Goal: Task Accomplishment & Management: Use online tool/utility

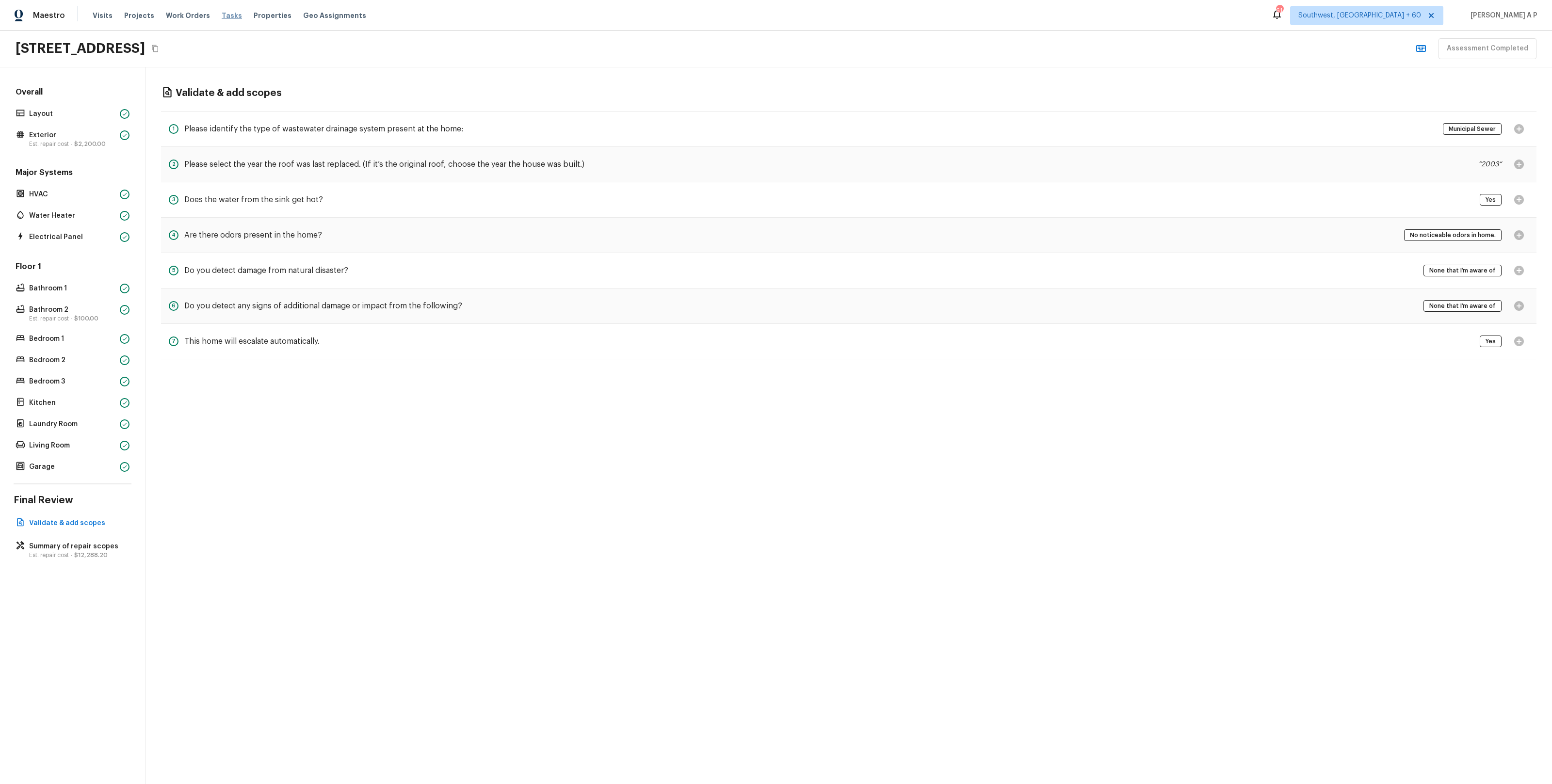
click at [221, 12] on span "Tasks" at bounding box center [231, 16] width 21 height 7
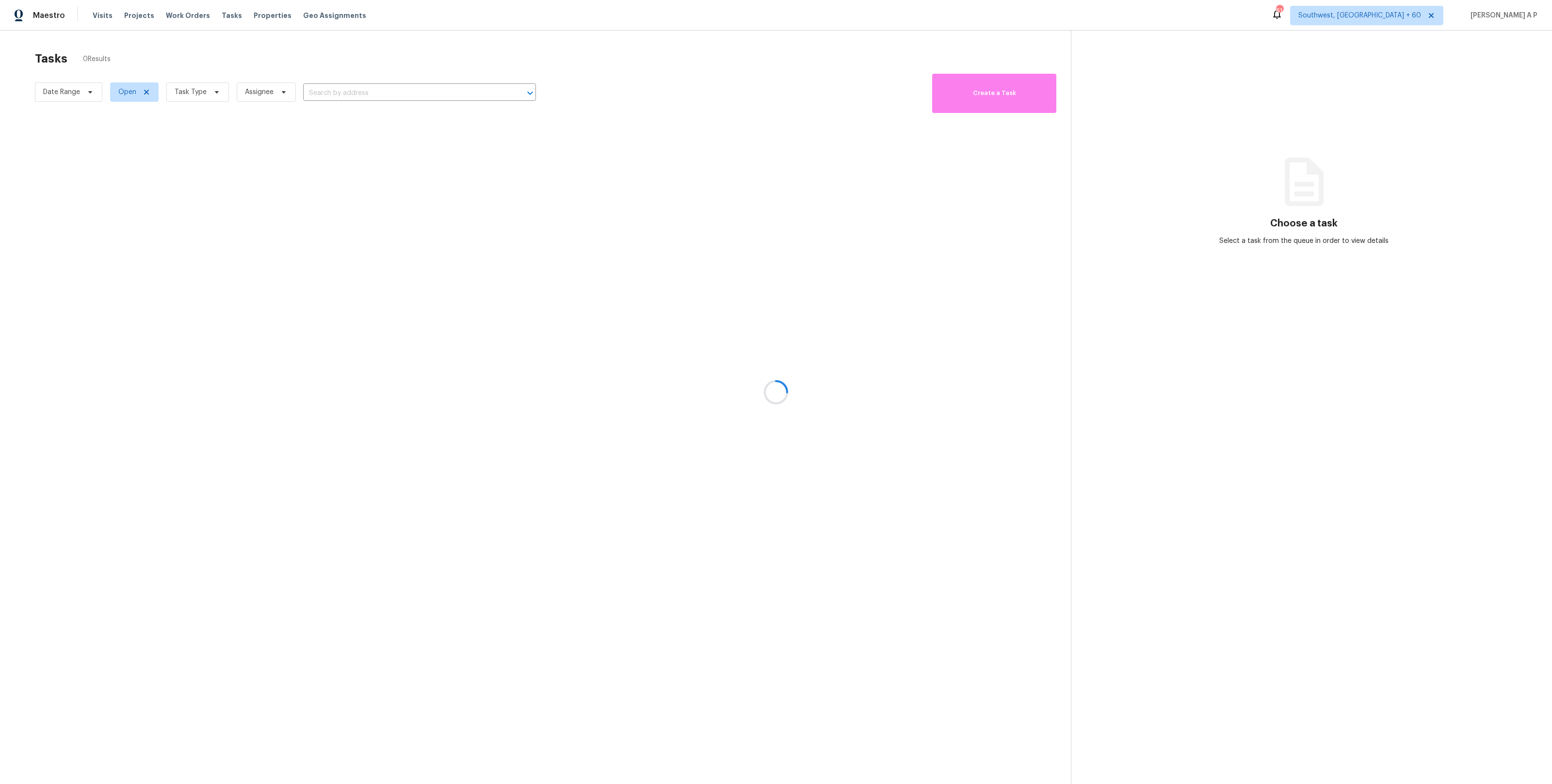
click at [83, 93] on div at bounding box center [776, 392] width 1552 height 784
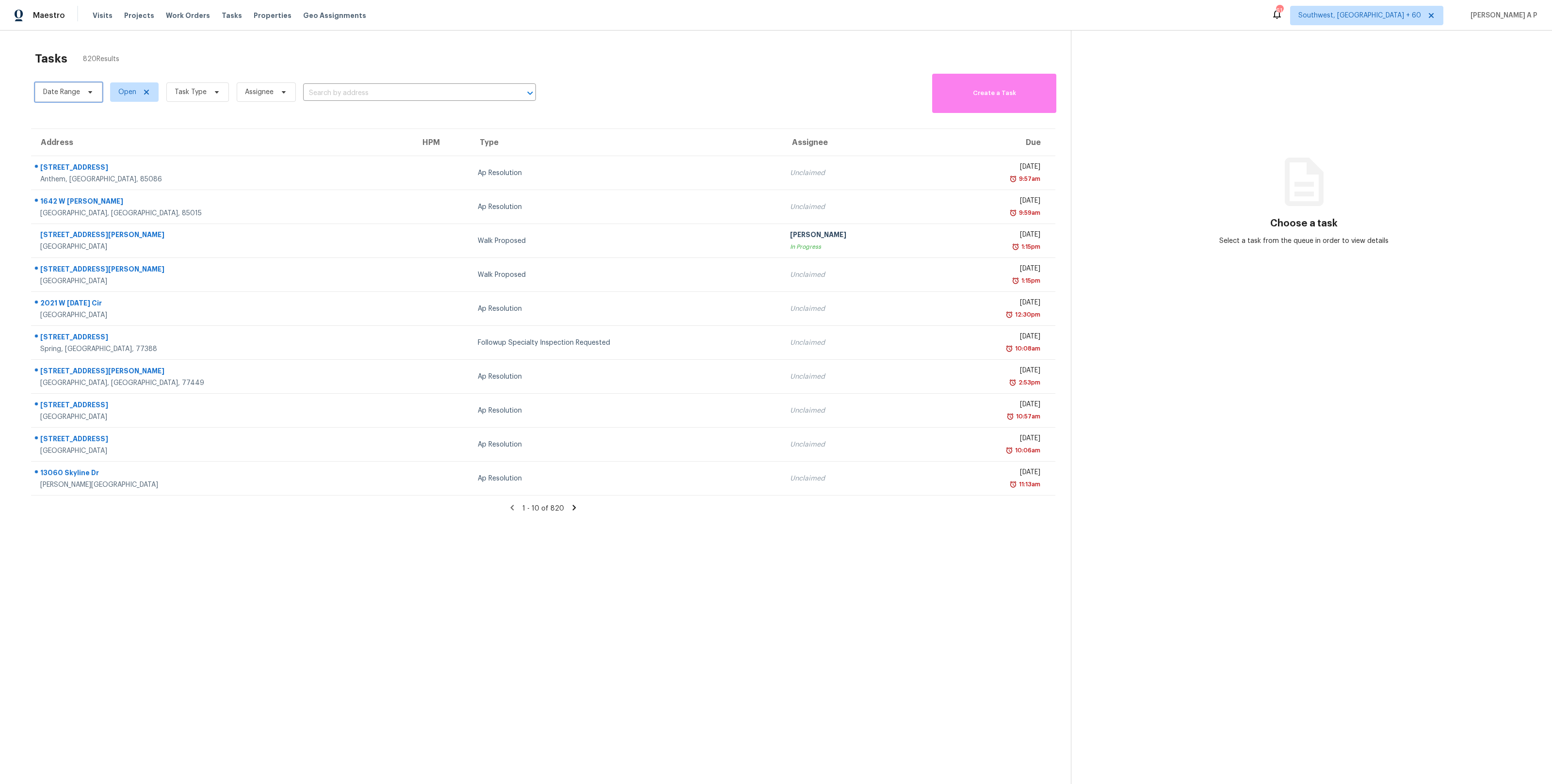
click at [84, 94] on span at bounding box center [88, 92] width 11 height 7
click at [84, 116] on input "text" at bounding box center [88, 124] width 96 height 19
select select "8"
select select "2025"
select select "9"
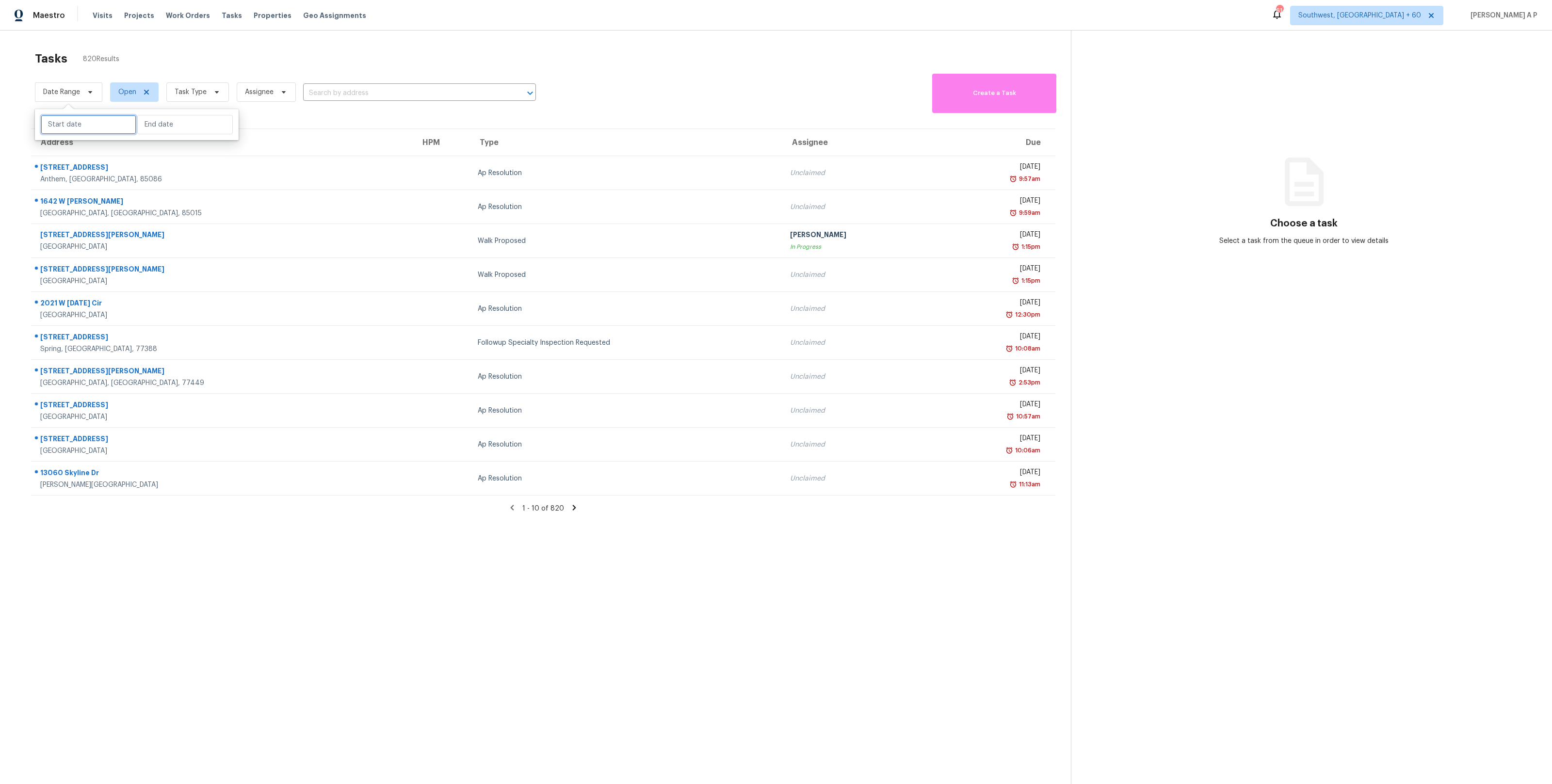
select select "2025"
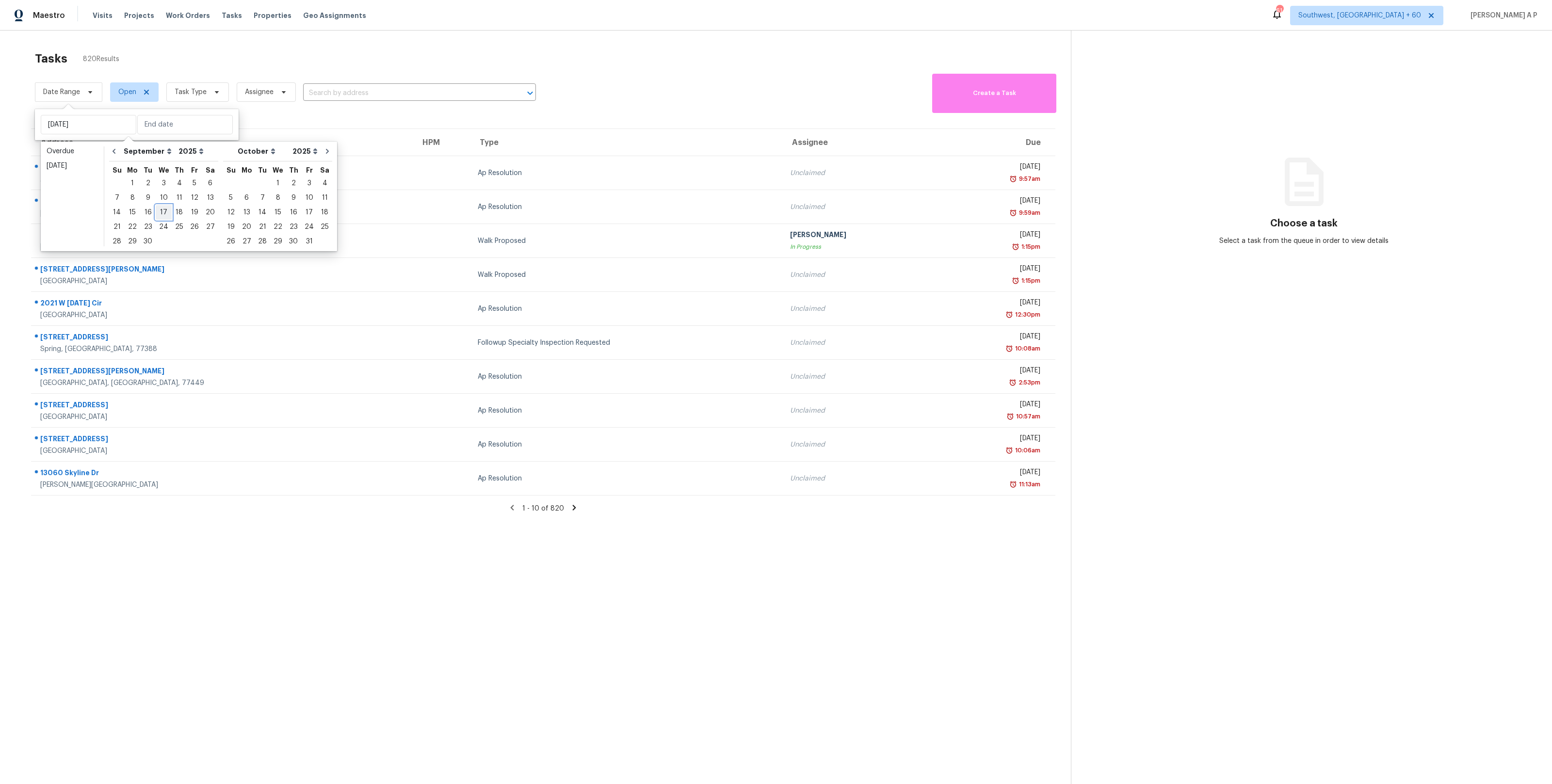
click at [160, 216] on div "17" at bounding box center [163, 212] width 16 height 13
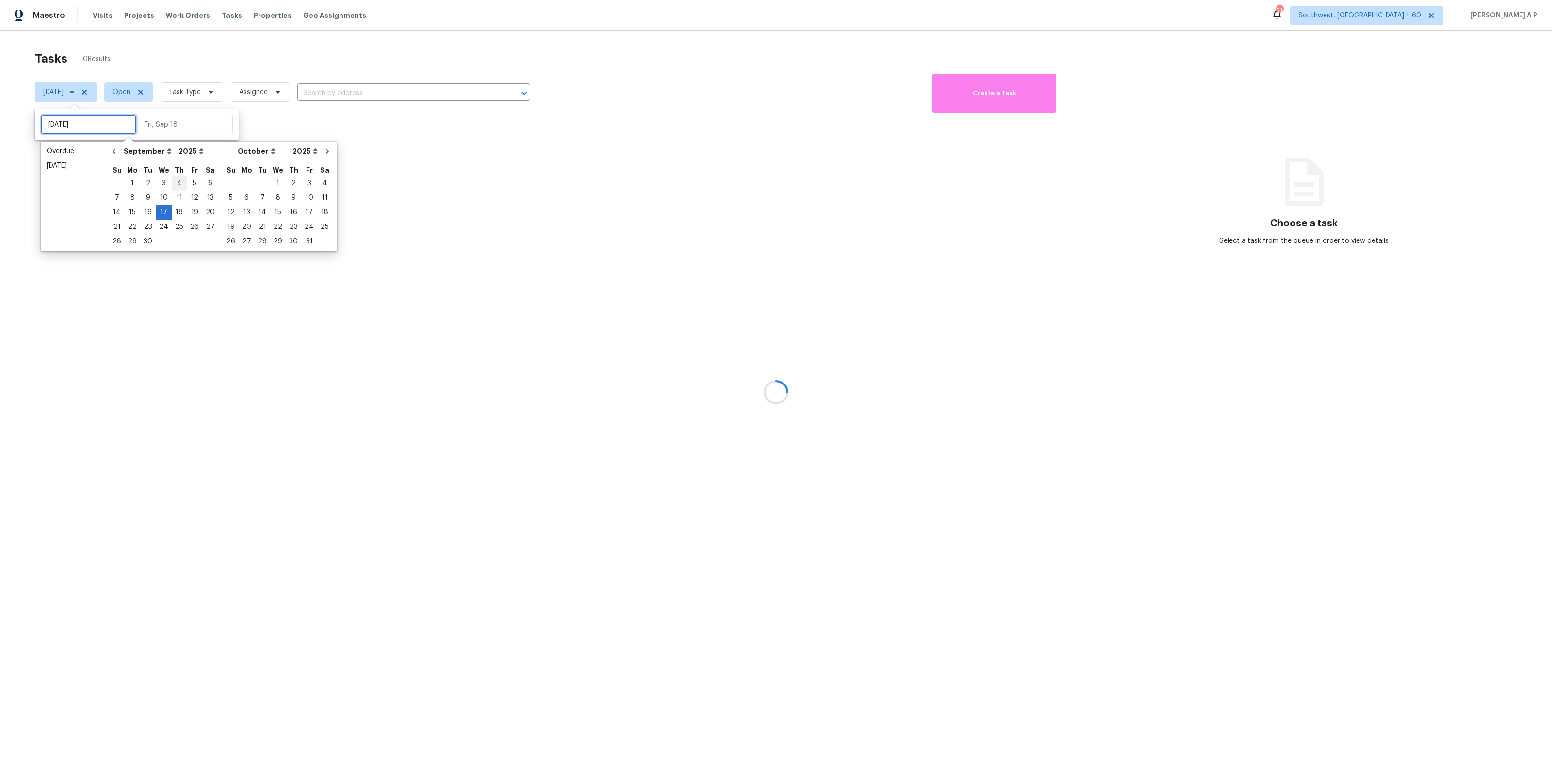
type input "Wed, Sep 10"
type input "Wed, Sep 17"
type input "Thu, Sep 04"
type input "Wed, Sep 17"
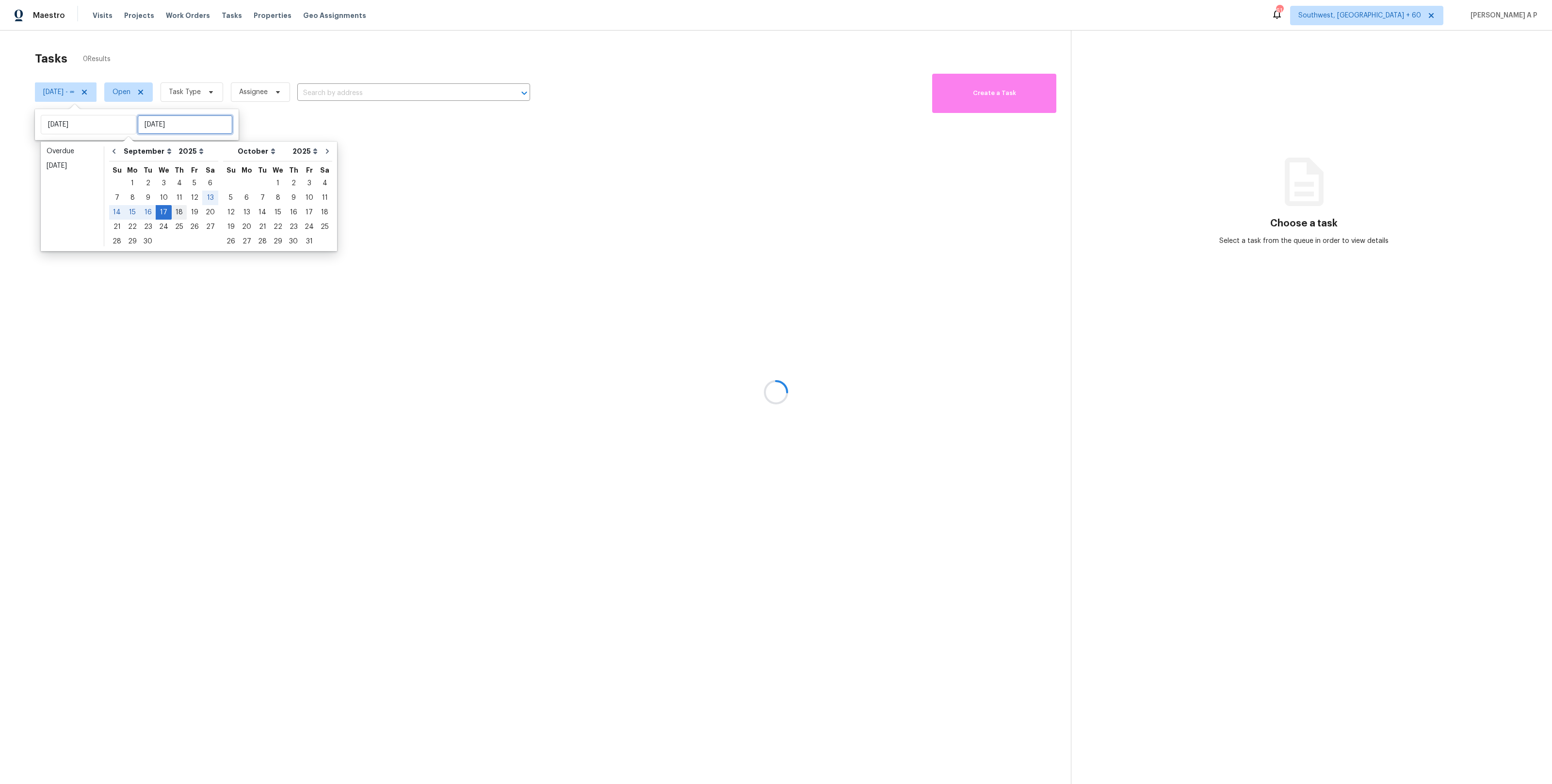
type input "Wed, Sep 17"
click at [180, 212] on div "18" at bounding box center [179, 212] width 15 height 13
type input "Thu, Sep 18"
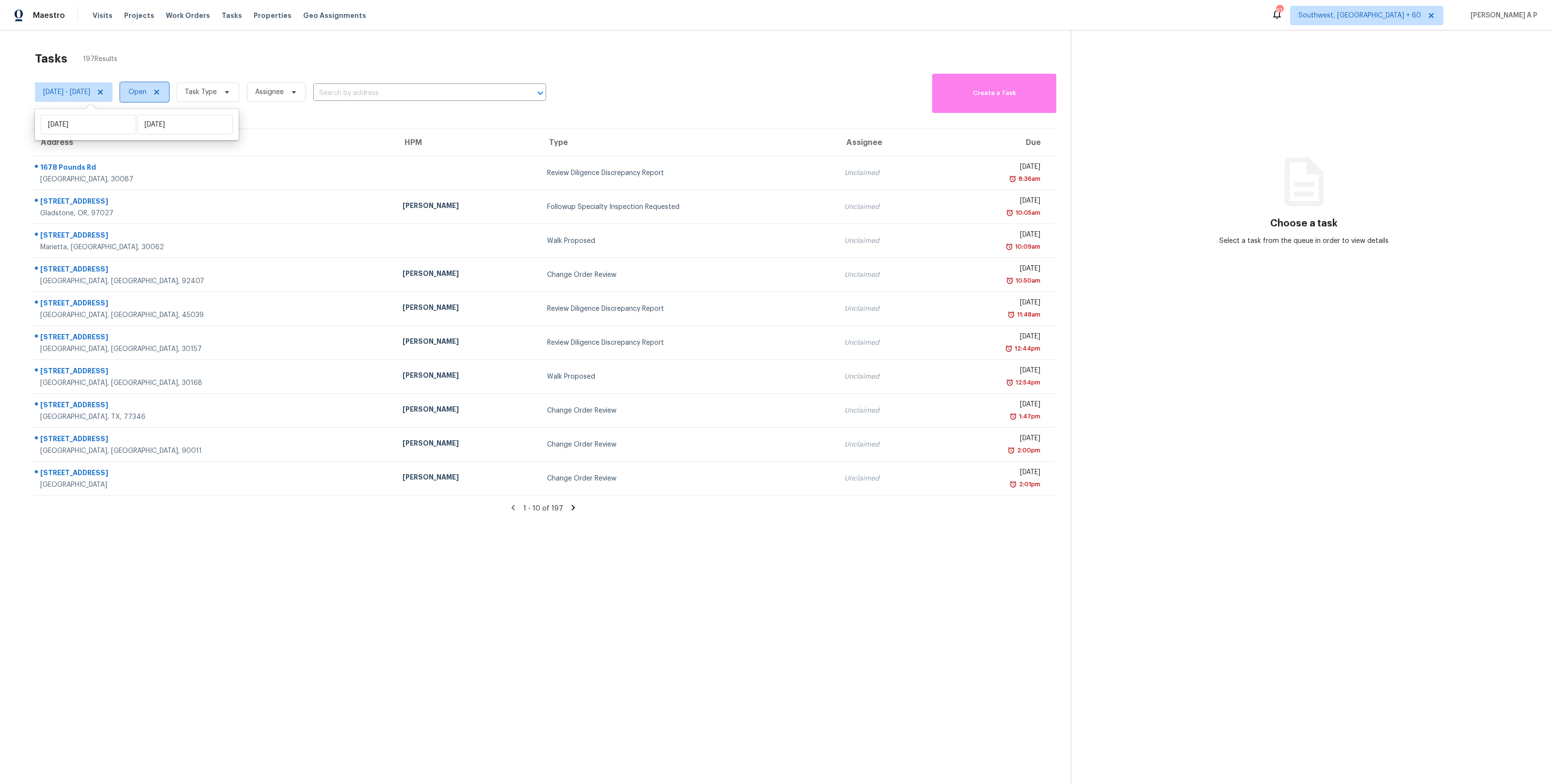
click at [160, 93] on icon at bounding box center [156, 92] width 7 height 7
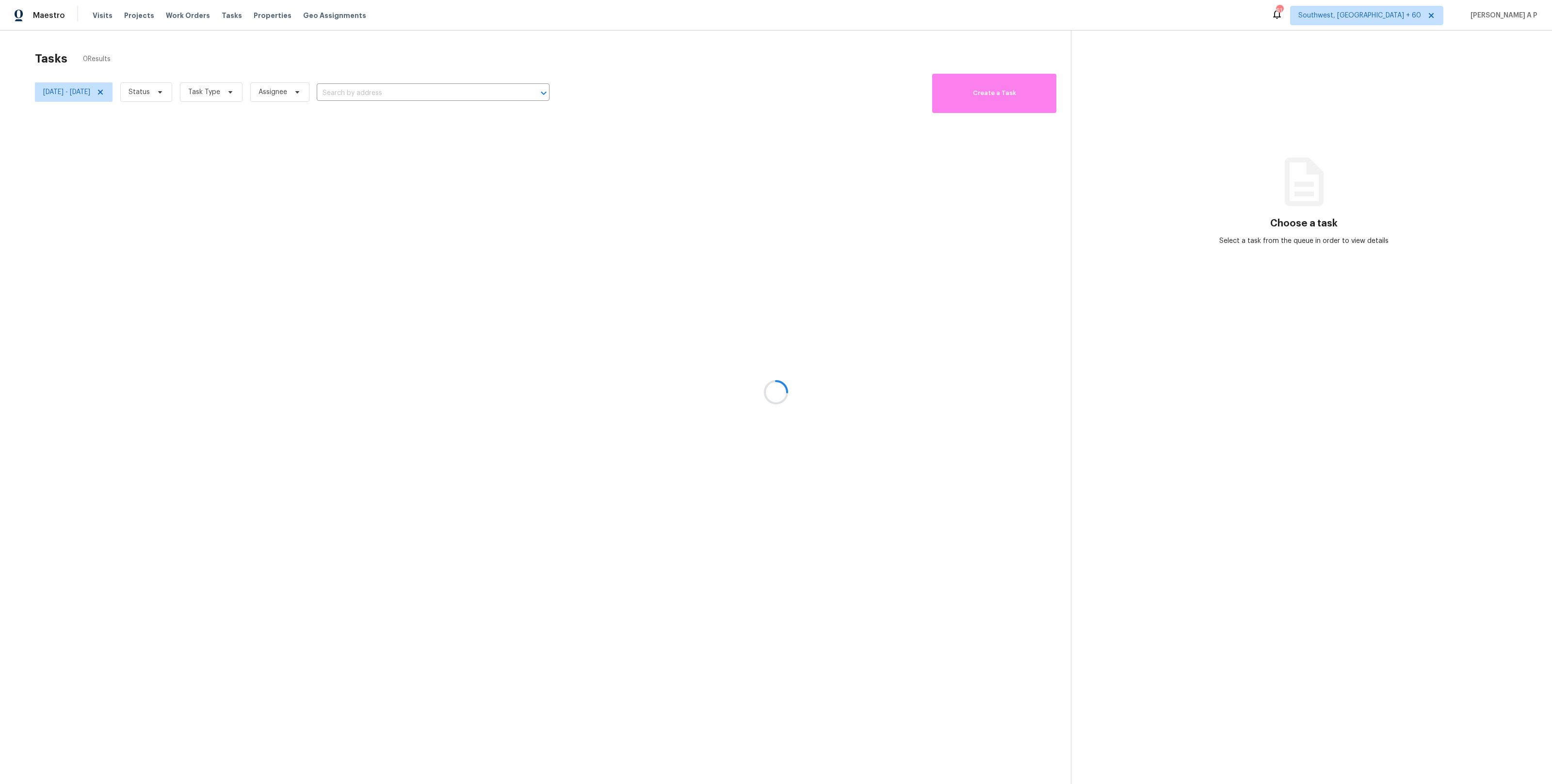
click at [194, 93] on div at bounding box center [776, 392] width 1552 height 784
click at [188, 90] on div at bounding box center [776, 392] width 1552 height 784
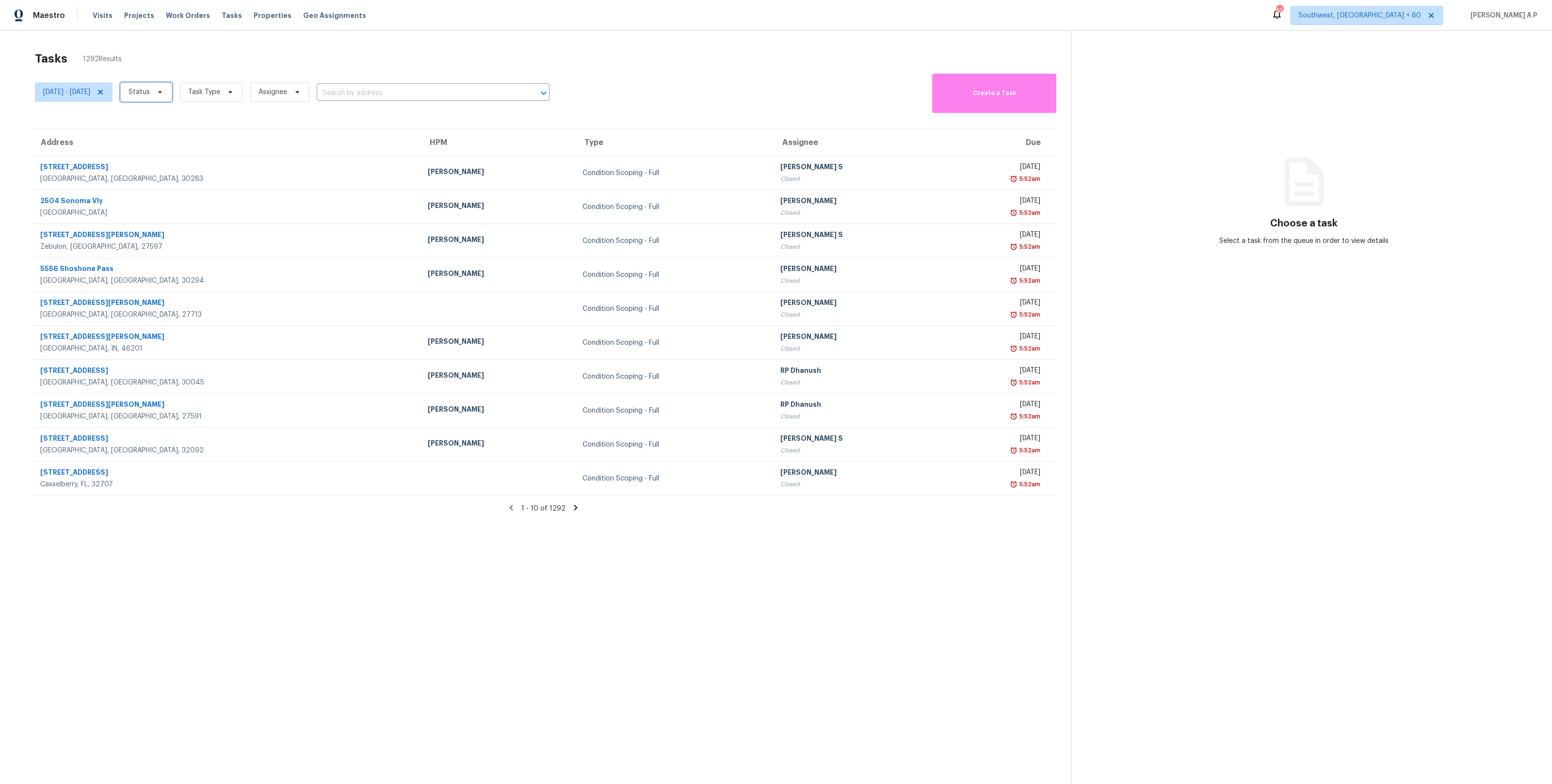
click at [164, 90] on span at bounding box center [158, 92] width 11 height 7
click at [188, 147] on label "Blocked" at bounding box center [179, 147] width 38 height 10
click at [166, 147] on input "Blocked" at bounding box center [164, 145] width 7 height 7
checkbox input "true"
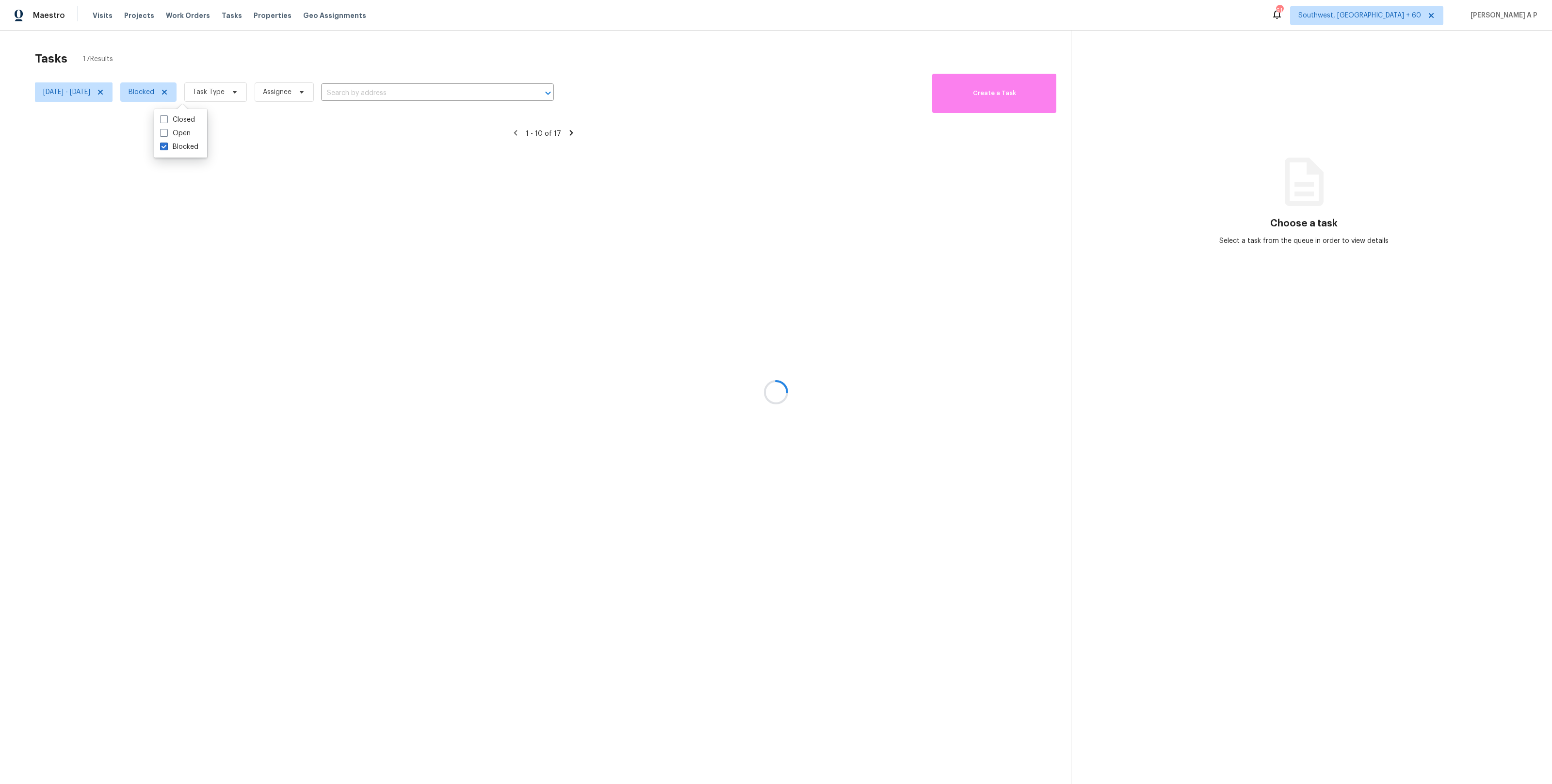
click at [260, 93] on div at bounding box center [776, 392] width 1552 height 784
click at [261, 89] on div at bounding box center [776, 392] width 1552 height 784
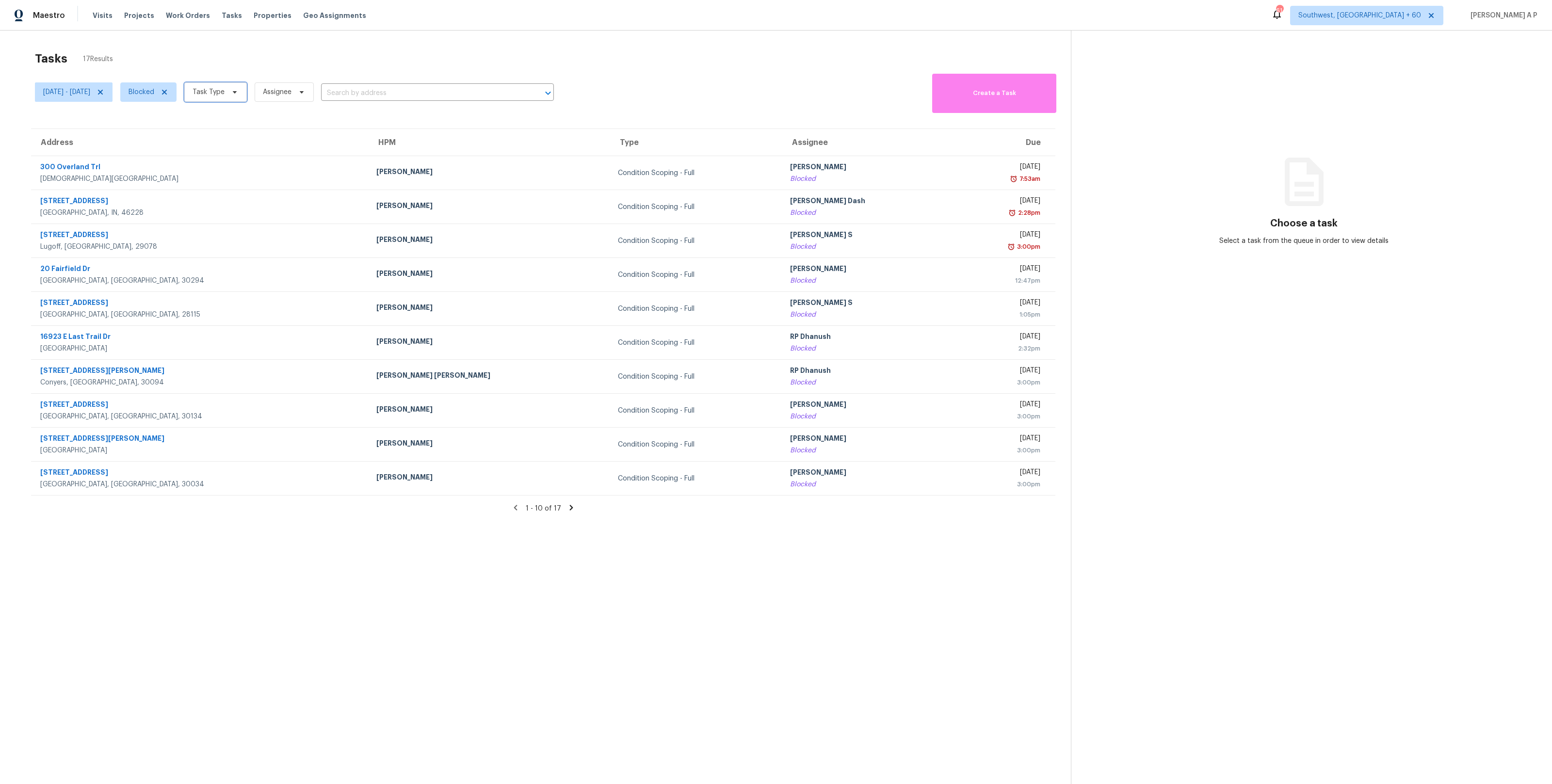
click at [239, 93] on icon at bounding box center [234, 92] width 7 height 7
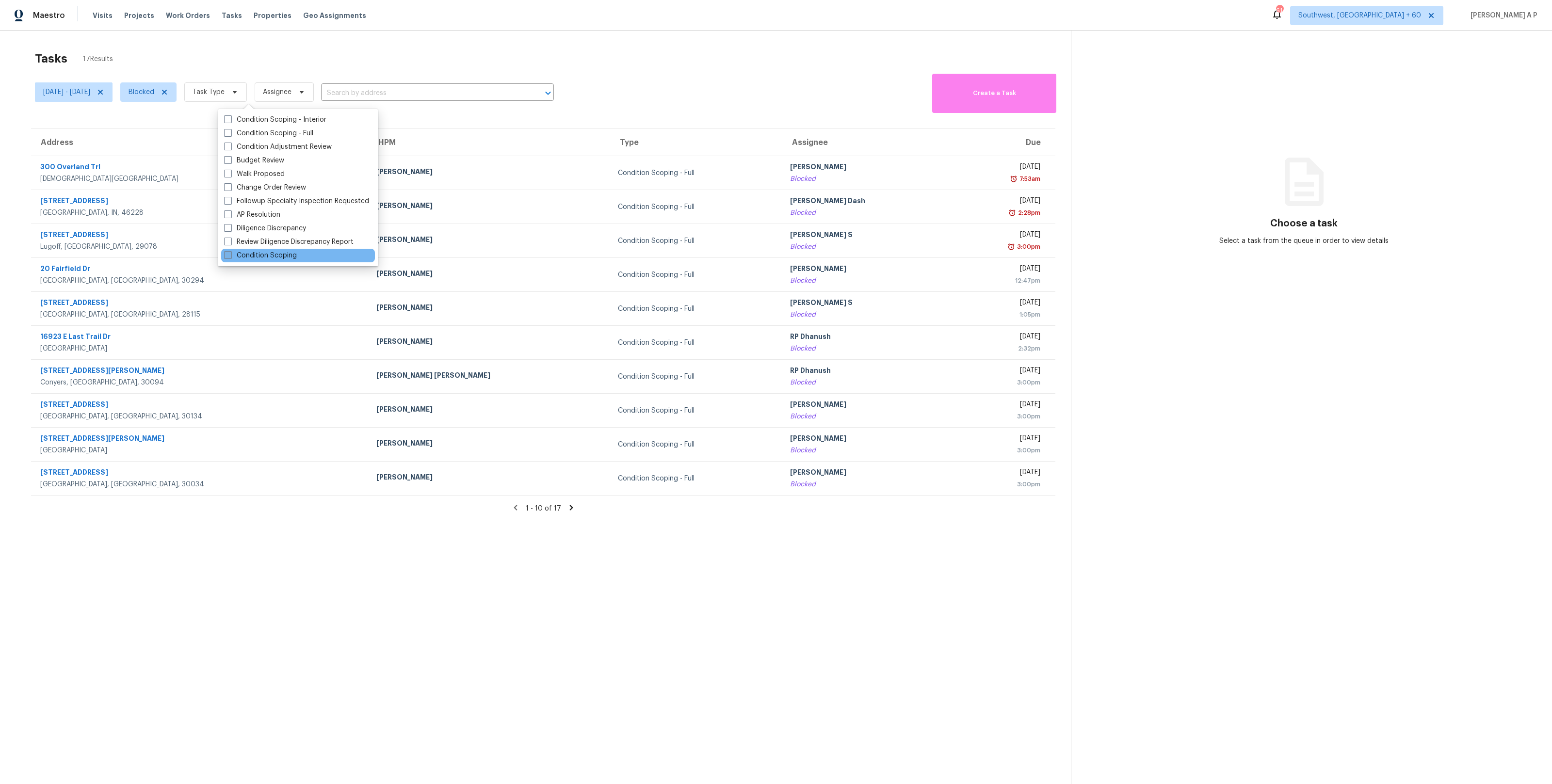
click at [277, 255] on label "Condition Scoping" at bounding box center [260, 255] width 73 height 10
click at [231, 255] on input "Condition Scoping" at bounding box center [227, 254] width 7 height 7
checkbox input "true"
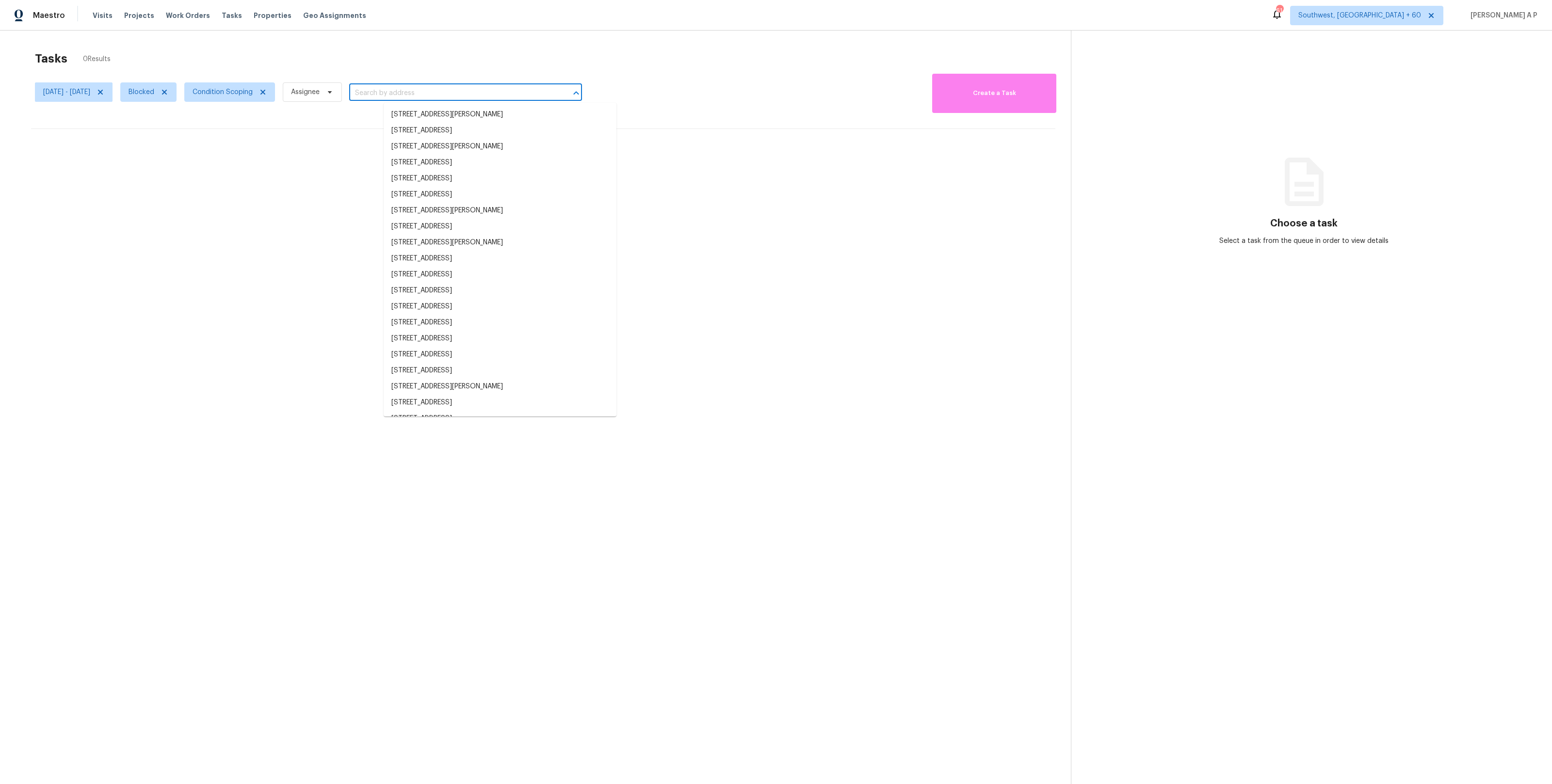
click at [431, 91] on input "text" at bounding box center [451, 93] width 206 height 15
paste input "31621 Crystal Sands Dr Laguna Niguel, CA, 92677"
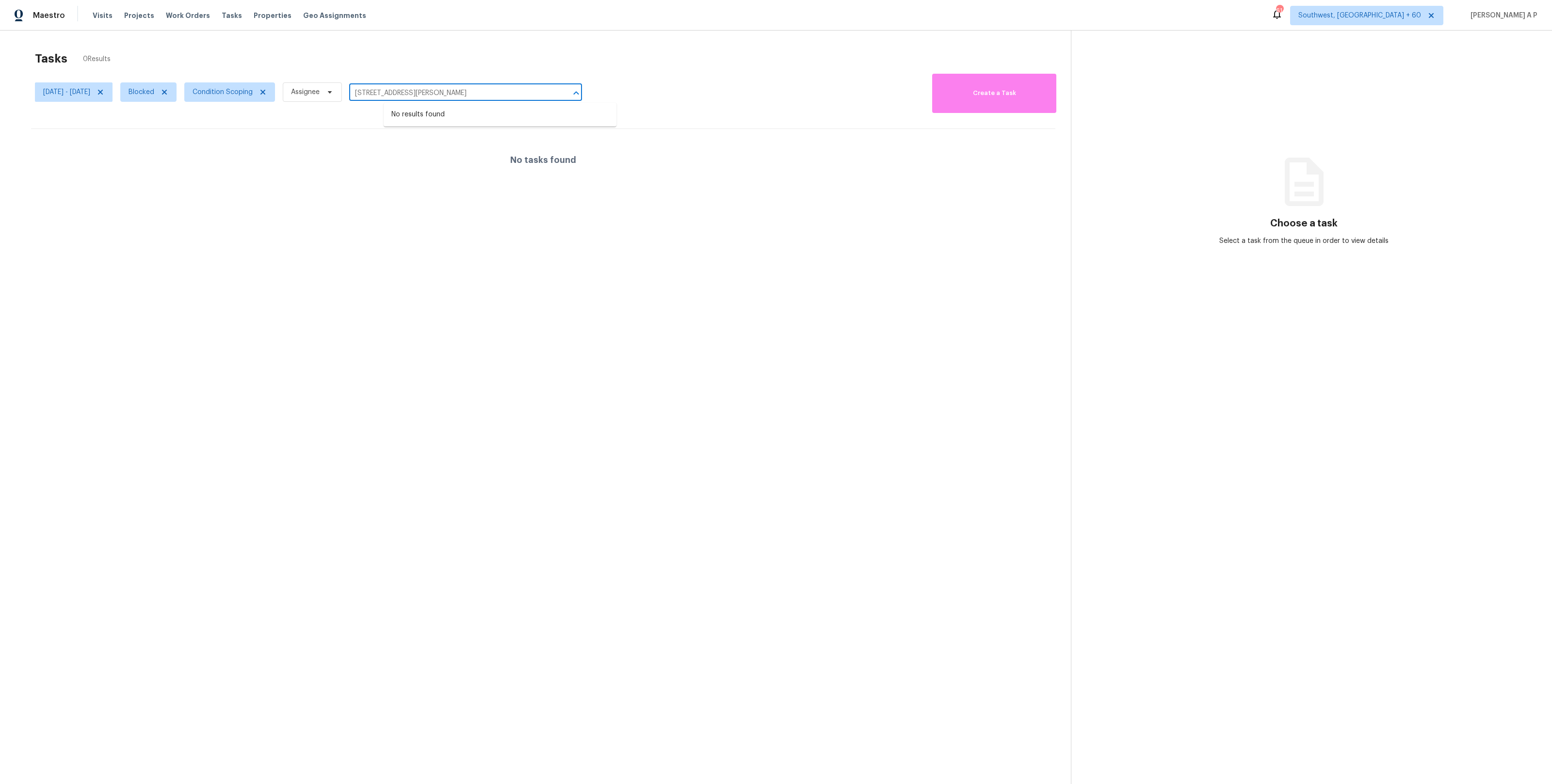
type input "31621 Crystal Sands Dr Laguna Niguel, CA, 92677"
click at [167, 90] on icon at bounding box center [164, 93] width 5 height 5
click at [189, 97] on div at bounding box center [776, 392] width 1552 height 784
click at [189, 92] on div at bounding box center [776, 392] width 1552 height 784
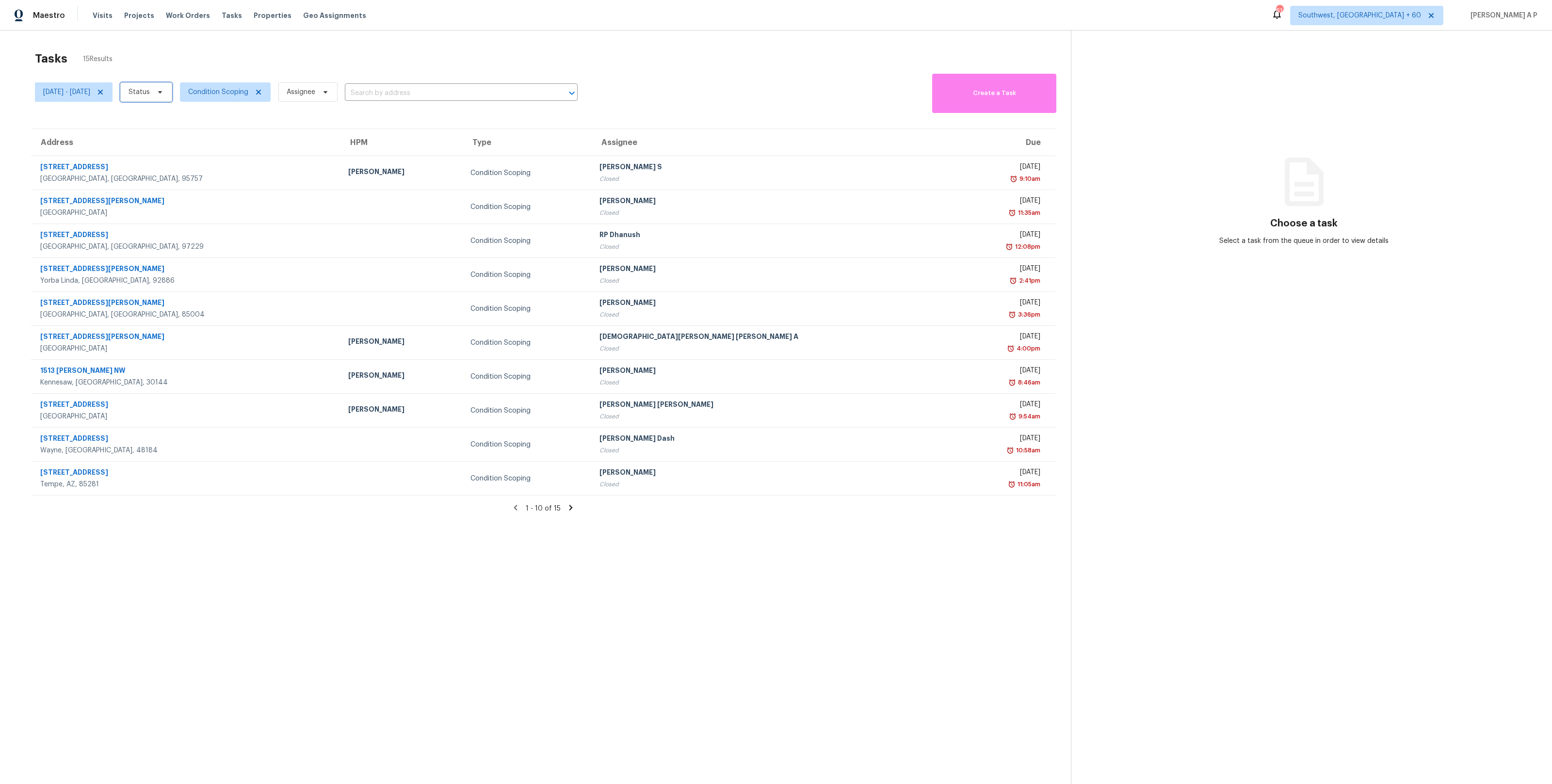
click at [164, 92] on icon at bounding box center [159, 92] width 7 height 7
click at [184, 116] on label "Closed" at bounding box center [178, 120] width 35 height 10
click at [166, 116] on input "Closed" at bounding box center [164, 118] width 7 height 7
checkbox input "true"
click at [418, 92] on input "text" at bounding box center [448, 93] width 206 height 15
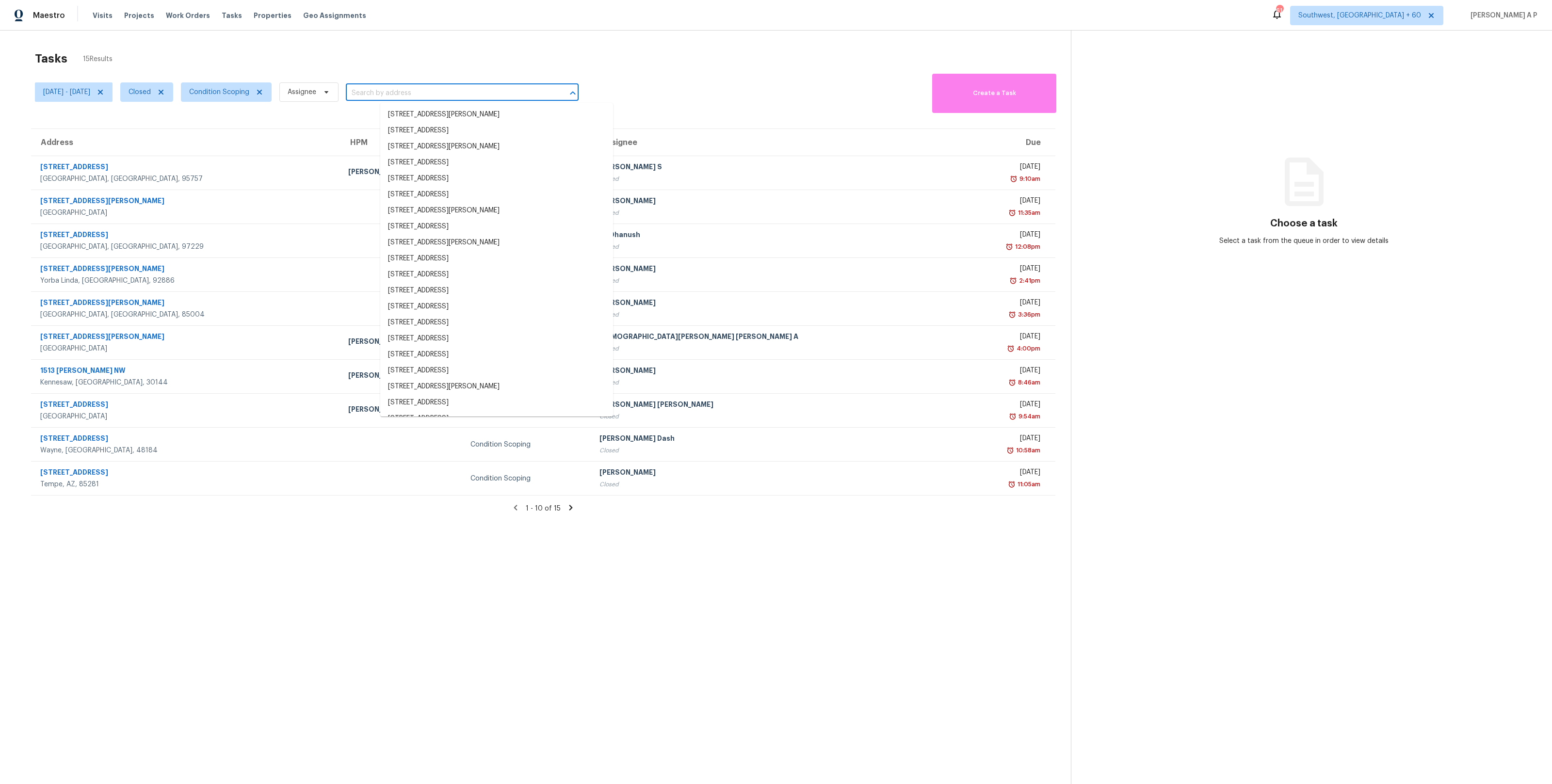
paste input "31621 Crystal Sands Dr Laguna Niguel, CA, 92677"
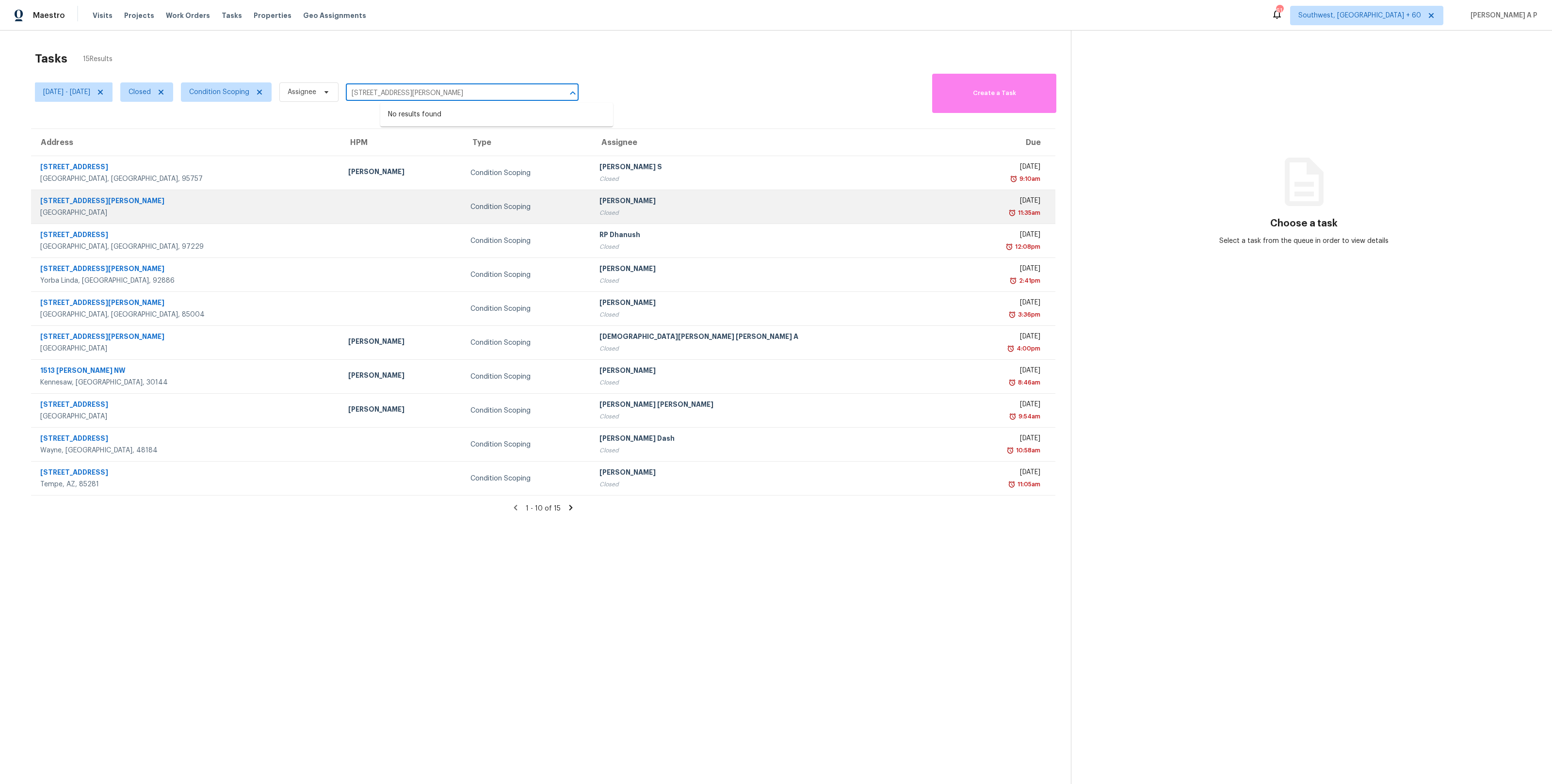
type input "31621 Crystal Sands Dr Laguna Niguel, CA, 92677"
click at [217, 207] on div "31621 Crystal Sands Dr" at bounding box center [187, 202] width 293 height 12
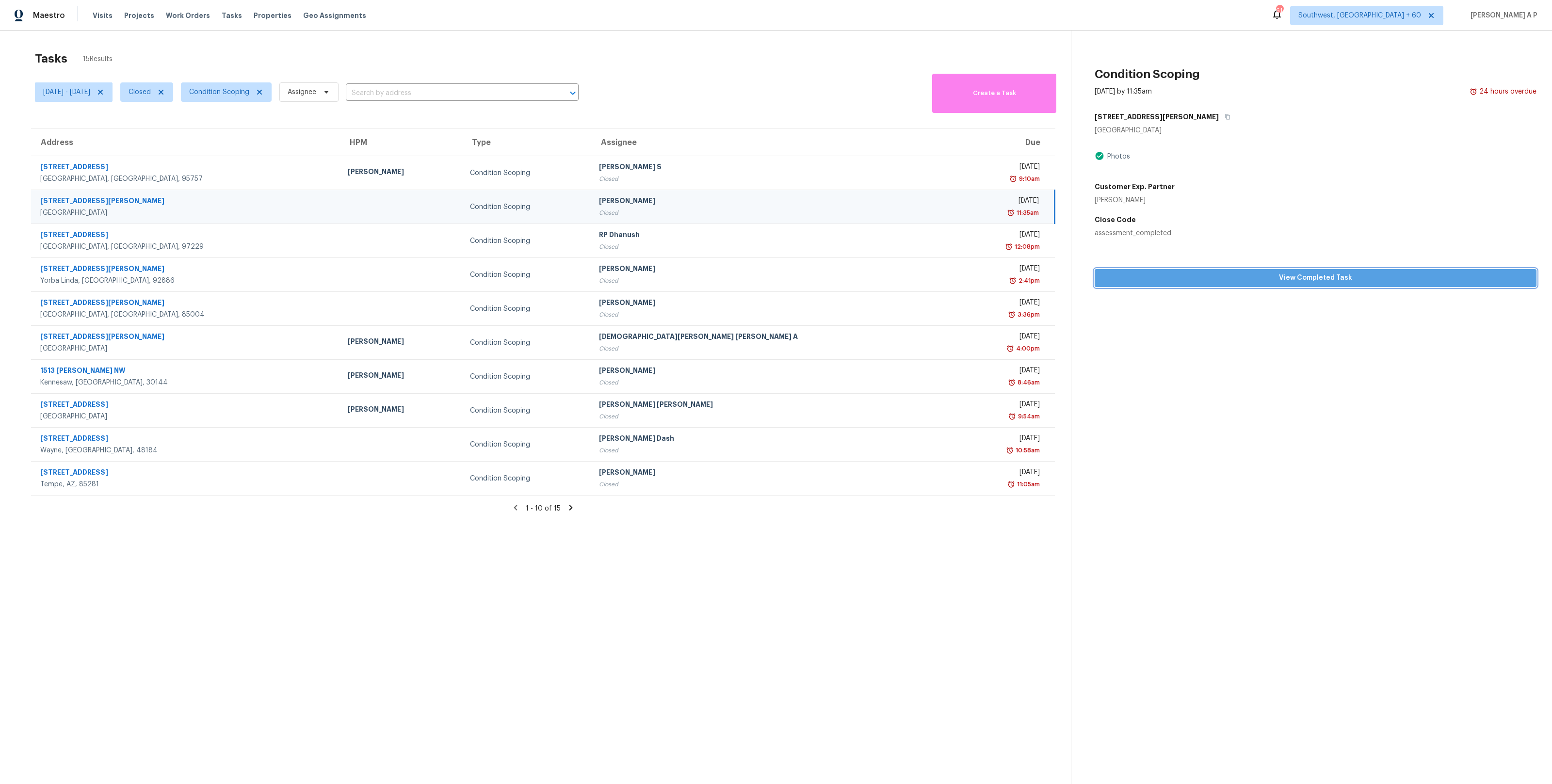
click at [1127, 270] on button "View Completed Task" at bounding box center [1315, 278] width 442 height 18
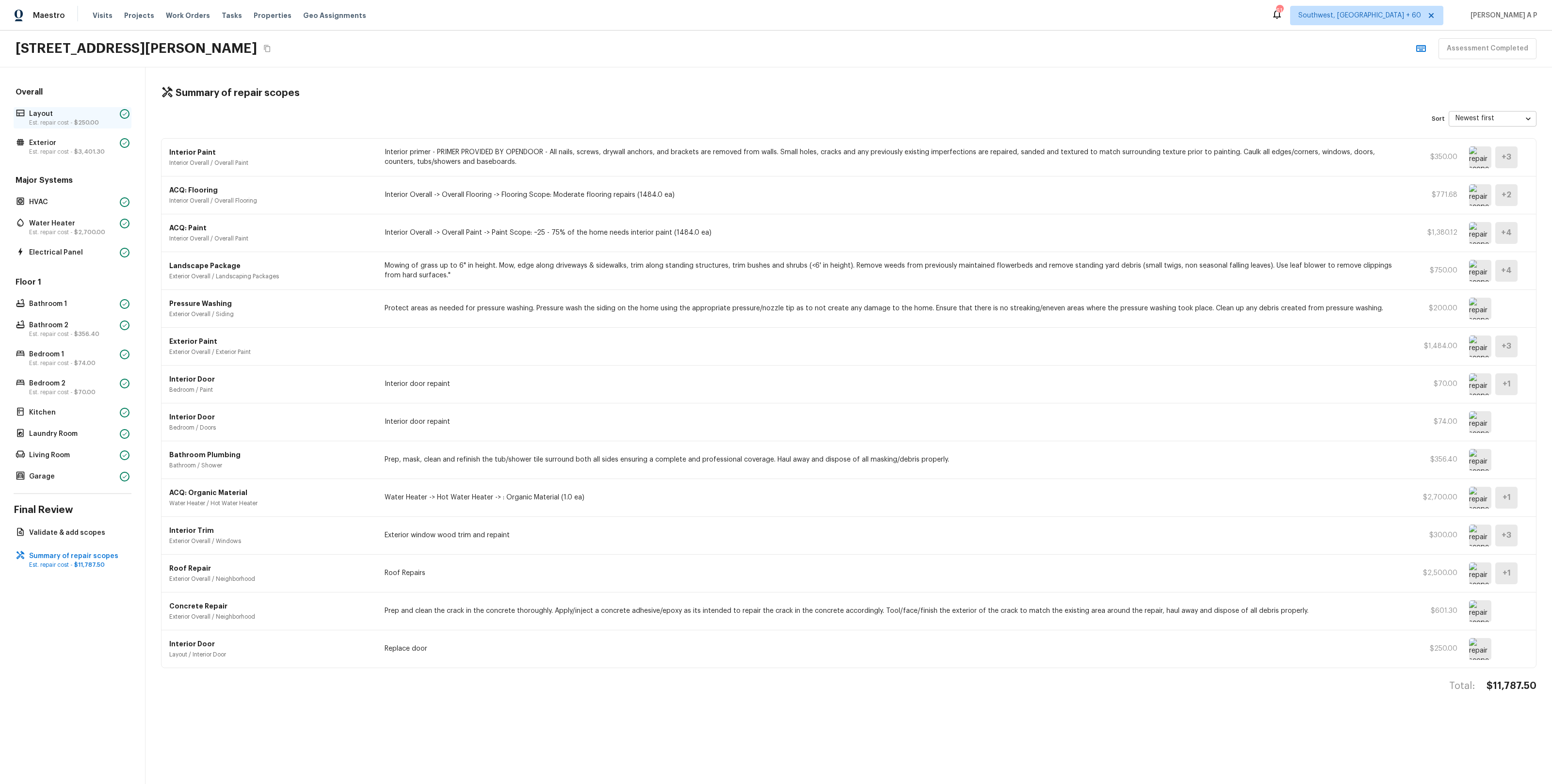
click at [69, 116] on p "Layout" at bounding box center [72, 114] width 87 height 10
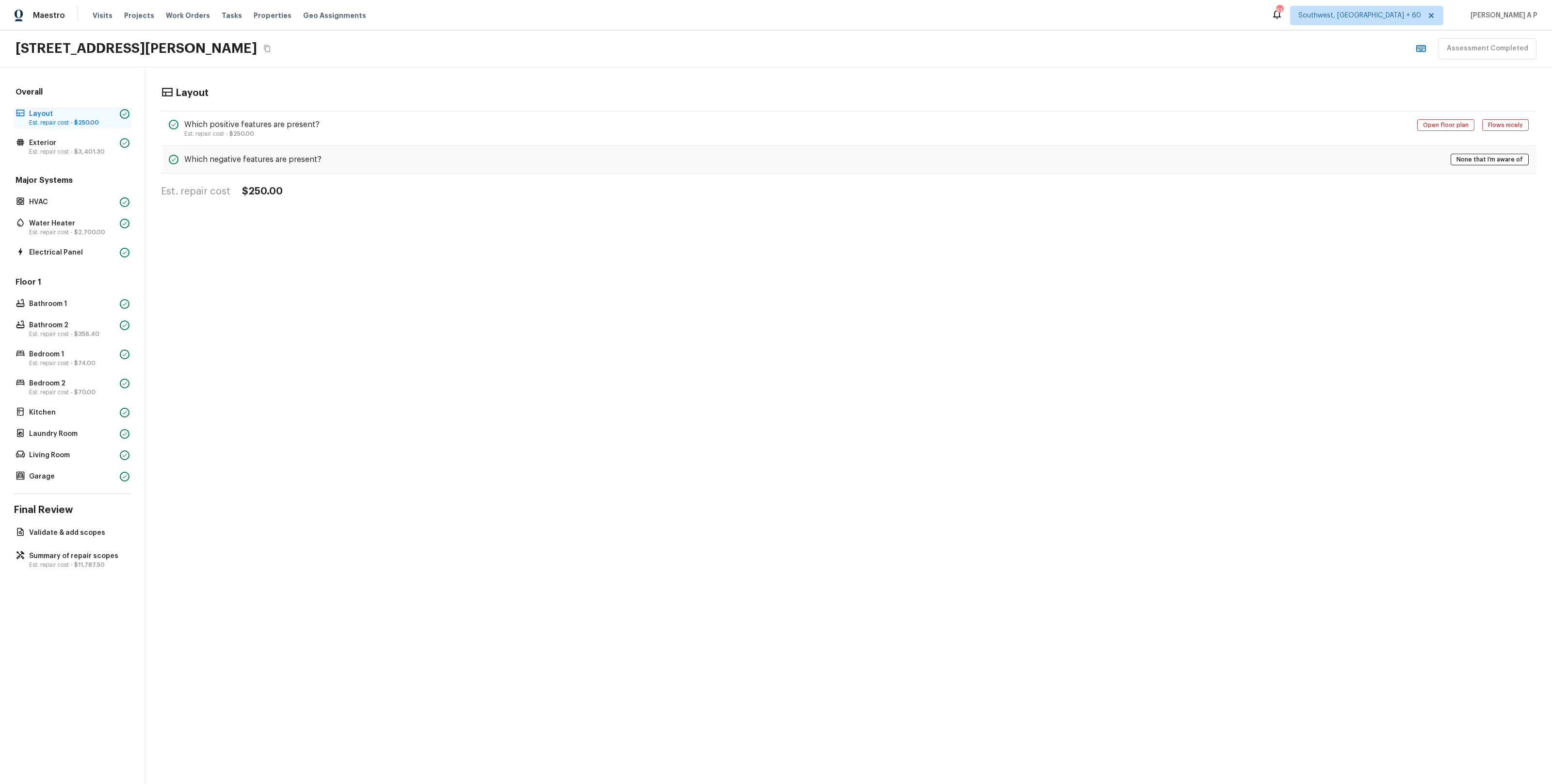
click at [76, 111] on p "Layout" at bounding box center [72, 114] width 87 height 10
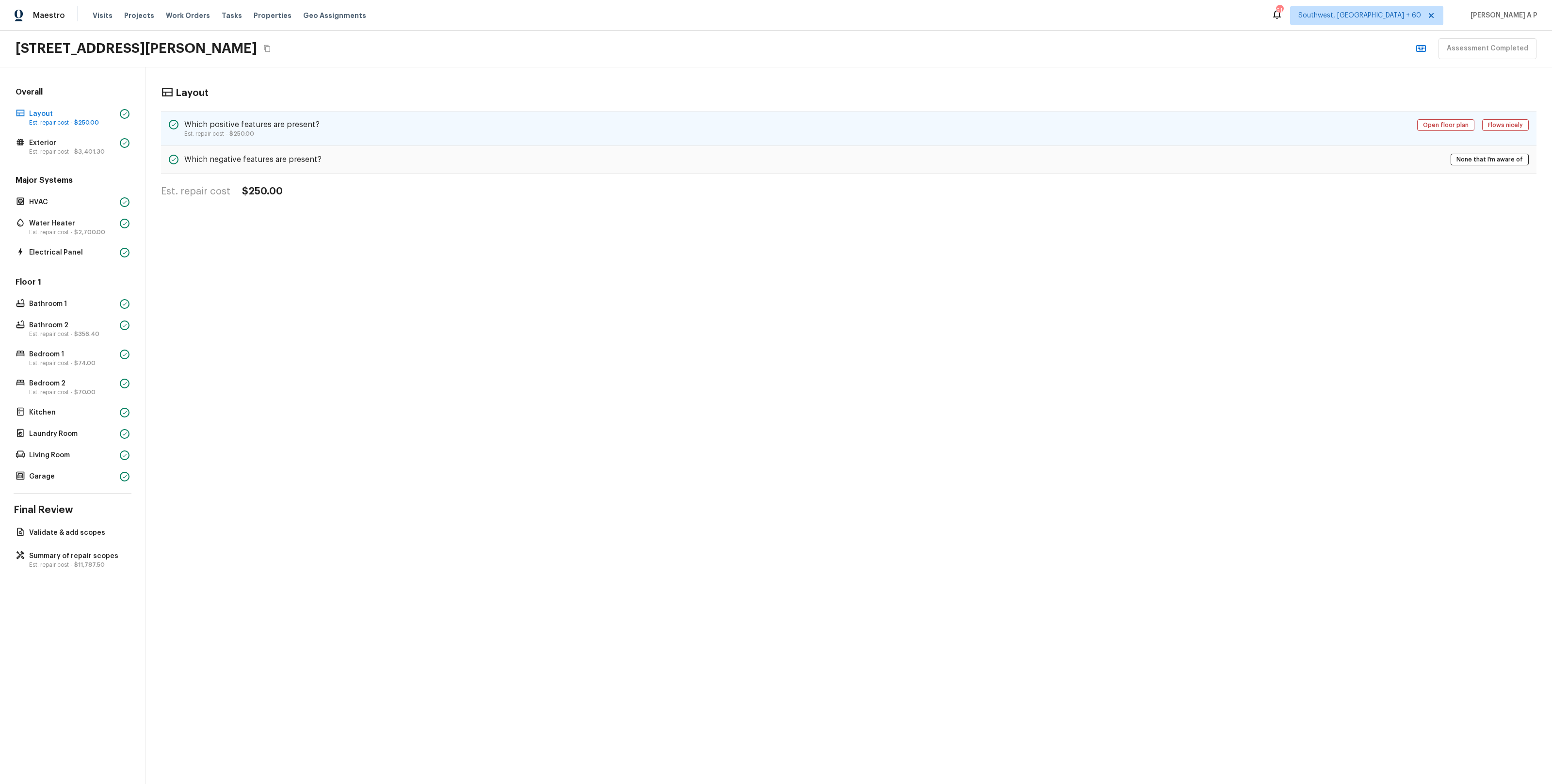
click at [319, 131] on div "Which positive features are present? Est. repair cost - $250.00 Open floor plan…" at bounding box center [849, 128] width 1375 height 35
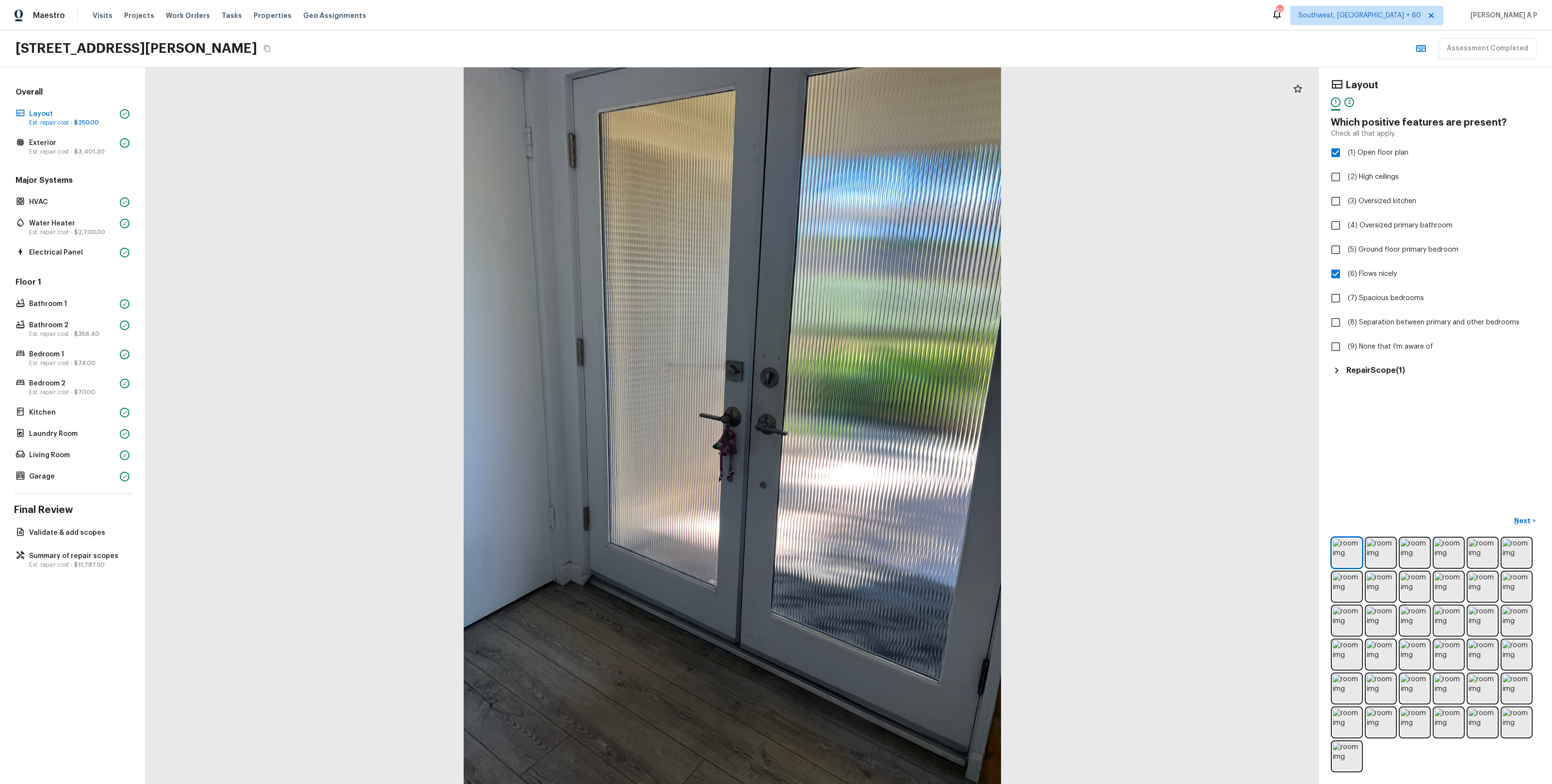
click at [1362, 366] on h5 "Repair Scope ( 1 )" at bounding box center [1375, 370] width 59 height 11
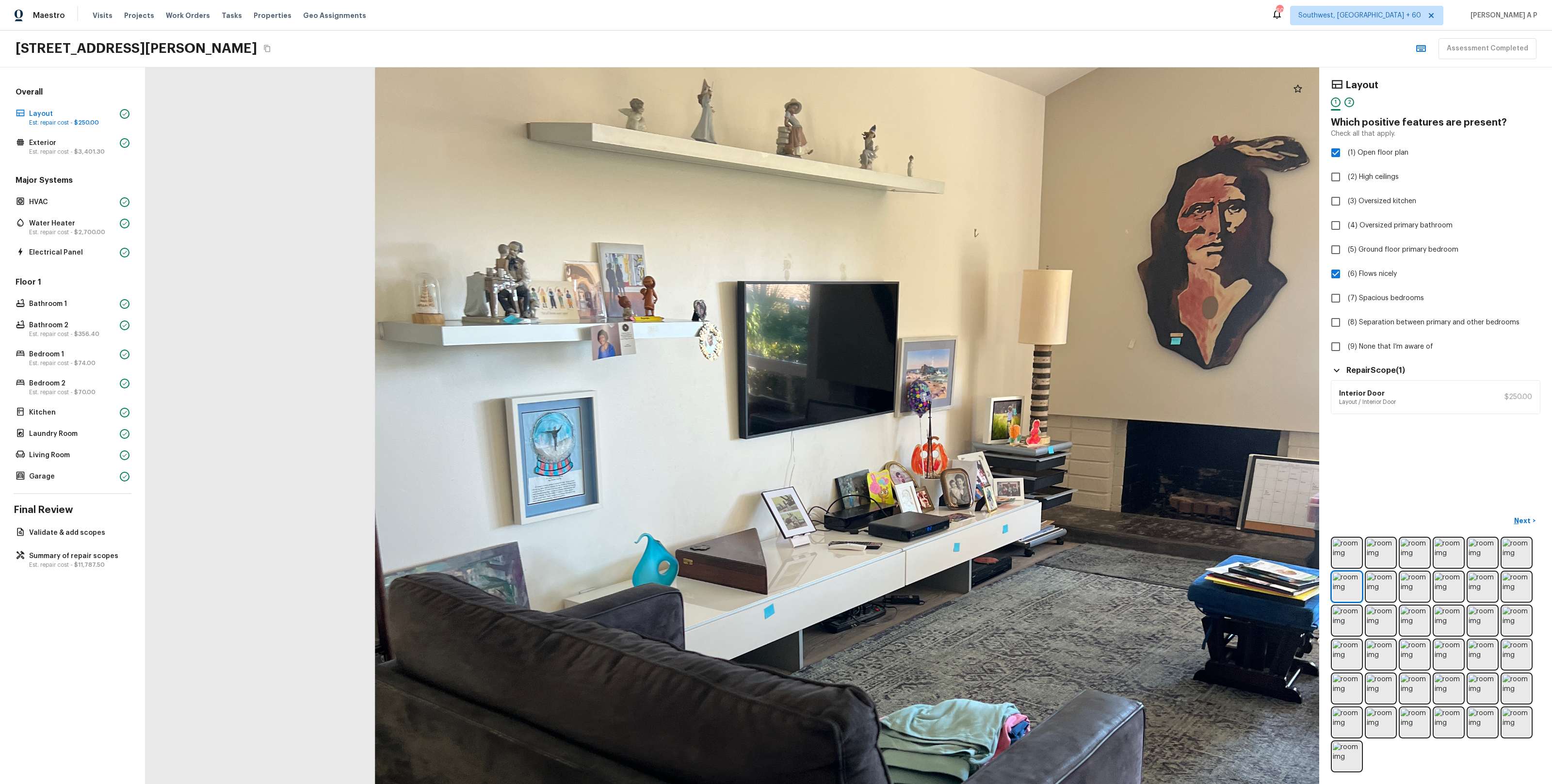
drag, startPoint x: 630, startPoint y: 363, endPoint x: 694, endPoint y: 555, distance: 202.4
click at [693, 554] on div at bounding box center [854, 537] width 2093 height 1278
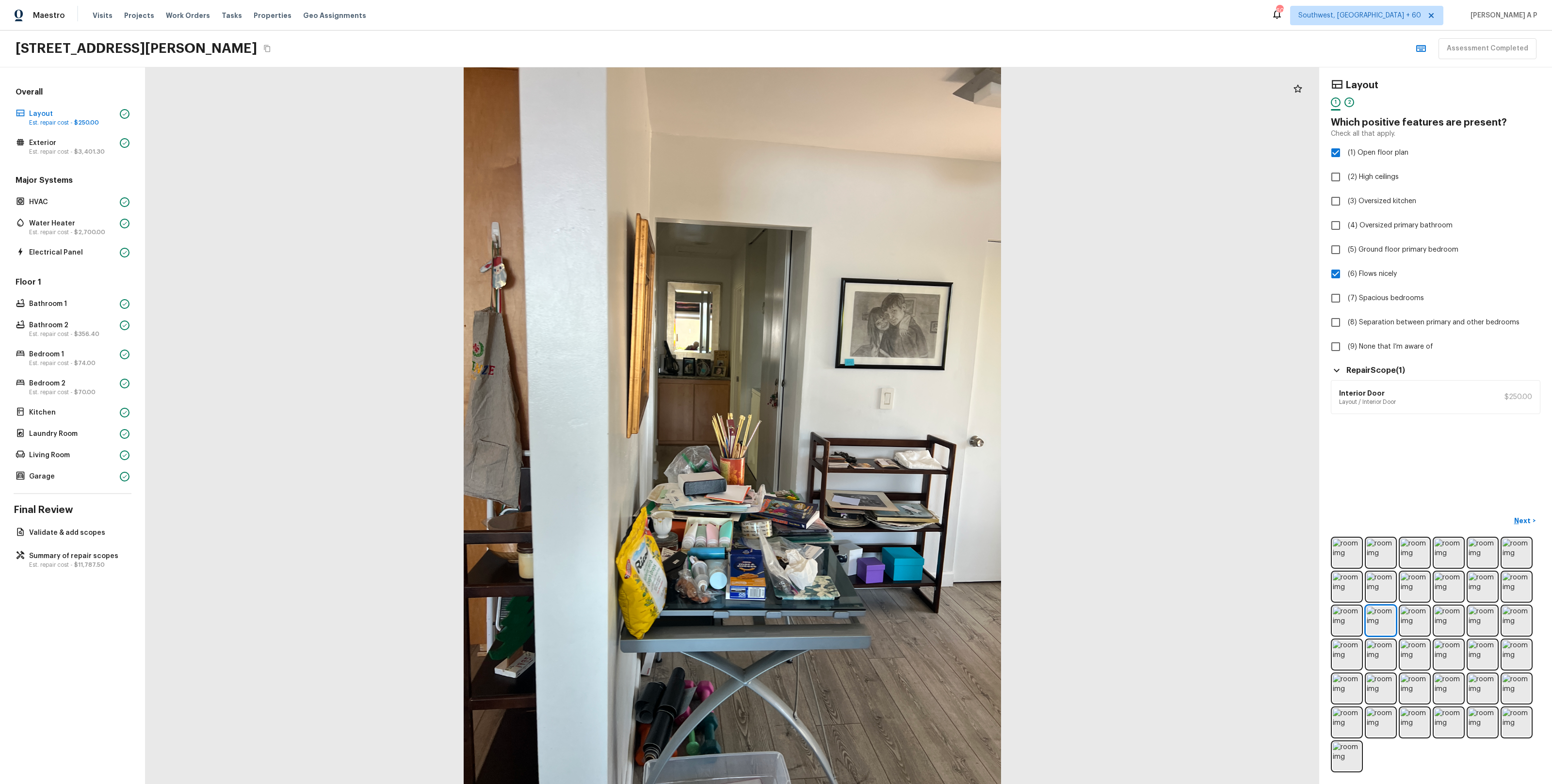
click at [1410, 402] on div "Interior Door Layout / Interior Door $250.00" at bounding box center [1435, 397] width 209 height 34
click at [1337, 360] on div "Layout 1 2 Which positive features are present? Check all that apply. (1) Open …" at bounding box center [1435, 246] width 209 height 335
click at [1337, 368] on icon at bounding box center [1336, 370] width 12 height 12
click at [1377, 397] on h6 "Interior Door" at bounding box center [1367, 393] width 57 height 10
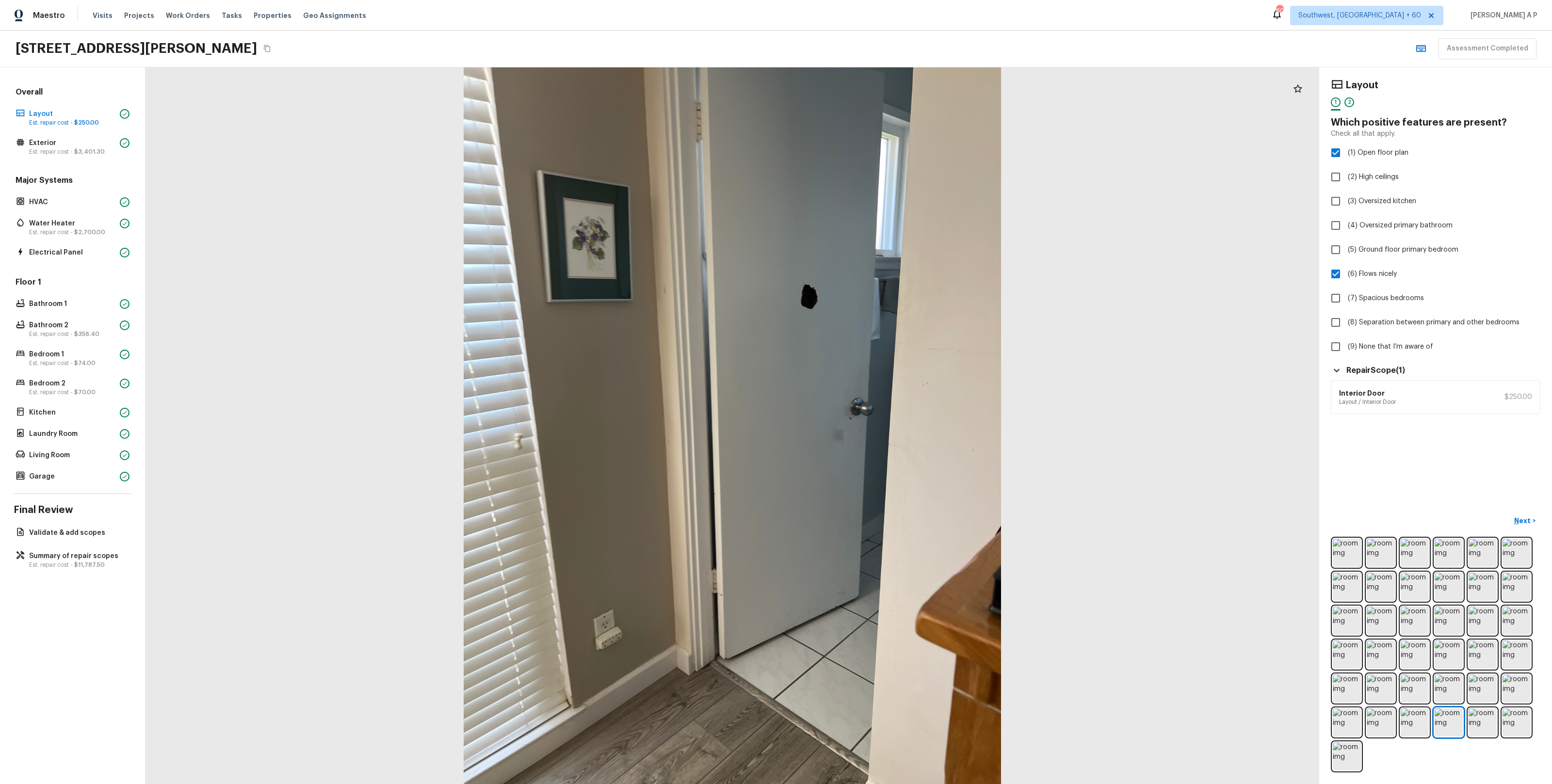
click at [1465, 401] on div "Interior Door Layout / Interior Door $250.00" at bounding box center [1435, 397] width 209 height 34
click at [1465, 400] on div "Interior Door Layout / Interior Door $250.00" at bounding box center [1435, 397] width 209 height 34
click at [1438, 408] on div "Interior Door Layout / Interior Door $250.00" at bounding box center [1435, 397] width 209 height 34
click at [1364, 385] on div "Interior Door Layout / Interior Door $250.00" at bounding box center [1435, 397] width 209 height 34
click at [1340, 372] on icon at bounding box center [1336, 370] width 12 height 12
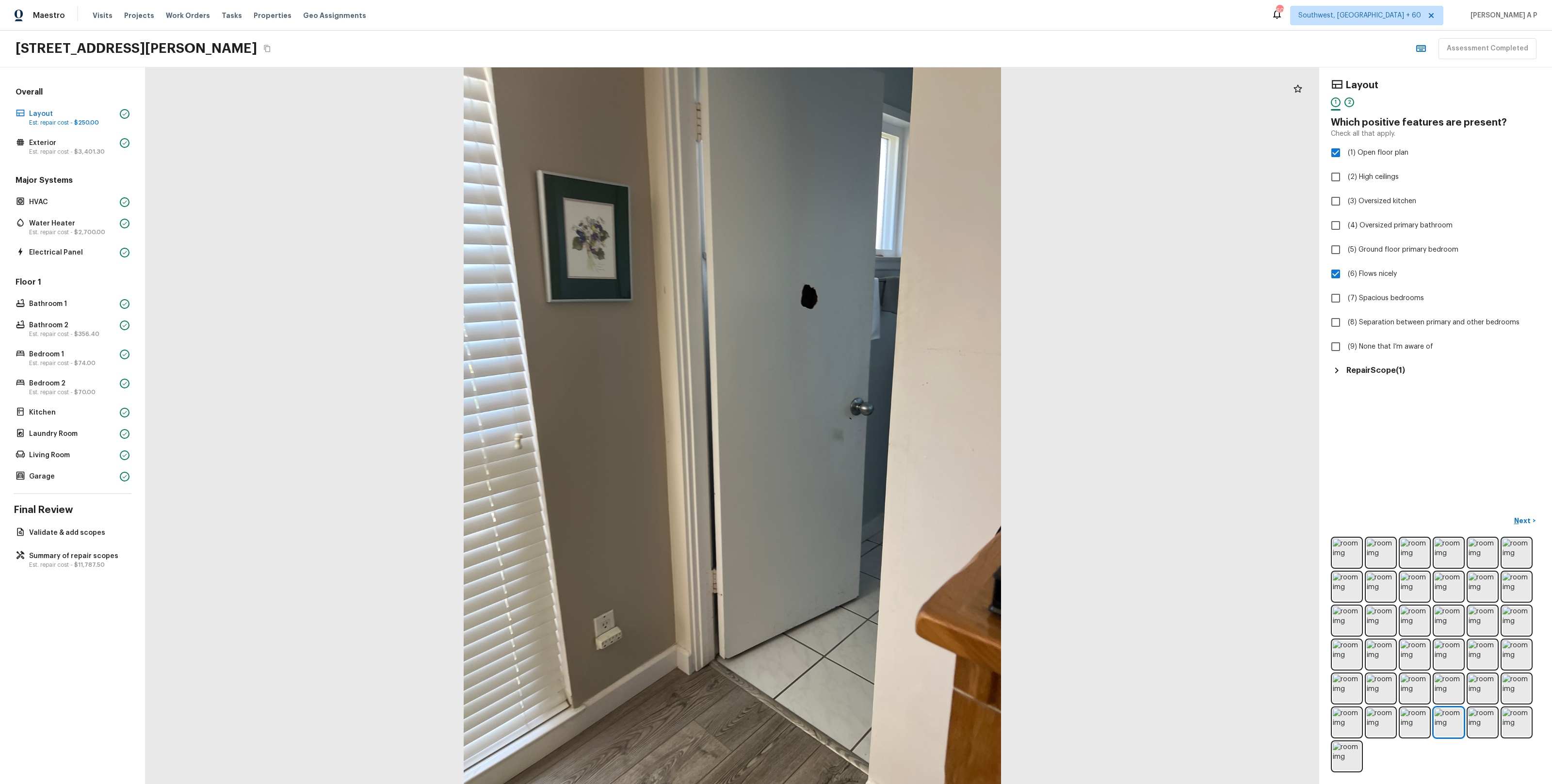
click at [1340, 372] on icon at bounding box center [1336, 370] width 12 height 12
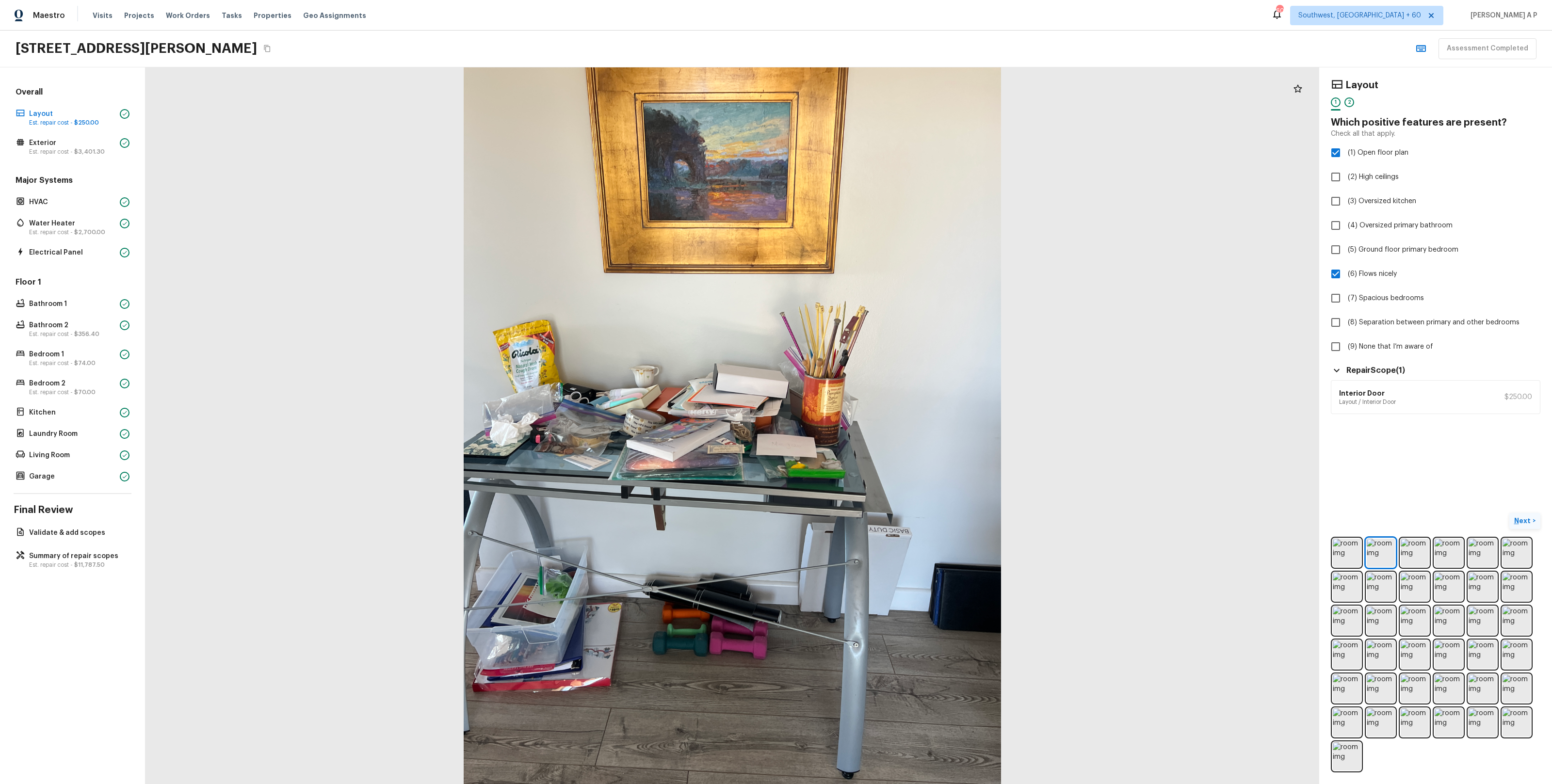
click at [1511, 521] on button "Next >" at bounding box center [1525, 520] width 31 height 16
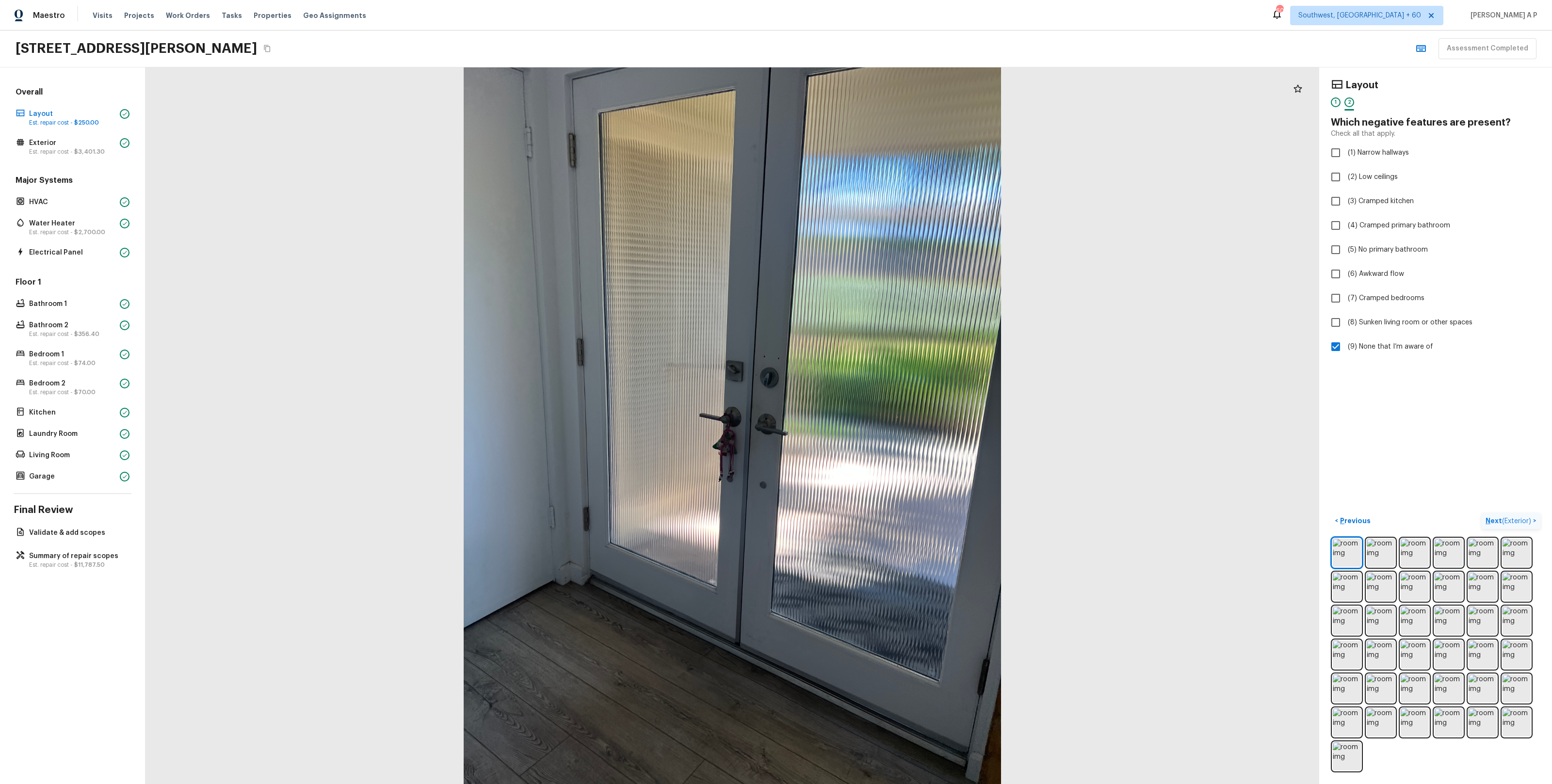
click at [1482, 513] on button "Next ( Exterior ) >" at bounding box center [1511, 520] width 59 height 16
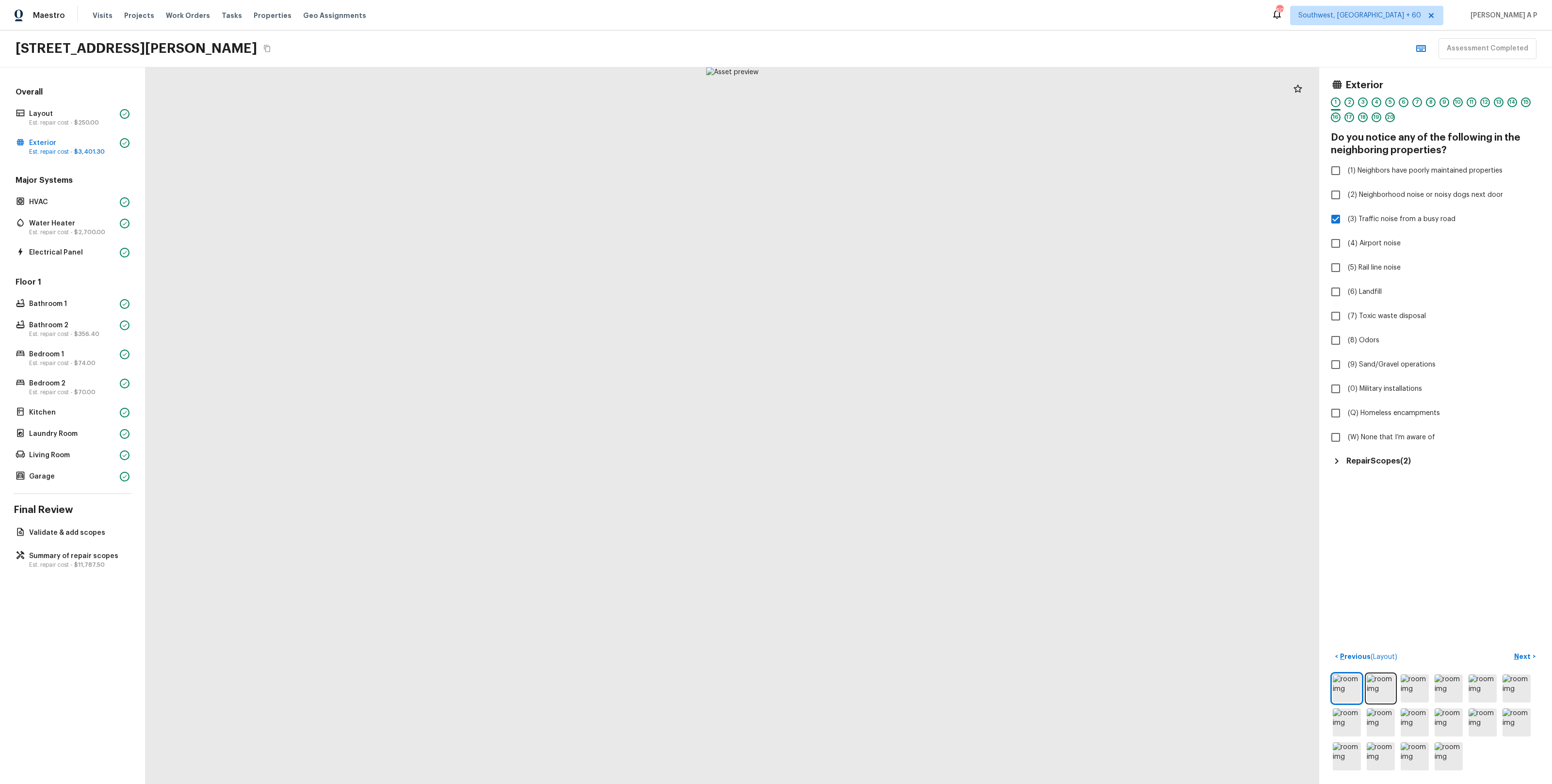
click at [1363, 468] on div "Exterior 1 2 3 4 5 6 7 8 9 10 11 12 13 14 15 16 17 18 19 20 Do you notice any o…" at bounding box center [1435, 425] width 233 height 716
click at [1365, 463] on h5 "Repair Scopes ( 2 )" at bounding box center [1378, 461] width 64 height 11
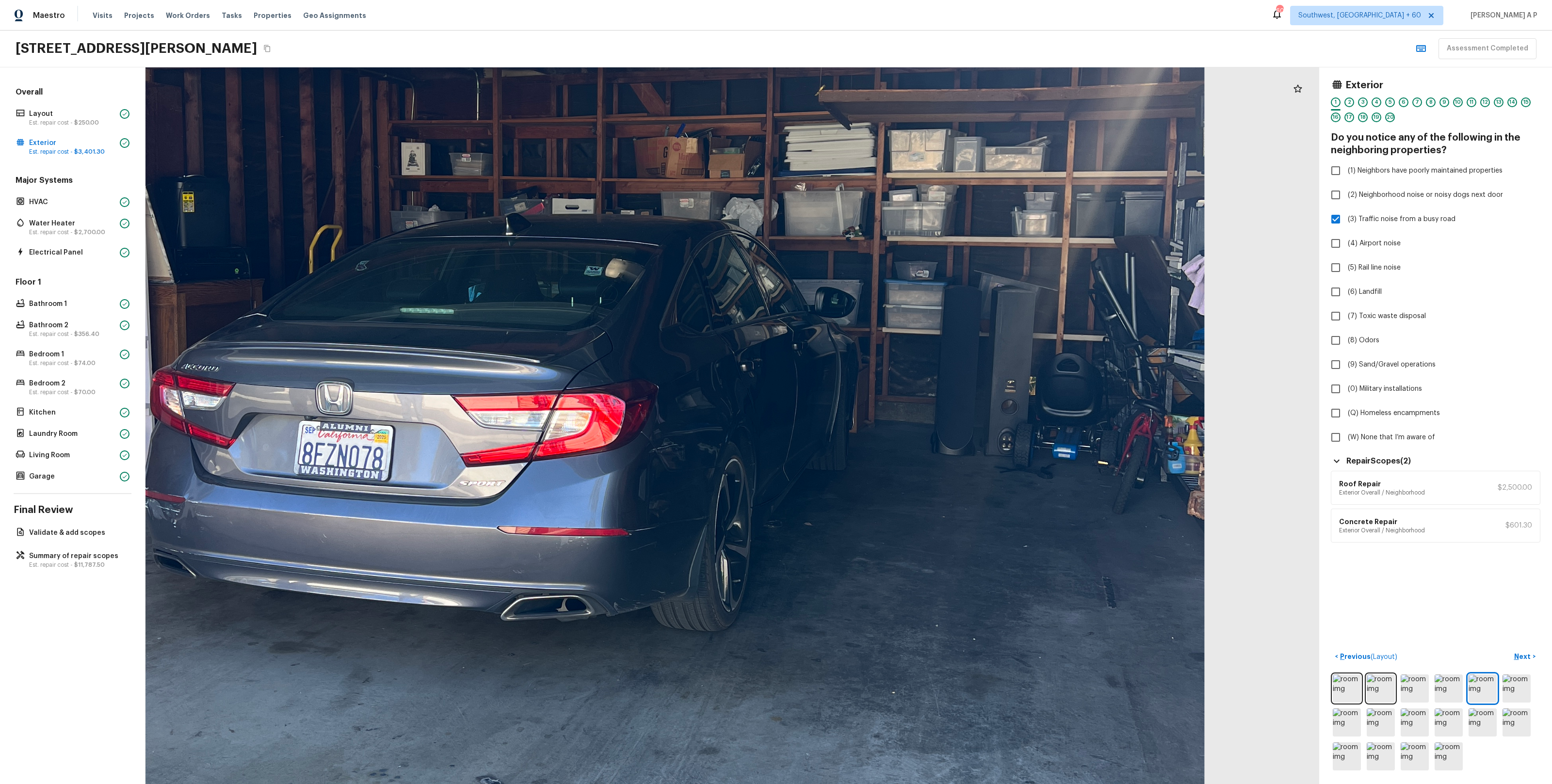
drag, startPoint x: 766, startPoint y: 525, endPoint x: 655, endPoint y: 592, distance: 129.7
click at [655, 592] on div at bounding box center [606, 377] width 2612 height 1595
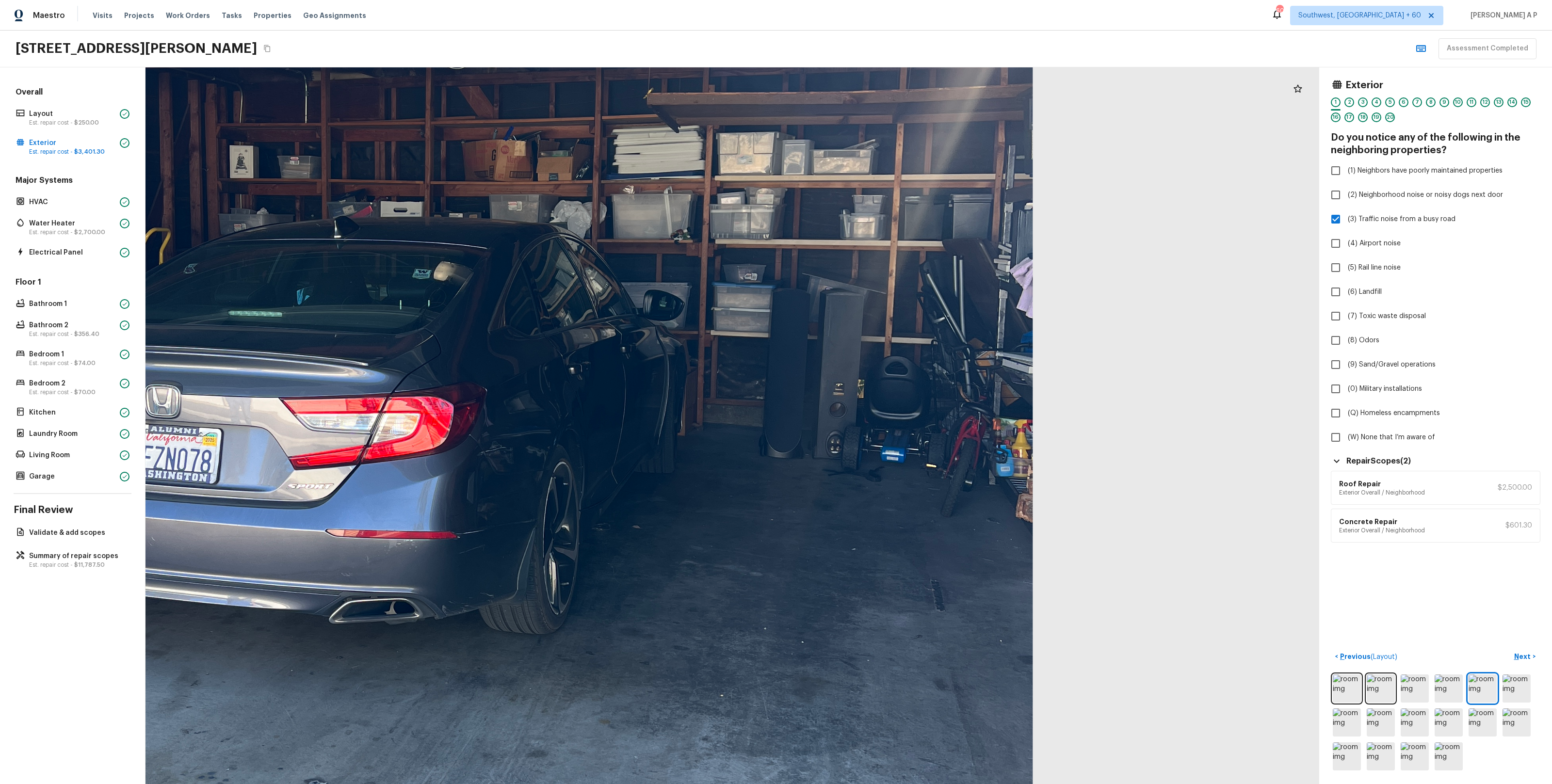
drag, startPoint x: 817, startPoint y: 571, endPoint x: 645, endPoint y: 574, distance: 172.0
click at [645, 574] on div at bounding box center [435, 379] width 2612 height 1595
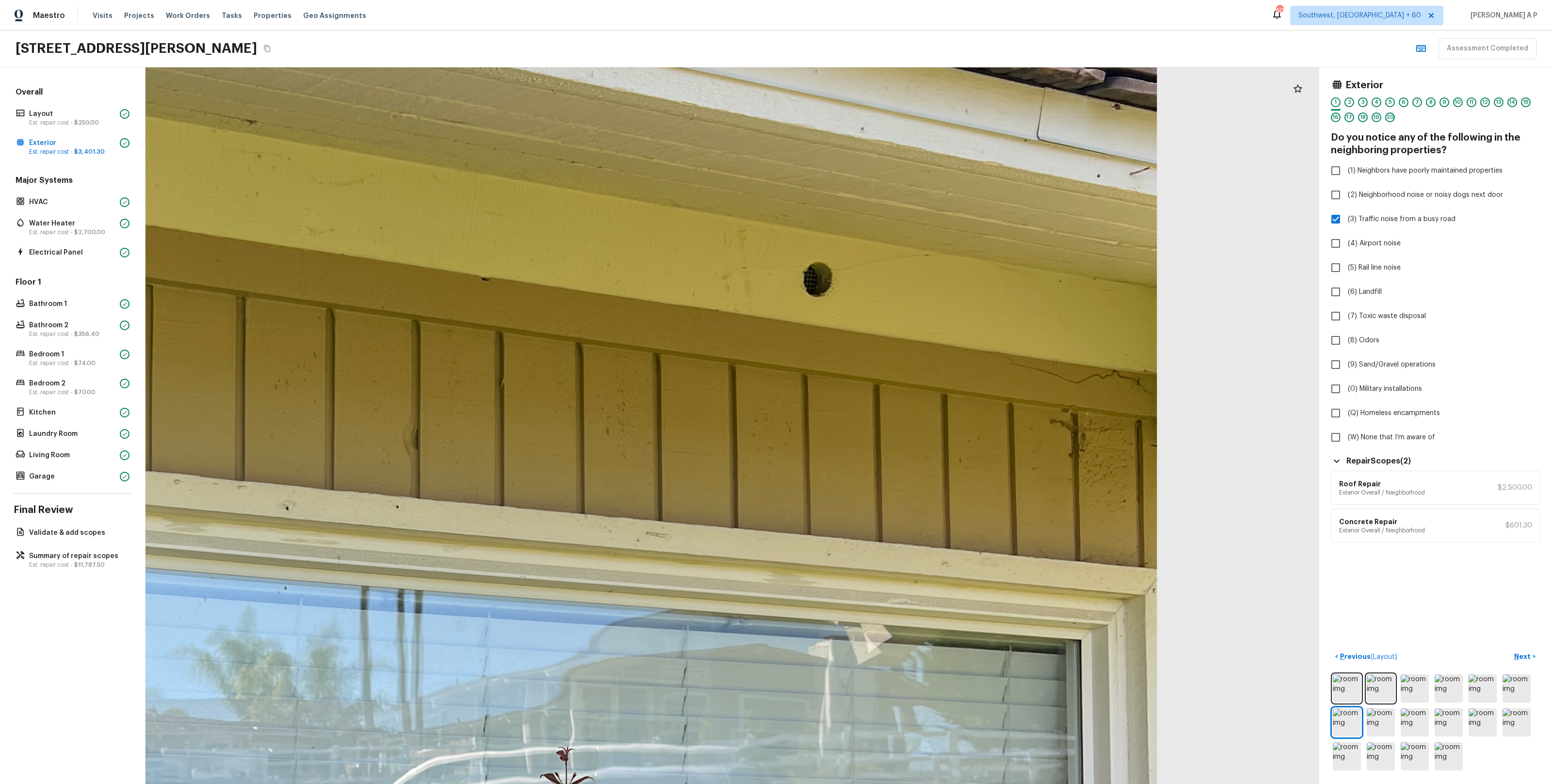
drag, startPoint x: 912, startPoint y: 254, endPoint x: 1048, endPoint y: 295, distance: 142.0
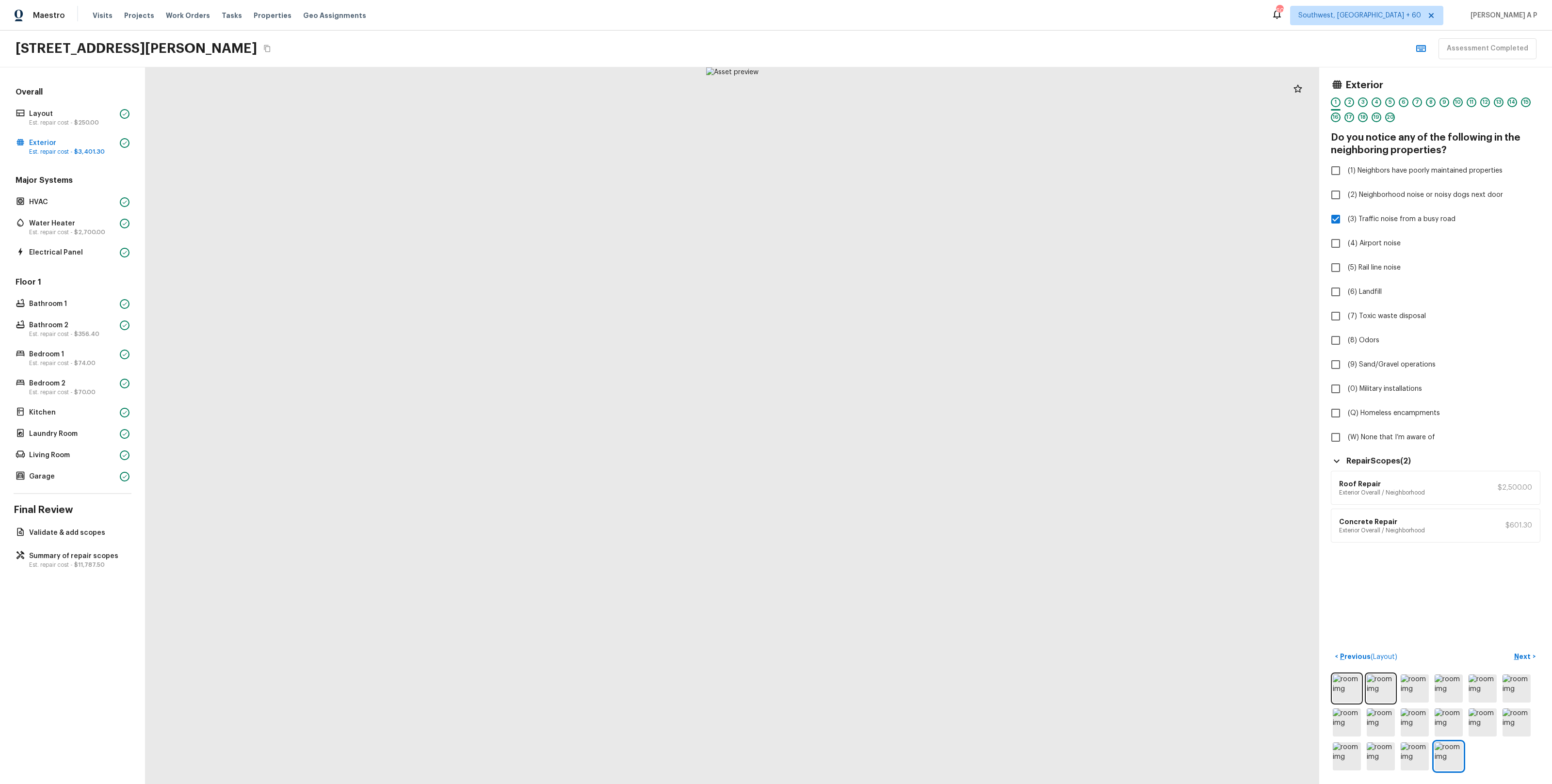
click at [1501, 487] on p "$2,500.00" at bounding box center [1515, 487] width 35 height 10
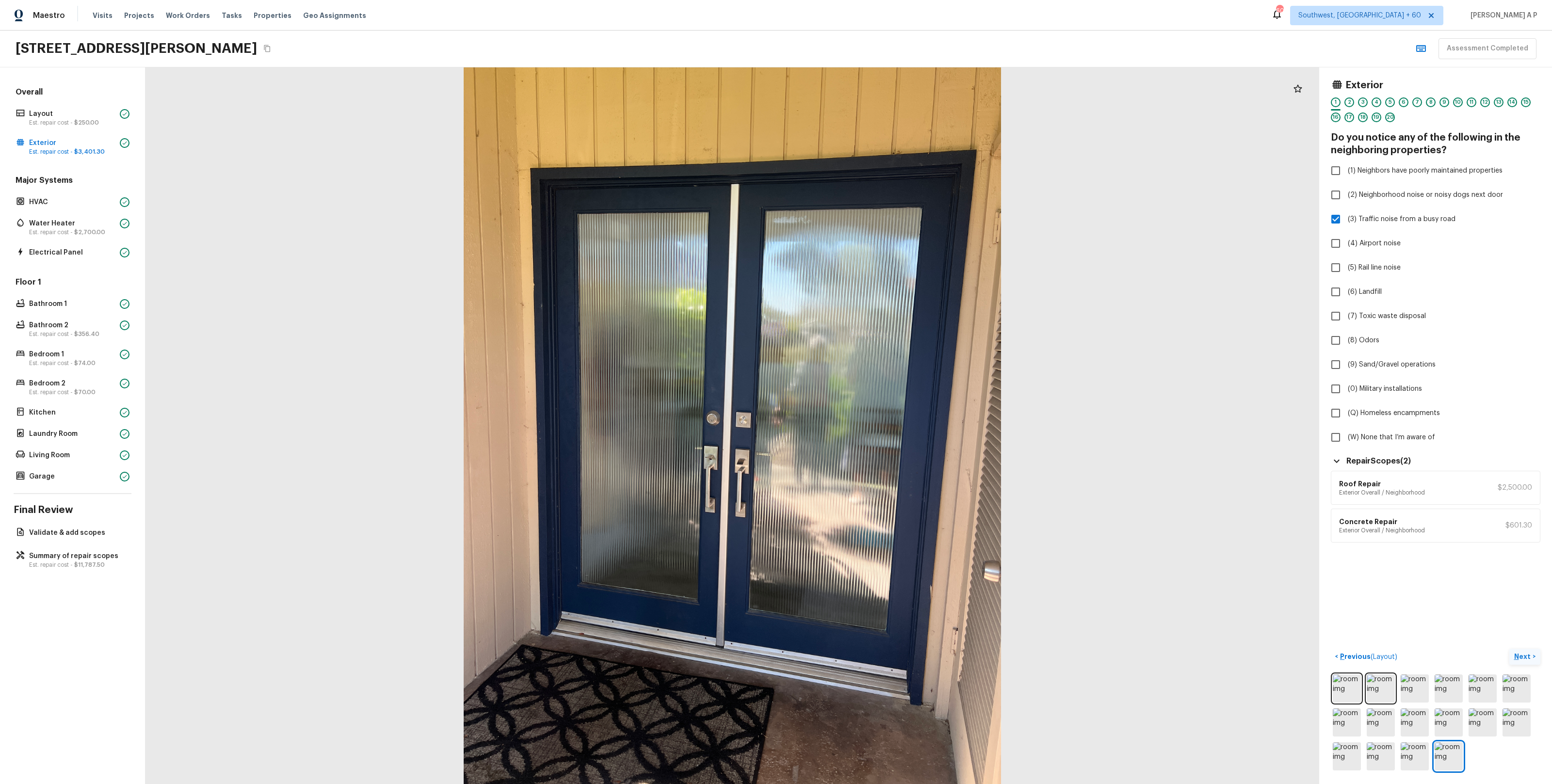
click at [1527, 660] on p "Next" at bounding box center [1523, 657] width 18 height 10
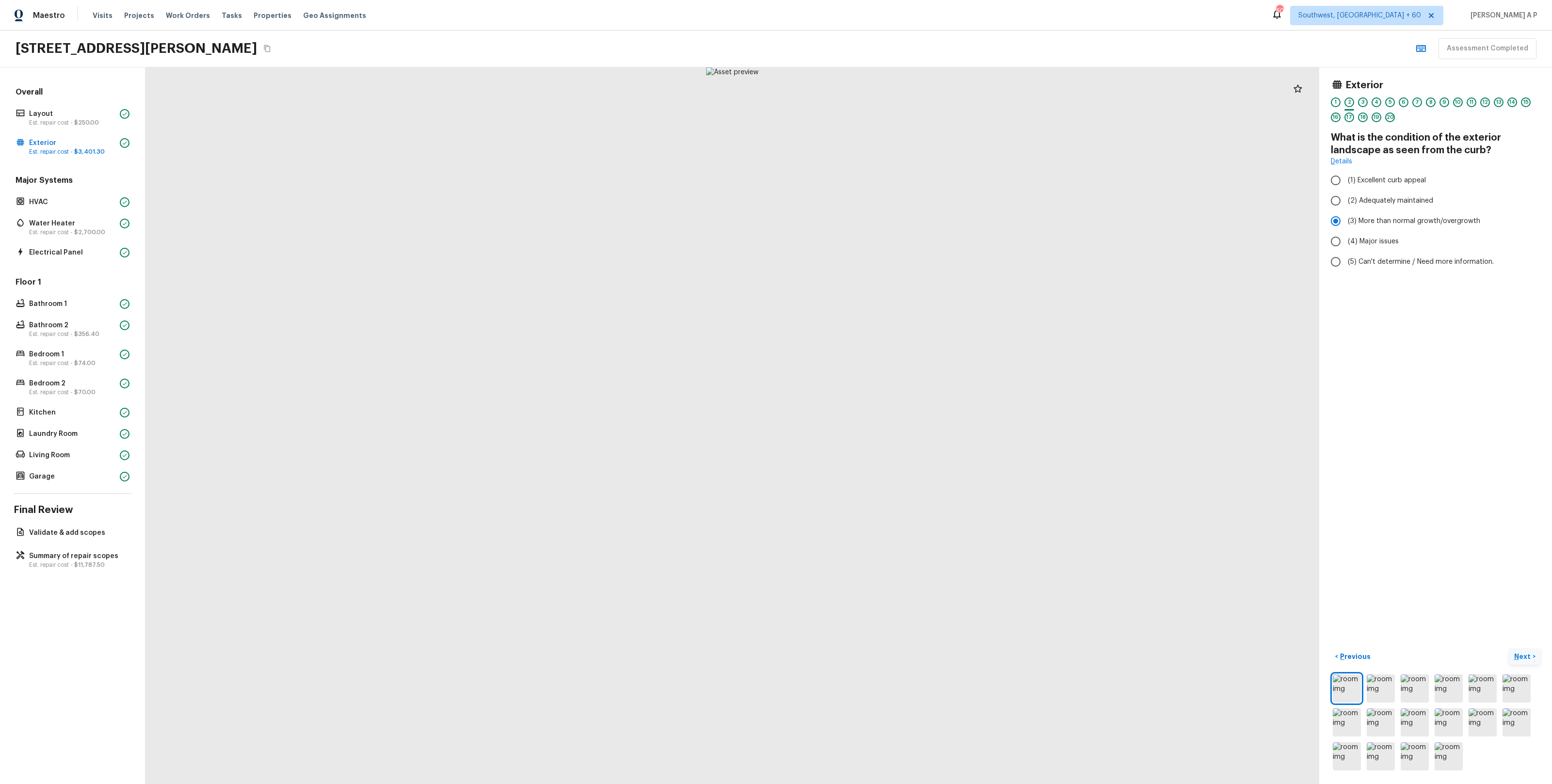
click at [1527, 660] on p "Next" at bounding box center [1523, 657] width 18 height 10
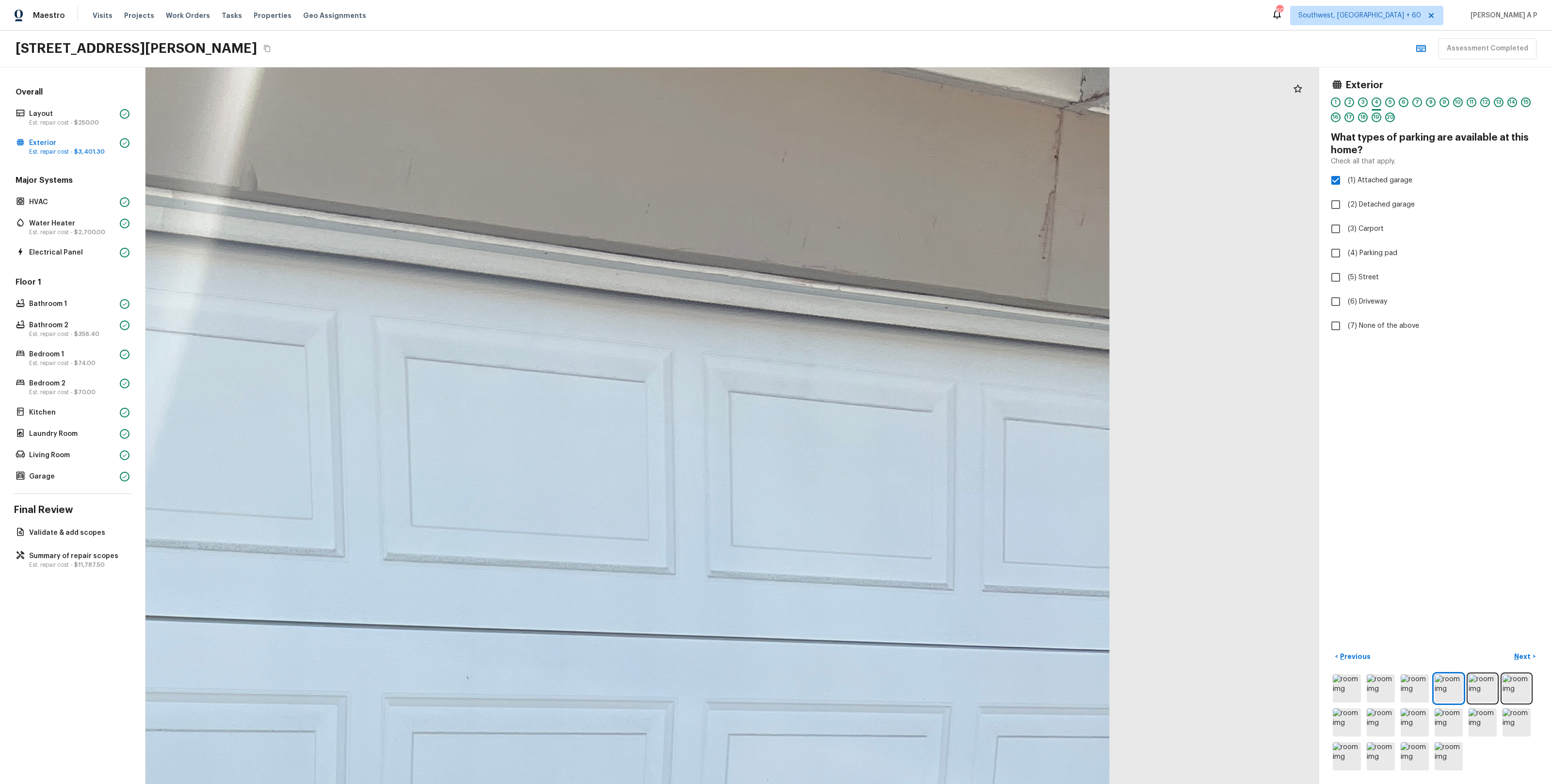
drag, startPoint x: 973, startPoint y: 160, endPoint x: 1099, endPoint y: 255, distance: 157.8
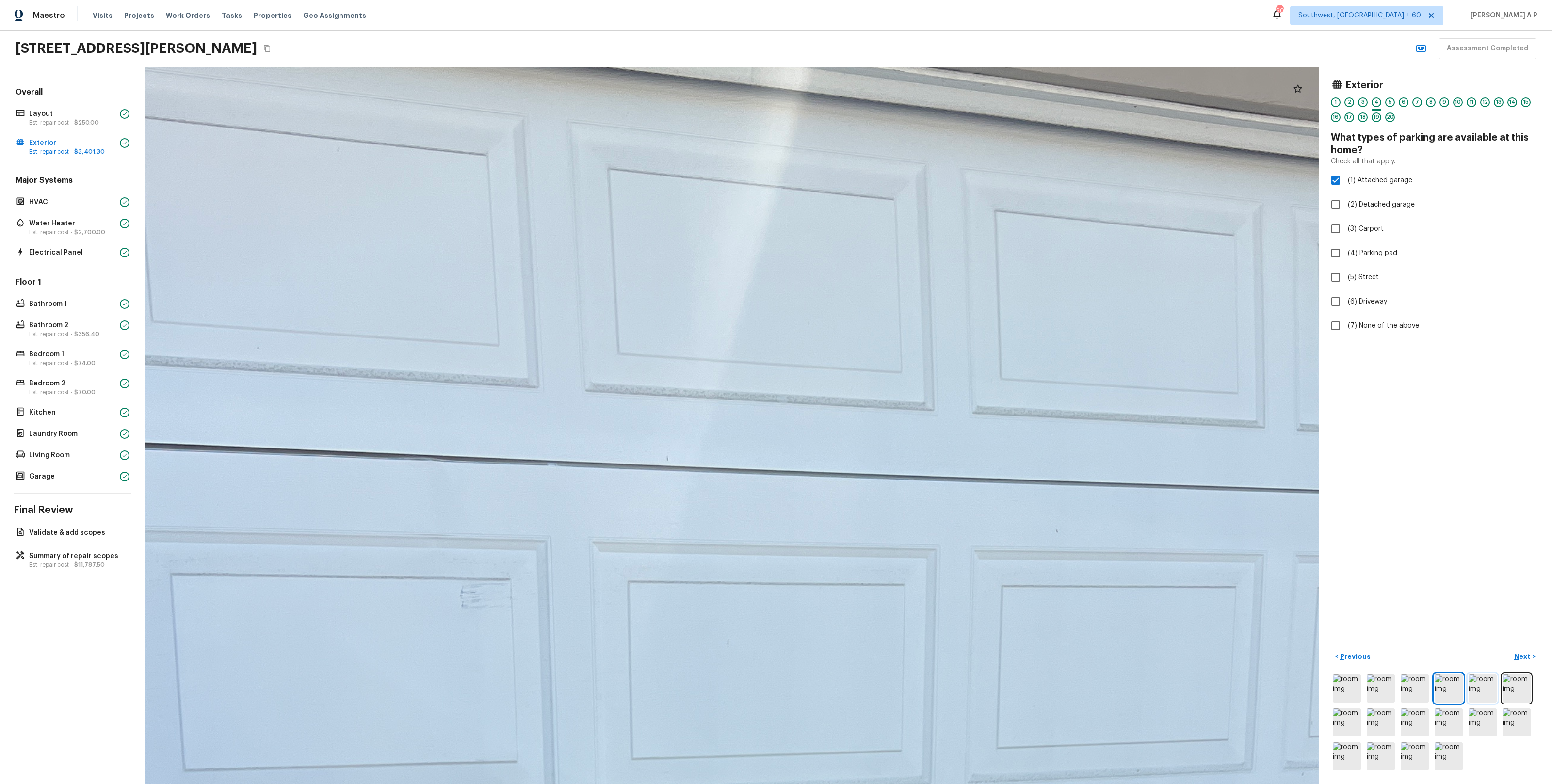
click at [1488, 682] on img at bounding box center [1483, 688] width 28 height 28
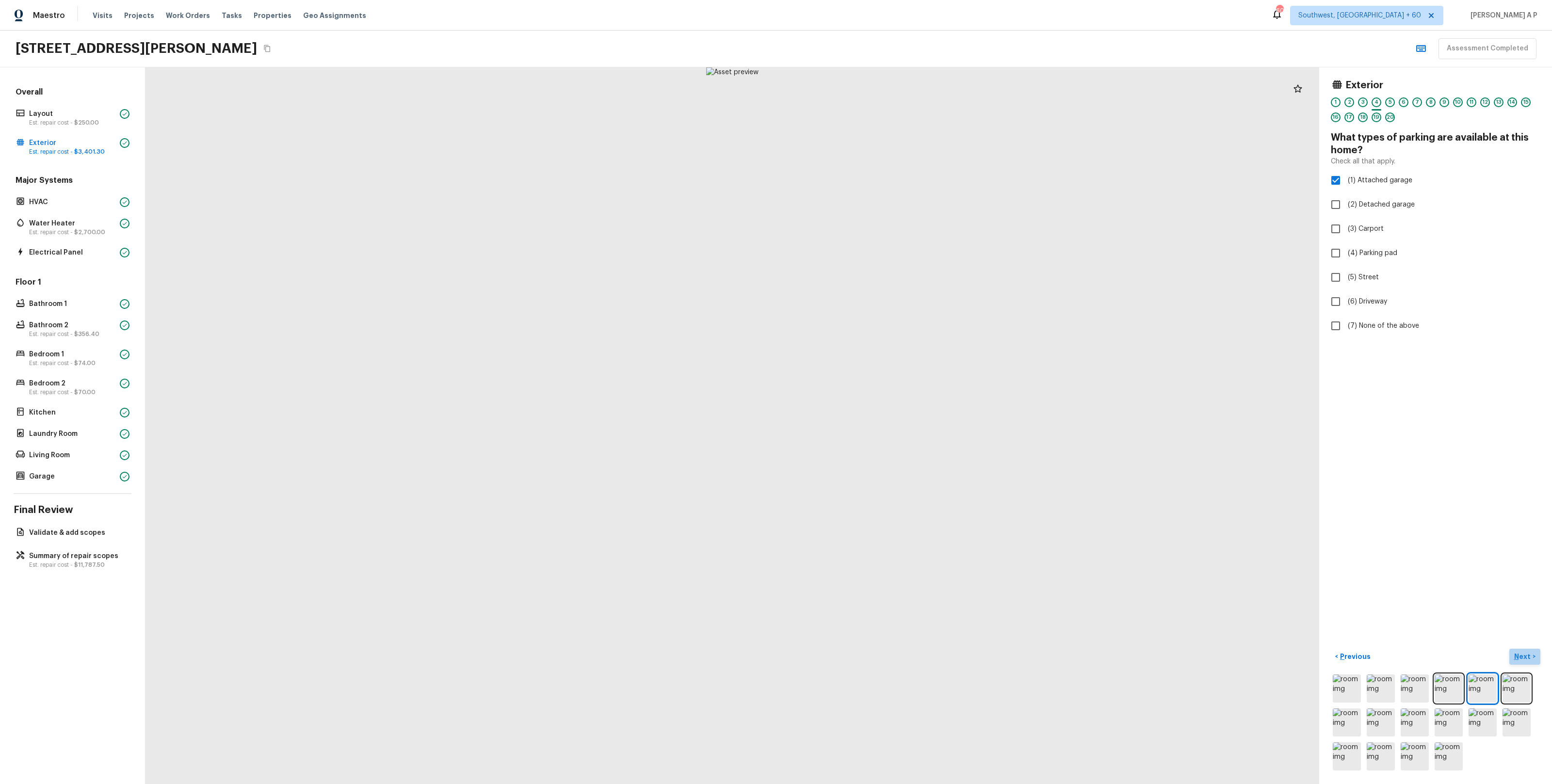
click at [1523, 655] on p "Next" at bounding box center [1523, 657] width 18 height 10
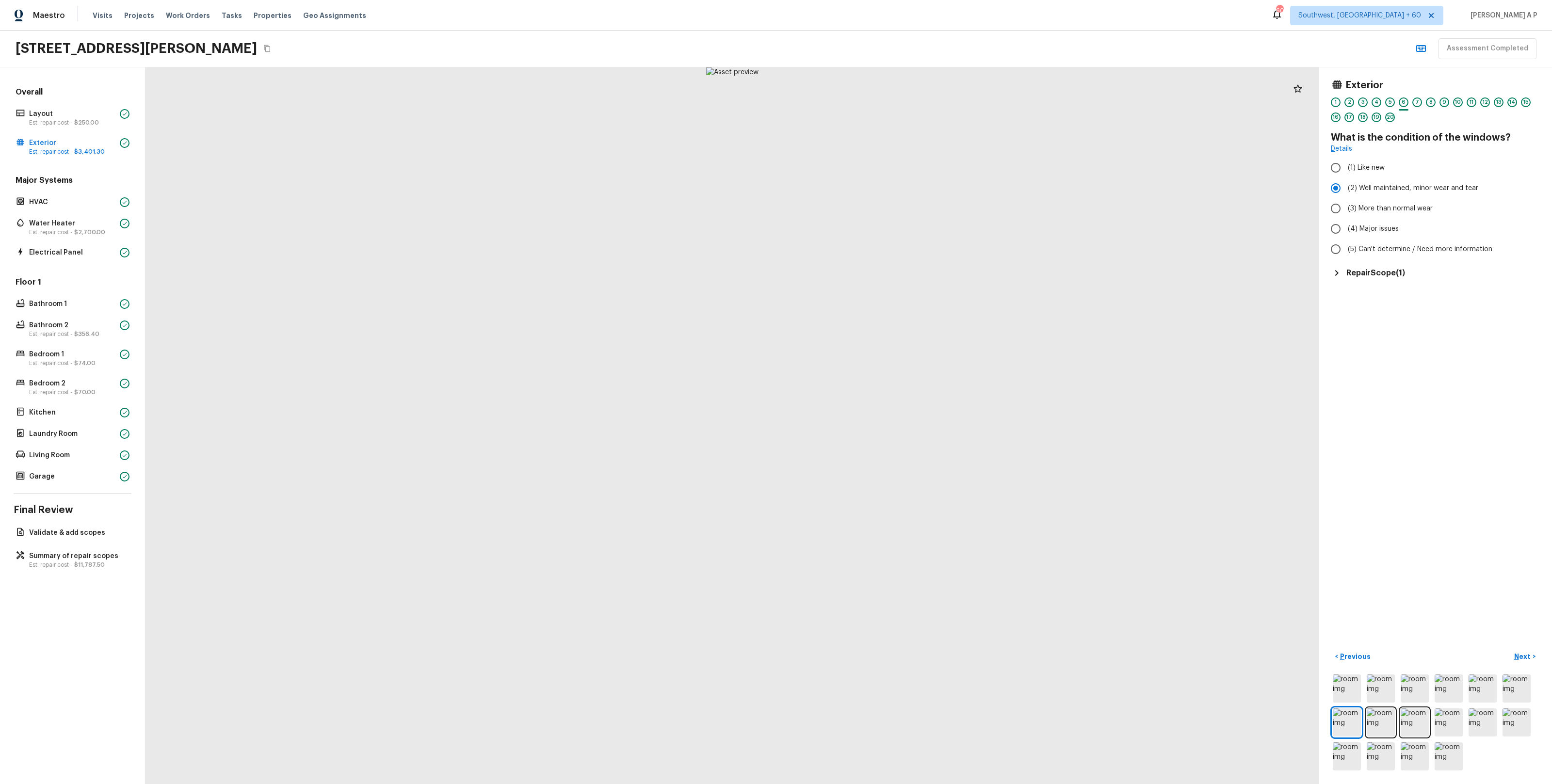
click at [1395, 269] on h5 "Repair Scope ( 1 )" at bounding box center [1375, 273] width 59 height 11
click at [1526, 658] on p "Next" at bounding box center [1523, 657] width 18 height 10
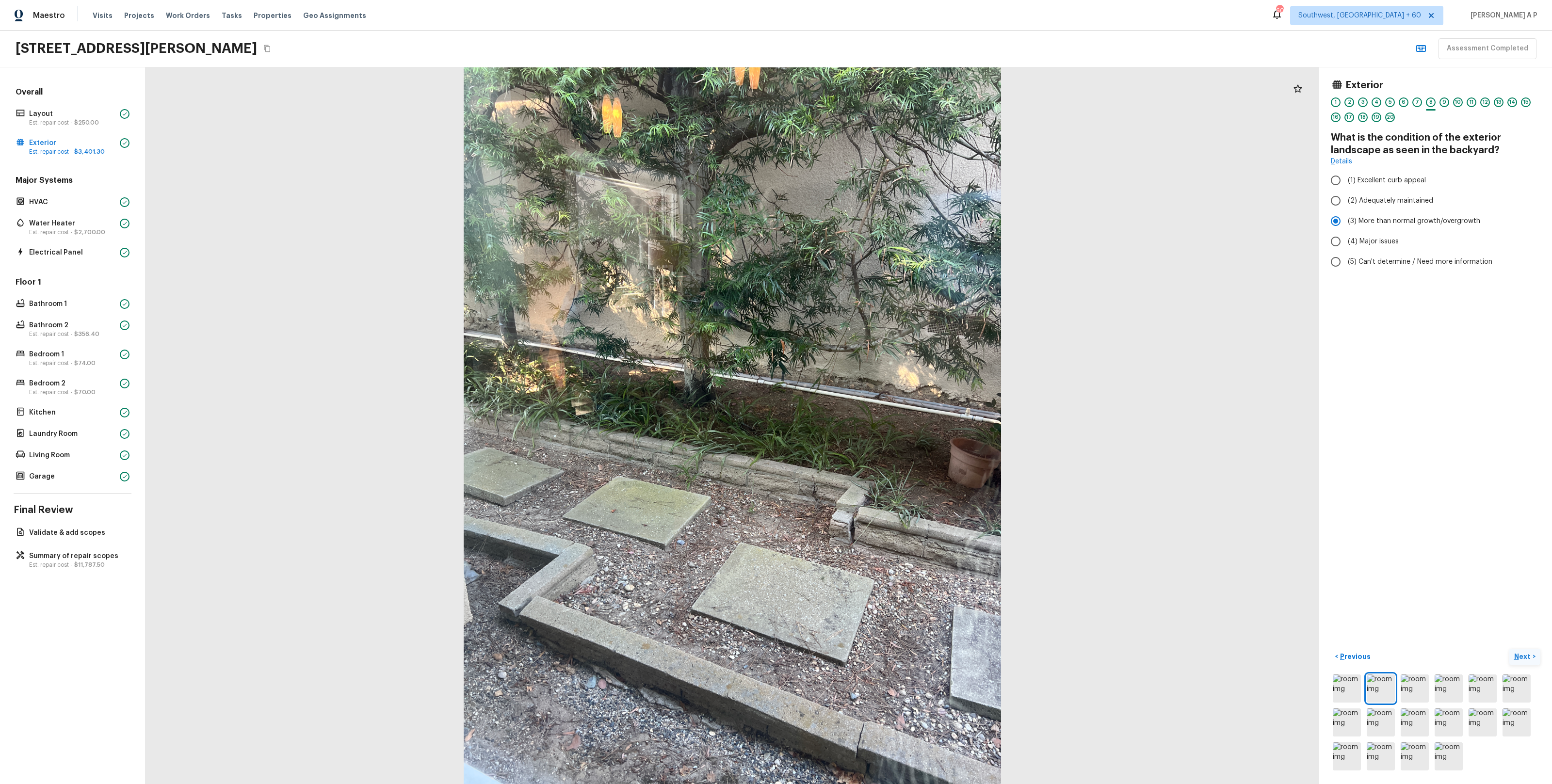
click at [1526, 658] on p "Next" at bounding box center [1523, 657] width 18 height 10
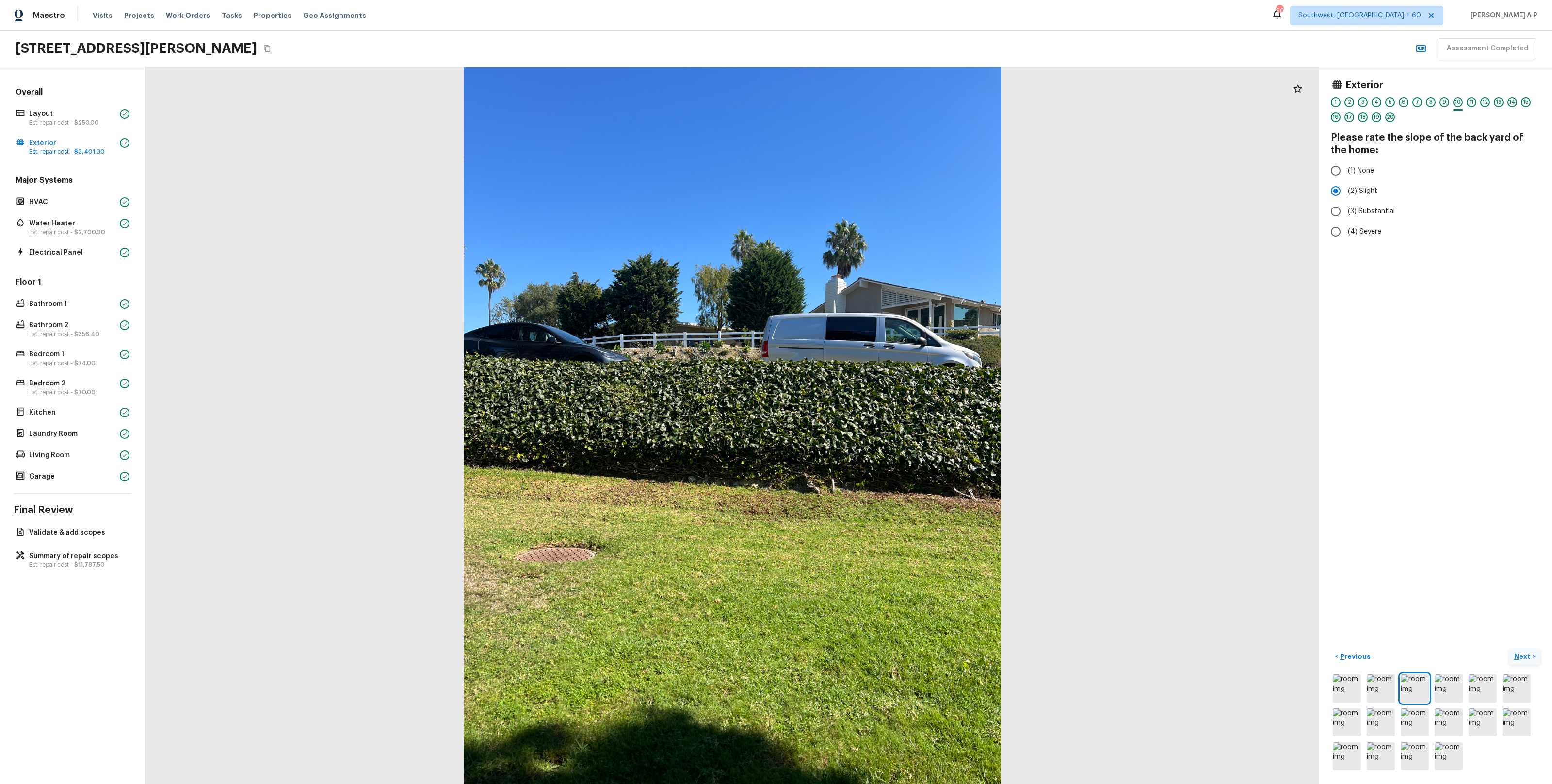
click at [1526, 658] on p "Next" at bounding box center [1523, 657] width 18 height 10
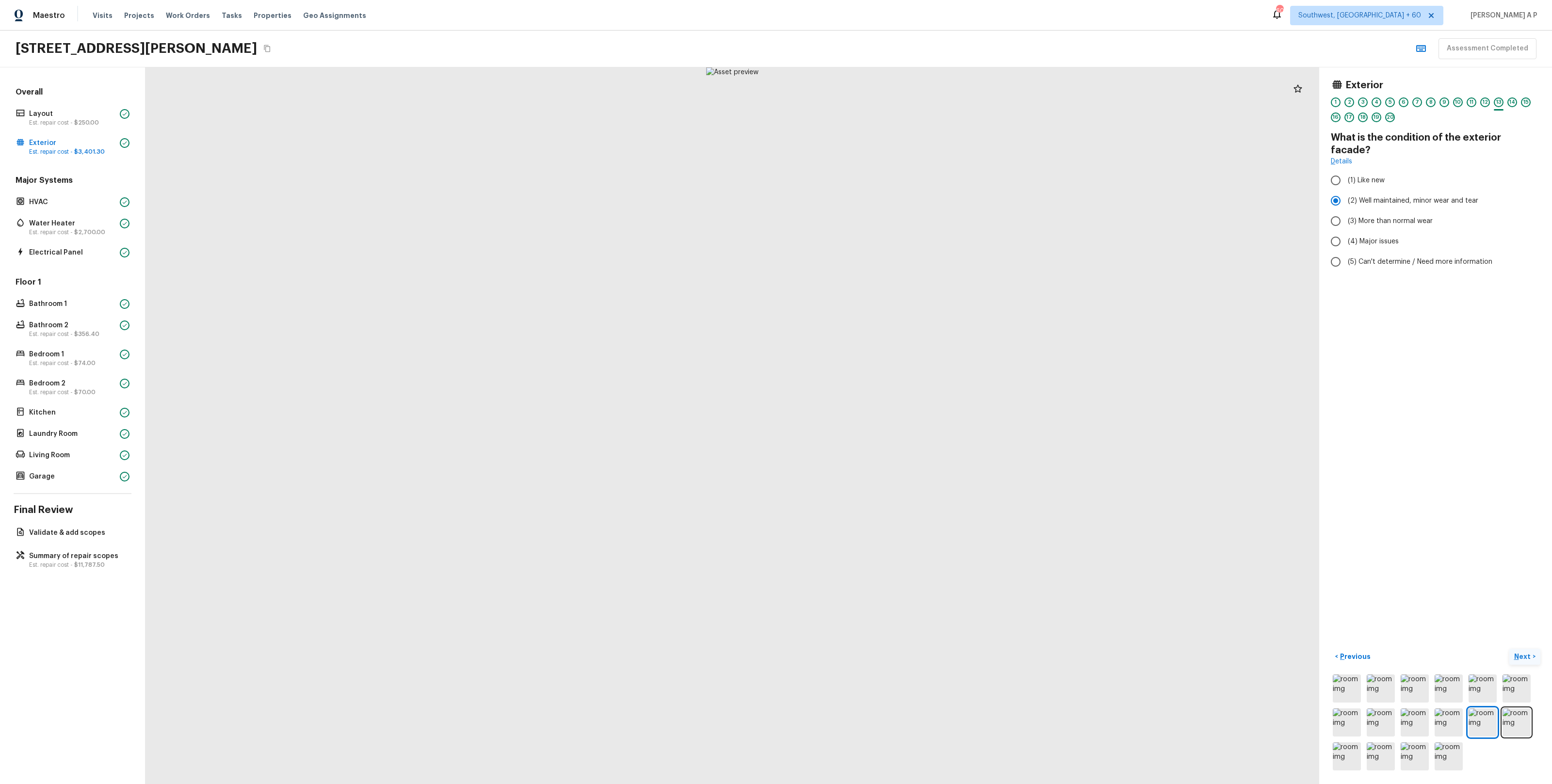
click at [1526, 658] on p "Next" at bounding box center [1523, 657] width 18 height 10
click at [1509, 649] on button "Next >" at bounding box center [1525, 656] width 31 height 16
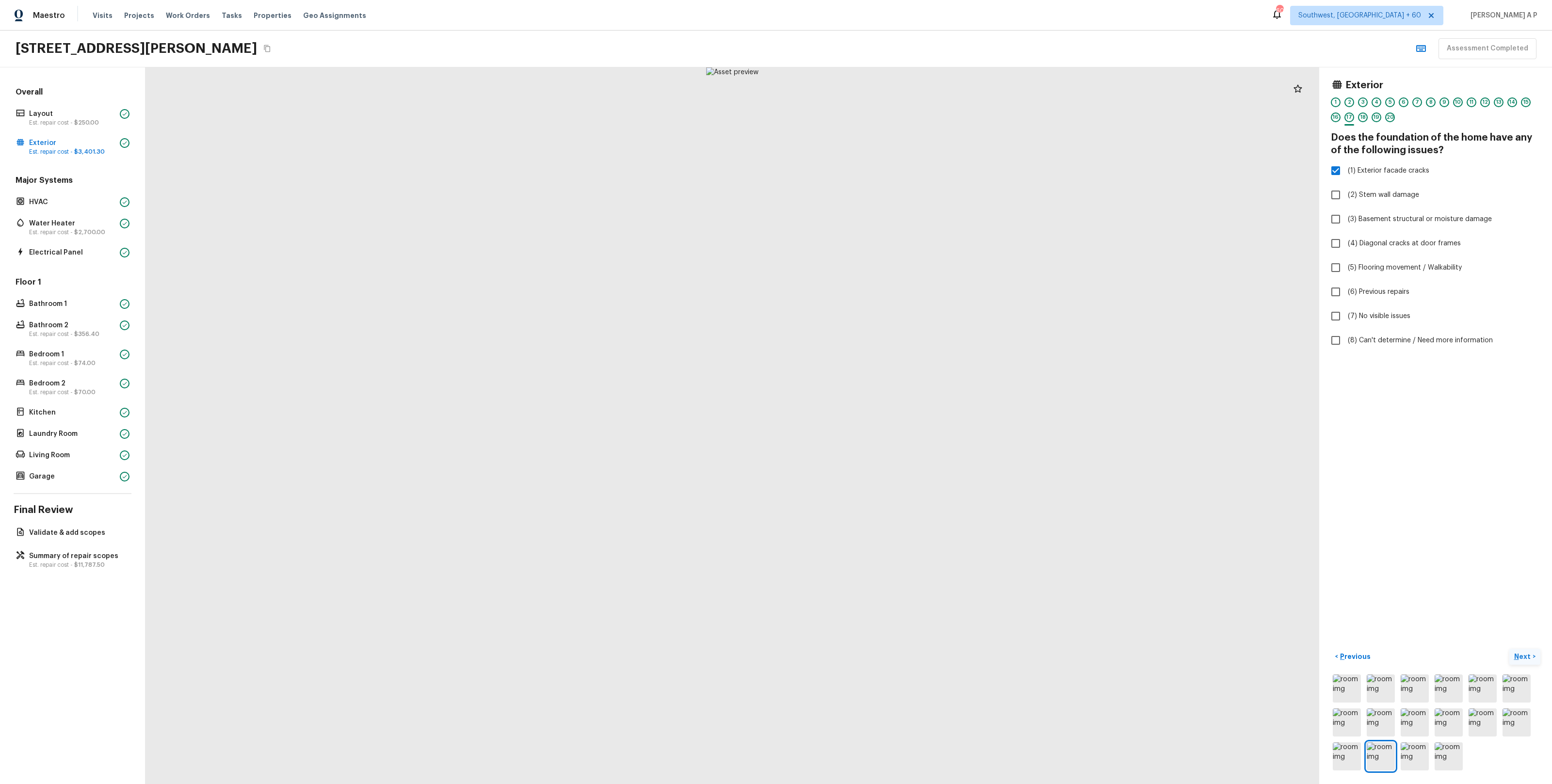
click at [1509, 649] on button "Next >" at bounding box center [1525, 656] width 31 height 16
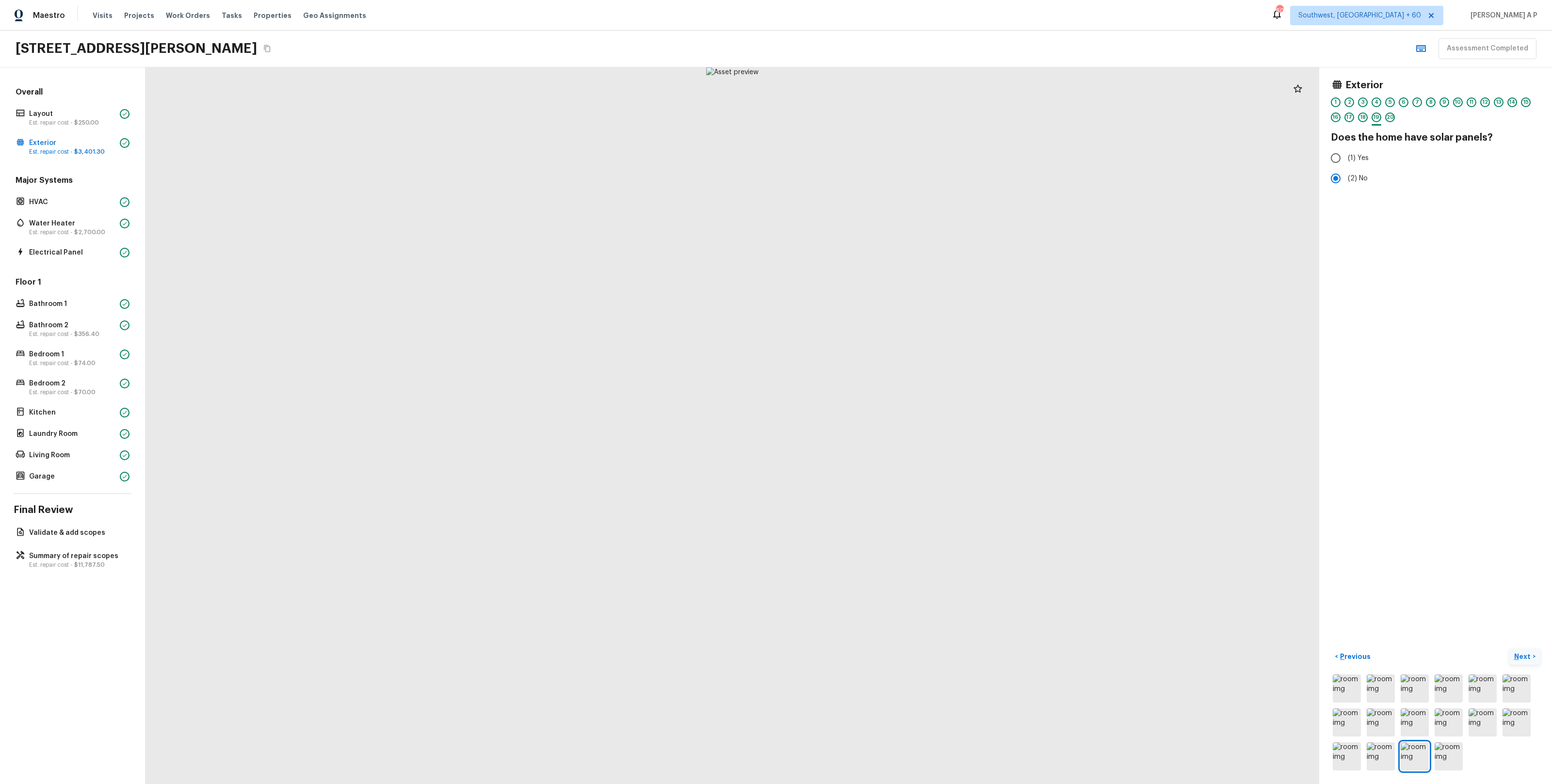
click at [1509, 649] on button "Next >" at bounding box center [1525, 656] width 31 height 16
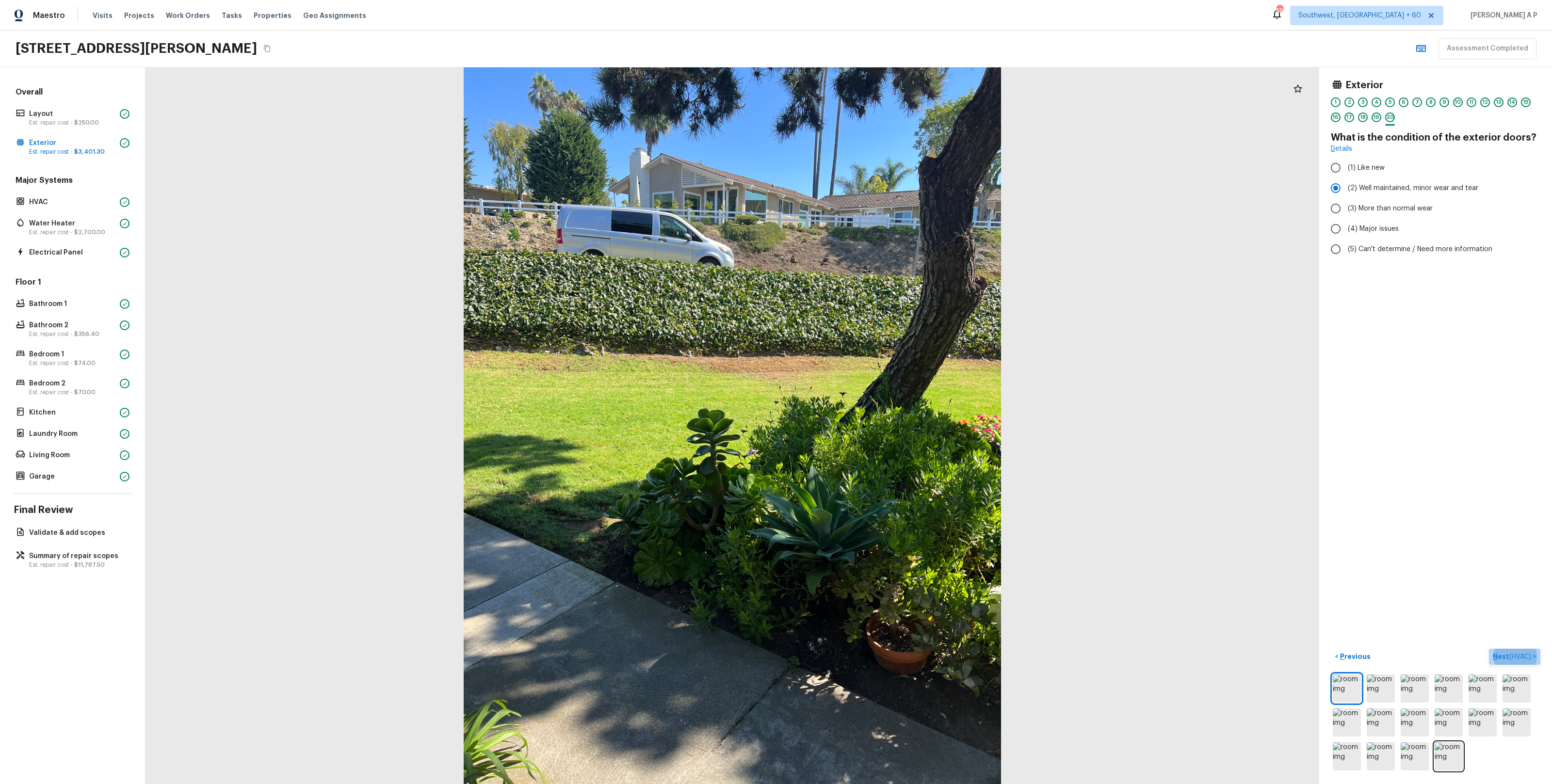
click at [1506, 659] on p "Next ( HVAC )" at bounding box center [1512, 657] width 40 height 10
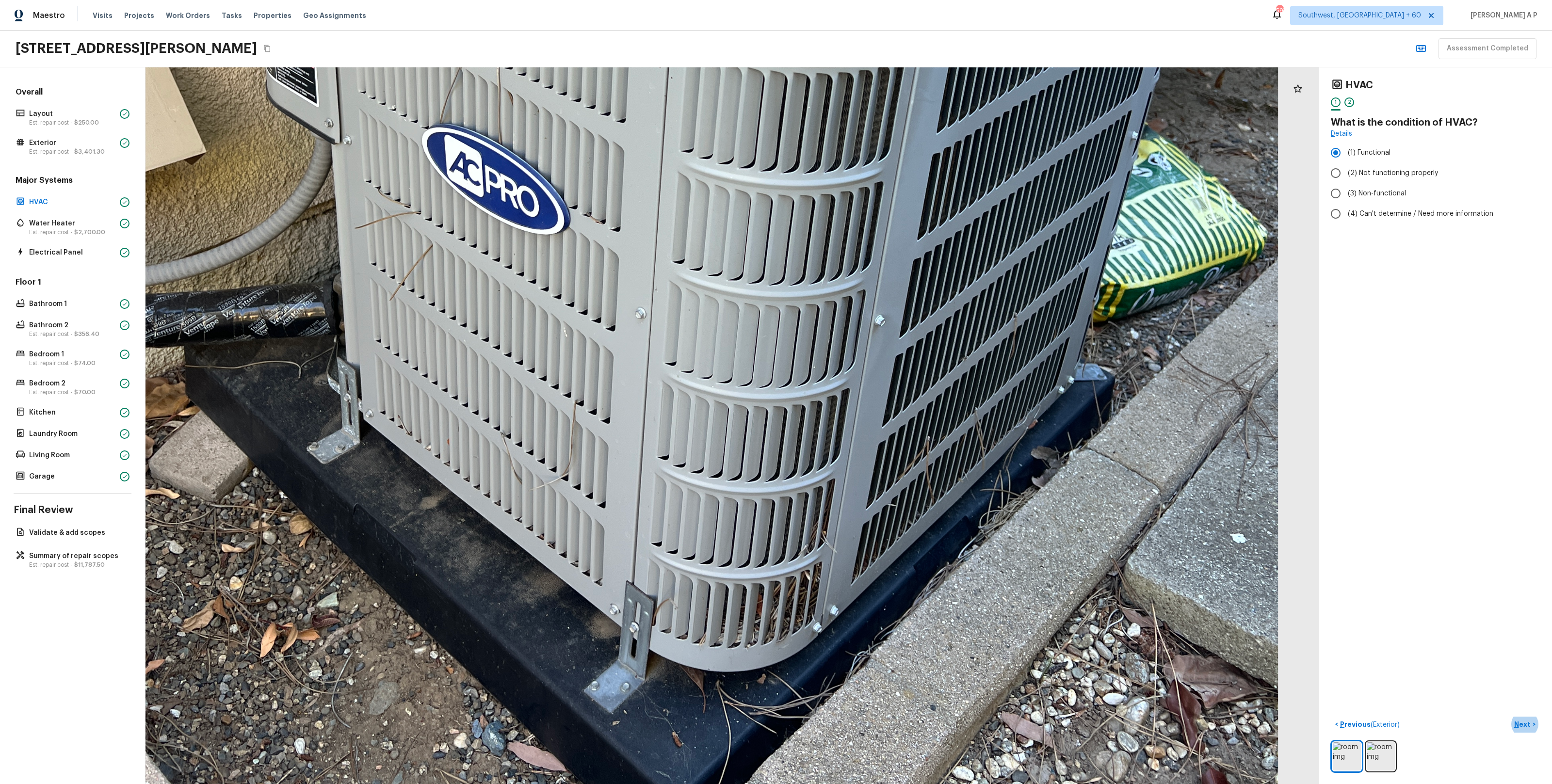
drag, startPoint x: 782, startPoint y: 531, endPoint x: 785, endPoint y: 375, distance: 156.0
click at [785, 375] on div at bounding box center [673, 140] width 2641 height 1613
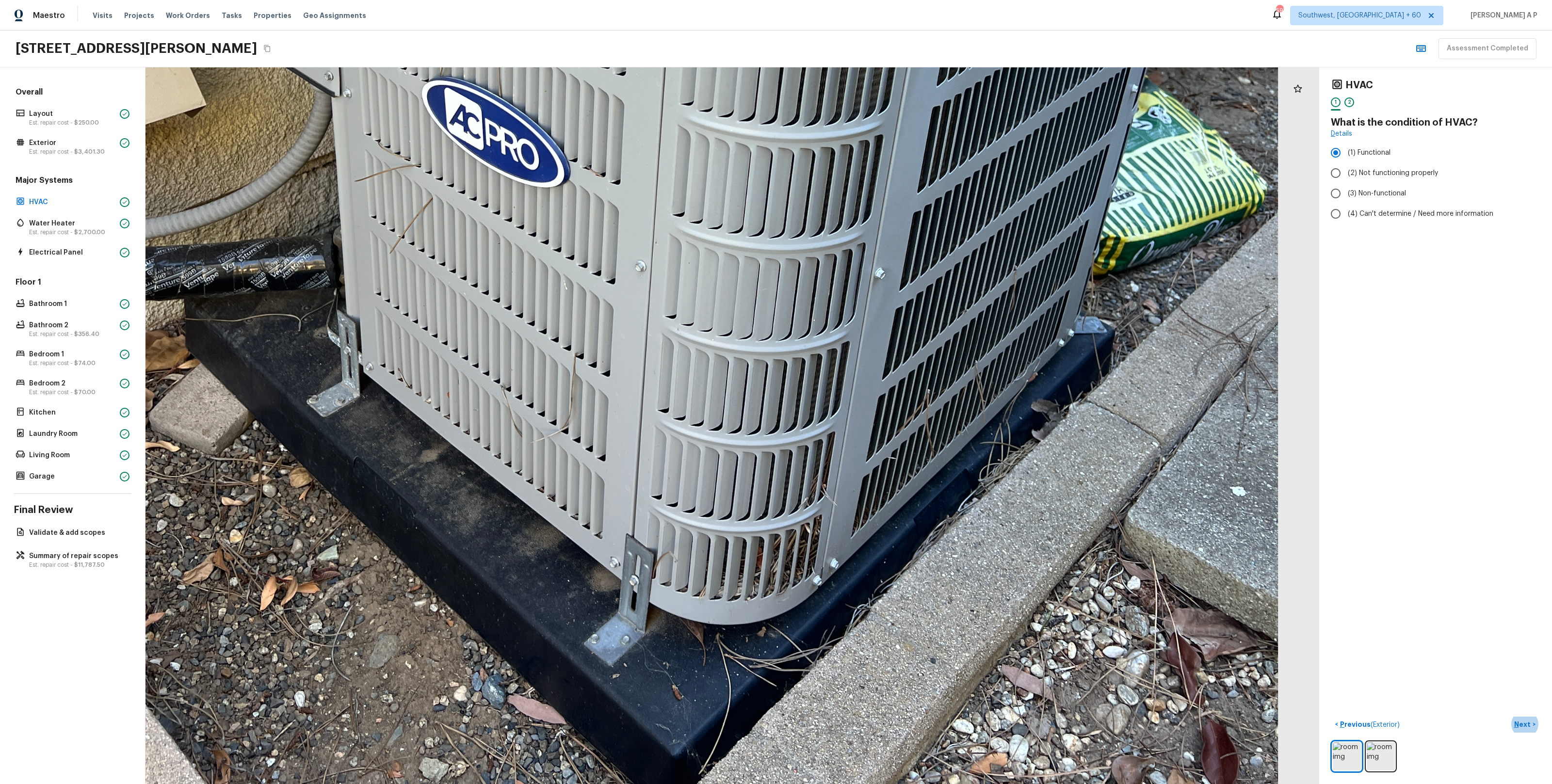
drag, startPoint x: 790, startPoint y: 423, endPoint x: 790, endPoint y: 378, distance: 45.0
click at [790, 378] on div at bounding box center [673, 93] width 2641 height 1613
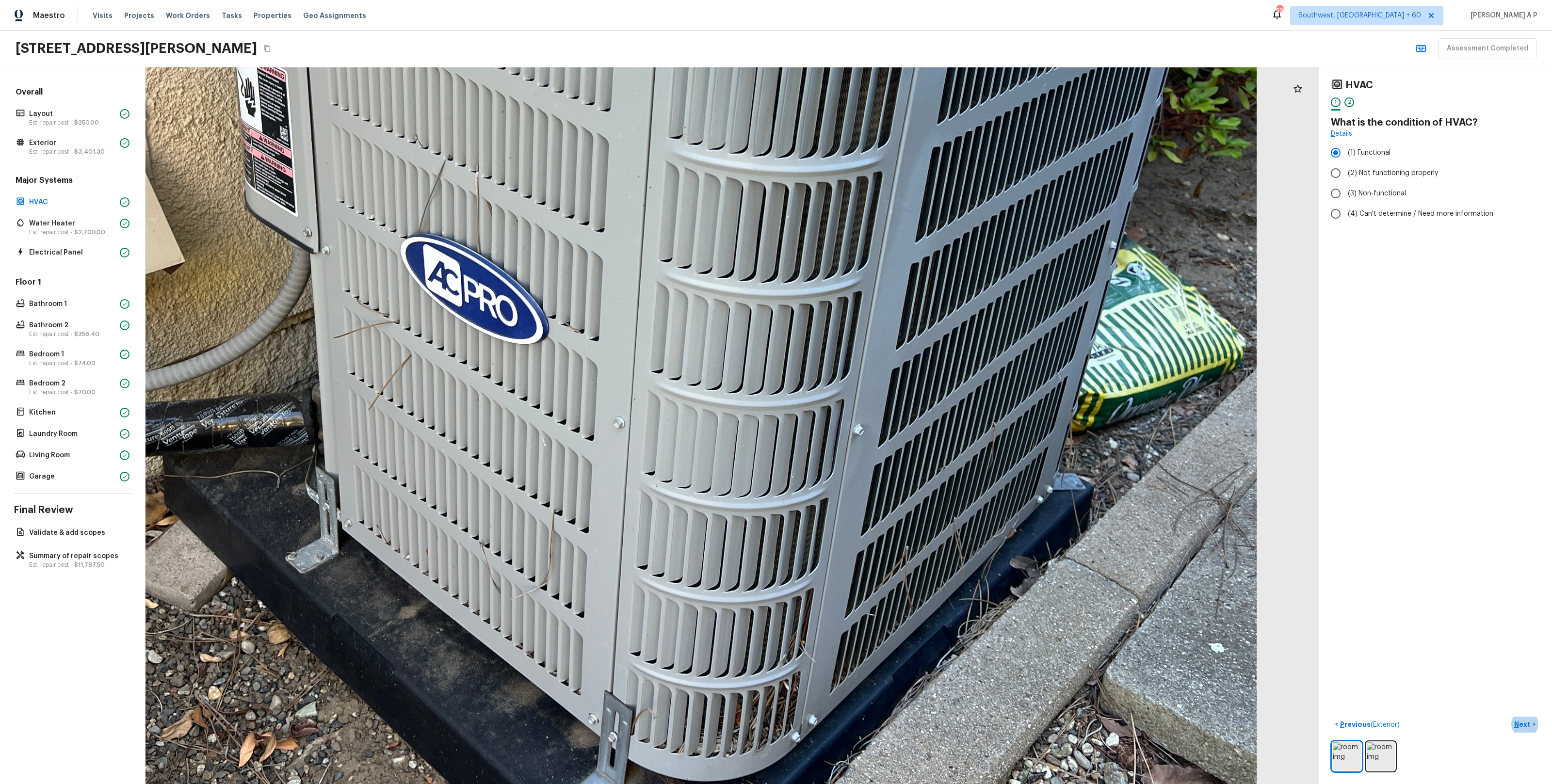
drag, startPoint x: 790, startPoint y: 378, endPoint x: 770, endPoint y: 554, distance: 177.1
click at [770, 552] on div at bounding box center [651, 249] width 2641 height 1613
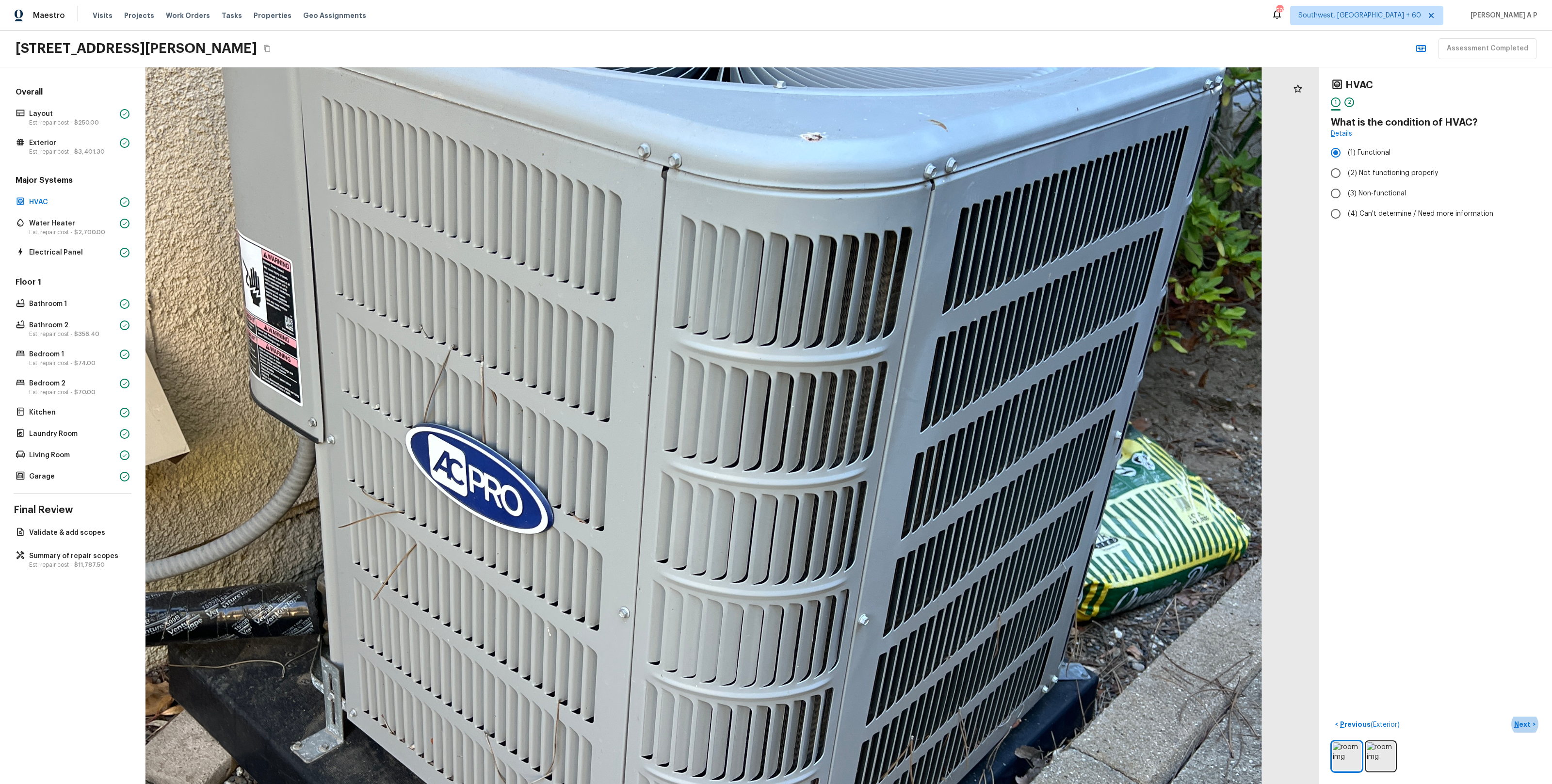
drag, startPoint x: 782, startPoint y: 487, endPoint x: 771, endPoint y: 633, distance: 146.4
click at [772, 630] on div at bounding box center [657, 440] width 2641 height 1613
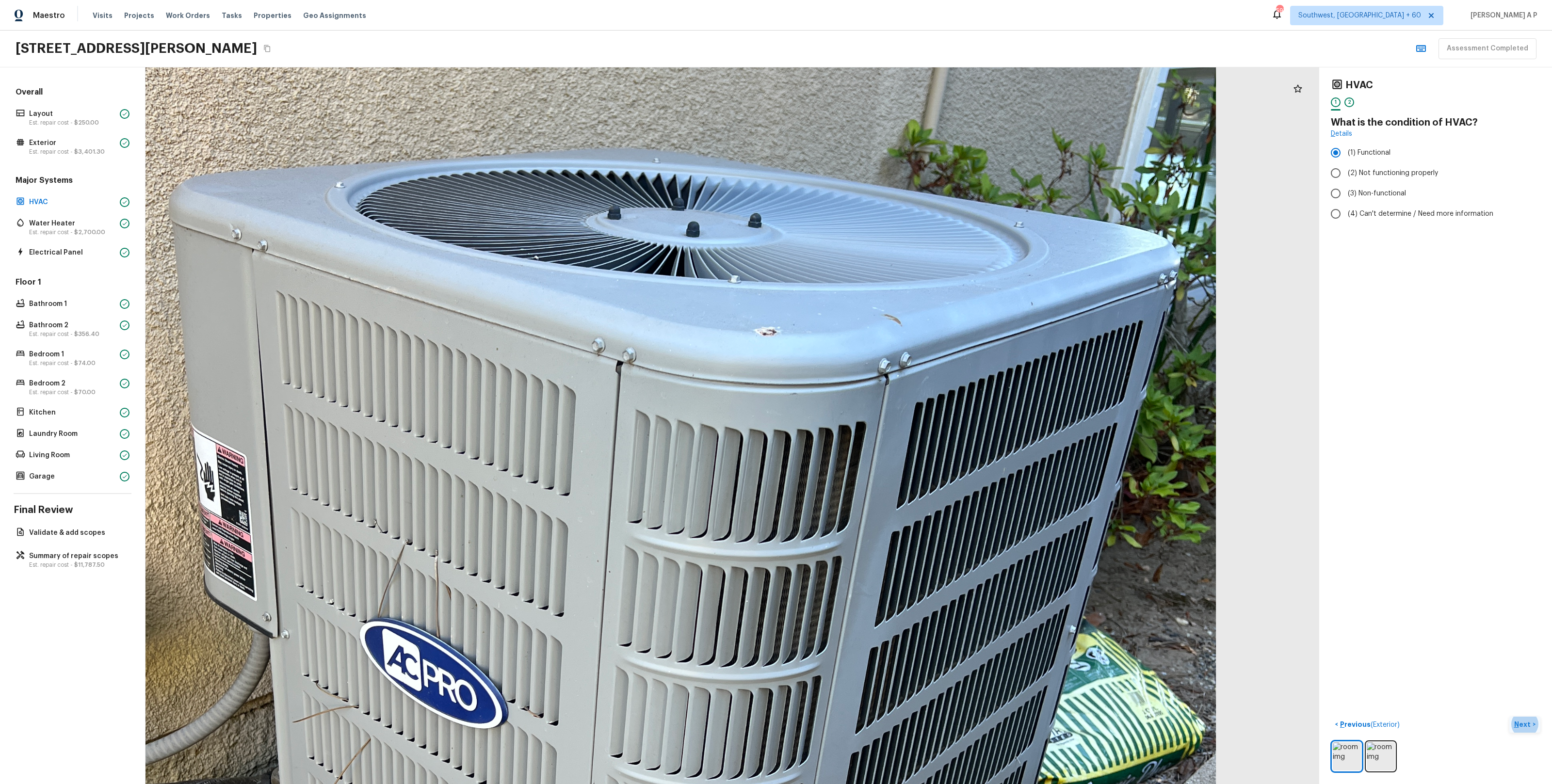
click at [1521, 720] on p "Next" at bounding box center [1523, 725] width 18 height 10
click at [1521, 720] on p "Next ( Water Heater )" at bounding box center [1500, 725] width 66 height 10
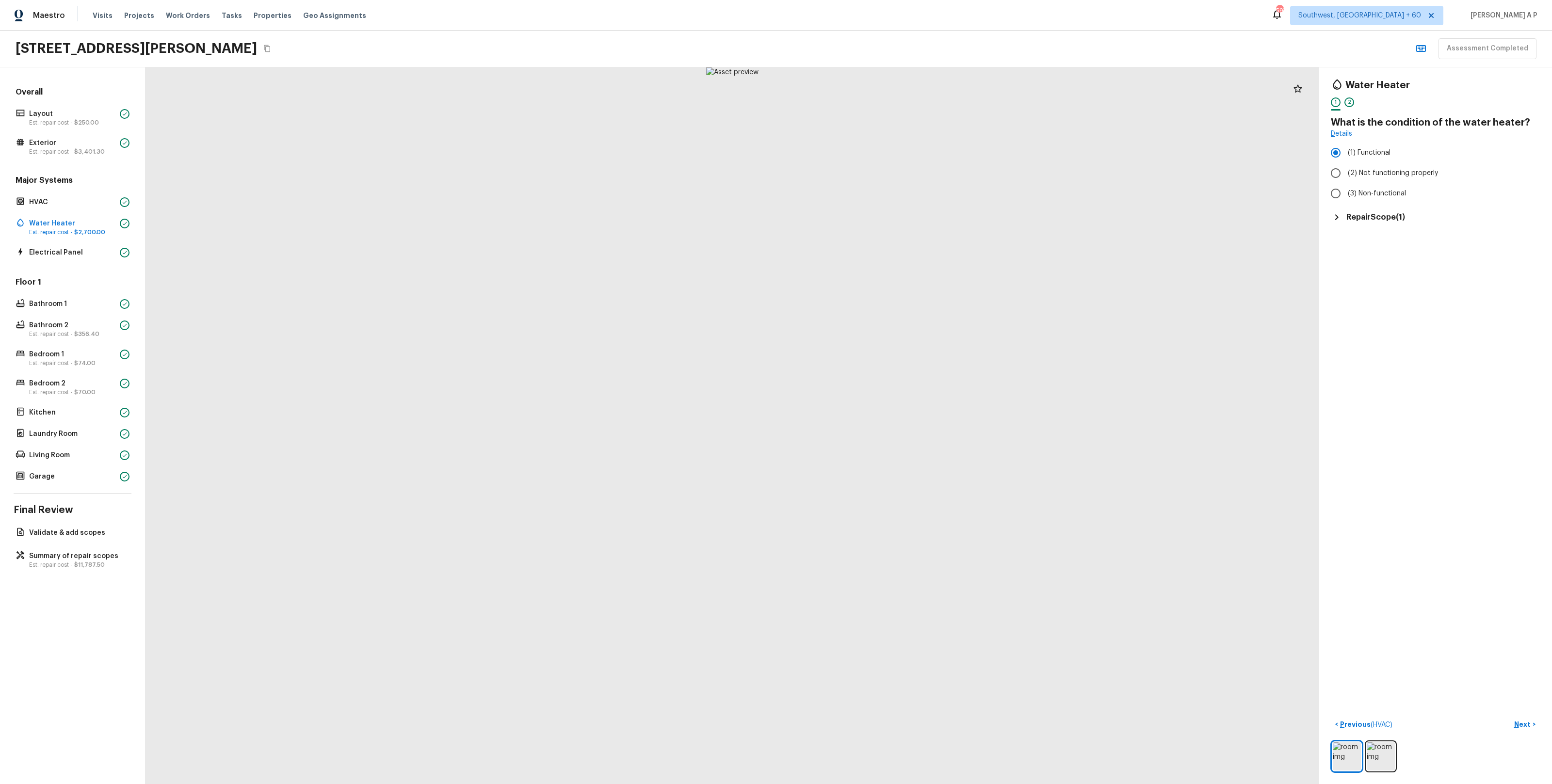
click at [1375, 219] on h5 "Repair Scope ( 1 )" at bounding box center [1375, 216] width 59 height 11
click at [1523, 725] on p "Next" at bounding box center [1523, 725] width 18 height 10
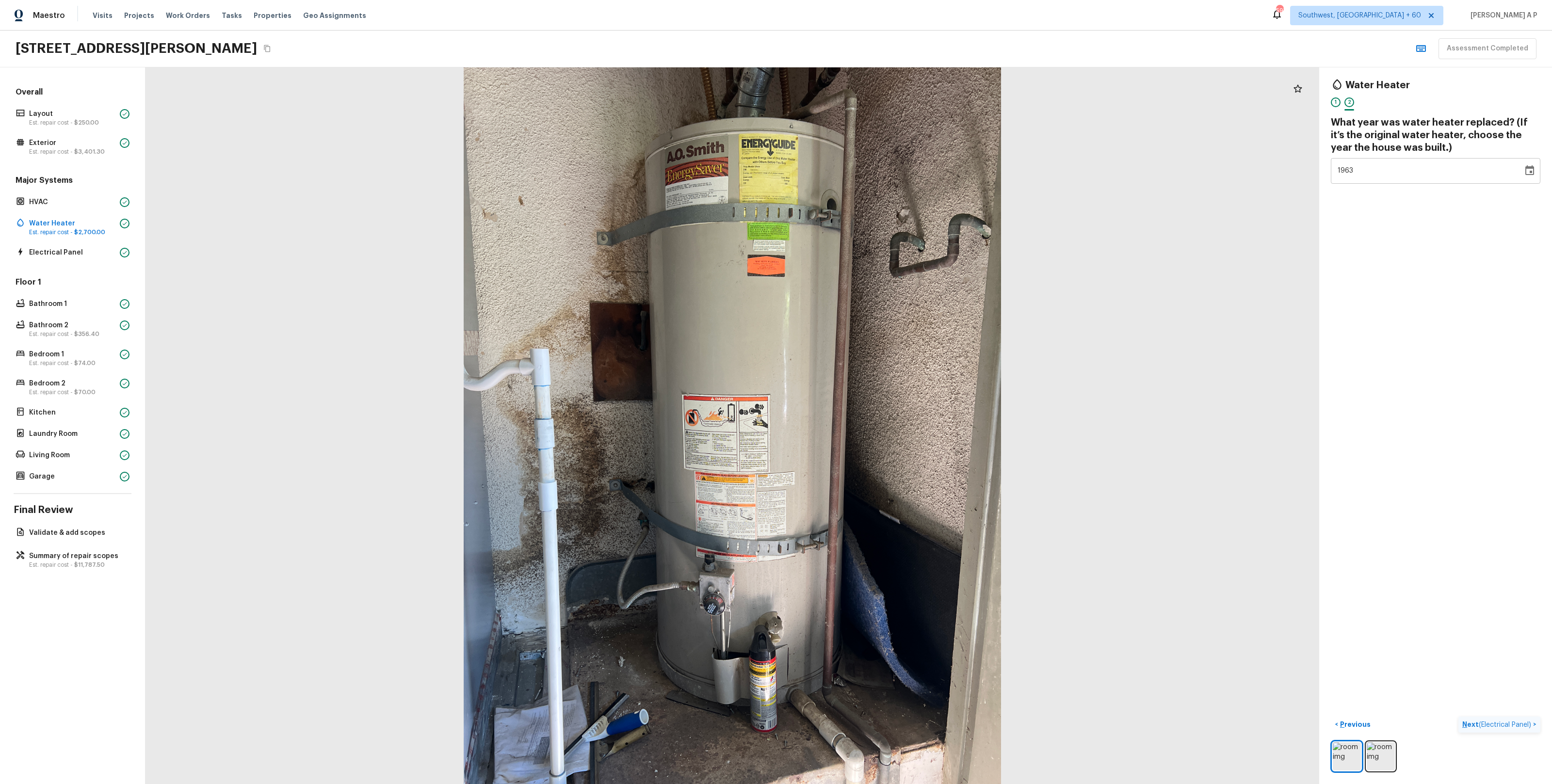
click at [1523, 725] on span "( Electrical Panel )" at bounding box center [1504, 725] width 52 height 7
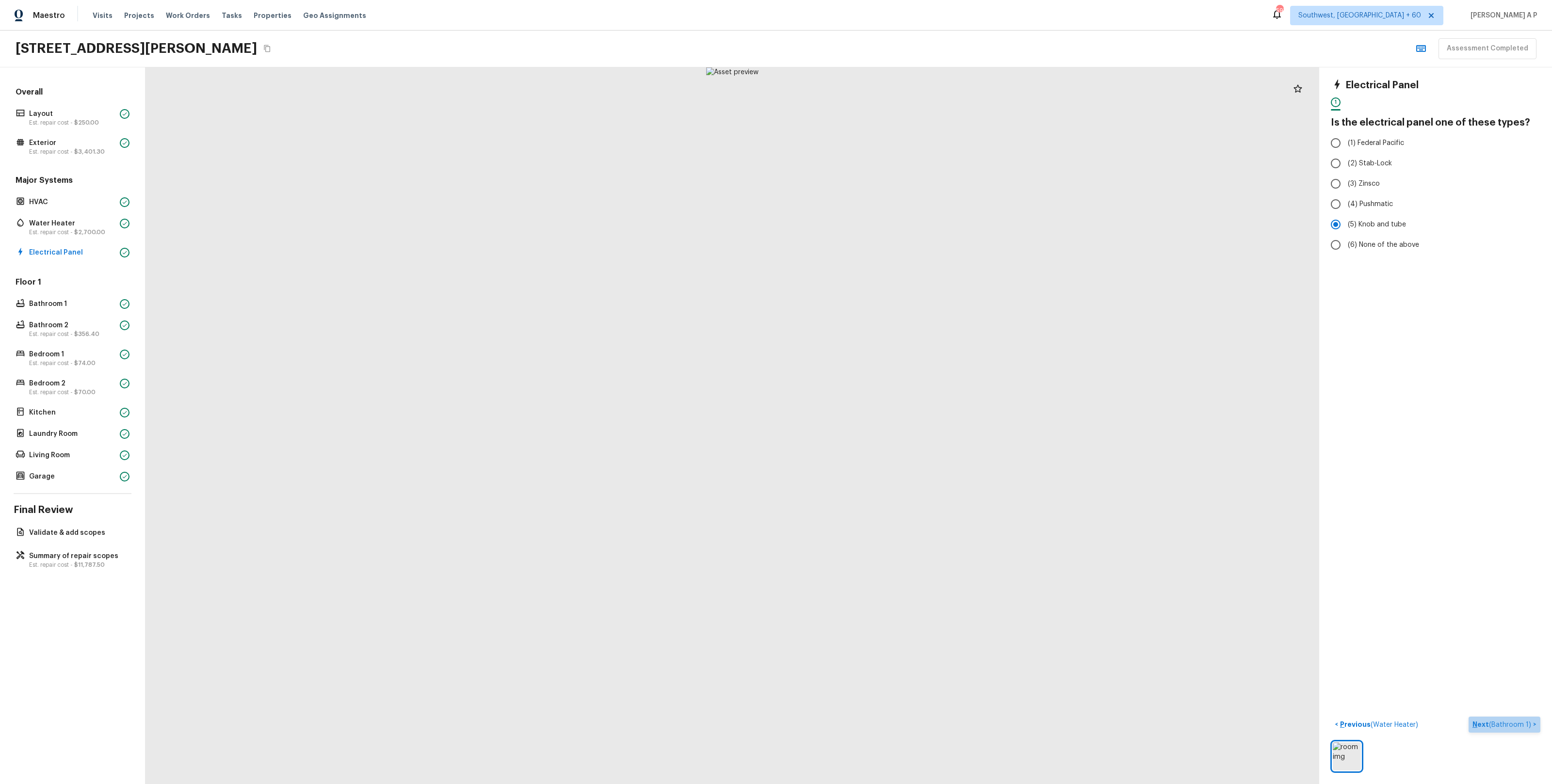
click at [1527, 729] on button "Next ( Bathroom 1 ) >" at bounding box center [1504, 724] width 72 height 16
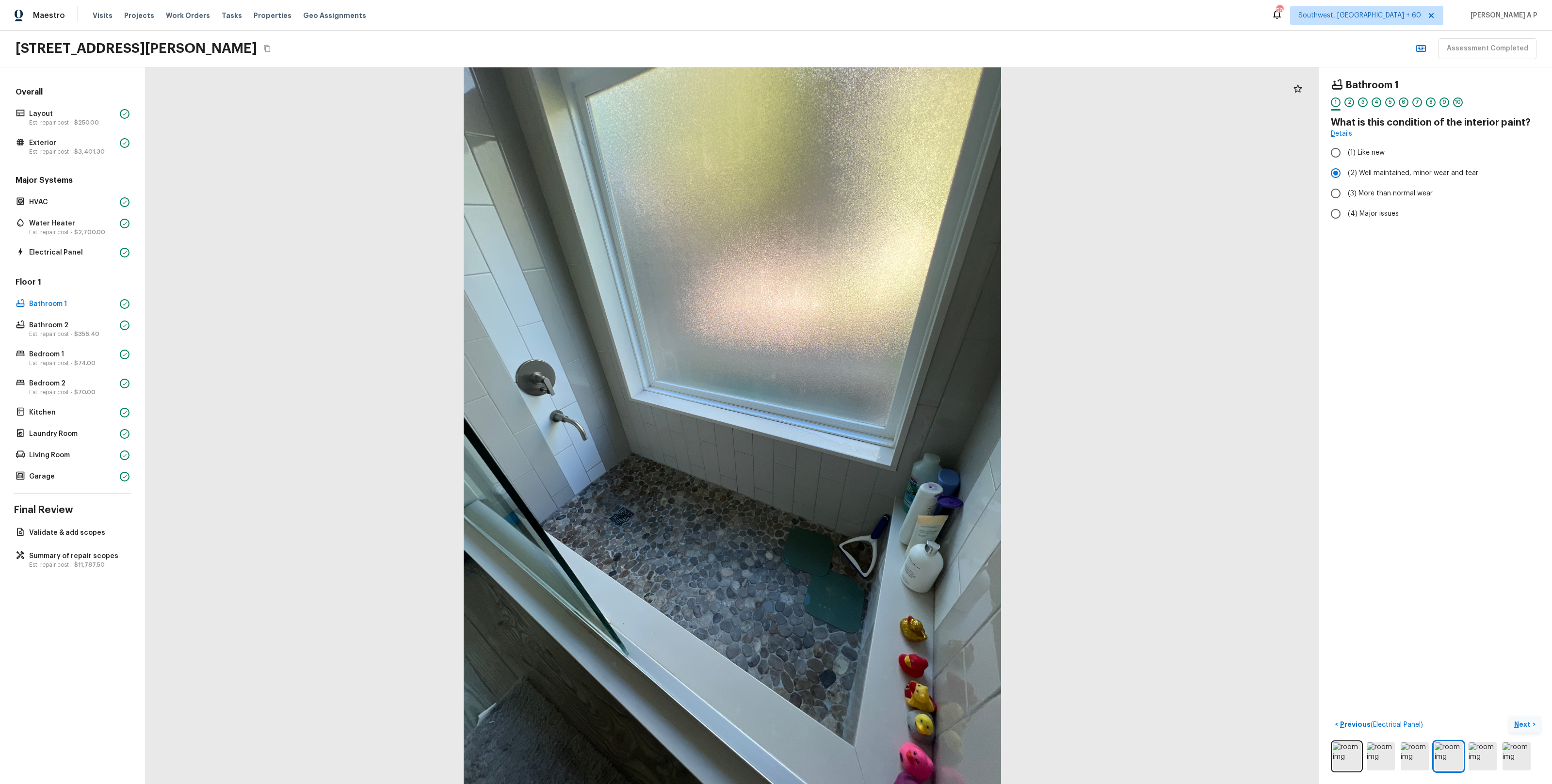
click at [1527, 720] on p "Next" at bounding box center [1523, 725] width 18 height 10
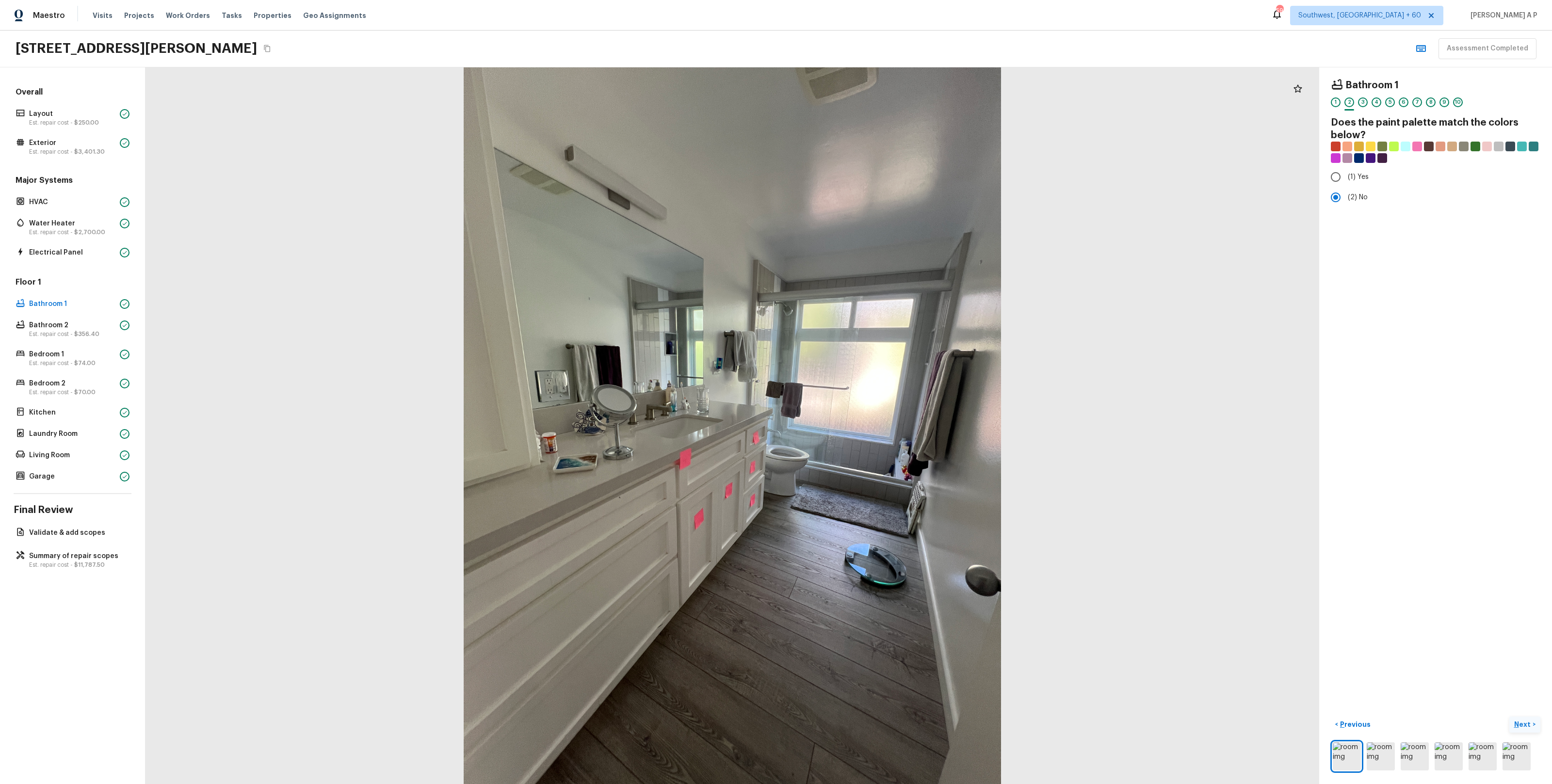
click at [1527, 720] on p "Next" at bounding box center [1523, 725] width 18 height 10
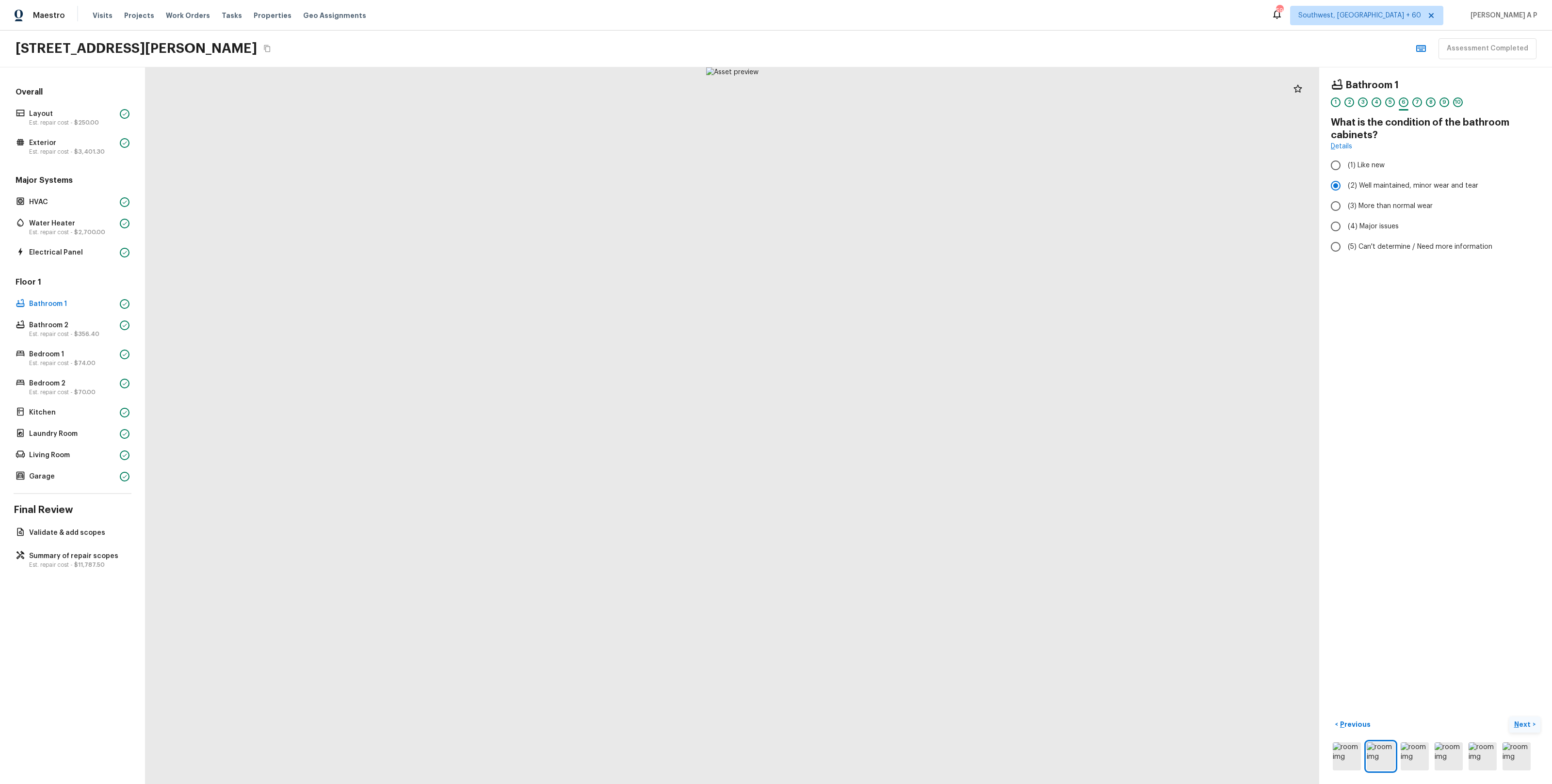
click at [1527, 720] on p "Next" at bounding box center [1523, 725] width 18 height 10
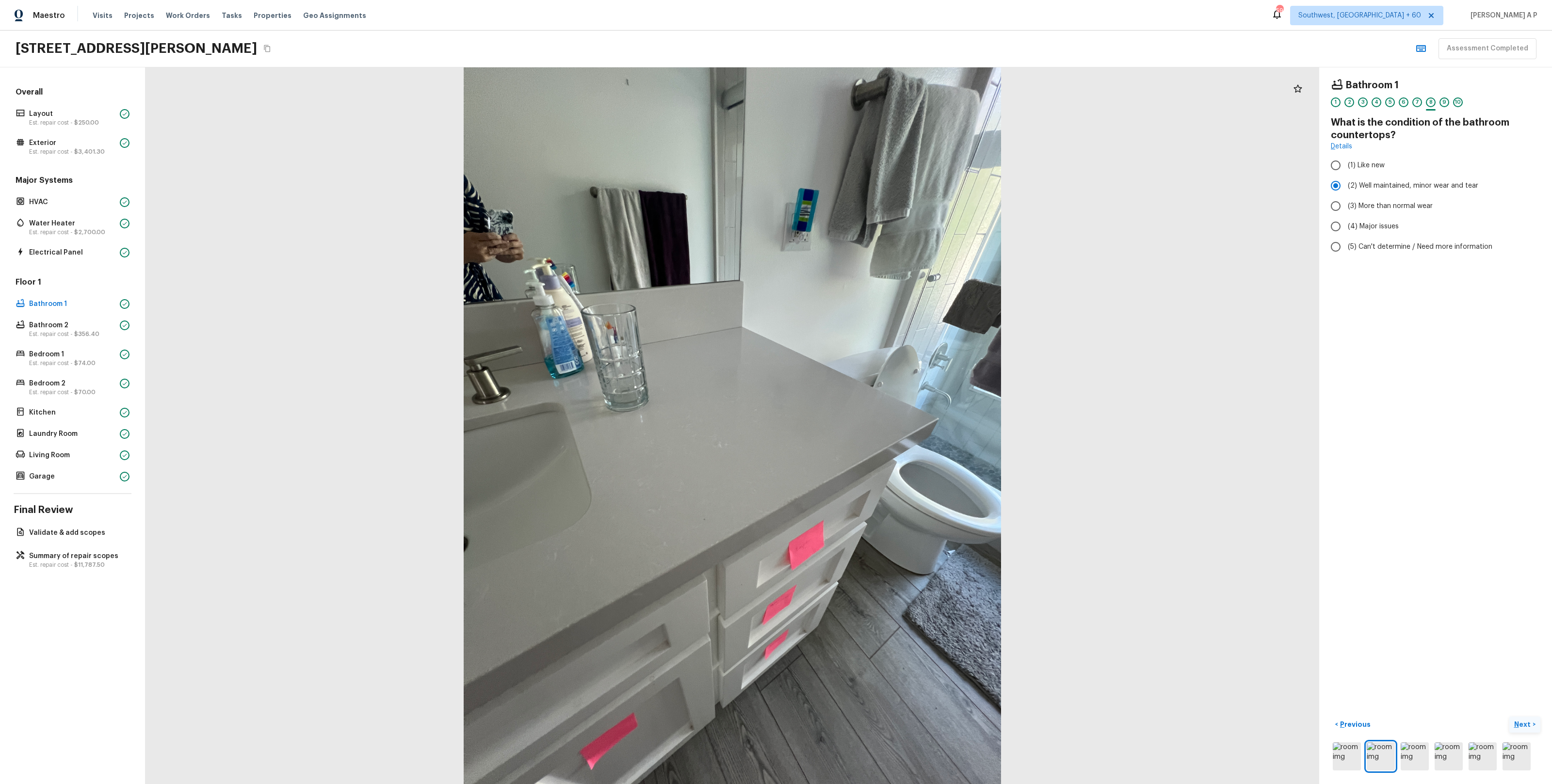
click at [1527, 720] on p "Next" at bounding box center [1523, 725] width 18 height 10
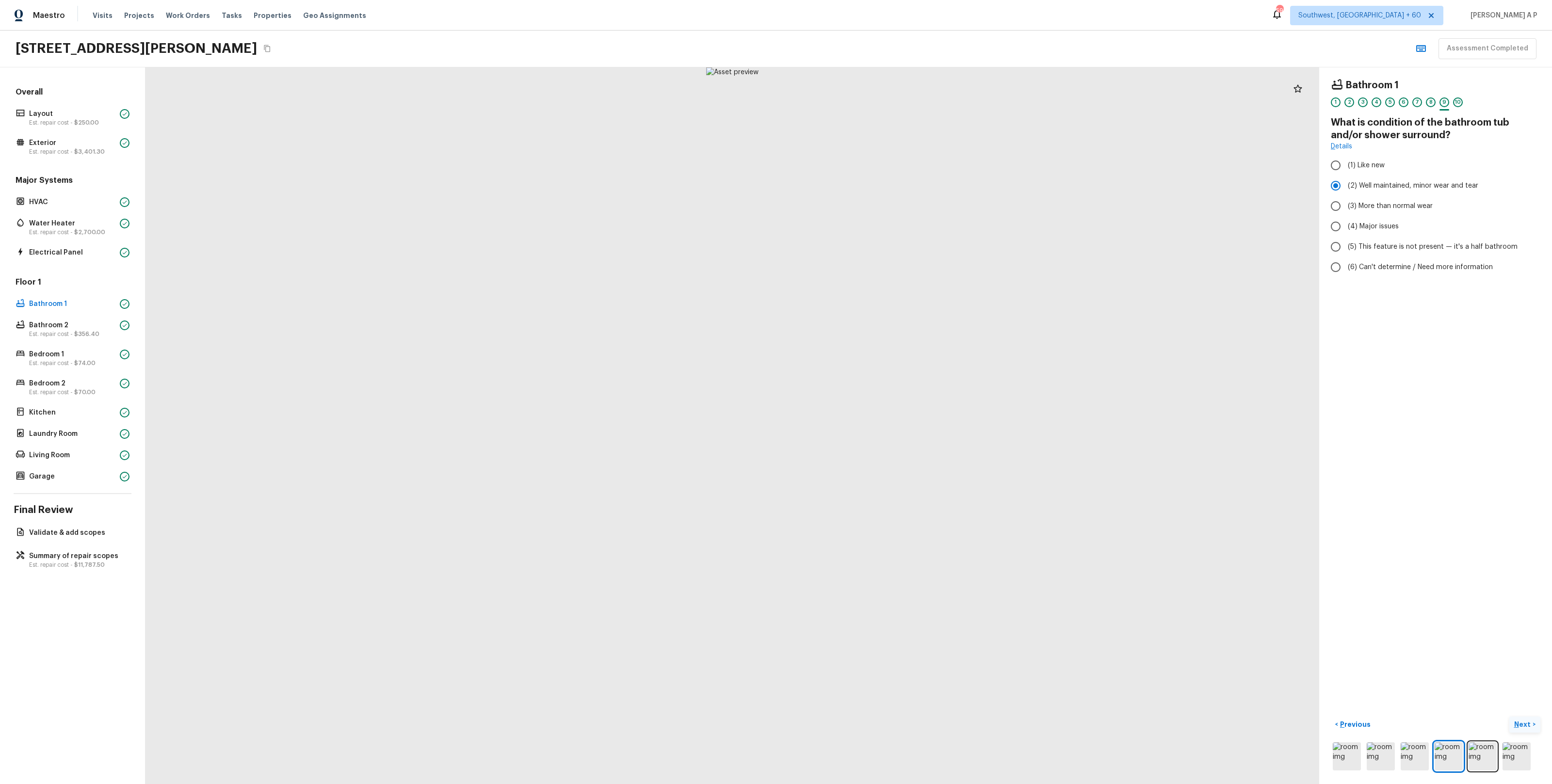
click at [1527, 720] on p "Next" at bounding box center [1523, 725] width 18 height 10
click at [1527, 720] on p "Next ( Bathroom 2 )" at bounding box center [1502, 725] width 62 height 10
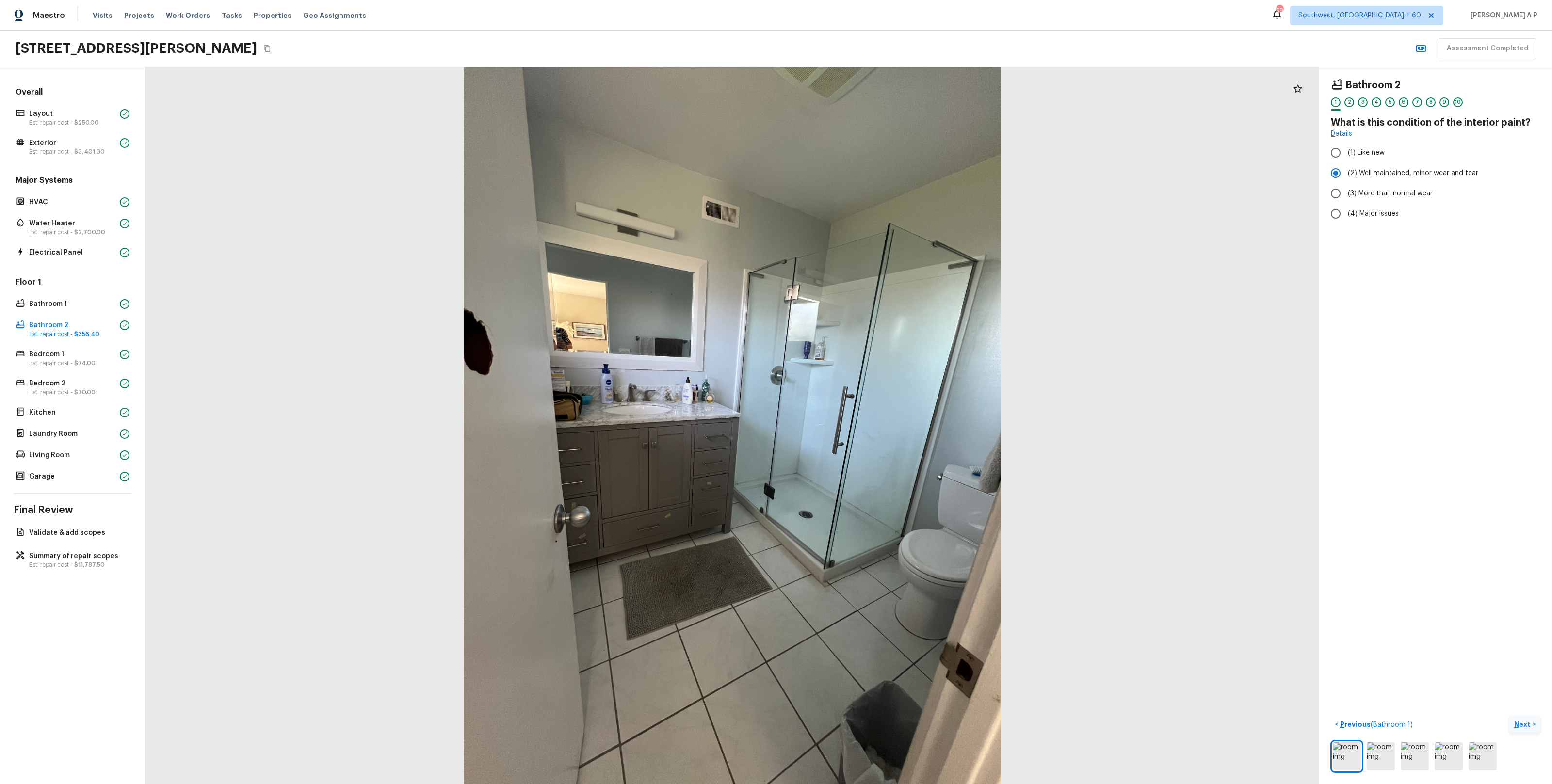
click at [1527, 720] on p "Next" at bounding box center [1523, 725] width 18 height 10
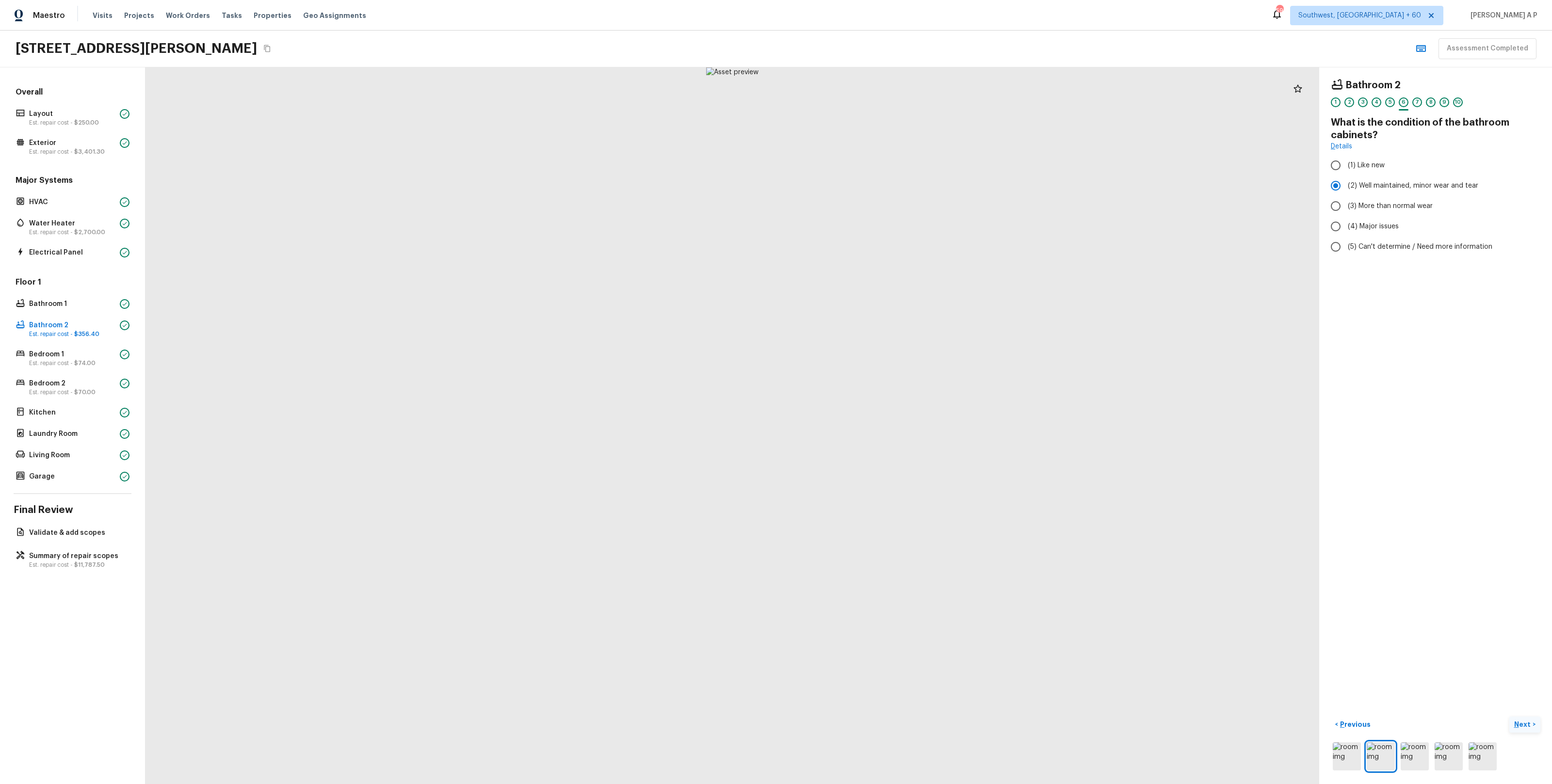
click at [1527, 720] on p "Next" at bounding box center [1523, 725] width 18 height 10
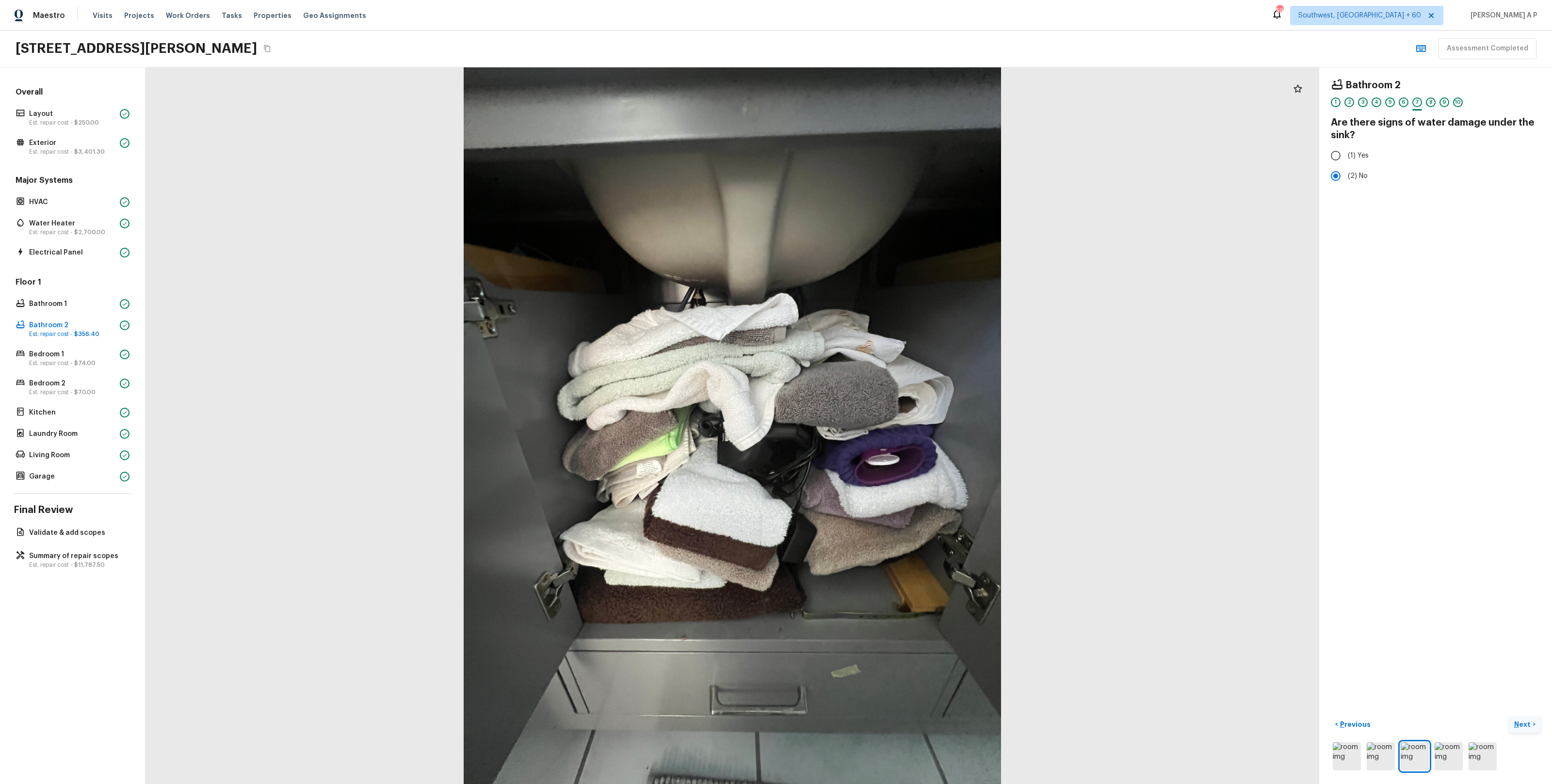
click at [1527, 720] on p "Next" at bounding box center [1523, 725] width 18 height 10
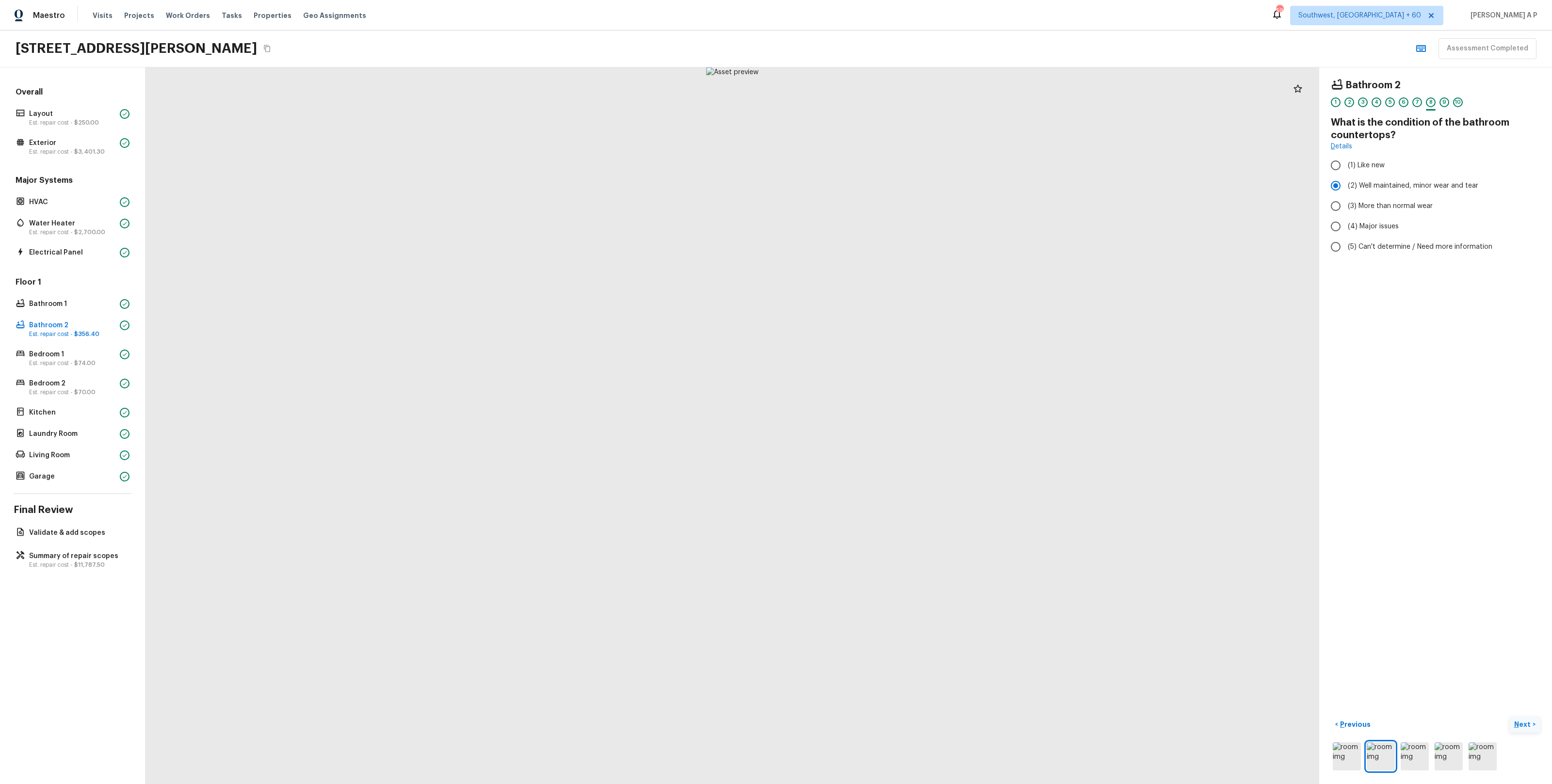
click at [1527, 720] on p "Next" at bounding box center [1523, 725] width 18 height 10
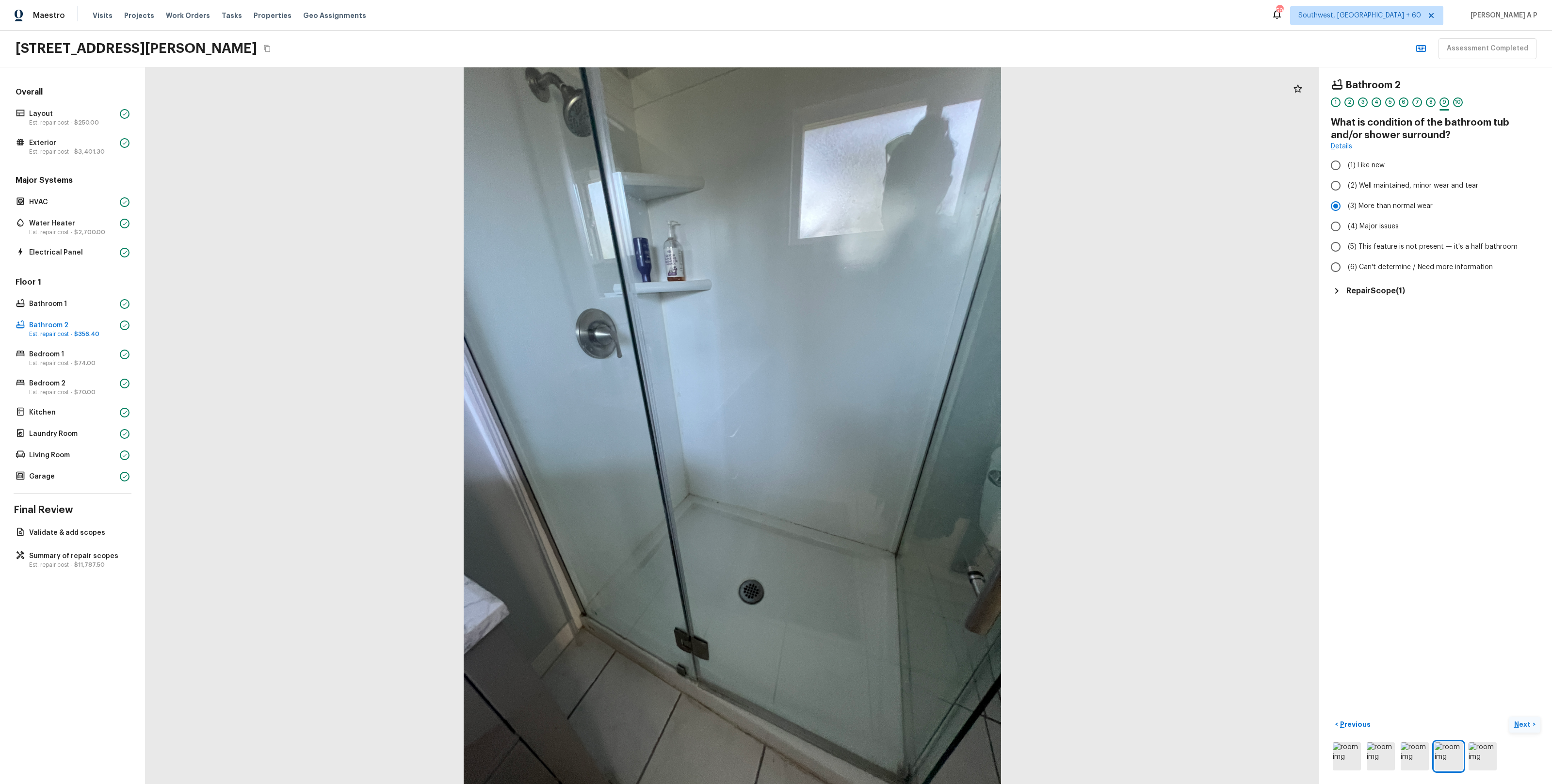
click at [1527, 720] on p "Next" at bounding box center [1523, 725] width 18 height 10
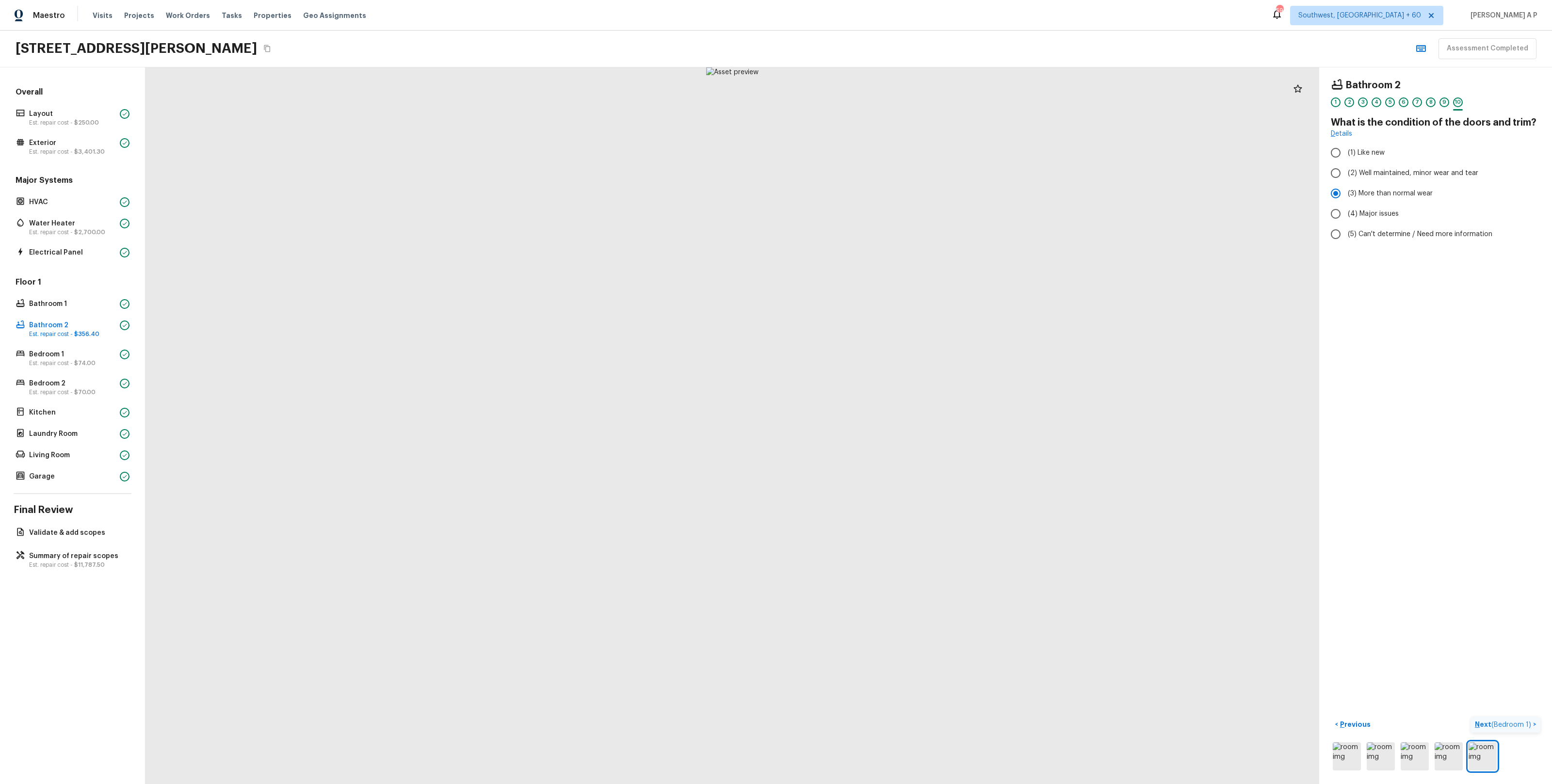
click at [1527, 720] on p "Next ( Bedroom 1 )" at bounding box center [1503, 725] width 58 height 10
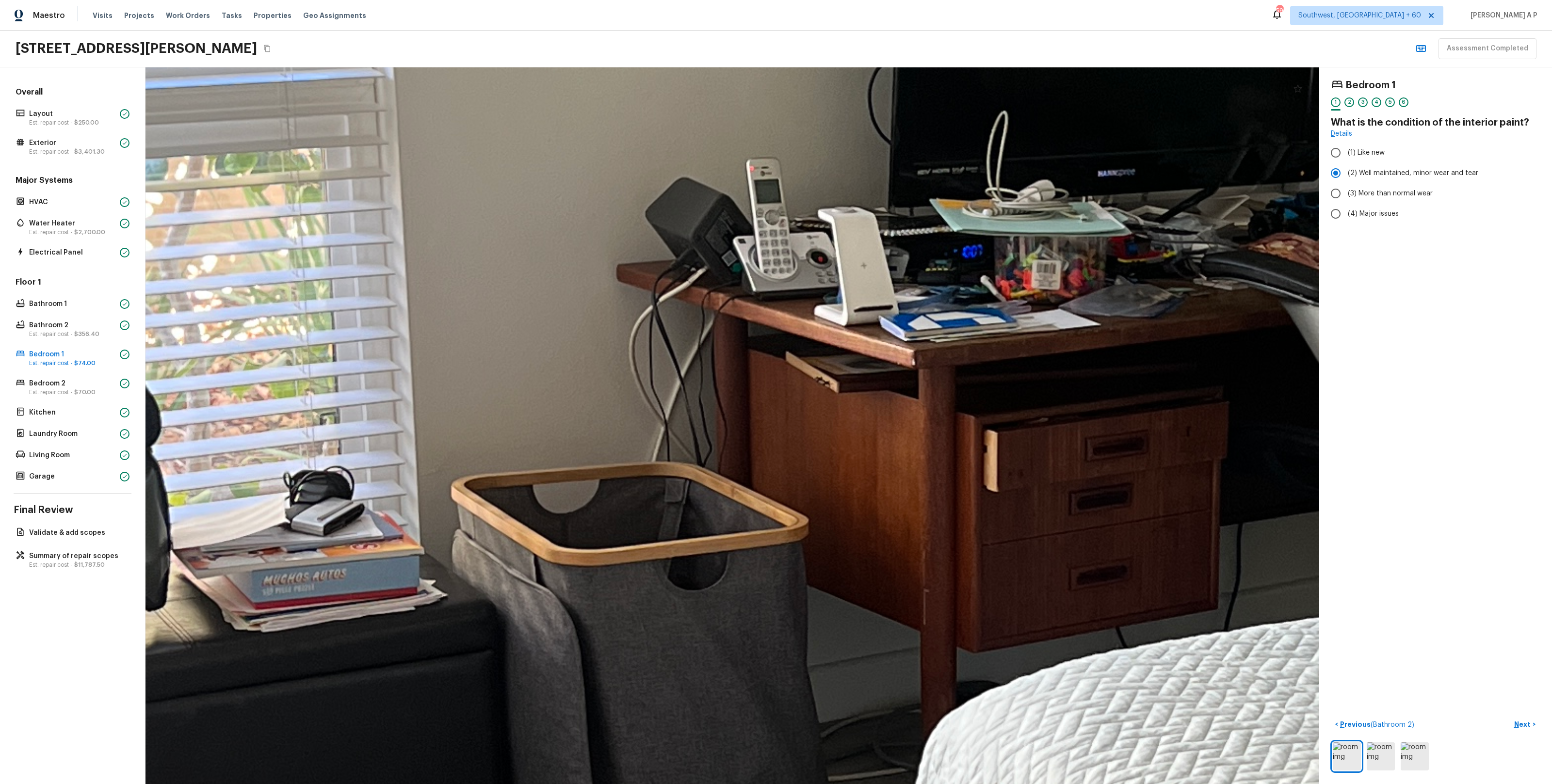
drag, startPoint x: 817, startPoint y: 383, endPoint x: 635, endPoint y: 426, distance: 187.0
click at [636, 426] on div at bounding box center [1010, 530] width 6504 height 3970
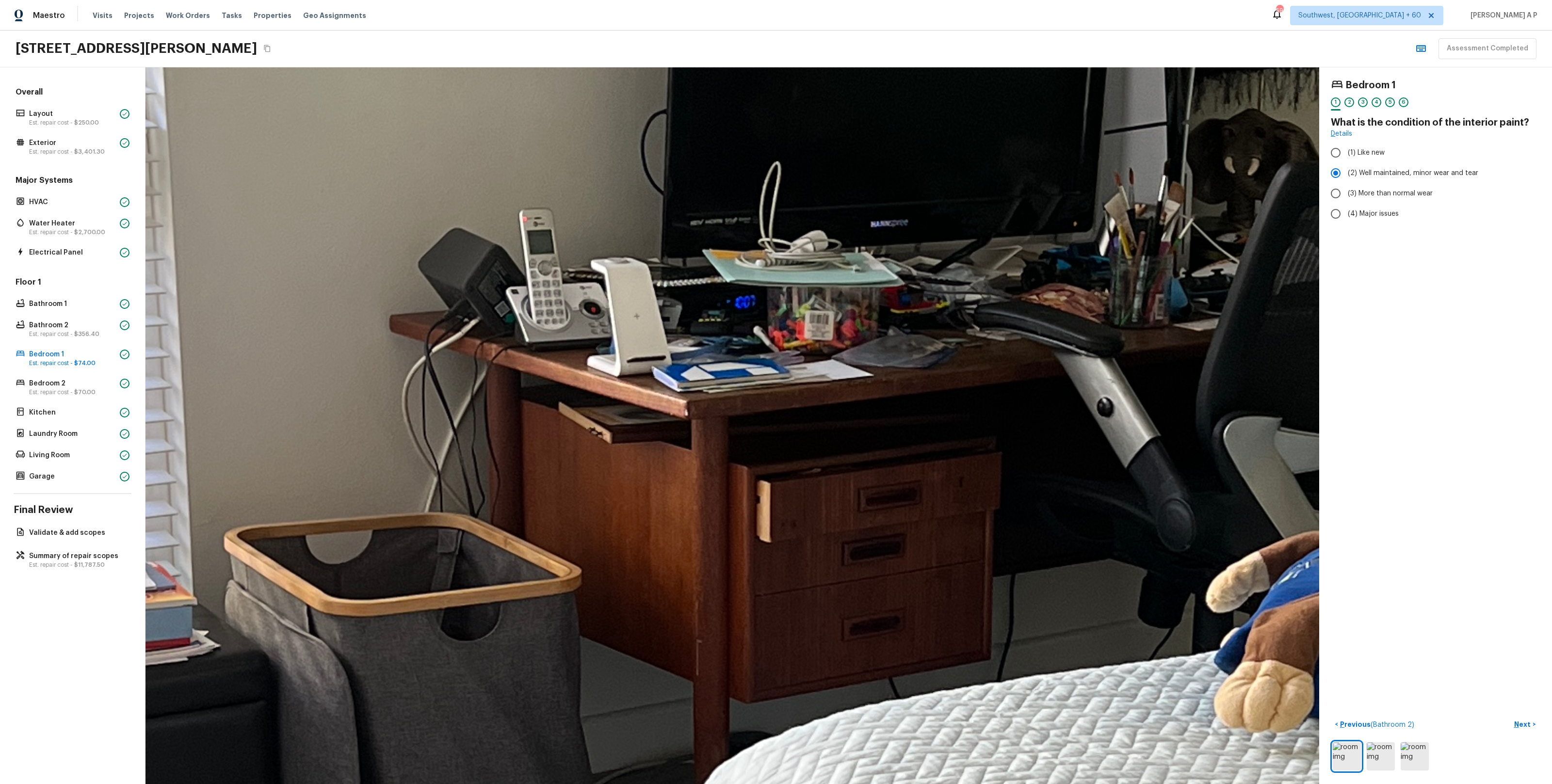
drag, startPoint x: 807, startPoint y: 415, endPoint x: 742, endPoint y: 415, distance: 65.0
click at [742, 415] on div at bounding box center [783, 580] width 6504 height 3970
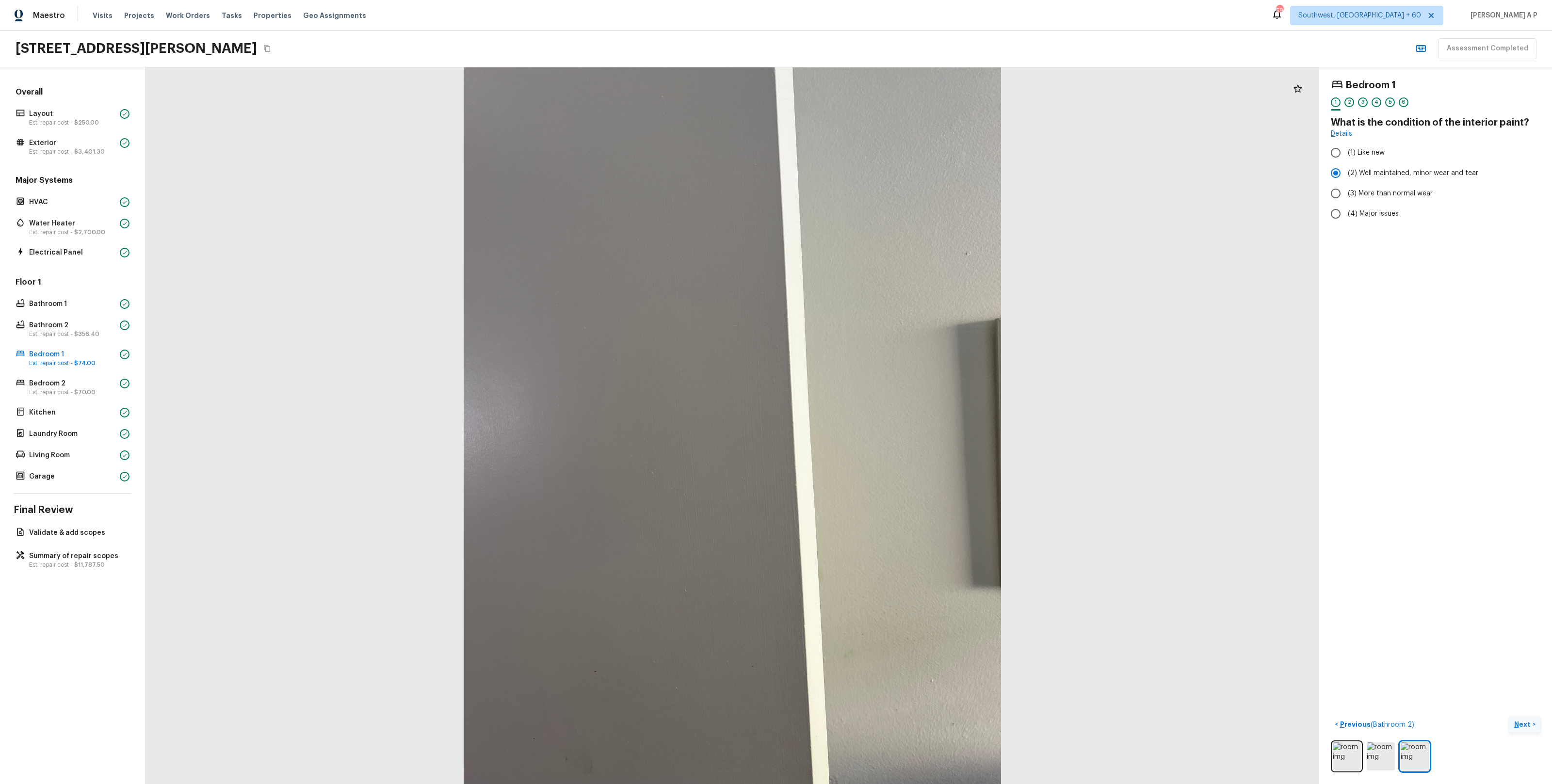
click at [1524, 717] on button "Next >" at bounding box center [1525, 724] width 31 height 16
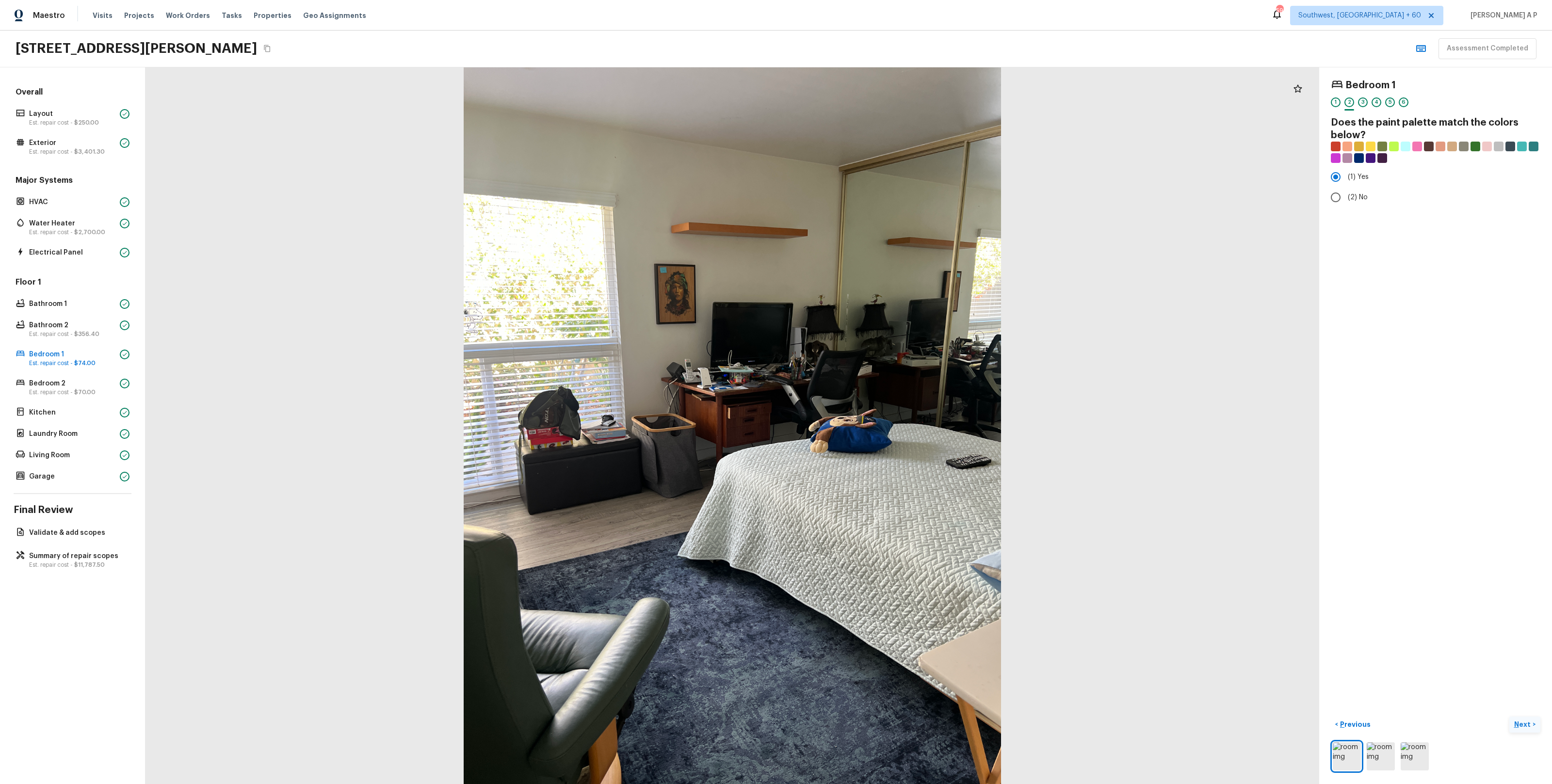
click at [1535, 731] on button "Next >" at bounding box center [1525, 724] width 31 height 16
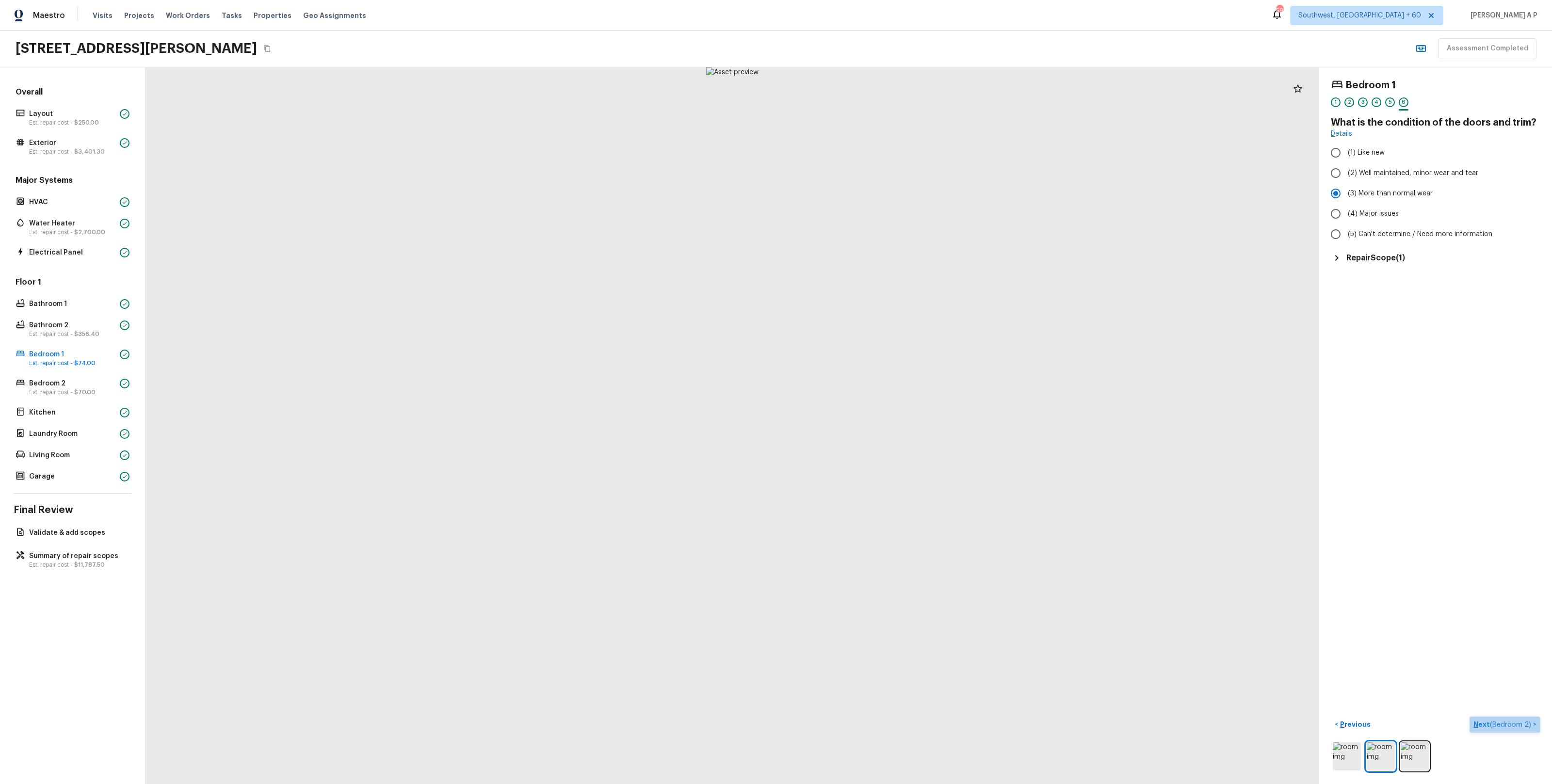
click at [1527, 727] on span "( Bedroom 2 )" at bounding box center [1511, 725] width 41 height 7
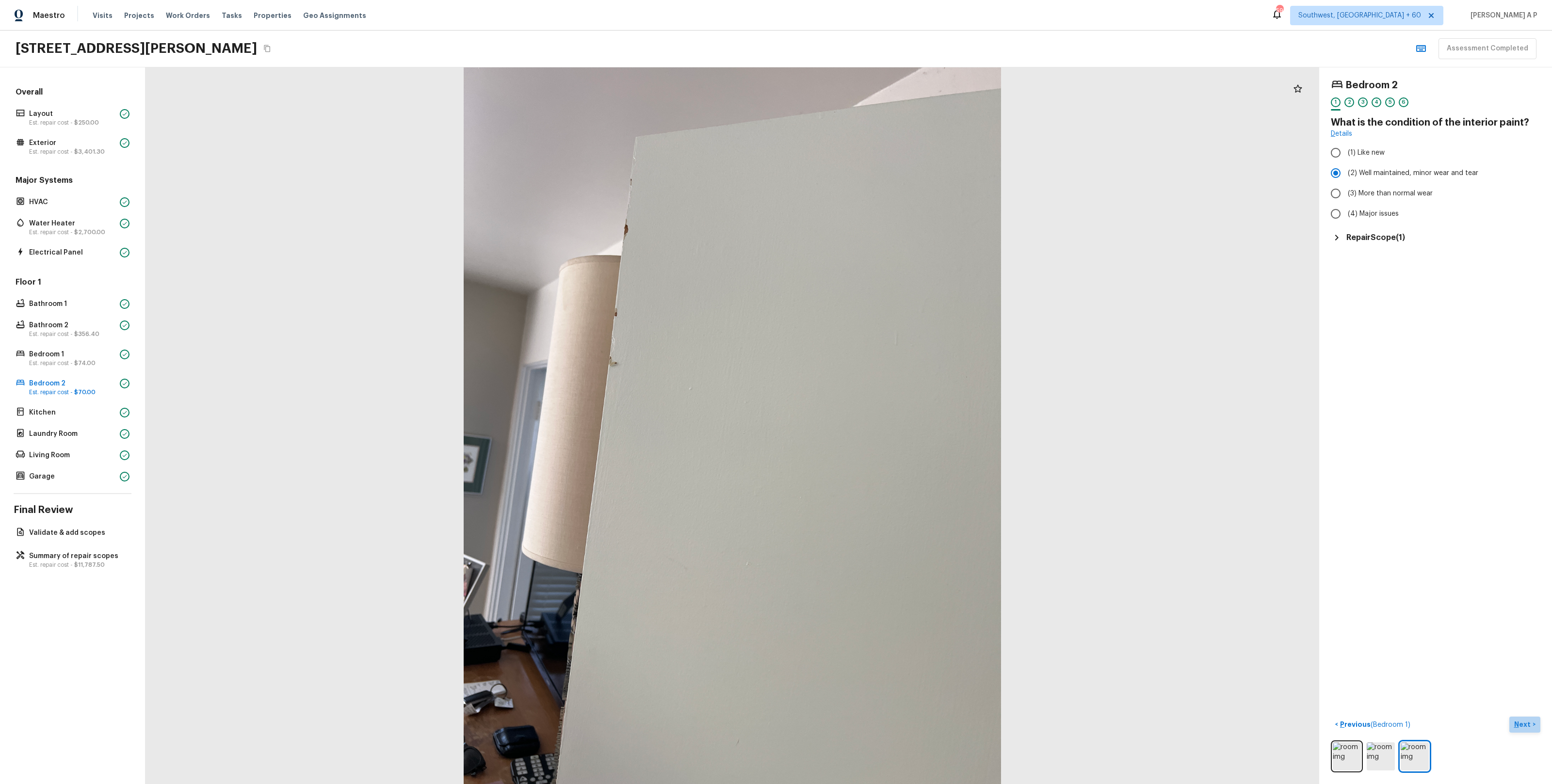
click at [1512, 722] on button "Next >" at bounding box center [1525, 724] width 31 height 16
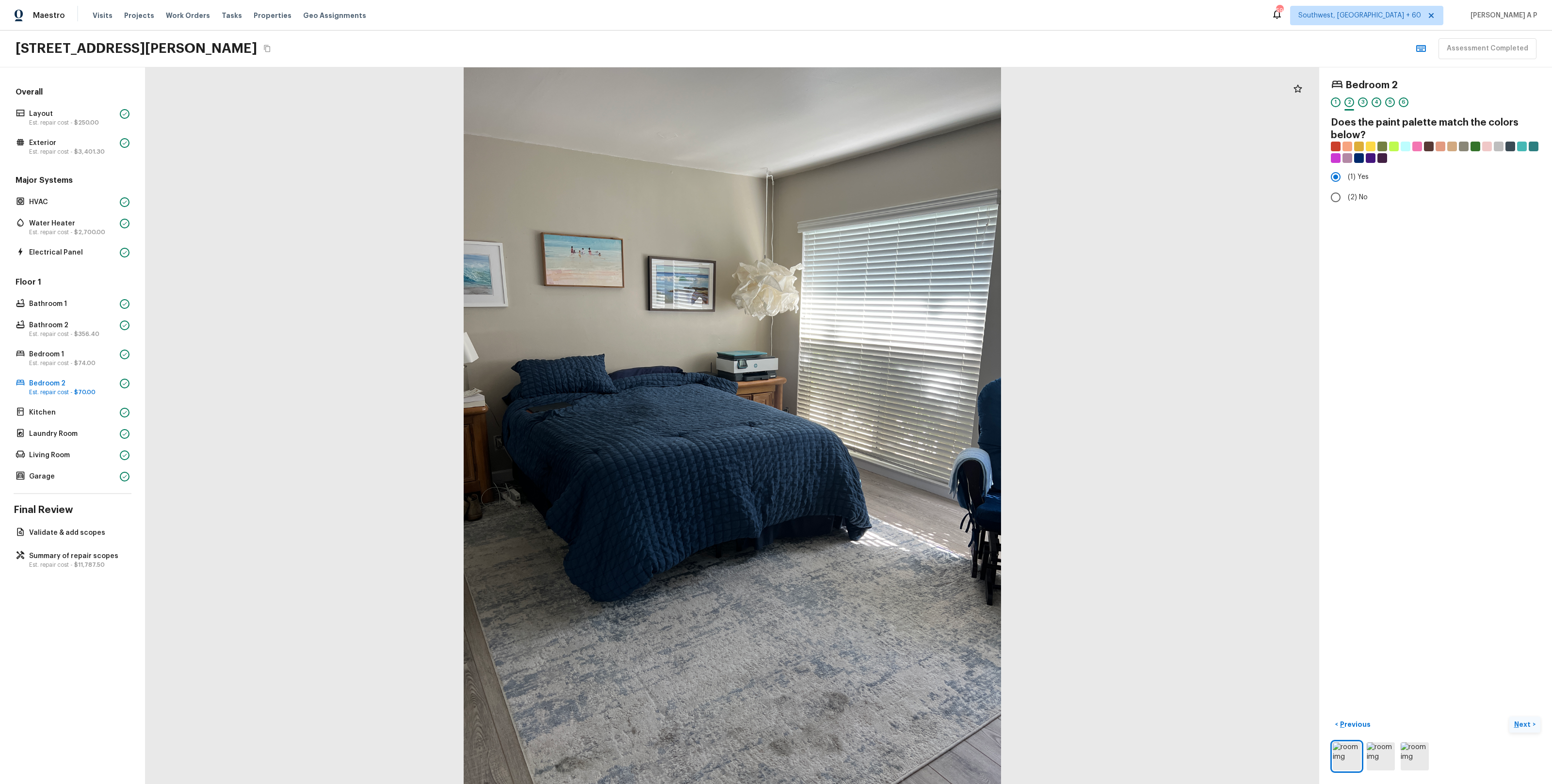
click at [1512, 722] on button "Next >" at bounding box center [1525, 724] width 31 height 16
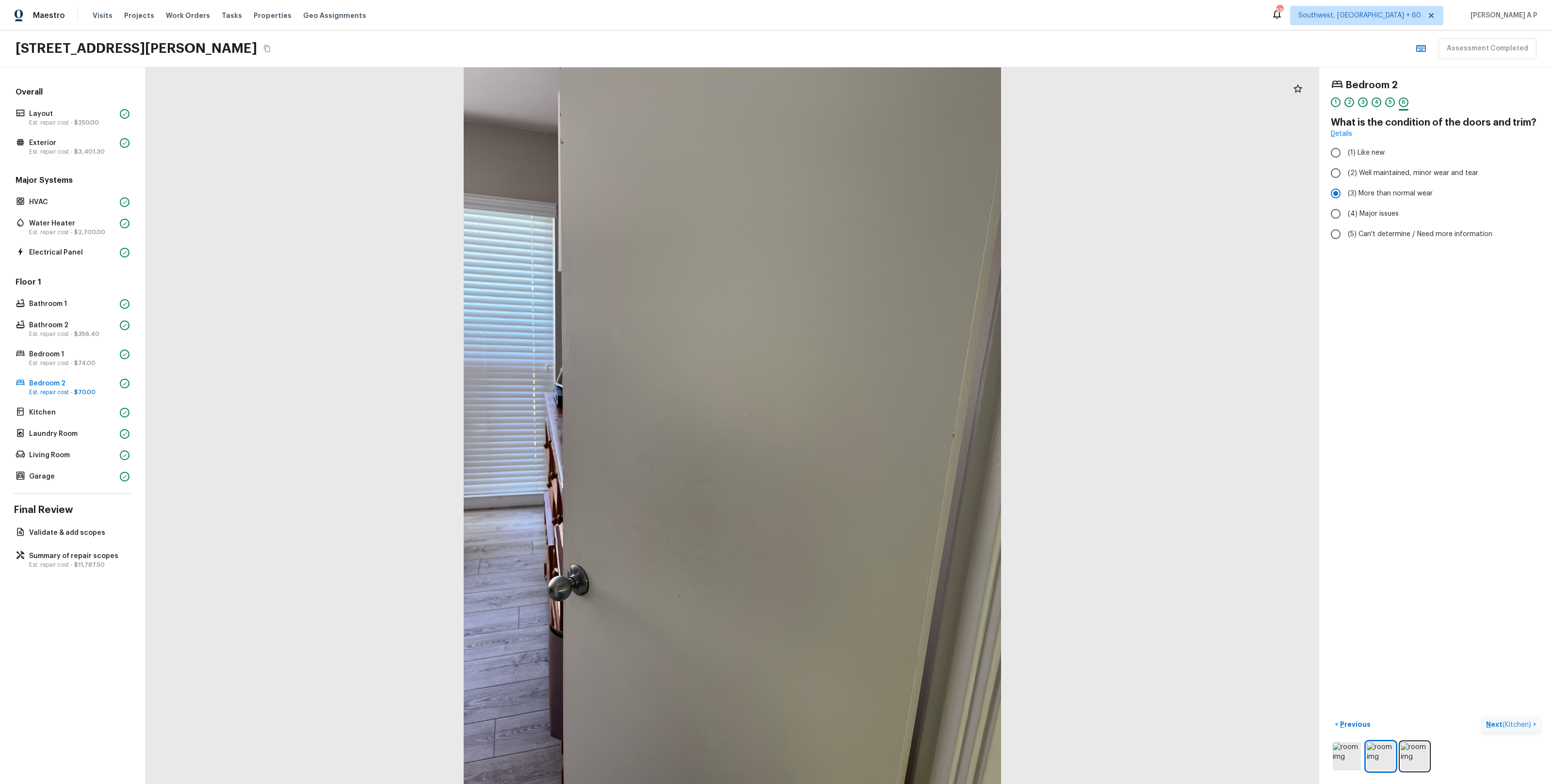
click at [1512, 722] on span "( Kitchen )" at bounding box center [1516, 725] width 29 height 7
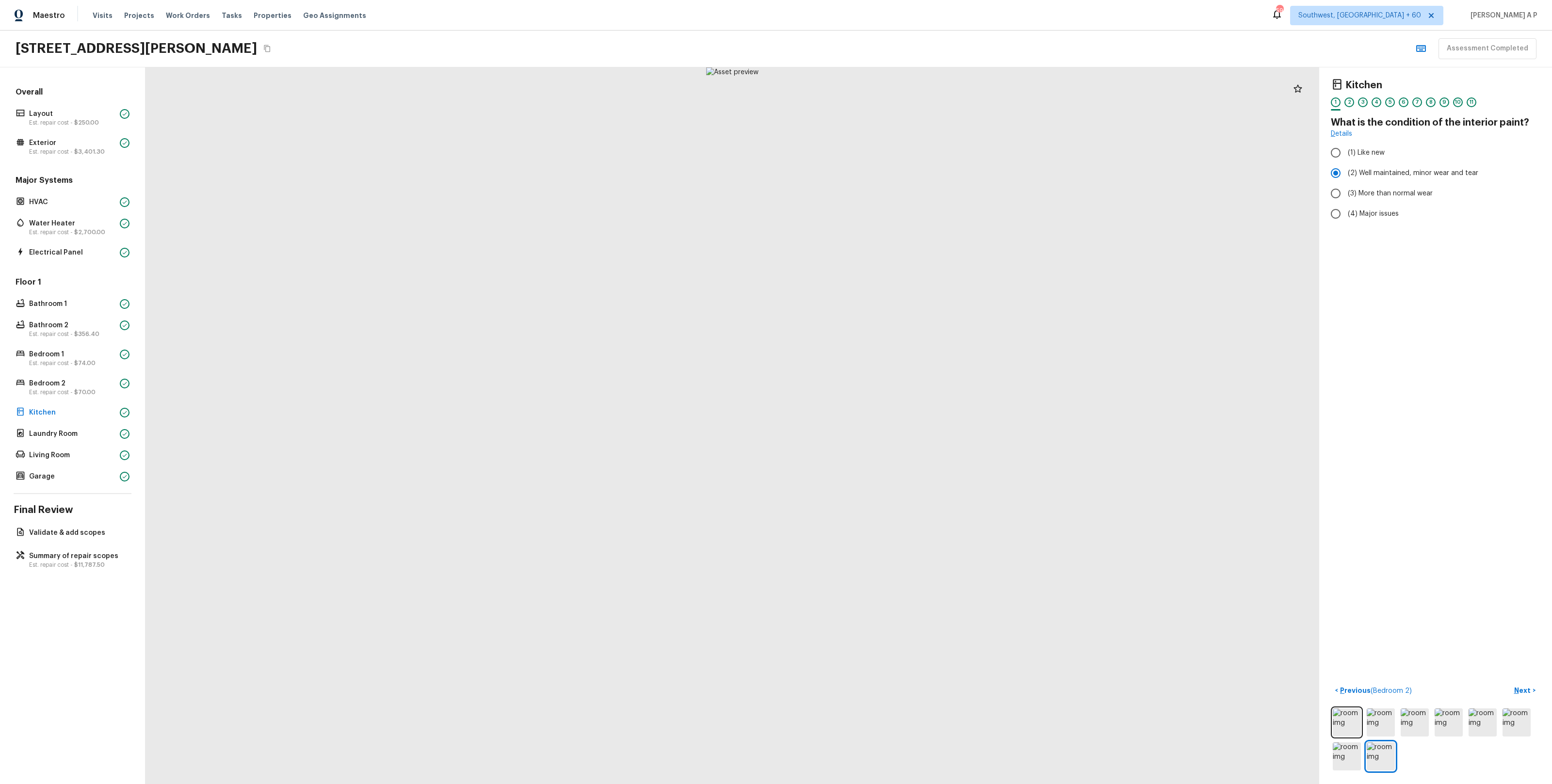
click at [1517, 688] on p "Next" at bounding box center [1523, 691] width 18 height 10
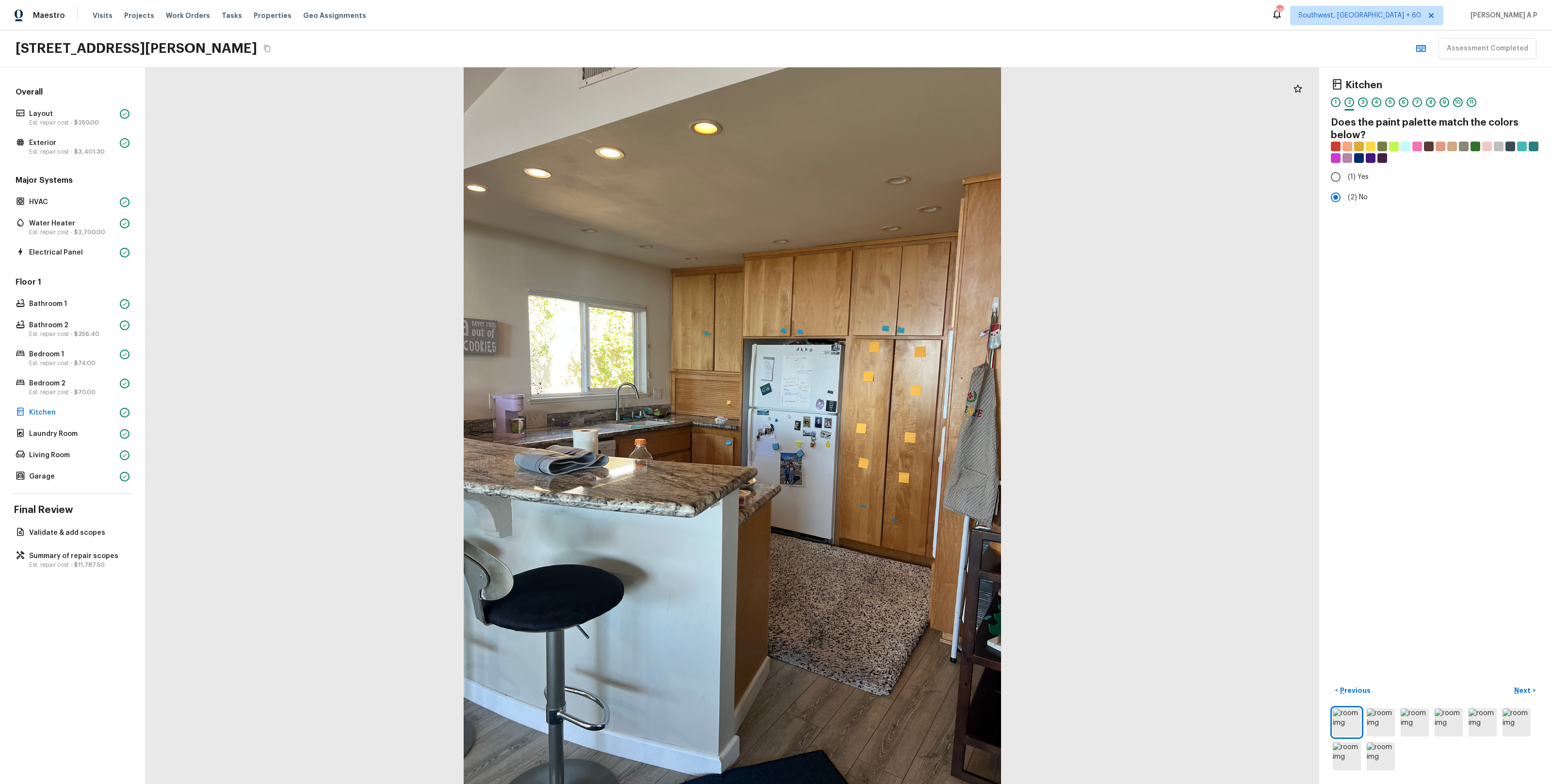
click at [1517, 688] on p "Next" at bounding box center [1523, 691] width 18 height 10
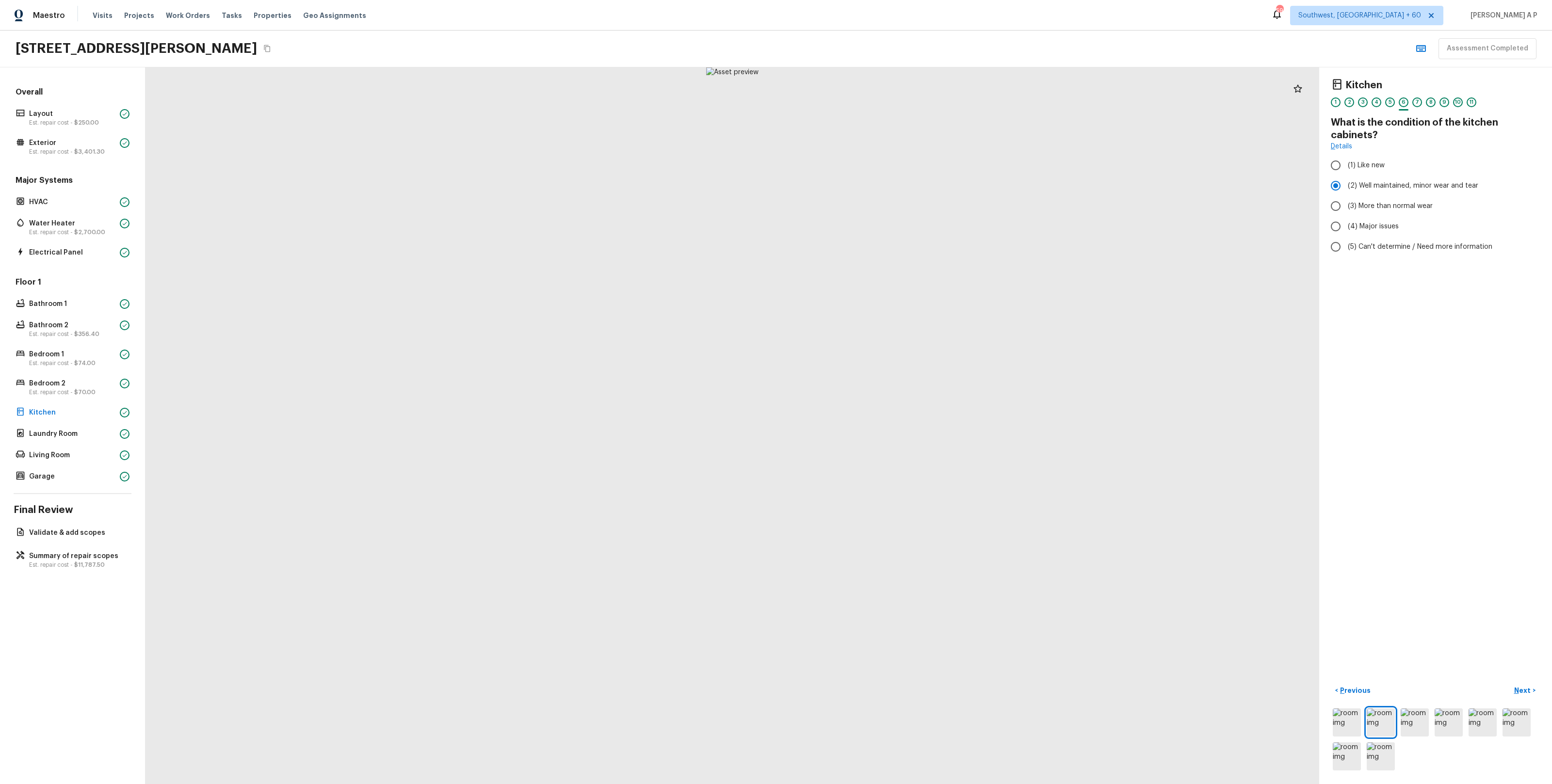
click at [1517, 688] on p "Next" at bounding box center [1523, 691] width 18 height 10
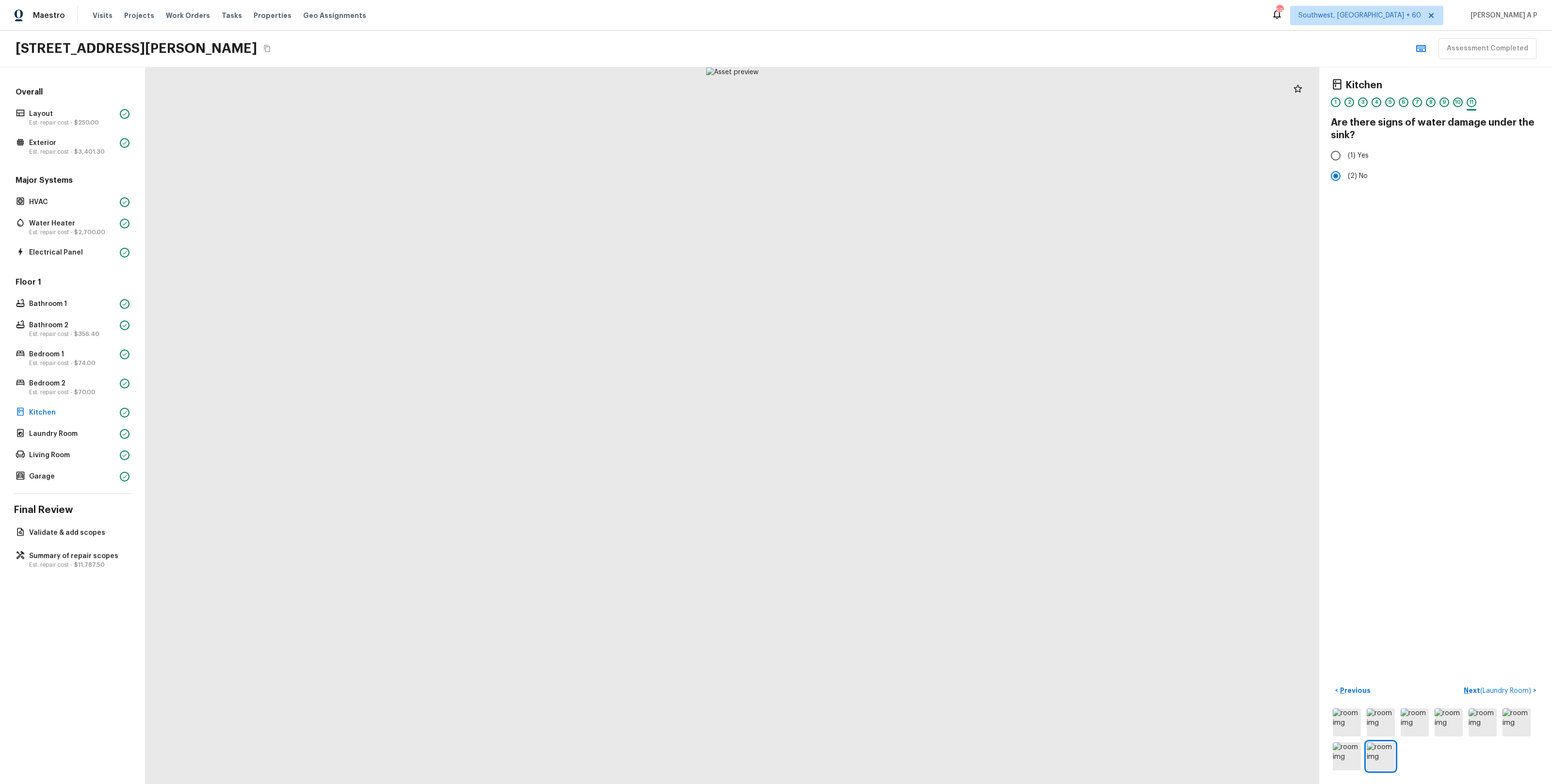
click at [1517, 688] on span "( Laundry Room )" at bounding box center [1506, 691] width 51 height 7
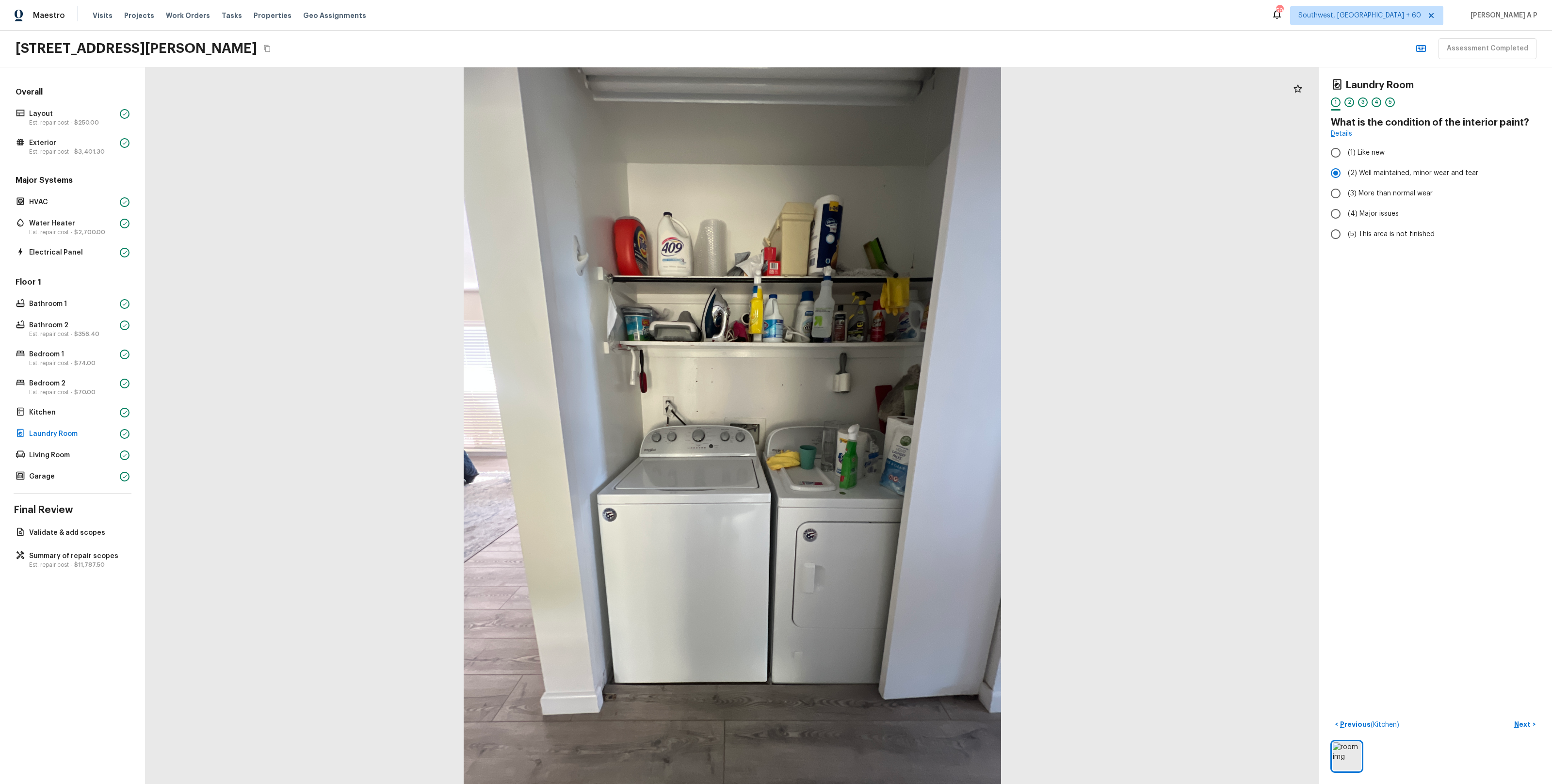
click at [1526, 725] on p "Next" at bounding box center [1523, 725] width 18 height 10
click at [1526, 725] on span "( Living Room )" at bounding box center [1509, 725] width 44 height 7
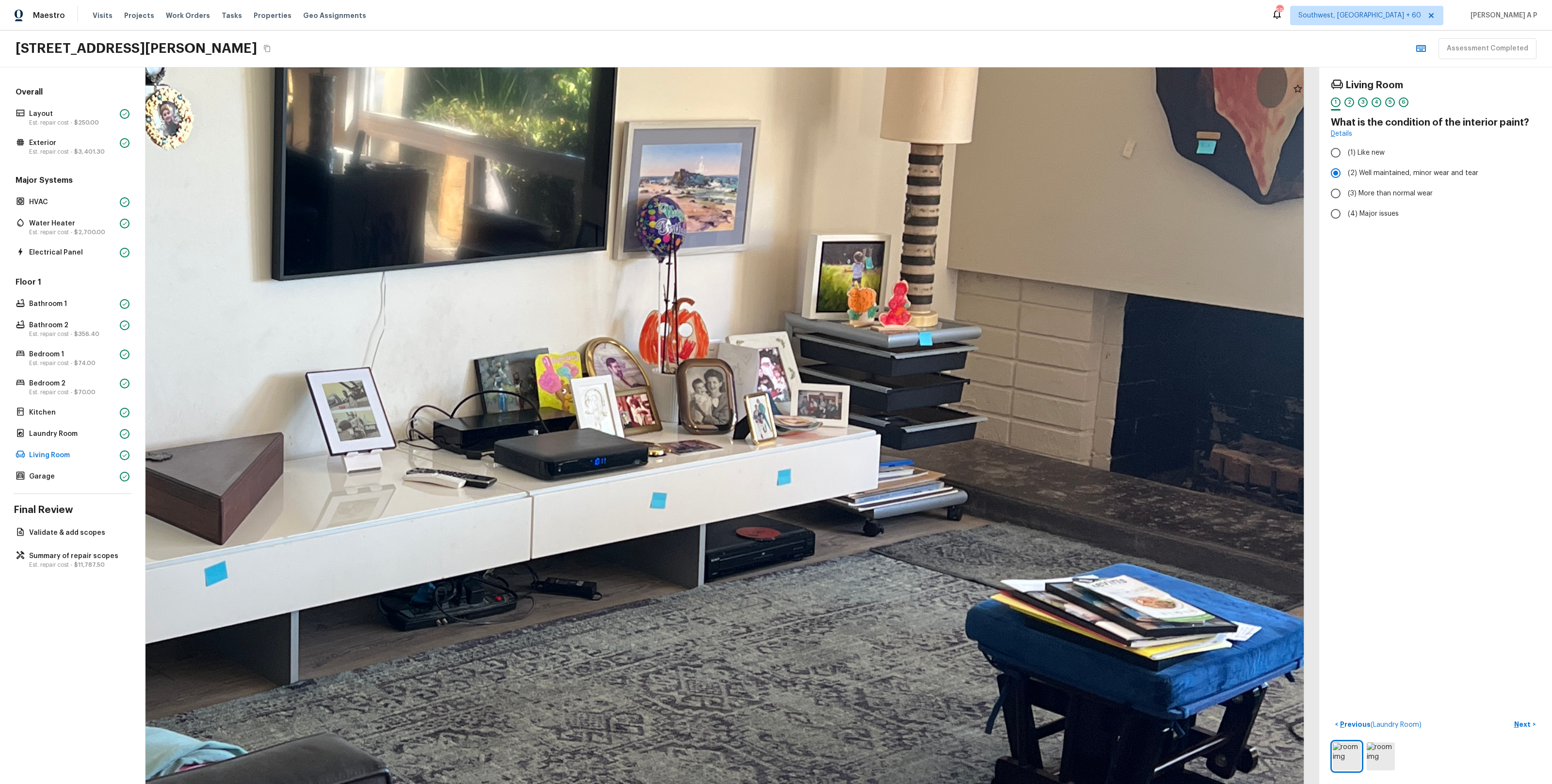
drag, startPoint x: 888, startPoint y: 418, endPoint x: 537, endPoint y: 538, distance: 370.9
click at [538, 538] on div at bounding box center [412, 310] width 3890 height 2375
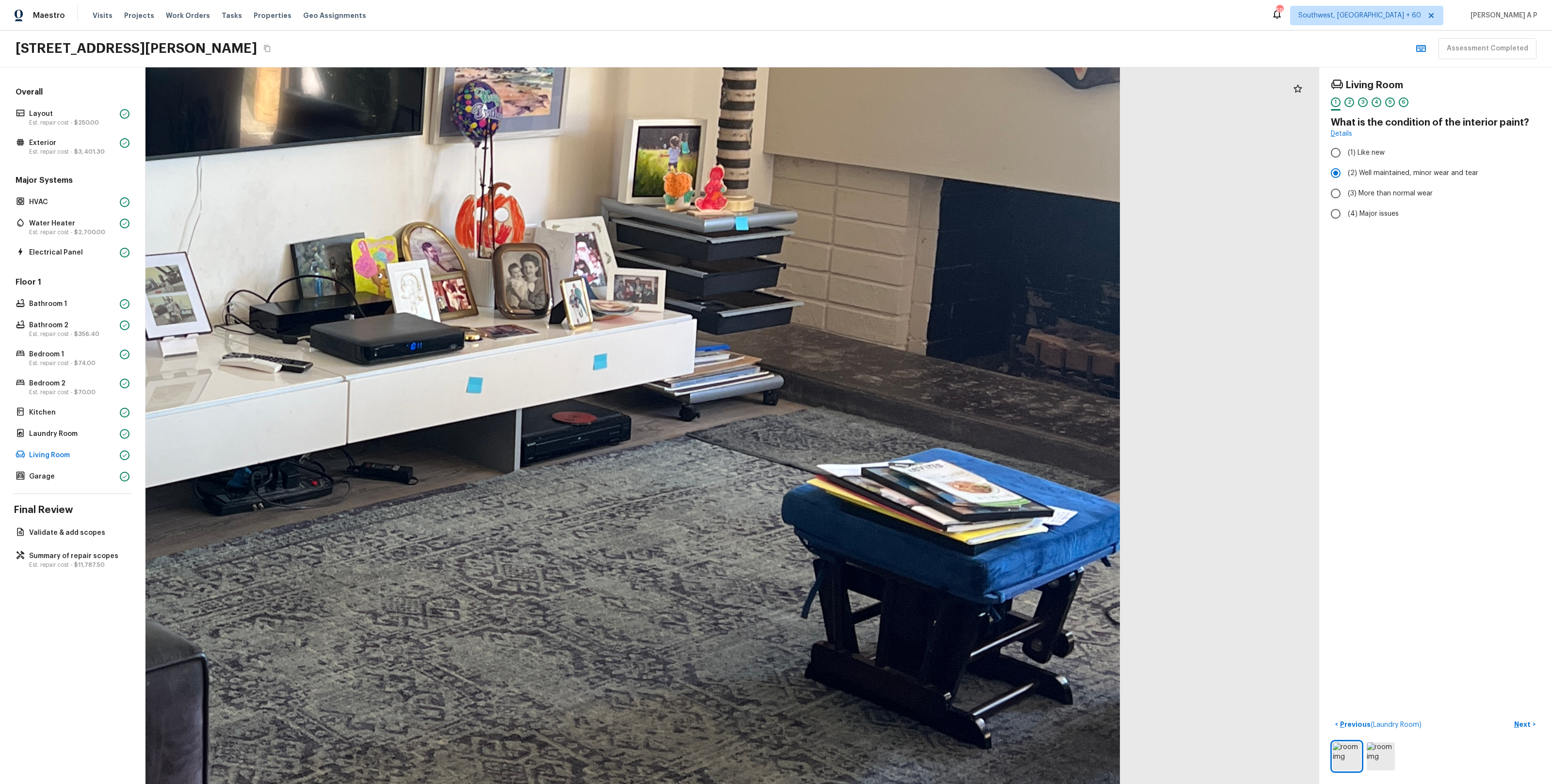
drag, startPoint x: 537, startPoint y: 538, endPoint x: 410, endPoint y: 428, distance: 168.0
click at [410, 428] on div at bounding box center [228, 195] width 3890 height 2375
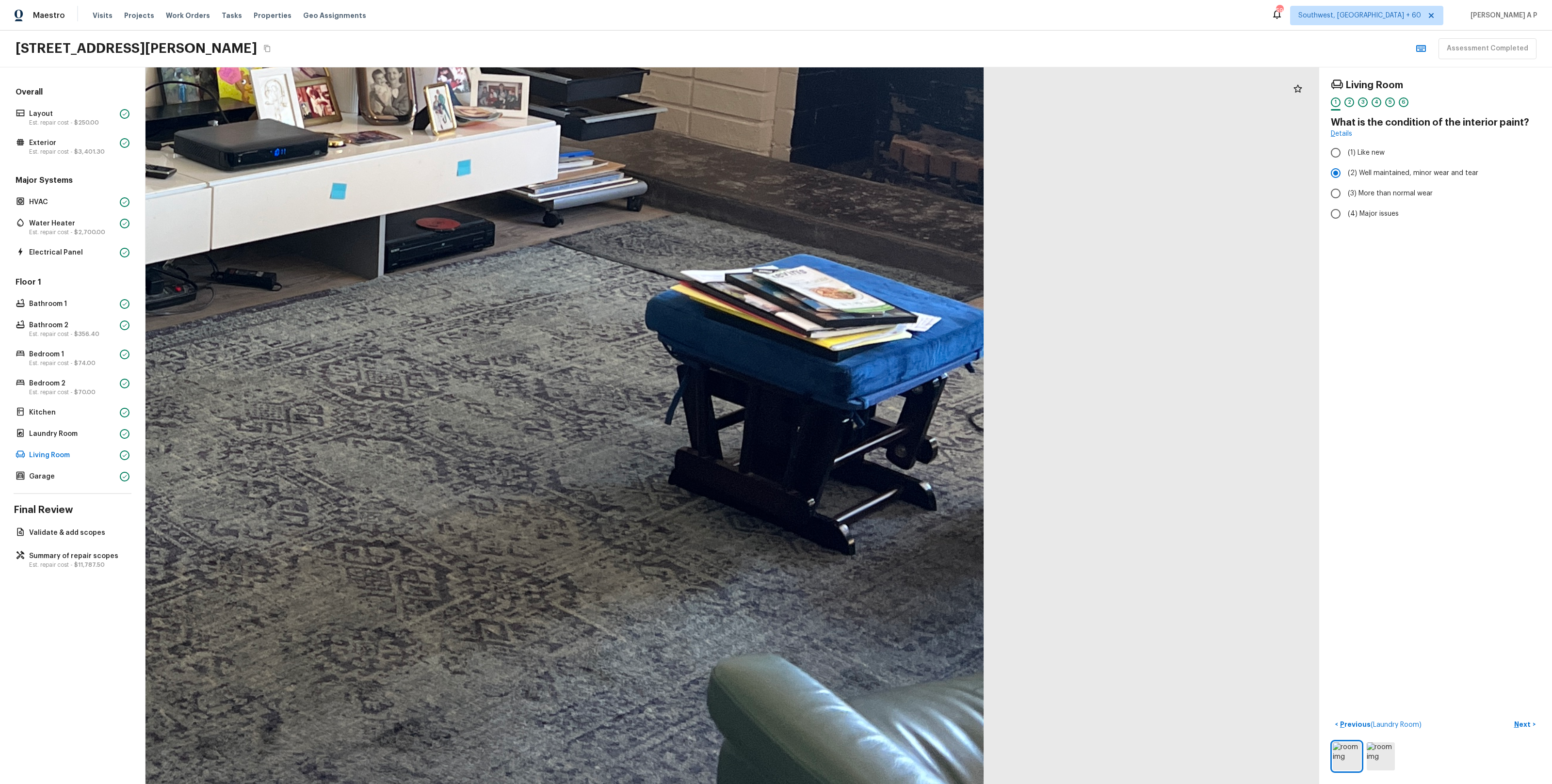
drag, startPoint x: 526, startPoint y: 506, endPoint x: 776, endPoint y: 745, distance: 345.9
click at [774, 735] on div at bounding box center [92, 1] width 3890 height 2375
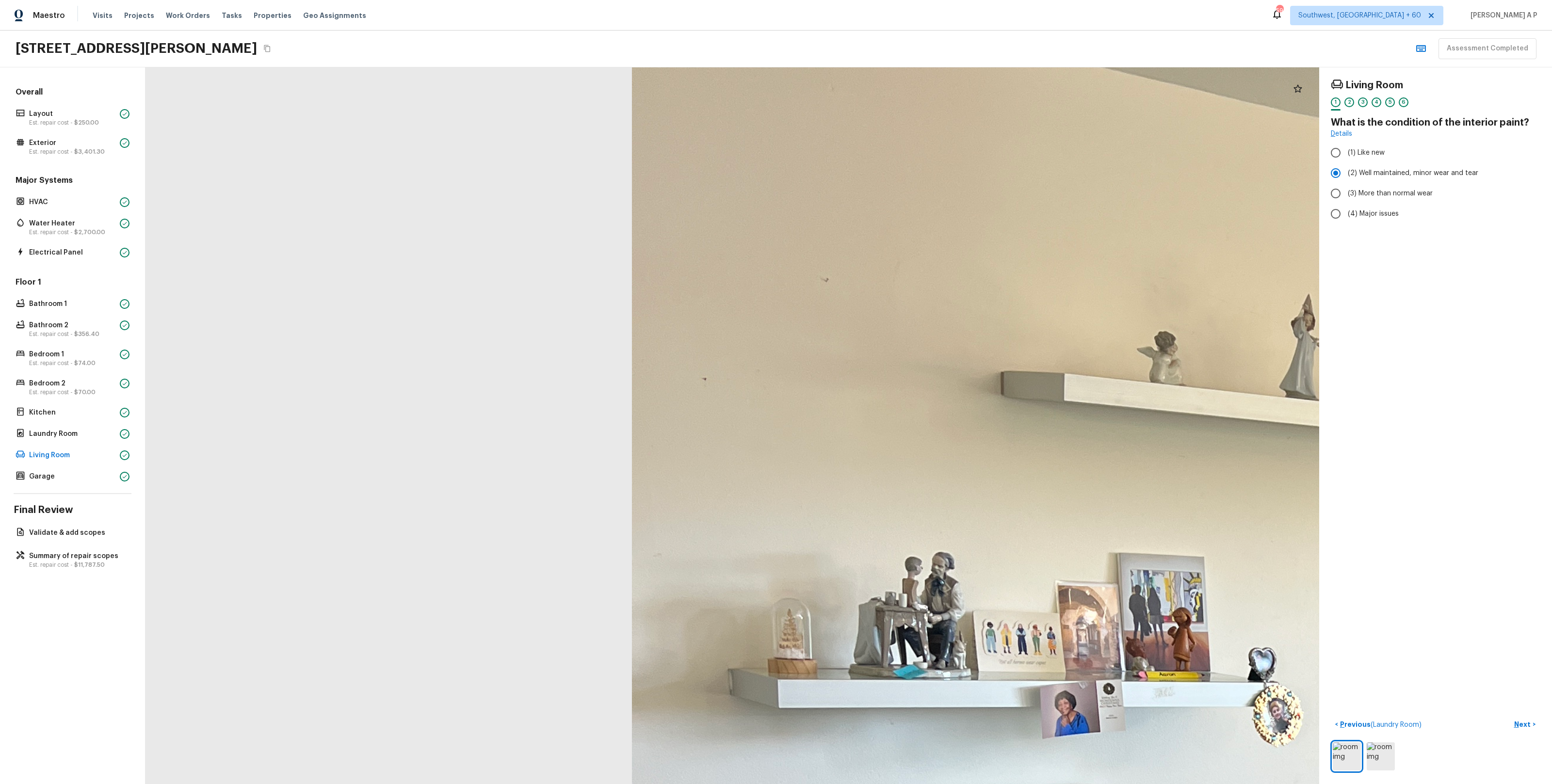
drag, startPoint x: 950, startPoint y: 598, endPoint x: 950, endPoint y: 231, distance: 367.0
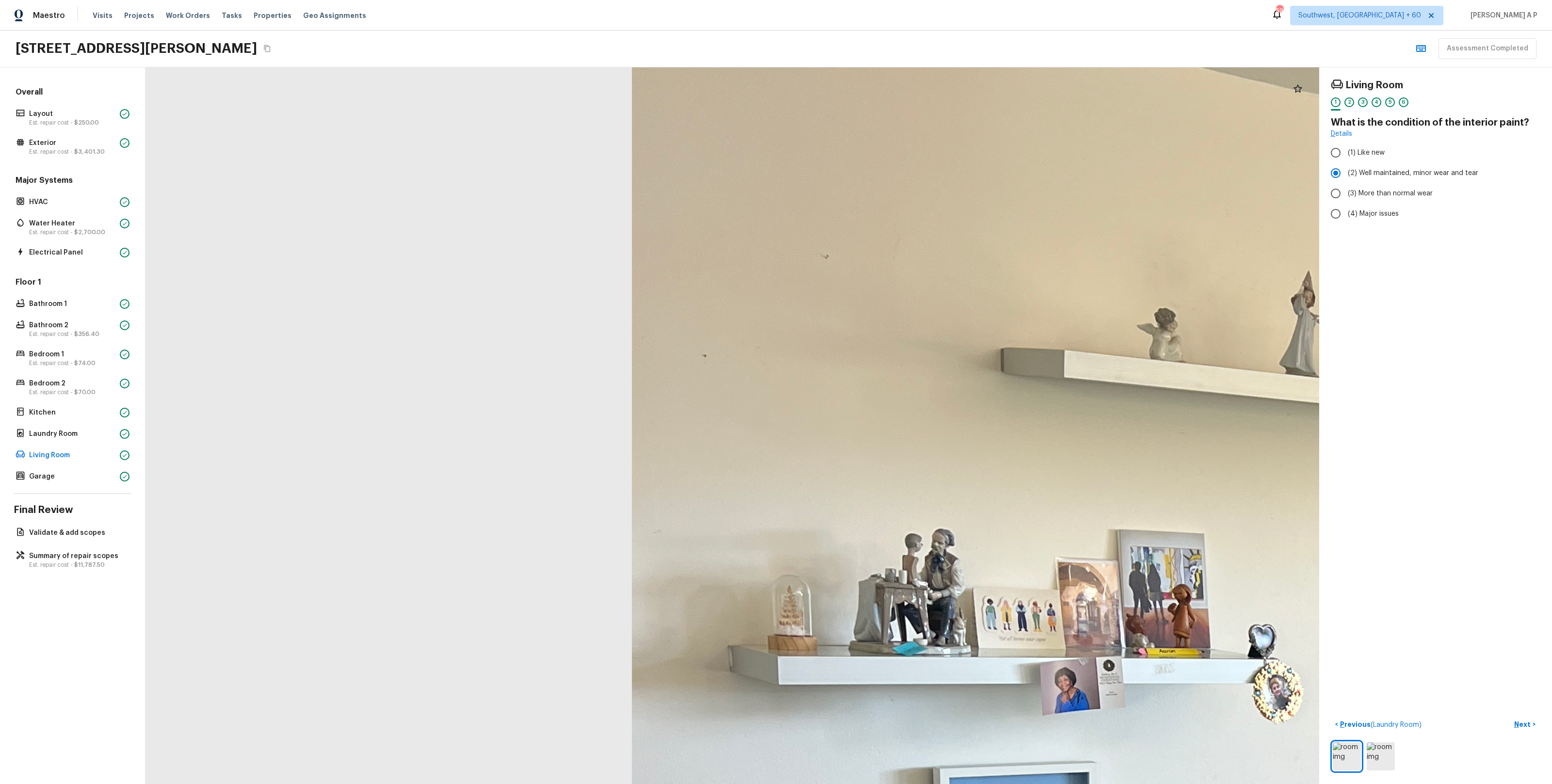
drag, startPoint x: 965, startPoint y: 335, endPoint x: 935, endPoint y: 224, distance: 115.0
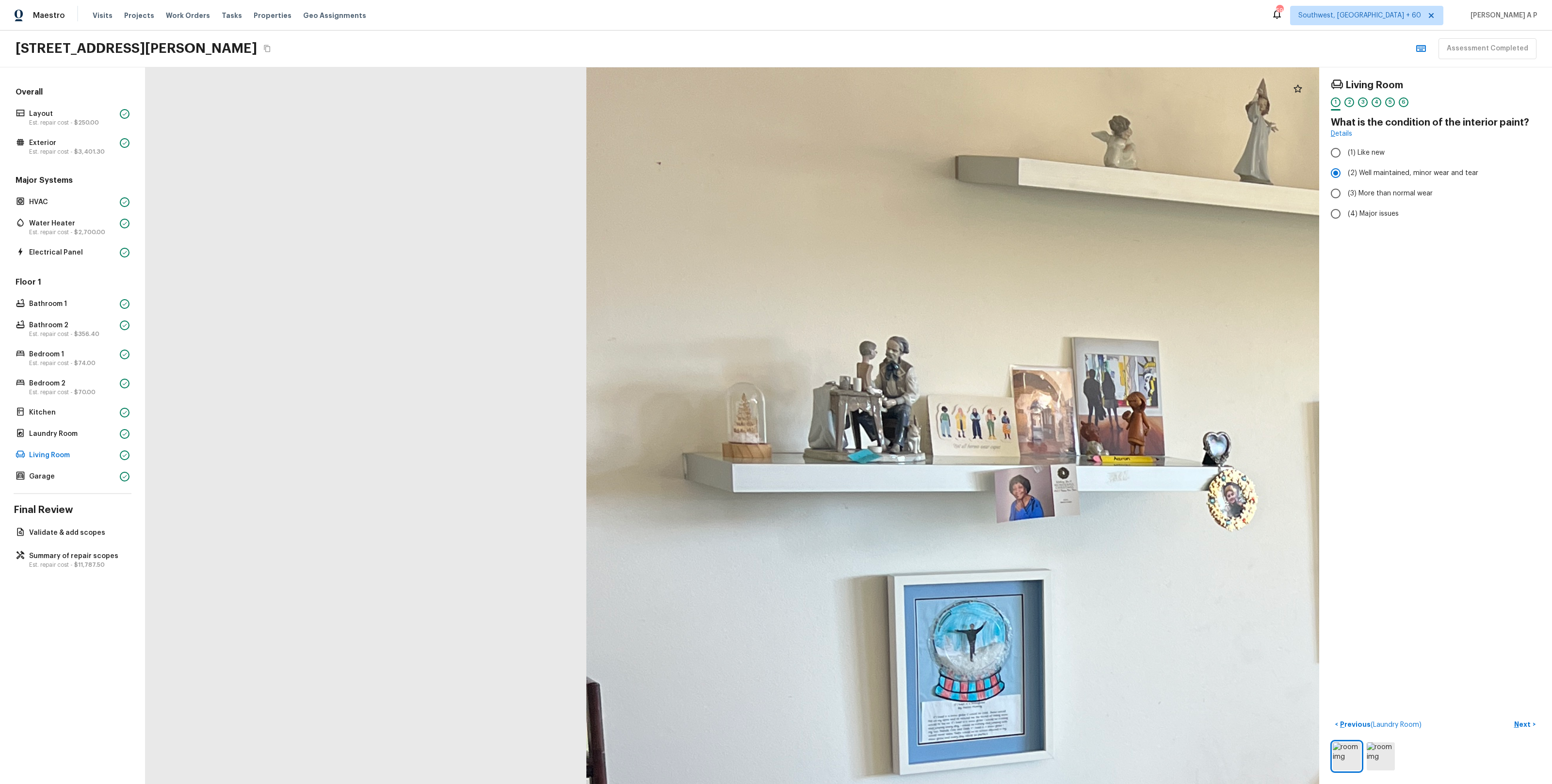
drag, startPoint x: 942, startPoint y: 188, endPoint x: 933, endPoint y: 78, distance: 110.4
click at [934, 78] on div at bounding box center [1476, 691] width 3890 height 2375
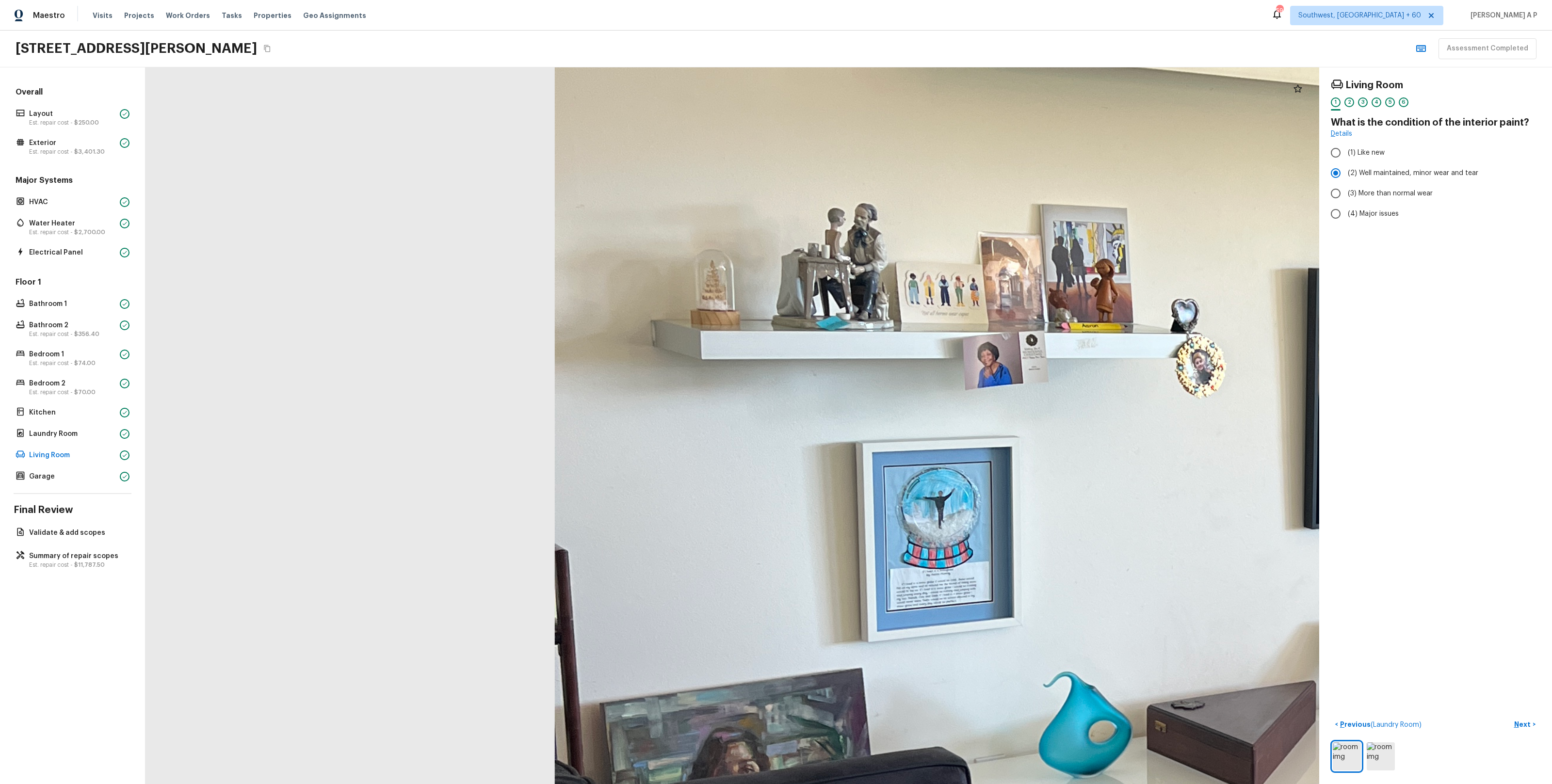
drag, startPoint x: 970, startPoint y: 261, endPoint x: 921, endPoint y: 75, distance: 192.3
click at [921, 76] on div at bounding box center [1445, 558] width 3890 height 2375
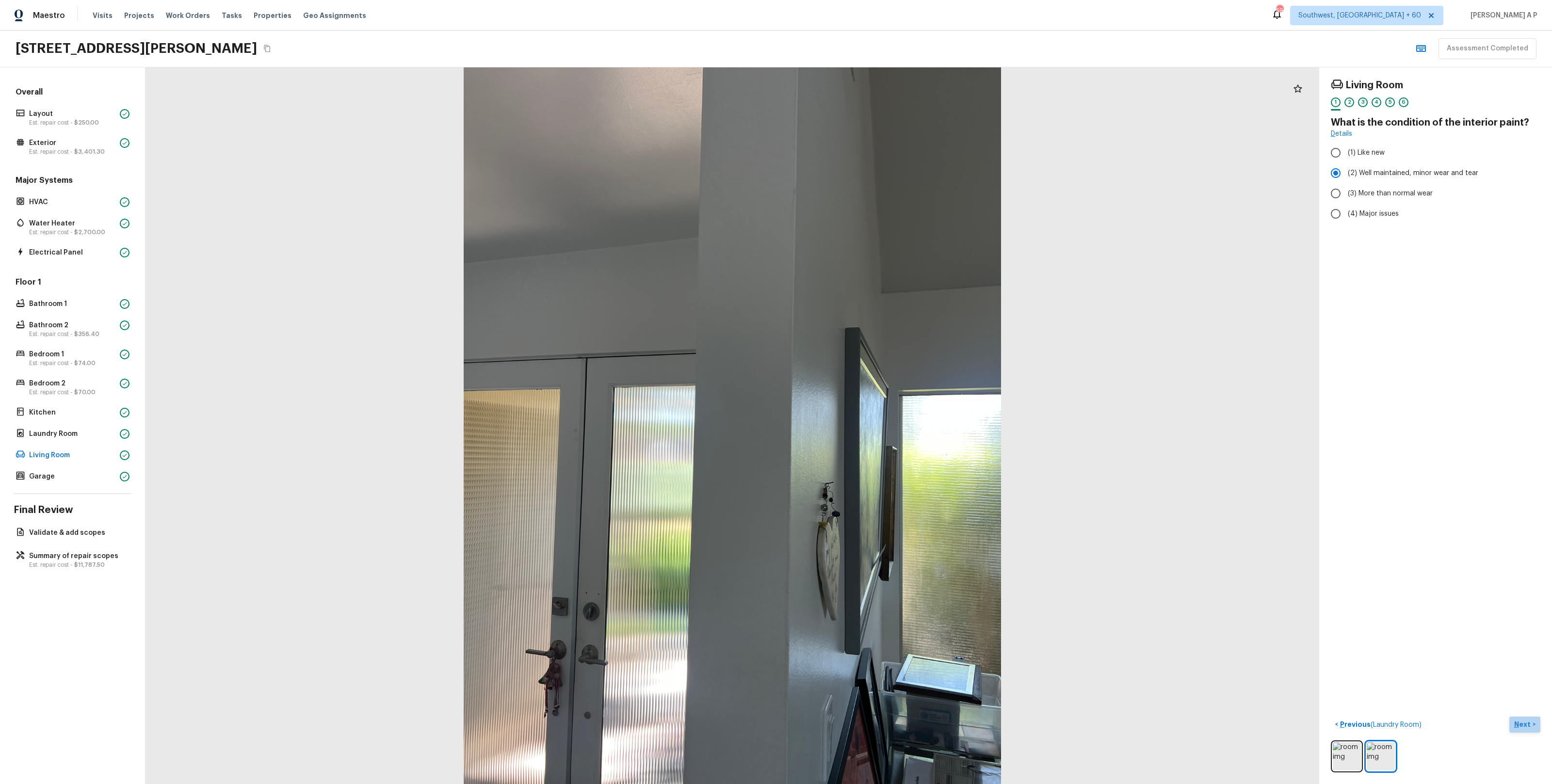
click at [1532, 727] on button "Next >" at bounding box center [1525, 724] width 31 height 16
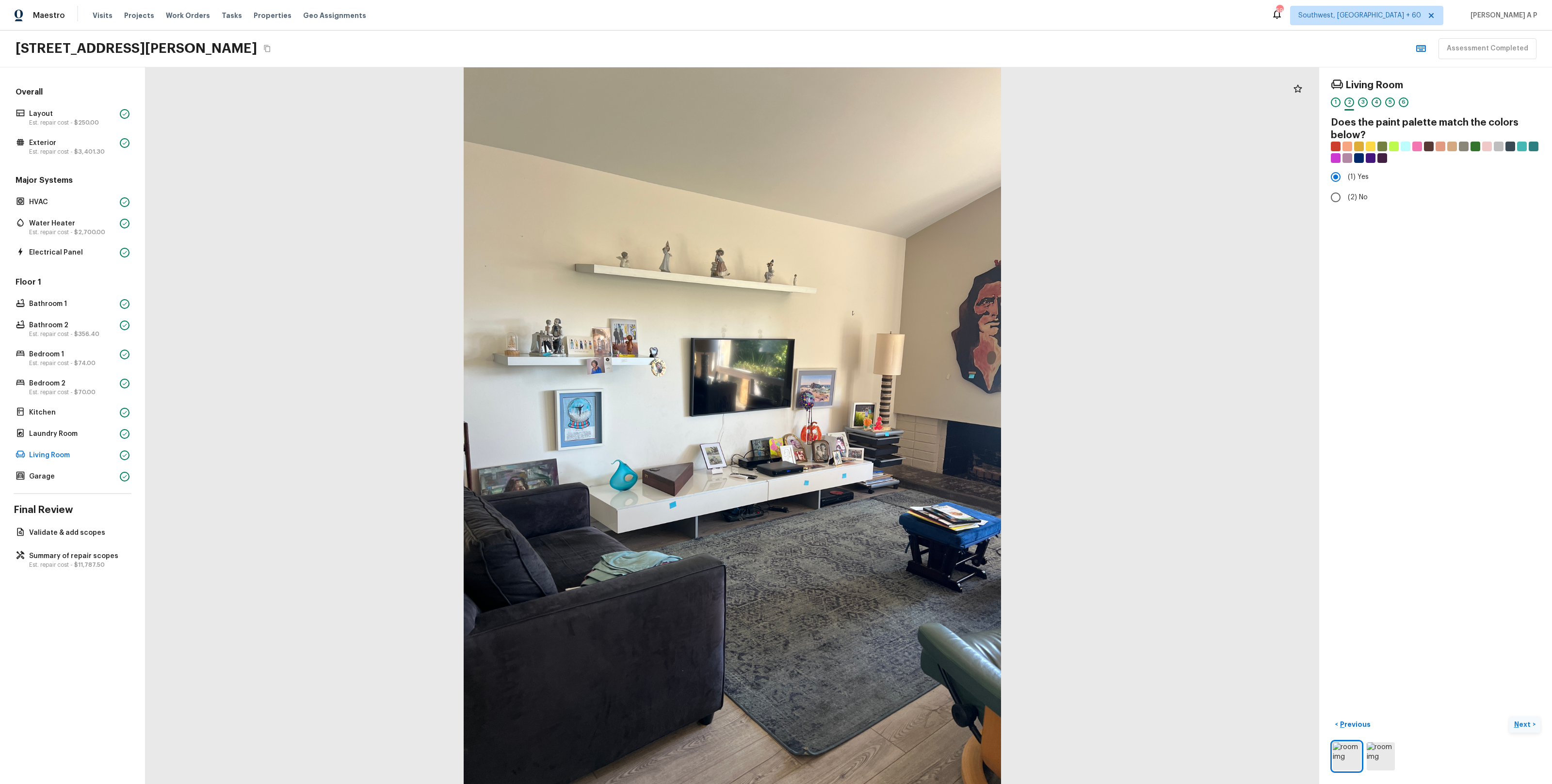
click at [1532, 727] on button "Next >" at bounding box center [1525, 724] width 31 height 16
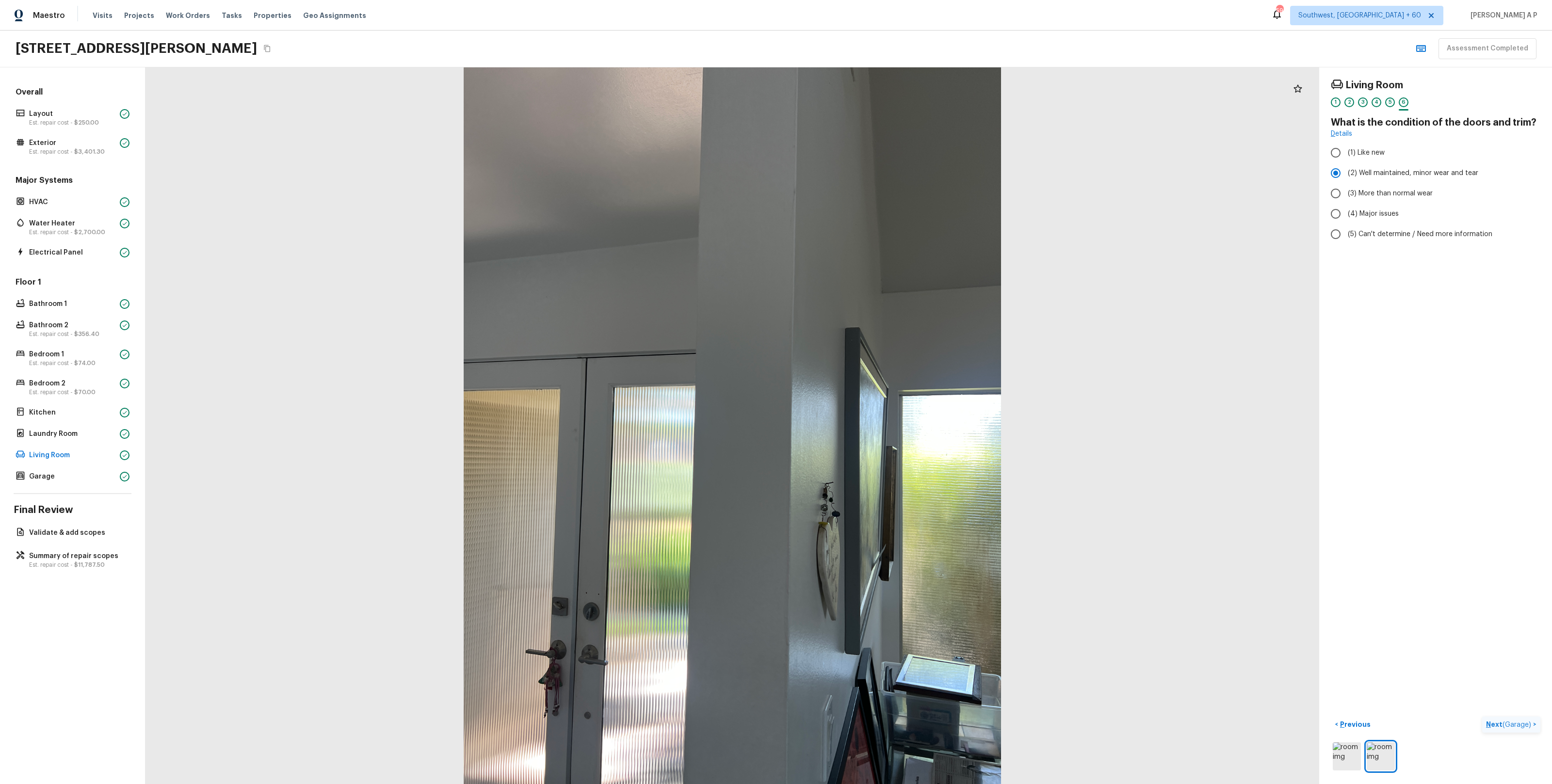
click at [1532, 727] on p "Next ( Garage )" at bounding box center [1509, 725] width 47 height 10
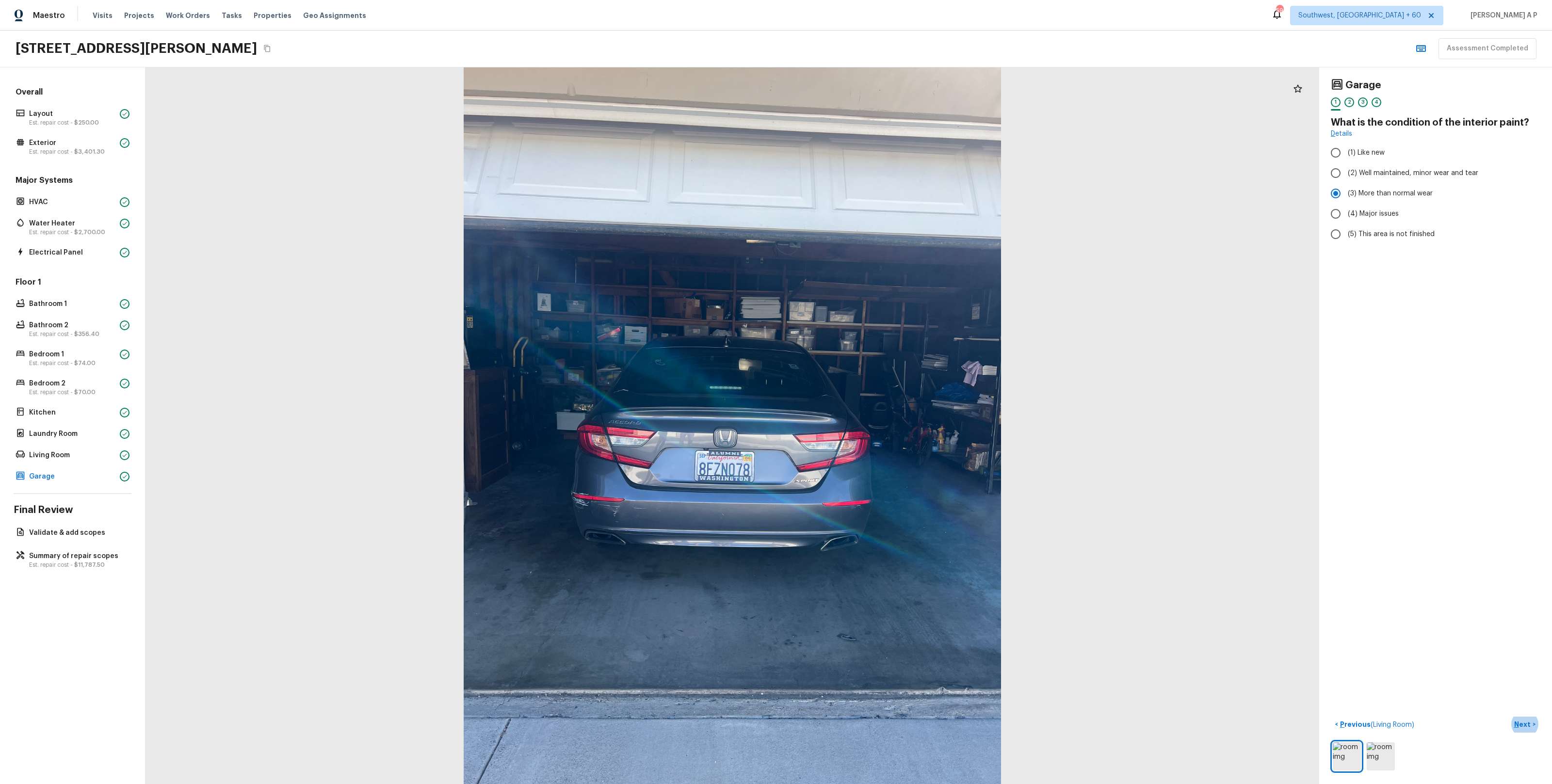
click at [271, 48] on icon "Copy Address" at bounding box center [267, 48] width 7 height 7
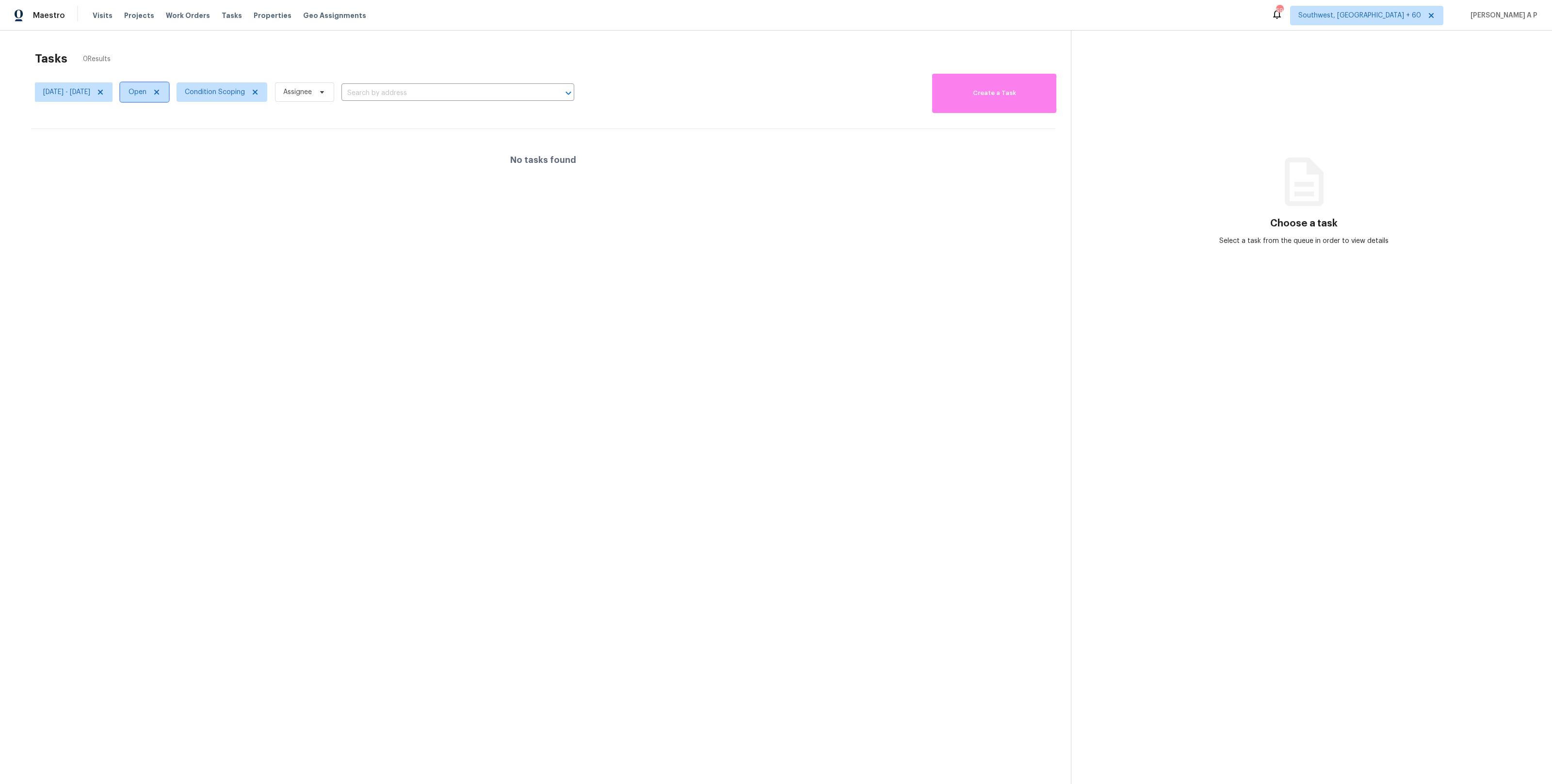
click at [160, 93] on icon at bounding box center [156, 92] width 7 height 7
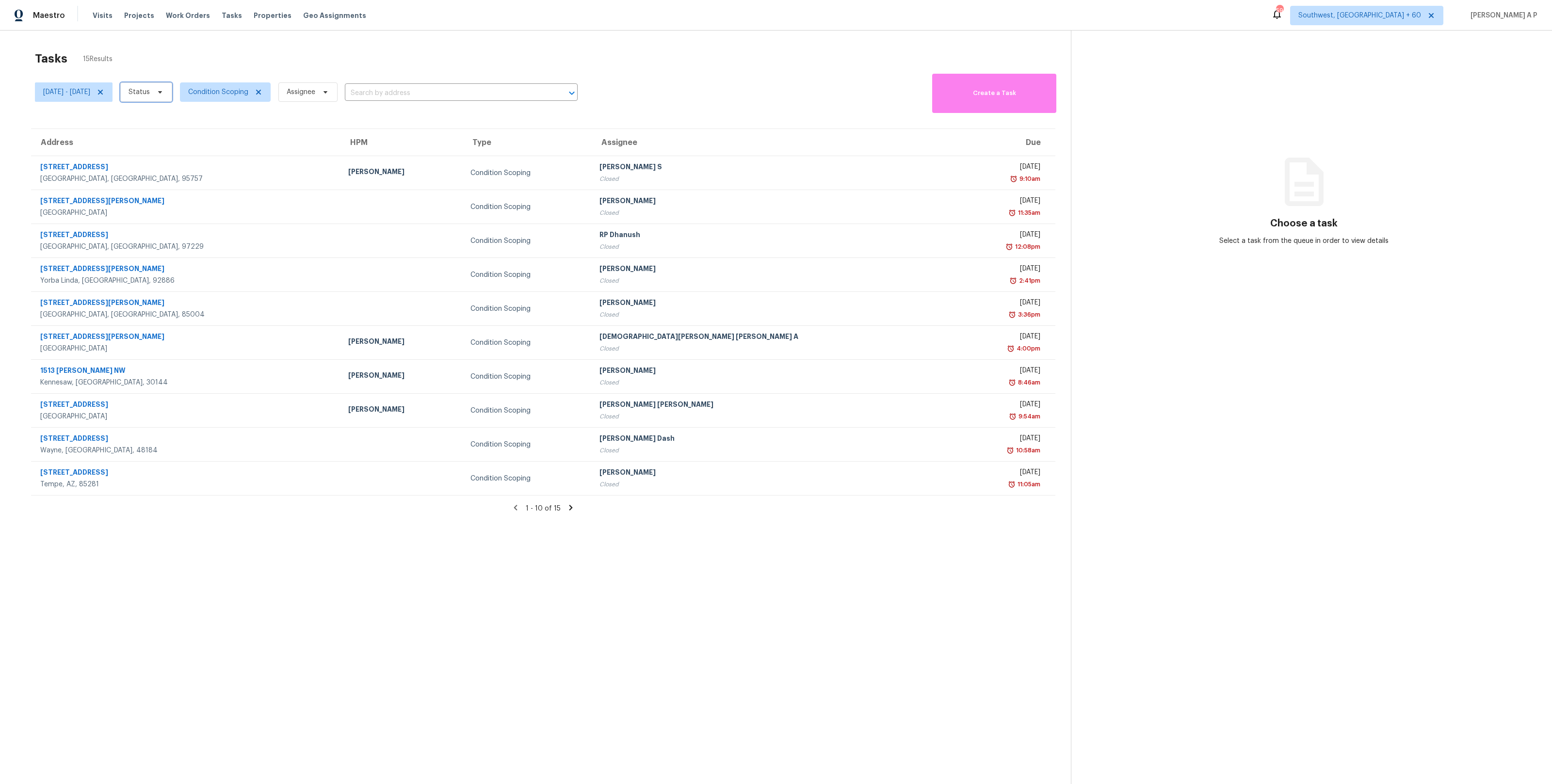
click at [164, 90] on icon at bounding box center [159, 92] width 7 height 7
click at [180, 119] on label "Closed" at bounding box center [178, 120] width 35 height 10
click at [166, 119] on input "Closed" at bounding box center [164, 118] width 7 height 7
checkbox input "true"
click at [694, 86] on div "Wed, Sep 17 - Thu, Sep 18 Closed Condition Scoping Assignee ​ Create a Task" at bounding box center [552, 92] width 1035 height 41
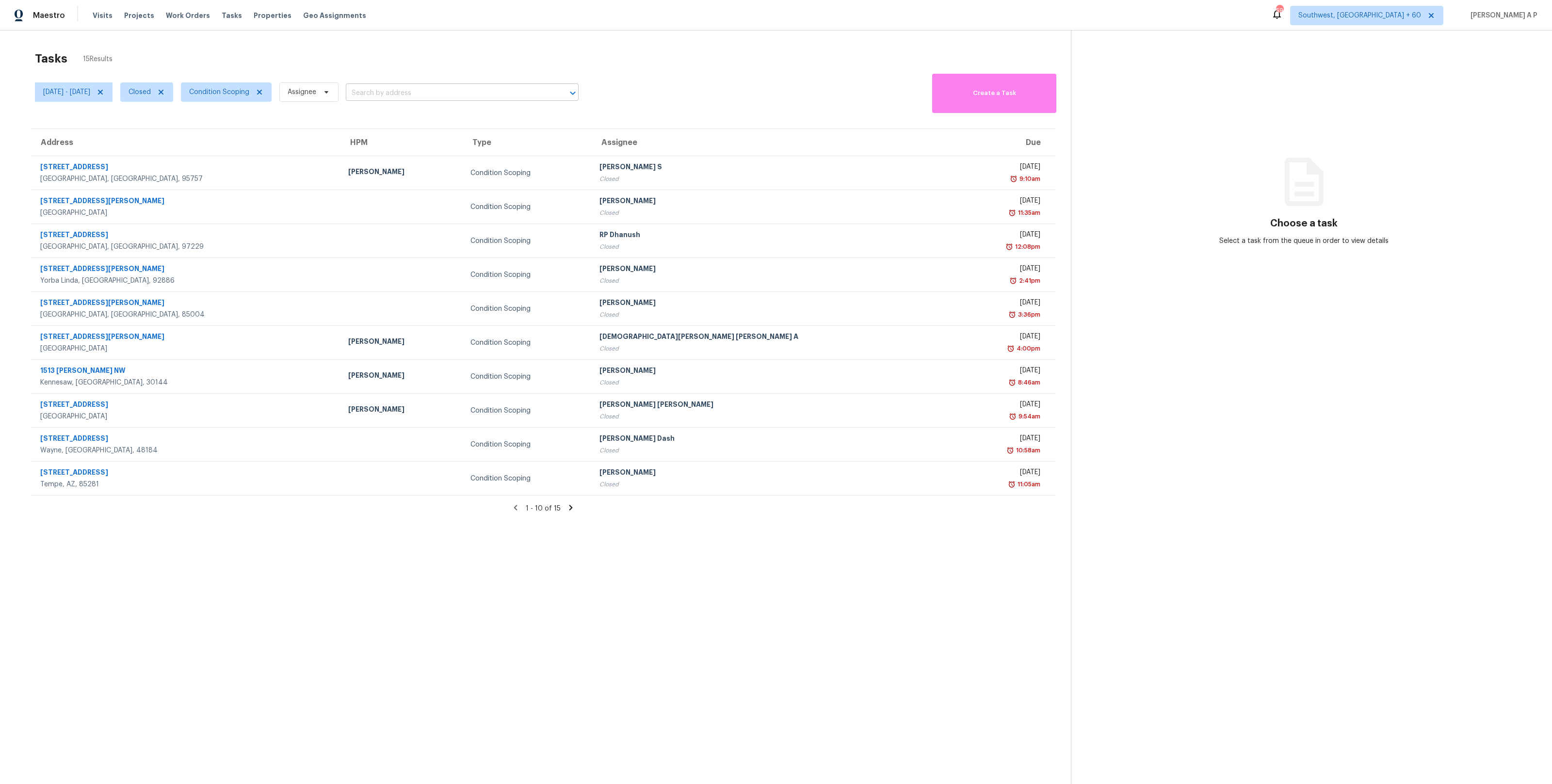
click at [415, 94] on input "text" at bounding box center [448, 93] width 206 height 15
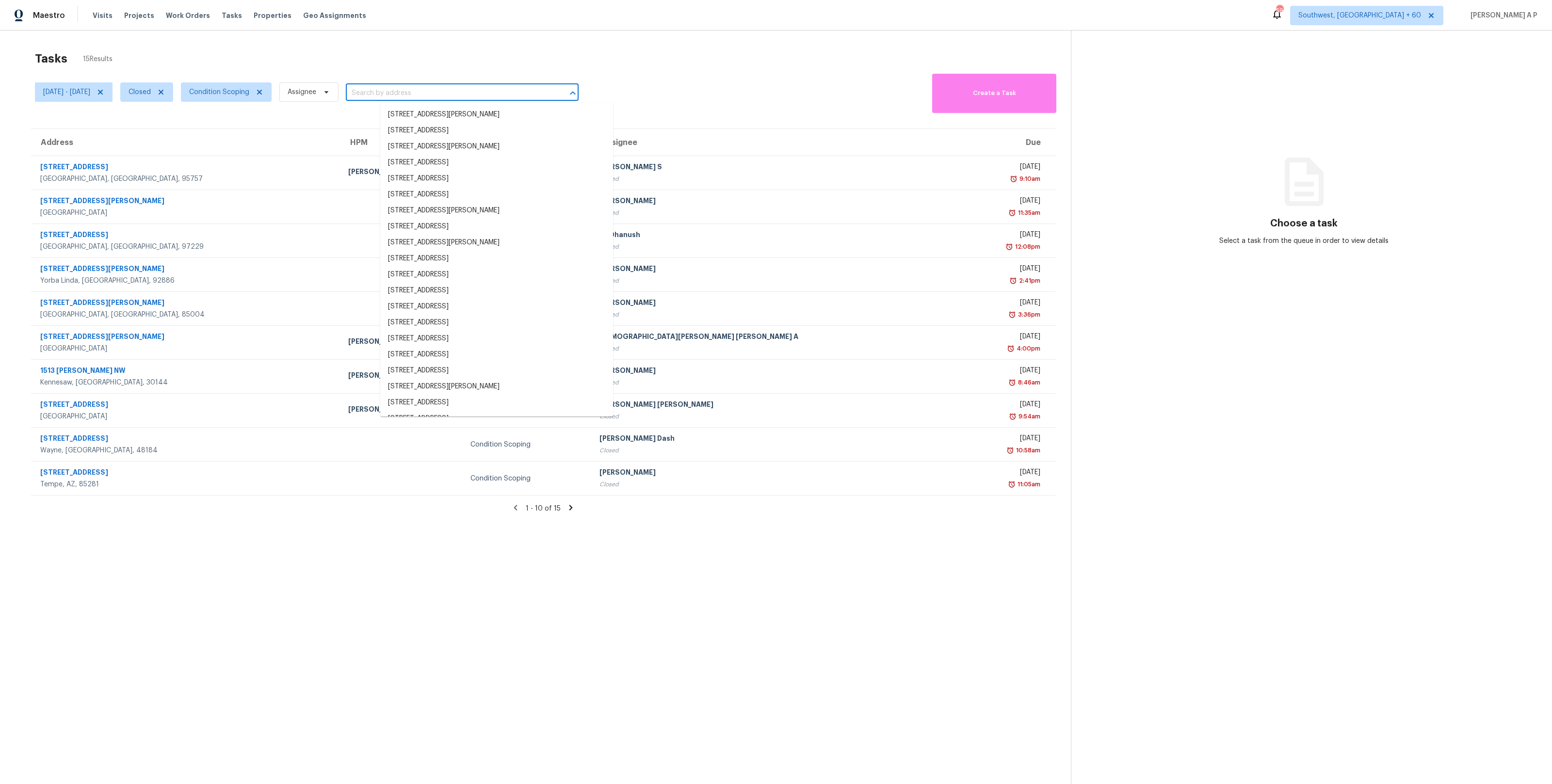
paste input "3245 NW Banff Dr Portland, OR, 97229"
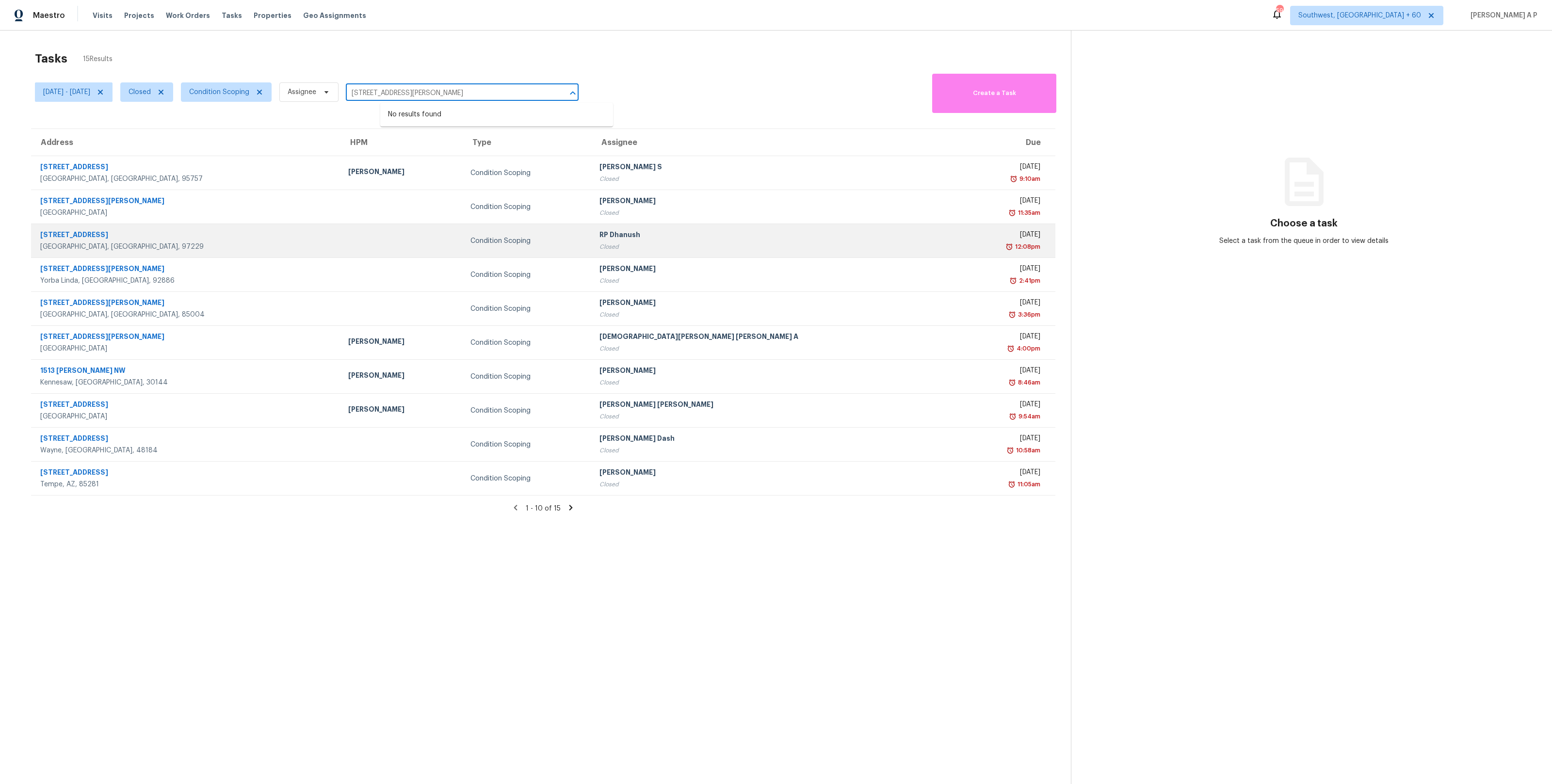
type input "3245 NW Banff Dr Portland, OR, 97229"
click at [340, 238] on td at bounding box center [402, 240] width 122 height 34
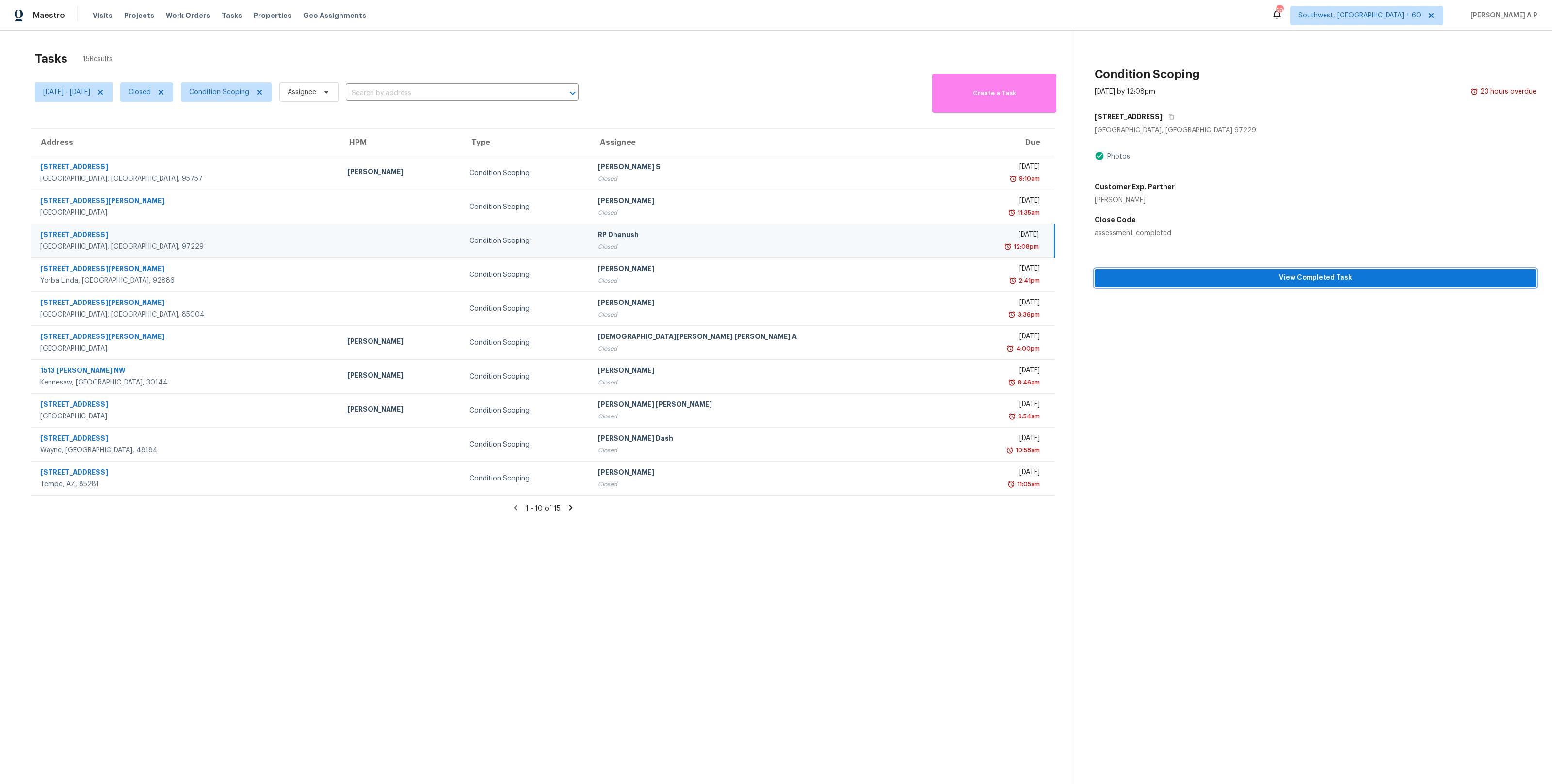
click at [1193, 270] on button "View Completed Task" at bounding box center [1315, 278] width 442 height 18
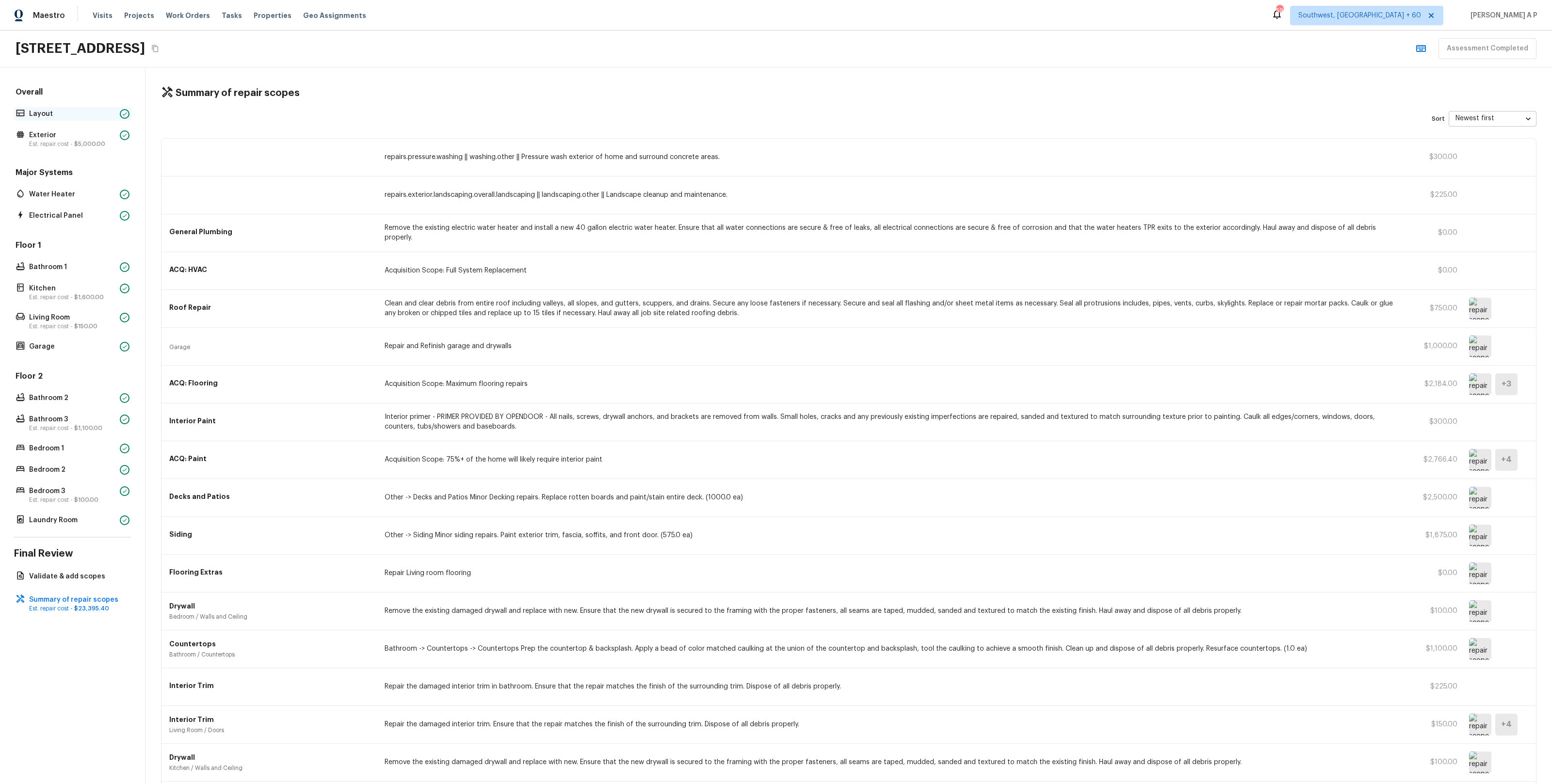
click at [102, 112] on p "Layout" at bounding box center [72, 114] width 87 height 10
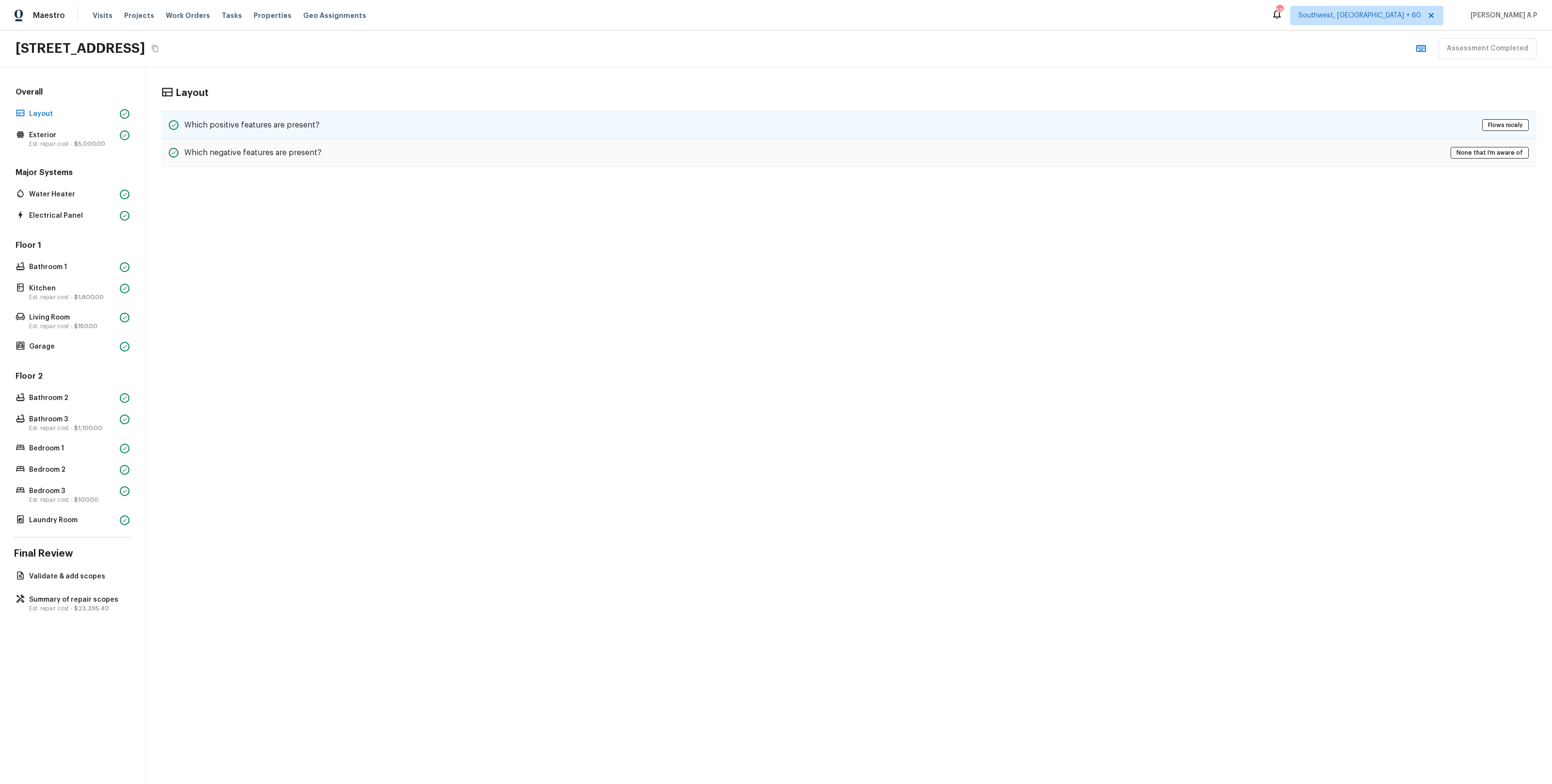
click at [264, 126] on h5 "Which positive features are present?" at bounding box center [252, 125] width 136 height 11
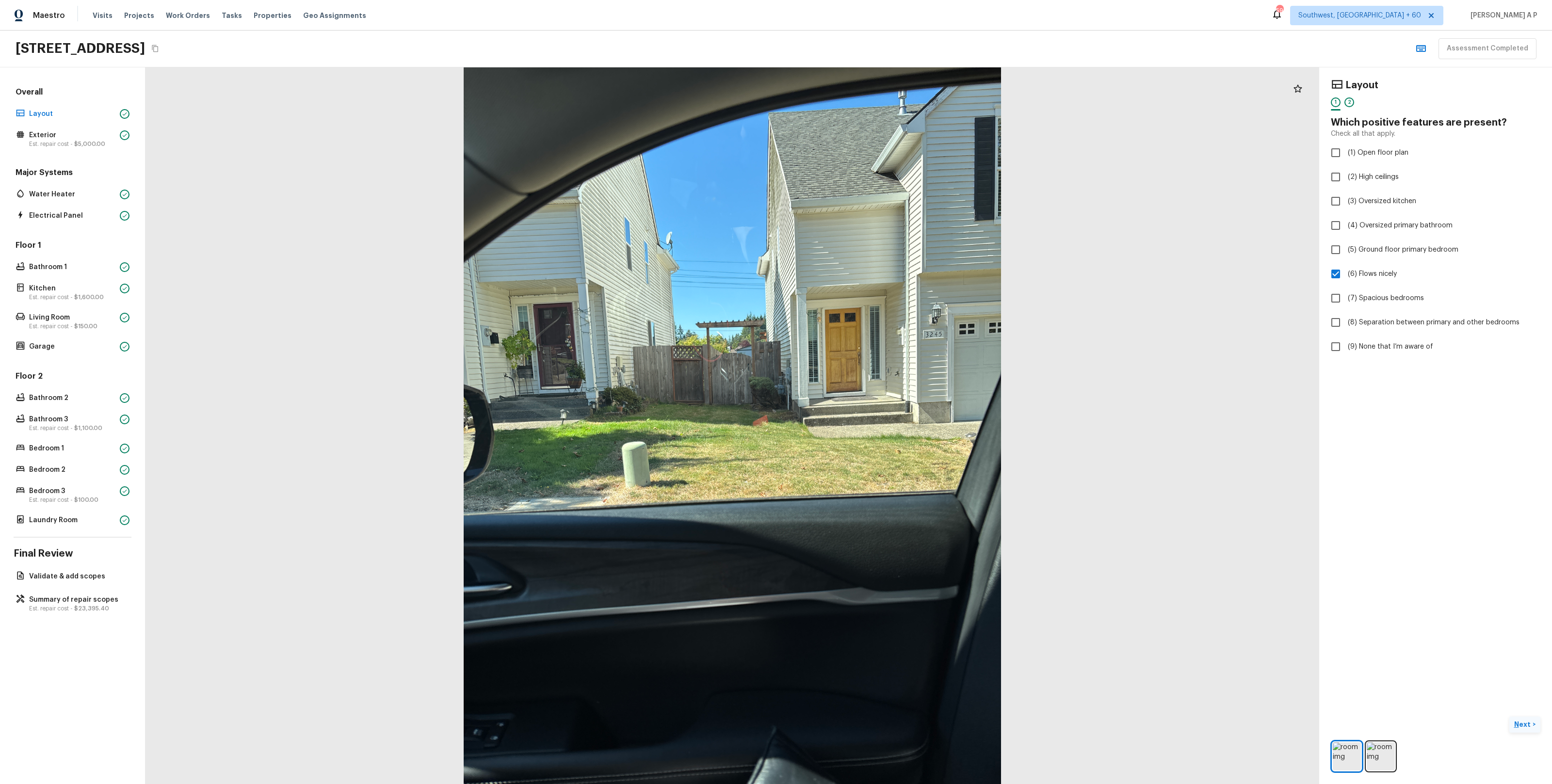
click at [1532, 723] on button "Next >" at bounding box center [1525, 724] width 31 height 16
click at [1532, 723] on p "Next ( Exterior )" at bounding box center [1509, 725] width 48 height 10
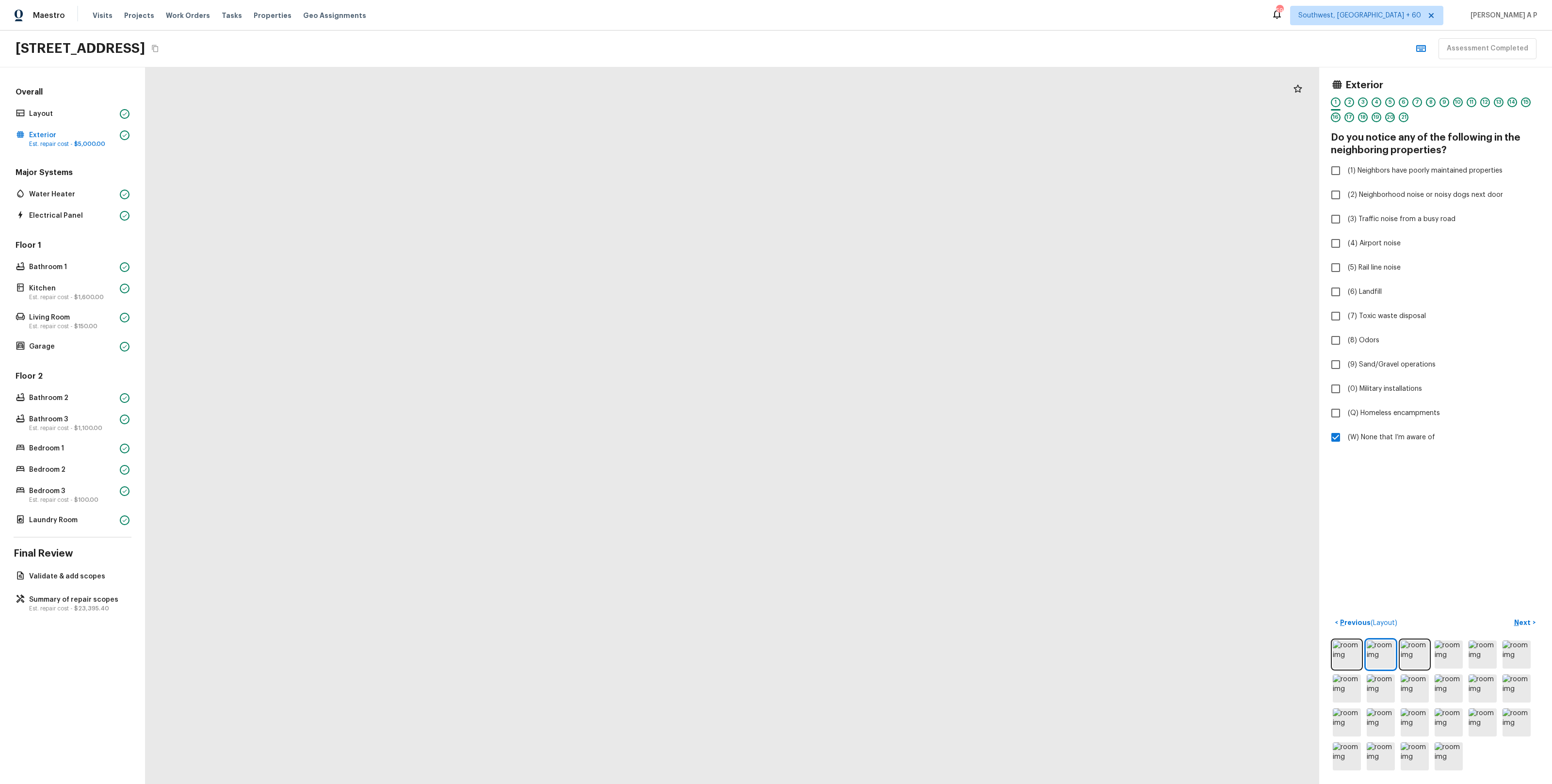
drag, startPoint x: 774, startPoint y: 205, endPoint x: 808, endPoint y: 399, distance: 197.0
drag, startPoint x: 773, startPoint y: 315, endPoint x: 784, endPoint y: 547, distance: 232.3
drag, startPoint x: 822, startPoint y: 625, endPoint x: 818, endPoint y: 487, distance: 138.1
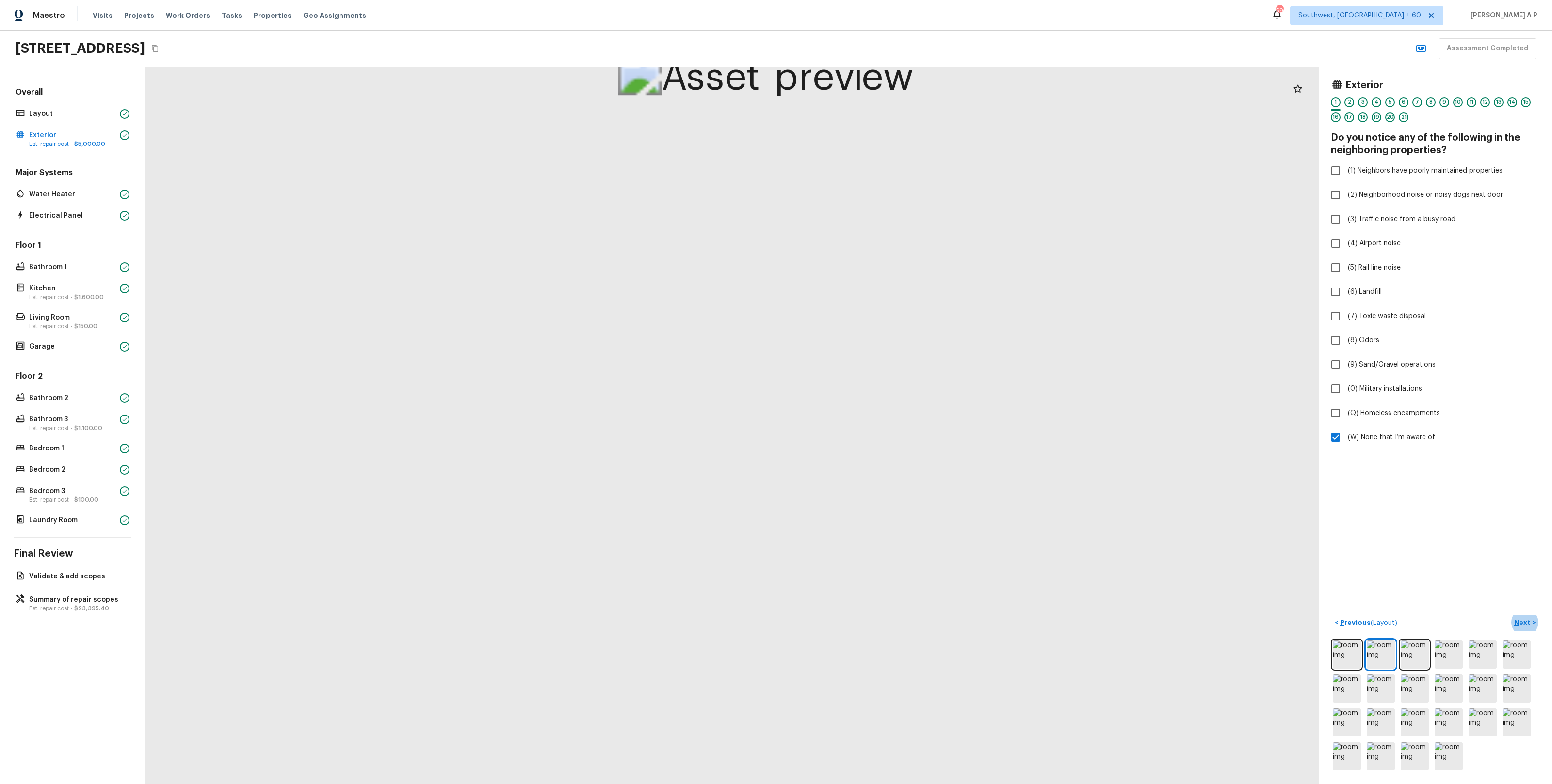
drag, startPoint x: 907, startPoint y: 611, endPoint x: 907, endPoint y: 517, distance: 94.0
drag, startPoint x: 902, startPoint y: 525, endPoint x: 907, endPoint y: 397, distance: 128.1
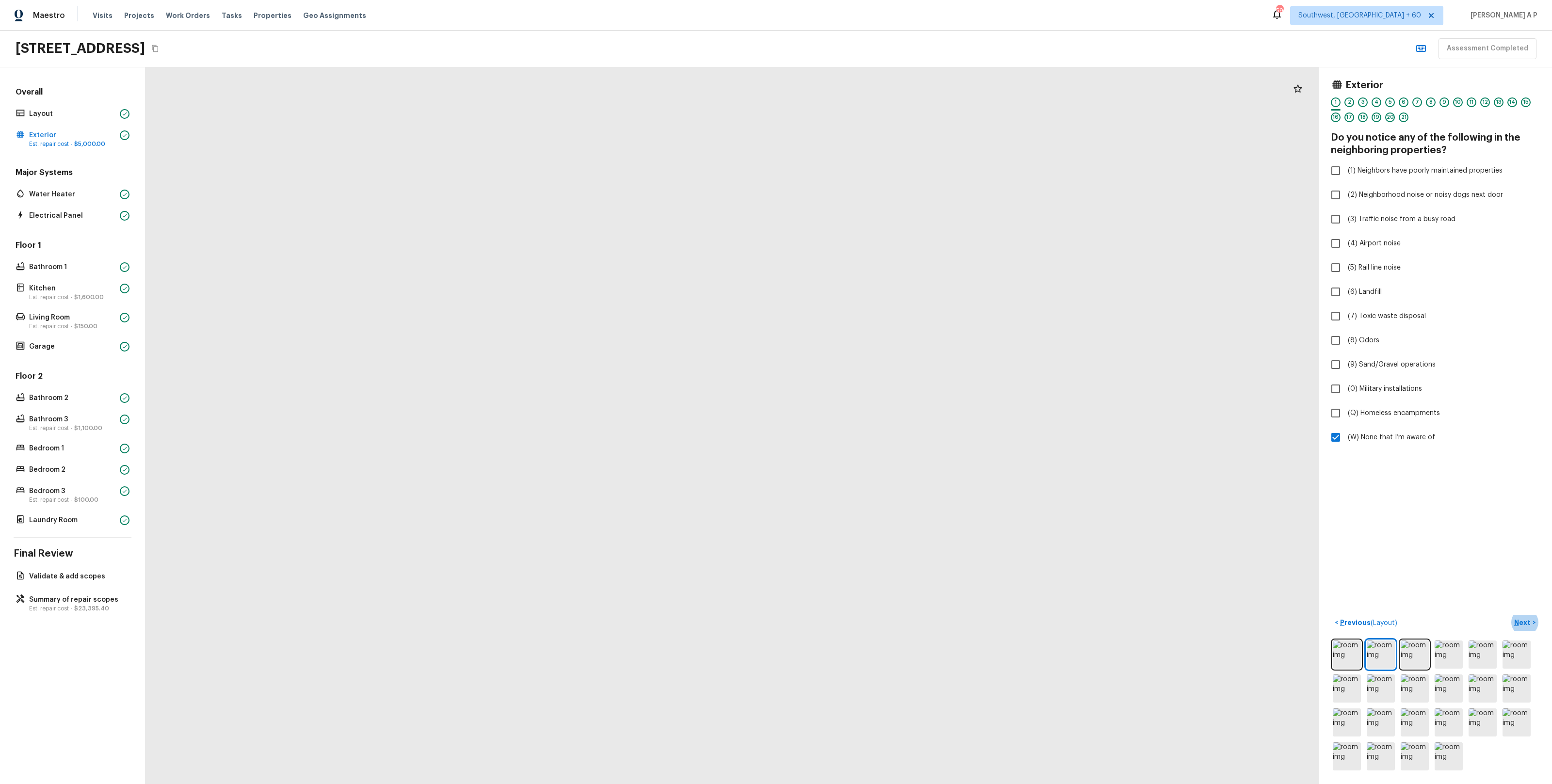
drag, startPoint x: 901, startPoint y: 435, endPoint x: 901, endPoint y: 397, distance: 38.0
drag, startPoint x: 904, startPoint y: 172, endPoint x: 912, endPoint y: 203, distance: 32.0
drag, startPoint x: 920, startPoint y: 181, endPoint x: 915, endPoint y: 239, distance: 58.2
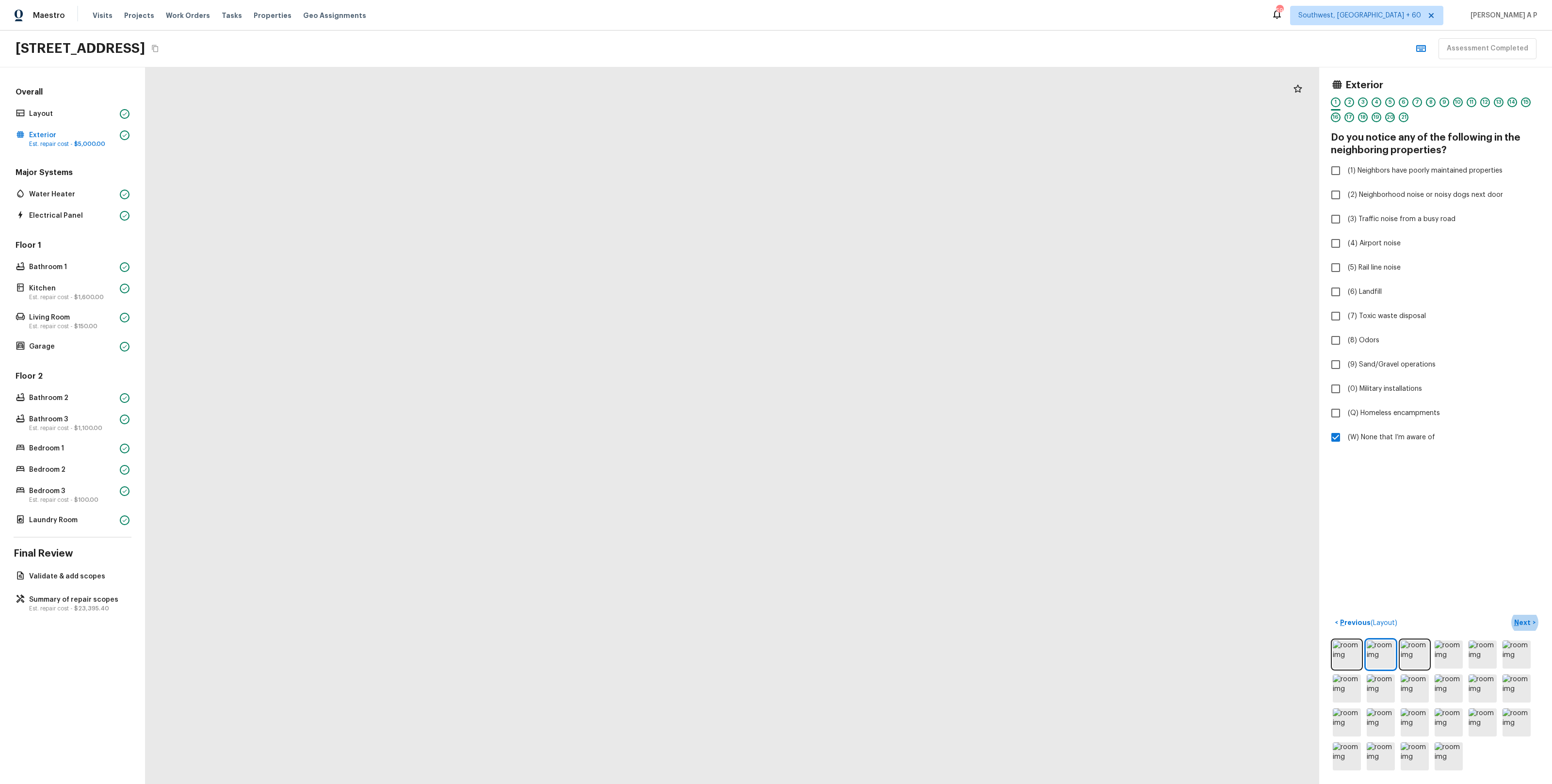
drag, startPoint x: 852, startPoint y: 473, endPoint x: 859, endPoint y: 308, distance: 165.1
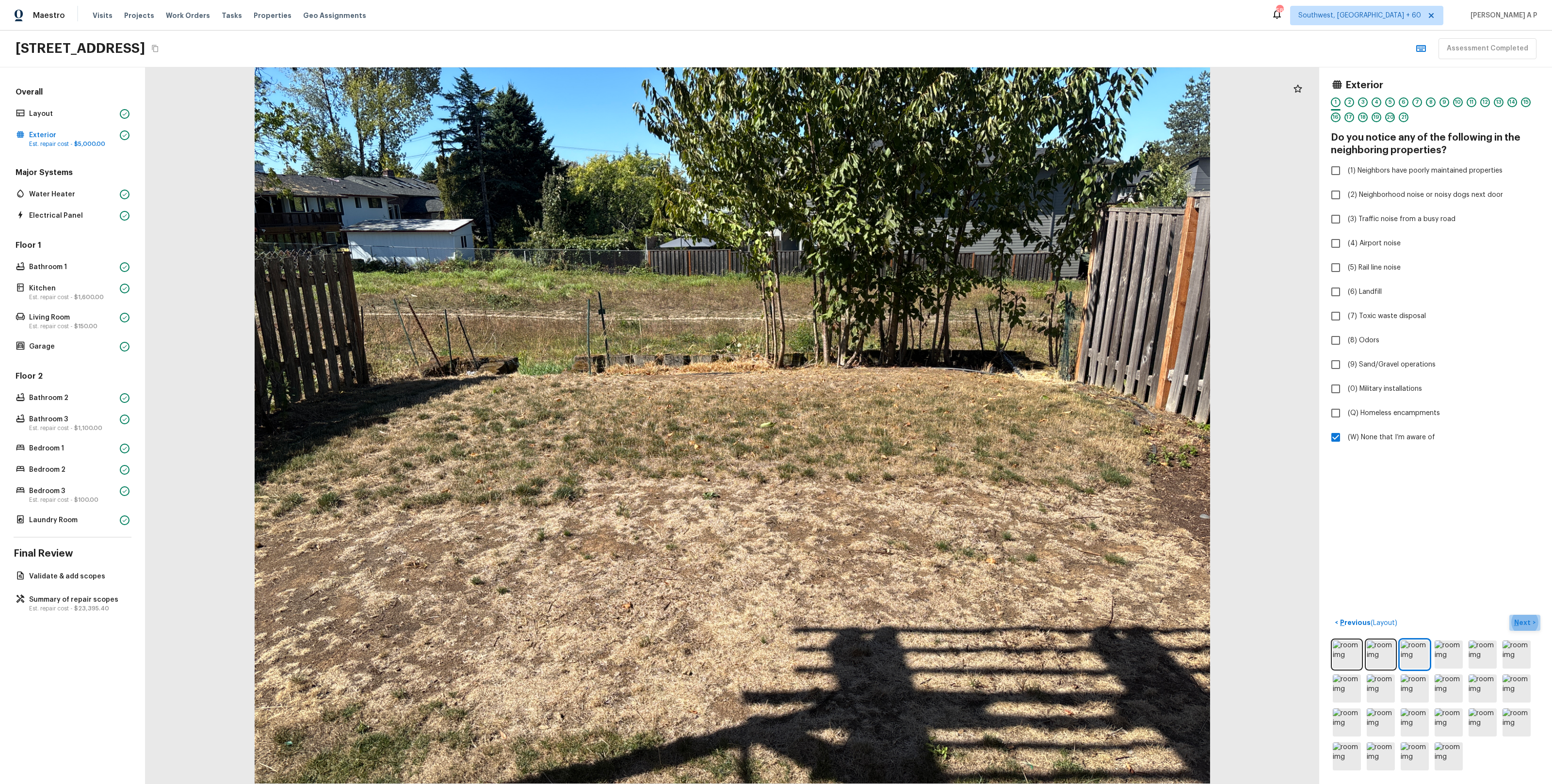
click at [1516, 621] on p "Next" at bounding box center [1523, 623] width 18 height 10
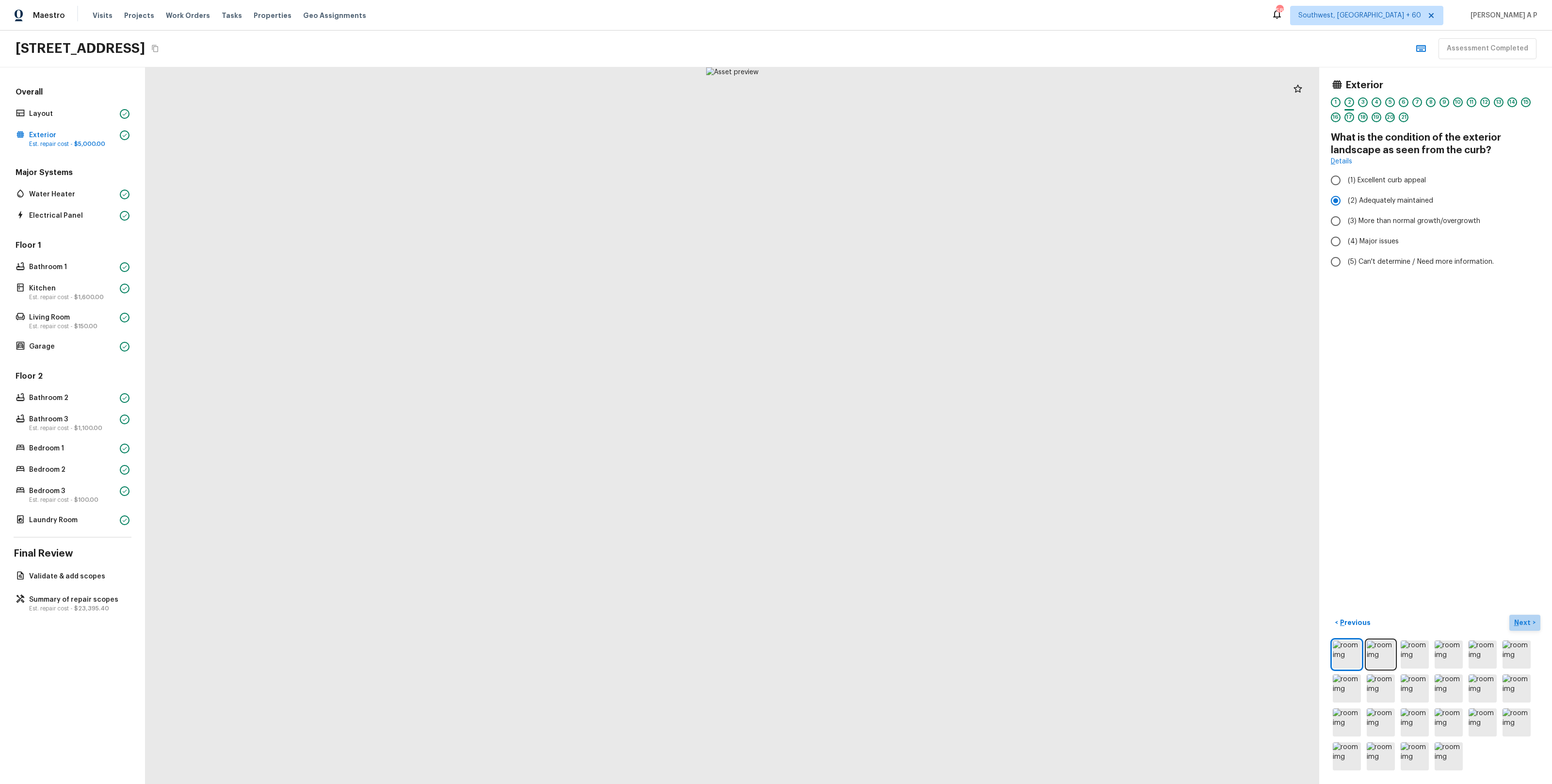
click at [1516, 621] on p "Next" at bounding box center [1523, 623] width 18 height 10
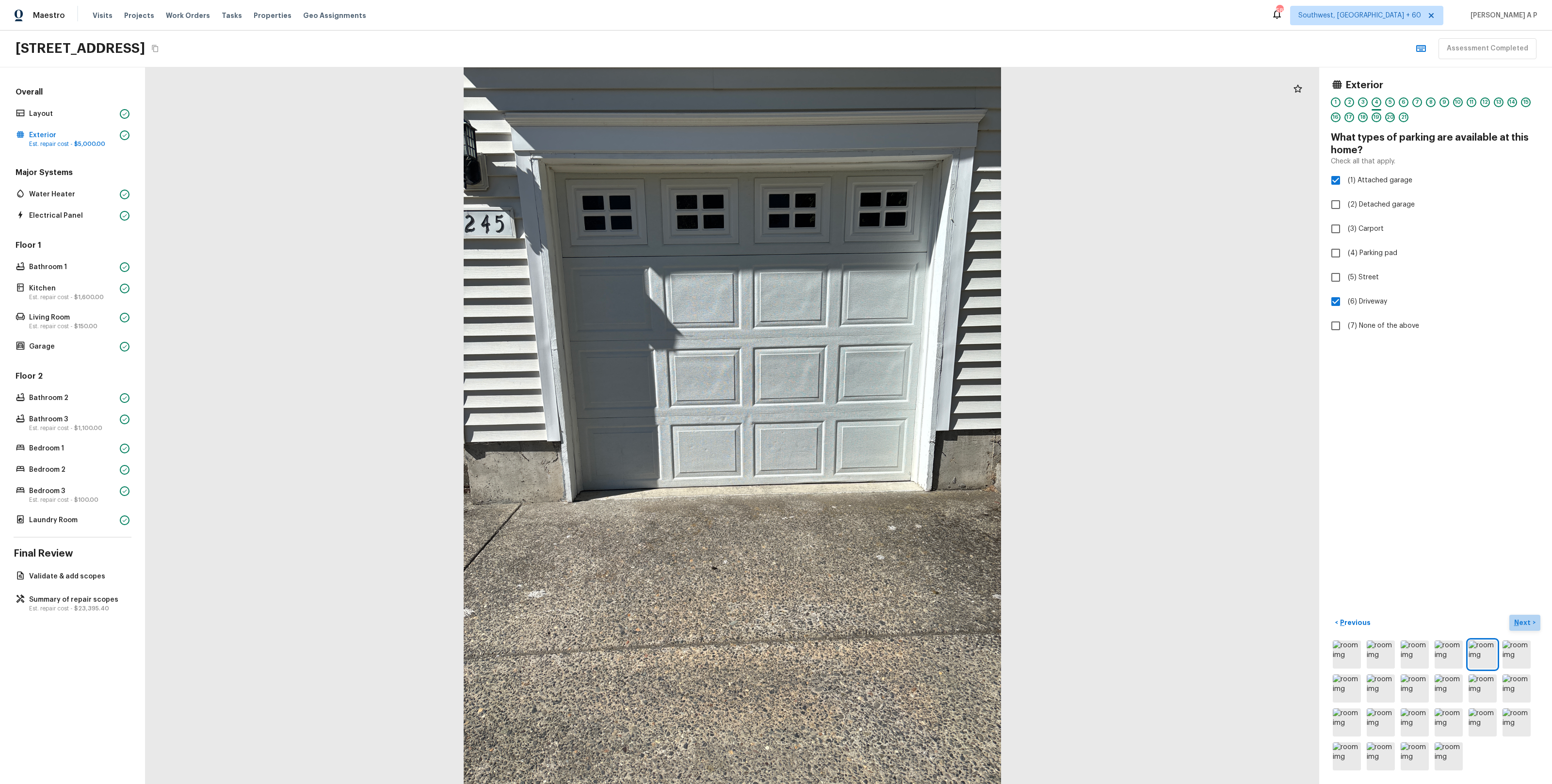
click at [1516, 621] on p "Next" at bounding box center [1523, 623] width 18 height 10
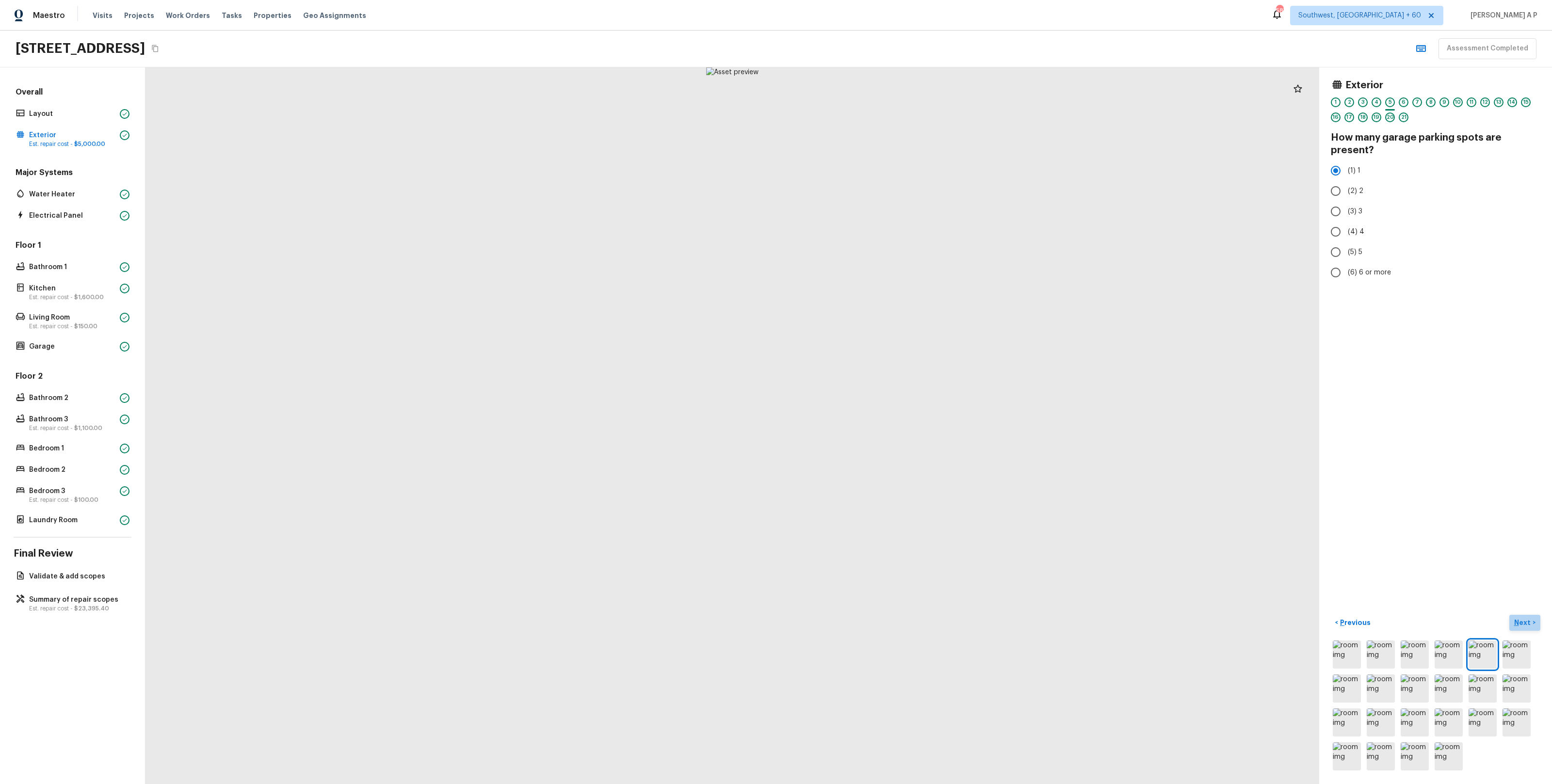
click at [1516, 621] on p "Next" at bounding box center [1523, 623] width 18 height 10
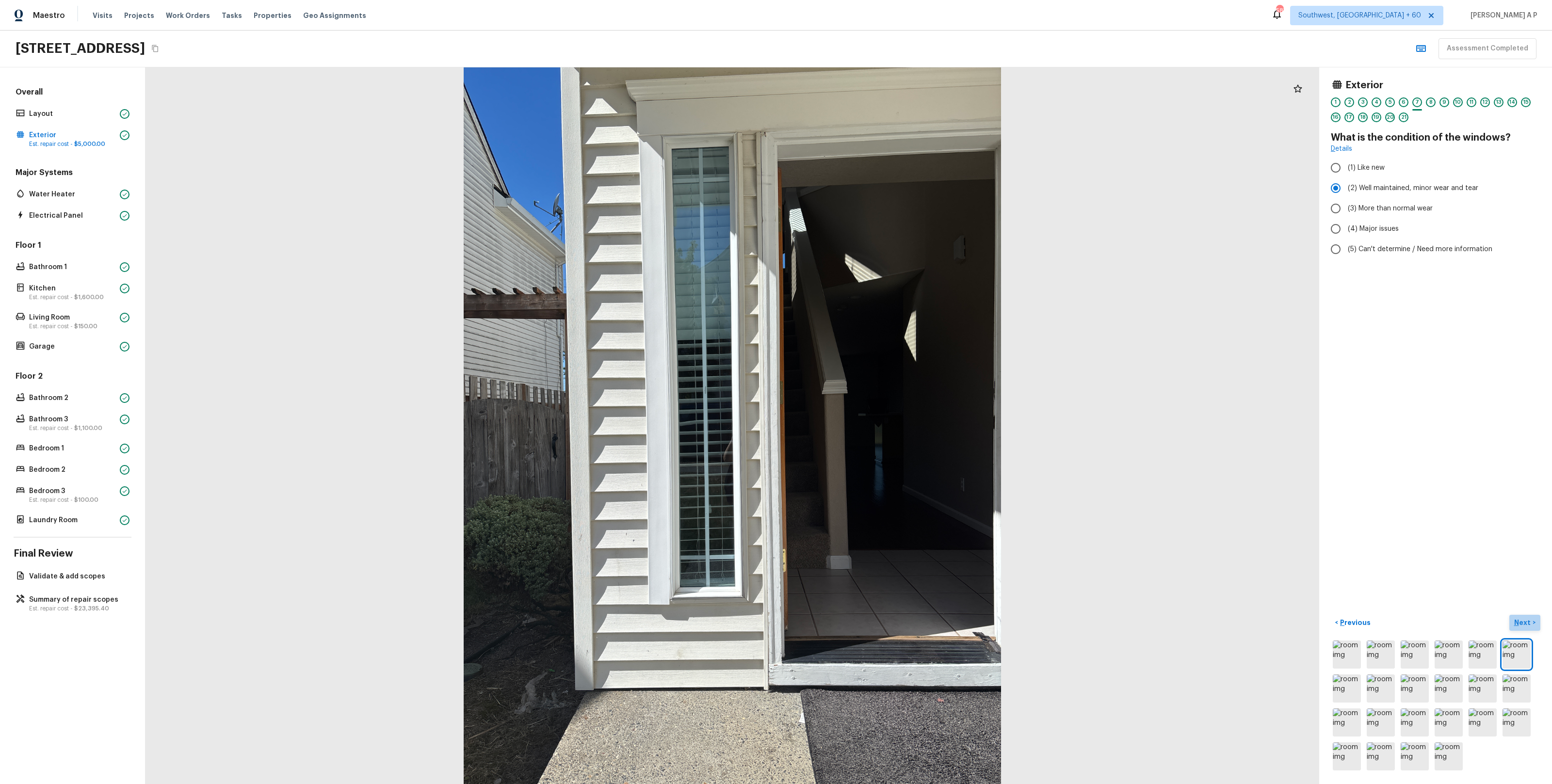
click at [1516, 621] on p "Next" at bounding box center [1523, 623] width 18 height 10
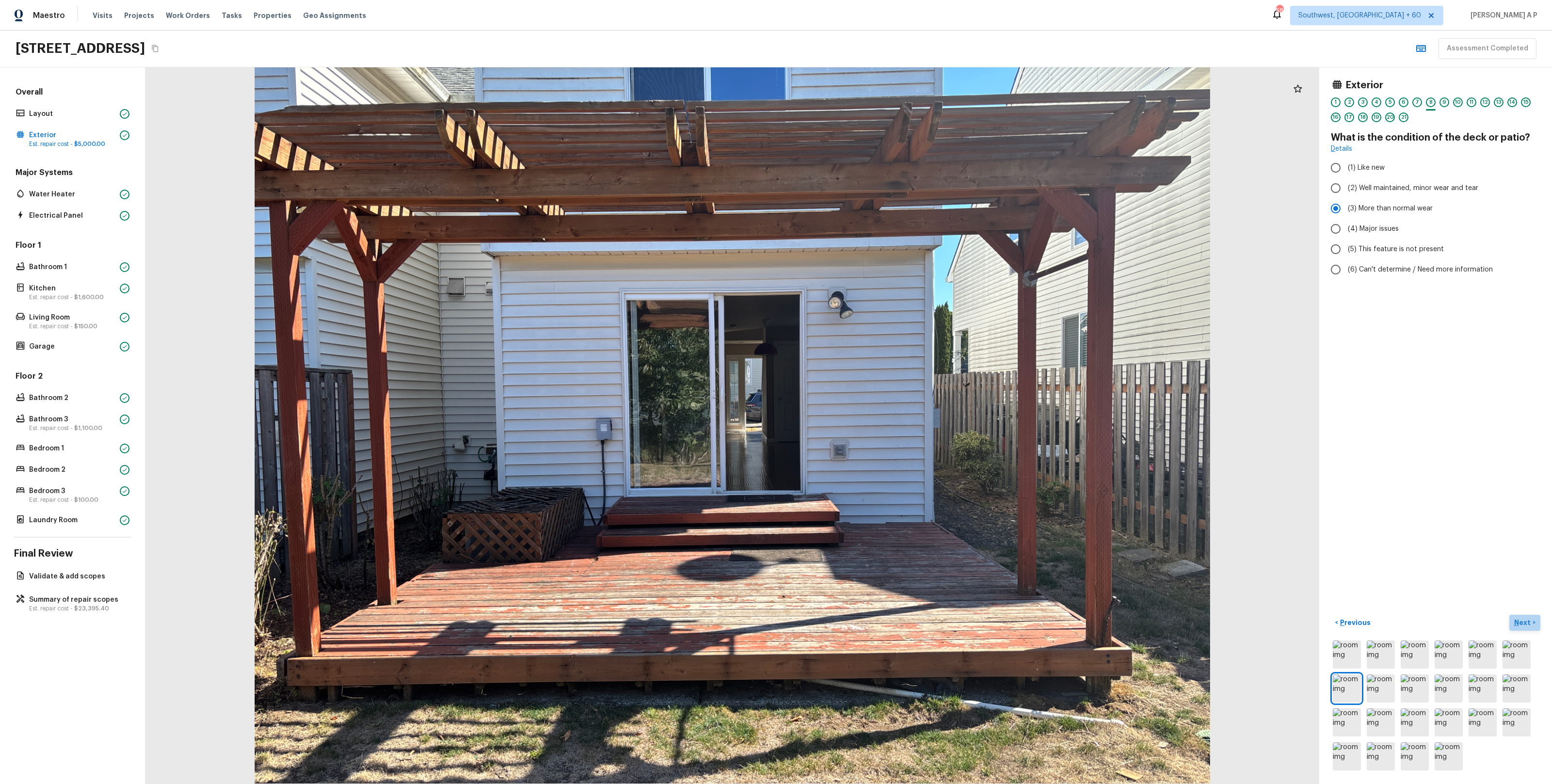
click at [1516, 621] on p "Next" at bounding box center [1523, 623] width 18 height 10
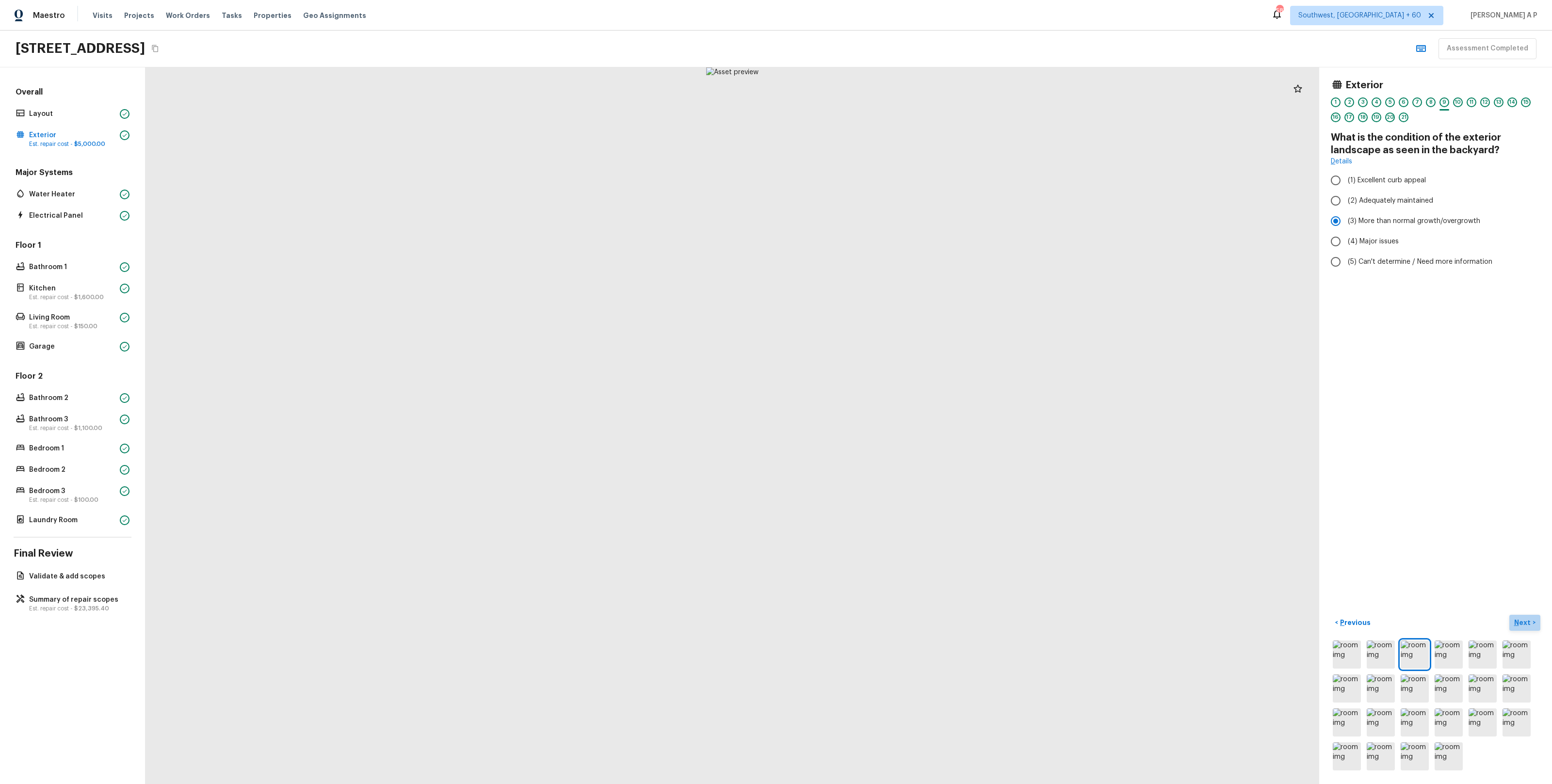
click at [1516, 621] on p "Next" at bounding box center [1523, 623] width 18 height 10
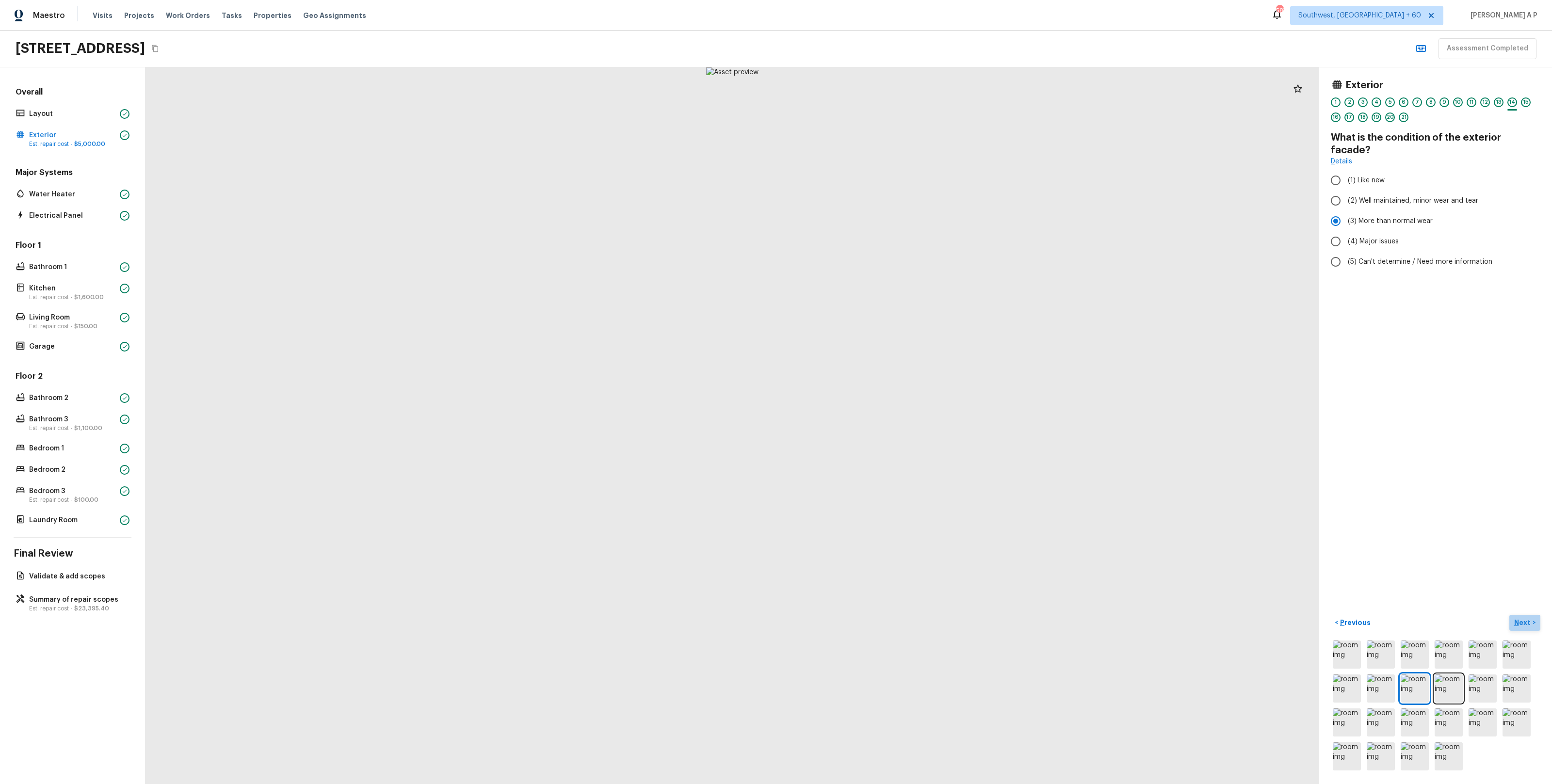
click at [1516, 621] on p "Next" at bounding box center [1523, 623] width 18 height 10
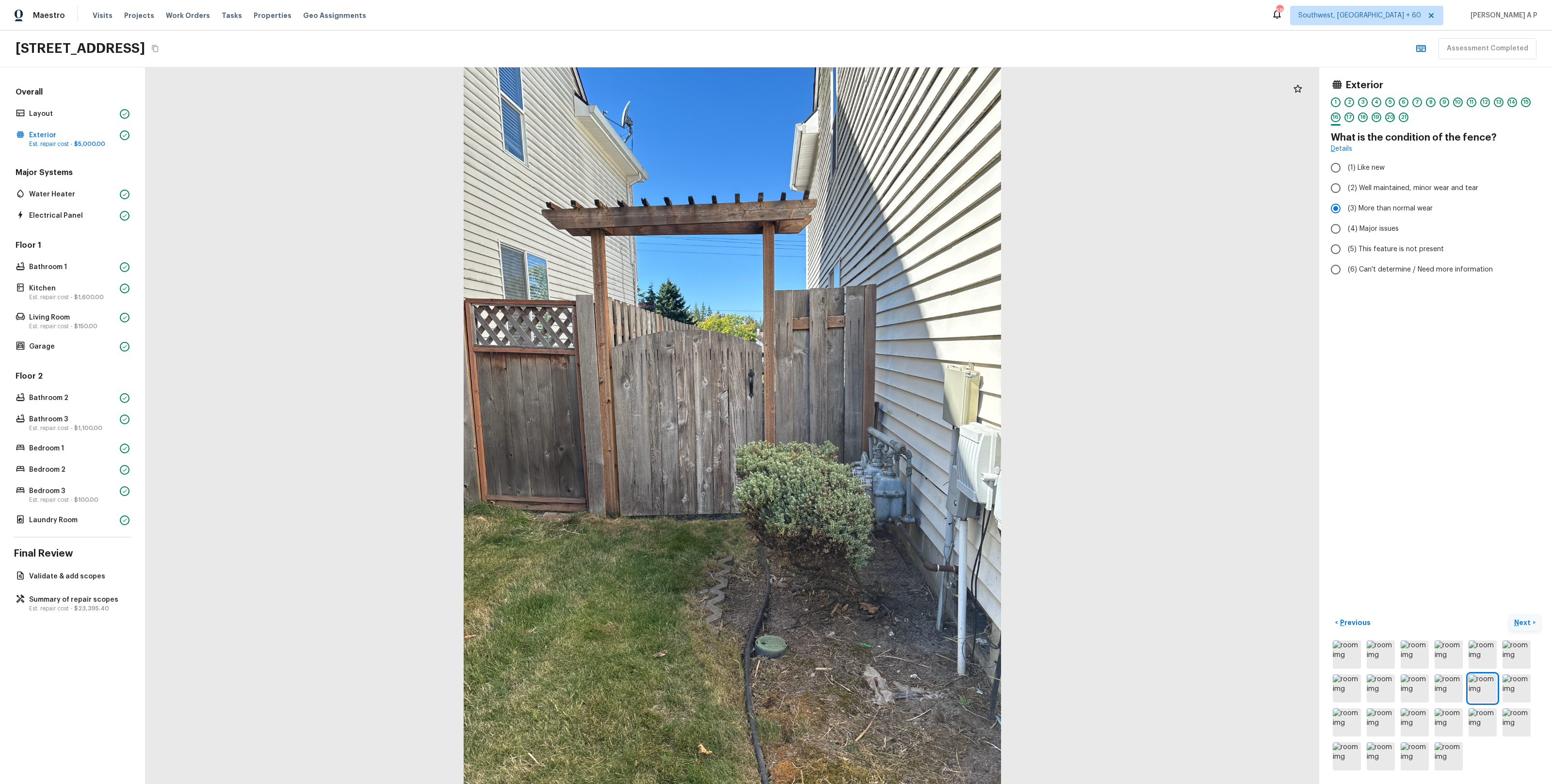
click at [1524, 621] on p "Next" at bounding box center [1523, 623] width 18 height 10
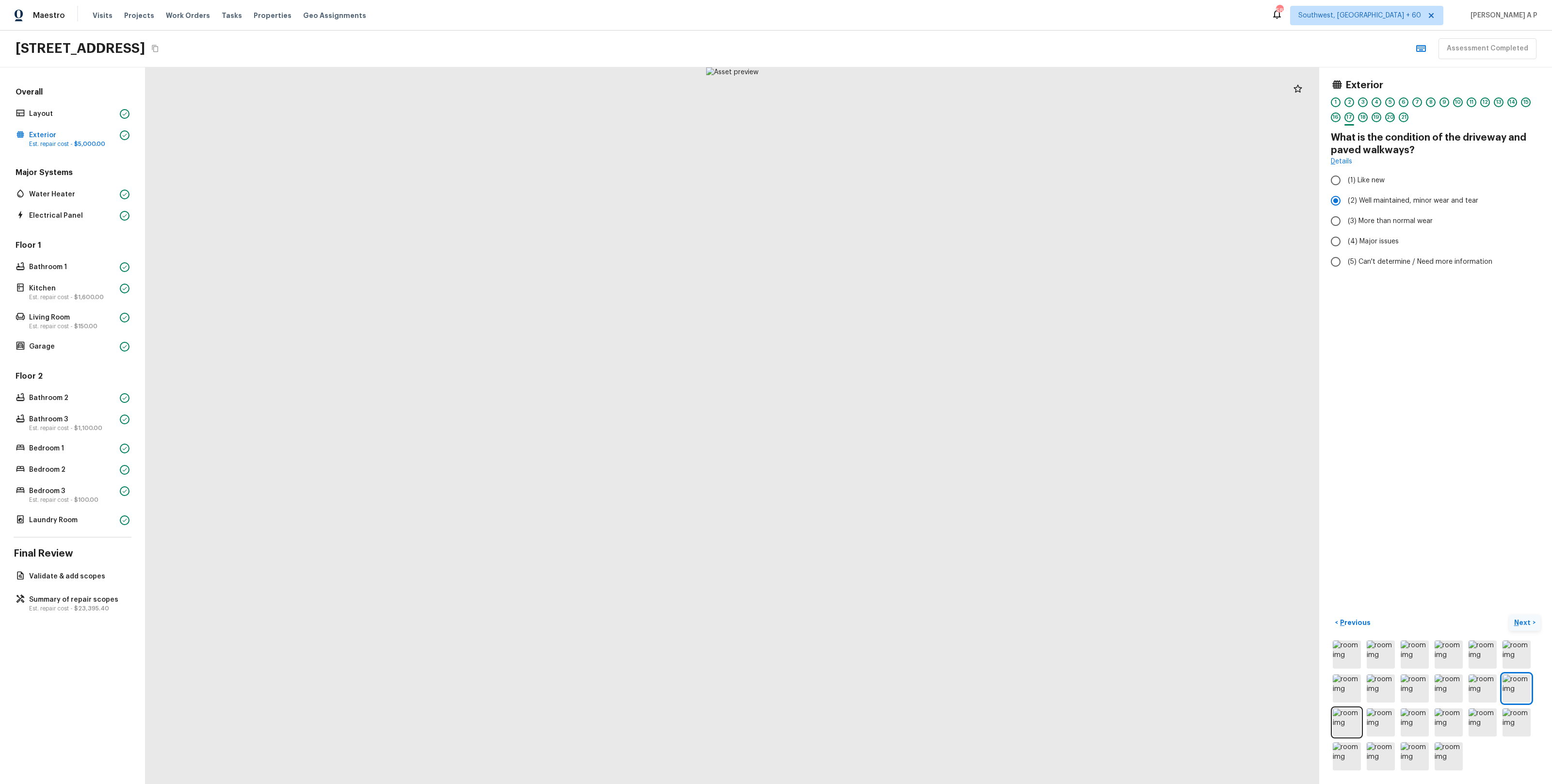
click at [1524, 621] on p "Next" at bounding box center [1523, 623] width 18 height 10
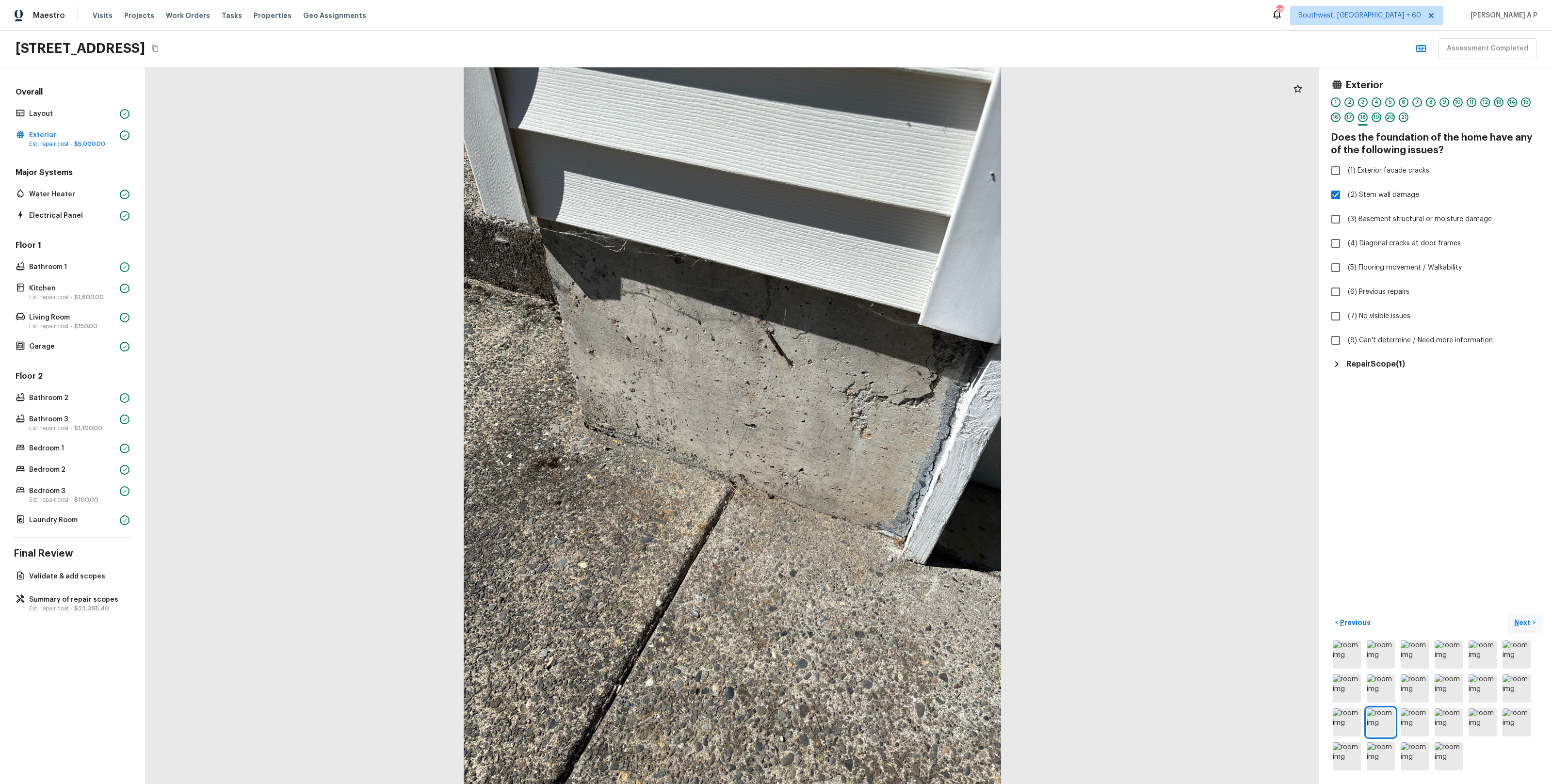
click at [1524, 621] on p "Next" at bounding box center [1523, 623] width 18 height 10
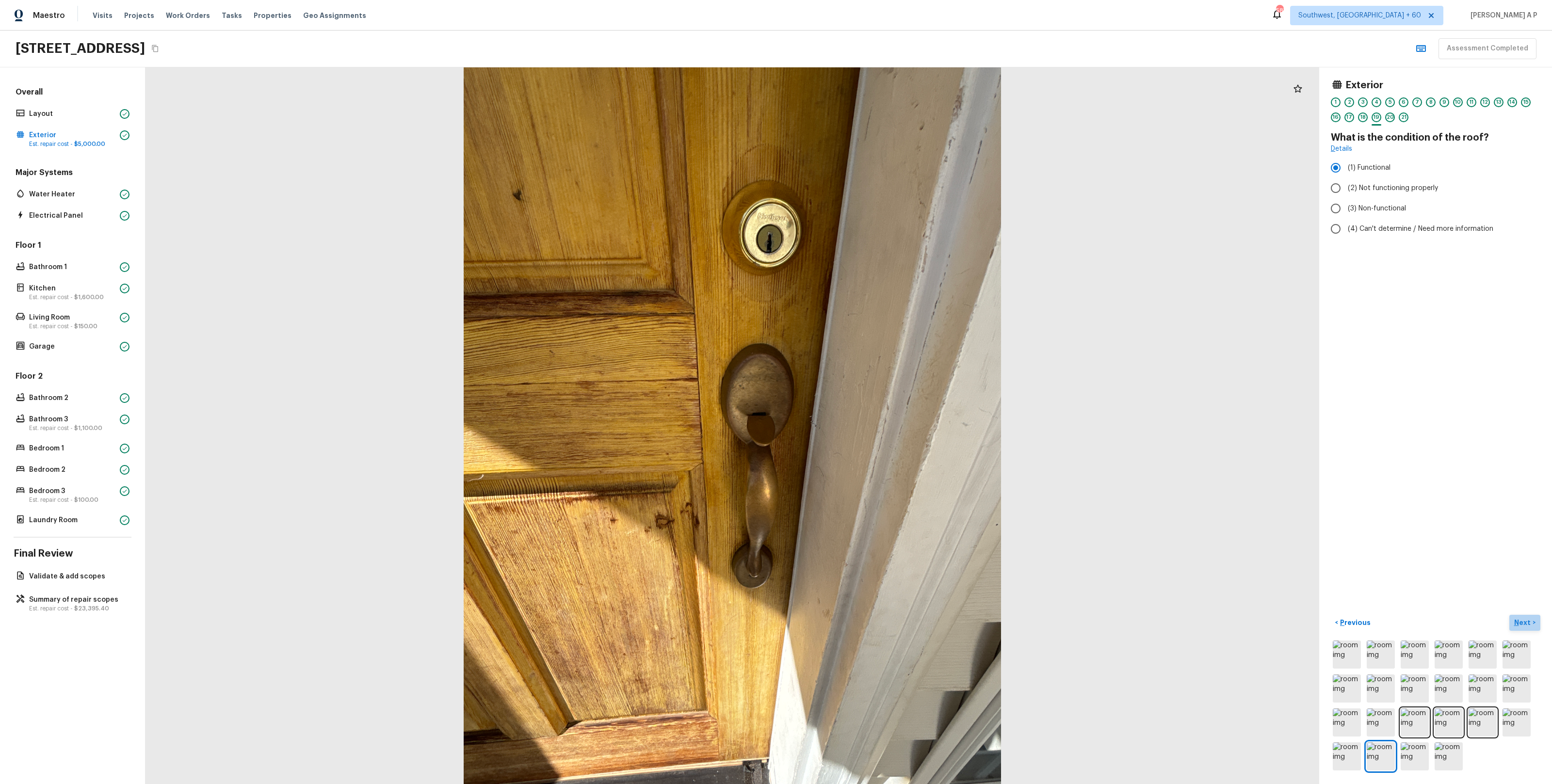
click at [1519, 624] on p "Next" at bounding box center [1523, 623] width 18 height 10
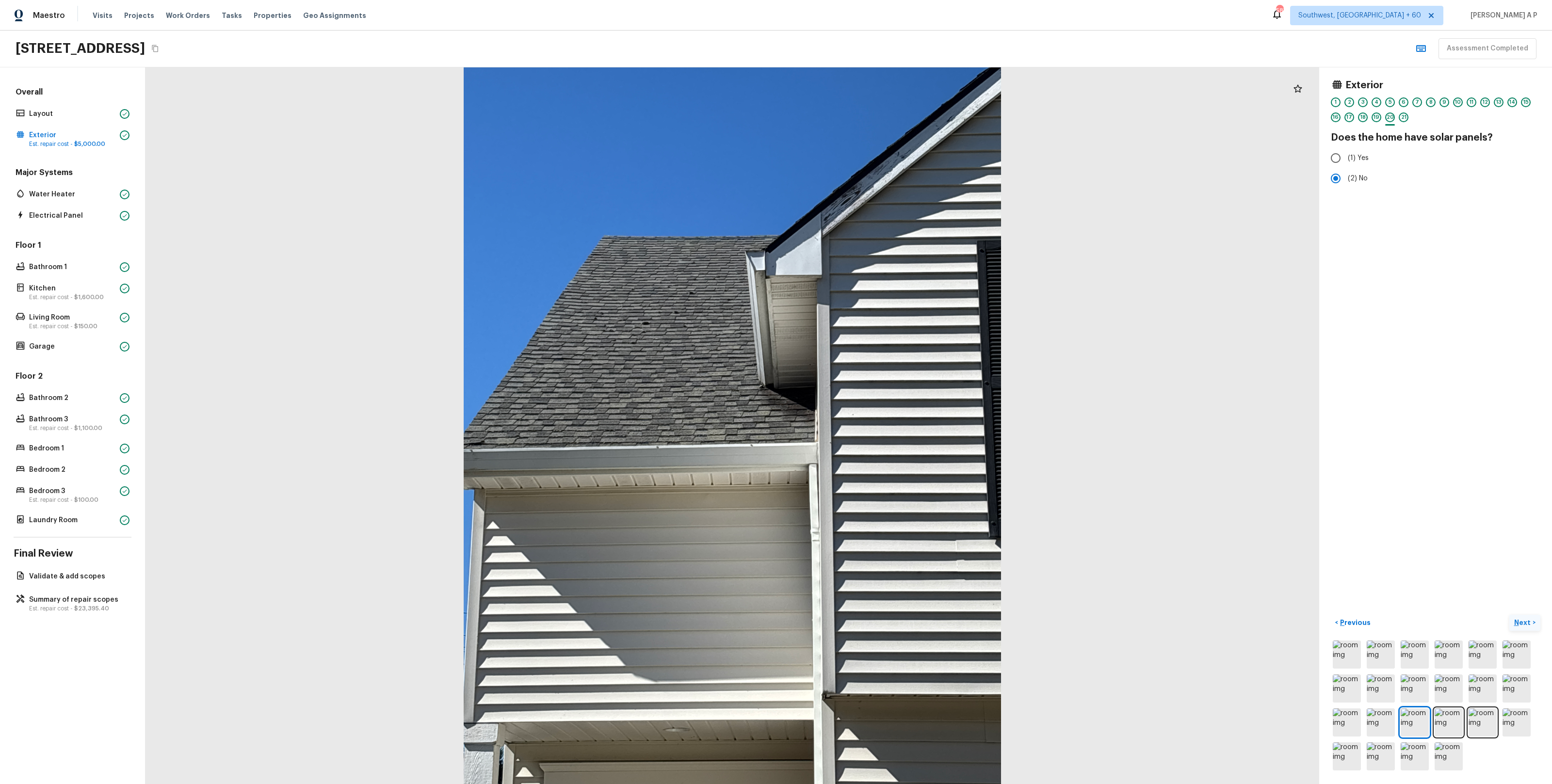
click at [1519, 624] on p "Next" at bounding box center [1523, 623] width 18 height 10
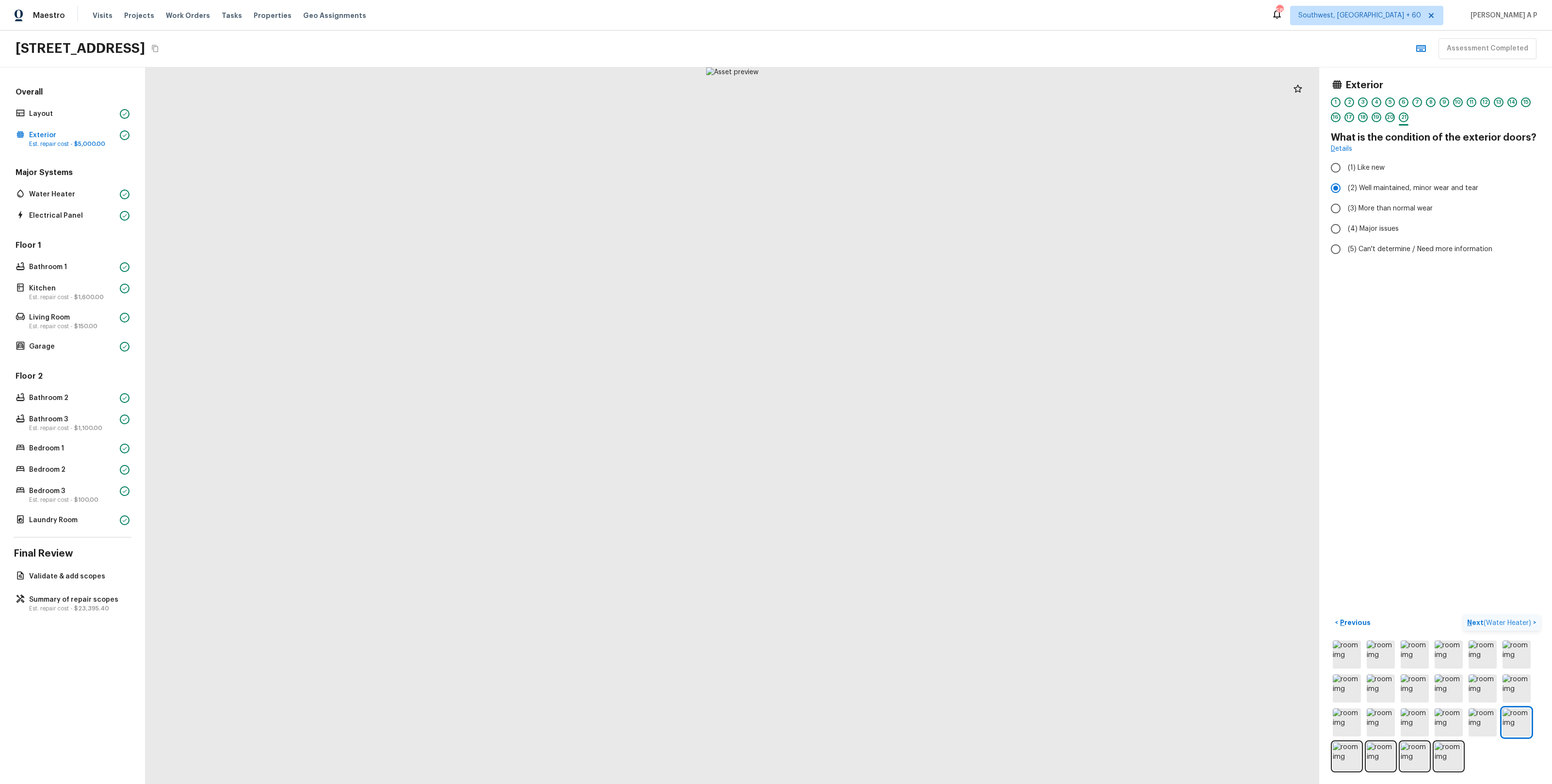
click at [1519, 624] on span "( Water Heater )" at bounding box center [1507, 623] width 48 height 7
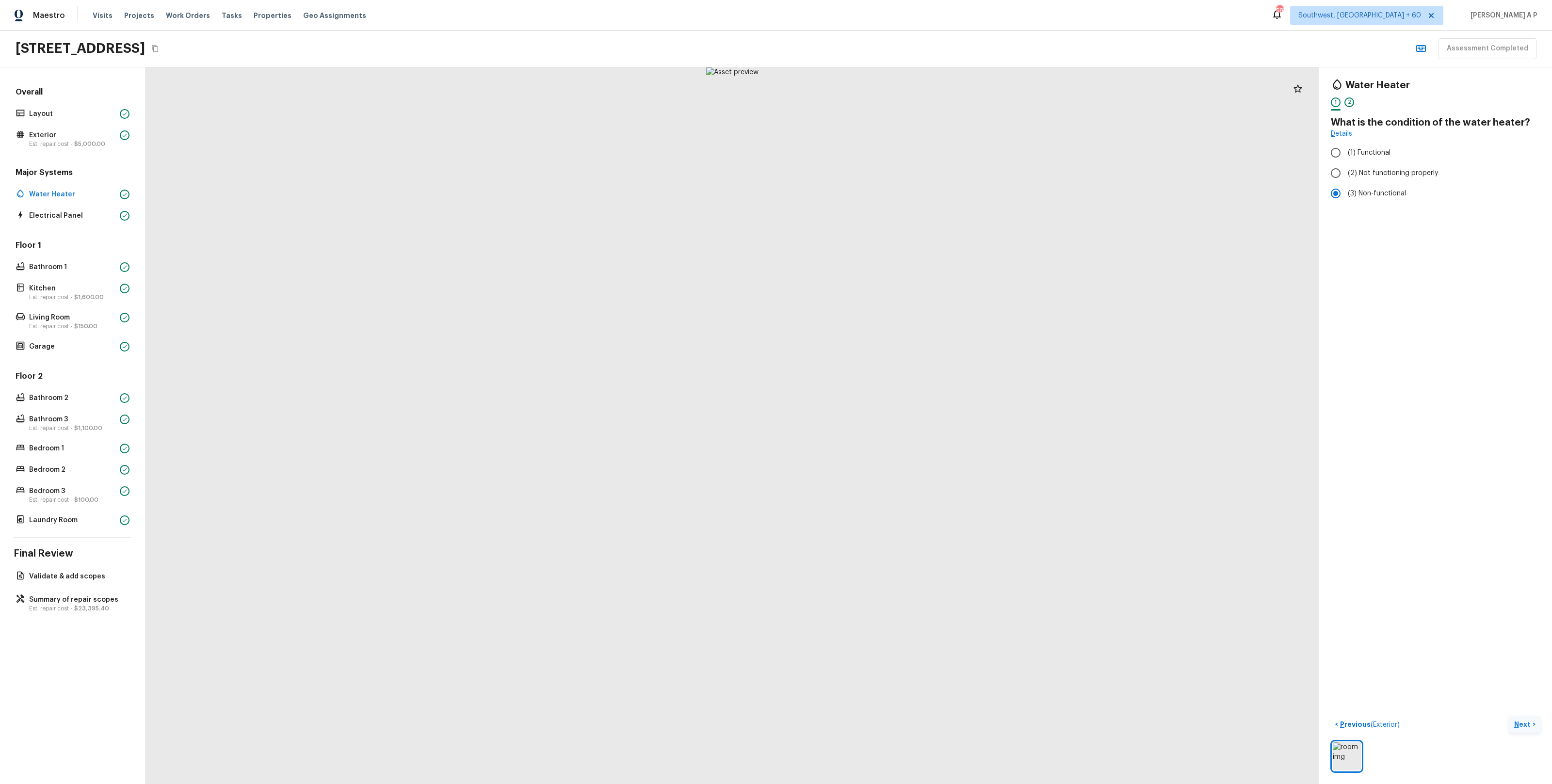
click at [1527, 725] on p "Next" at bounding box center [1523, 725] width 18 height 10
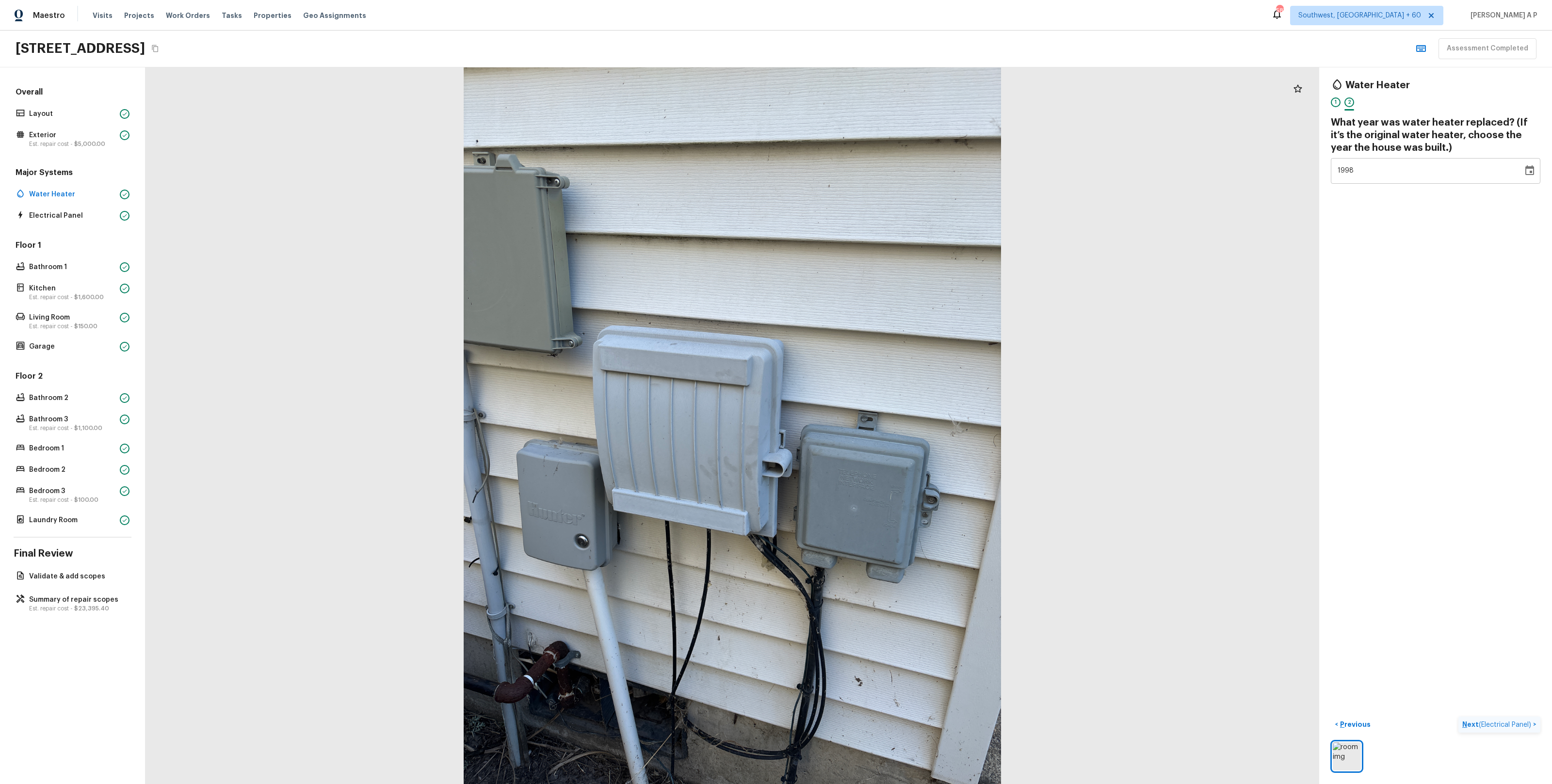
click at [1527, 725] on span "( Electrical Panel )" at bounding box center [1504, 725] width 52 height 7
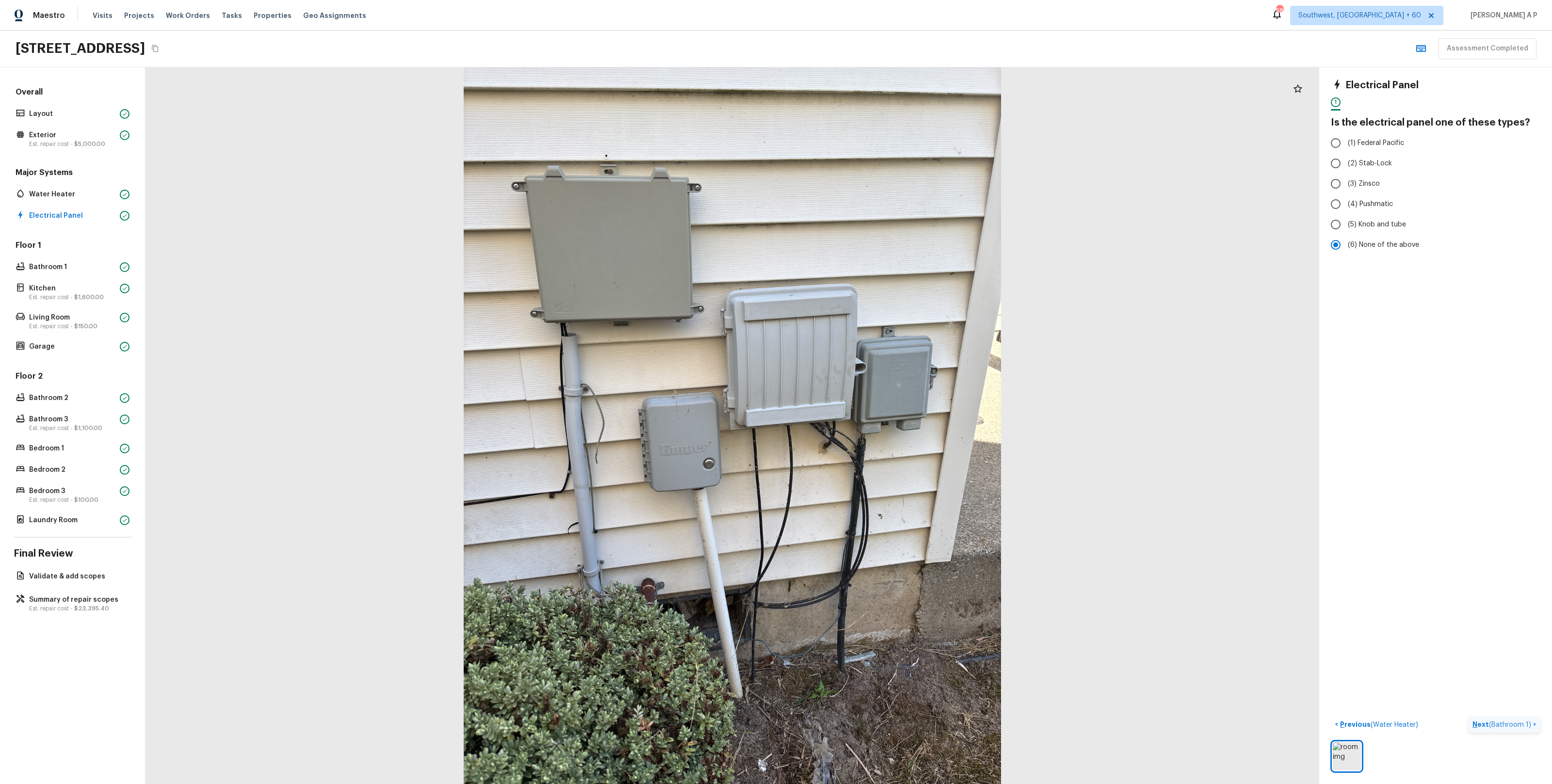
click at [1527, 725] on span "( Bathroom 1 )" at bounding box center [1509, 725] width 42 height 7
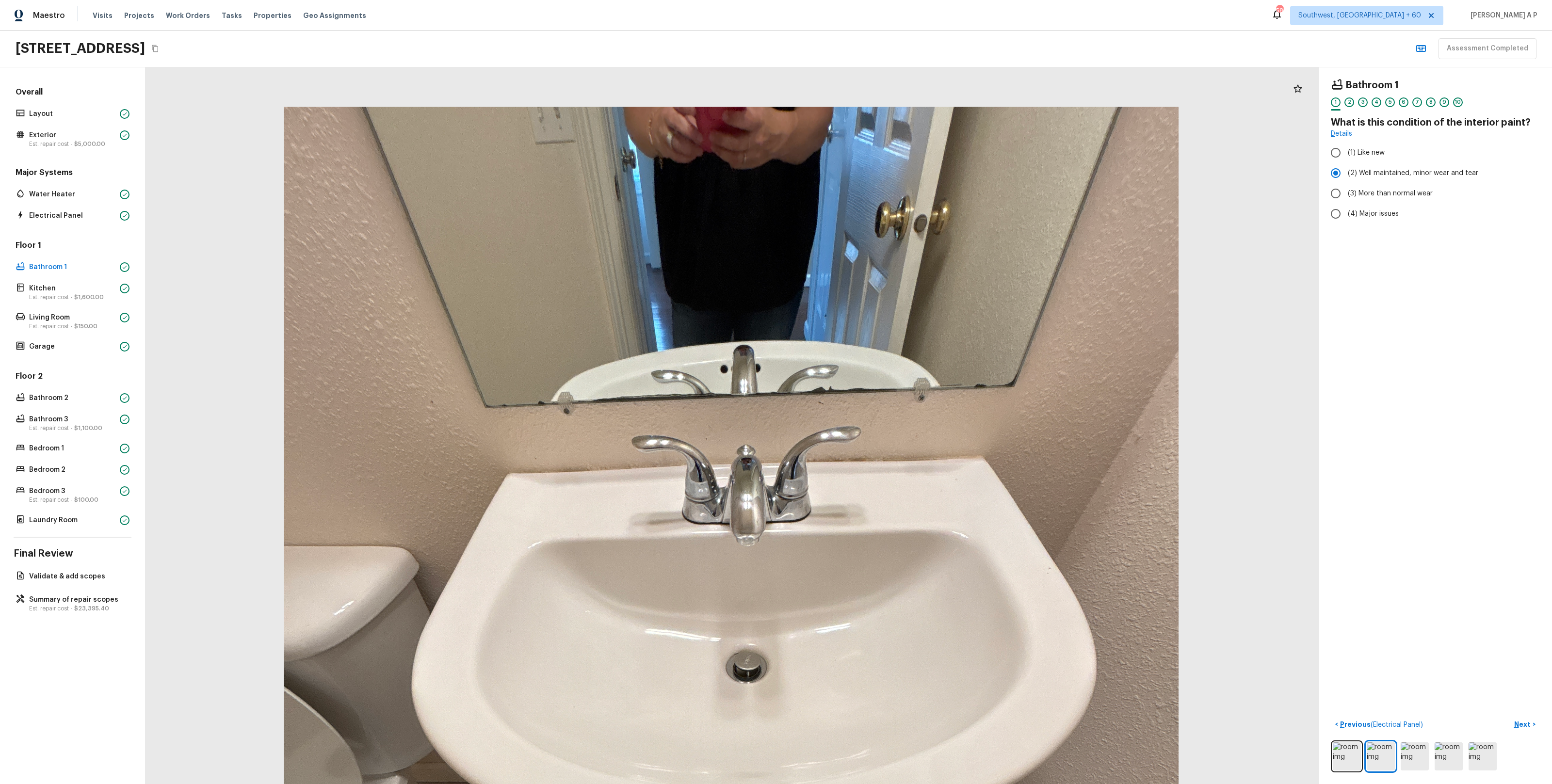
drag, startPoint x: 816, startPoint y: 147, endPoint x: 873, endPoint y: 403, distance: 262.3
click at [873, 402] on div at bounding box center [731, 703] width 1954 height 1193
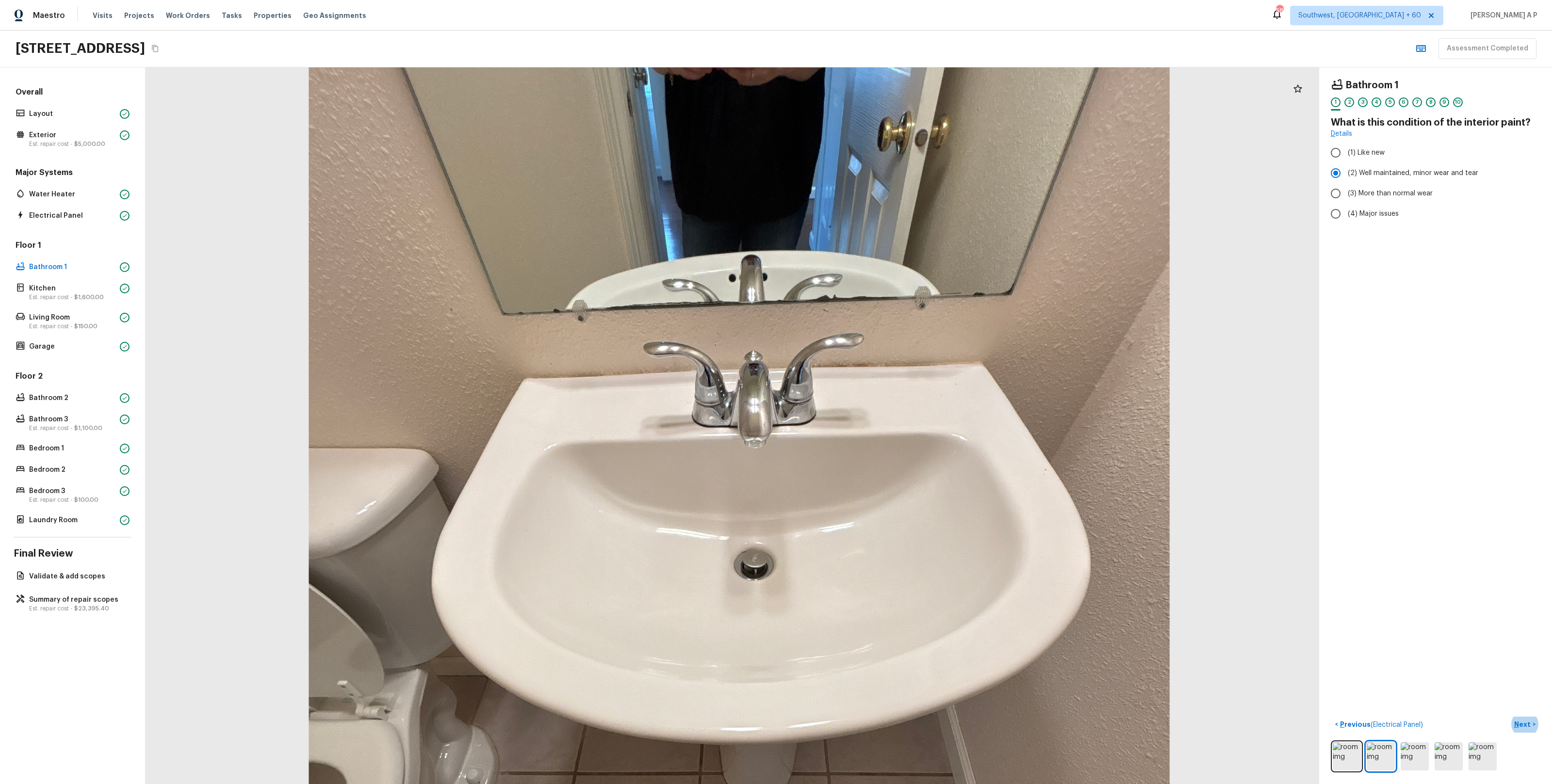
drag, startPoint x: 731, startPoint y: 299, endPoint x: 755, endPoint y: 570, distance: 272.1
click at [755, 569] on div at bounding box center [739, 600] width 1880 height 1148
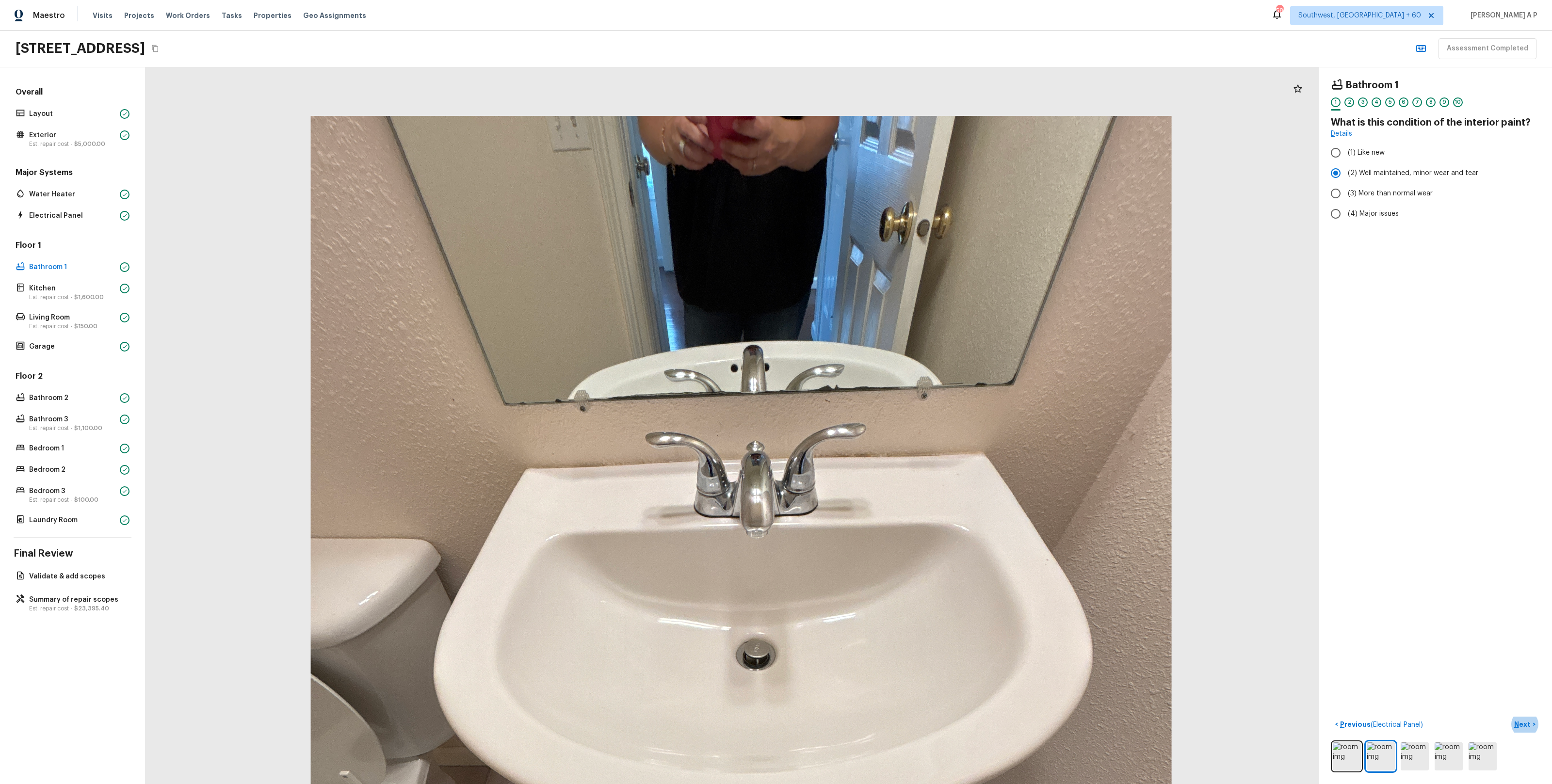
drag, startPoint x: 810, startPoint y: 383, endPoint x: 793, endPoint y: 487, distance: 105.4
click at [793, 487] on div at bounding box center [740, 690] width 1880 height 1148
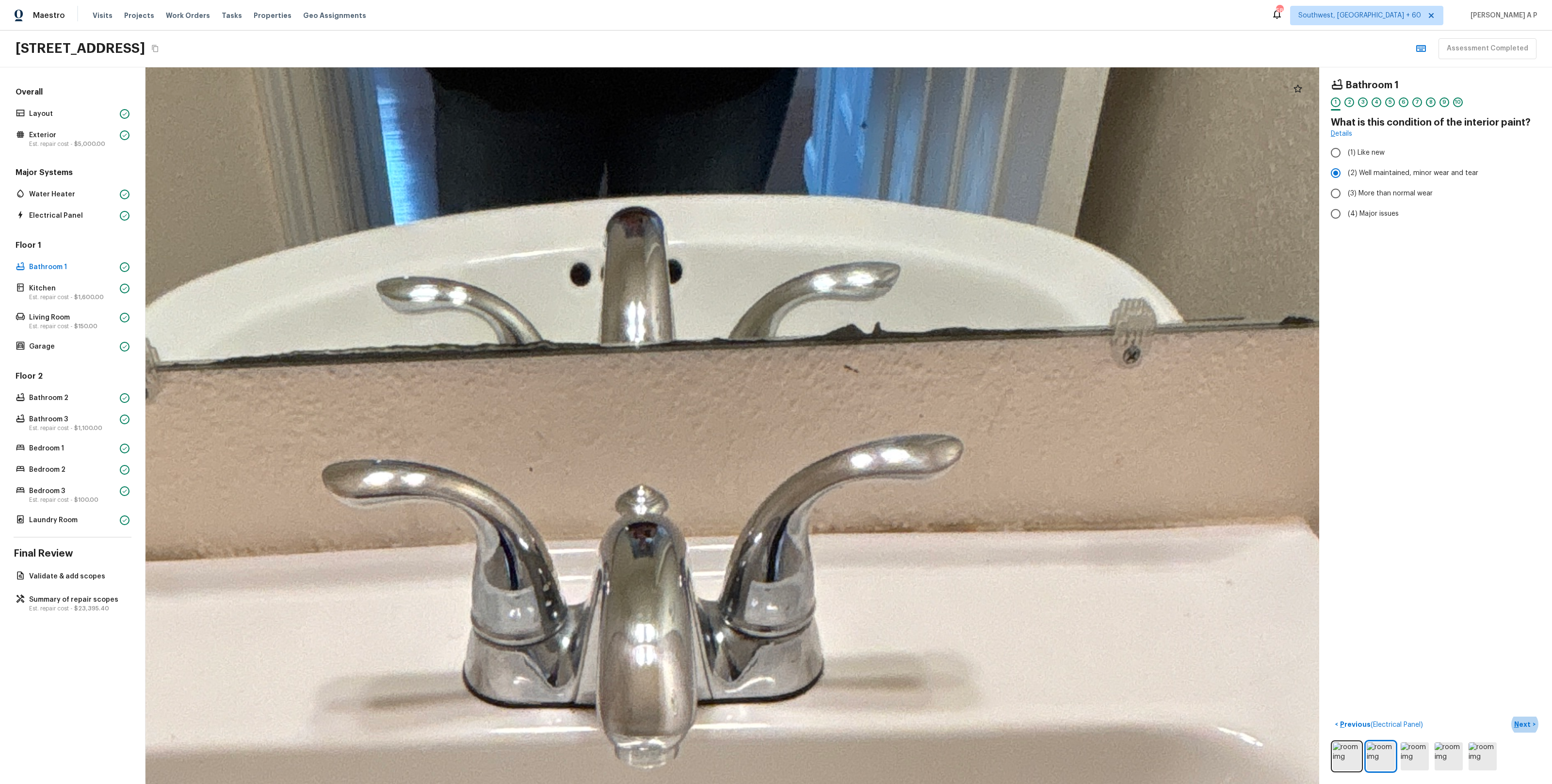
drag, startPoint x: 783, startPoint y: 323, endPoint x: 780, endPoint y: 381, distance: 58.1
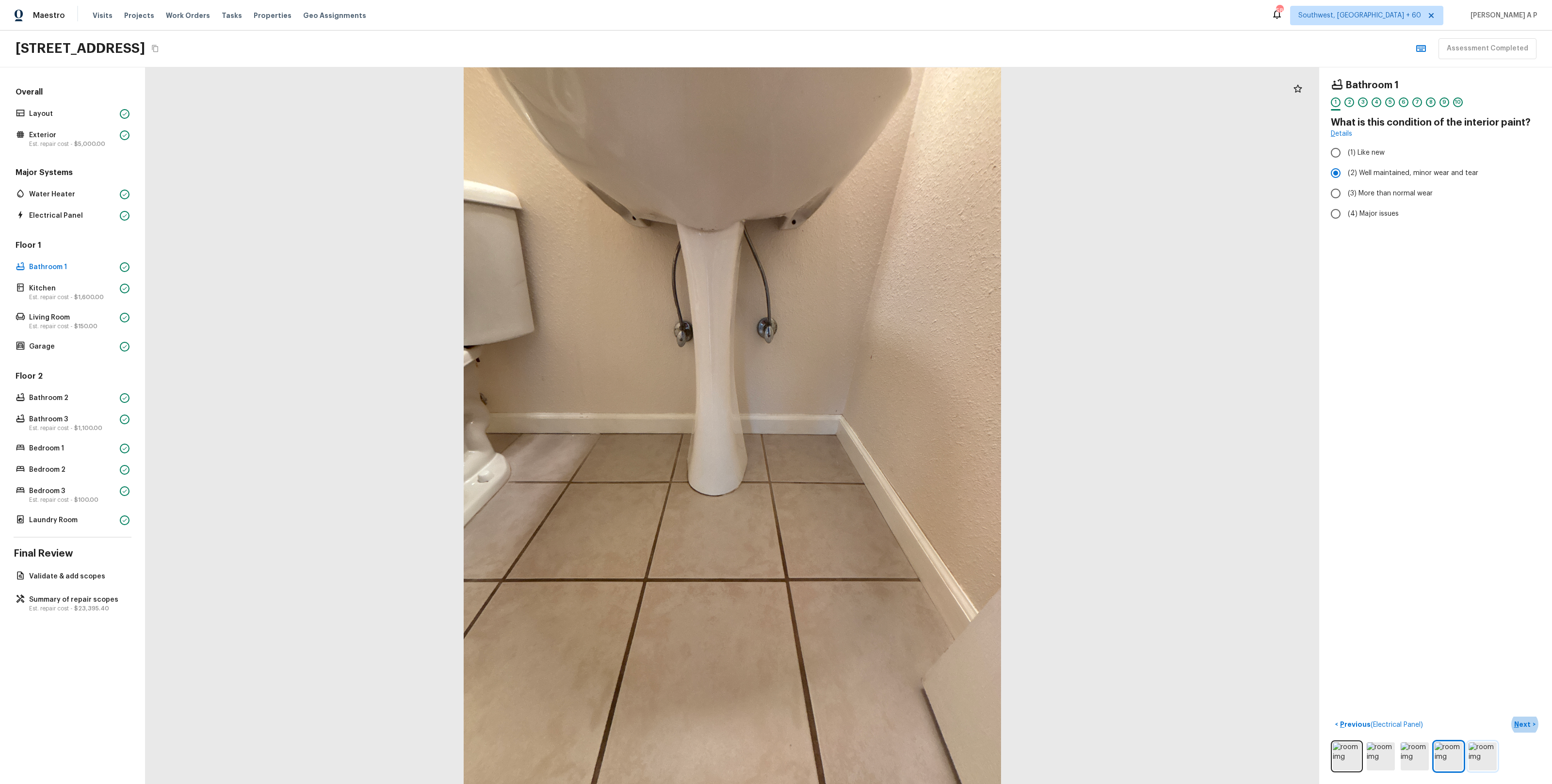
click at [1487, 747] on img at bounding box center [1483, 756] width 28 height 28
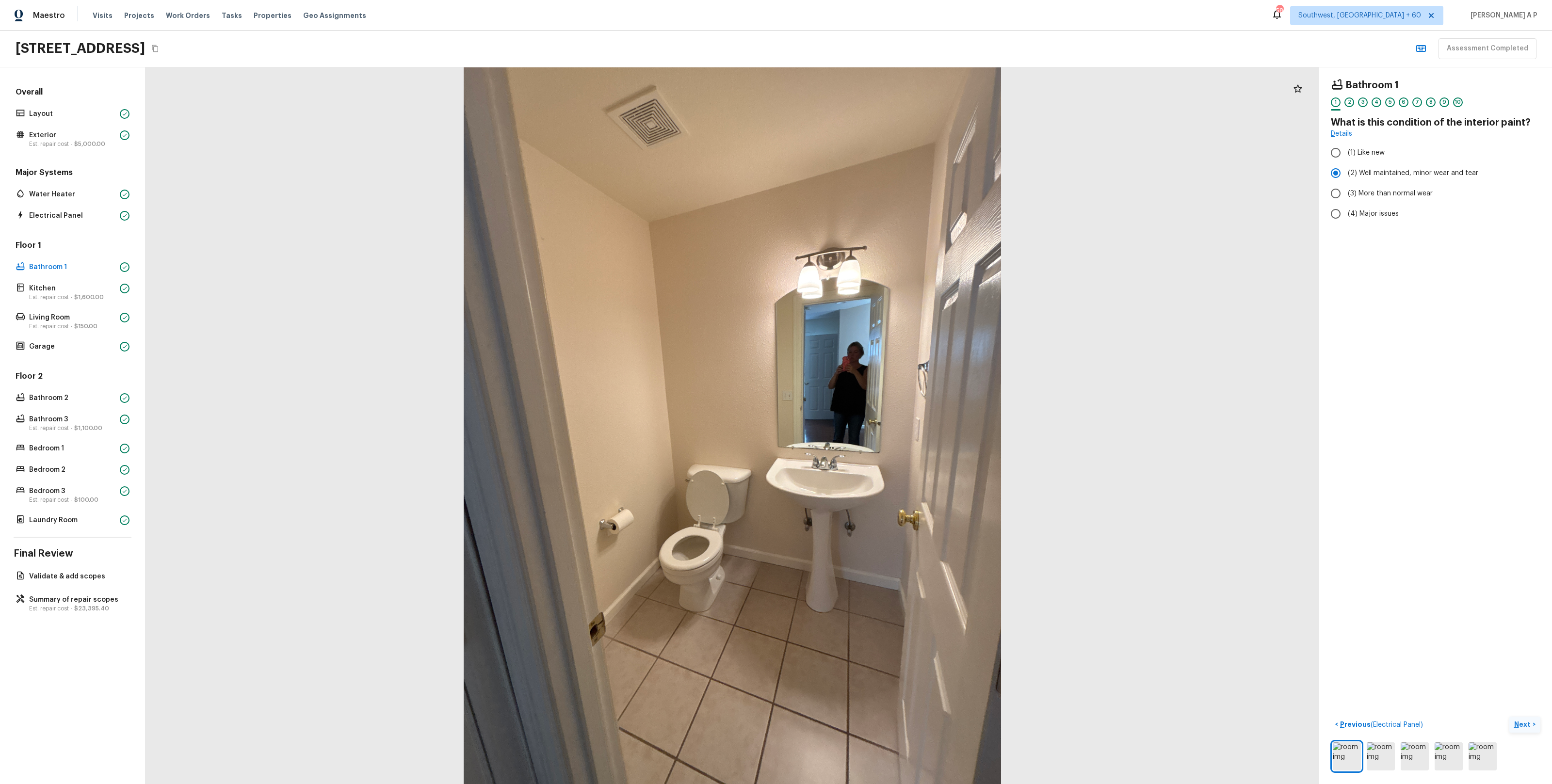
click at [1530, 729] on p "Next" at bounding box center [1523, 725] width 18 height 10
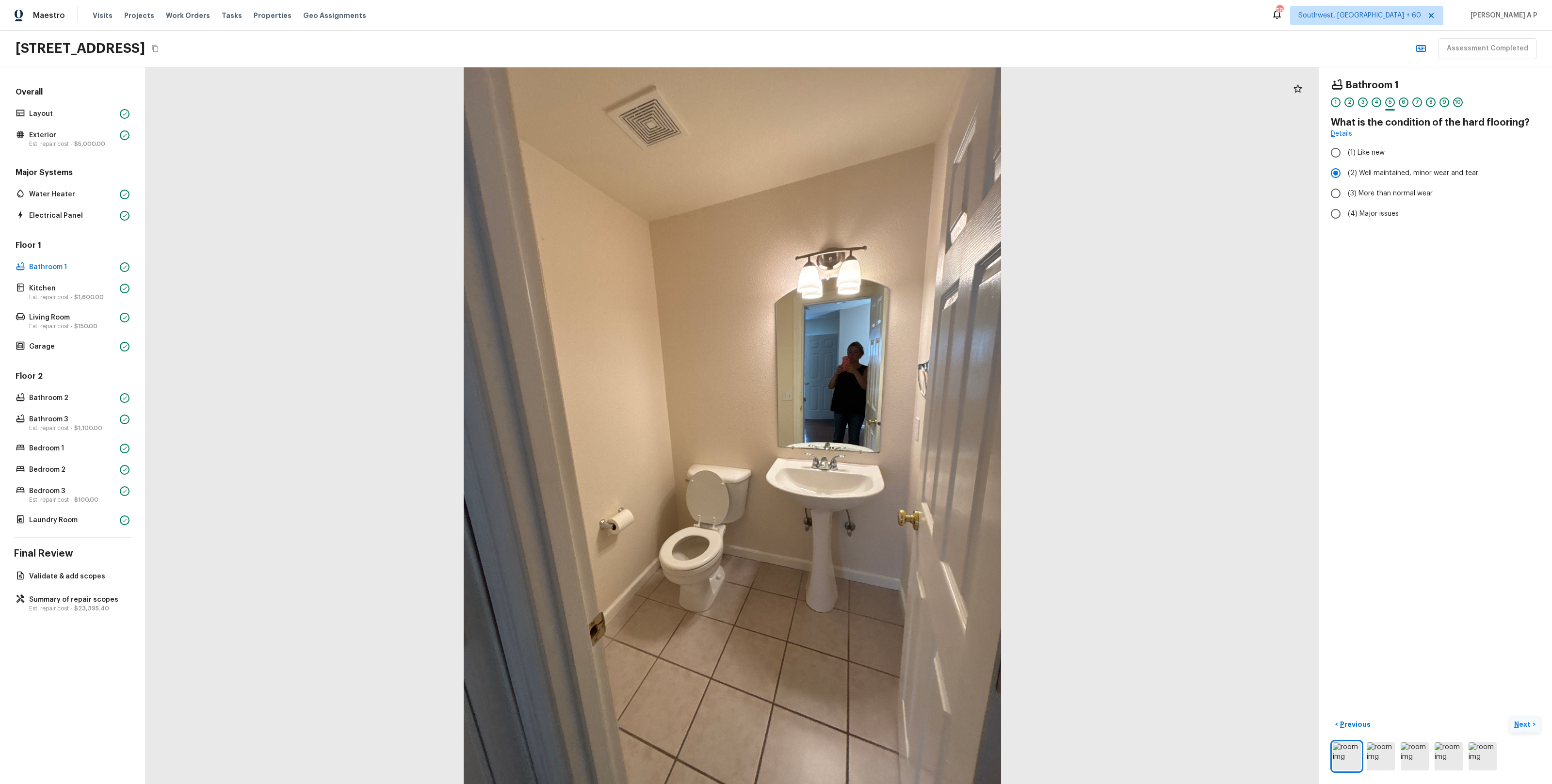
click at [1530, 729] on p "Next" at bounding box center [1523, 725] width 18 height 10
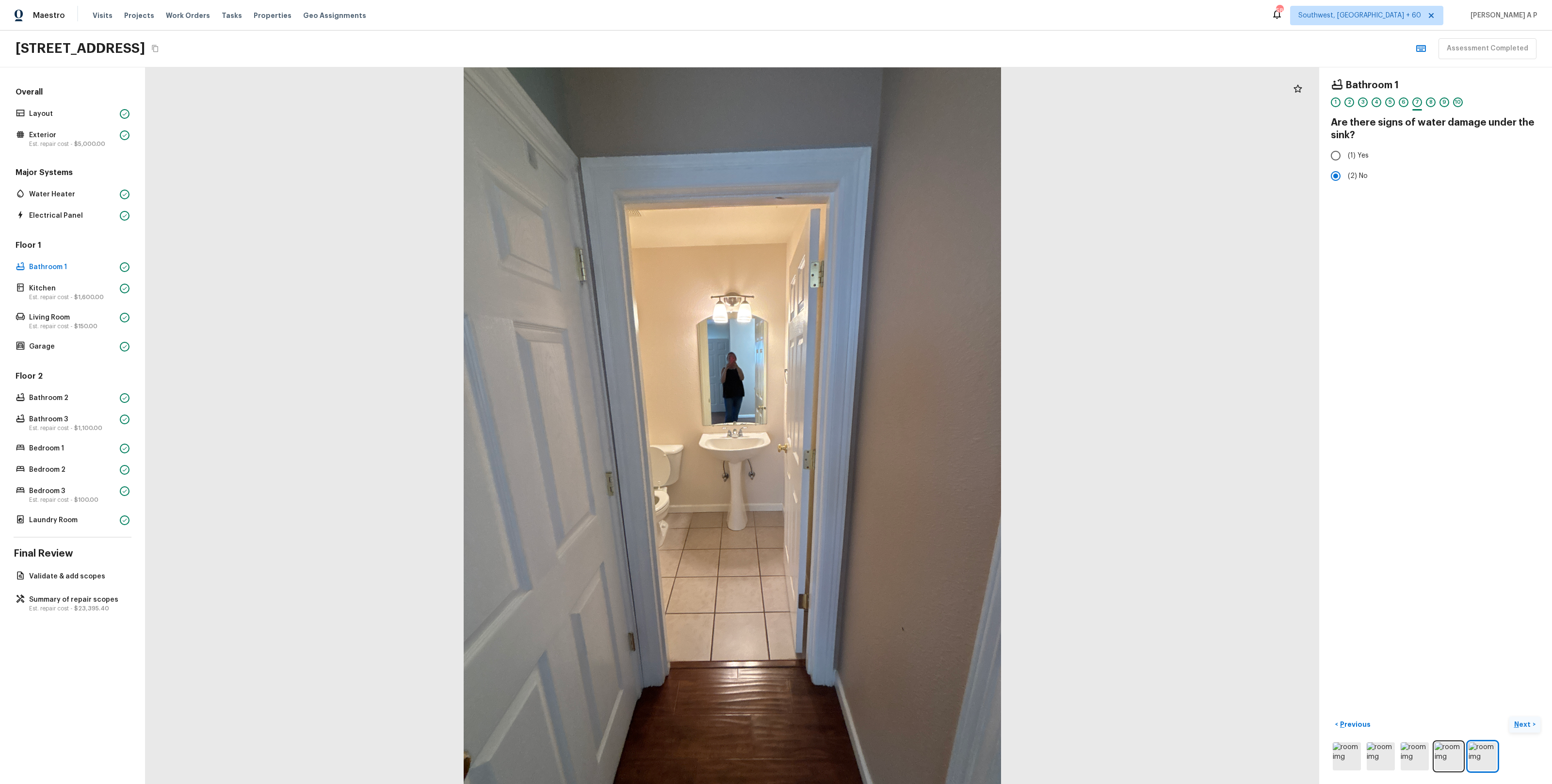
click at [1530, 729] on p "Next" at bounding box center [1523, 725] width 18 height 10
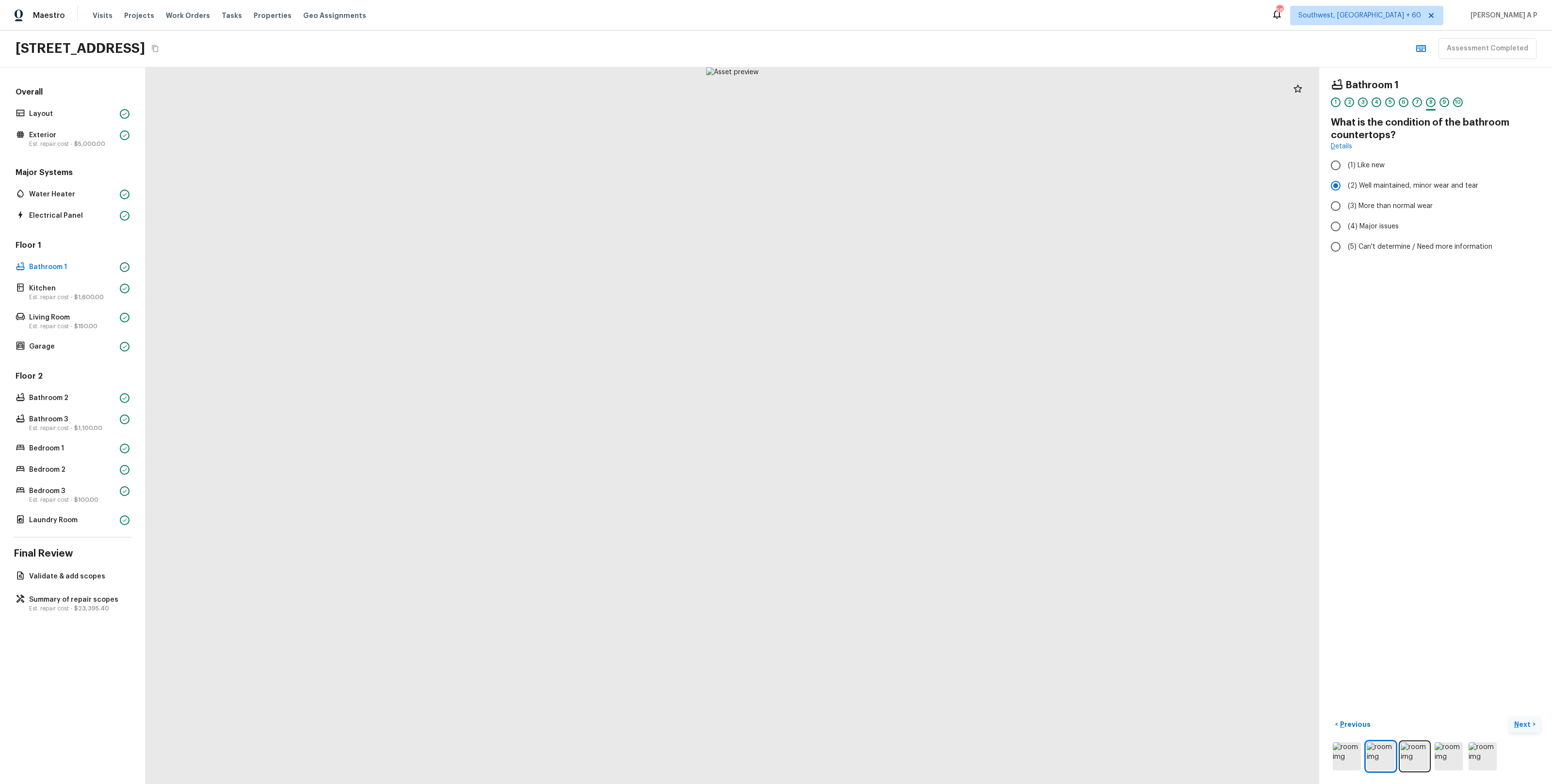
click at [1530, 729] on p "Next" at bounding box center [1523, 725] width 18 height 10
click at [1530, 729] on p "Next ( Kitchen )" at bounding box center [1509, 725] width 47 height 10
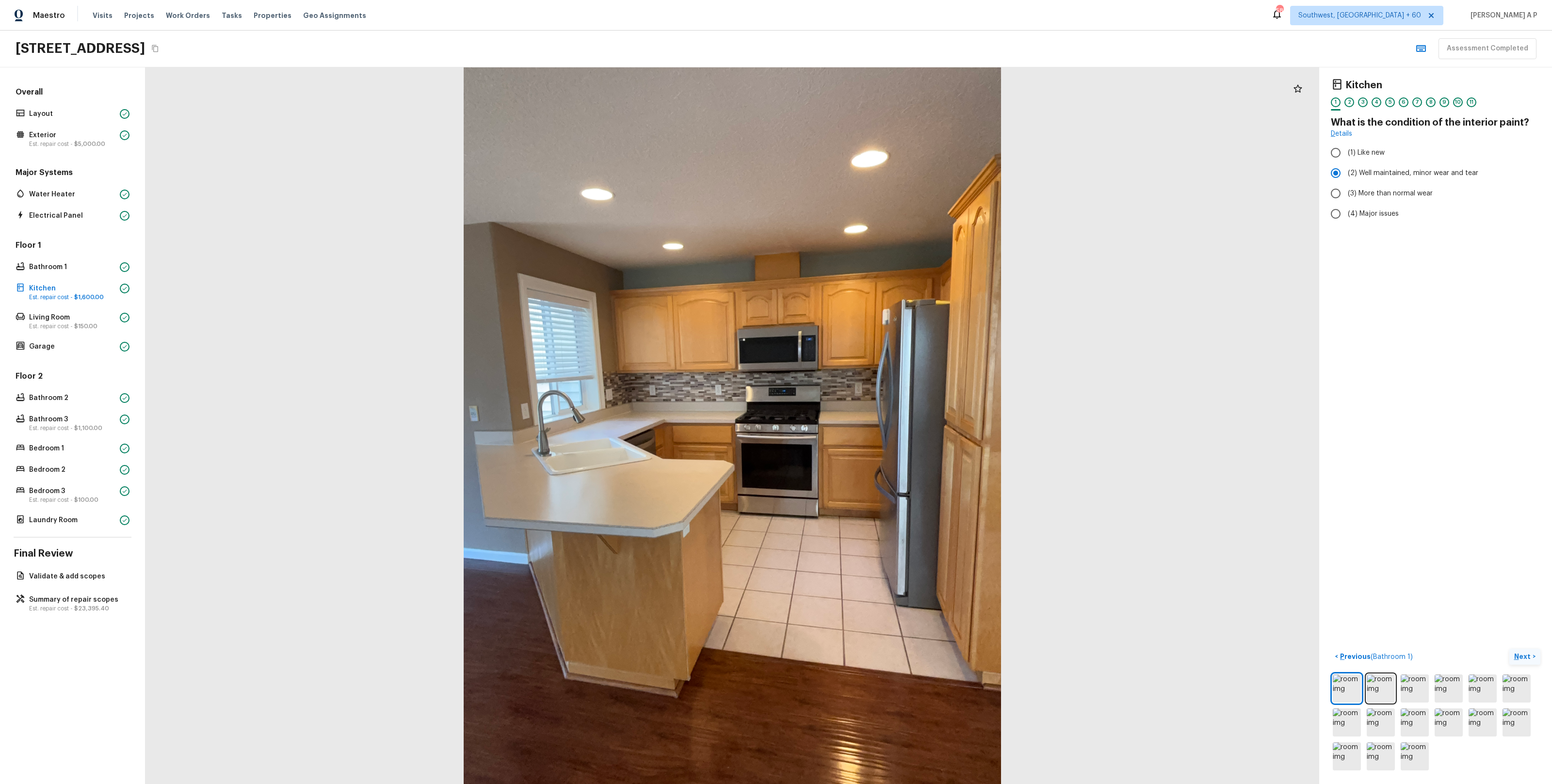
click at [1523, 654] on p "Next" at bounding box center [1523, 657] width 18 height 10
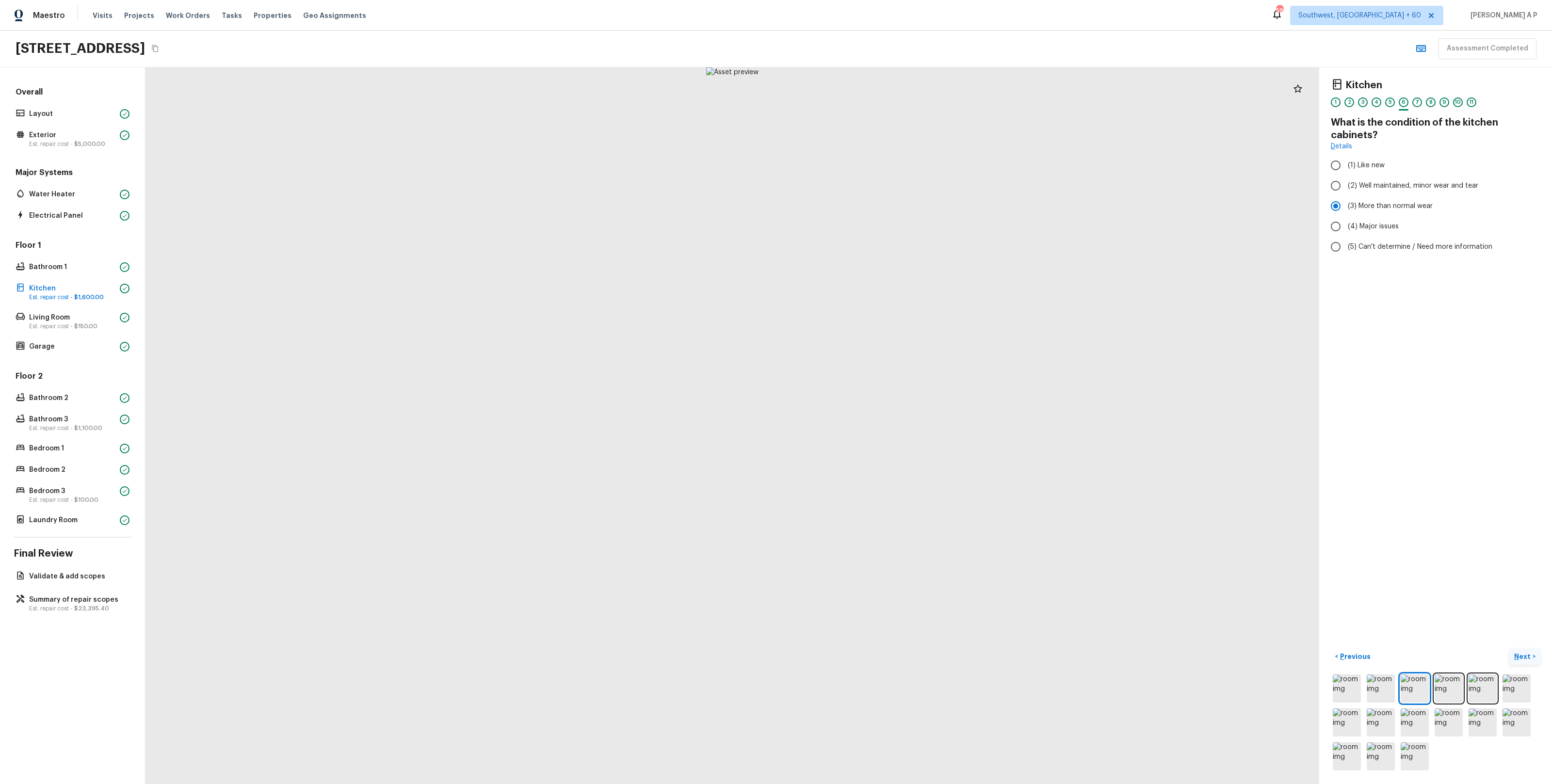
click at [1523, 654] on p "Next" at bounding box center [1523, 657] width 18 height 10
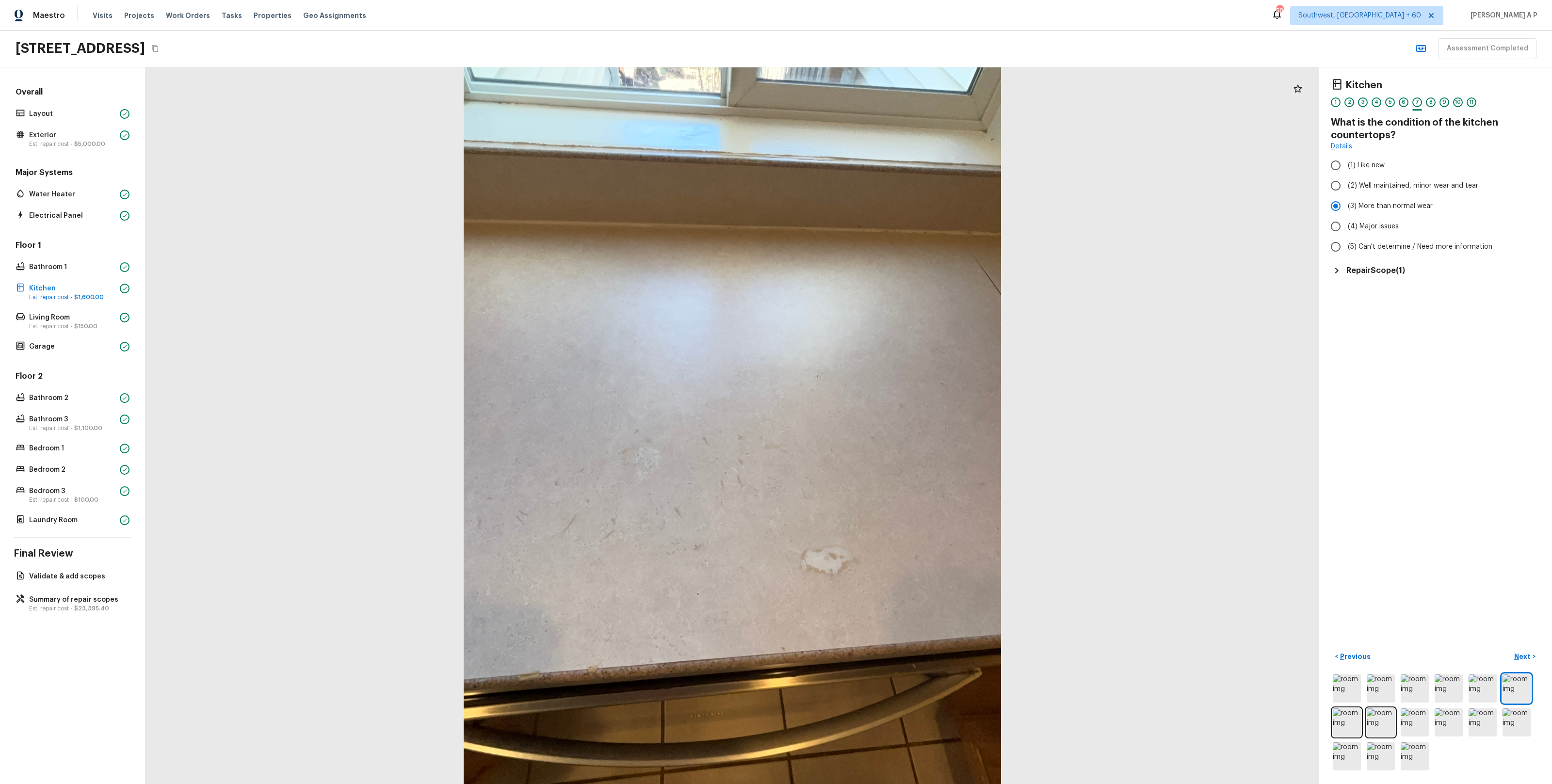
click at [1383, 266] on h5 "Repair Scope ( 1 )" at bounding box center [1375, 270] width 59 height 11
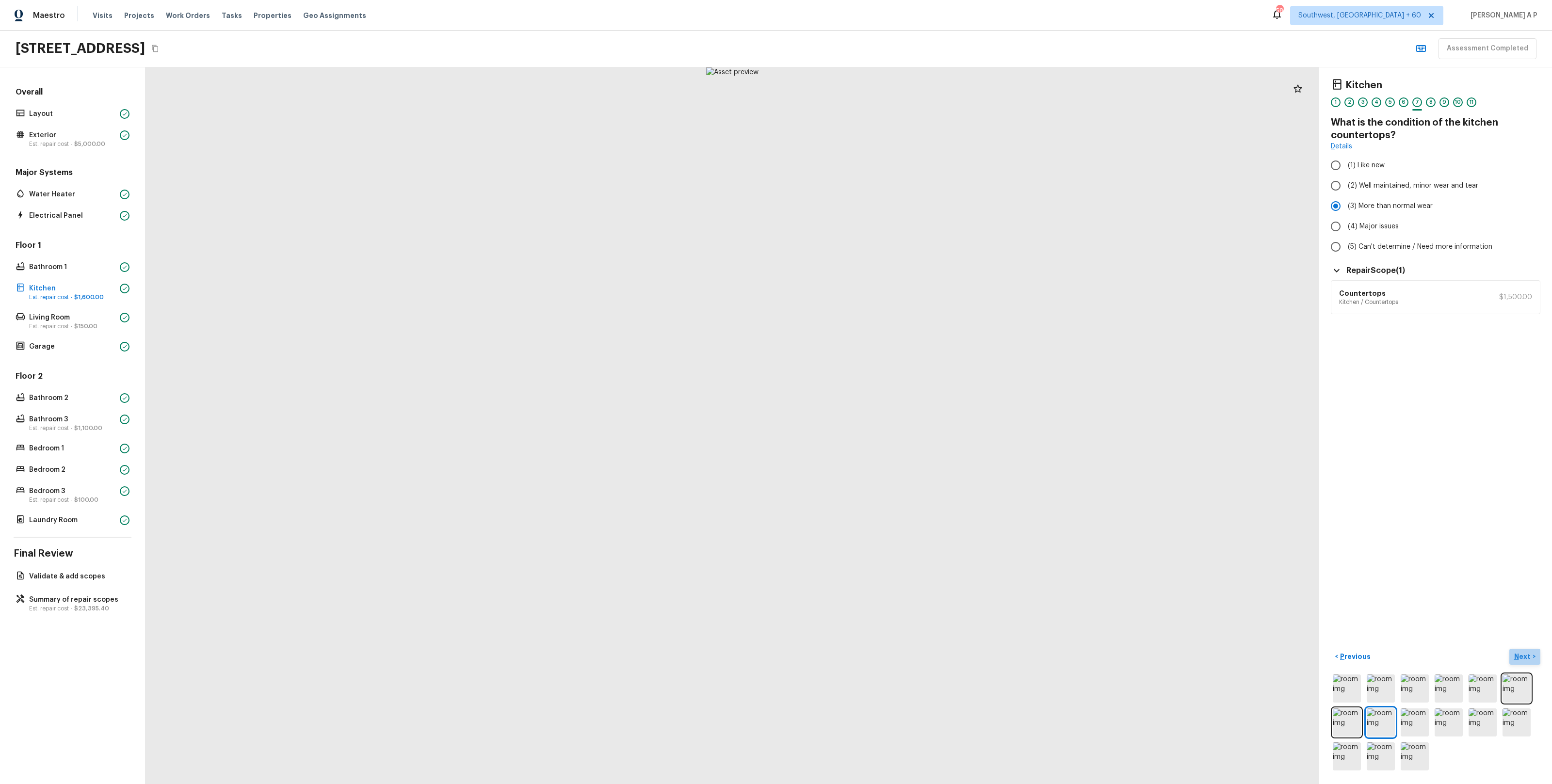
click at [1529, 658] on p "Next" at bounding box center [1523, 657] width 18 height 10
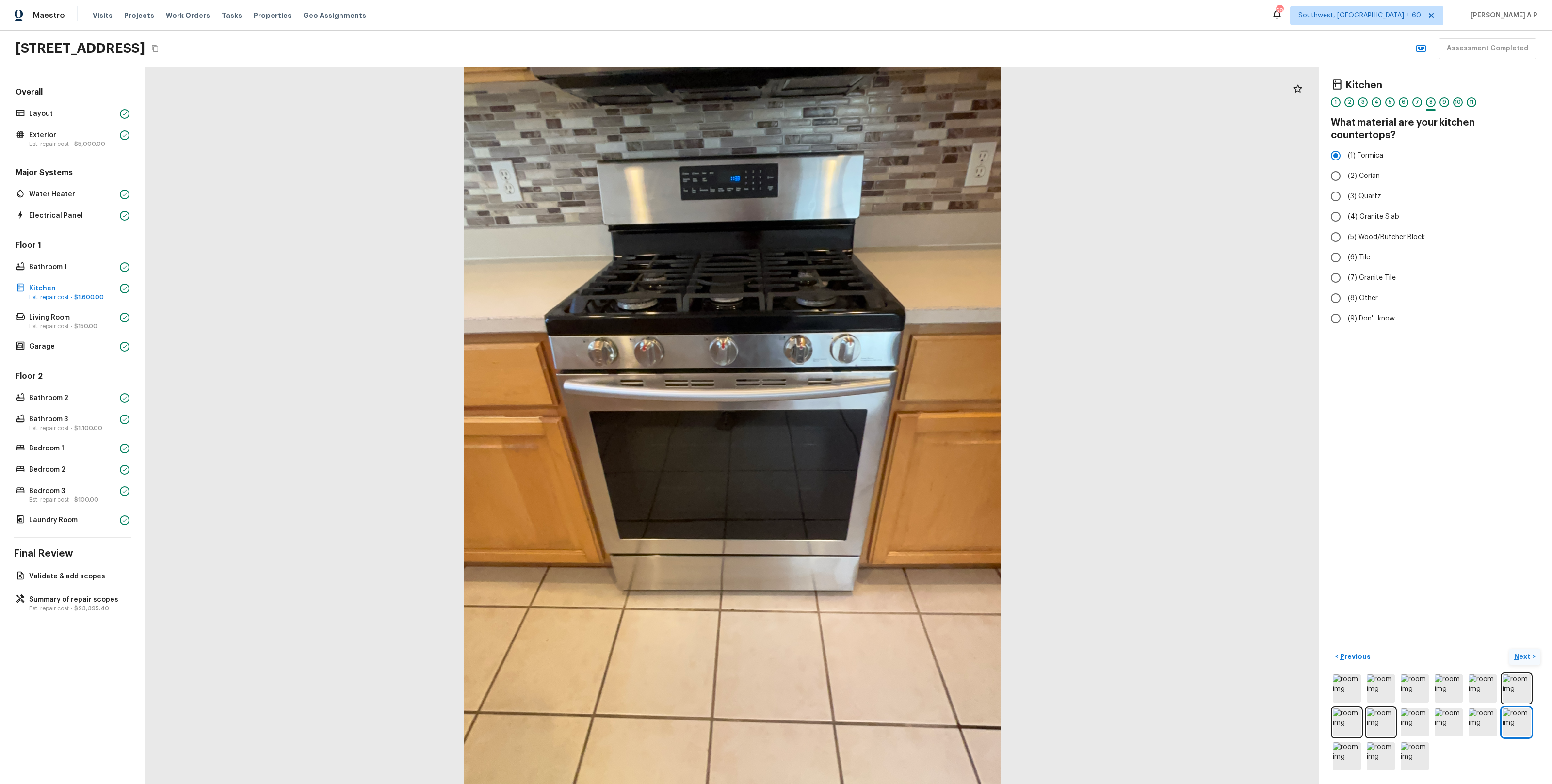
click at [1523, 655] on p "Next" at bounding box center [1523, 657] width 18 height 10
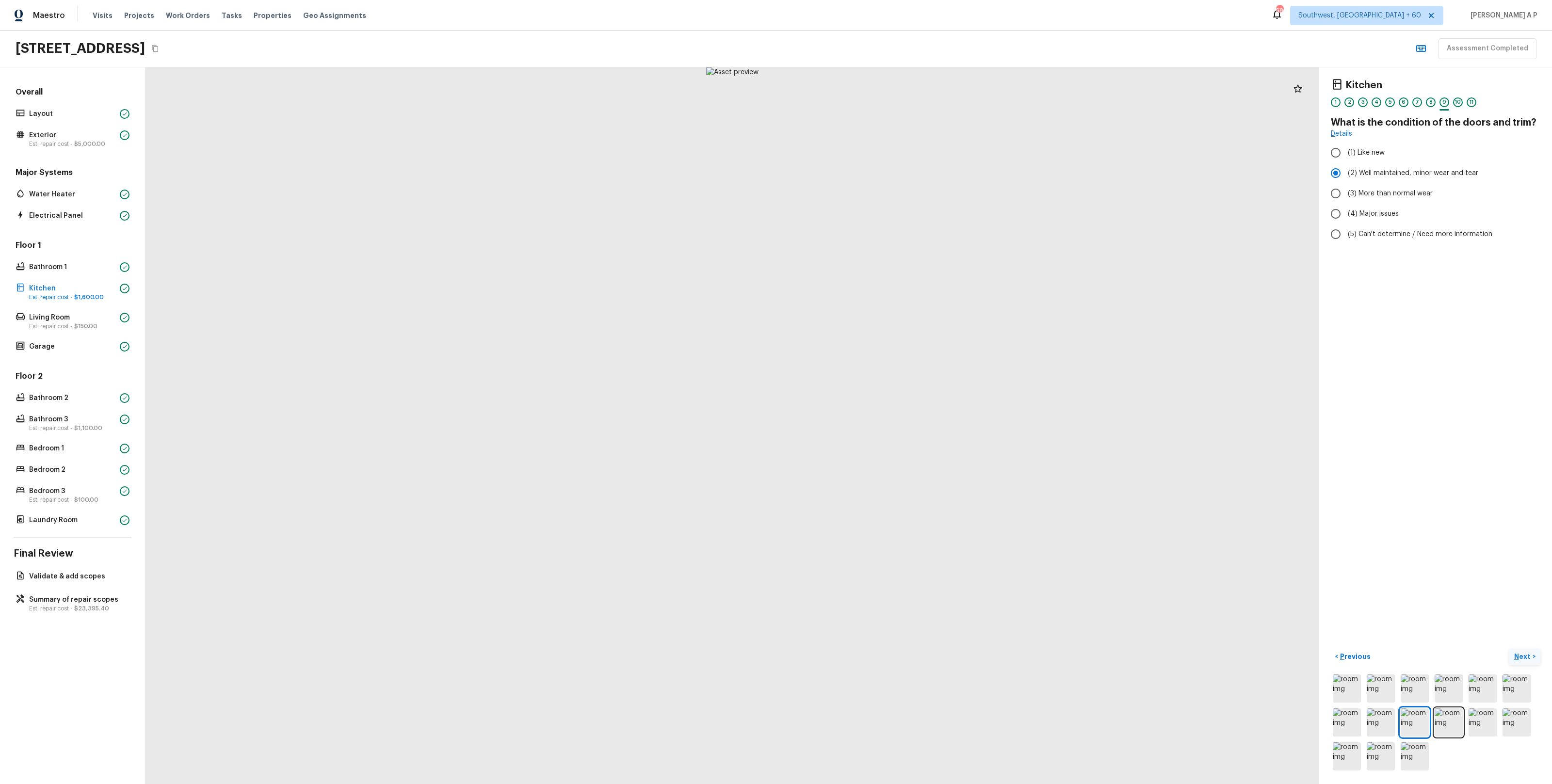
click at [1523, 655] on p "Next" at bounding box center [1523, 657] width 18 height 10
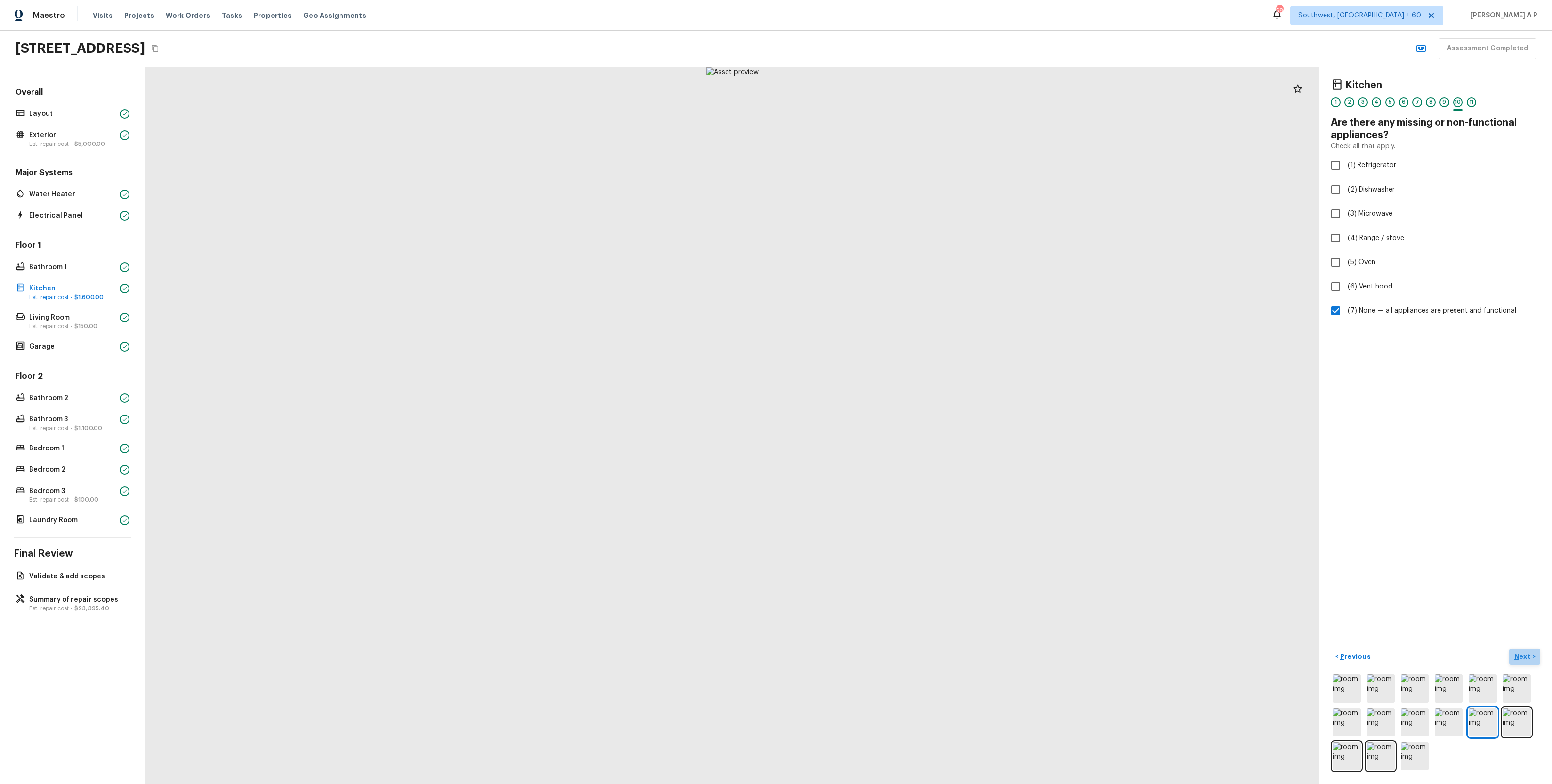
click at [1523, 655] on p "Next" at bounding box center [1523, 657] width 18 height 10
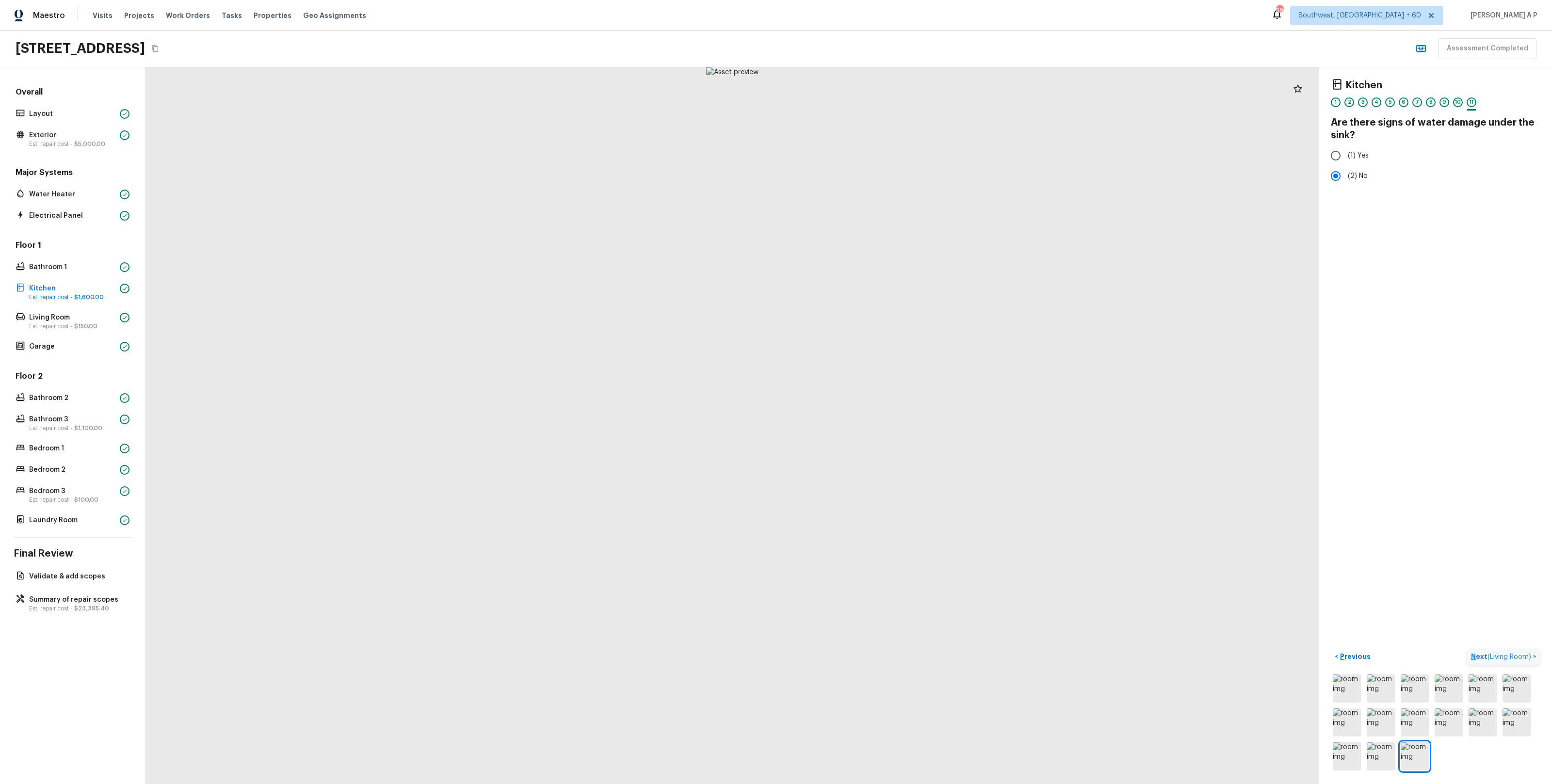
click at [1523, 655] on span "( Living Room )" at bounding box center [1509, 657] width 44 height 7
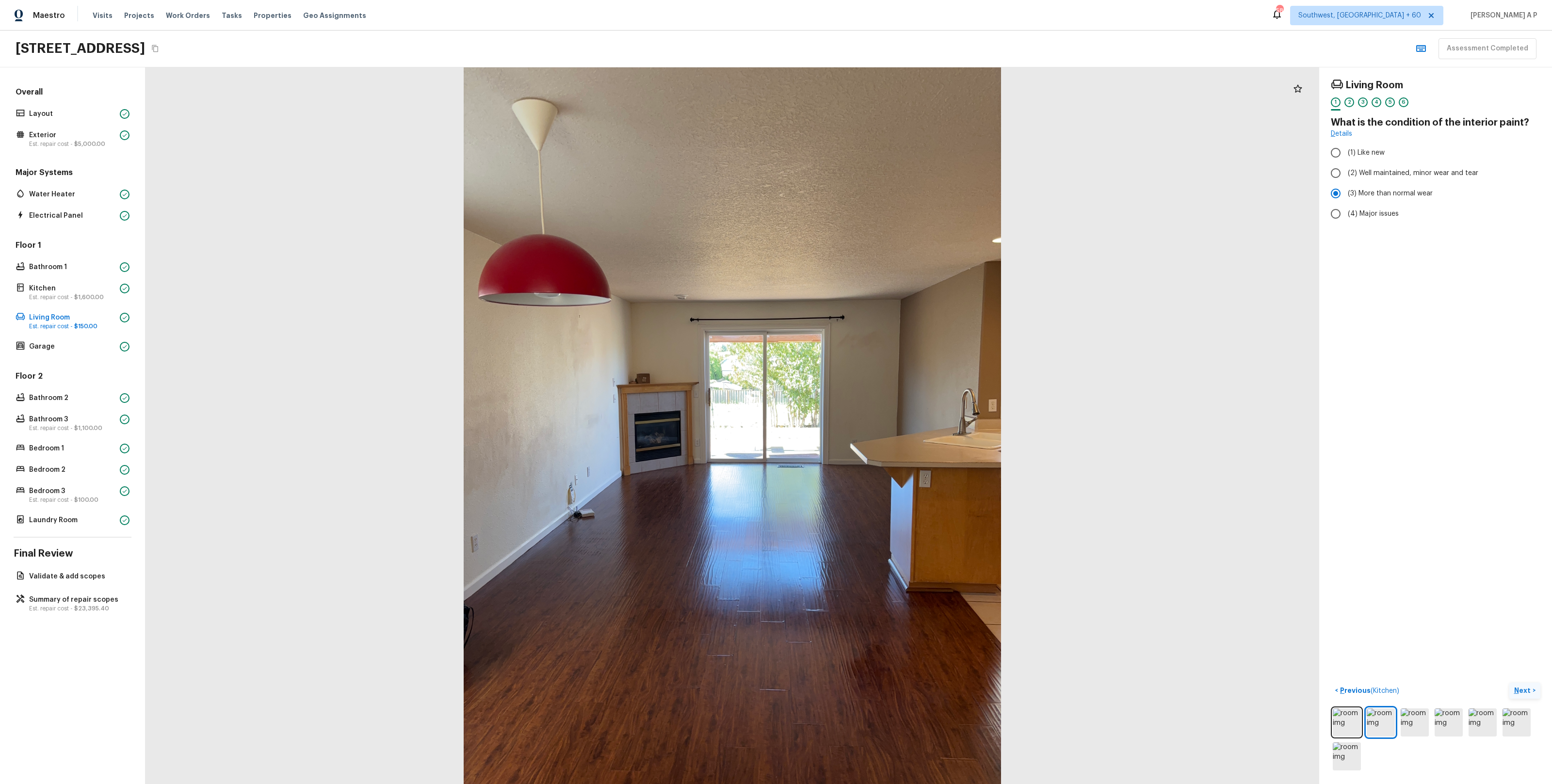
click at [1517, 694] on p "Next" at bounding box center [1523, 691] width 18 height 10
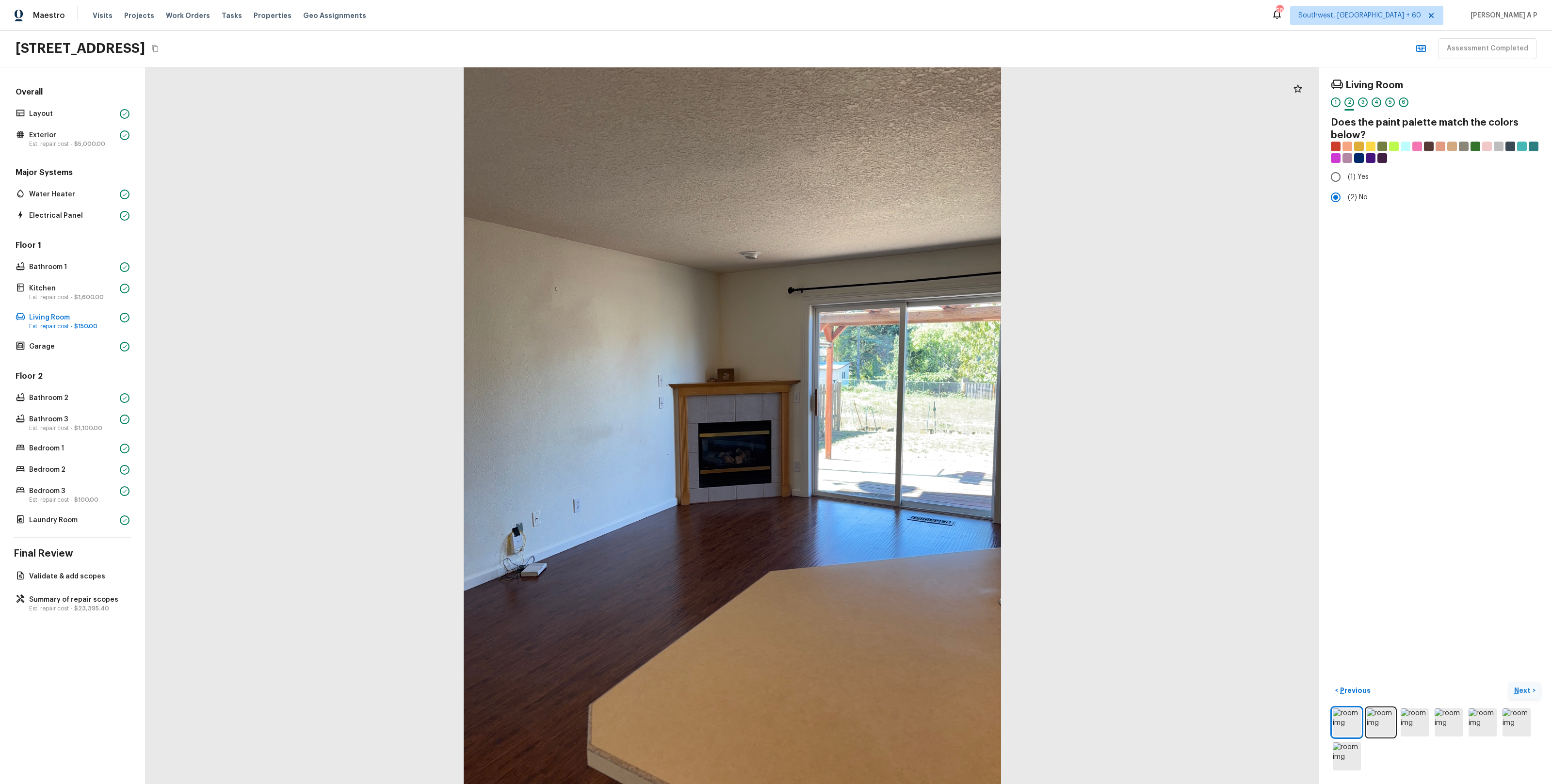
click at [1517, 694] on p "Next" at bounding box center [1523, 691] width 18 height 10
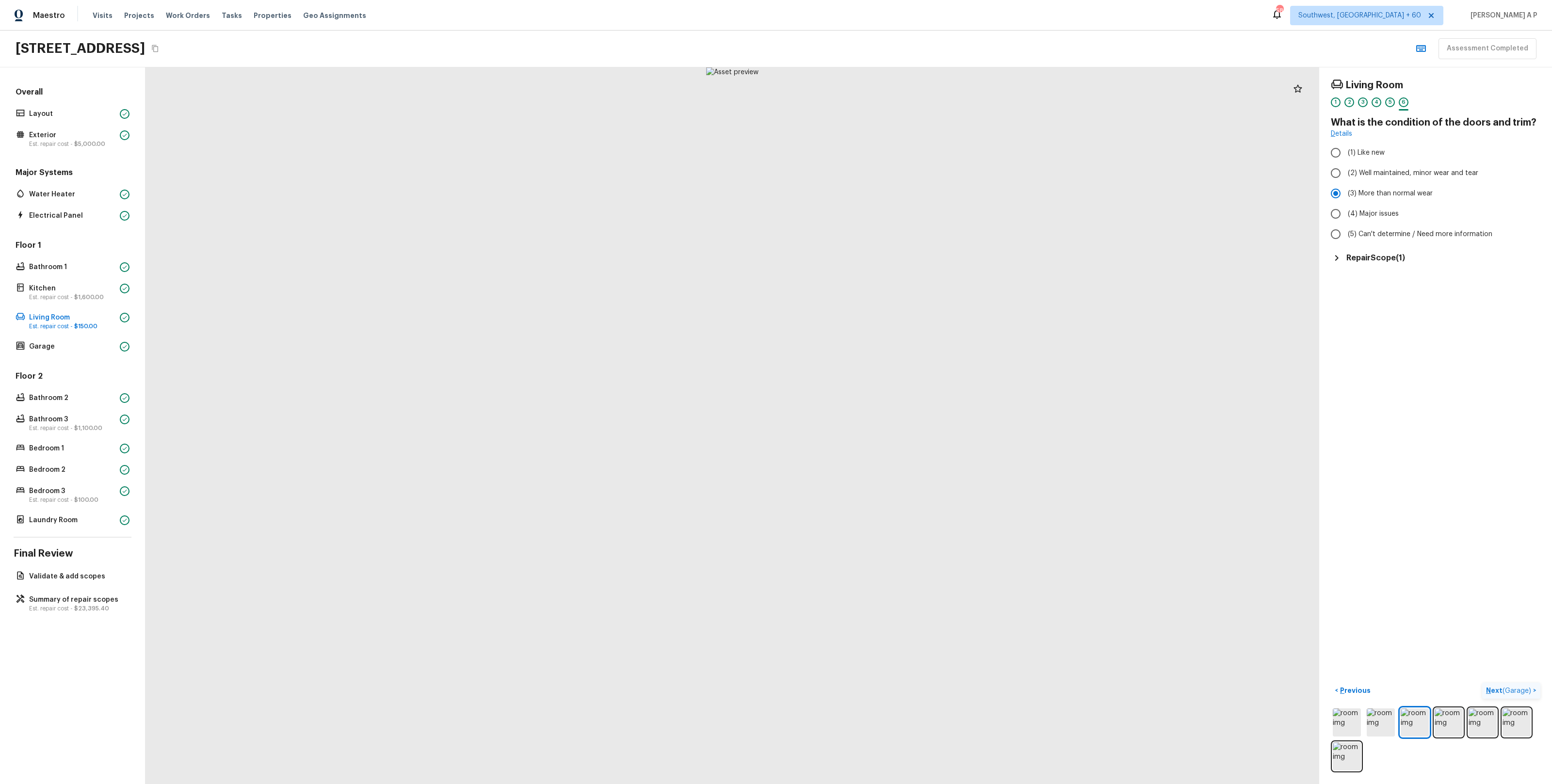
click at [1517, 694] on p "Next ( Garage )" at bounding box center [1509, 691] width 47 height 10
click at [1393, 687] on span "( Living Room )" at bounding box center [1392, 691] width 44 height 7
click at [1375, 253] on h5 "Repair Scope ( 1 )" at bounding box center [1375, 258] width 59 height 11
click at [1518, 688] on span "( Garage )" at bounding box center [1516, 691] width 29 height 7
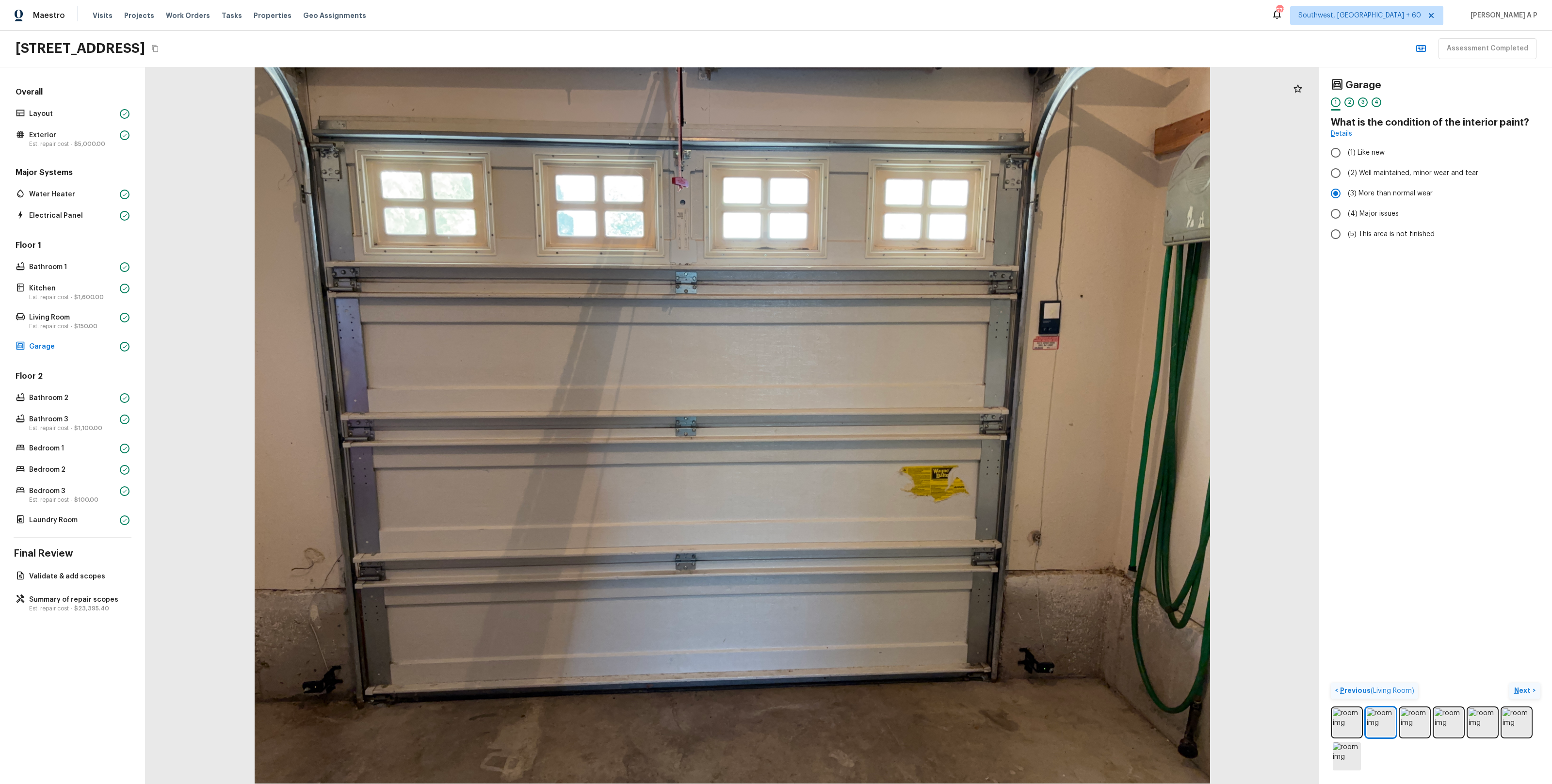
click at [1524, 691] on p "Next" at bounding box center [1523, 691] width 18 height 10
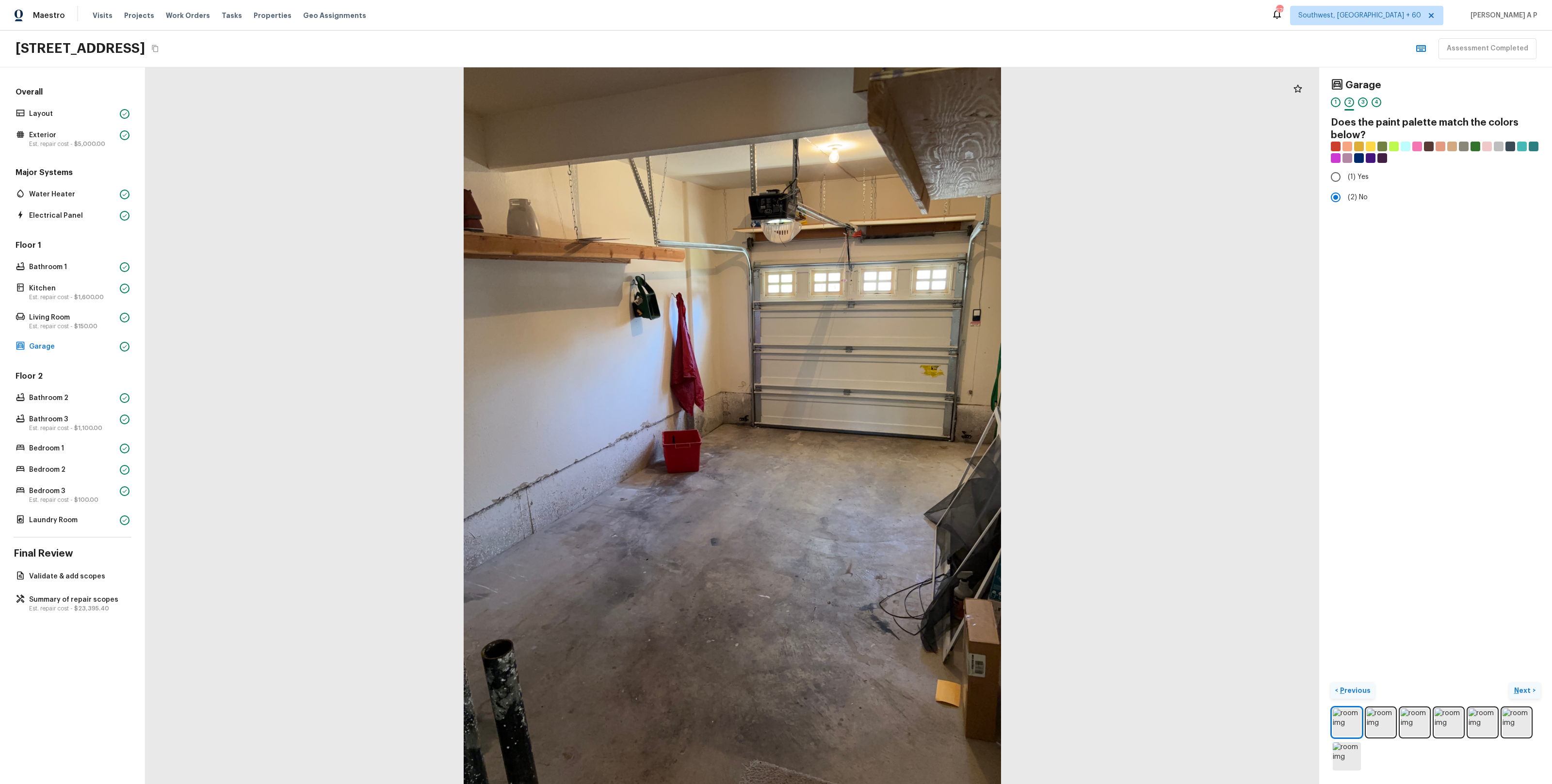
click at [1509, 682] on button "Next >" at bounding box center [1525, 690] width 31 height 16
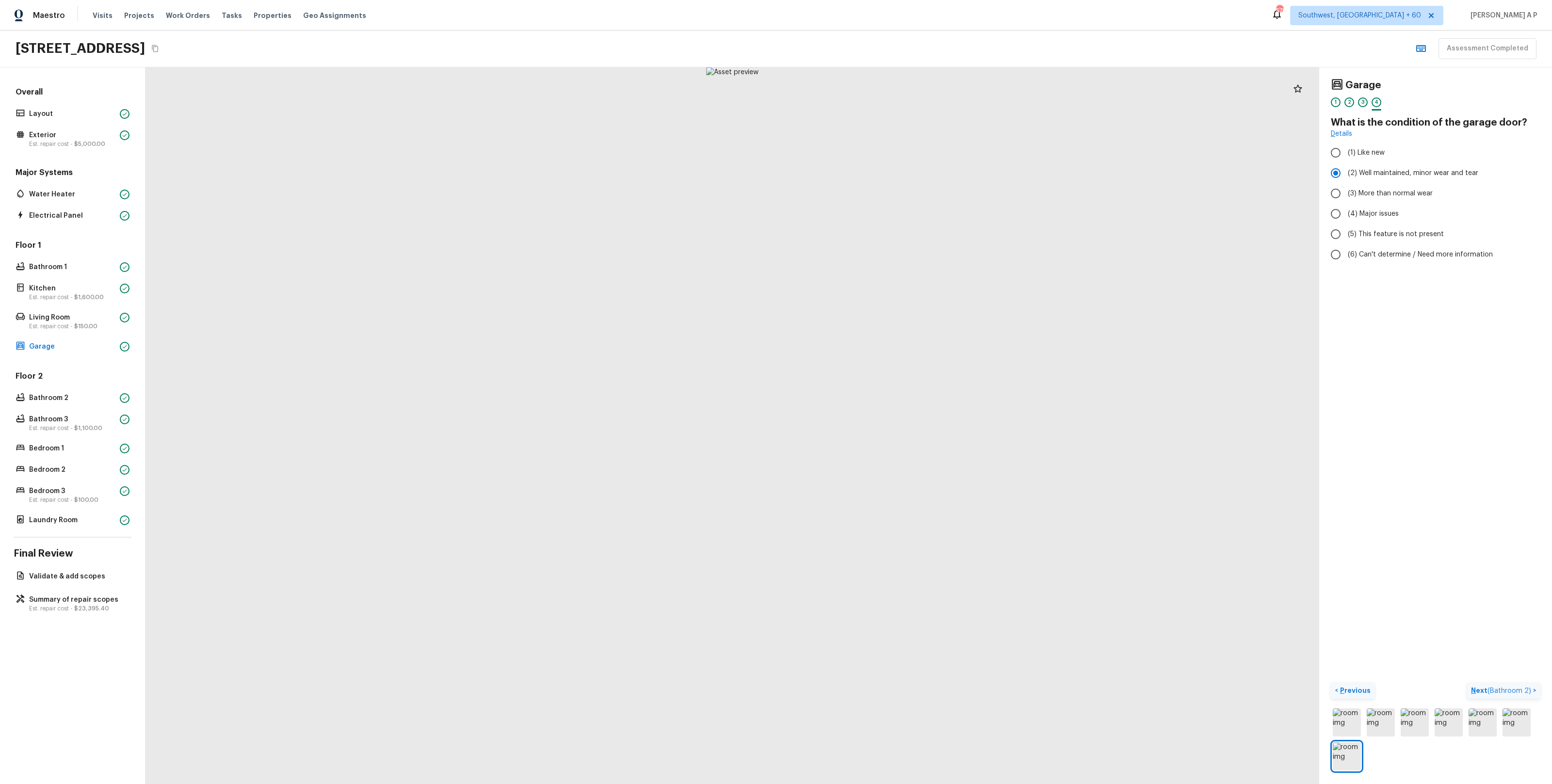
click at [1467, 682] on button "Next ( Bathroom 2 ) >" at bounding box center [1503, 690] width 74 height 16
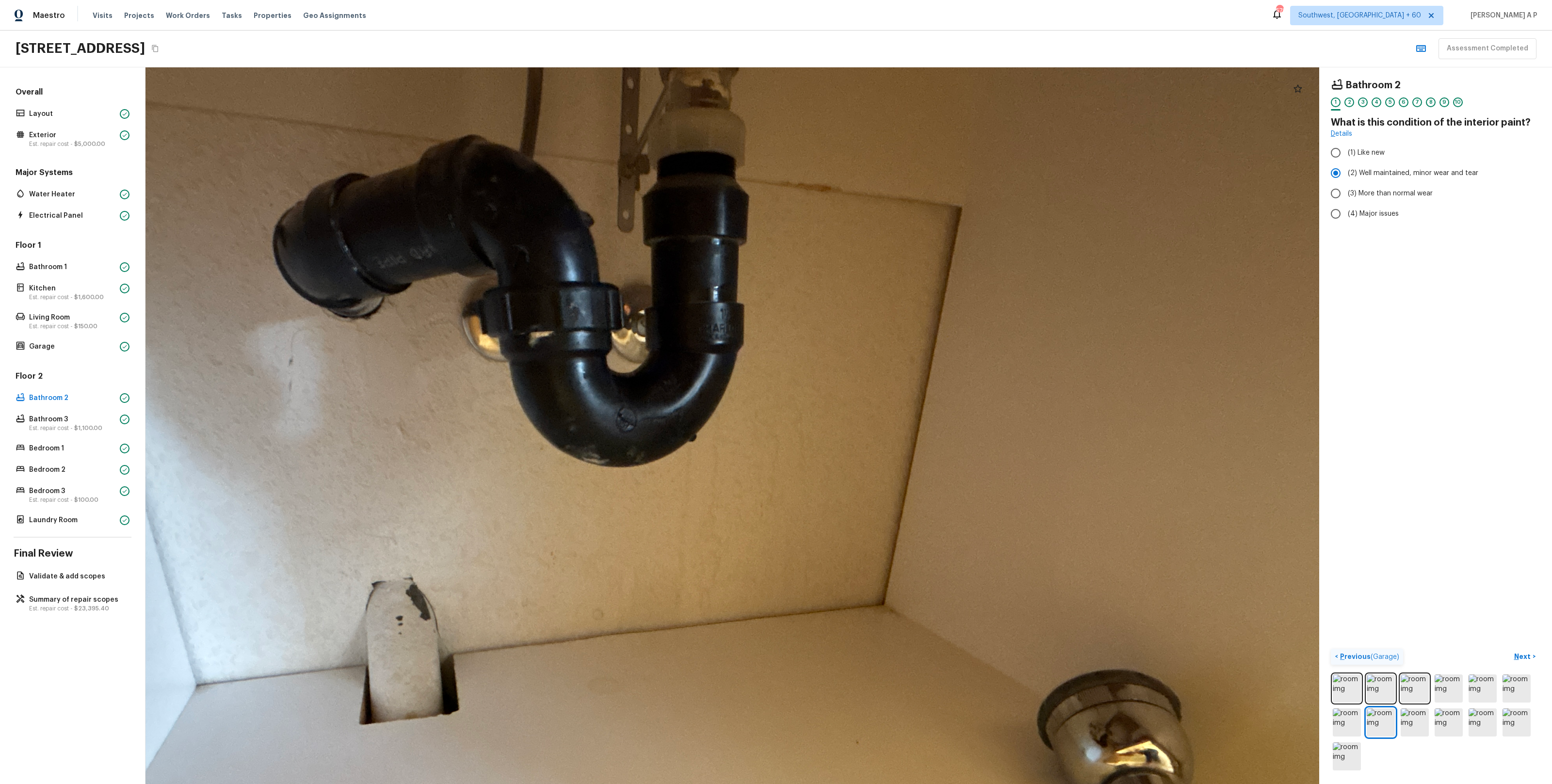
drag, startPoint x: 802, startPoint y: 297, endPoint x: 828, endPoint y: 476, distance: 180.9
click at [828, 474] on div at bounding box center [663, 625] width 1942 height 1186
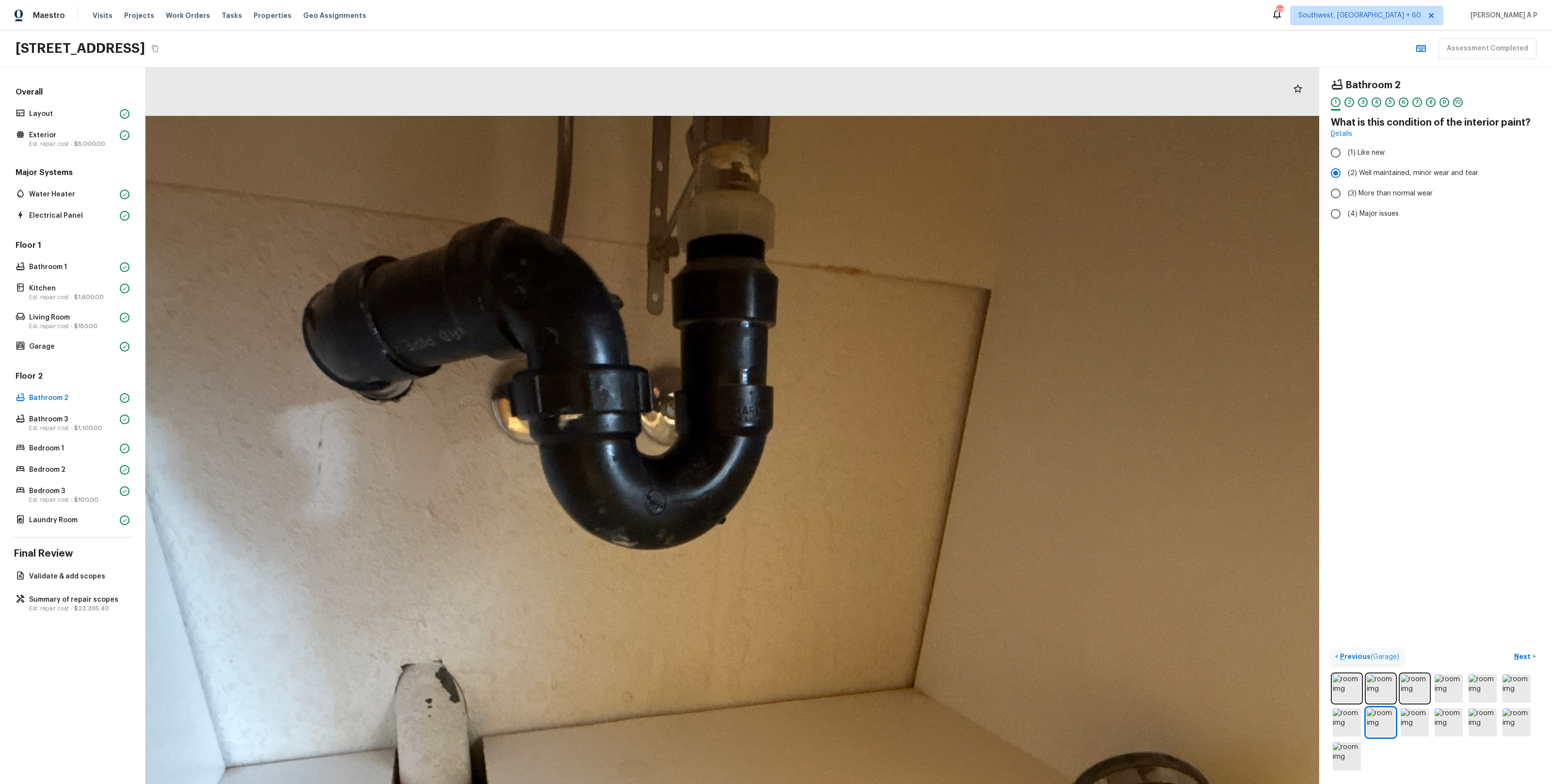
drag, startPoint x: 740, startPoint y: 383, endPoint x: 778, endPoint y: 529, distance: 150.9
click at [778, 529] on div at bounding box center [693, 708] width 1942 height 1186
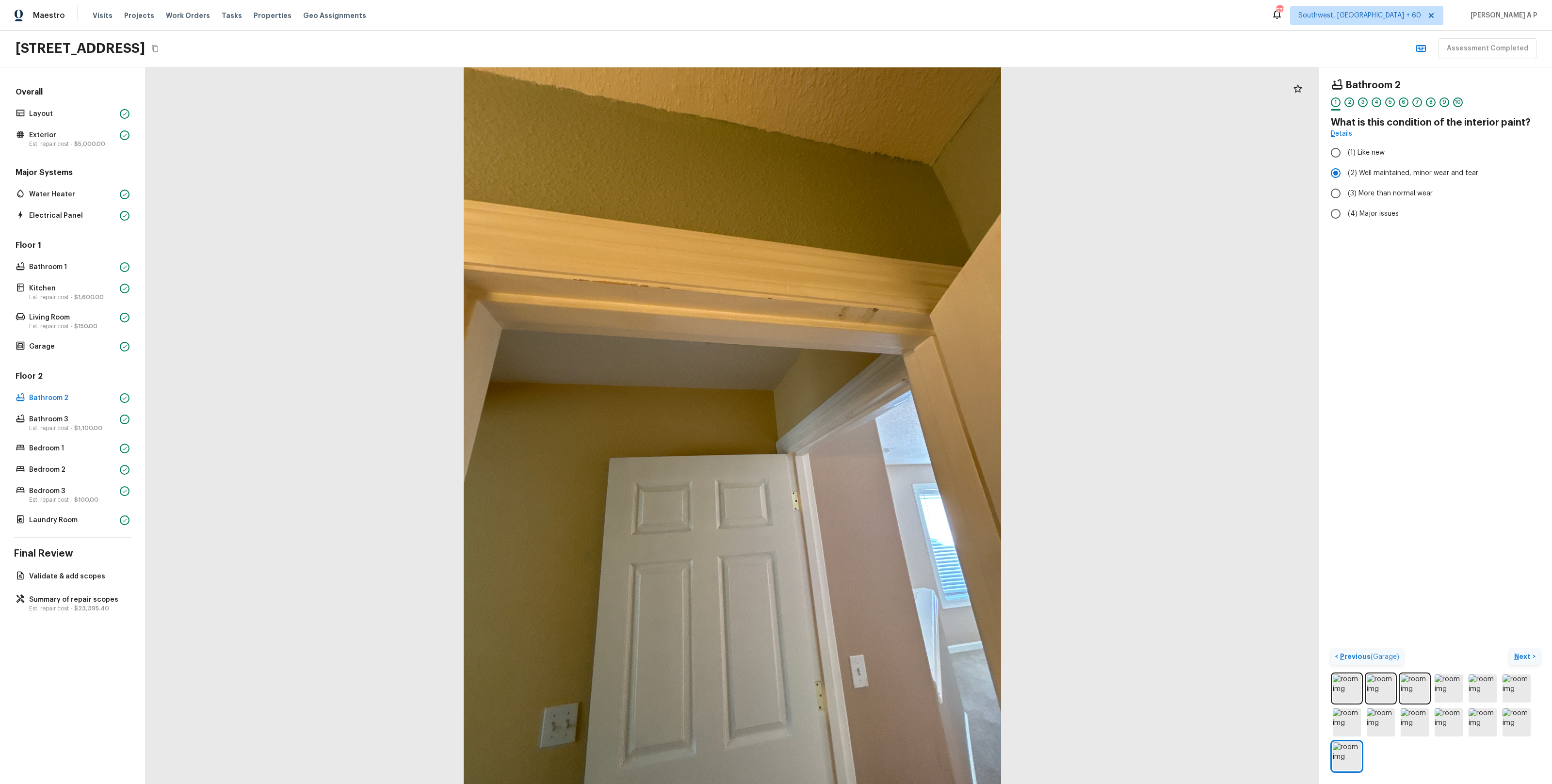
click at [1525, 654] on p "Next" at bounding box center [1523, 657] width 18 height 10
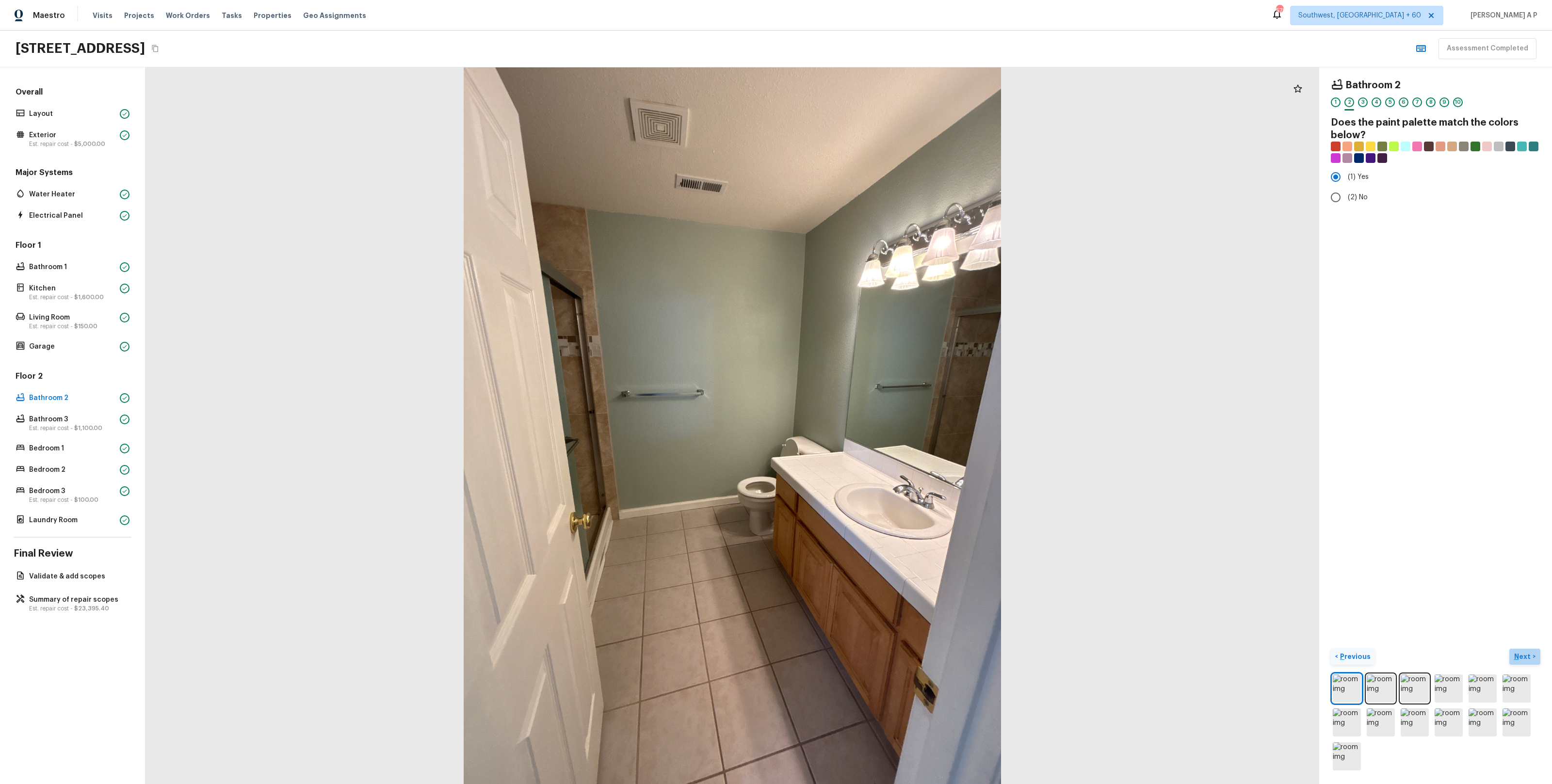
click at [1525, 654] on p "Next" at bounding box center [1523, 657] width 18 height 10
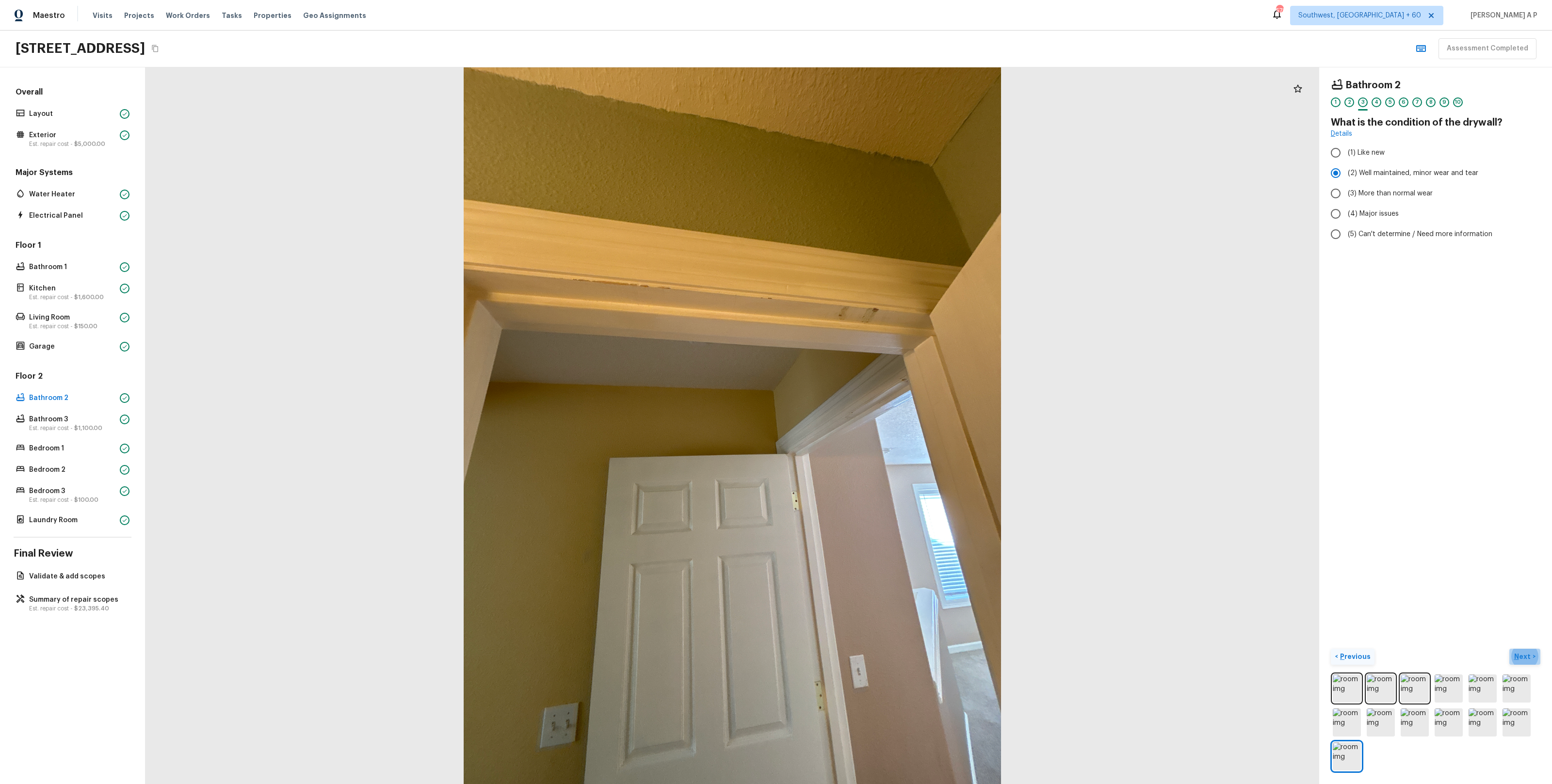
click at [1524, 655] on p "Next" at bounding box center [1523, 657] width 18 height 10
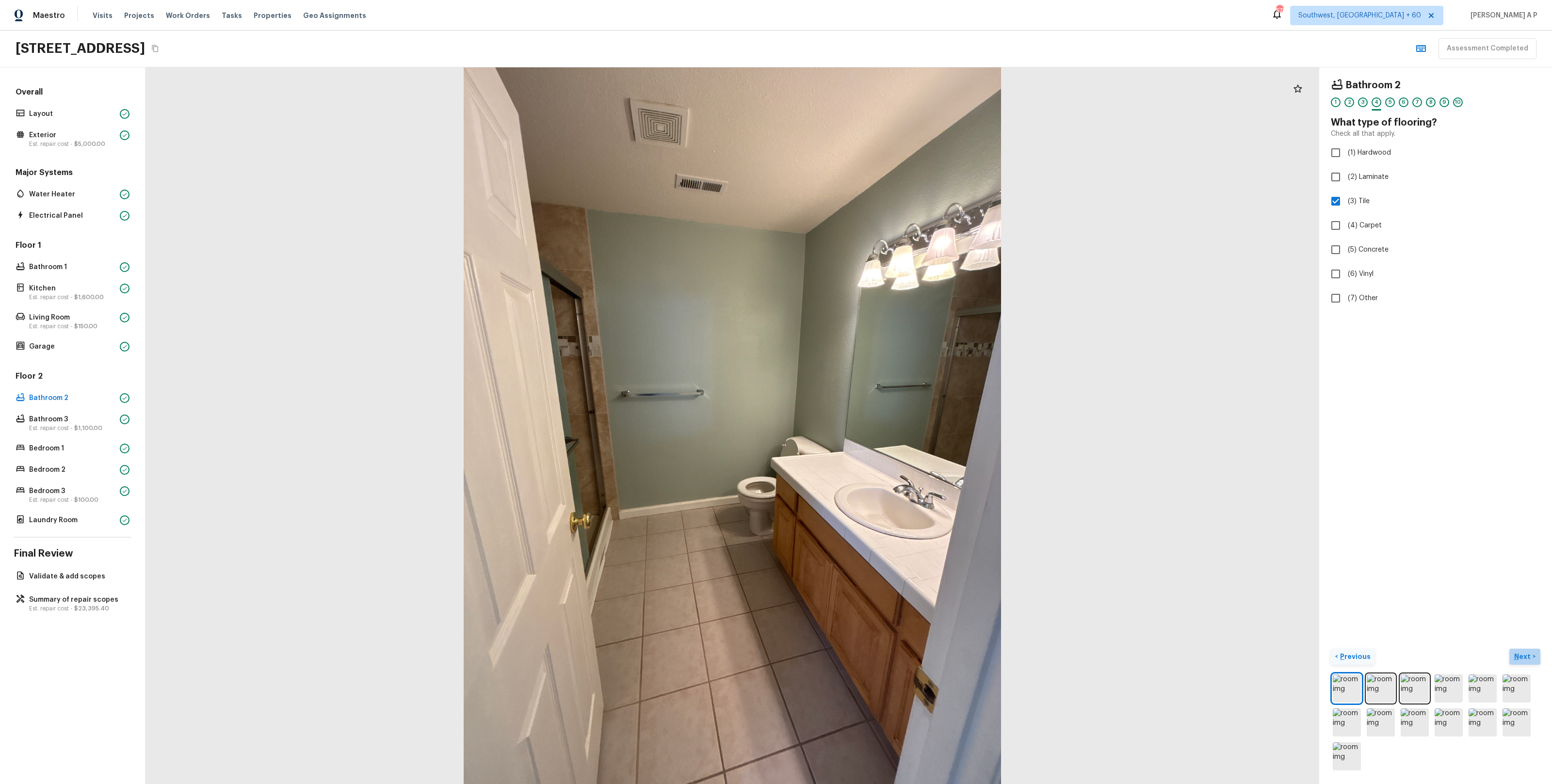
click at [1524, 655] on p "Next" at bounding box center [1523, 657] width 18 height 10
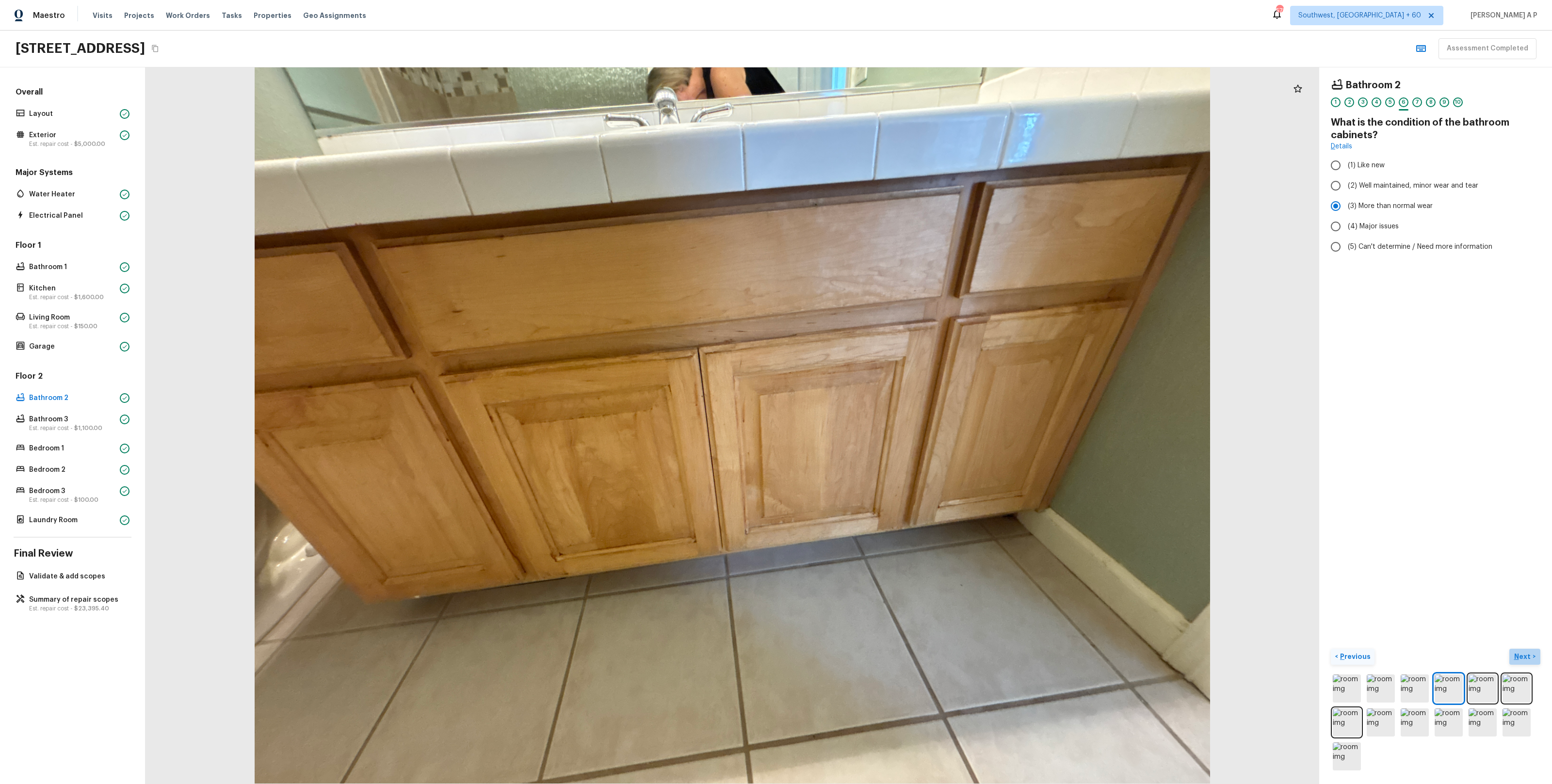
click at [1524, 655] on p "Next" at bounding box center [1523, 657] width 18 height 10
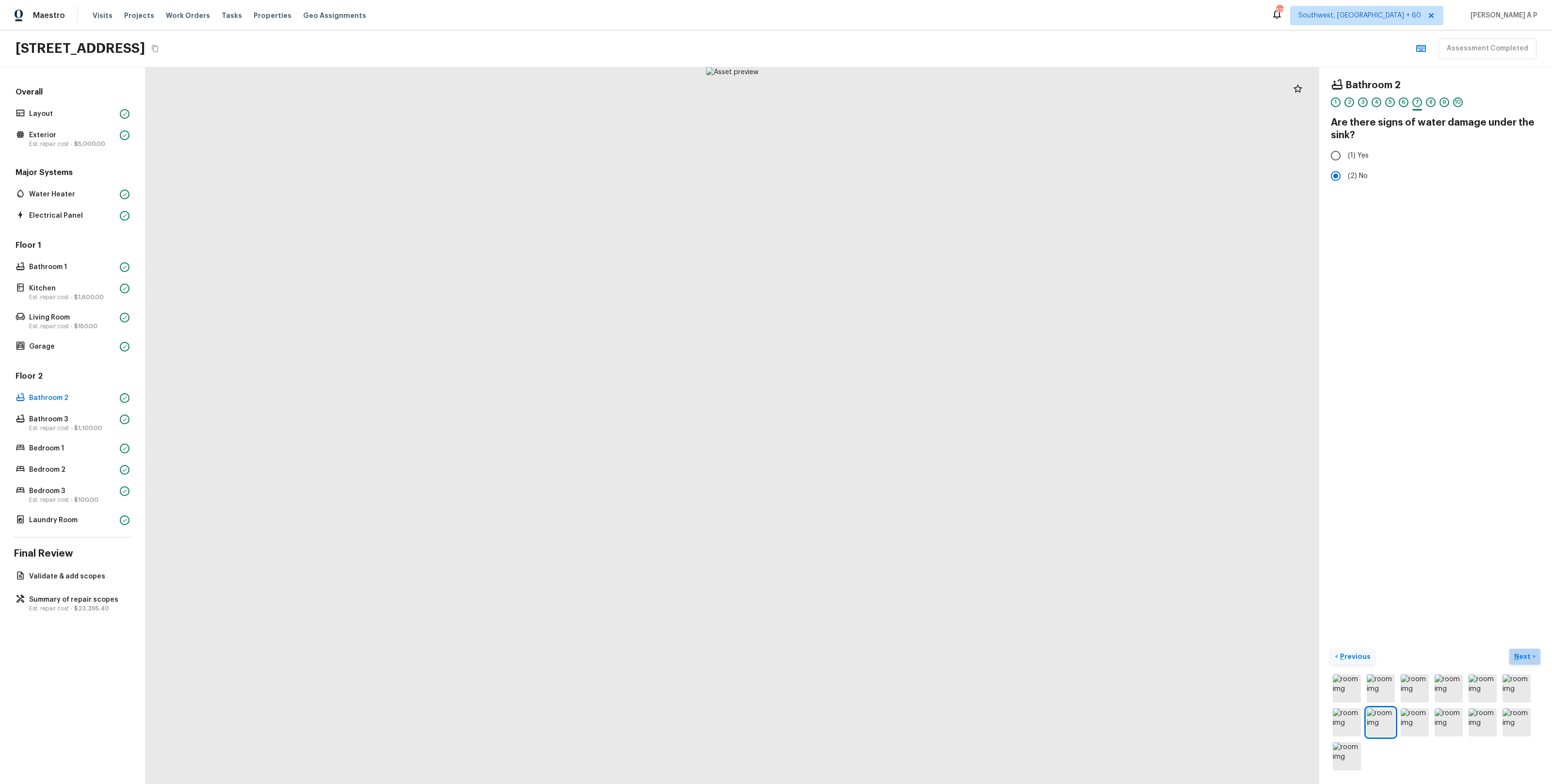
click at [1524, 655] on p "Next" at bounding box center [1523, 657] width 18 height 10
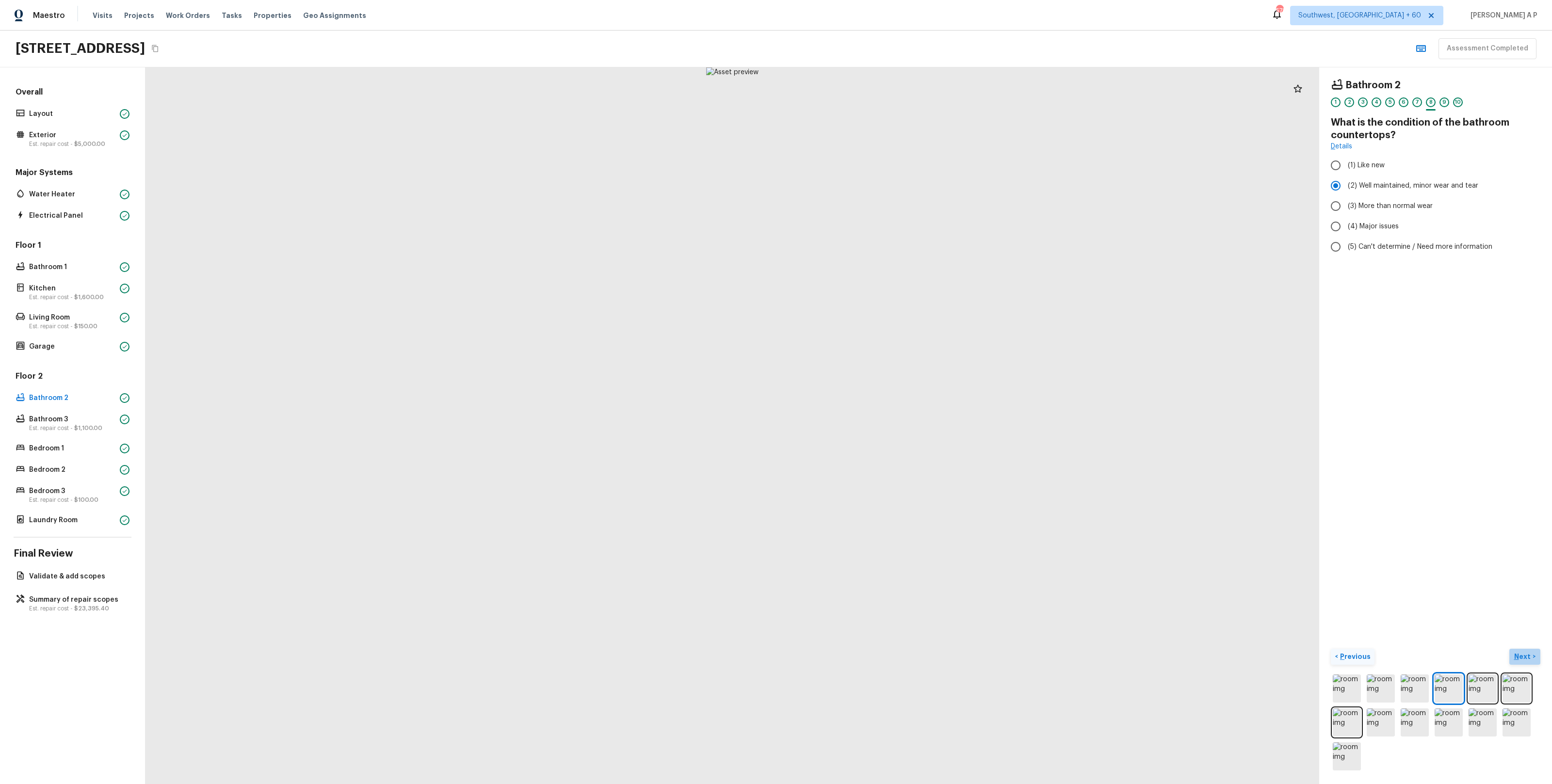
click at [1524, 655] on p "Next" at bounding box center [1523, 657] width 18 height 10
click at [1354, 681] on img at bounding box center [1347, 688] width 28 height 28
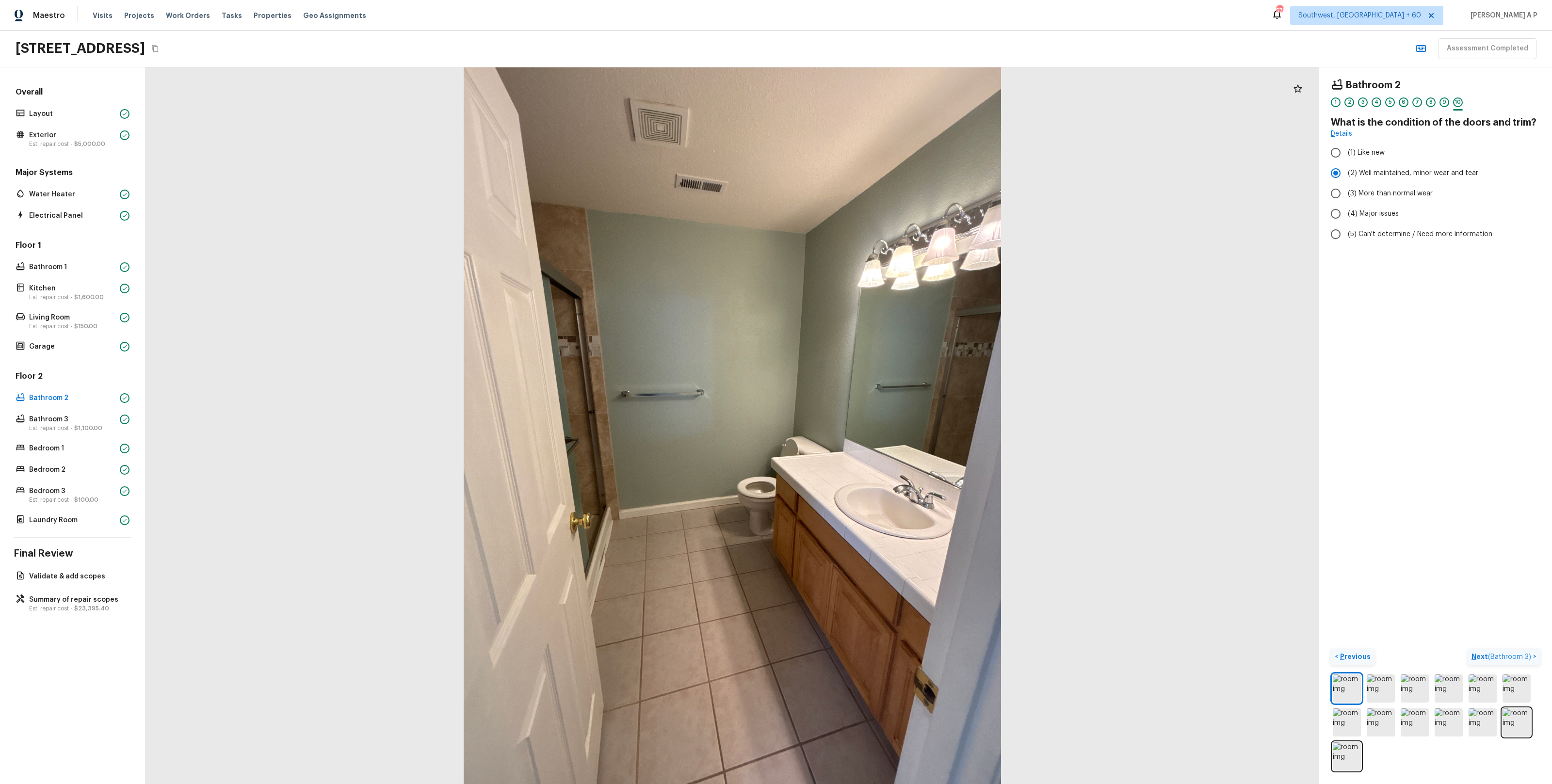
click at [1510, 653] on span "( Bathroom 3 )" at bounding box center [1509, 657] width 43 height 7
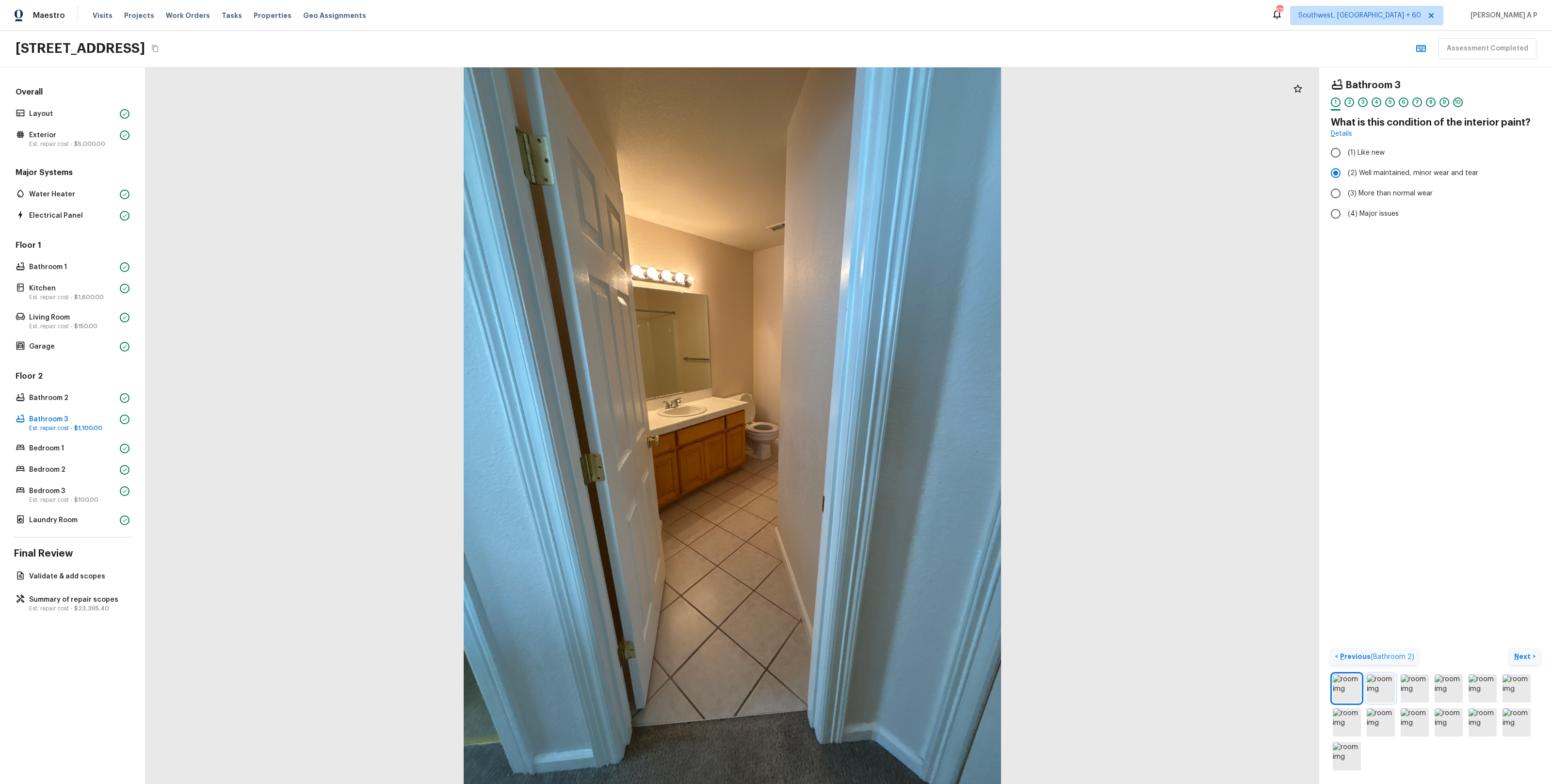
click at [1384, 681] on img at bounding box center [1381, 688] width 28 height 28
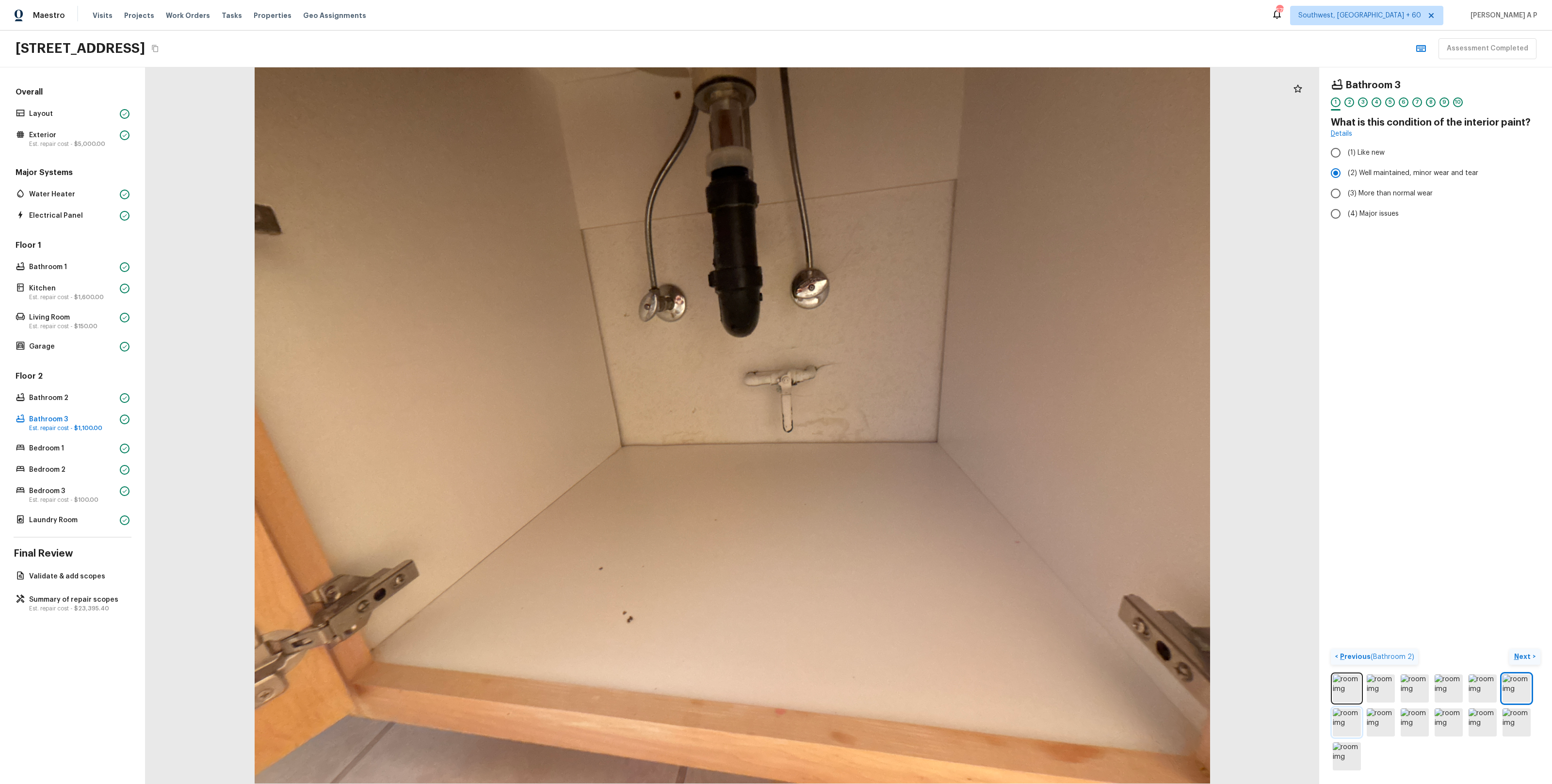
click at [1348, 720] on img at bounding box center [1347, 722] width 28 height 28
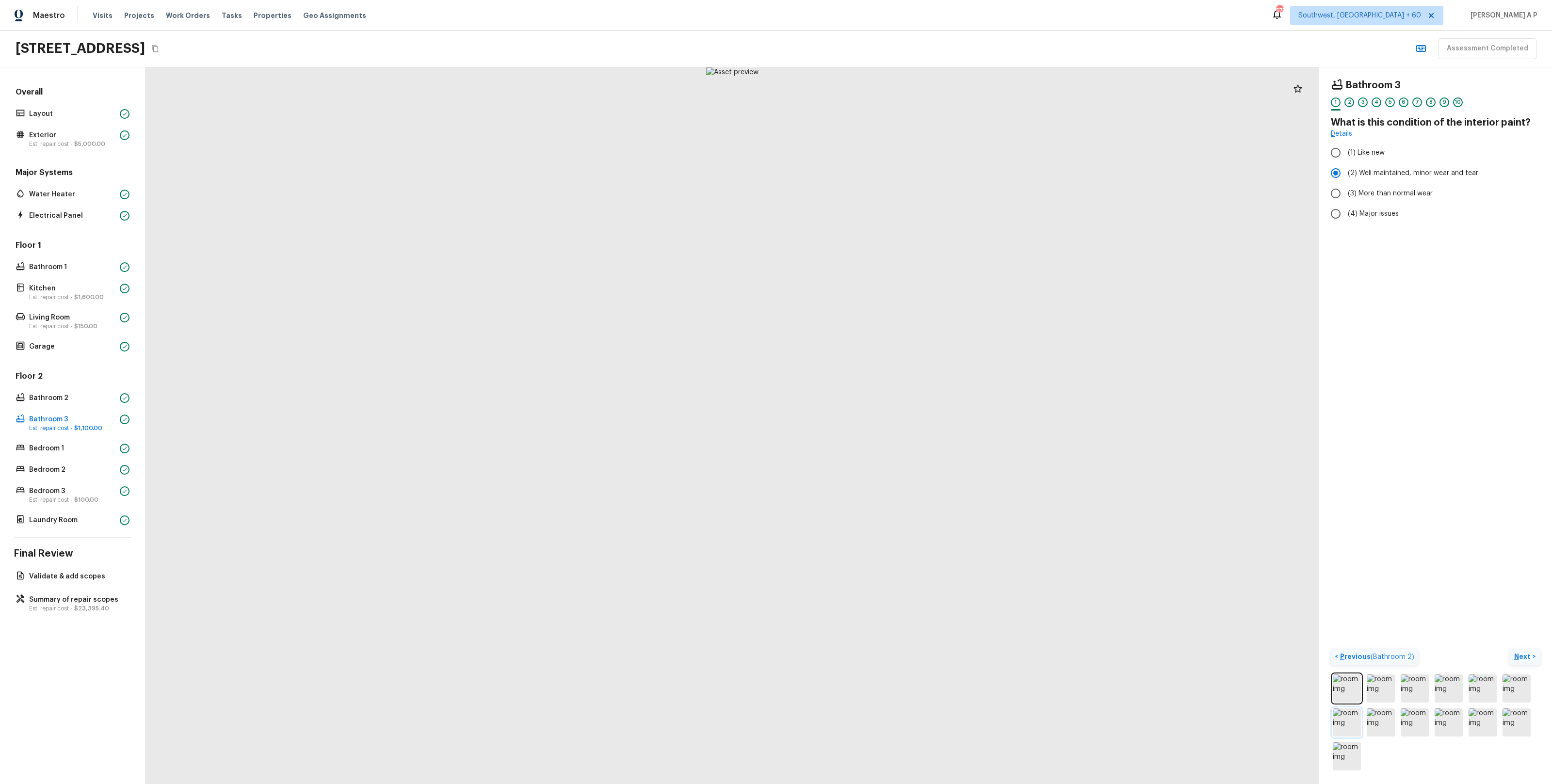
click at [1348, 720] on img at bounding box center [1347, 722] width 28 height 28
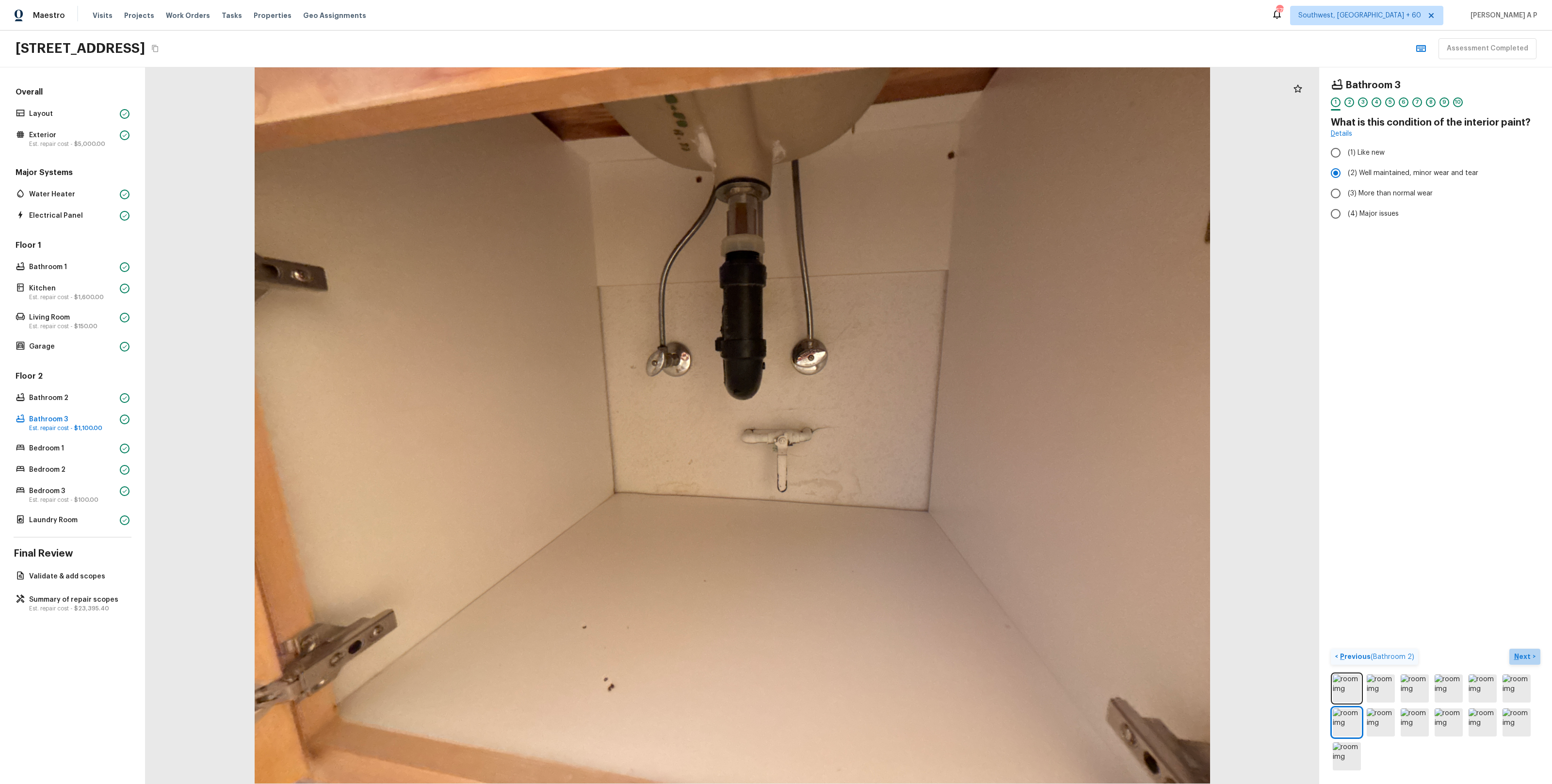
click at [1531, 655] on p "Next" at bounding box center [1523, 657] width 18 height 10
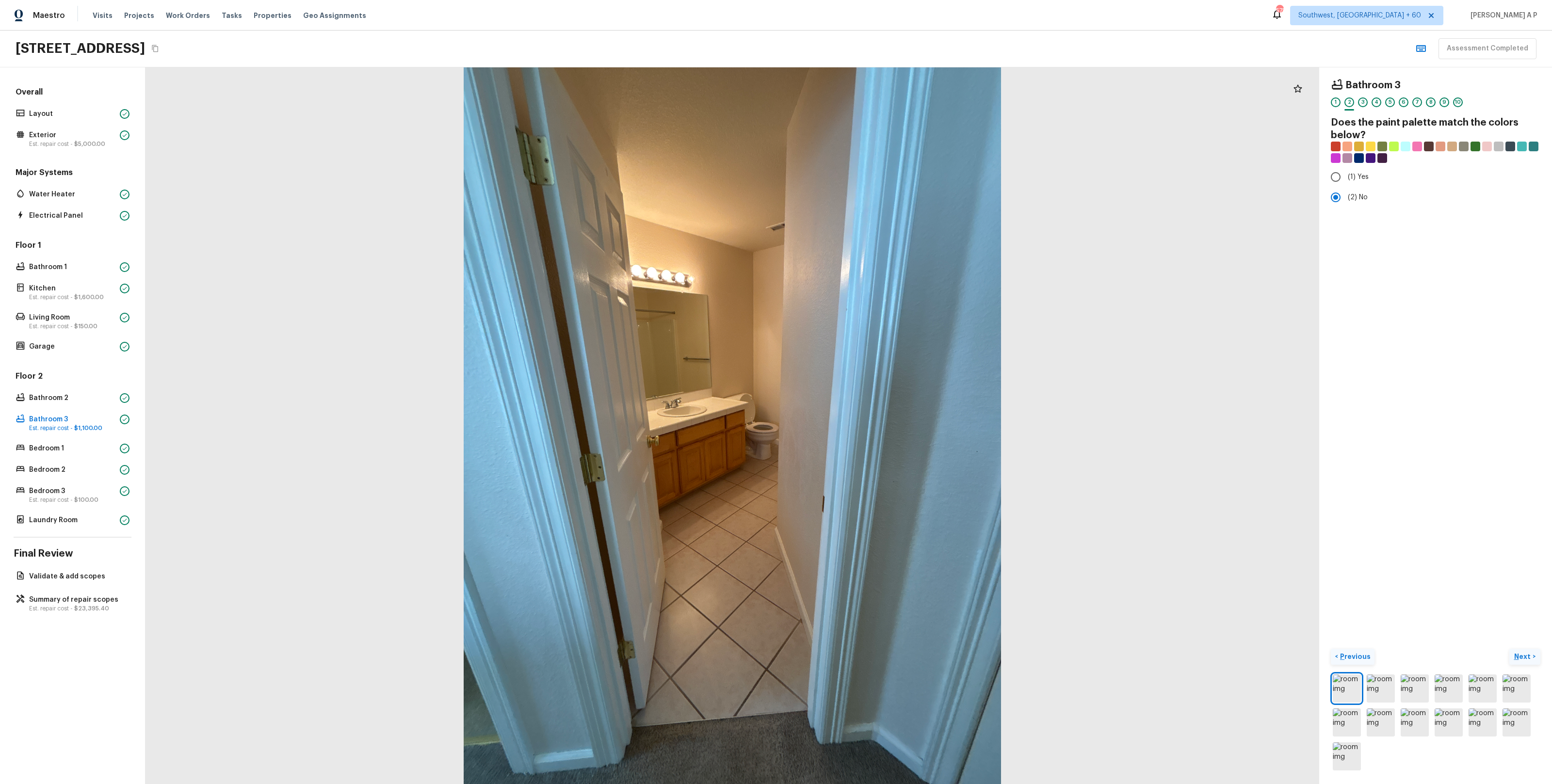
click at [1531, 655] on p "Next" at bounding box center [1523, 657] width 18 height 10
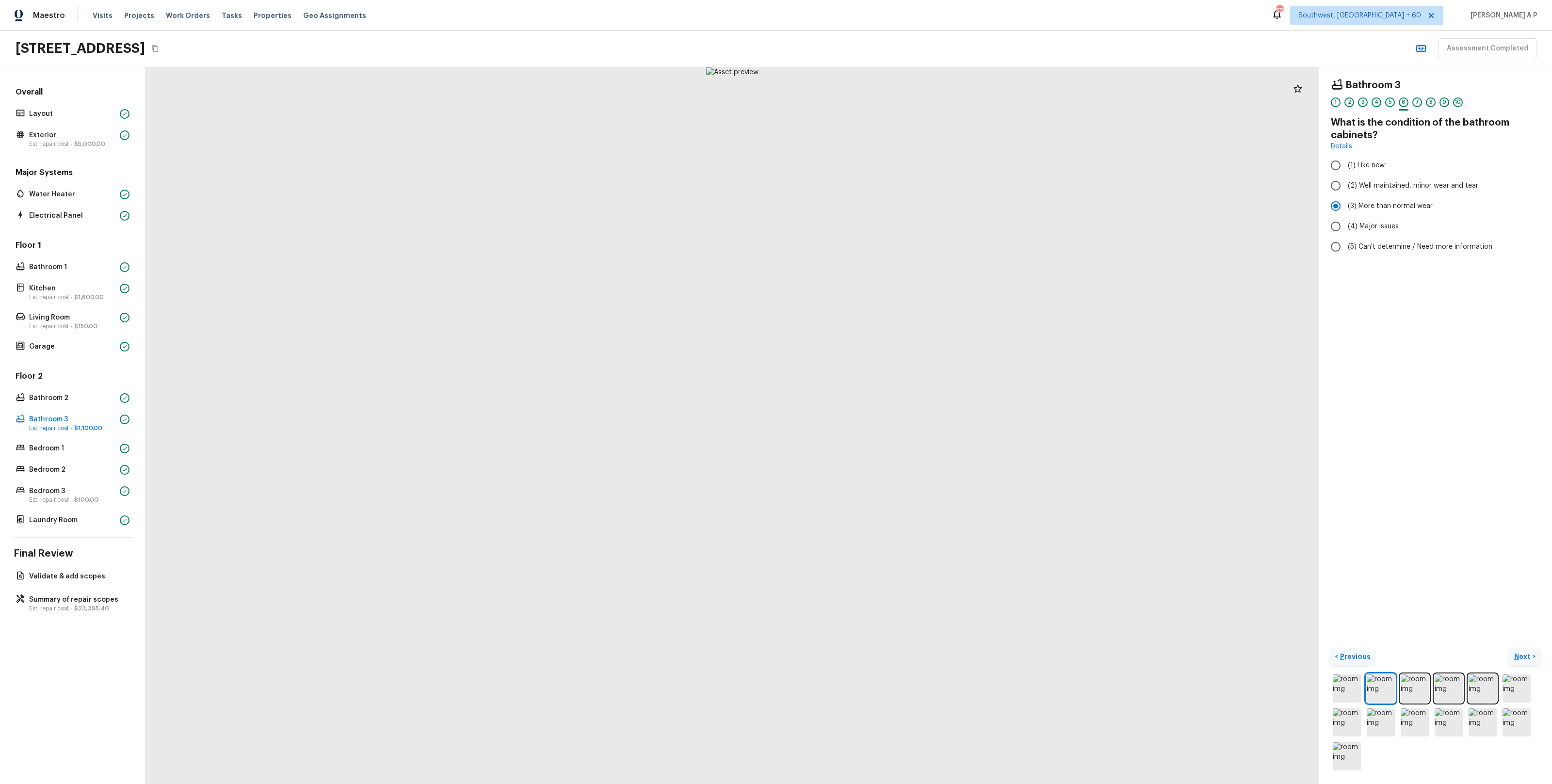
click at [1531, 655] on p "Next" at bounding box center [1523, 657] width 18 height 10
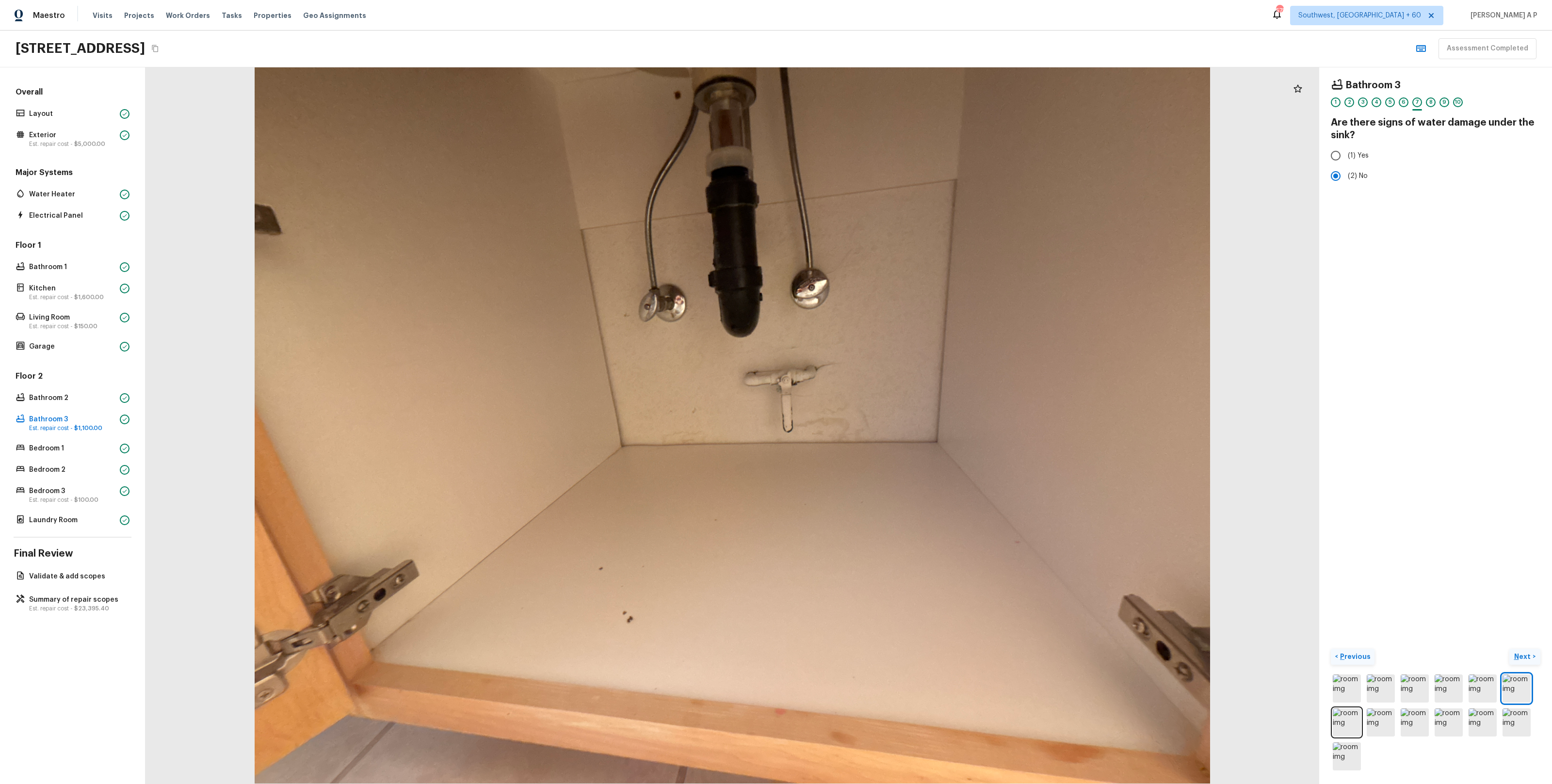
click at [1523, 652] on p "Next" at bounding box center [1523, 657] width 18 height 10
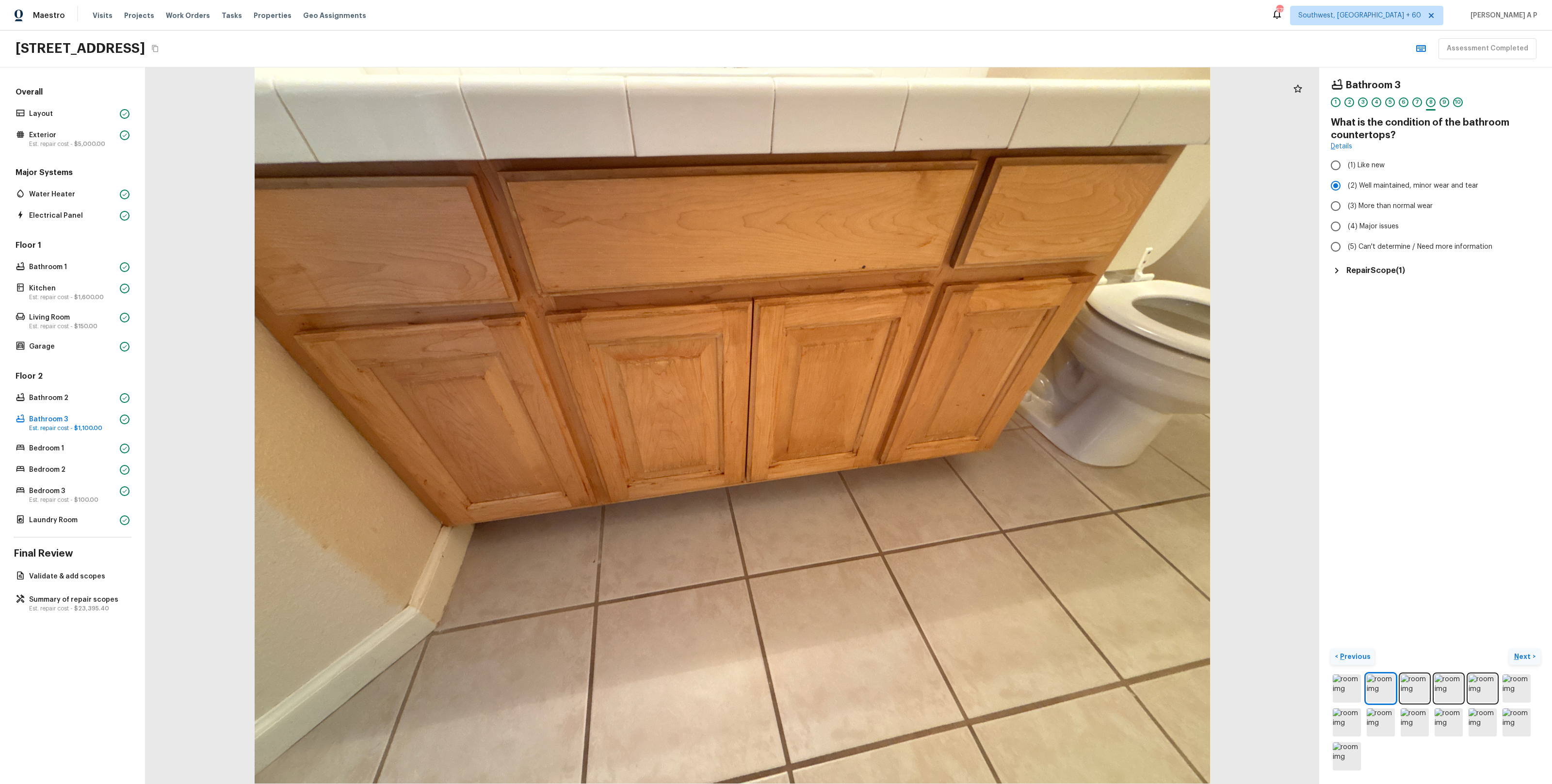
click at [1523, 652] on p "Next" at bounding box center [1523, 657] width 18 height 10
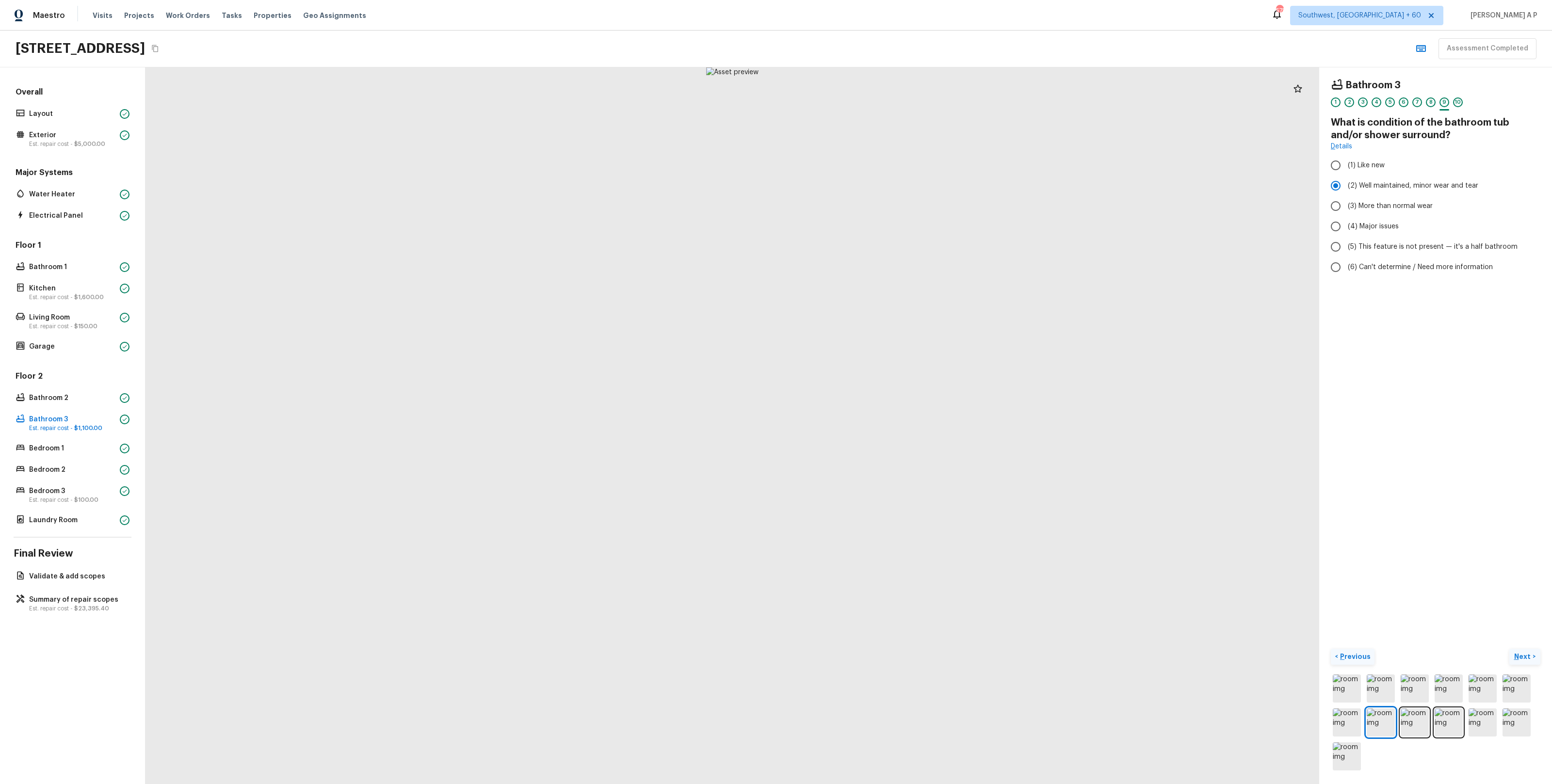
click at [1523, 652] on p "Next" at bounding box center [1523, 657] width 18 height 10
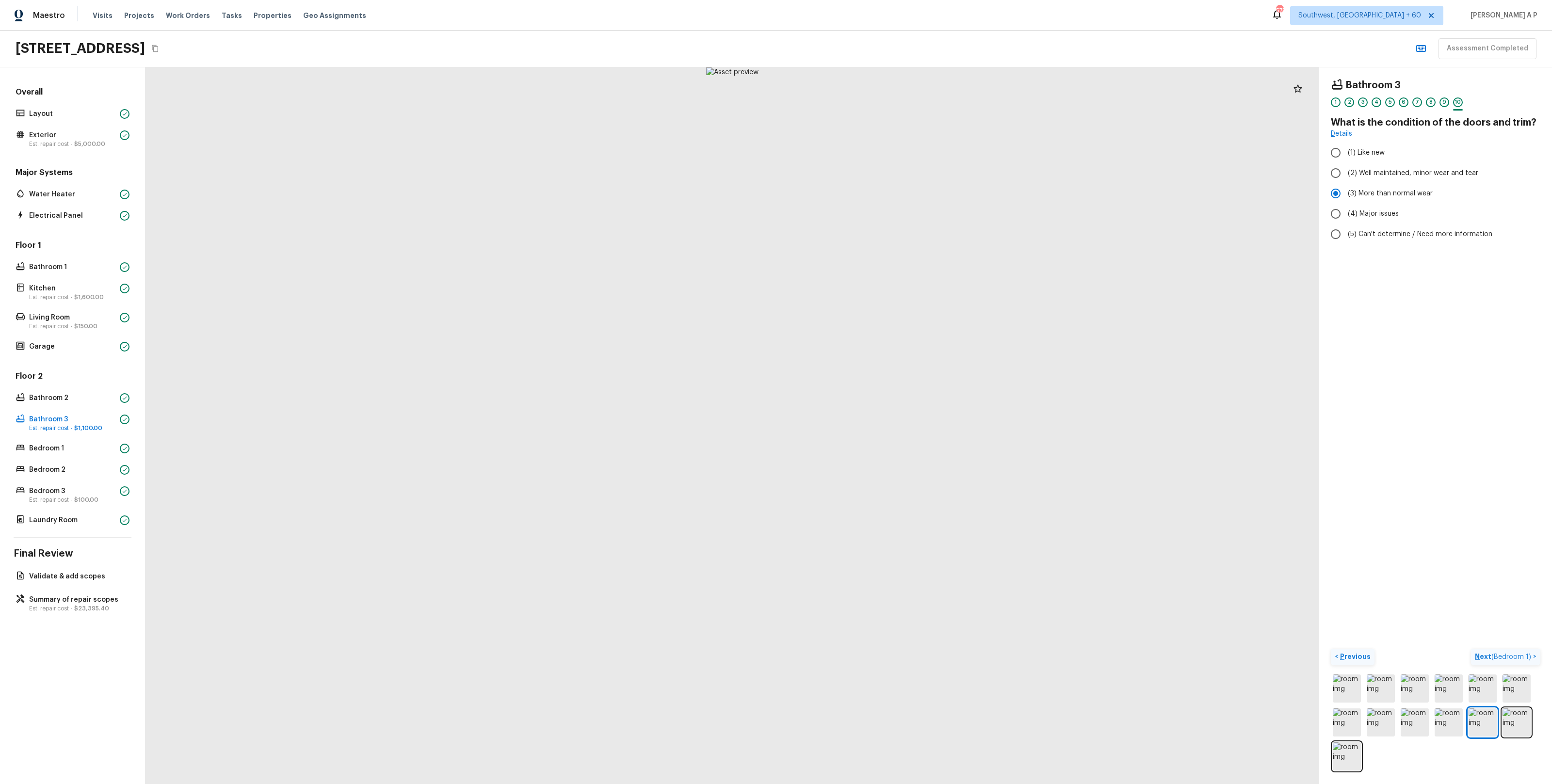
click at [1523, 652] on p "Next ( Bedroom 1 )" at bounding box center [1503, 657] width 58 height 10
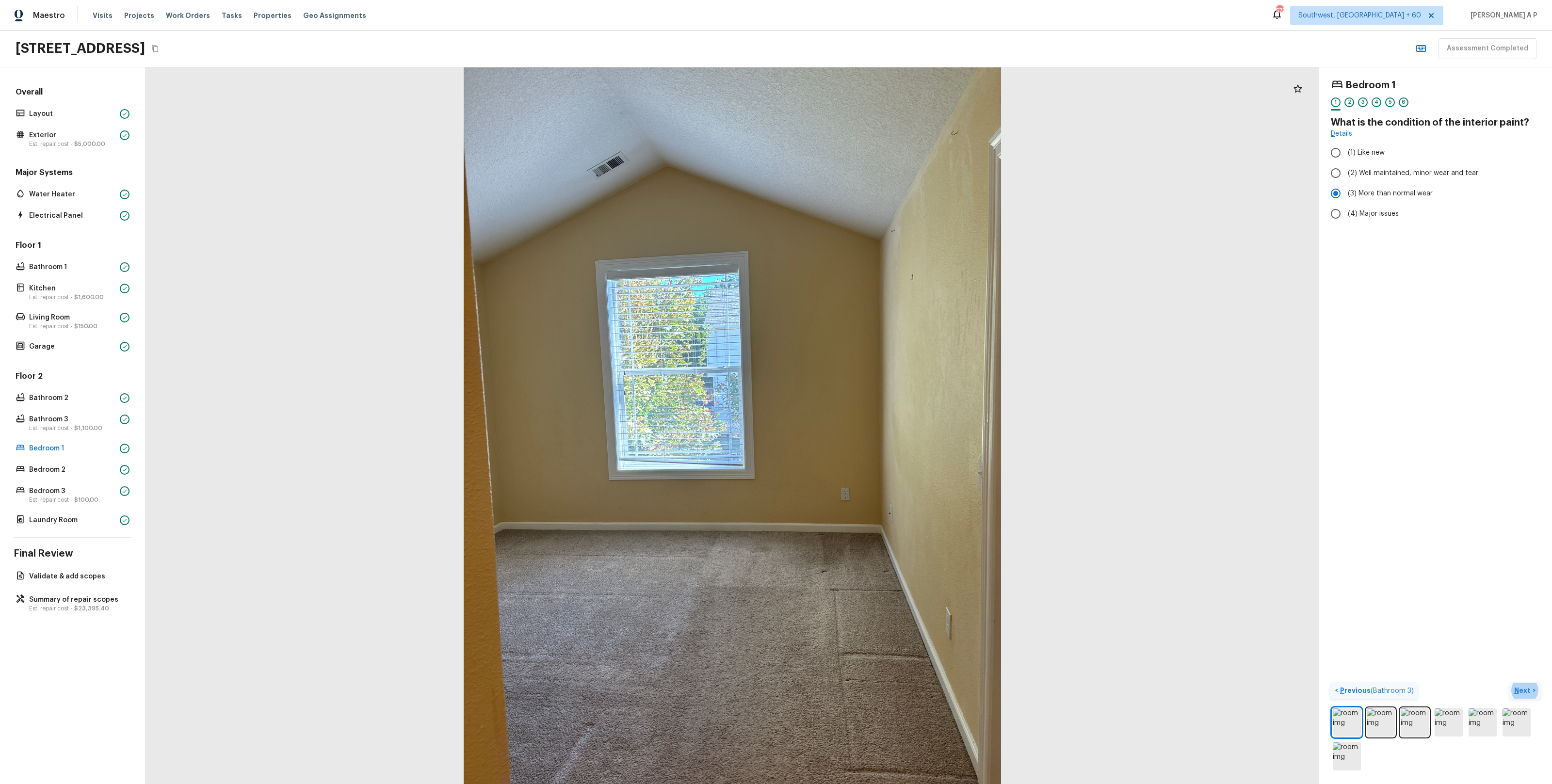
click at [1531, 693] on button "Next >" at bounding box center [1525, 690] width 31 height 16
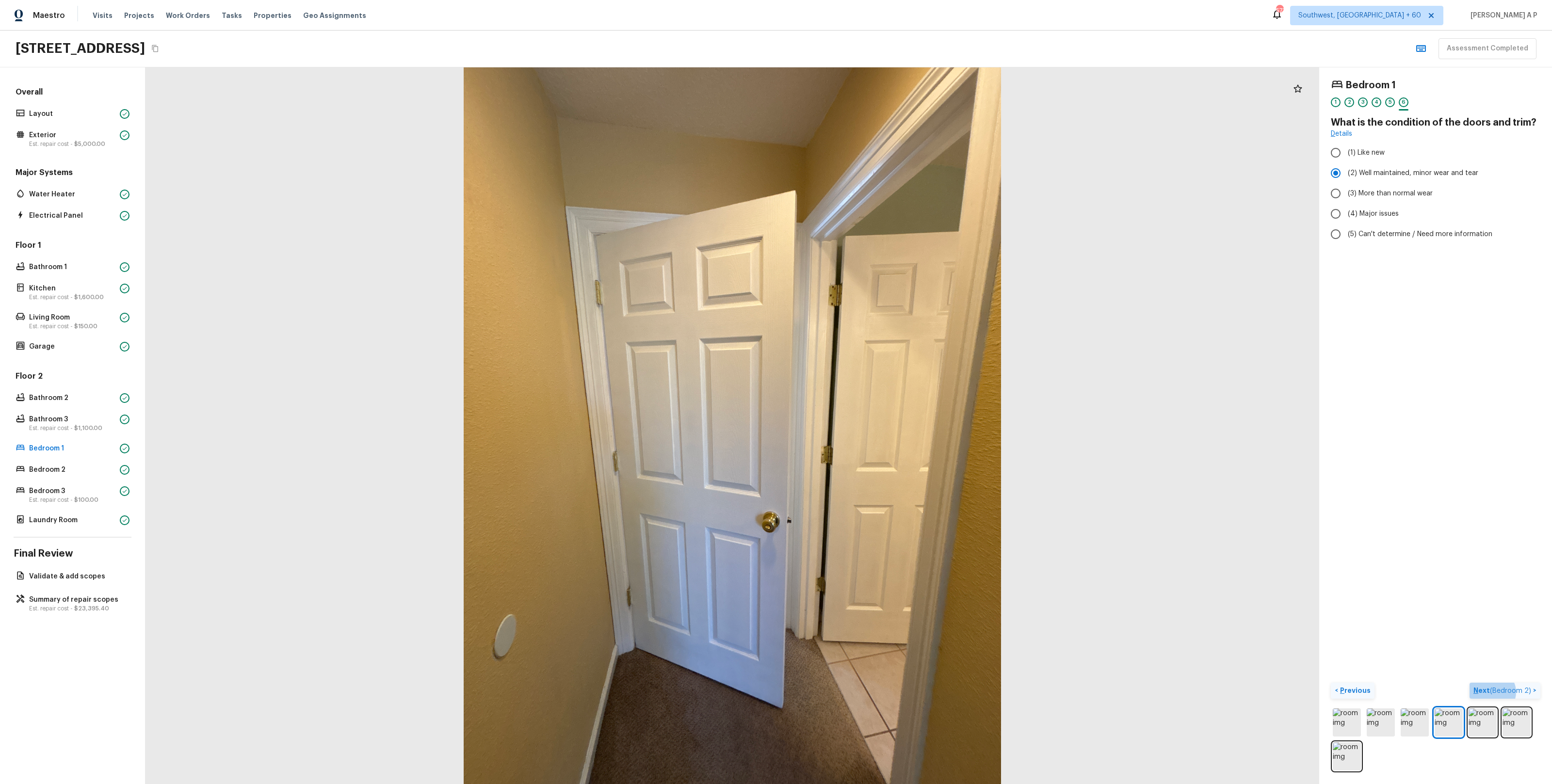
click at [1531, 693] on span "( Bedroom 2 )" at bounding box center [1511, 691] width 41 height 7
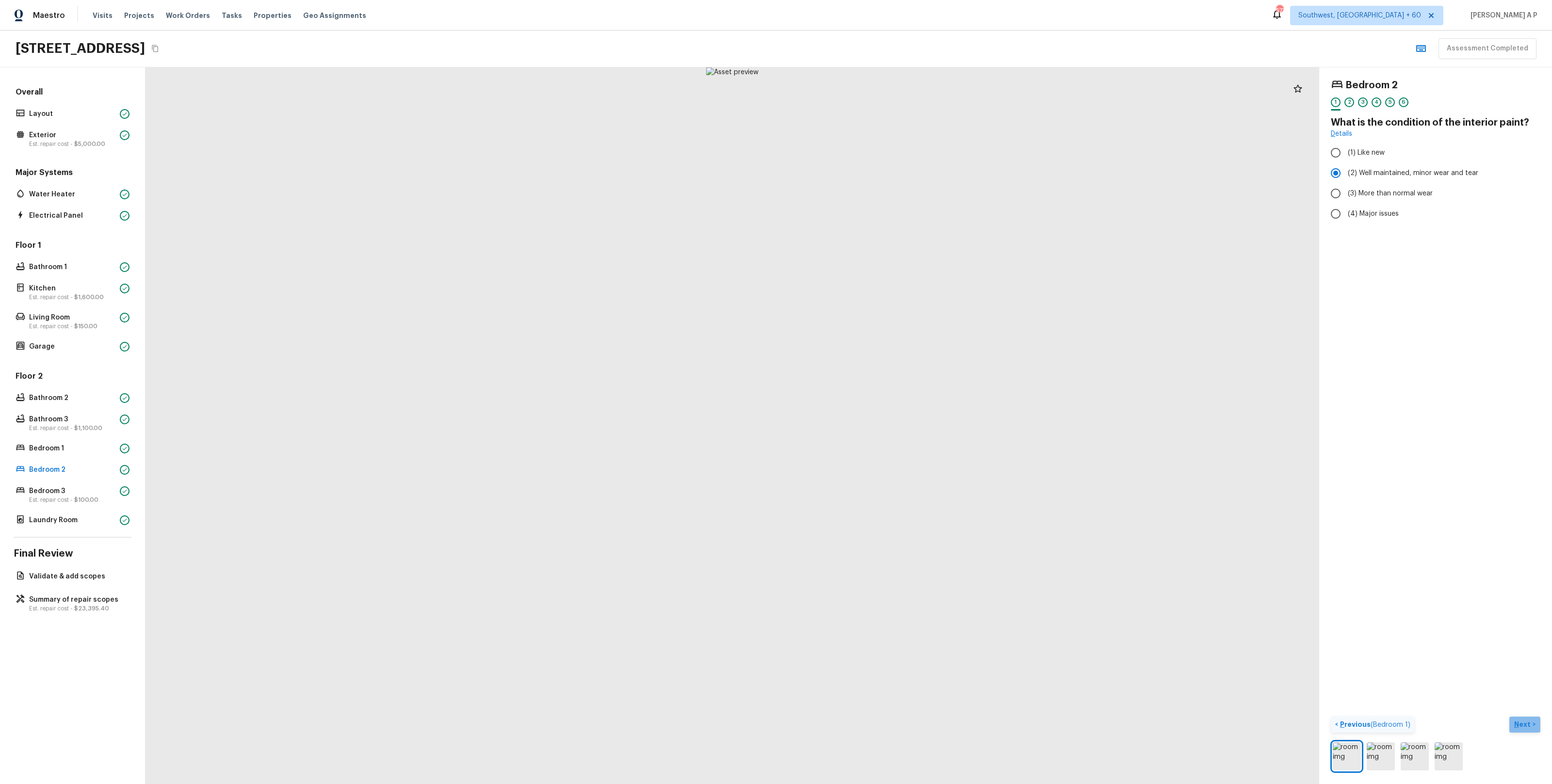
click at [1526, 732] on button "Next >" at bounding box center [1525, 724] width 31 height 16
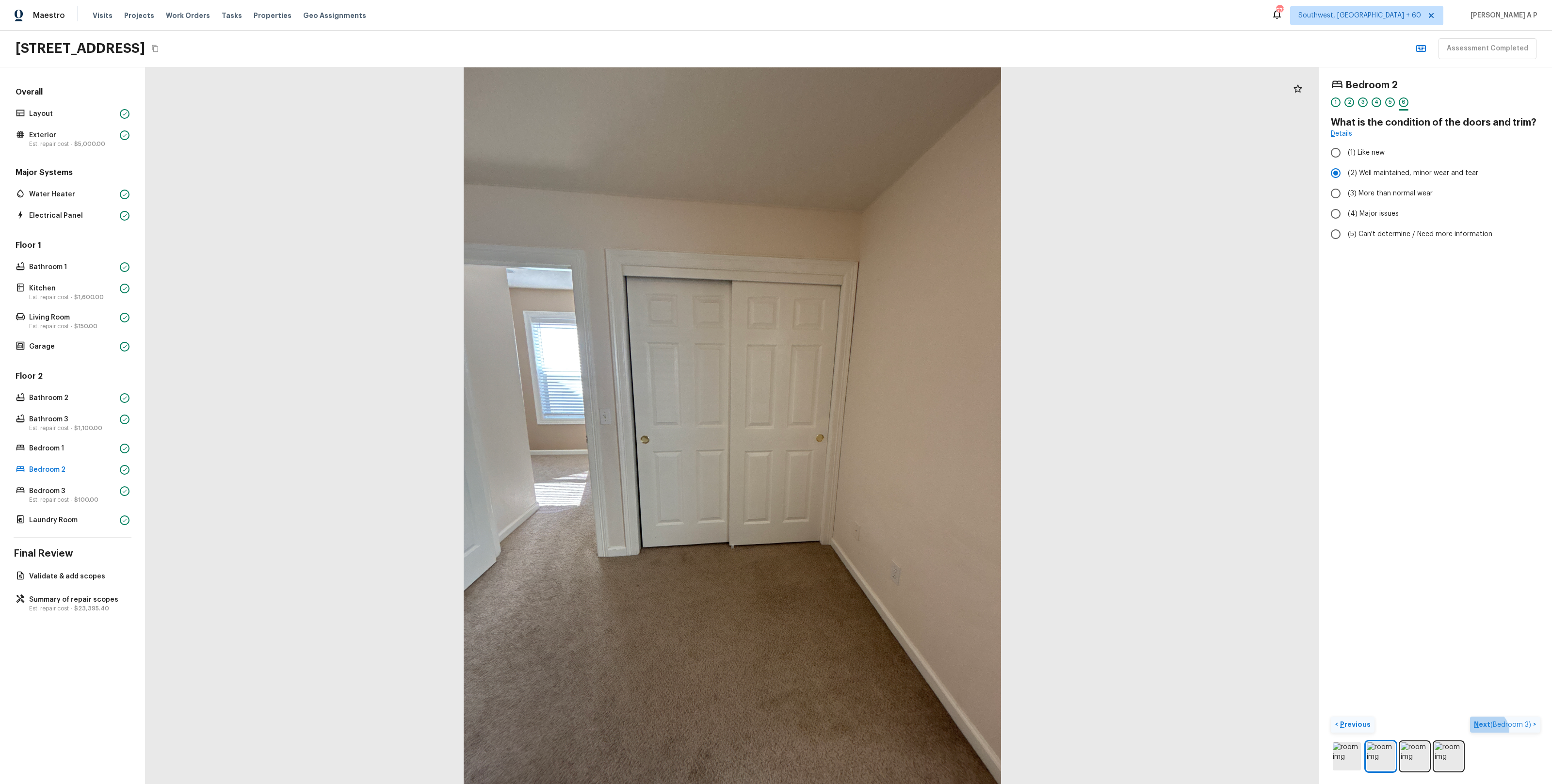
click at [1526, 732] on button "Next ( Bedroom 3 ) >" at bounding box center [1505, 724] width 70 height 16
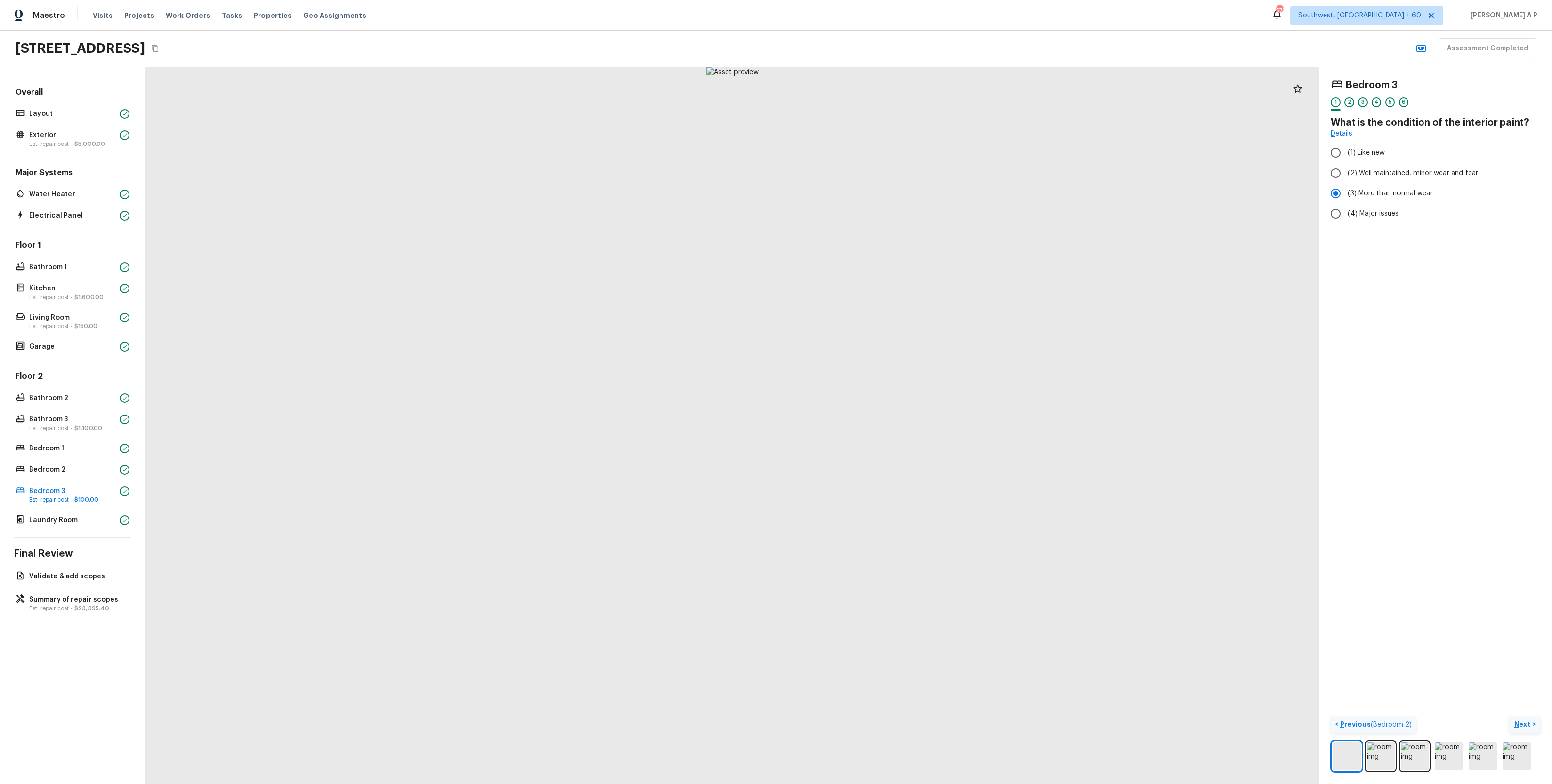
click at [1526, 732] on button "Next >" at bounding box center [1525, 724] width 31 height 16
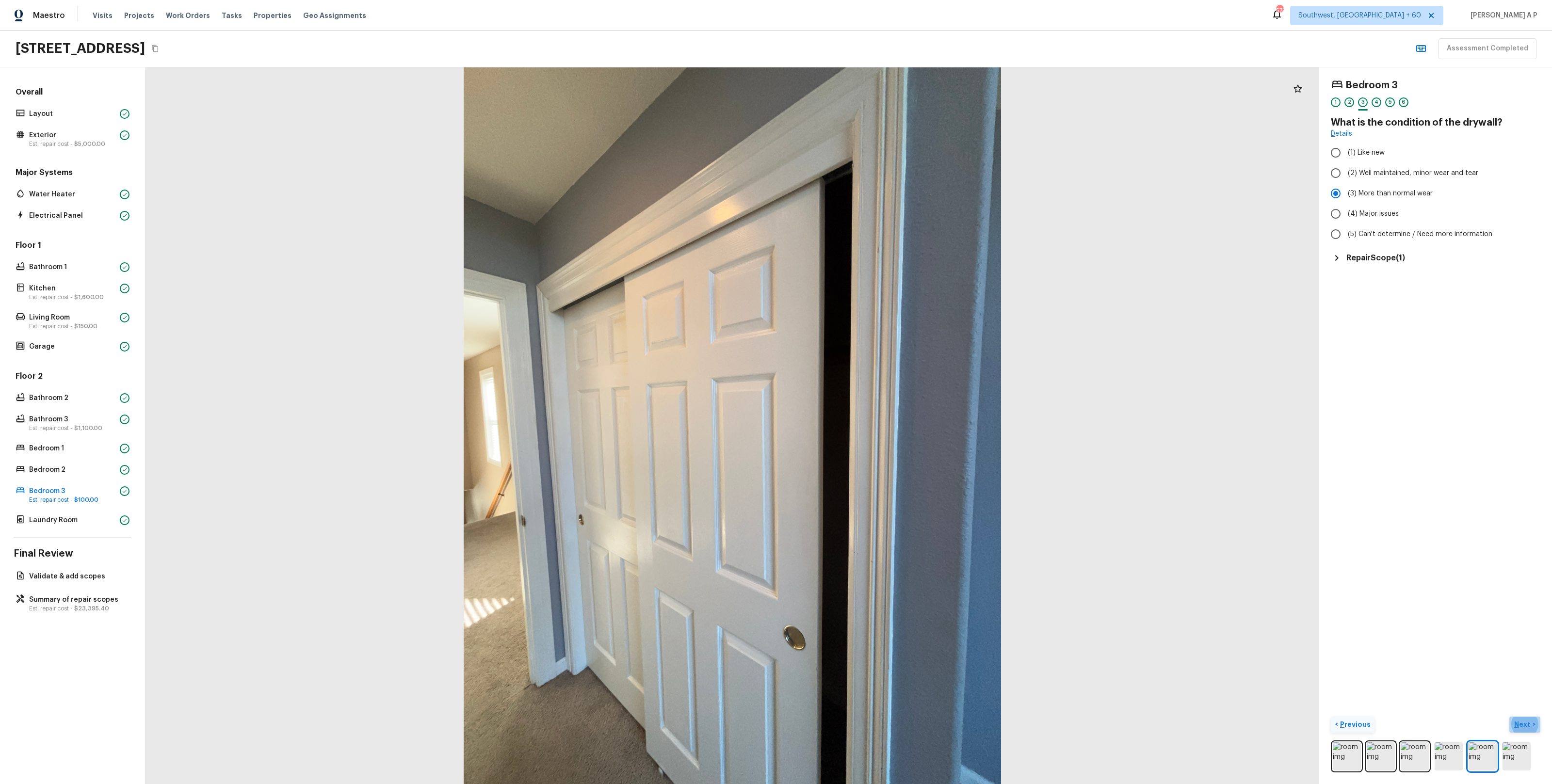
click at [1519, 722] on p "Next" at bounding box center [1523, 725] width 18 height 10
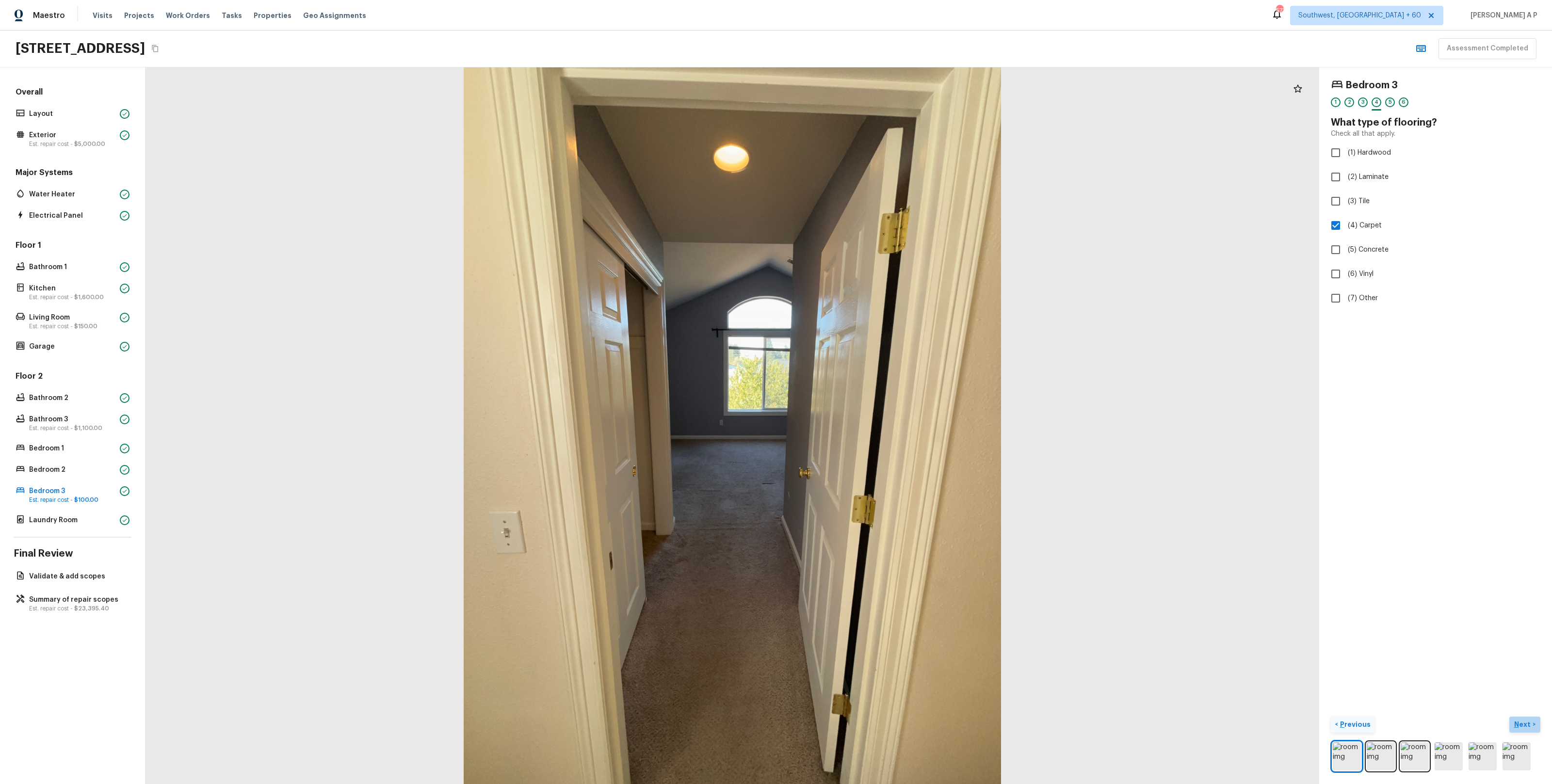
click at [1519, 722] on p "Next" at bounding box center [1523, 725] width 18 height 10
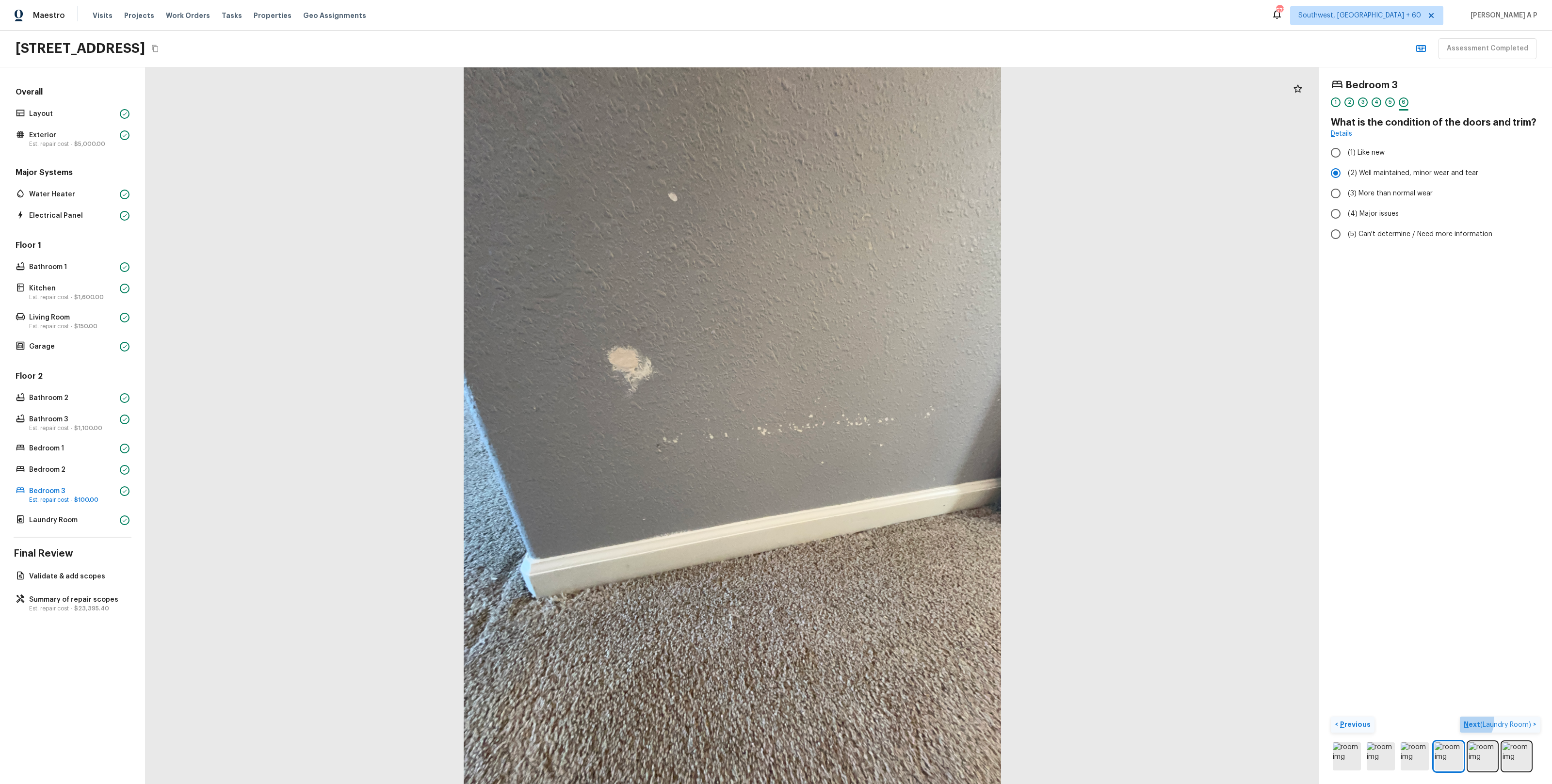
click at [1519, 722] on span "( Laundry Room )" at bounding box center [1506, 725] width 51 height 7
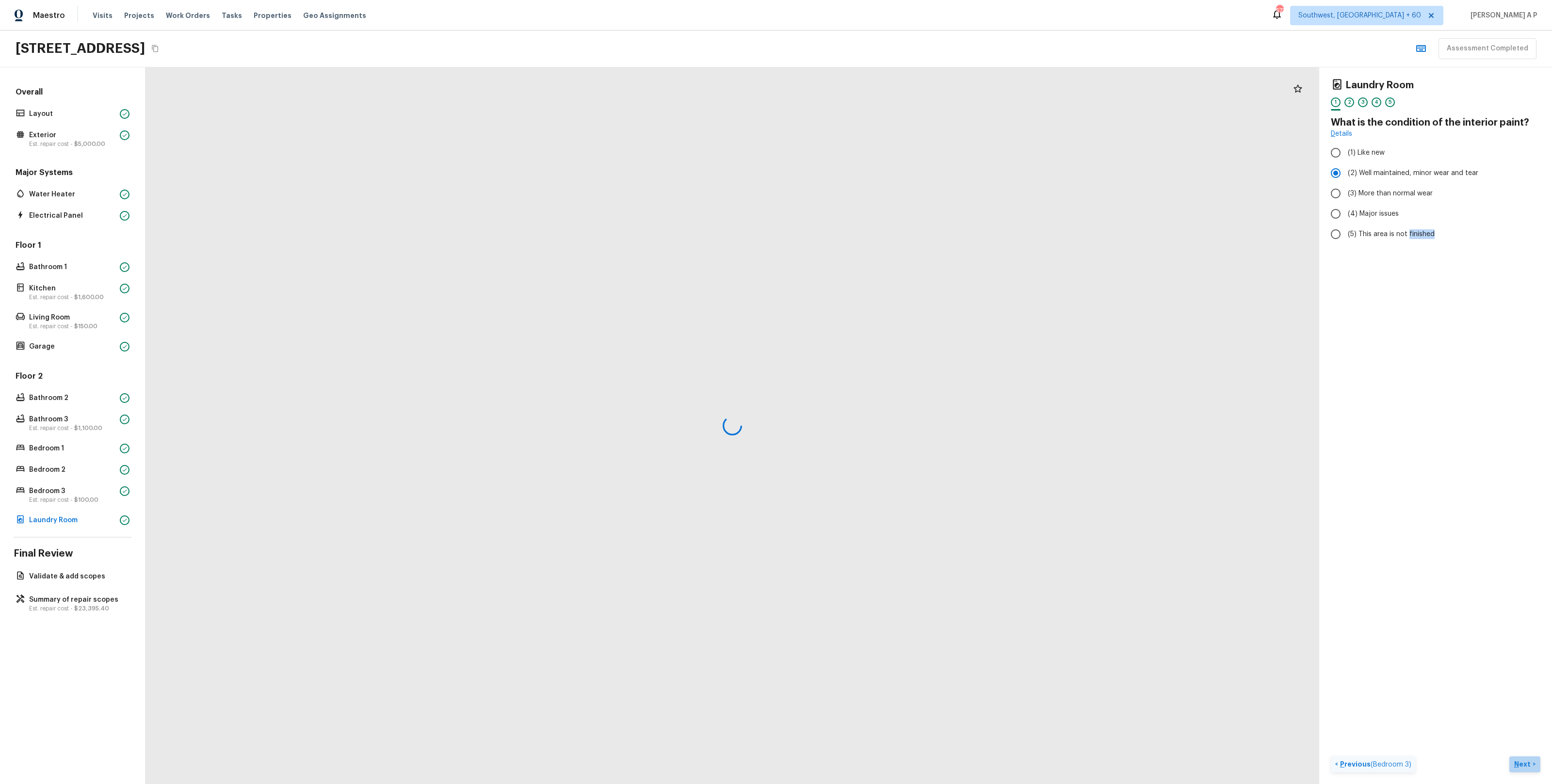
click at [1519, 722] on div "Laundry Room 1 2 3 4 5 What is the condition of the interior paint? Details (1)…" at bounding box center [1435, 425] width 233 height 716
click at [1527, 723] on p "Next" at bounding box center [1523, 725] width 18 height 10
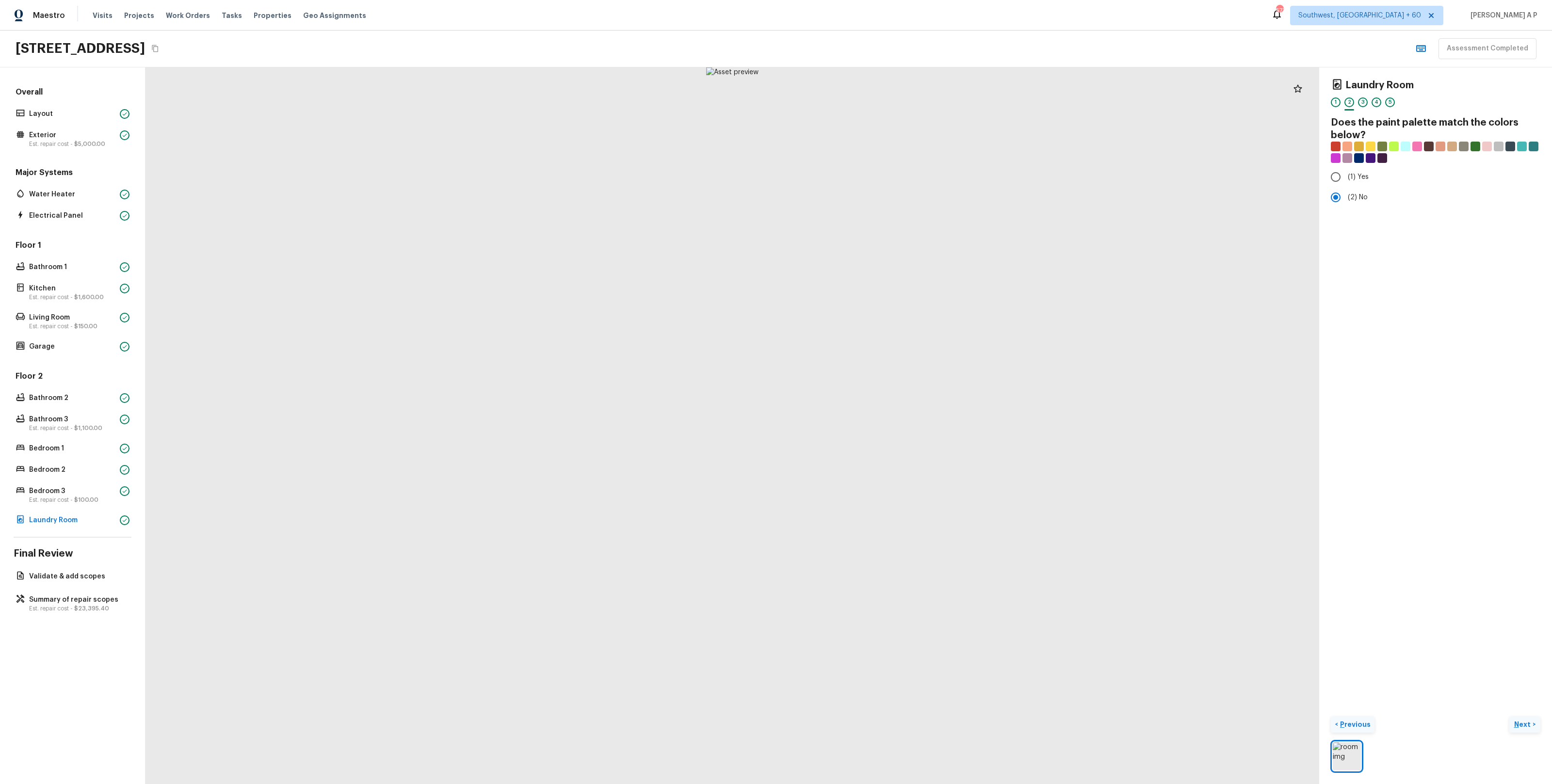
click at [1527, 723] on p "Next" at bounding box center [1523, 725] width 18 height 10
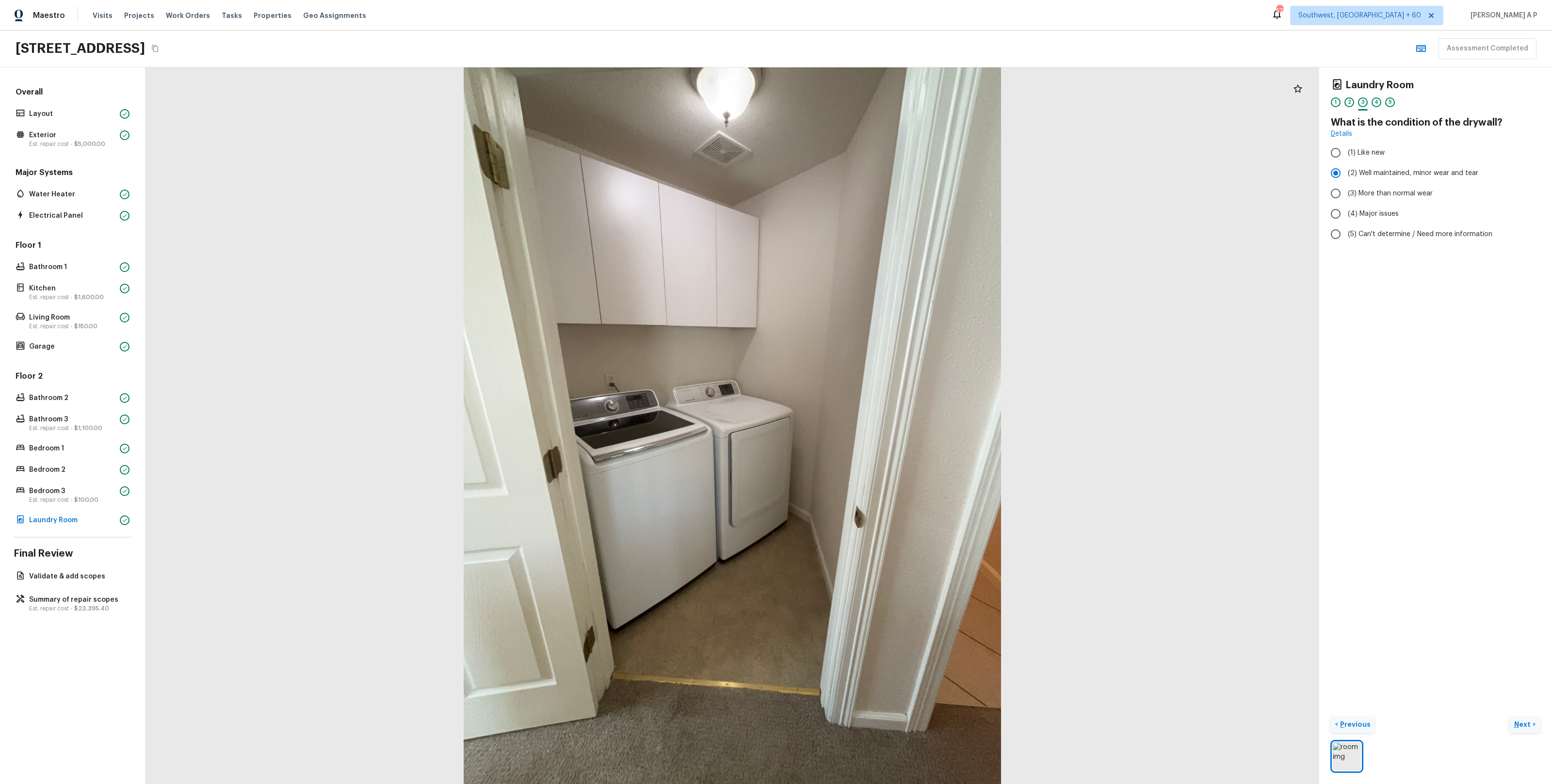
click at [1527, 723] on p "Next" at bounding box center [1523, 725] width 18 height 10
click at [1527, 723] on span "( Validate & add scopes )" at bounding box center [1492, 725] width 78 height 7
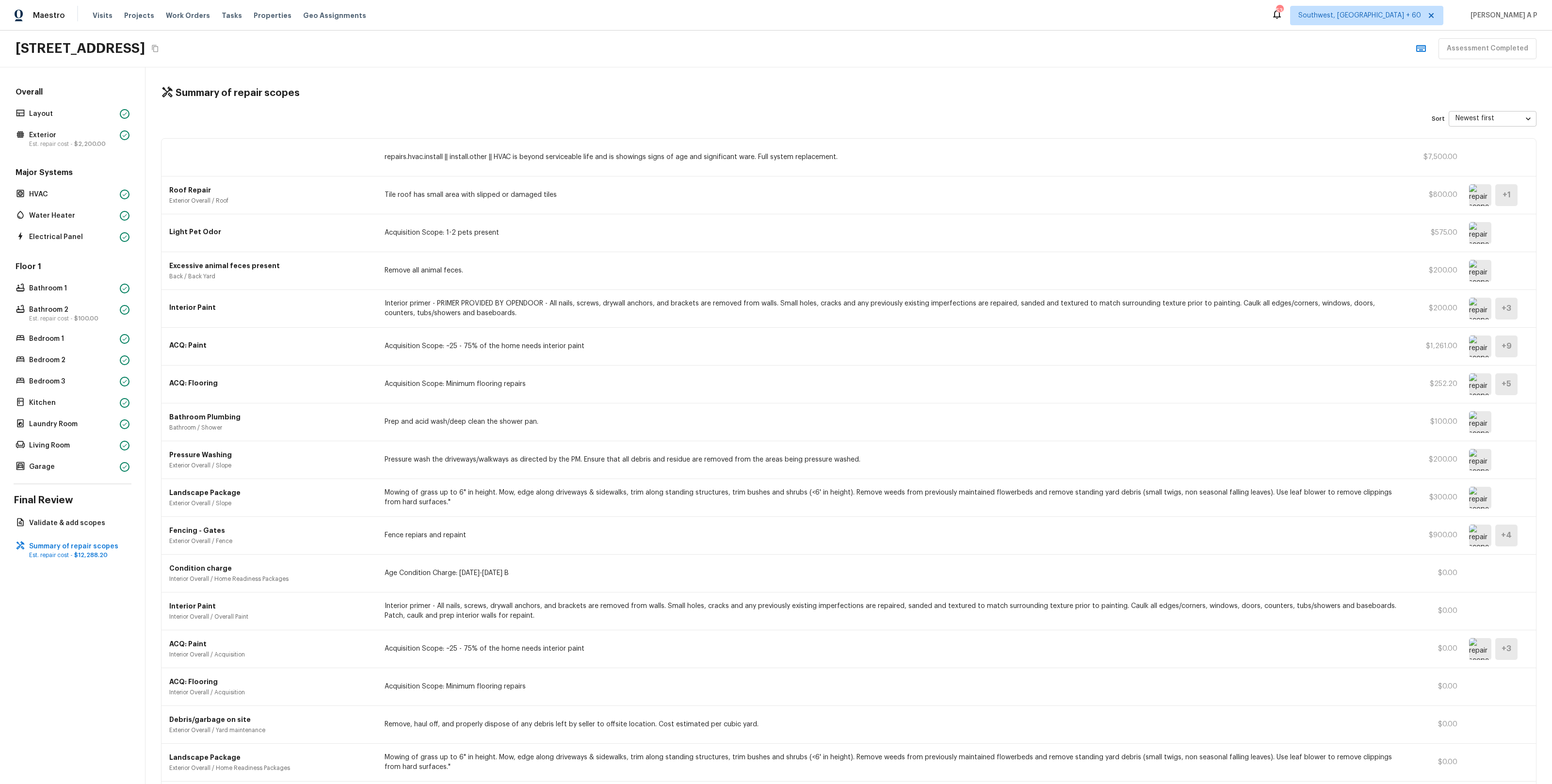
scroll to position [75, 0]
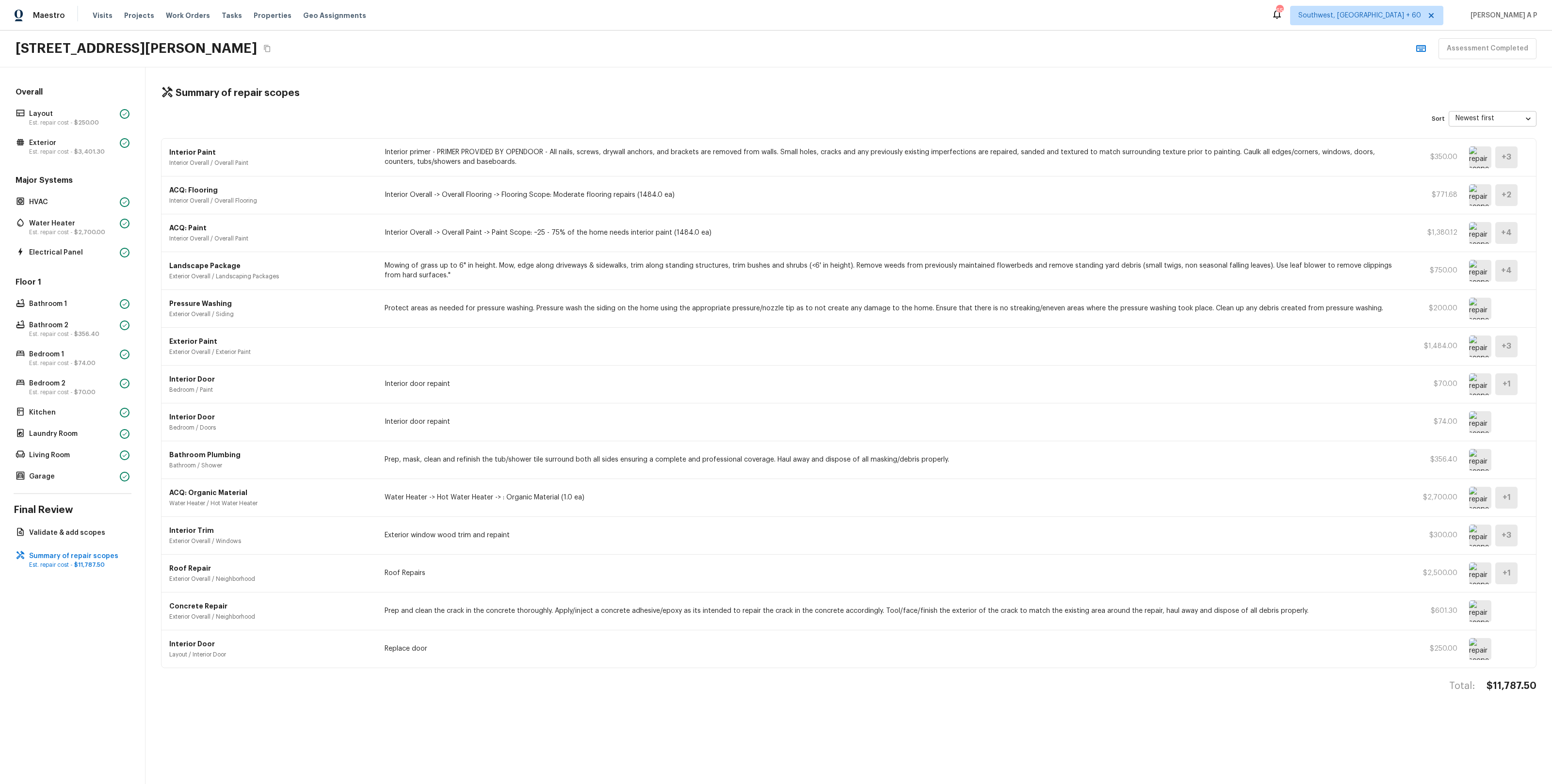
click at [1488, 384] on img at bounding box center [1479, 384] width 22 height 21
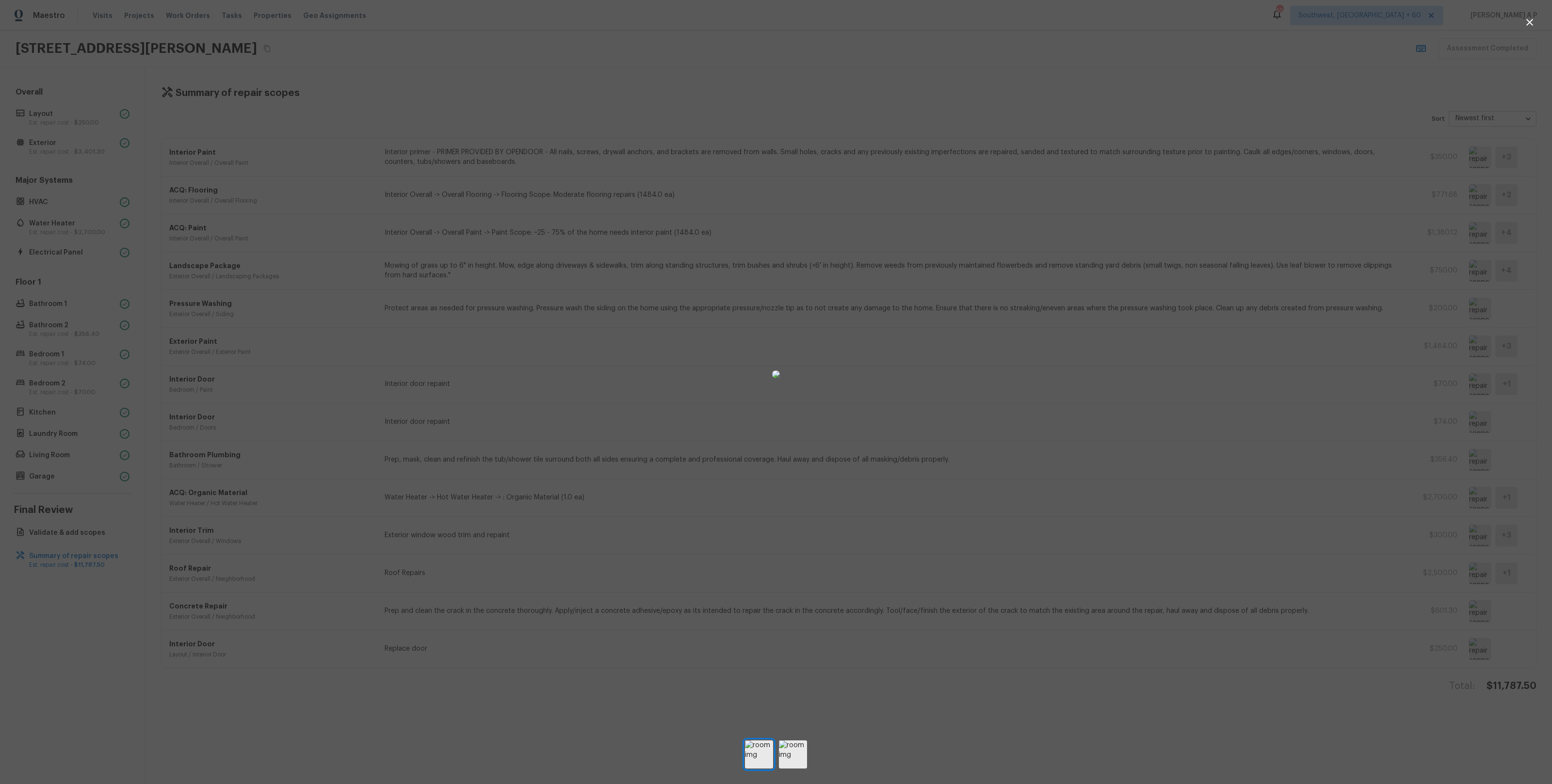
click at [1340, 385] on div at bounding box center [776, 374] width 1552 height 717
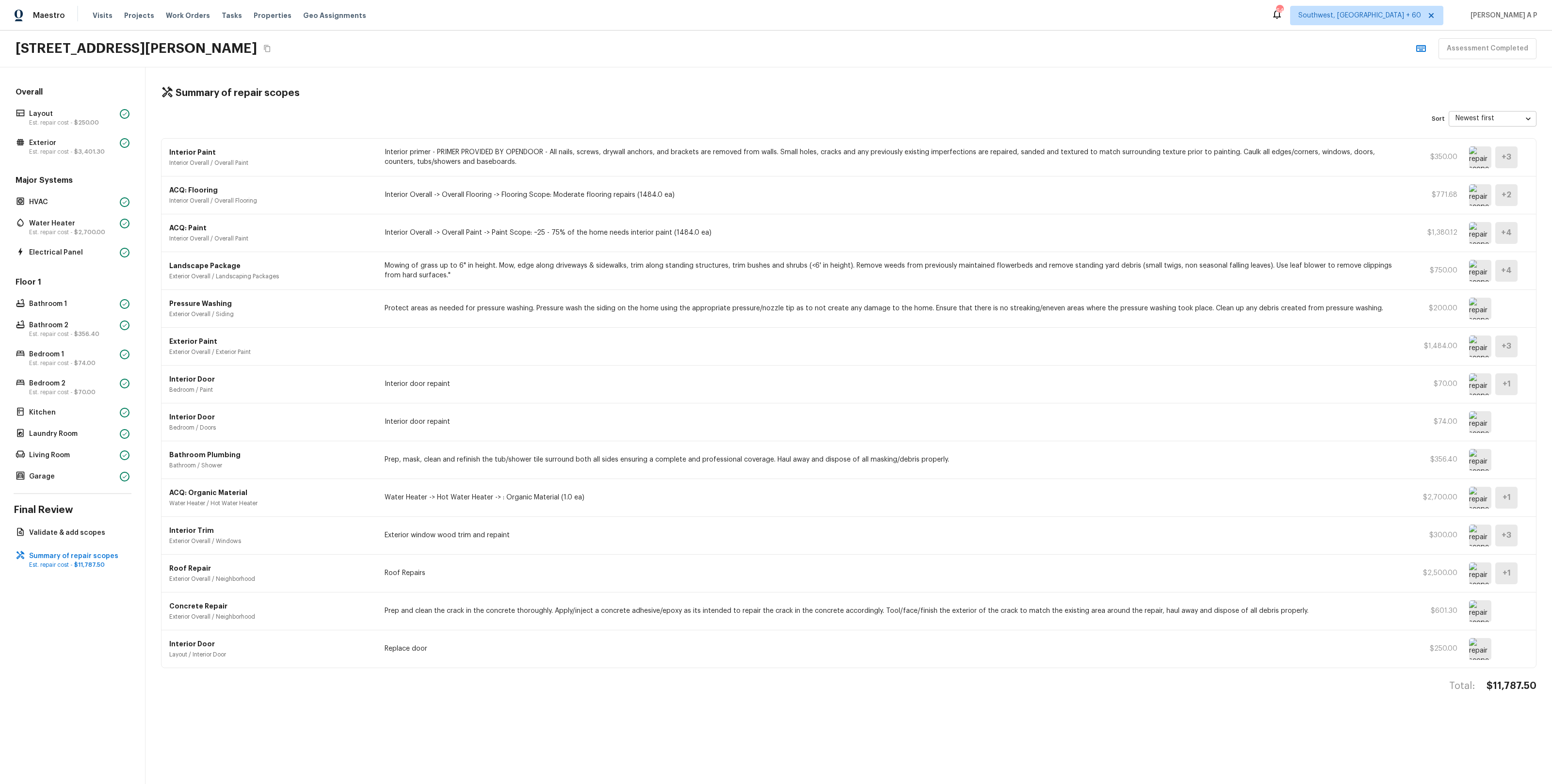
click at [1477, 385] on img at bounding box center [1479, 384] width 22 height 21
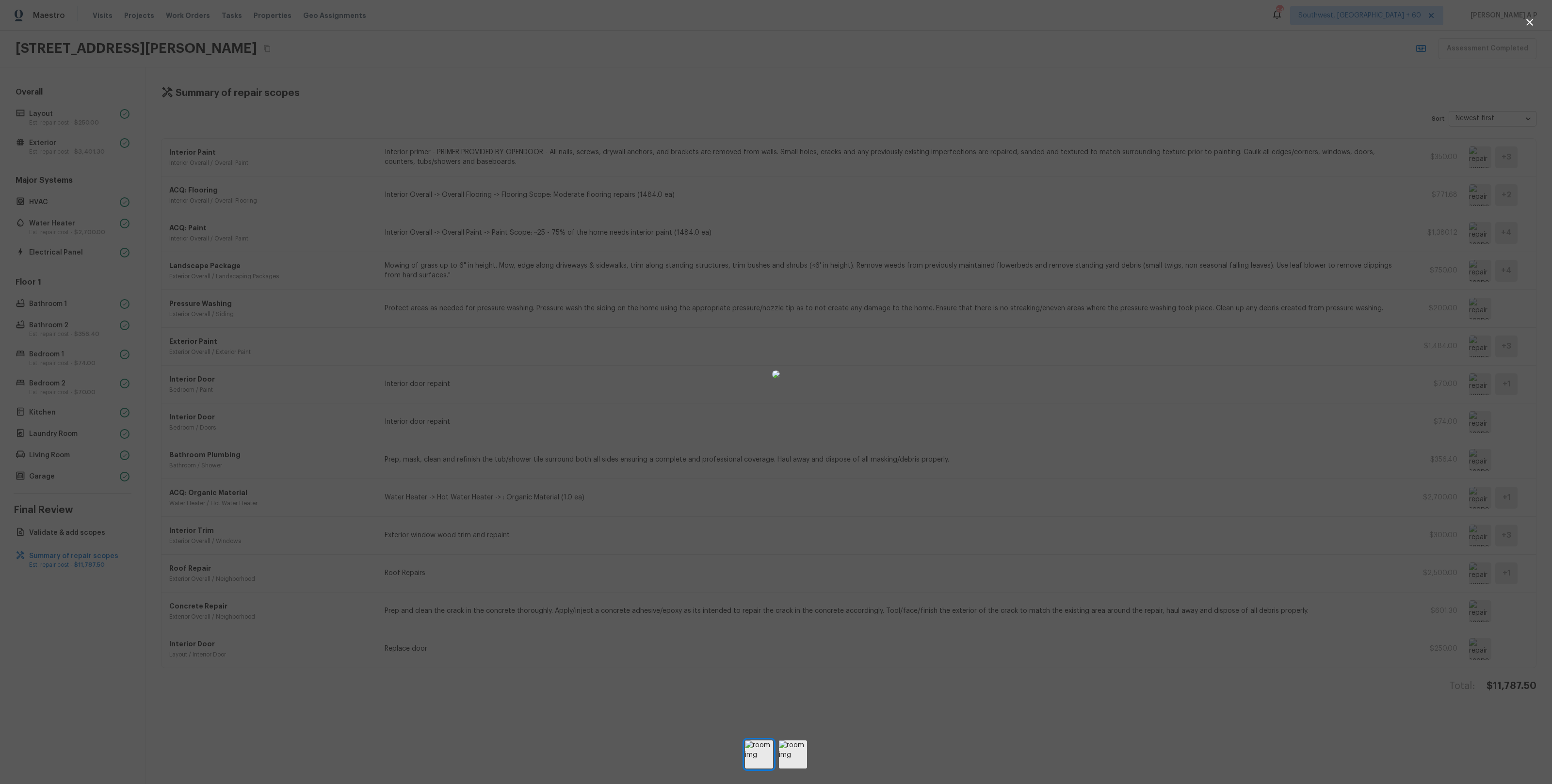
click at [1422, 415] on div at bounding box center [776, 374] width 1552 height 717
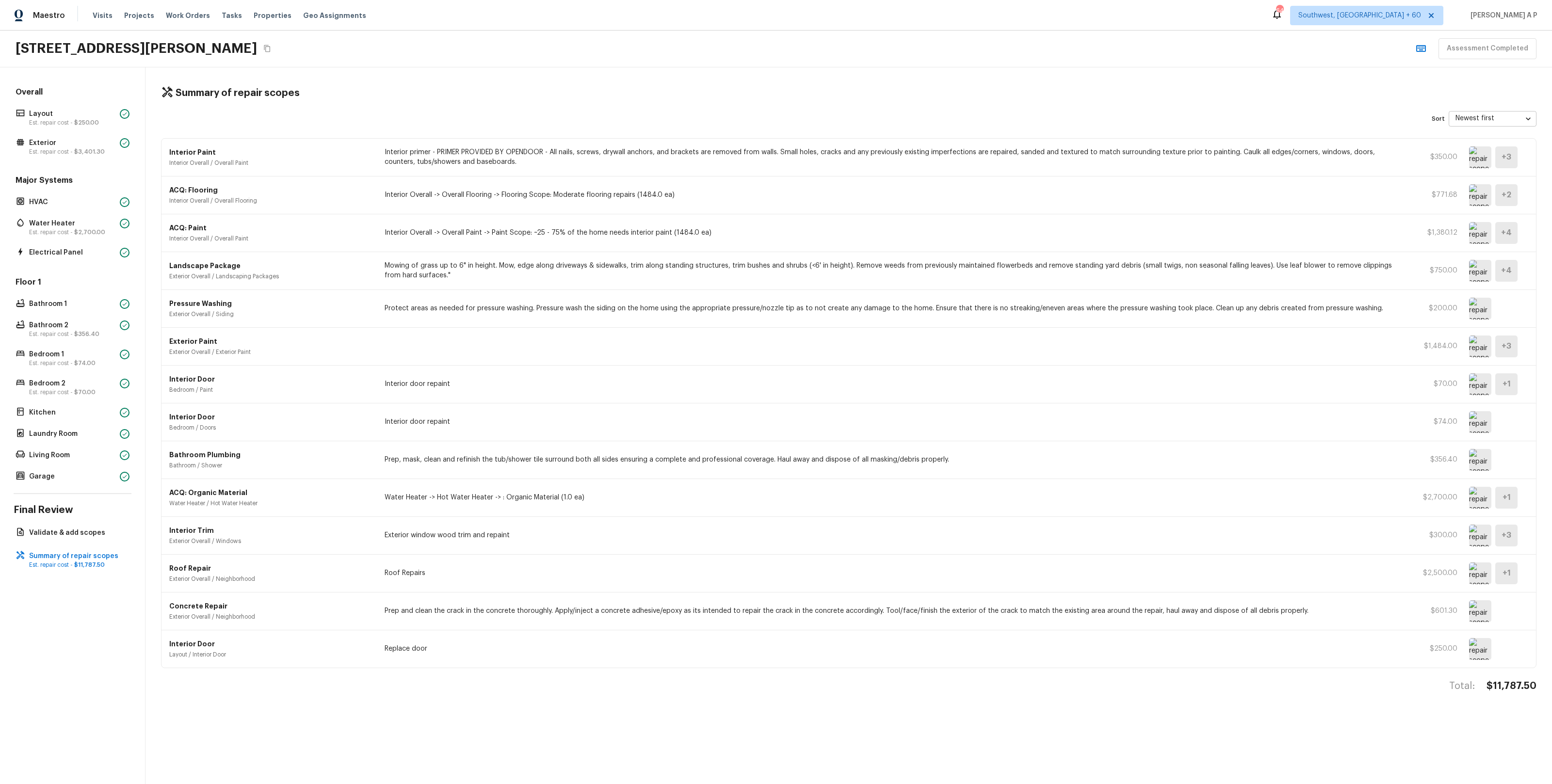
click at [1488, 430] on img at bounding box center [1479, 422] width 22 height 21
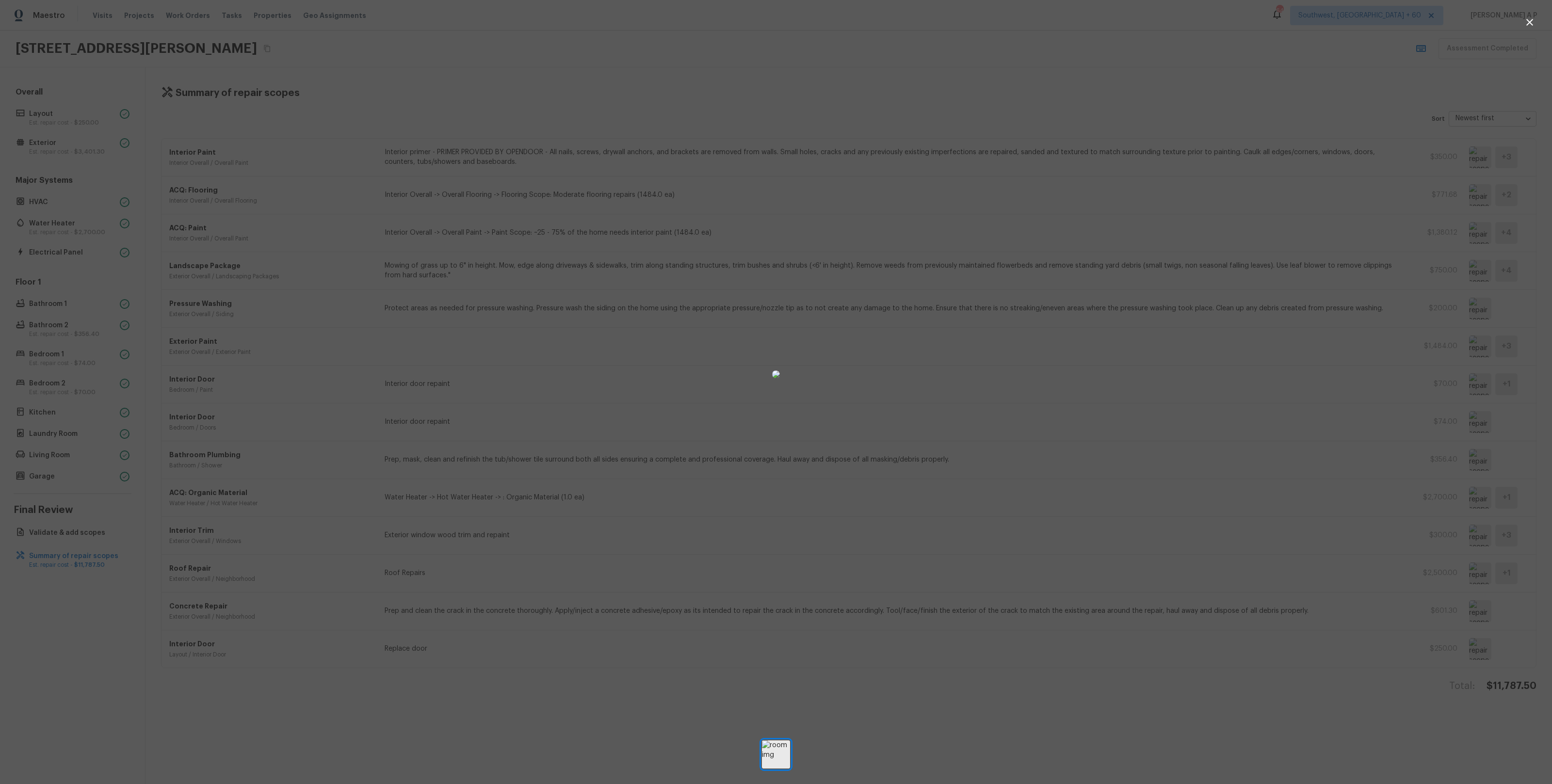
click at [1390, 473] on div at bounding box center [776, 374] width 1552 height 717
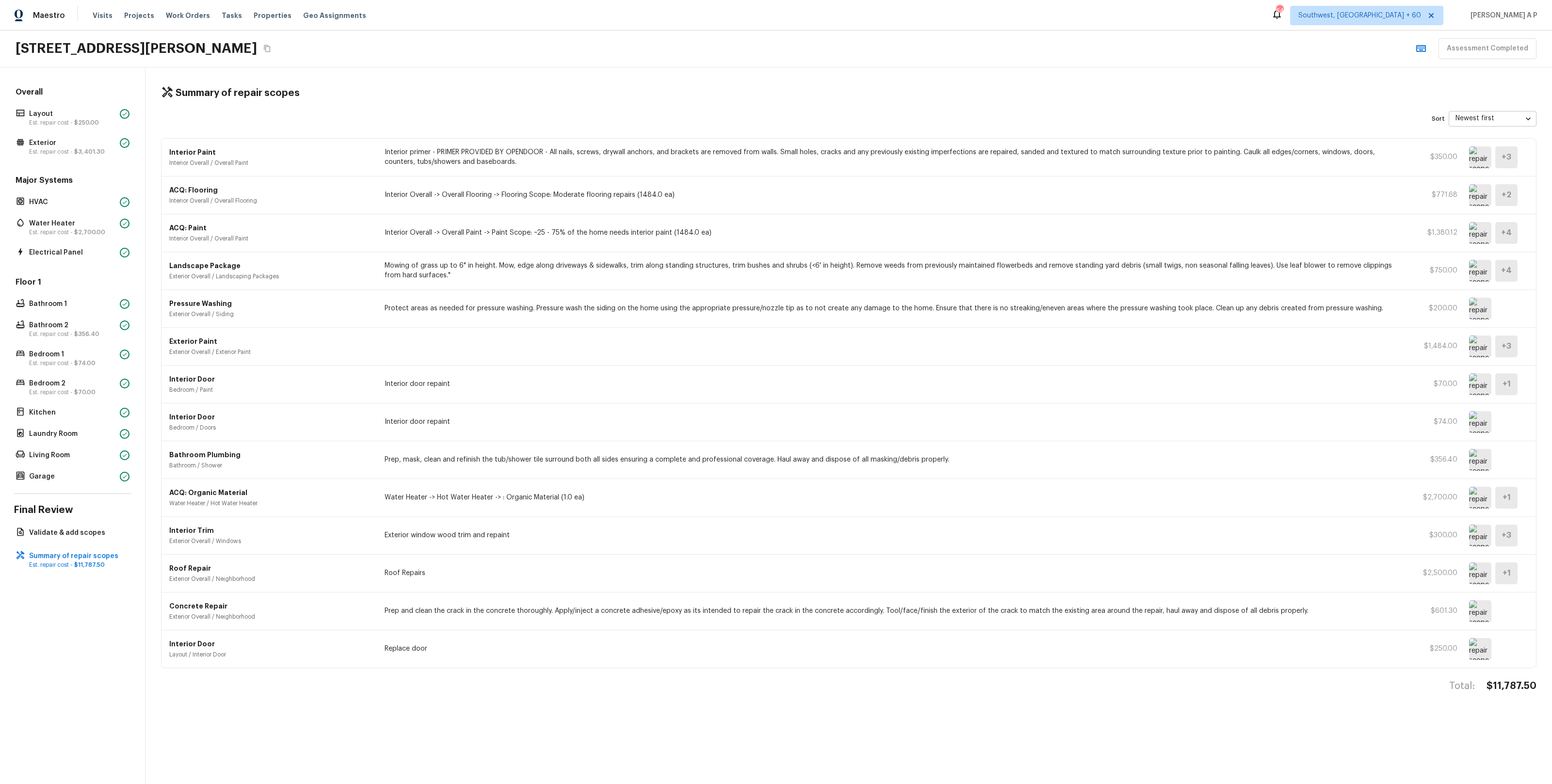
click at [1474, 422] on img at bounding box center [1479, 422] width 22 height 21
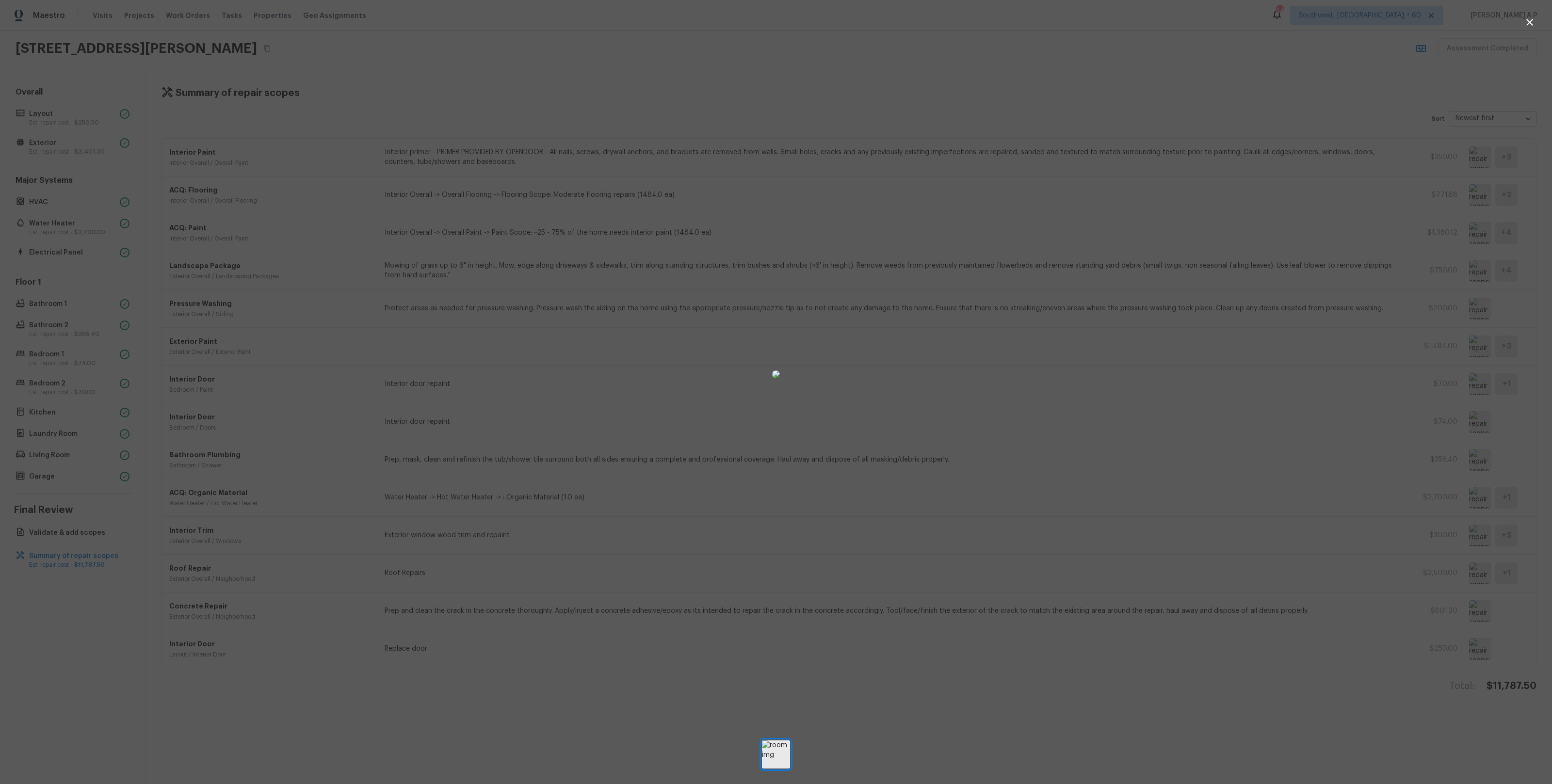
click at [1318, 501] on div at bounding box center [776, 374] width 1552 height 717
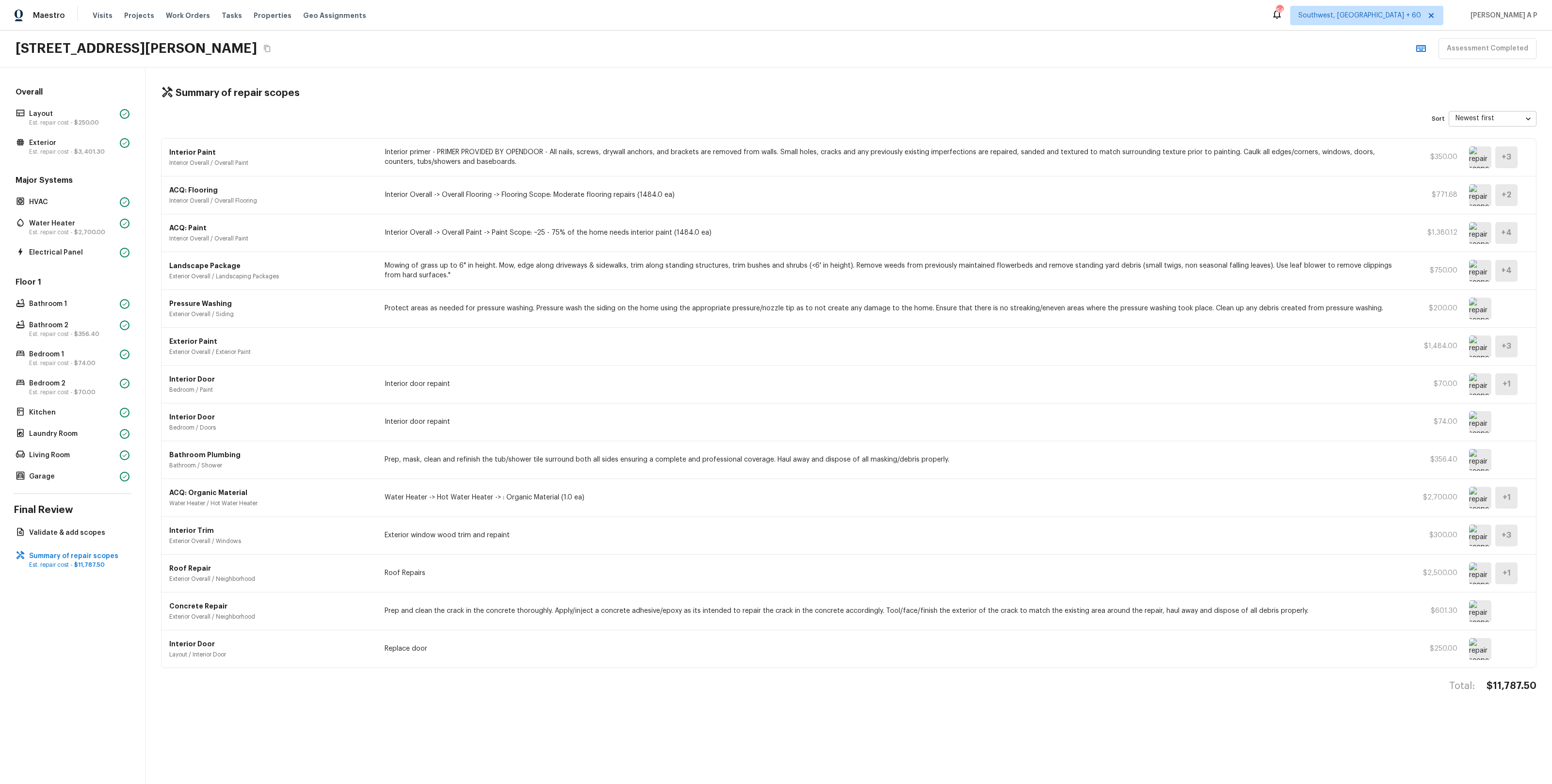
click at [1477, 392] on img at bounding box center [1479, 384] width 22 height 21
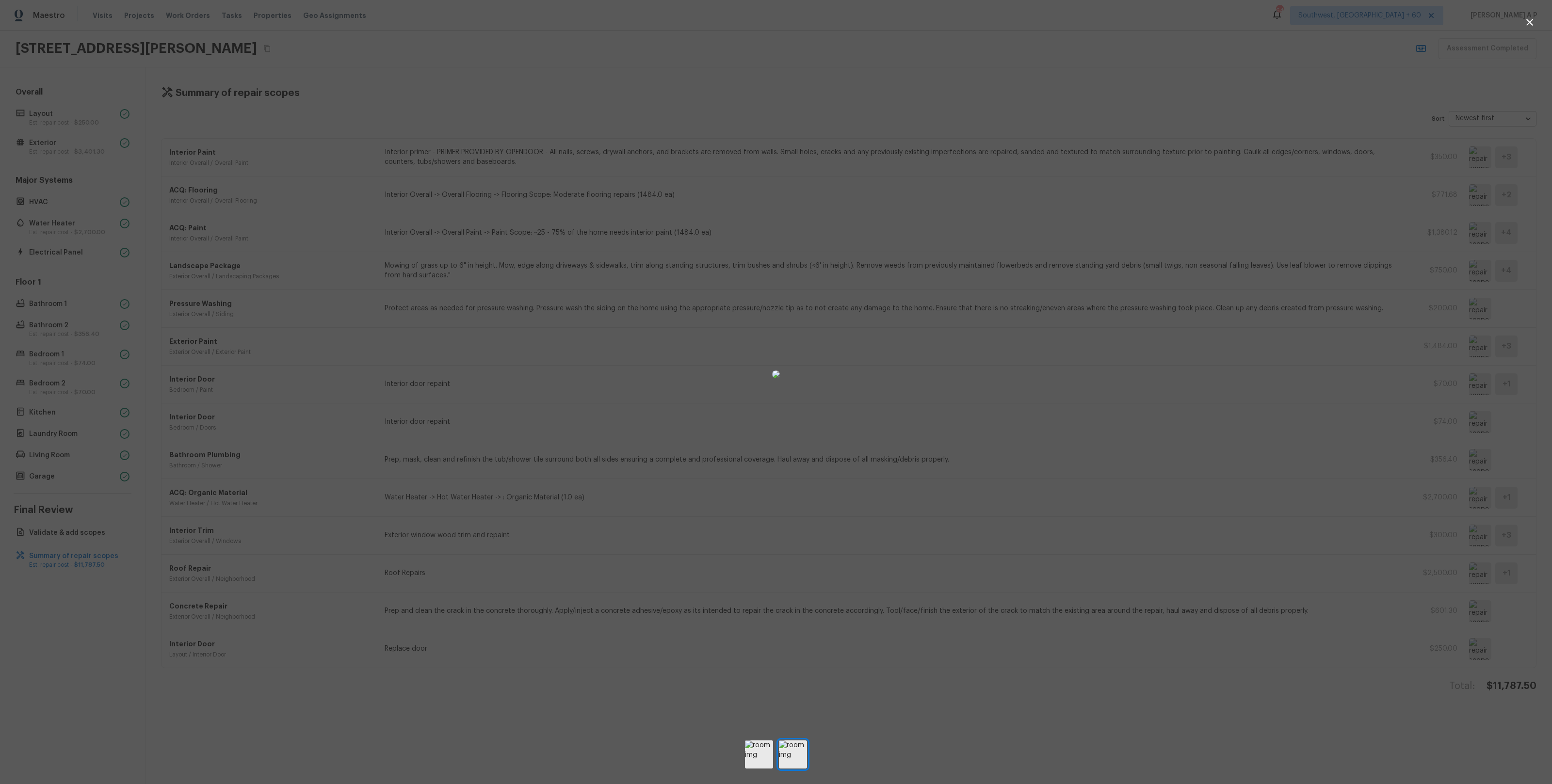
click at [1343, 424] on div at bounding box center [776, 374] width 1552 height 717
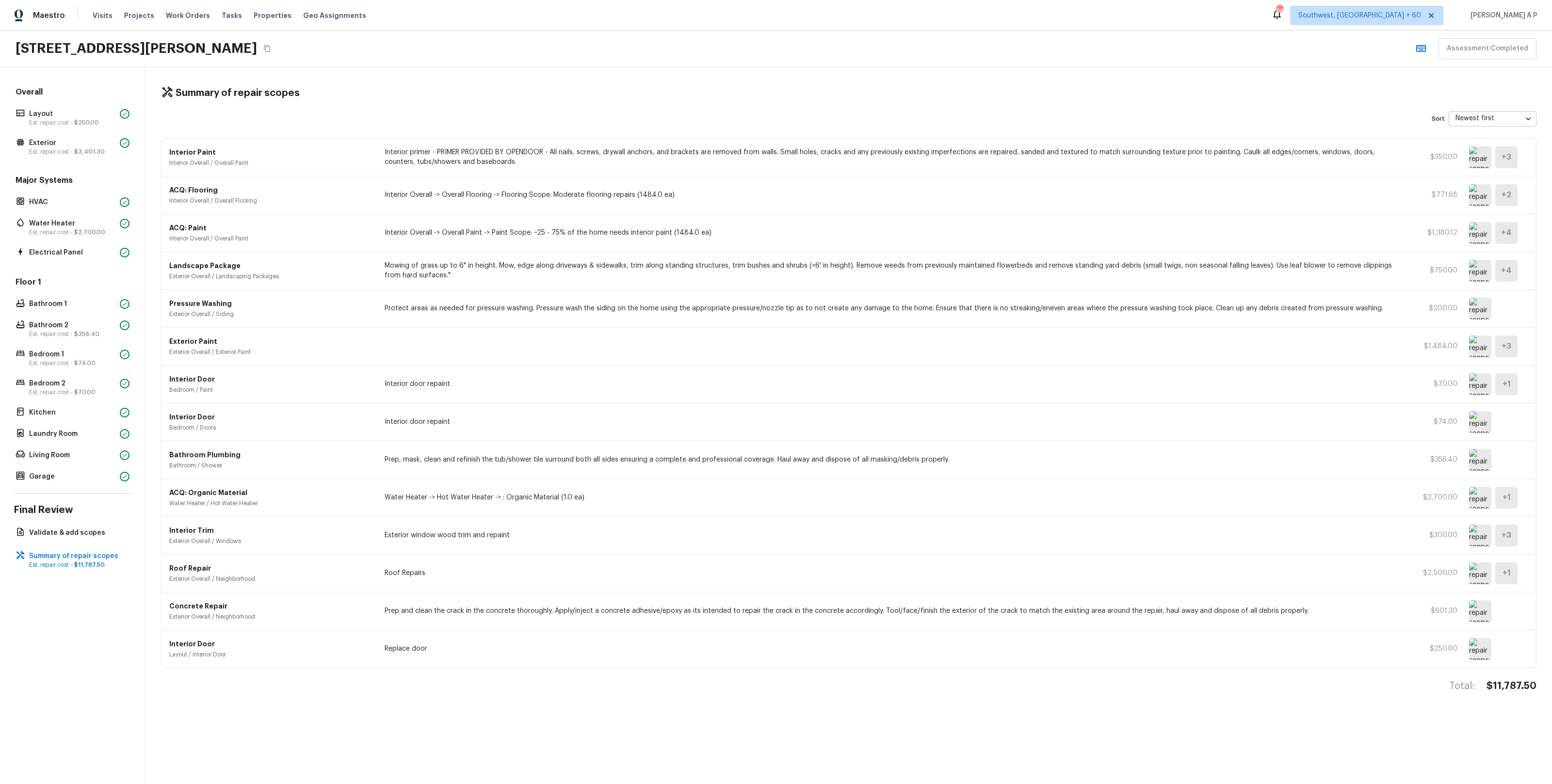
click at [1480, 422] on img at bounding box center [1479, 422] width 22 height 21
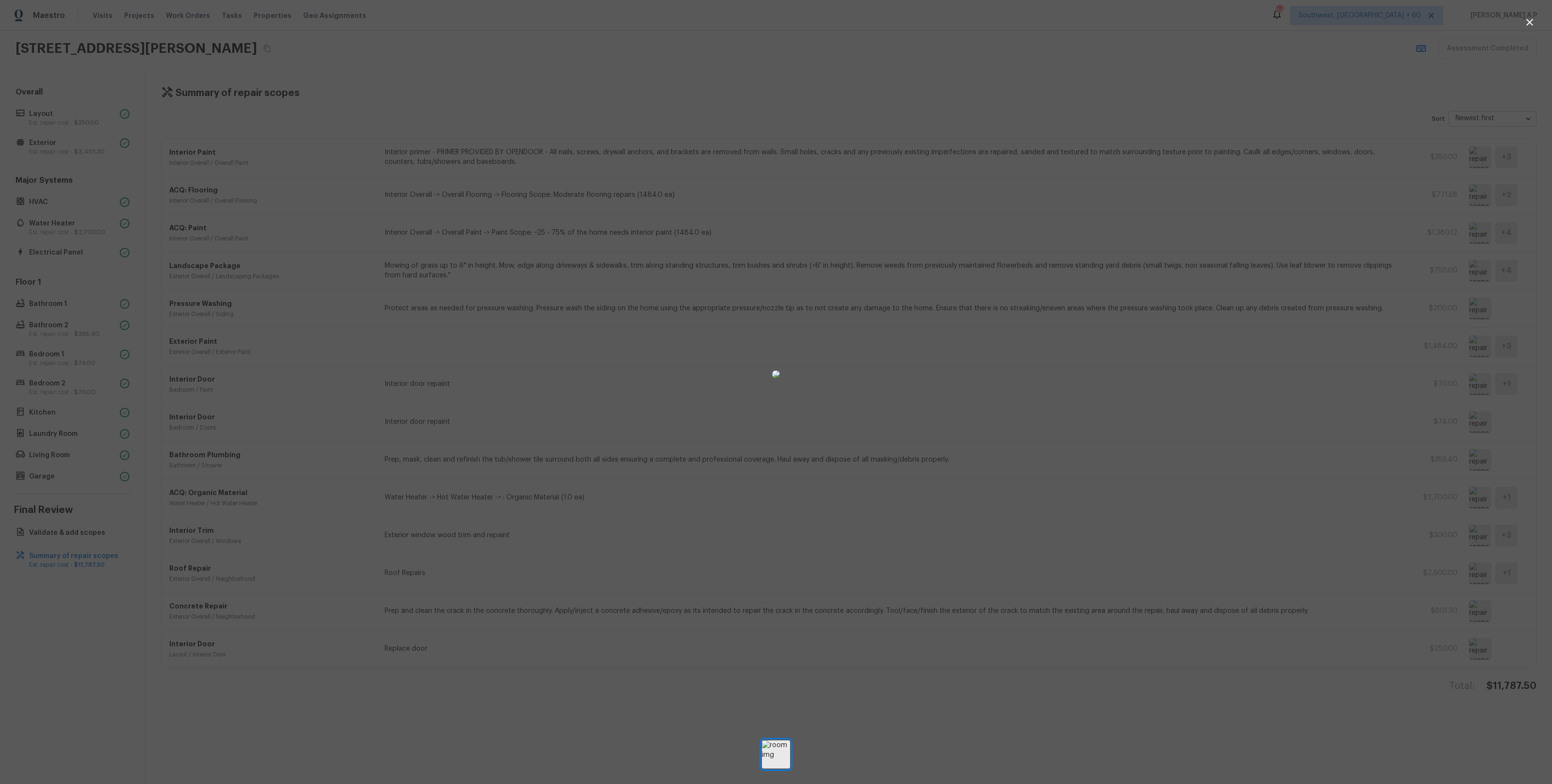
click at [1315, 440] on div at bounding box center [776, 374] width 1552 height 717
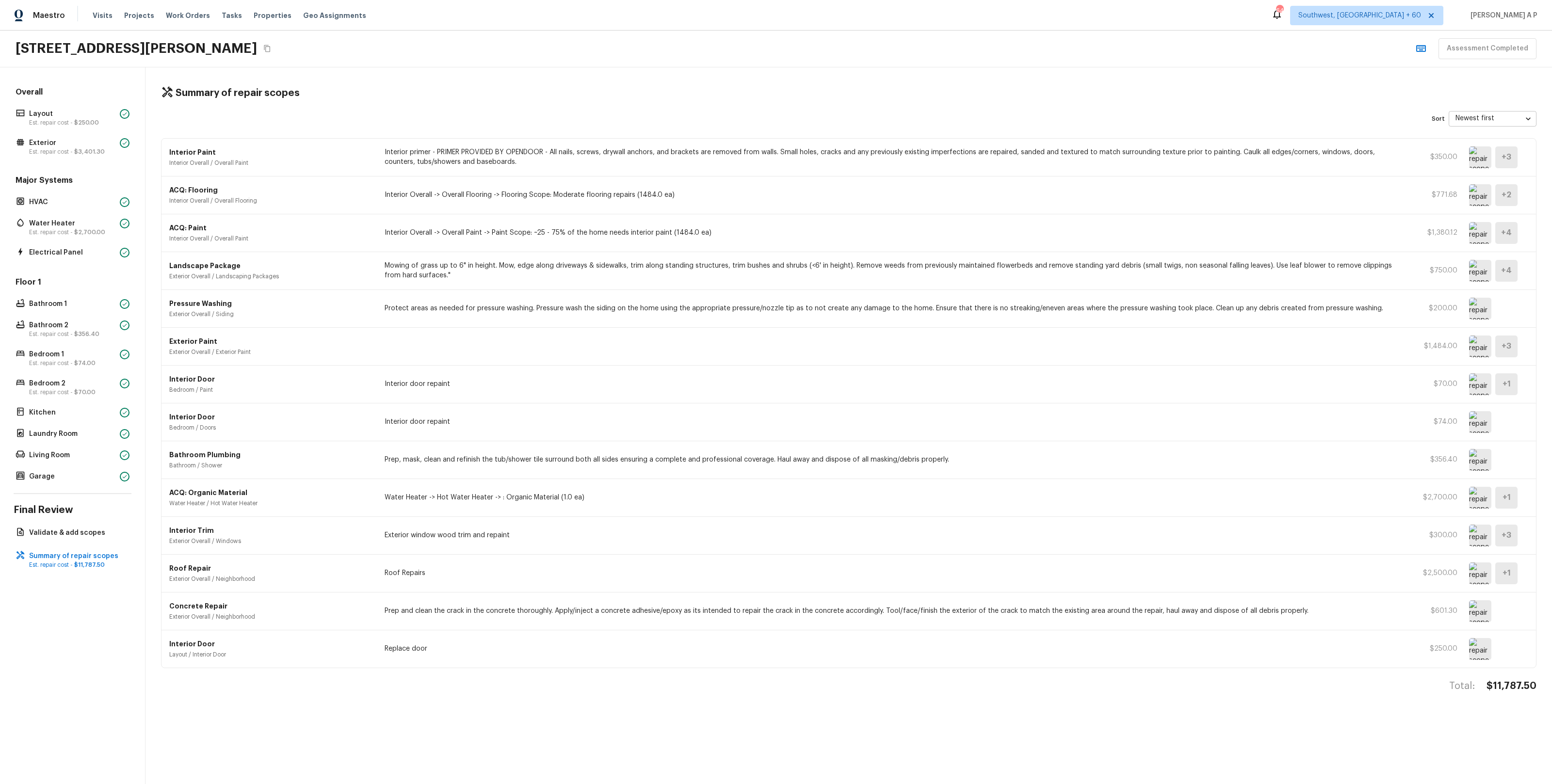
click at [1474, 387] on img at bounding box center [1479, 384] width 22 height 21
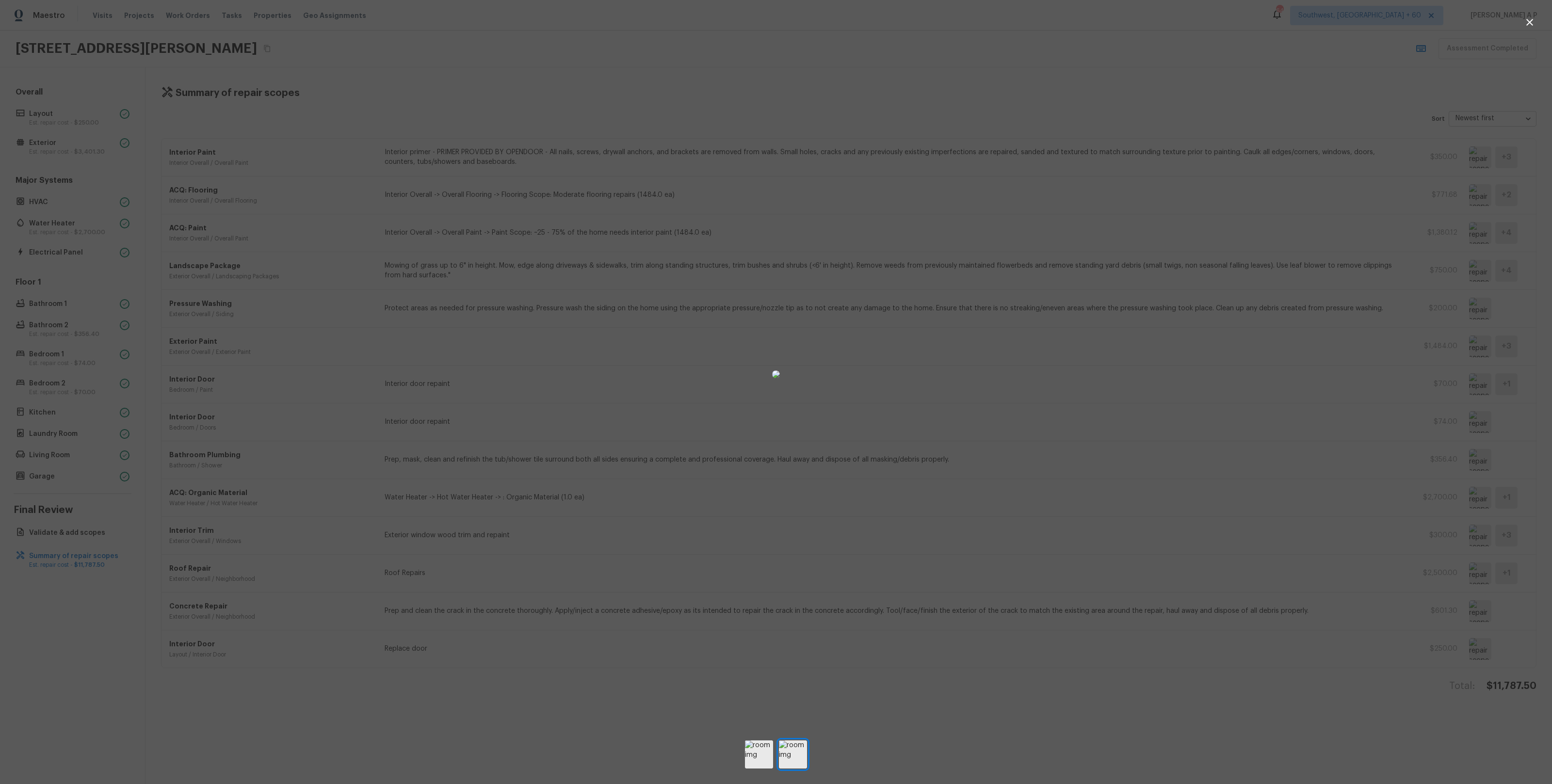
click at [1464, 440] on div at bounding box center [776, 374] width 1552 height 717
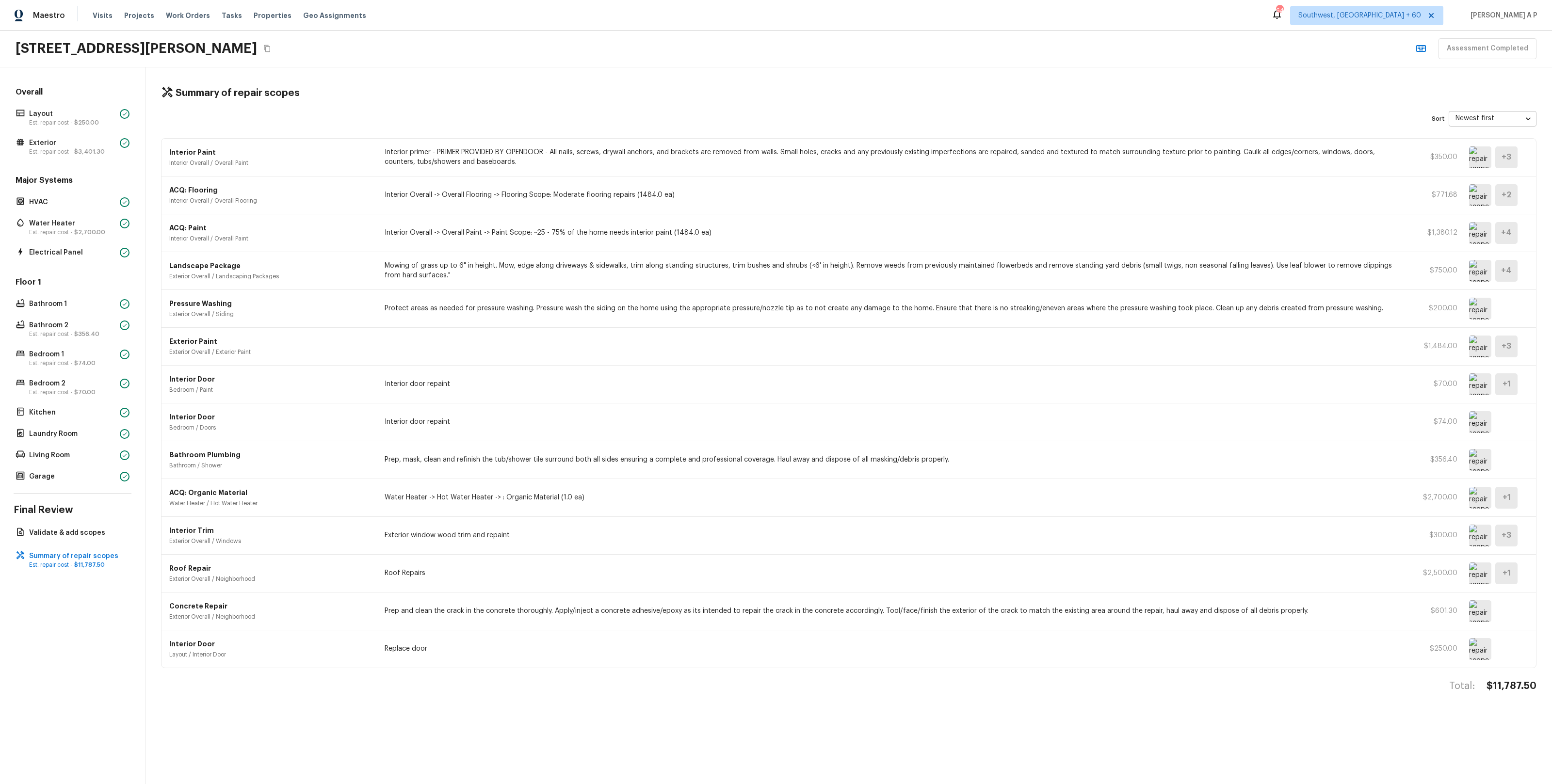
click at [1473, 422] on img at bounding box center [1479, 422] width 22 height 21
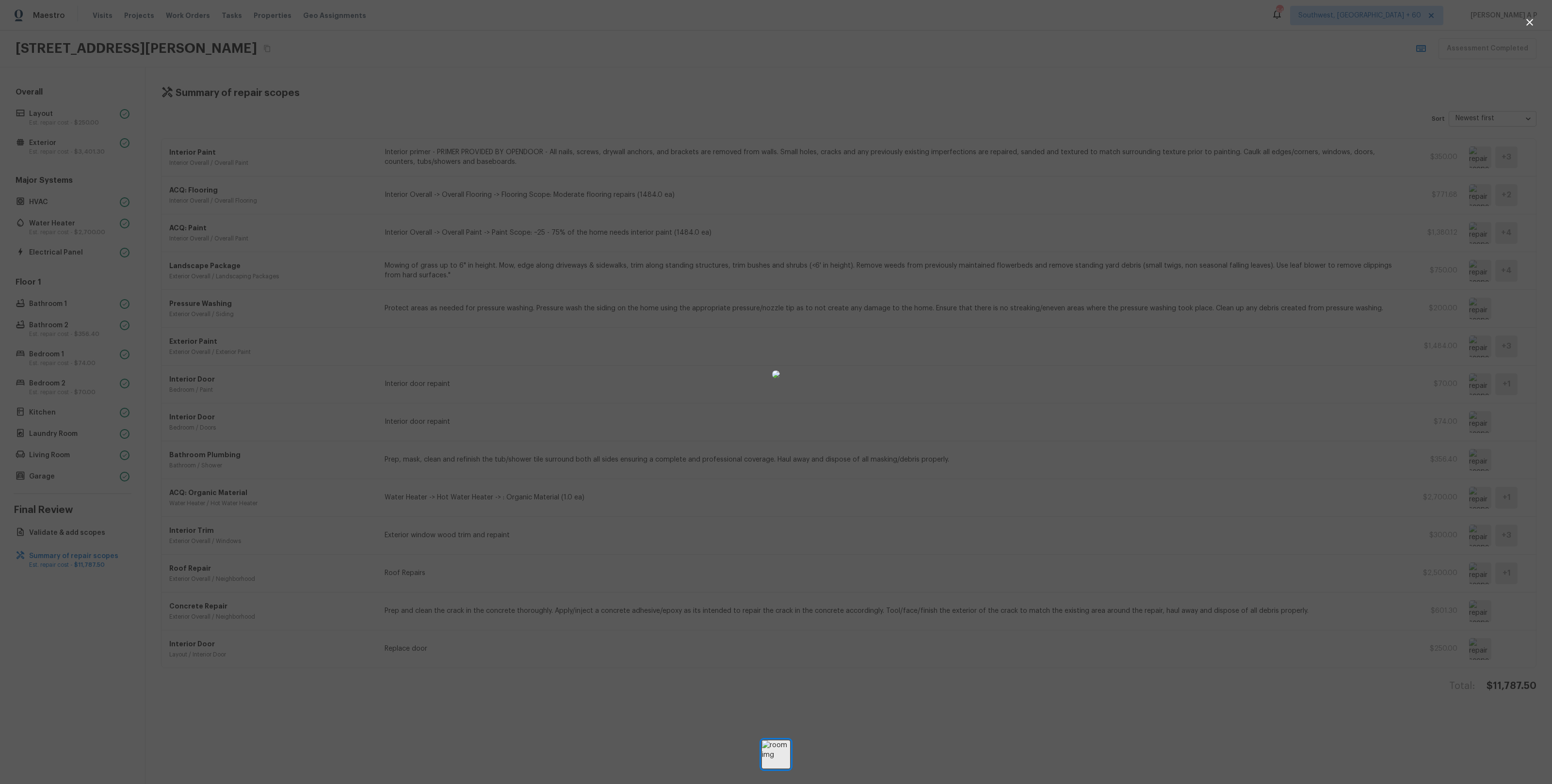
click at [1188, 497] on div at bounding box center [776, 374] width 1552 height 717
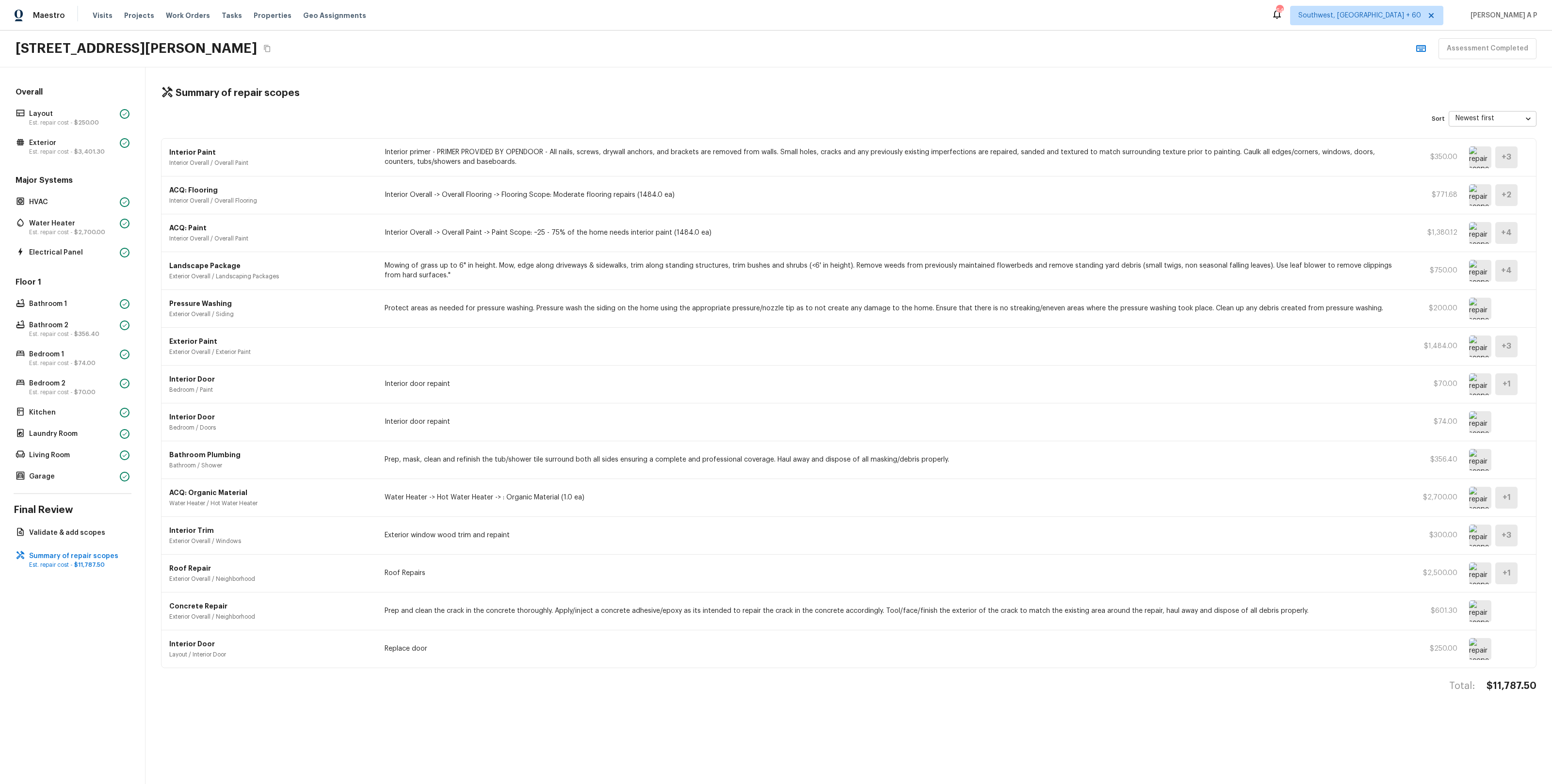
click at [1480, 649] on img at bounding box center [1479, 649] width 22 height 21
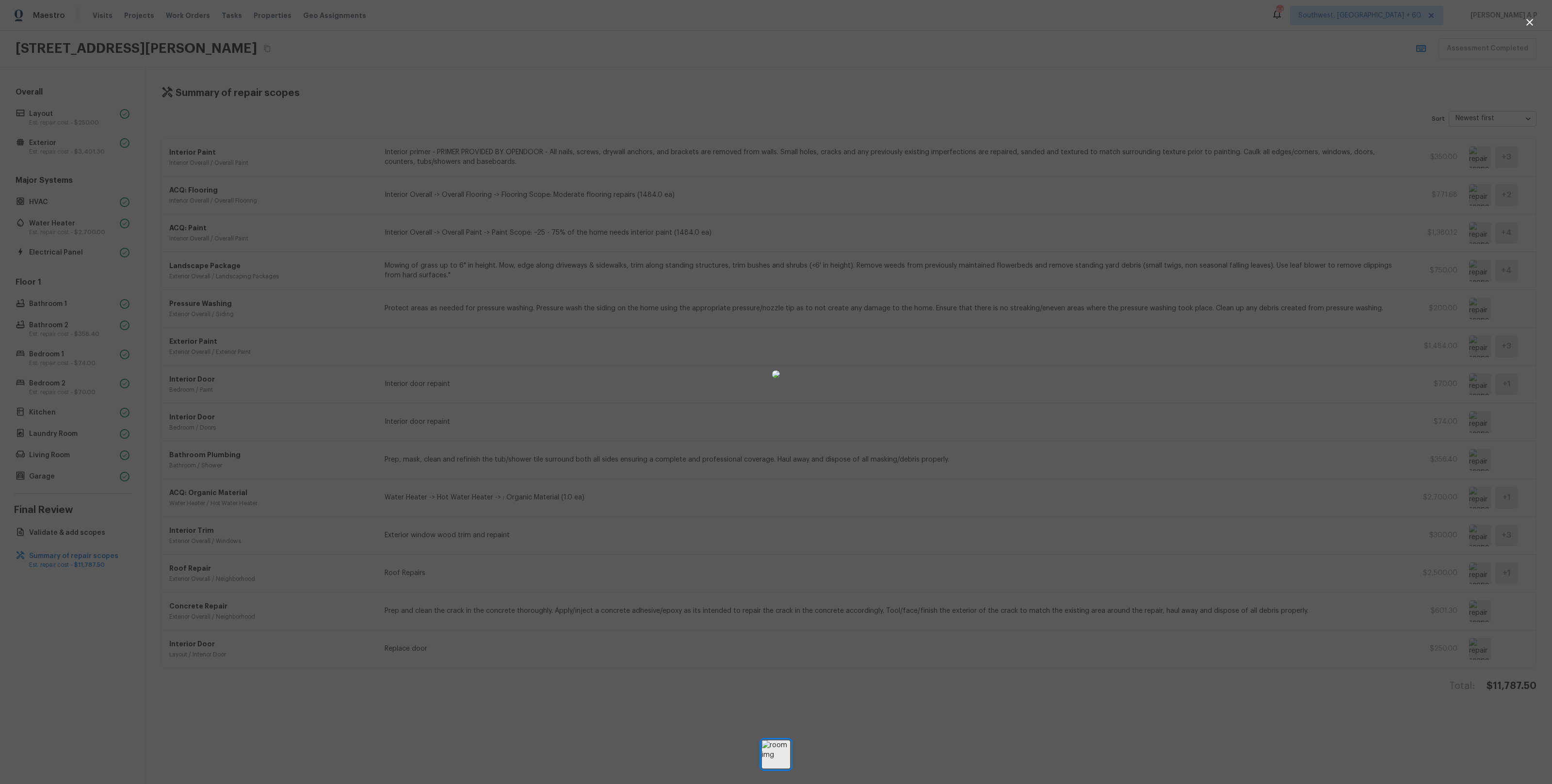
click at [1348, 663] on div at bounding box center [776, 374] width 1552 height 717
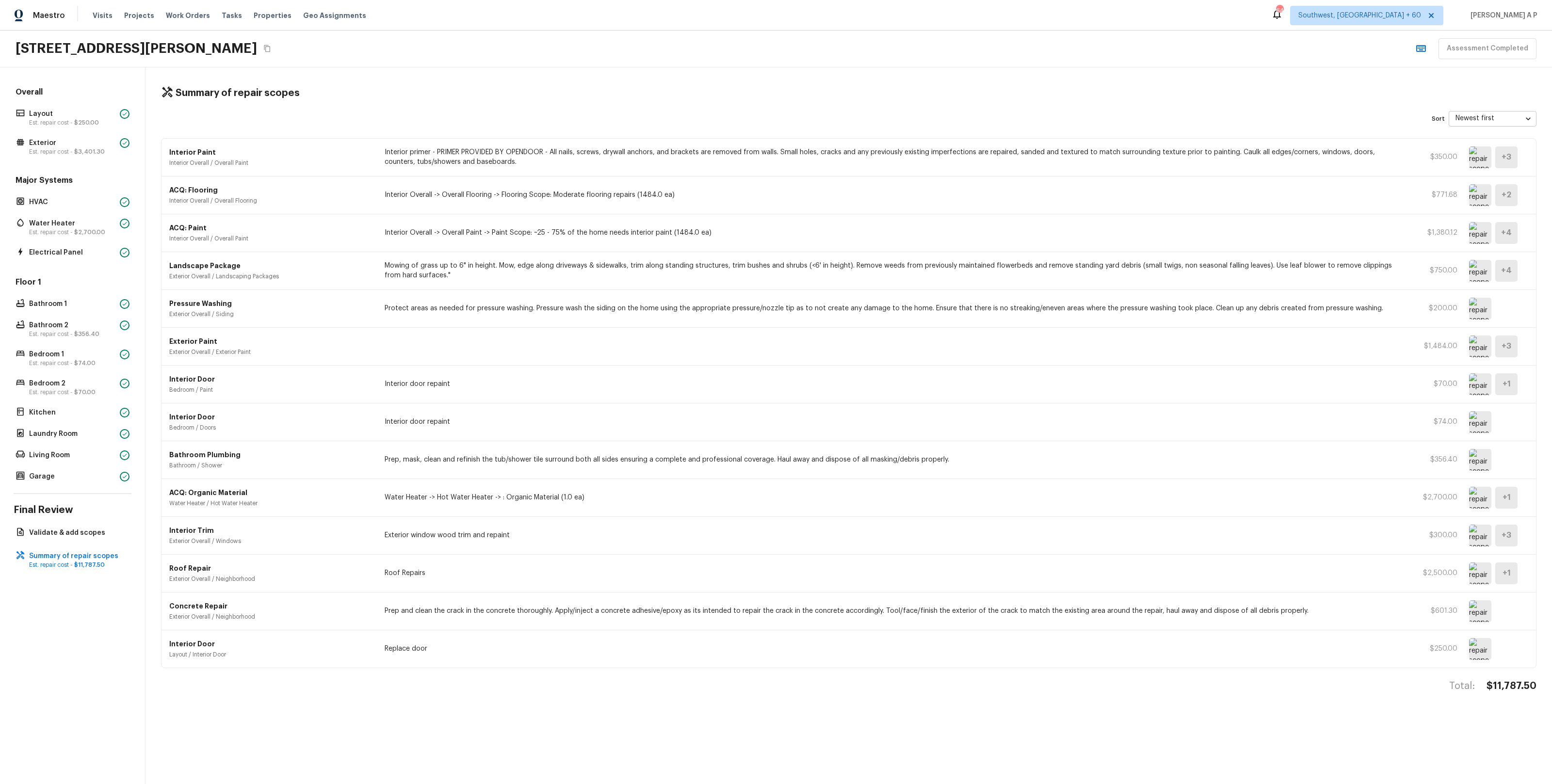
click at [1480, 575] on img at bounding box center [1479, 573] width 22 height 21
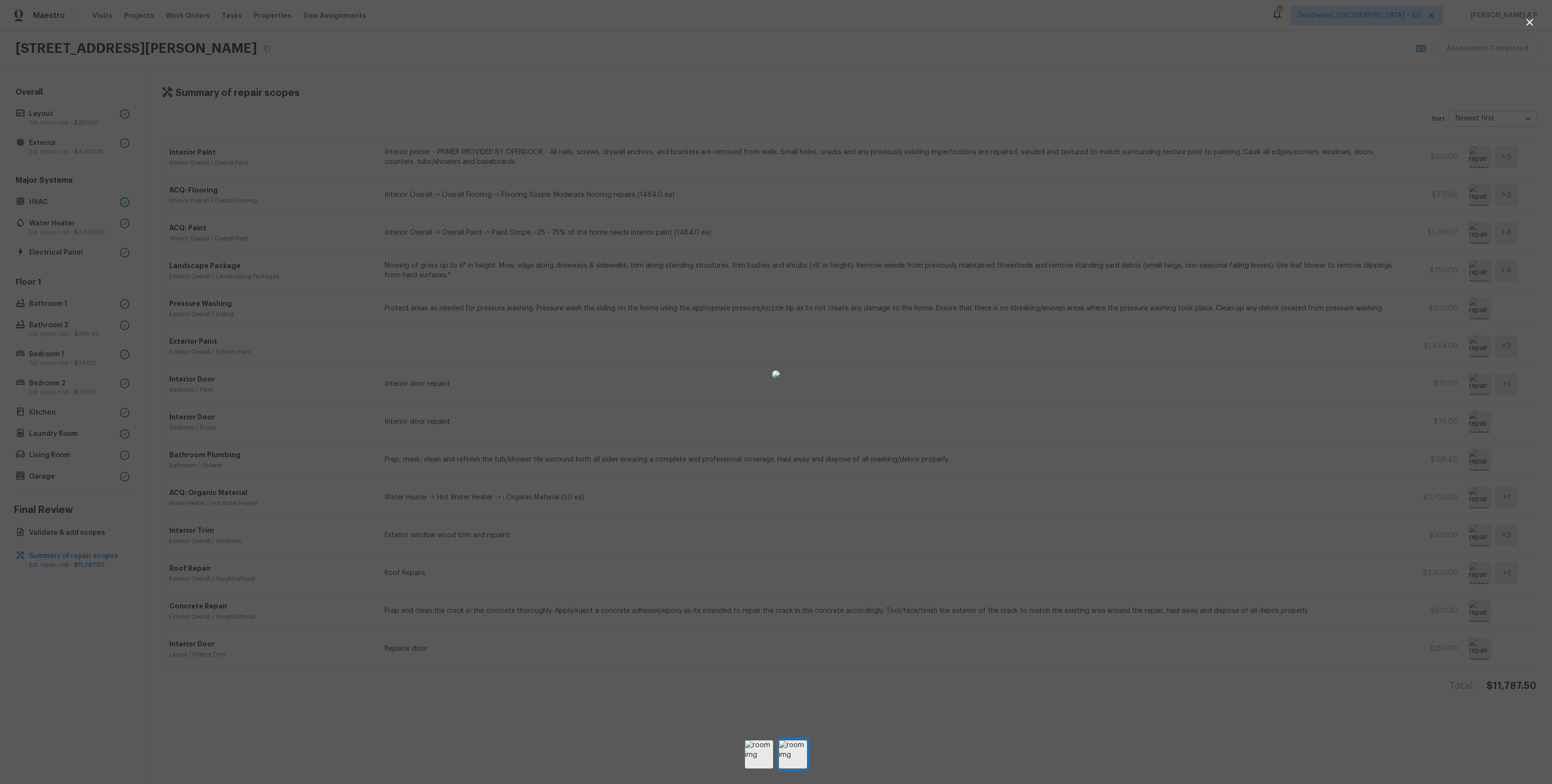
click at [1259, 612] on div at bounding box center [776, 374] width 1552 height 717
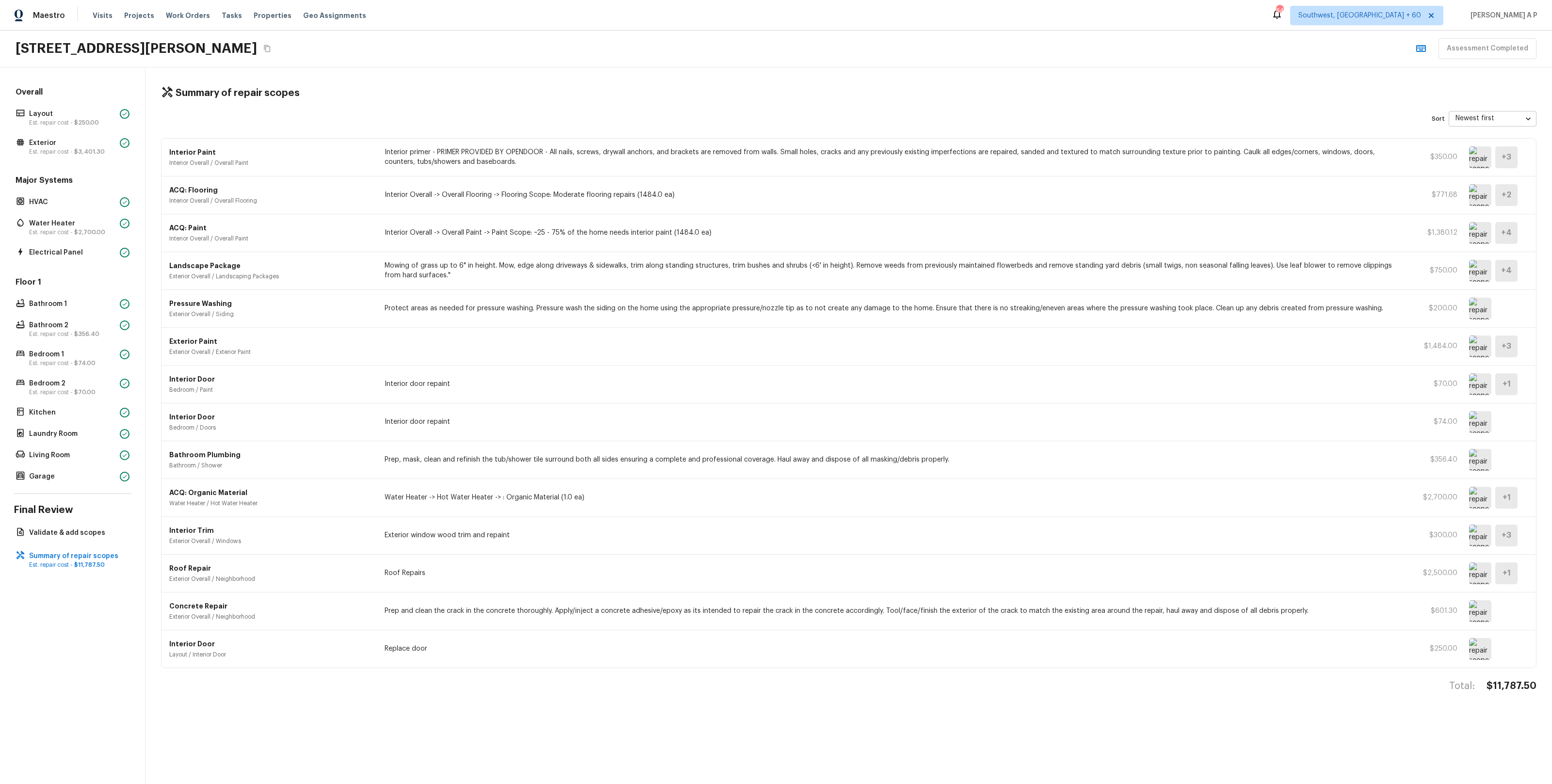
click at [1473, 603] on img at bounding box center [1479, 611] width 22 height 21
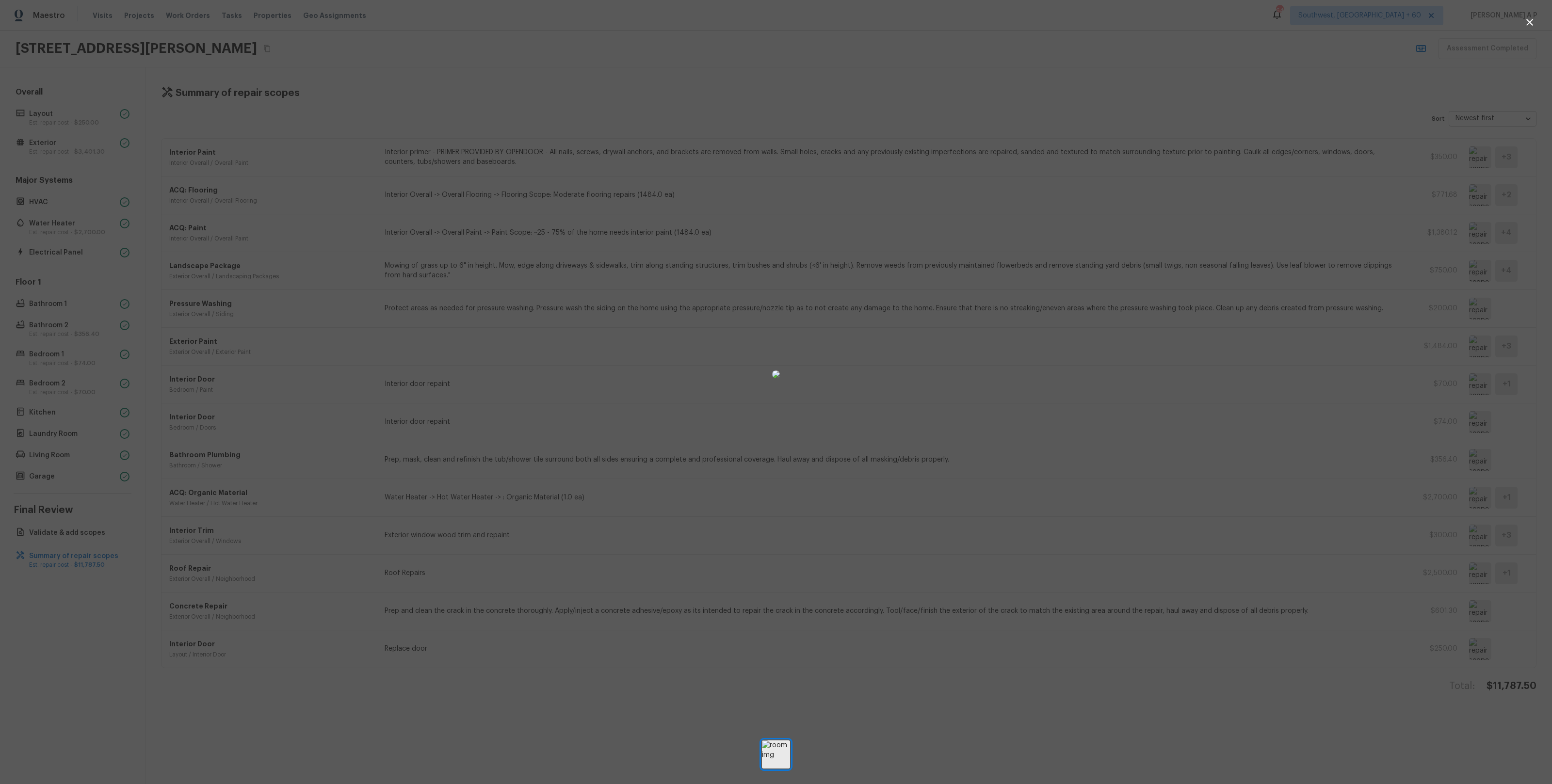
click at [780, 378] on img at bounding box center [775, 373] width 7 height 7
click at [1528, 29] on button "button" at bounding box center [1529, 21] width 19 height 19
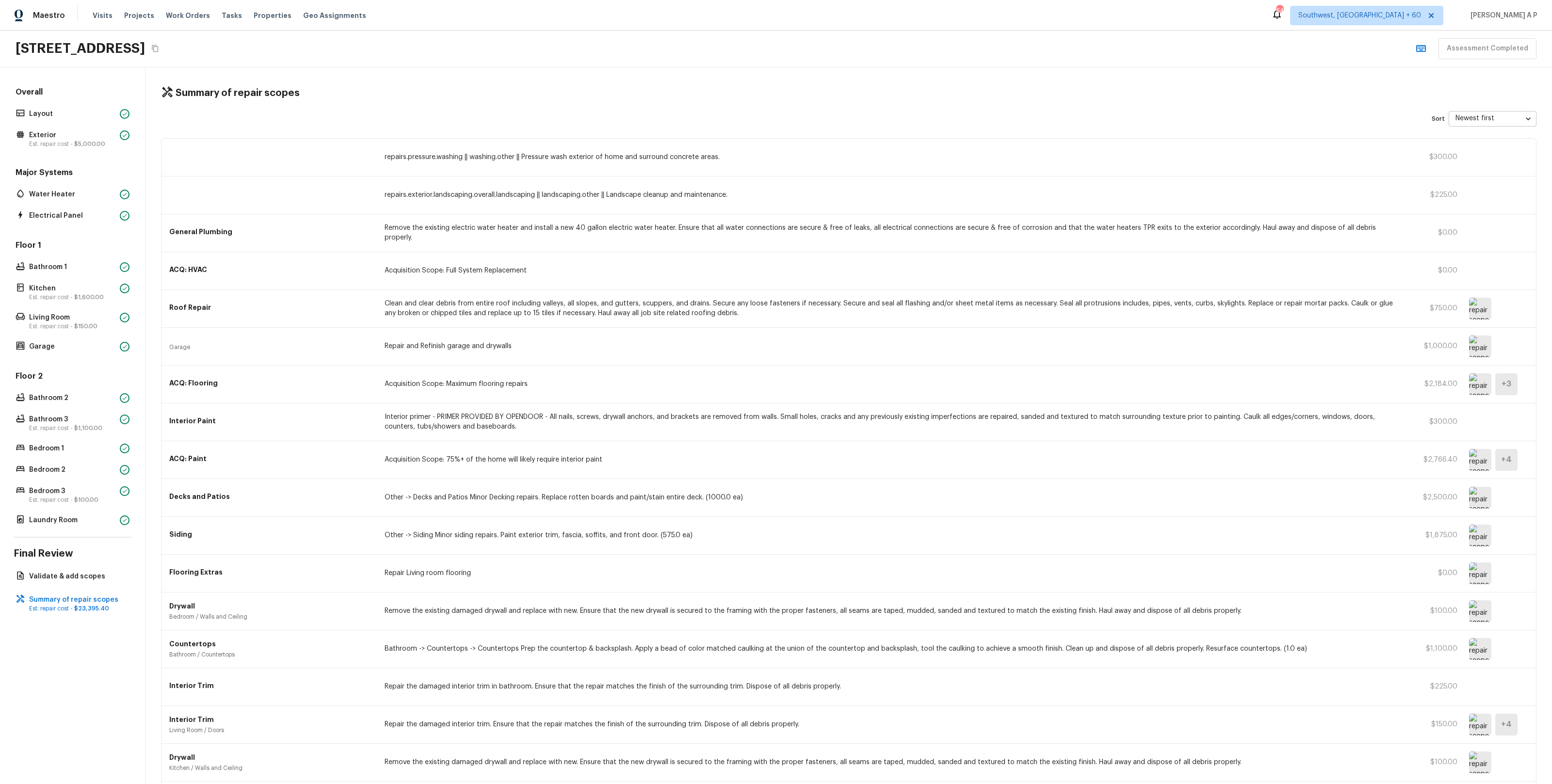
scroll to position [194, 0]
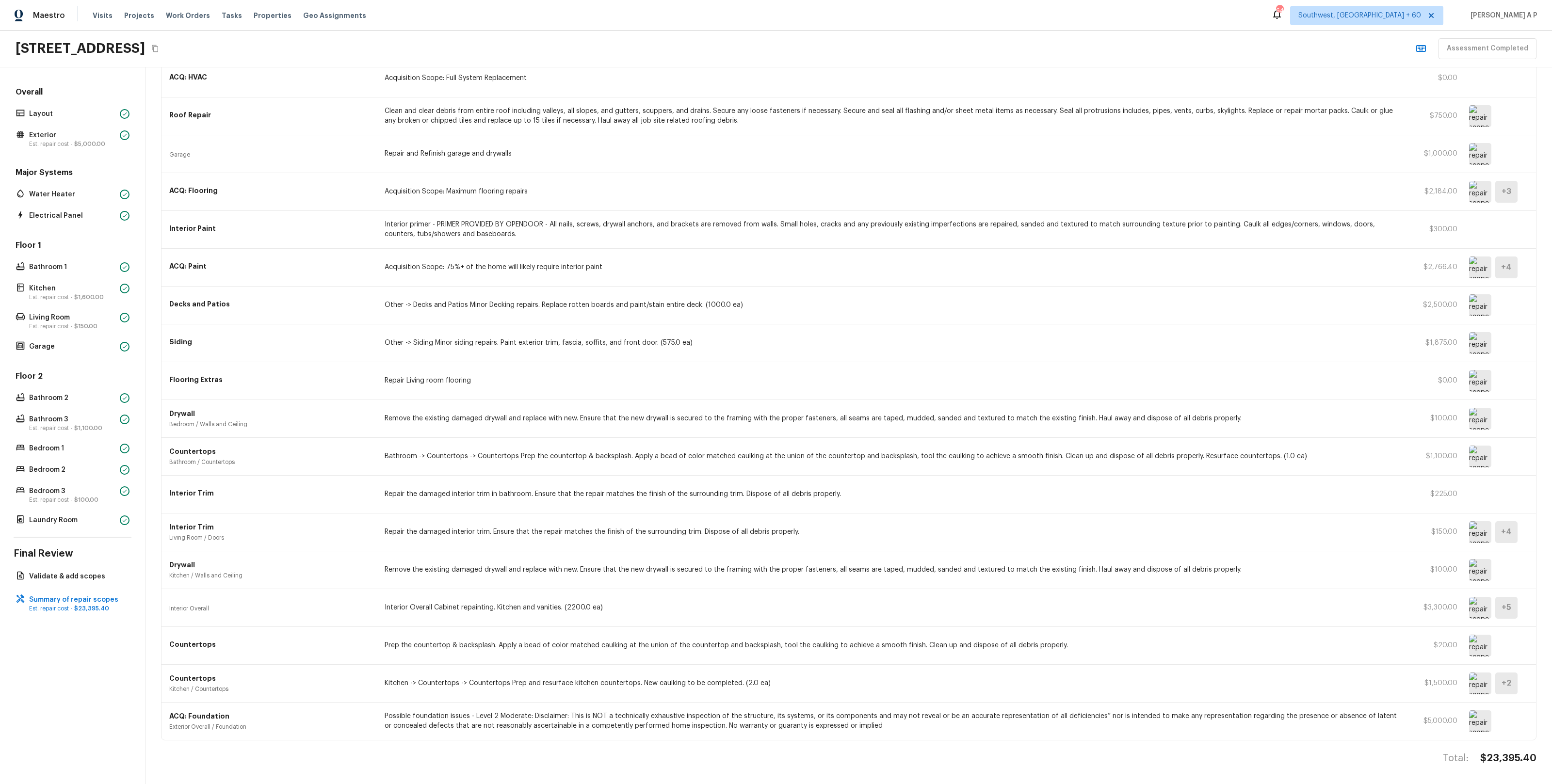
click at [1484, 610] on img at bounding box center [1479, 607] width 22 height 21
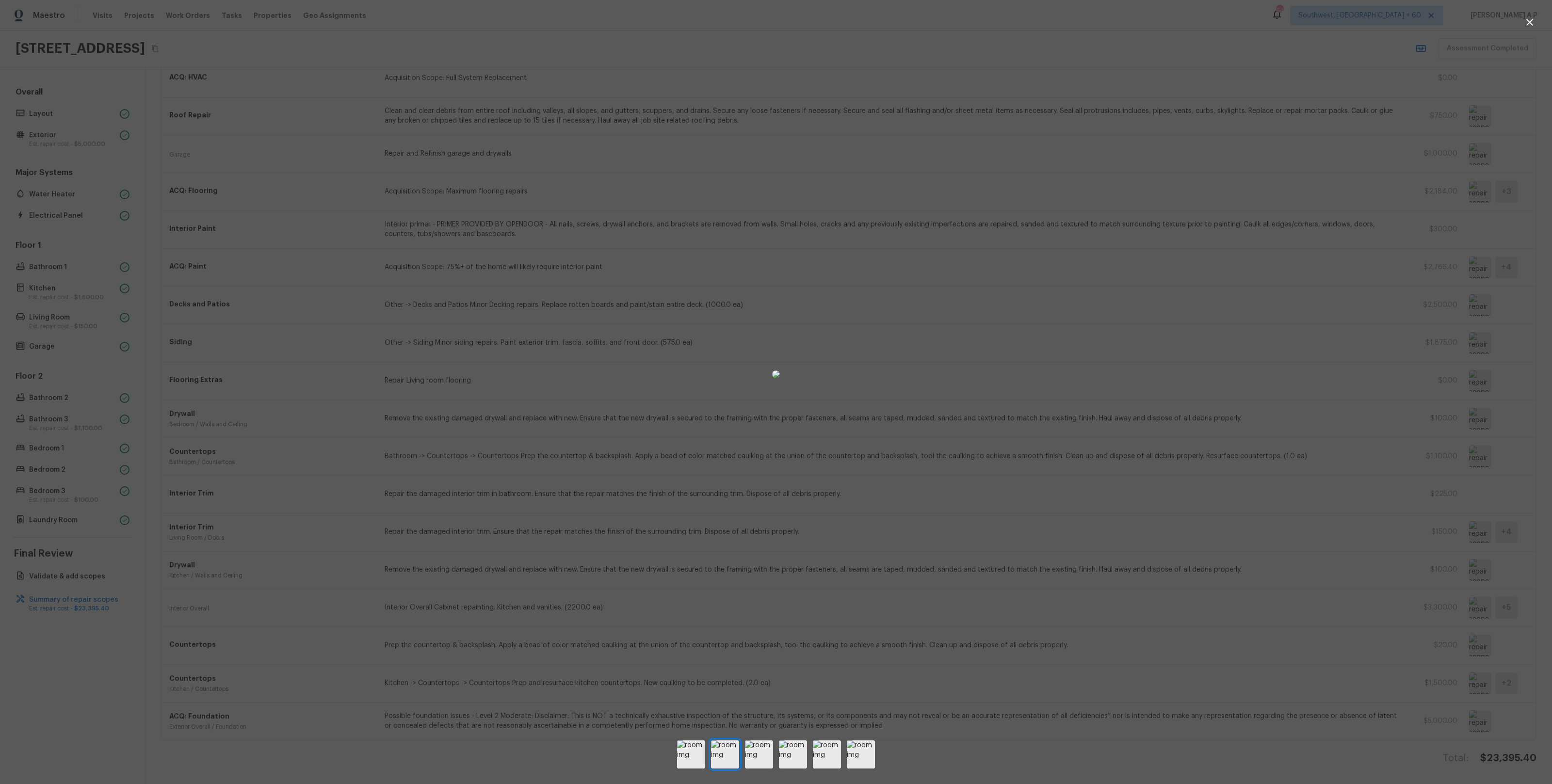
click at [1342, 581] on div at bounding box center [776, 374] width 1552 height 717
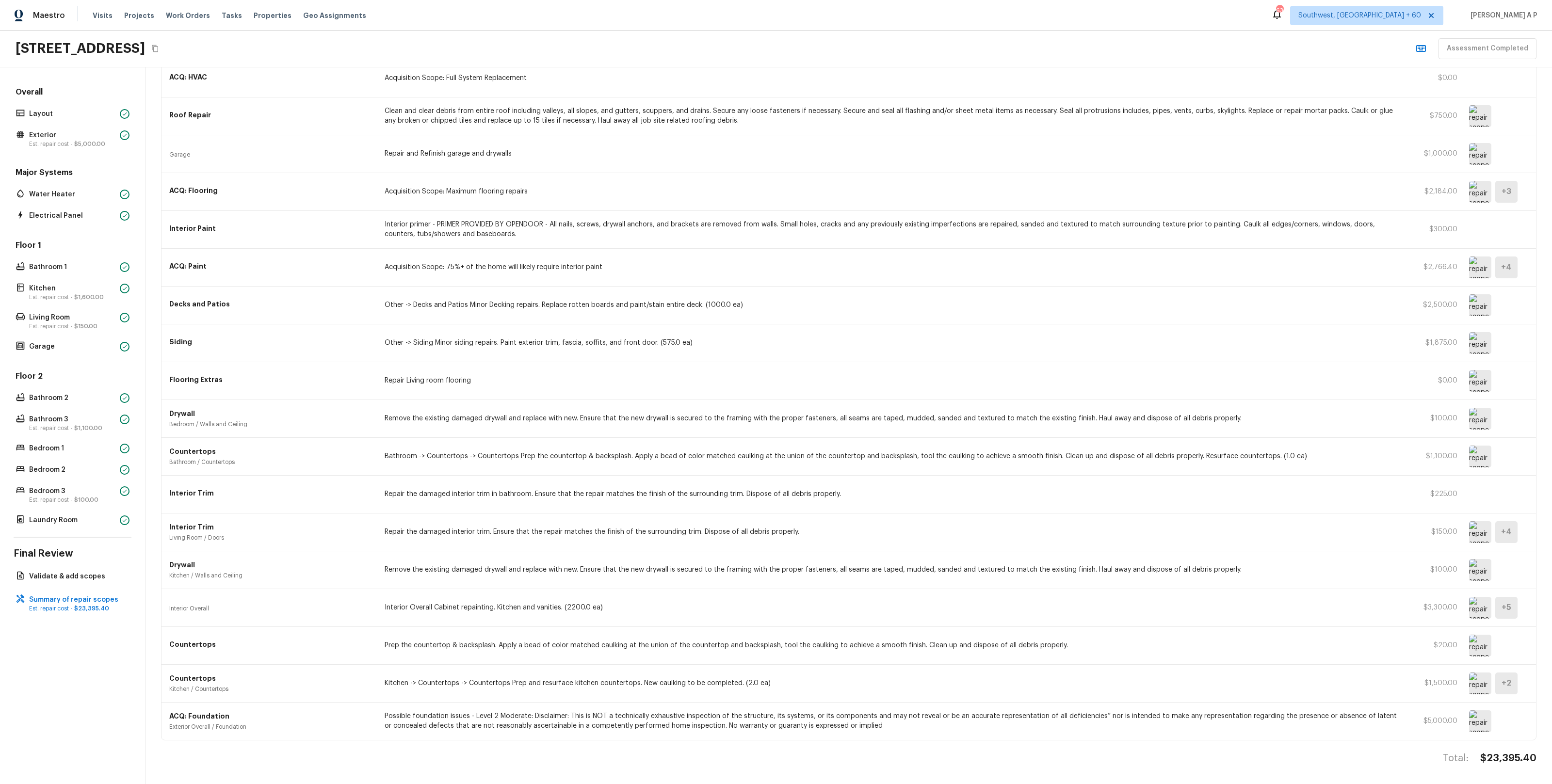
scroll to position [188, 0]
click at [1480, 619] on img at bounding box center [1479, 612] width 22 height 21
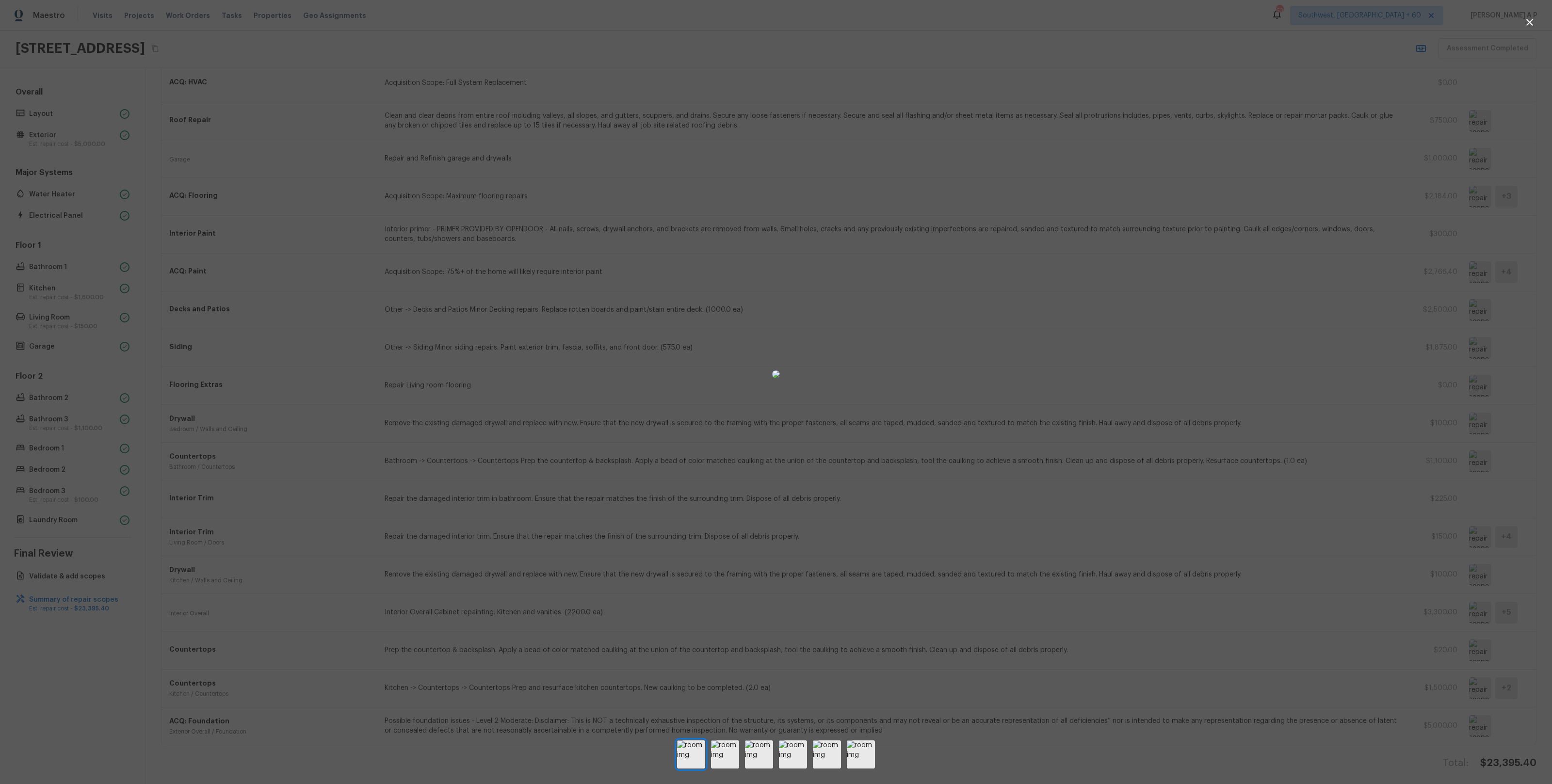
click at [1235, 453] on div at bounding box center [776, 374] width 1552 height 717
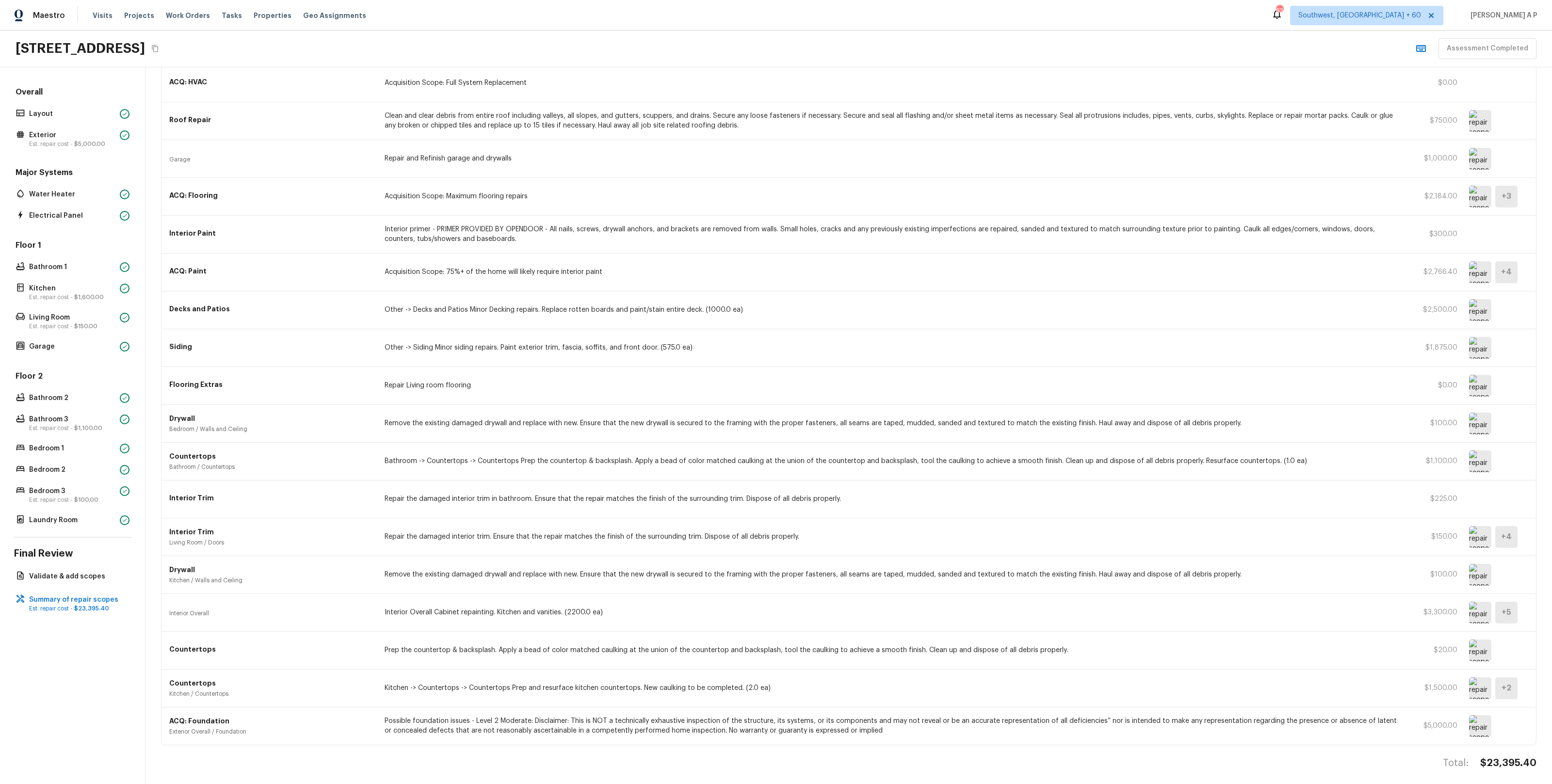
click at [774, 322] on div "Decks and Patios Other -> Decks and Patios Minor Decking repairs. Replace rotte…" at bounding box center [848, 311] width 1374 height 38
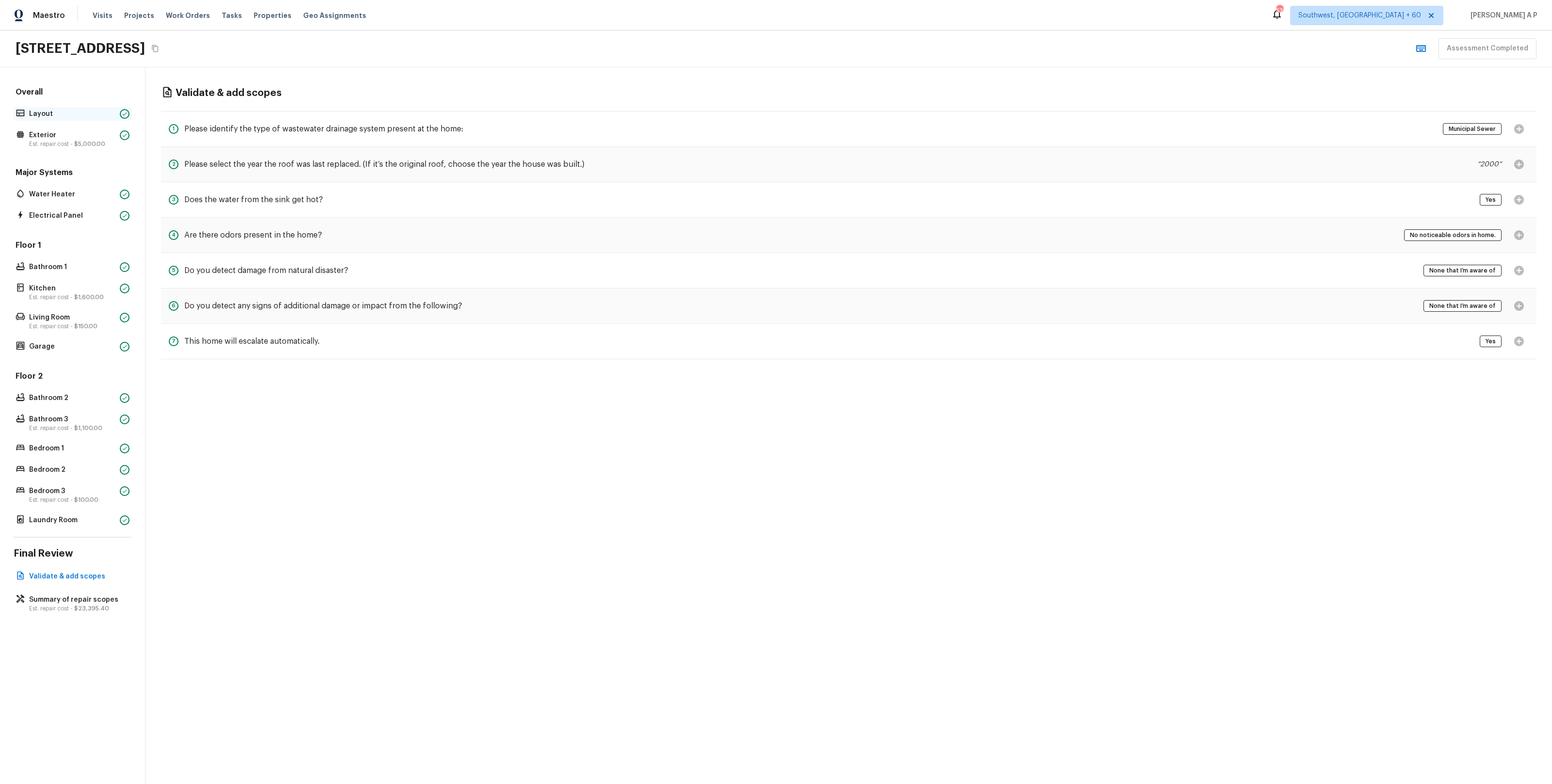
click at [130, 117] on div "Layout" at bounding box center [72, 114] width 118 height 13
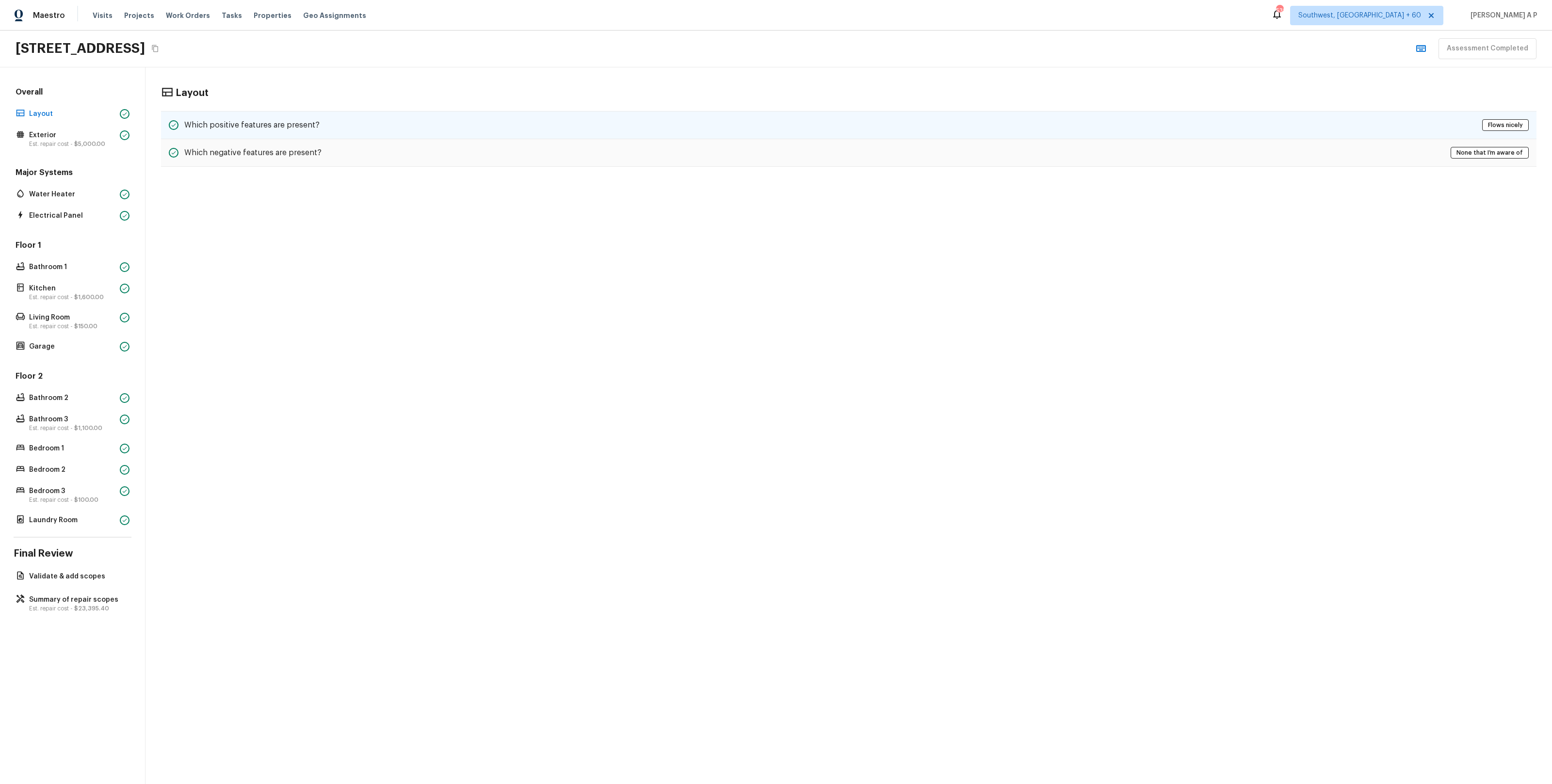
click at [195, 130] on h5 "Which positive features are present?" at bounding box center [252, 125] width 136 height 11
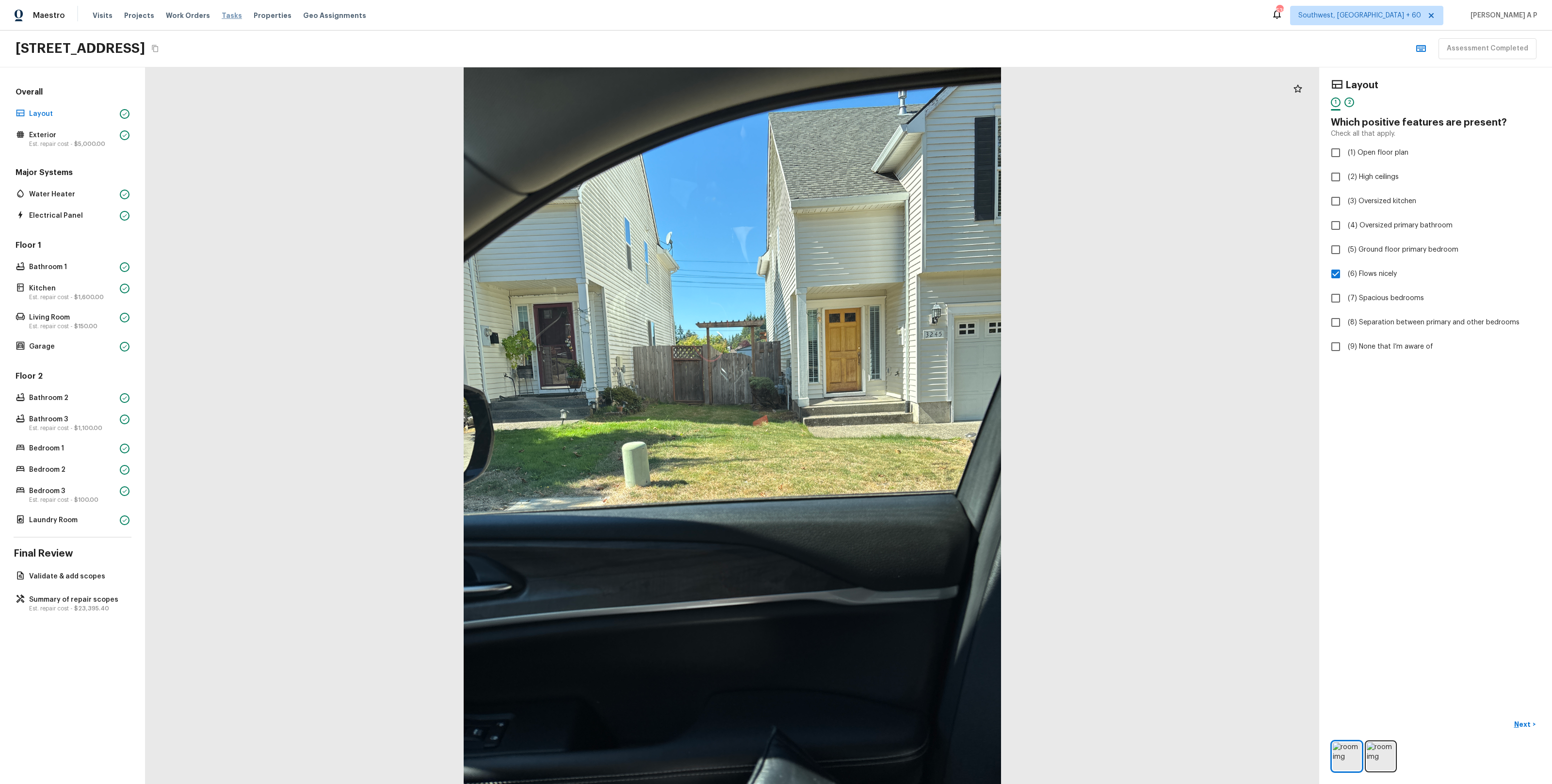
click at [221, 13] on span "Tasks" at bounding box center [231, 16] width 21 height 7
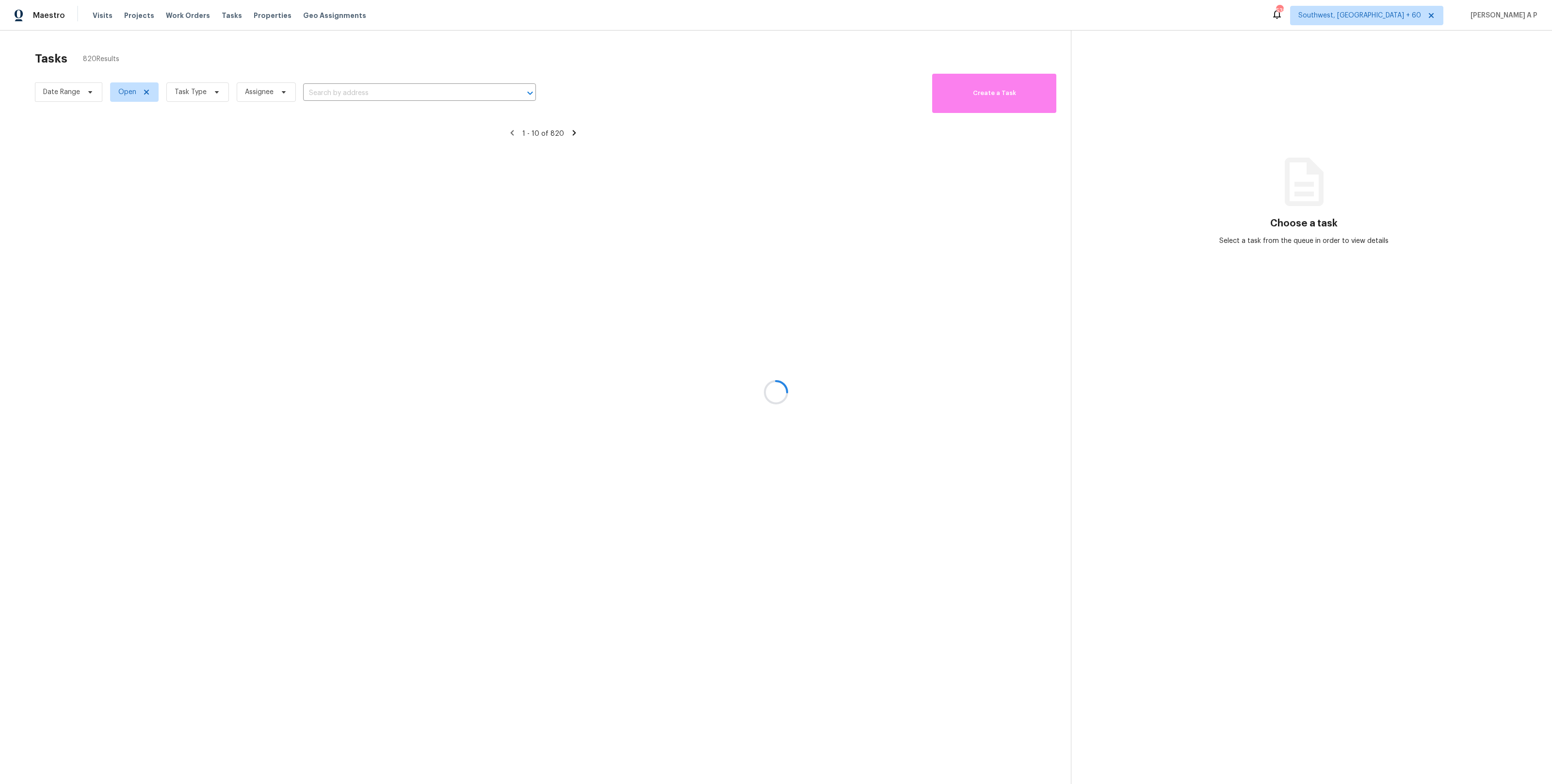
click at [82, 97] on div at bounding box center [776, 392] width 1552 height 784
click at [438, 97] on input "text" at bounding box center [444, 93] width 206 height 15
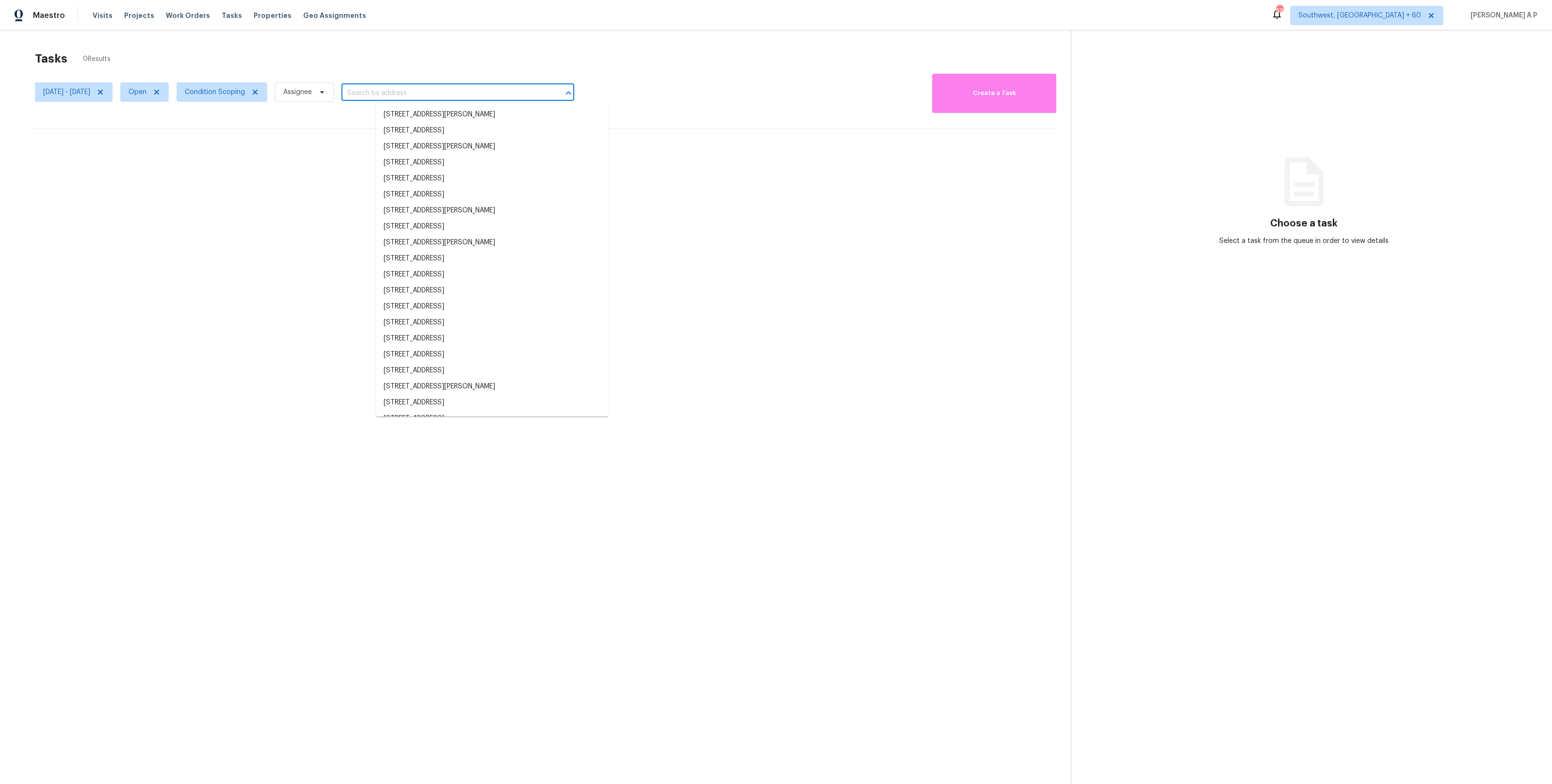
paste input "4124 Los Nietos Dr Los Angeles, CA, 90027"
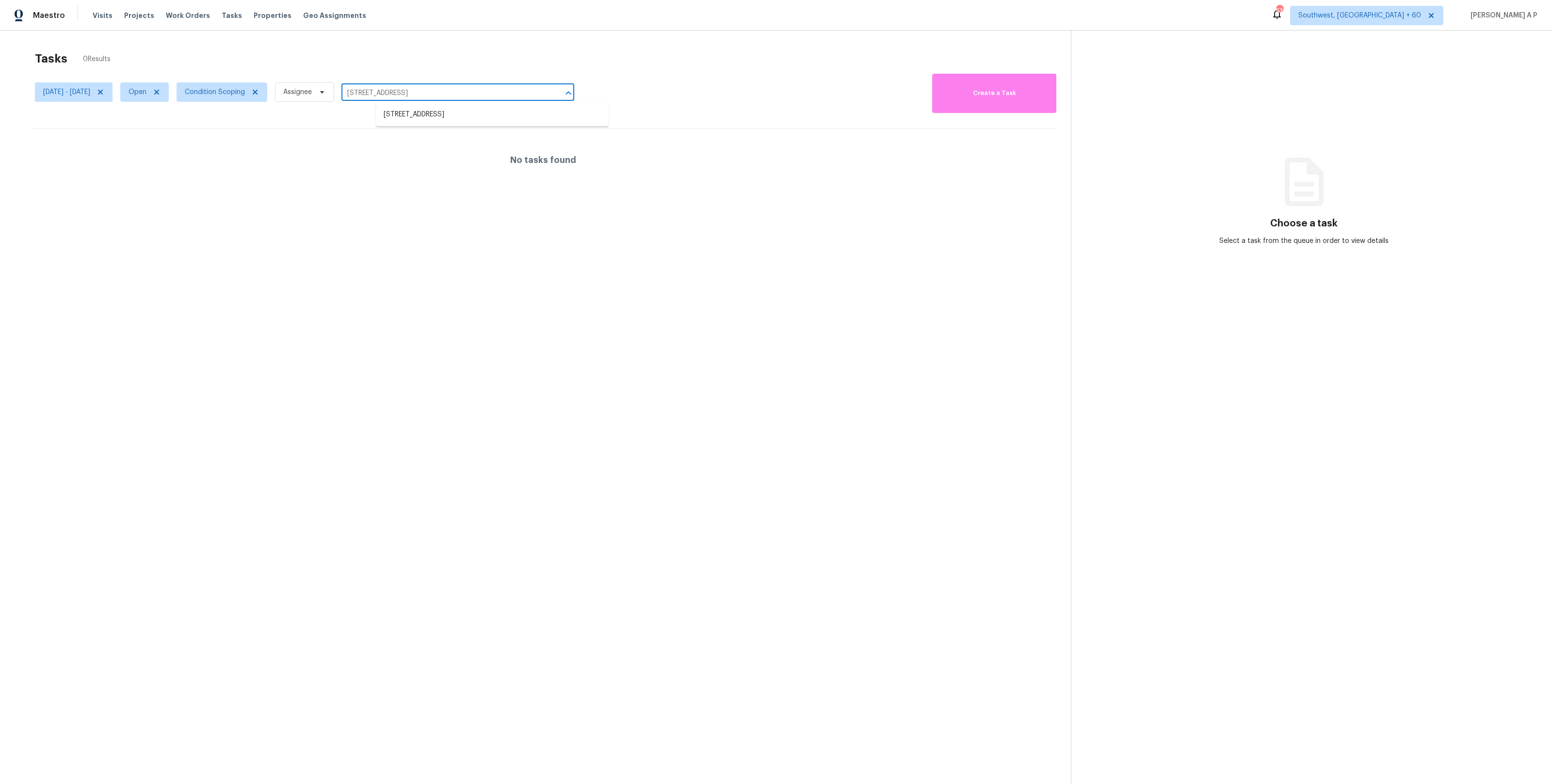
type input "4124 Los Nietos Dr Los Angeles, CA, 90027"
click at [160, 92] on icon at bounding box center [156, 92] width 7 height 7
click at [192, 92] on div at bounding box center [776, 392] width 1552 height 784
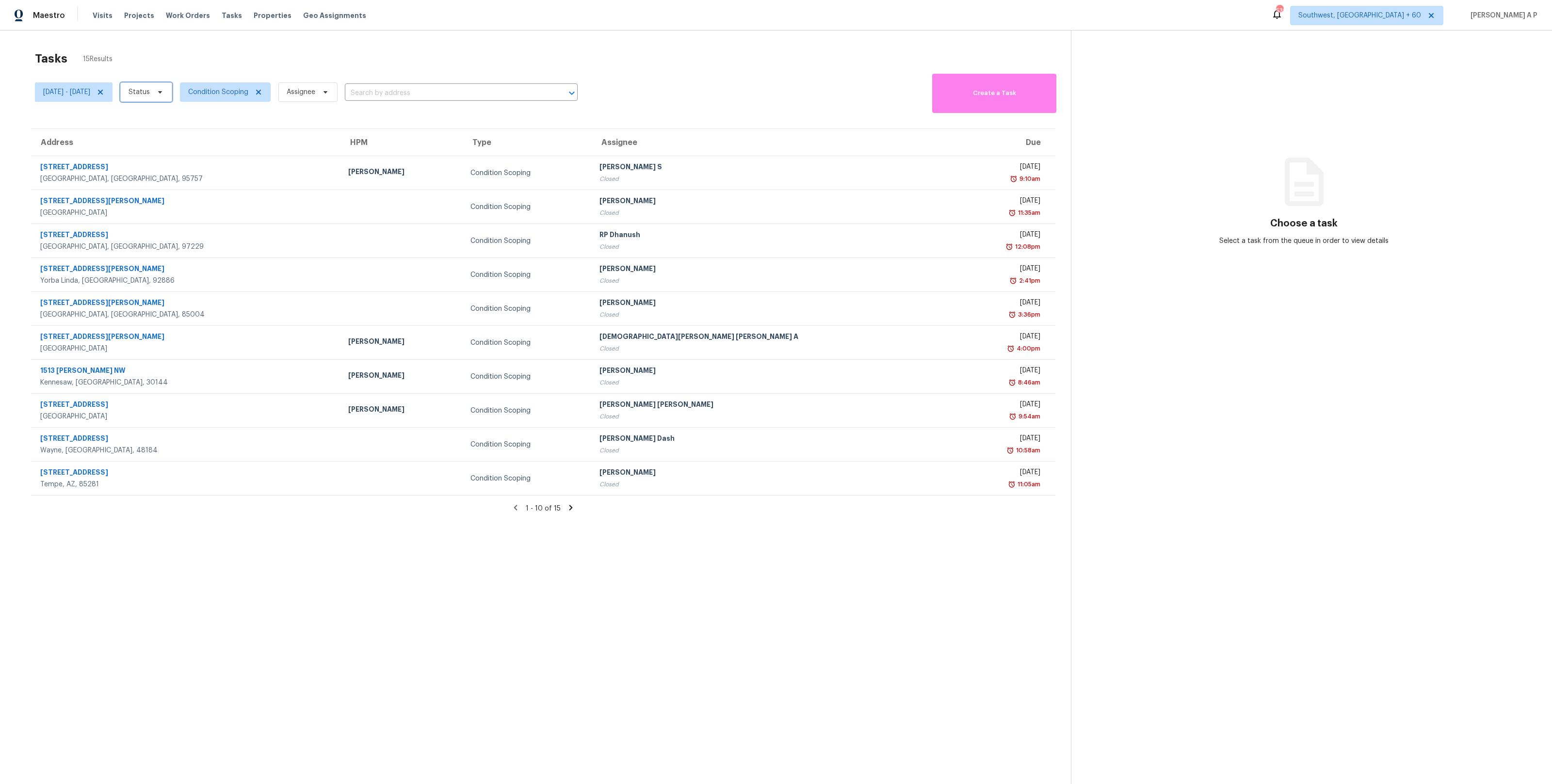
click at [164, 92] on icon at bounding box center [159, 92] width 7 height 7
click at [183, 119] on label "Closed" at bounding box center [178, 120] width 35 height 10
click at [166, 119] on input "Closed" at bounding box center [164, 118] width 7 height 7
checkbox input "true"
click at [415, 91] on input "text" at bounding box center [448, 93] width 206 height 15
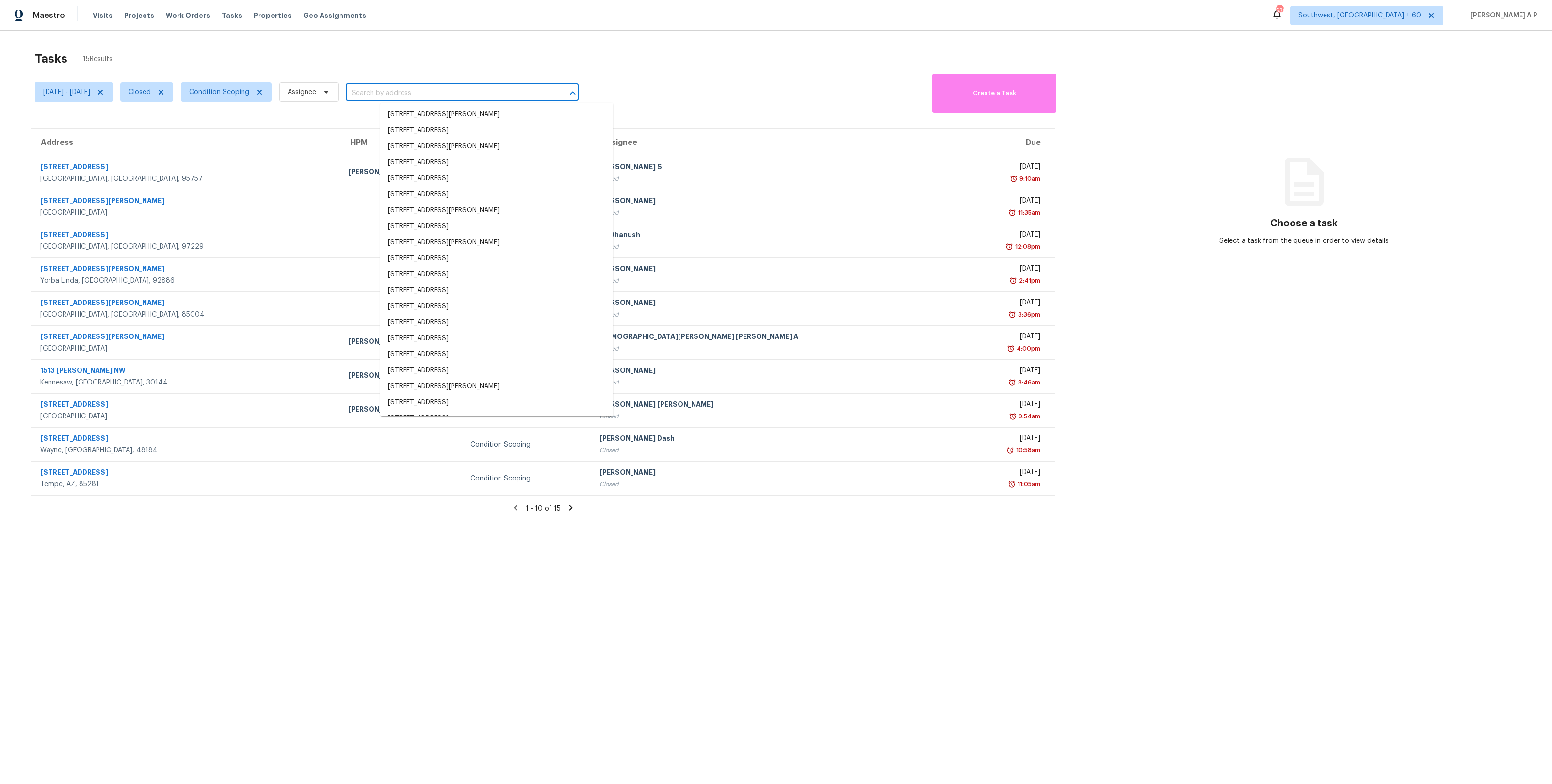
paste input "4124 Los Nietos Dr Los Angeles, CA, 90027"
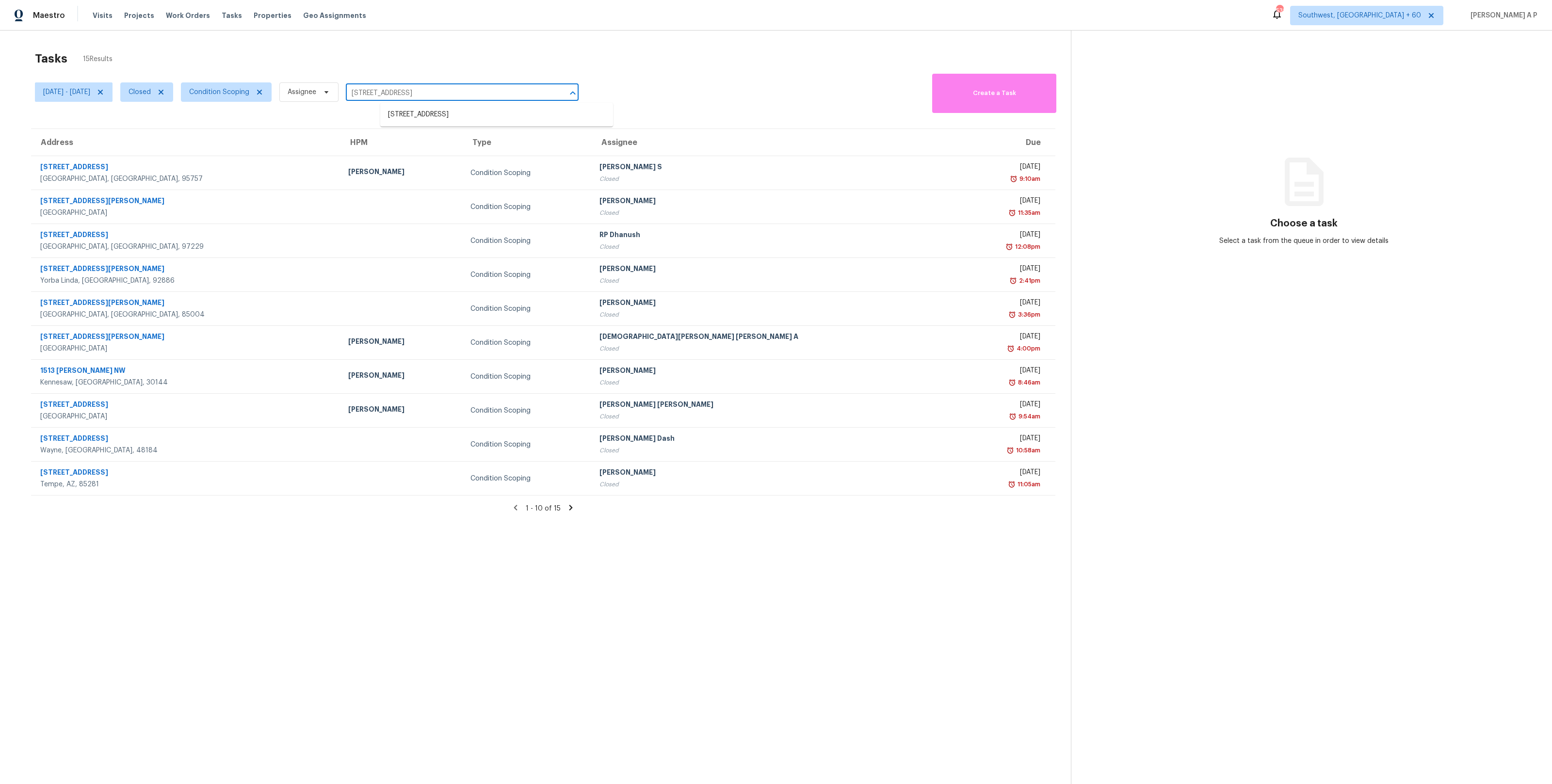
type input "4124 Los Nietos Dr Los Angeles, CA, 90027"
click at [418, 116] on li "[STREET_ADDRESS]" at bounding box center [497, 114] width 233 height 16
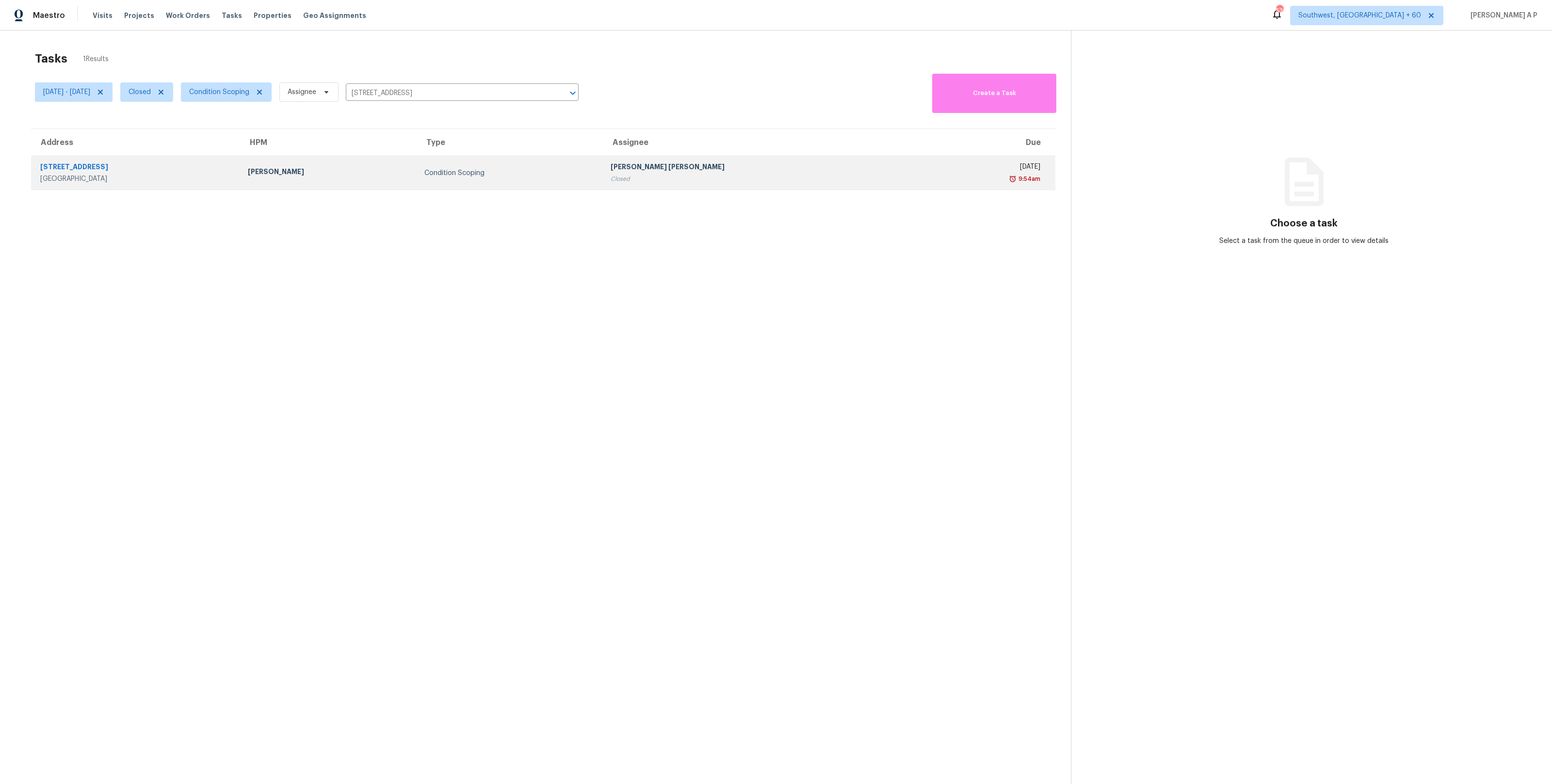
click at [400, 159] on td "Theodore Mirabella" at bounding box center [328, 173] width 177 height 34
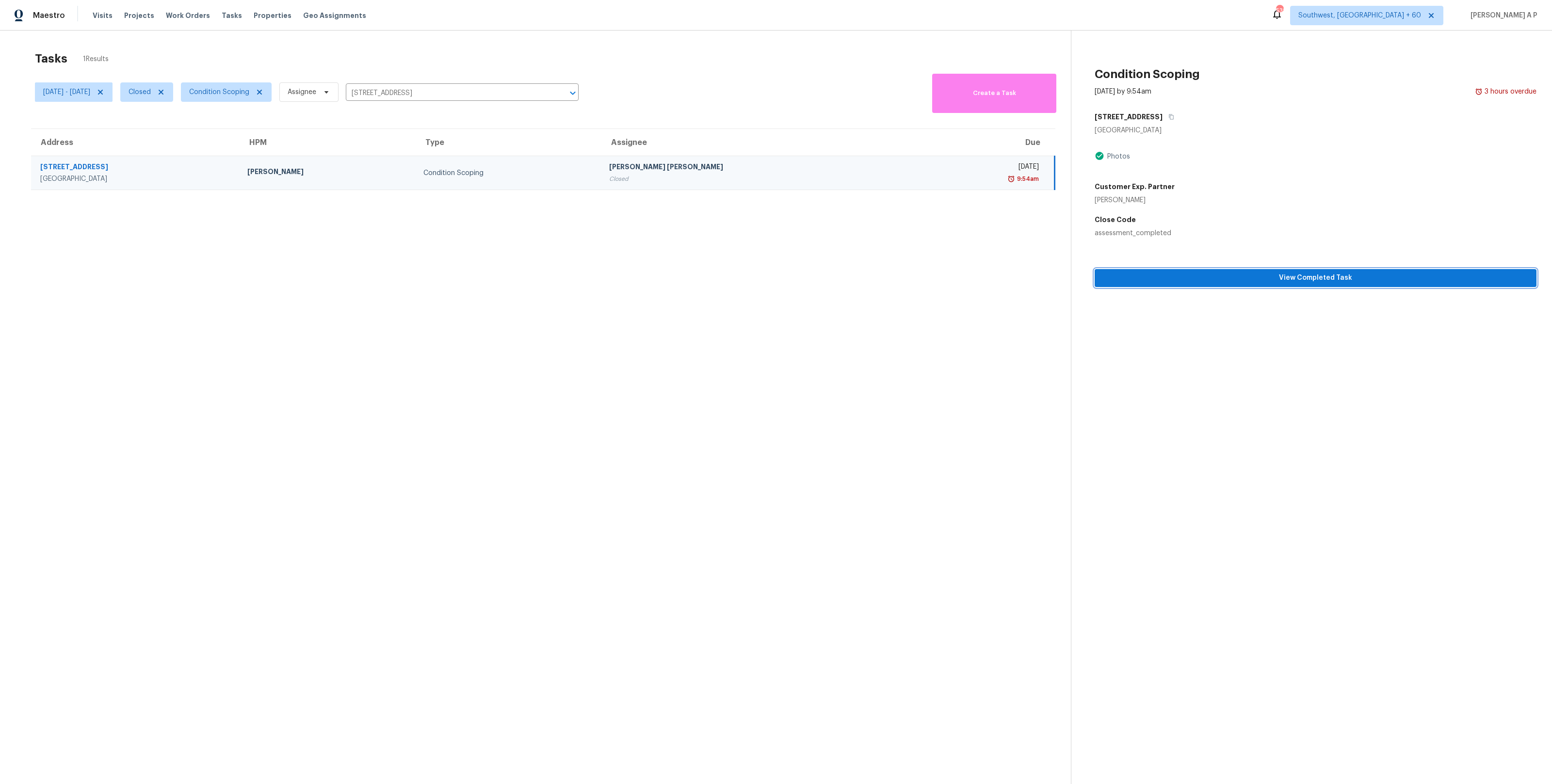
click at [1236, 273] on span "View Completed Task" at bounding box center [1316, 278] width 426 height 12
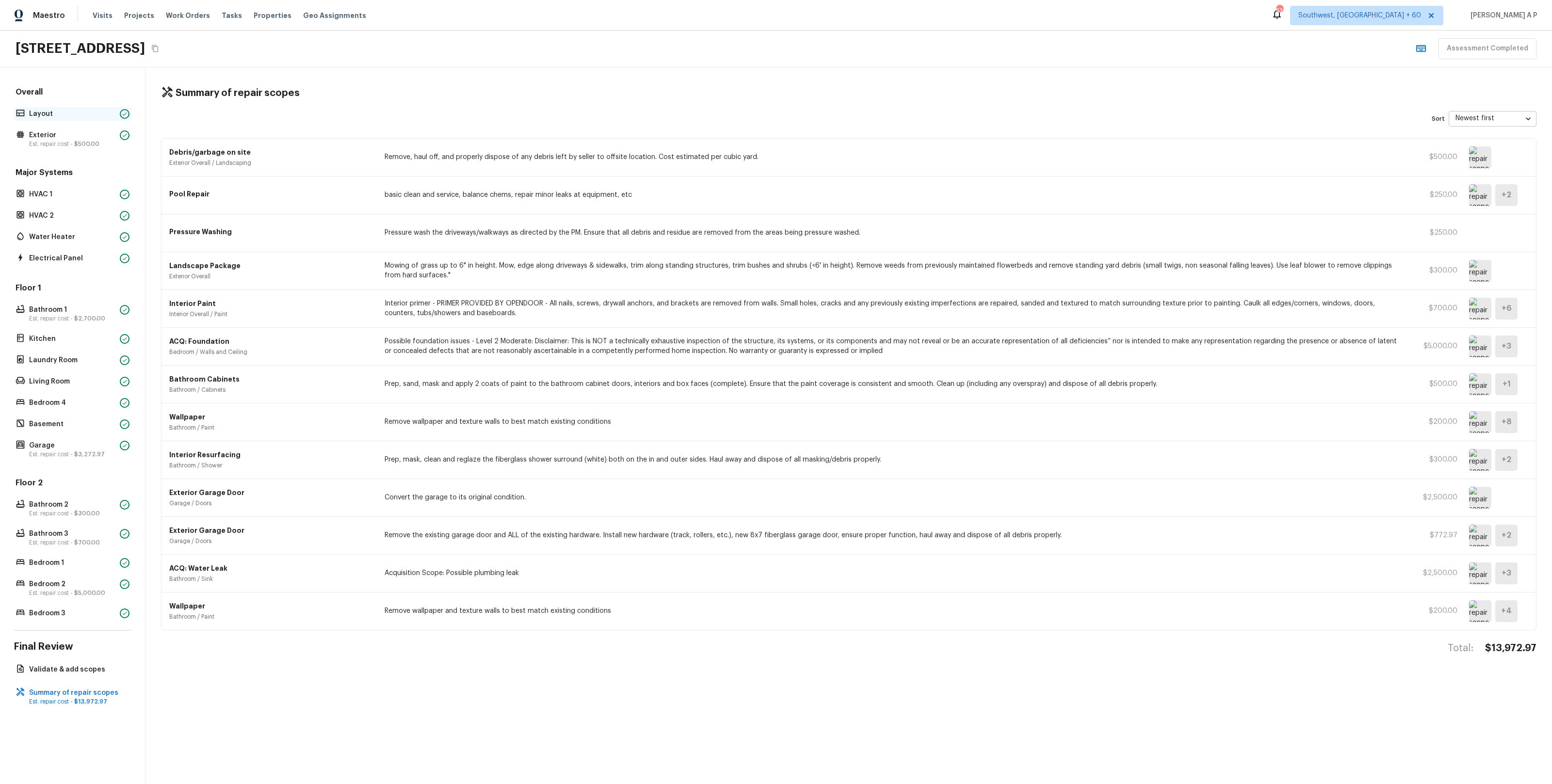
click at [80, 115] on p "Layout" at bounding box center [72, 114] width 87 height 10
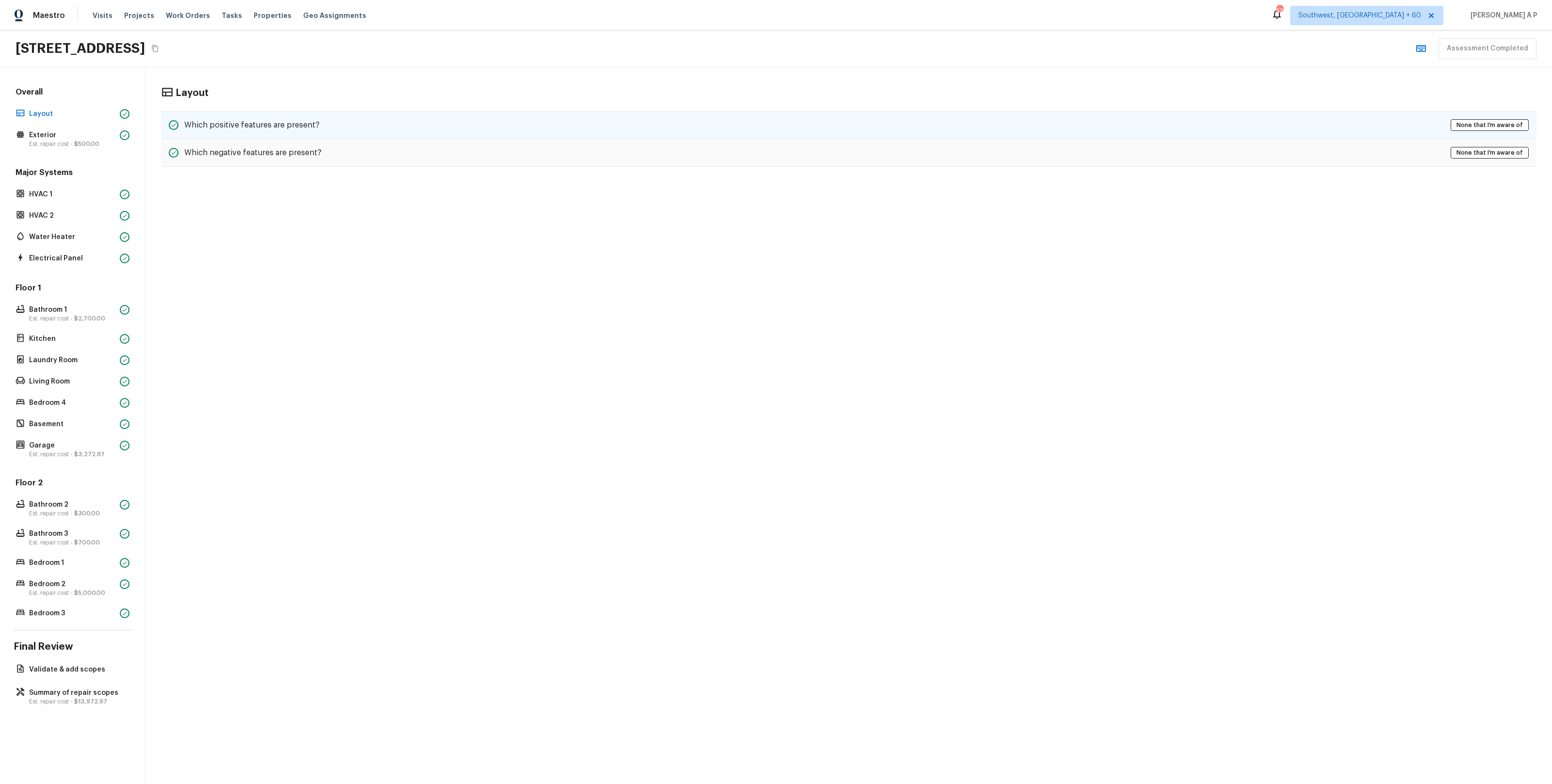
click at [540, 116] on div "Which positive features are present? None that I’m aware of" at bounding box center [849, 125] width 1375 height 28
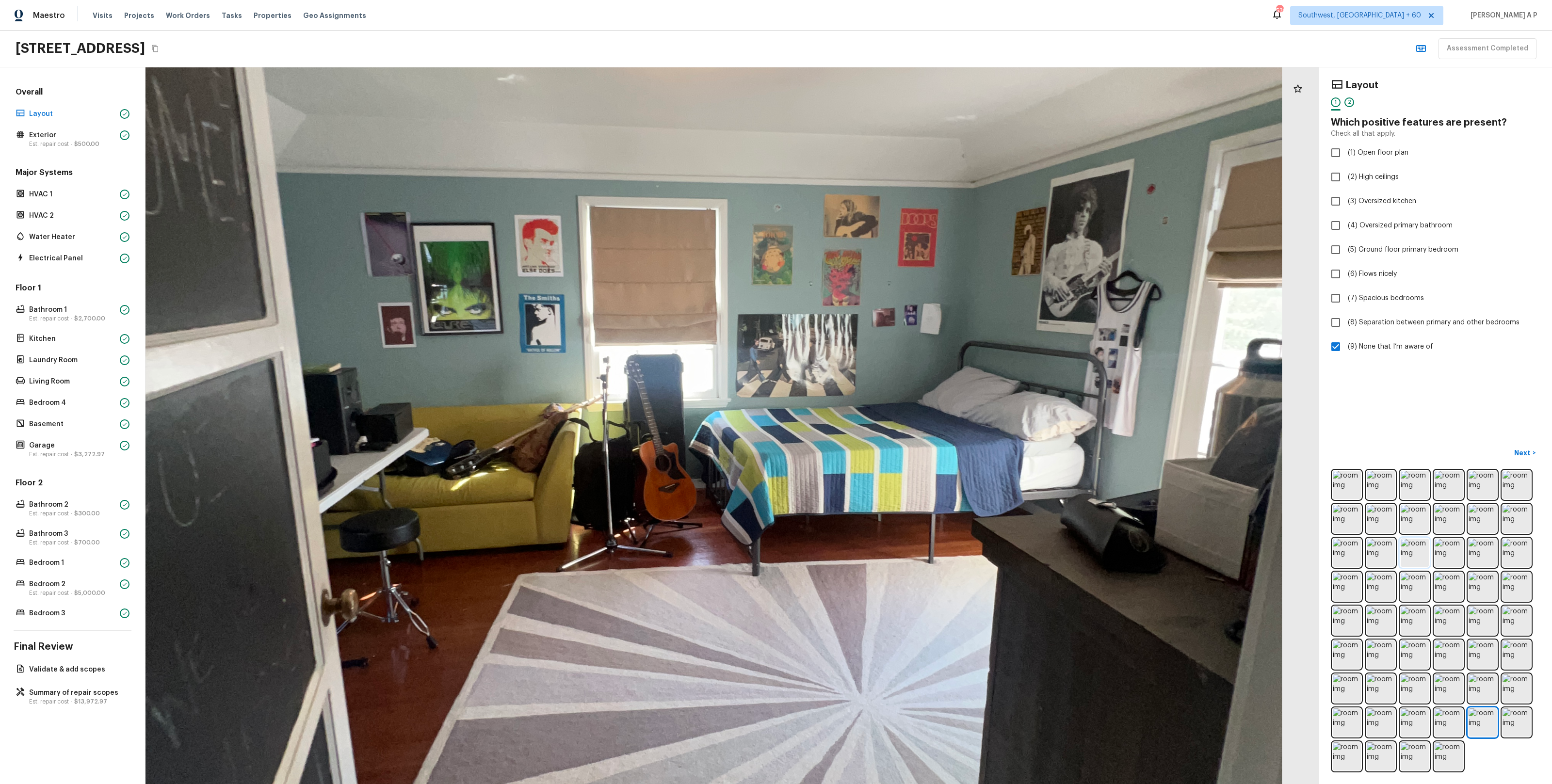
drag, startPoint x: 1134, startPoint y: 547, endPoint x: 1404, endPoint y: 556, distance: 270.1
click at [1404, 556] on div "Layout 1 2 Which positive features are present? Check all that apply. (1) Open …" at bounding box center [849, 425] width 1407 height 716
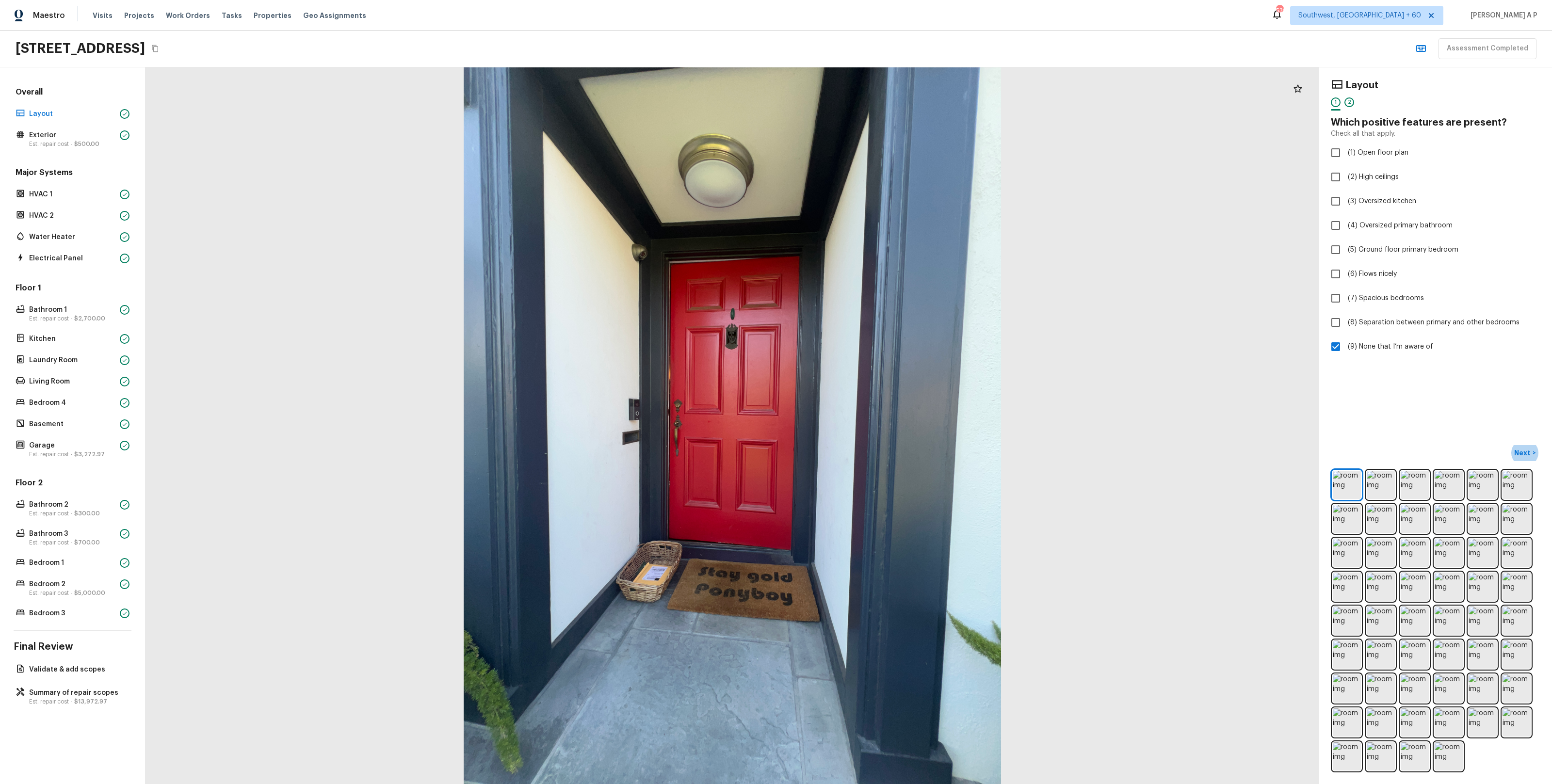
click at [1509, 445] on button "Next >" at bounding box center [1525, 453] width 31 height 16
click at [1482, 445] on button "Next ( Exterior ) >" at bounding box center [1511, 453] width 59 height 16
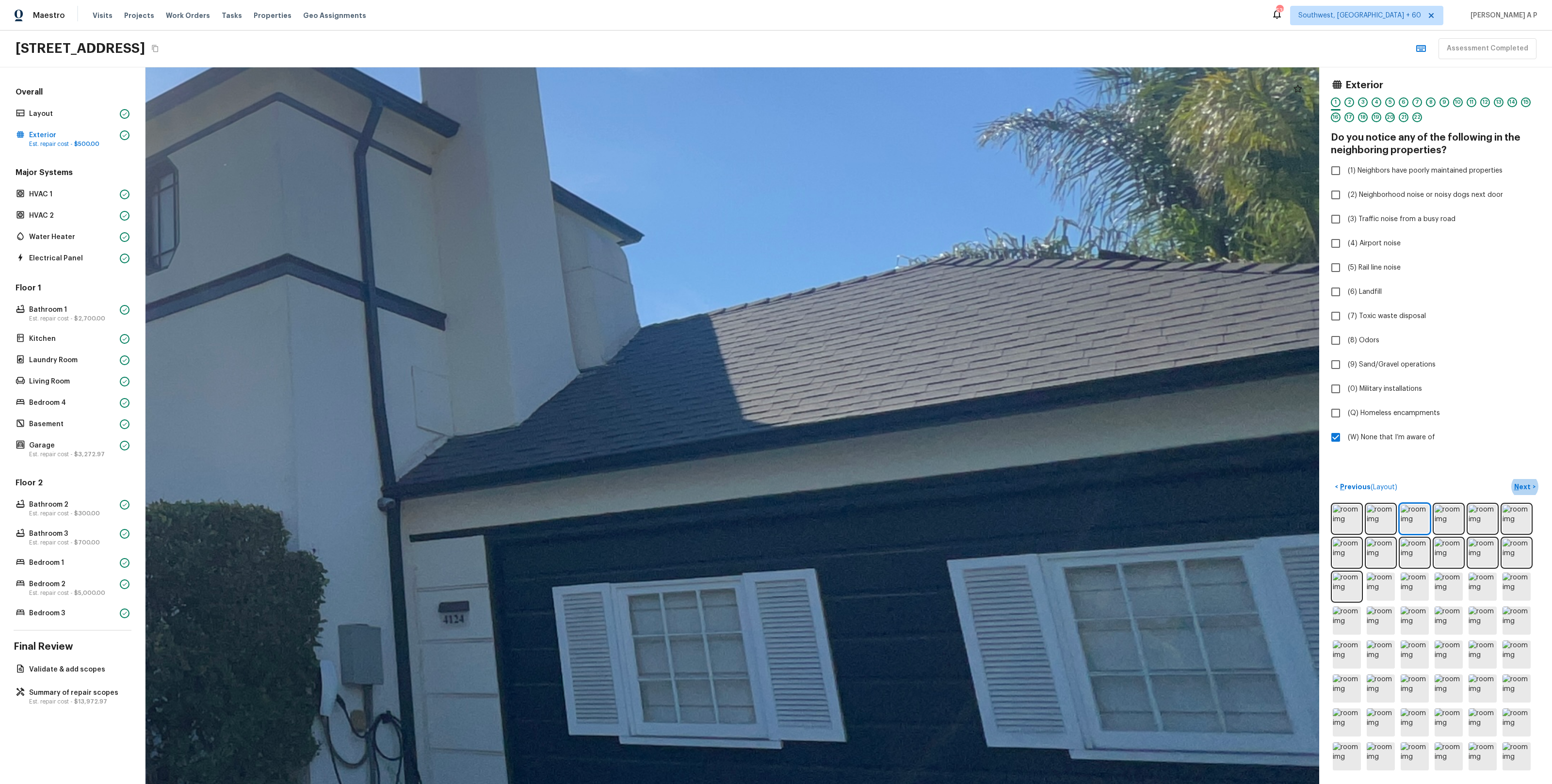
drag, startPoint x: 1074, startPoint y: 411, endPoint x: 874, endPoint y: 411, distance: 200.0
click at [874, 411] on div at bounding box center [71, 351] width 3546 height 2165
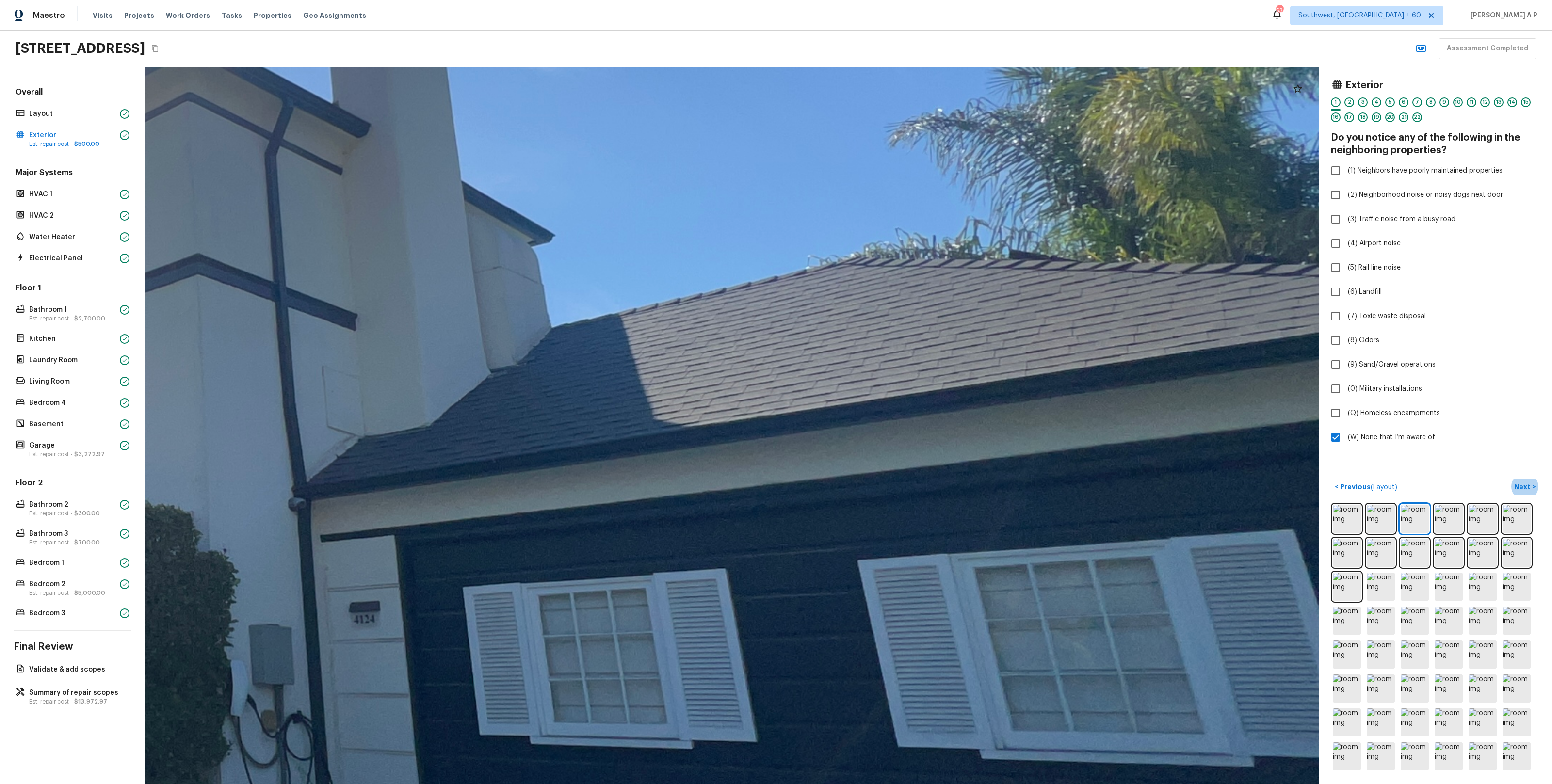
drag, startPoint x: 1001, startPoint y: 396, endPoint x: 912, endPoint y: 396, distance: 89.0
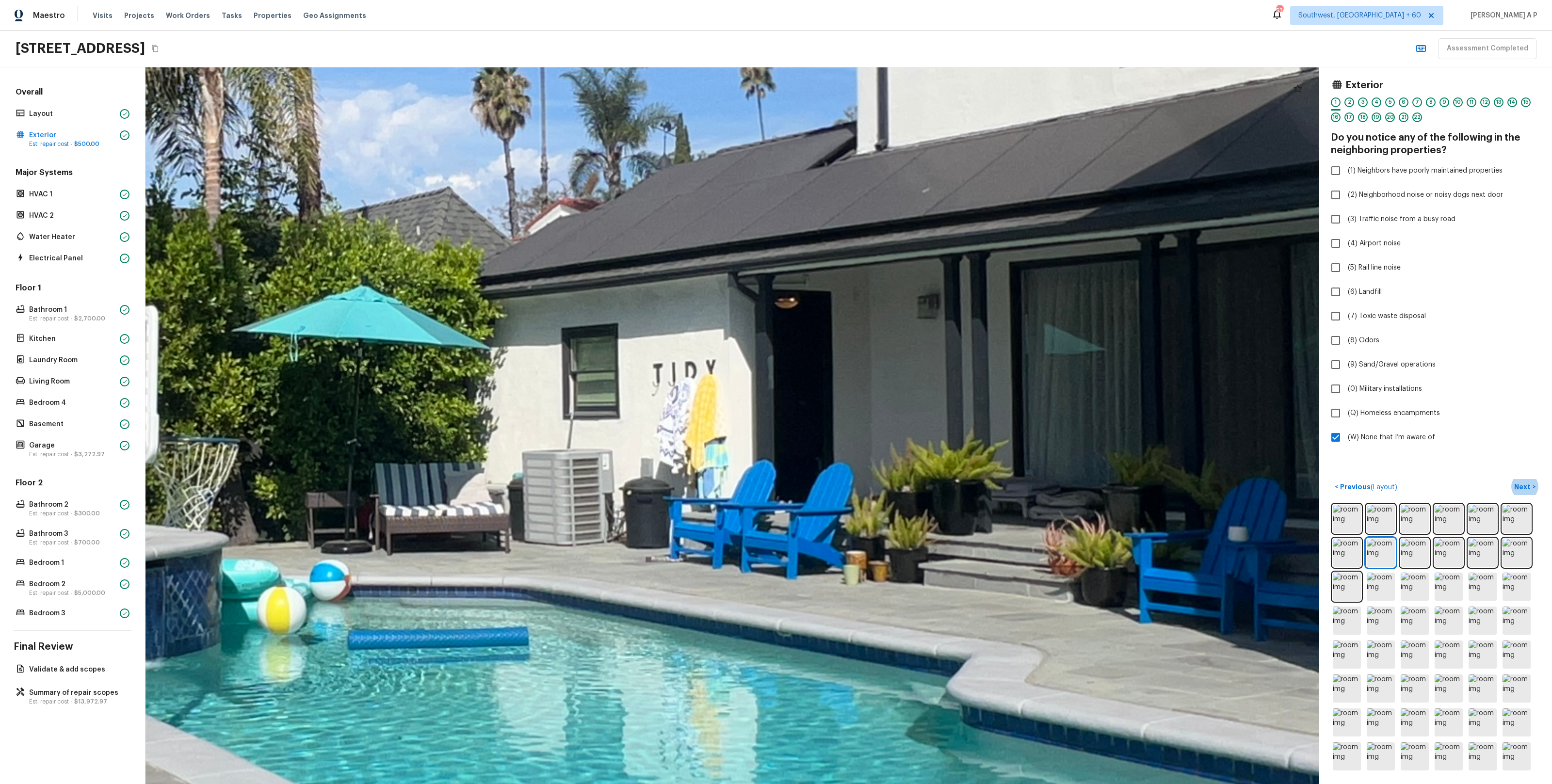
drag, startPoint x: 851, startPoint y: 343, endPoint x: 962, endPoint y: 189, distance: 189.8
click at [962, 189] on div at bounding box center [372, 378] width 4803 height 2933
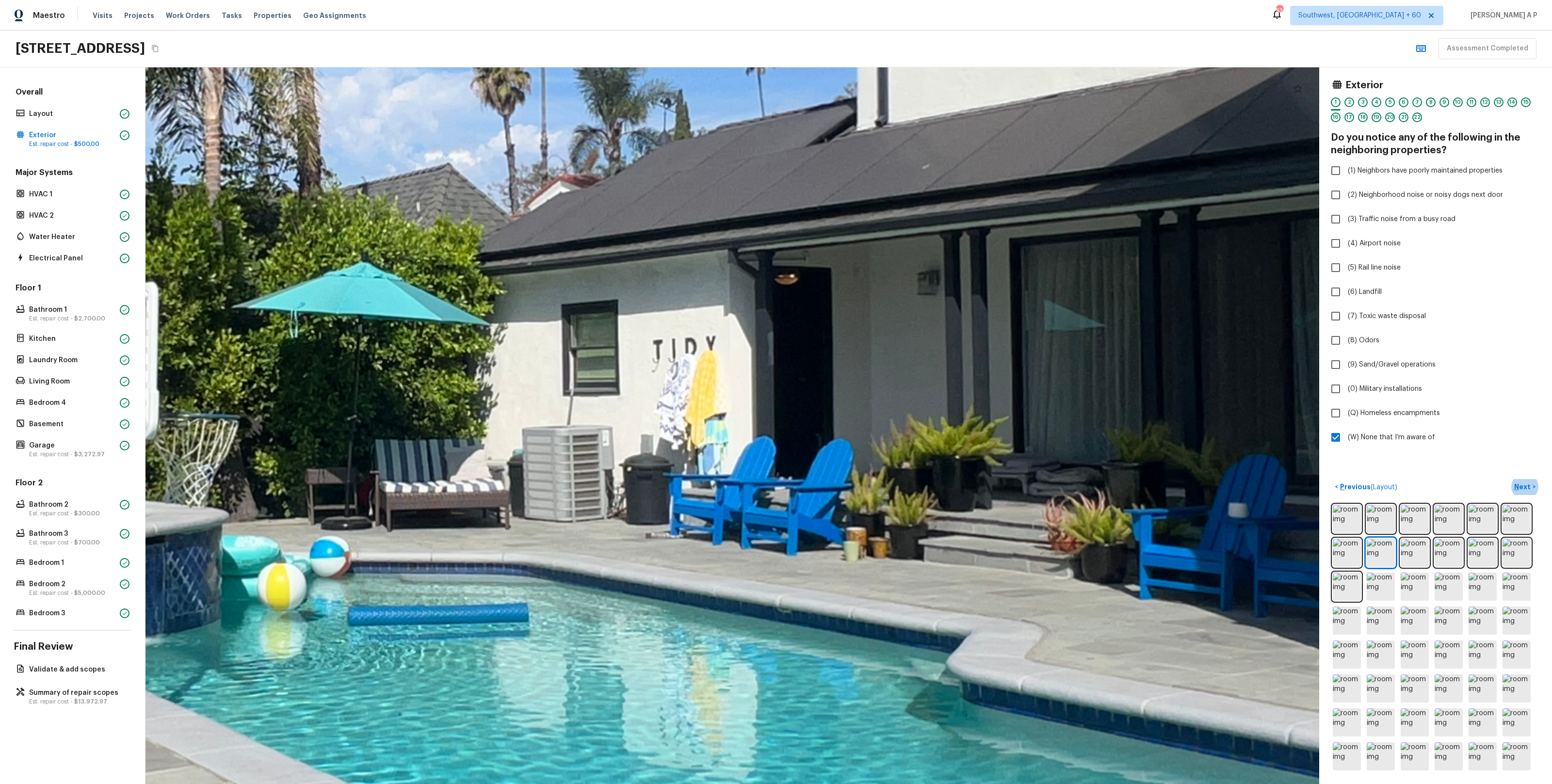
click at [962, 192] on div at bounding box center [372, 354] width 4803 height 2933
click at [943, 226] on div at bounding box center [372, 354] width 4803 height 2933
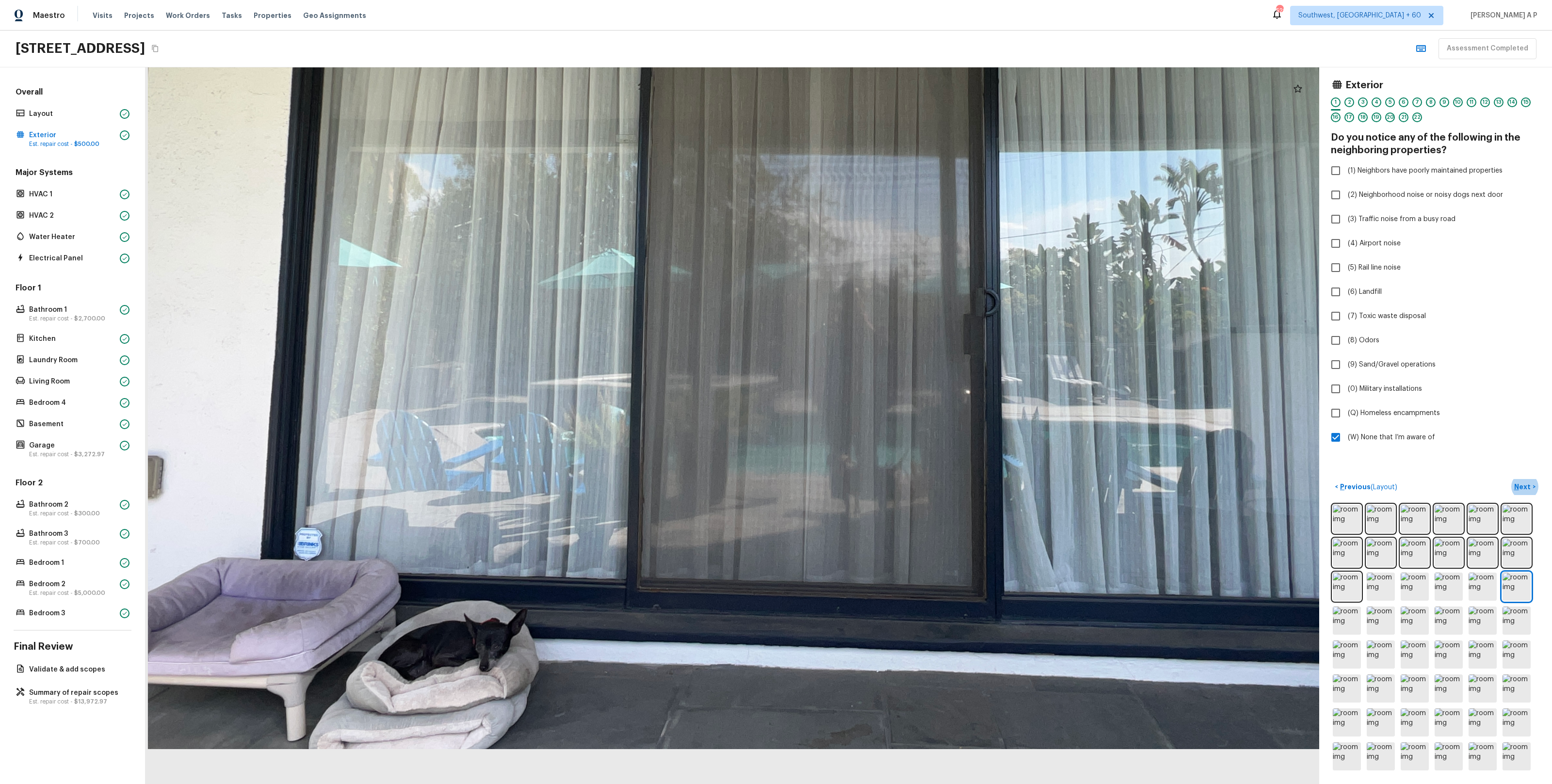
drag, startPoint x: 490, startPoint y: 700, endPoint x: 511, endPoint y: 638, distance: 65.5
click at [511, 638] on div at bounding box center [802, 257] width 1609 height 982
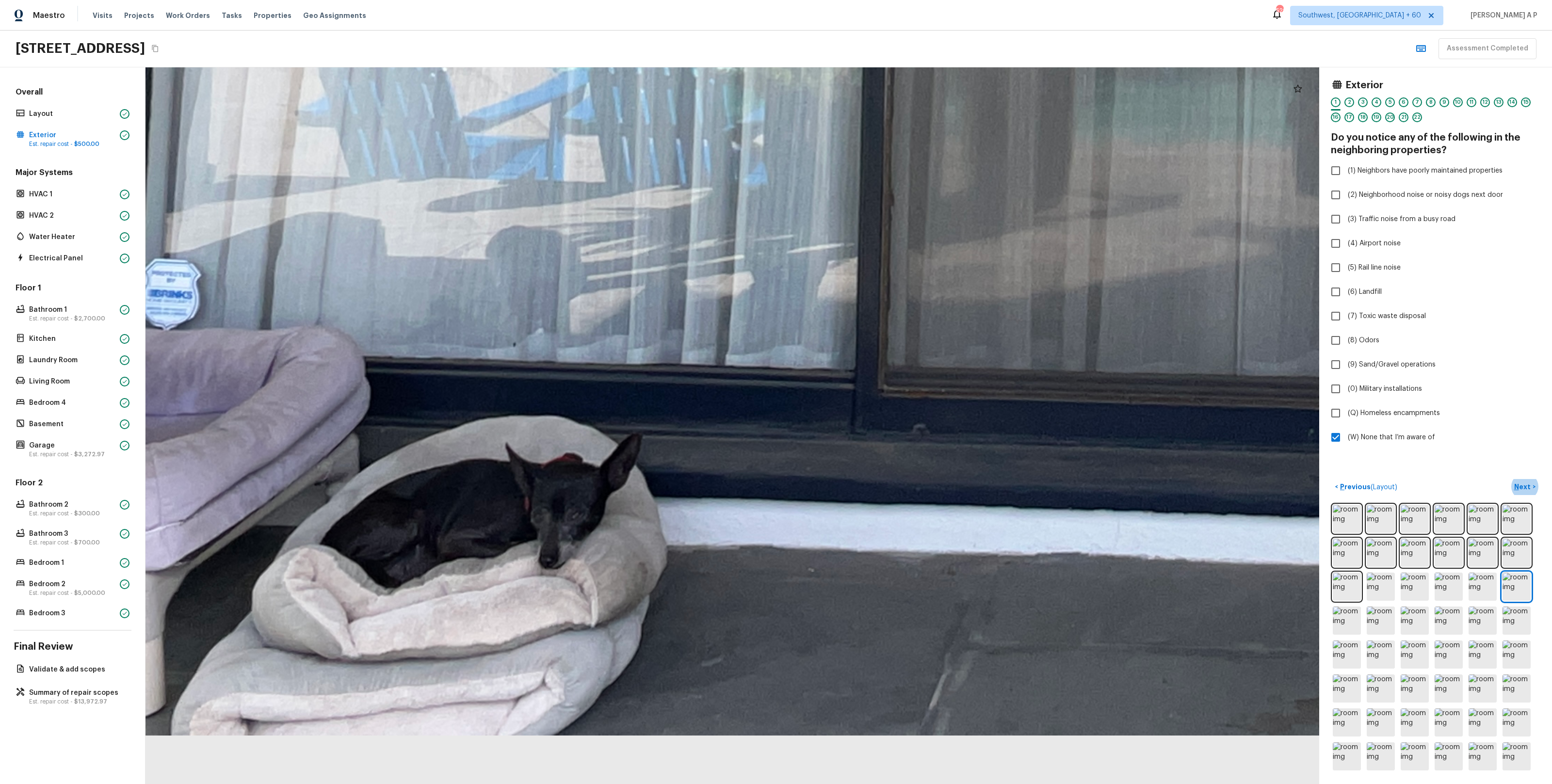
drag, startPoint x: 476, startPoint y: 634, endPoint x: 531, endPoint y: 351, distance: 288.3
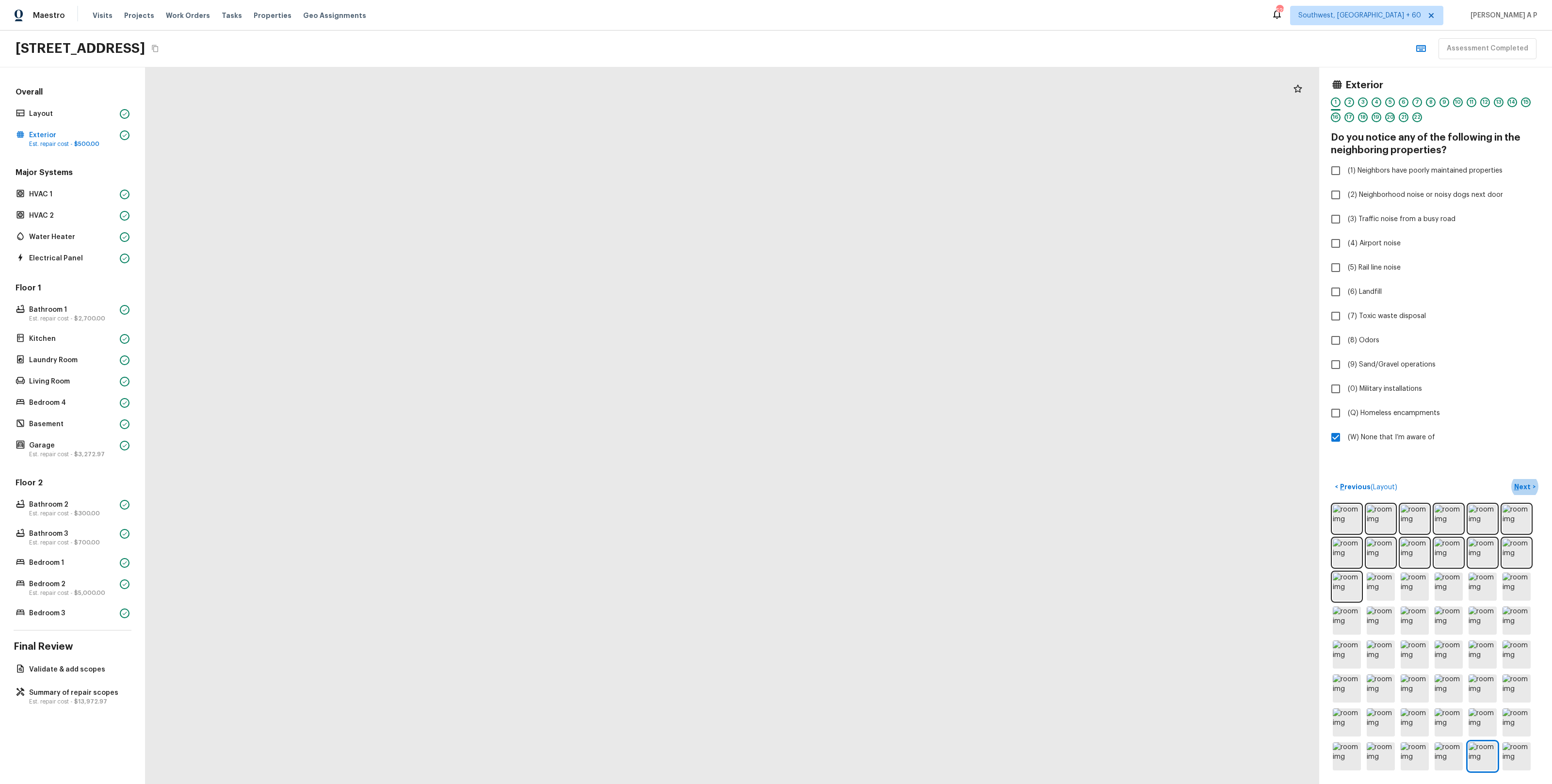
drag, startPoint x: 632, startPoint y: 695, endPoint x: 668, endPoint y: 650, distance: 57.6
click at [668, 650] on div at bounding box center [900, 123] width 2429 height 1483
drag, startPoint x: 871, startPoint y: 731, endPoint x: 848, endPoint y: 609, distance: 124.1
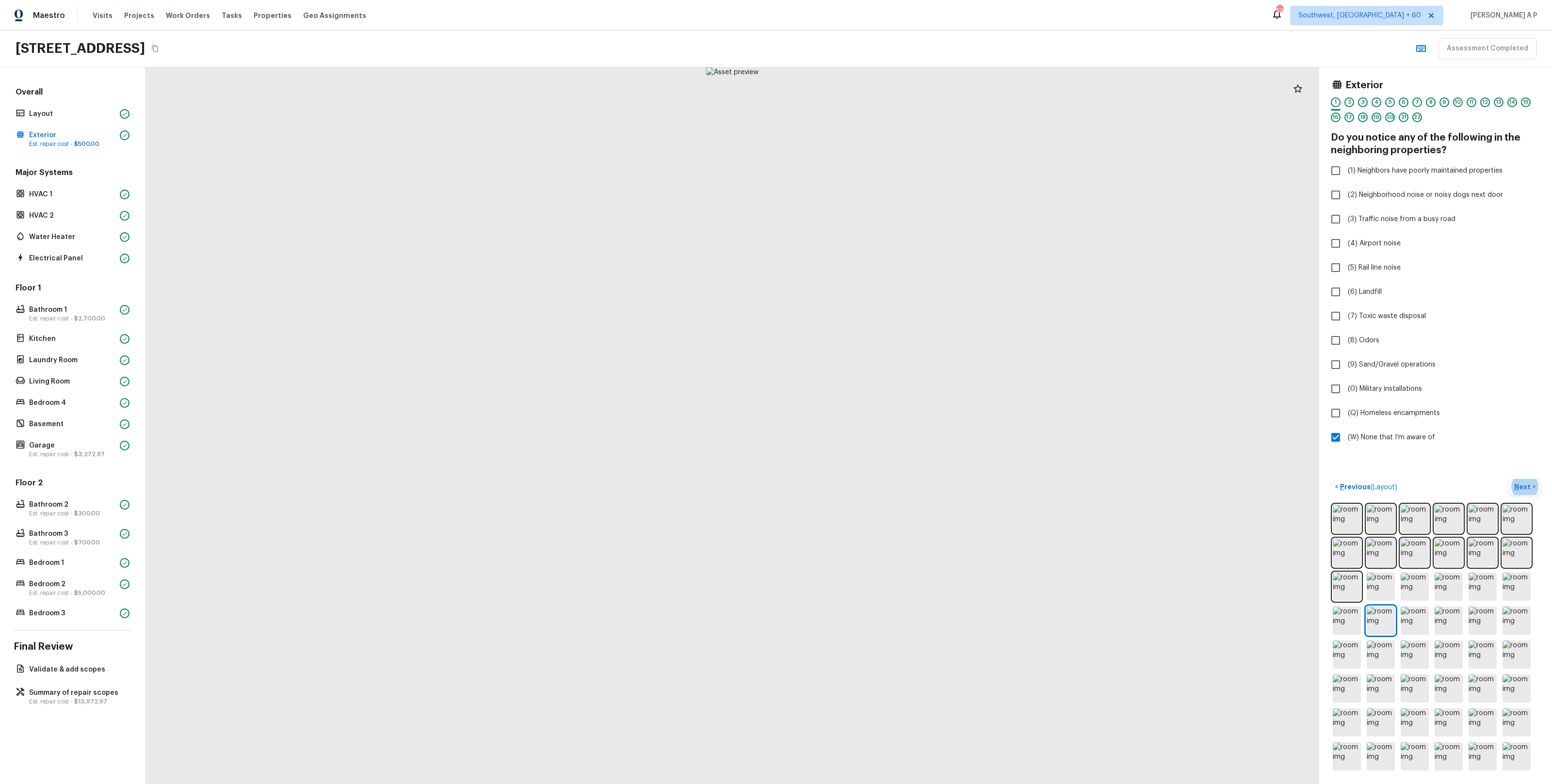
click at [1526, 491] on p "Next" at bounding box center [1523, 487] width 18 height 10
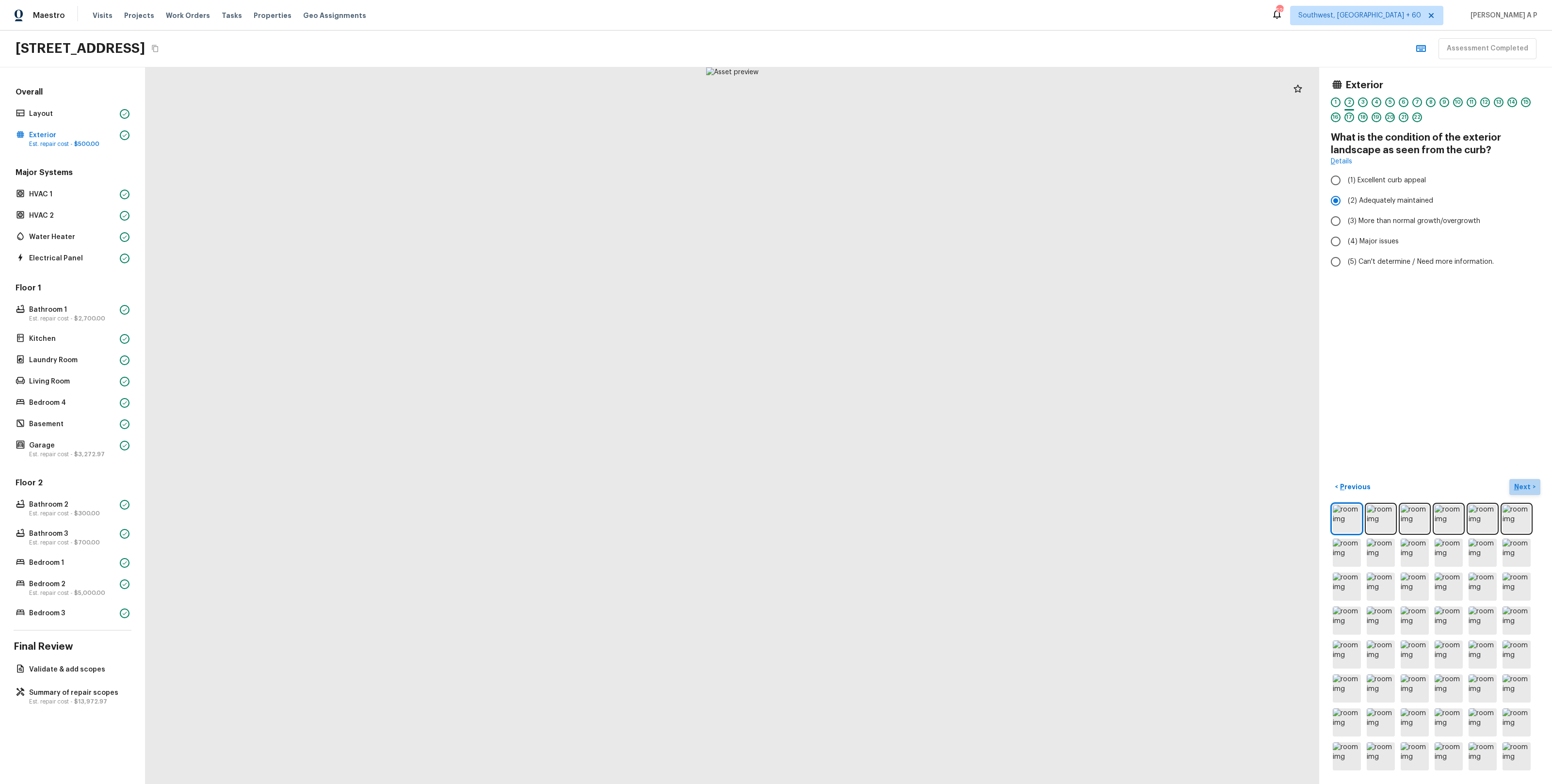
click at [1526, 491] on p "Next" at bounding box center [1523, 487] width 18 height 10
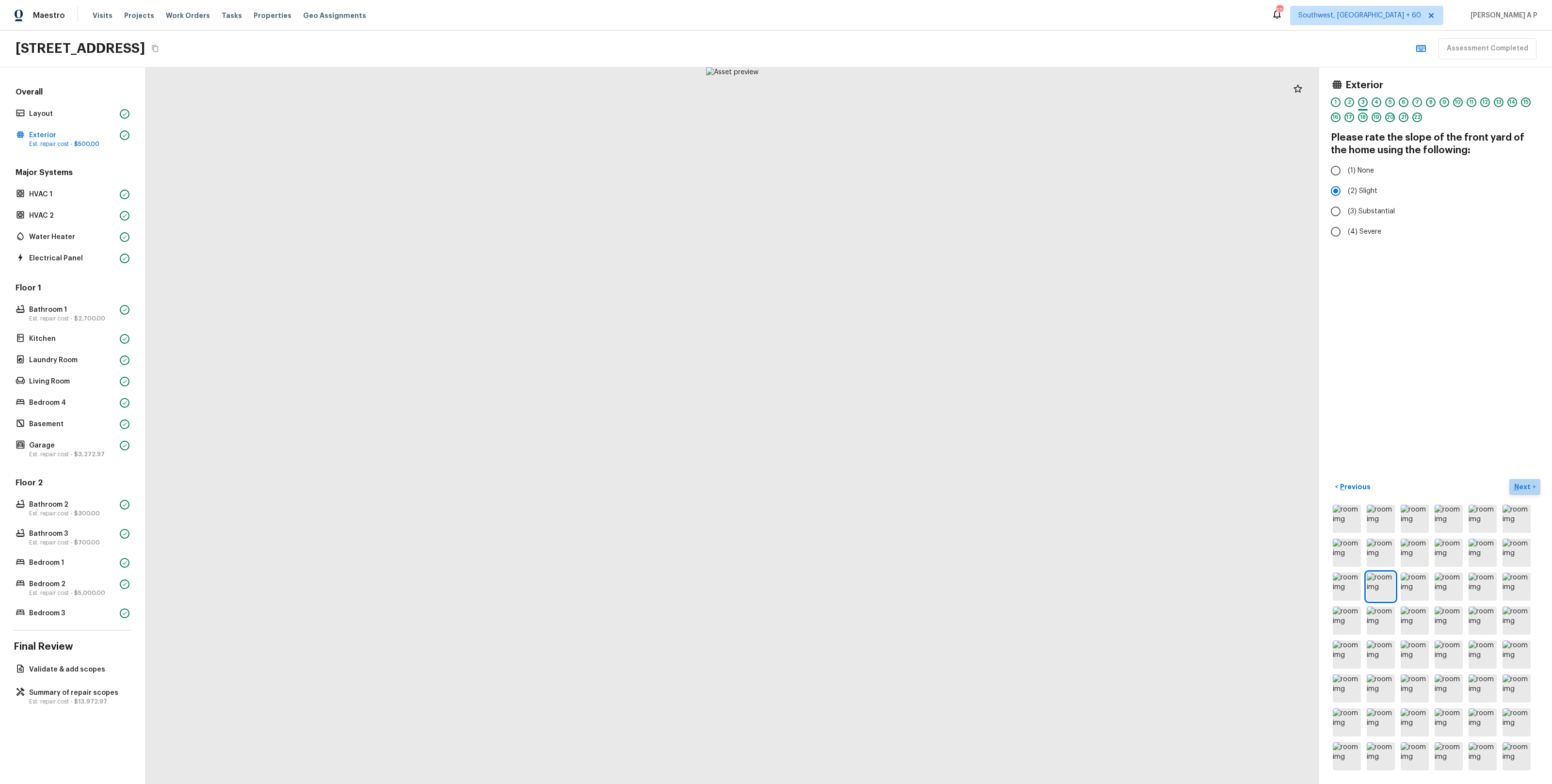
click at [1526, 491] on p "Next" at bounding box center [1523, 487] width 18 height 10
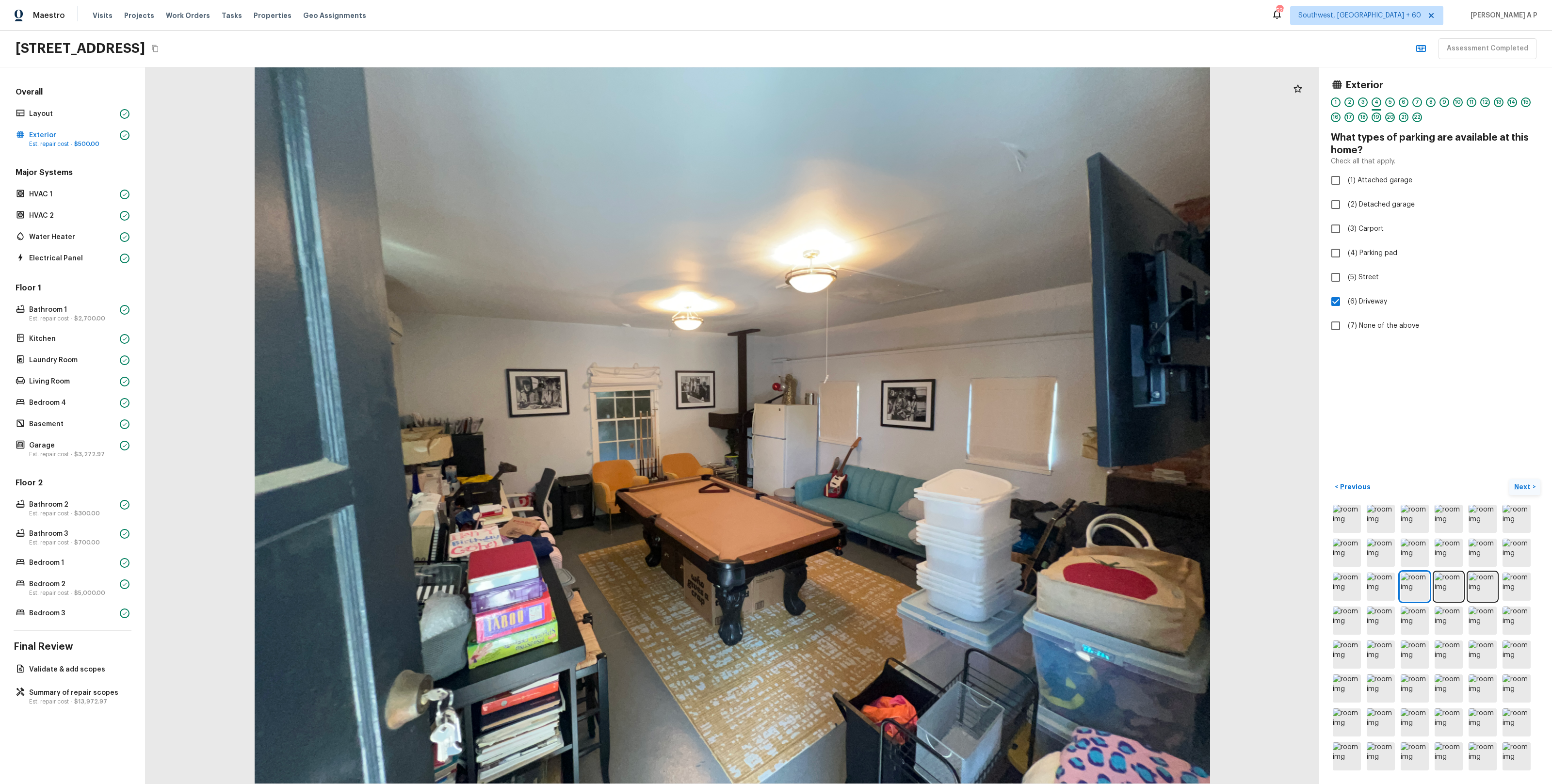
click at [1531, 492] on p "Next" at bounding box center [1523, 487] width 18 height 10
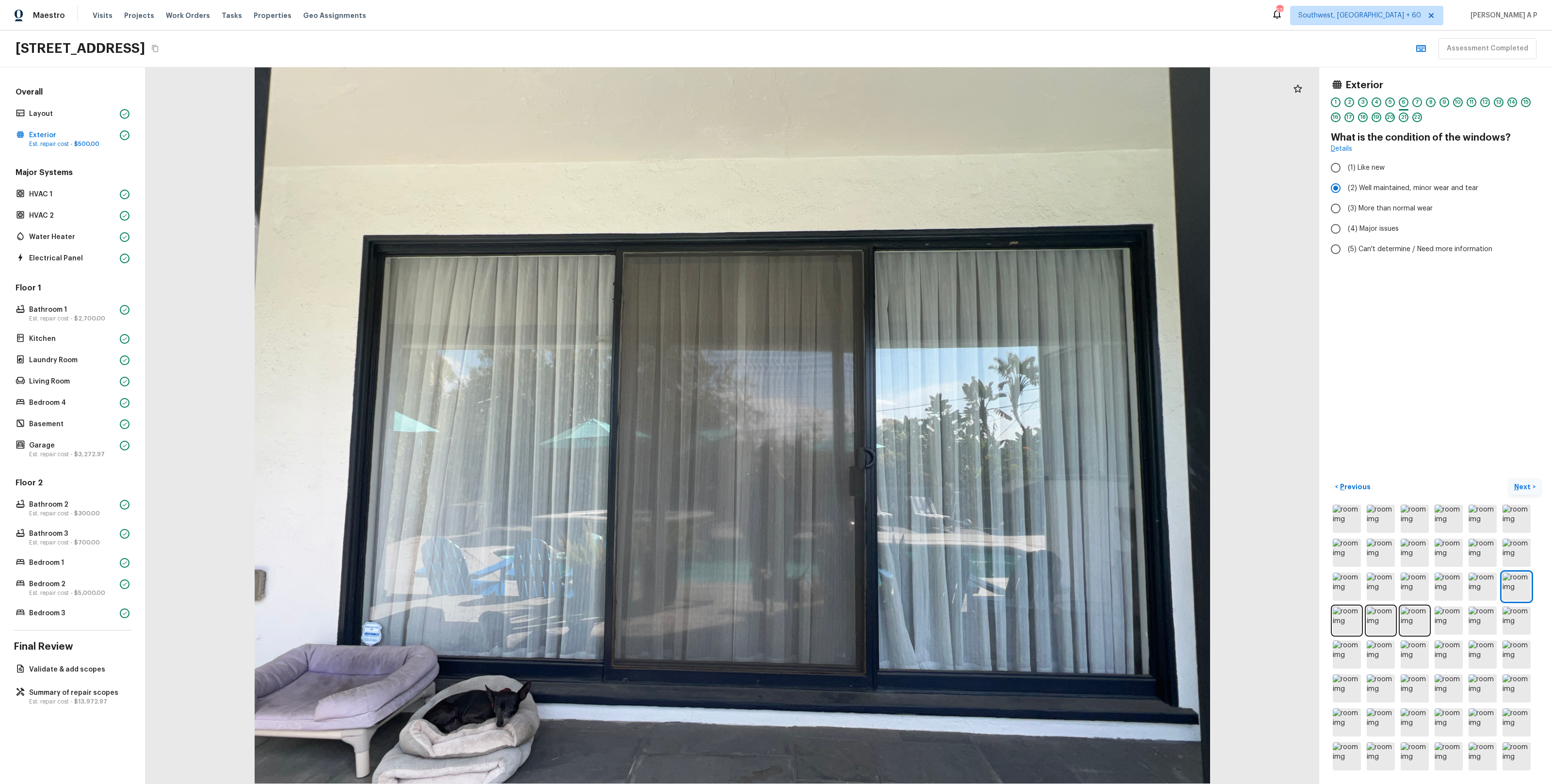
click at [1517, 486] on p "Next" at bounding box center [1523, 487] width 18 height 10
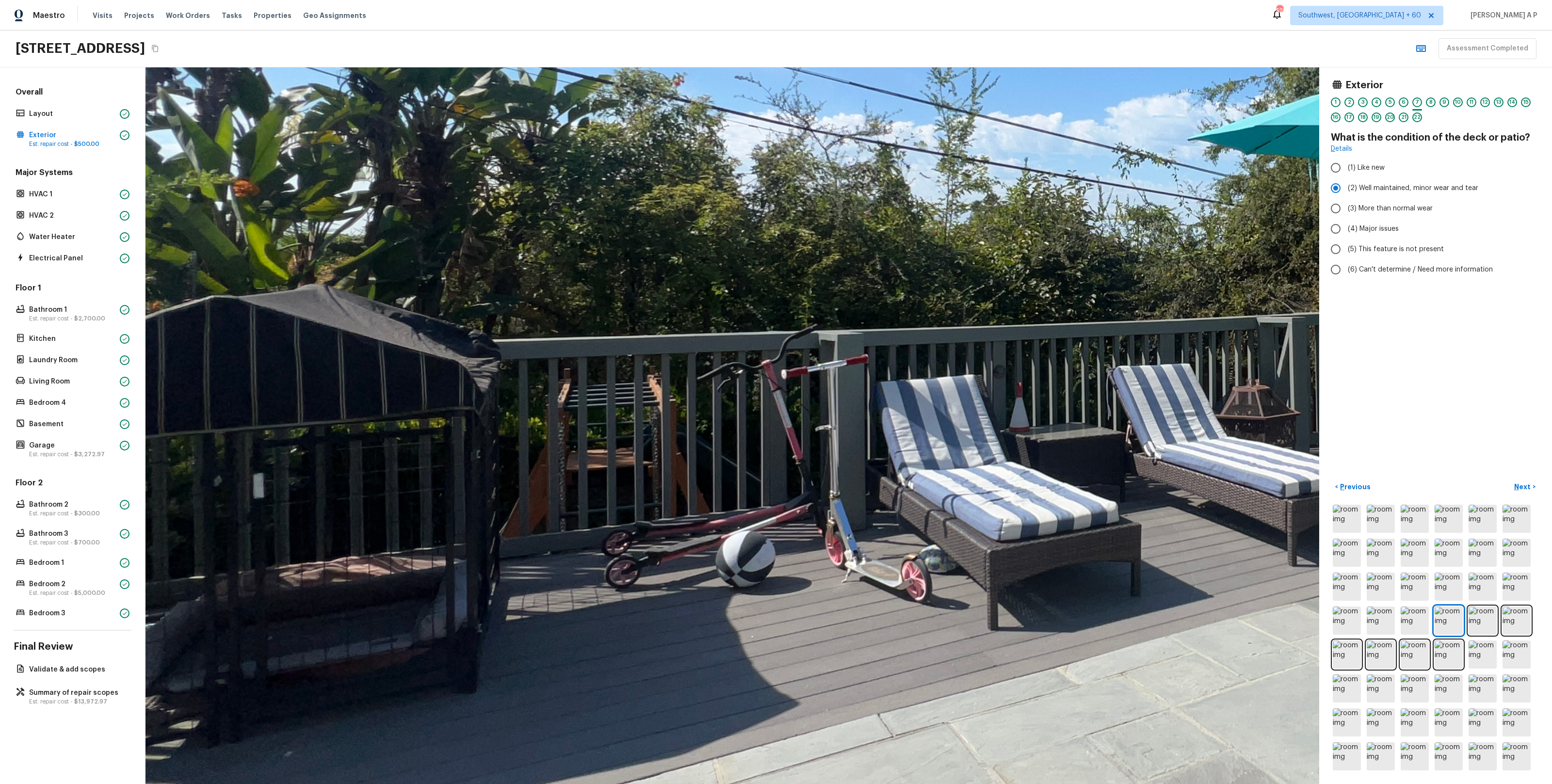
drag, startPoint x: 431, startPoint y: 515, endPoint x: 562, endPoint y: 492, distance: 133.0
click at [562, 492] on div at bounding box center [1173, 292] width 2746 height 1677
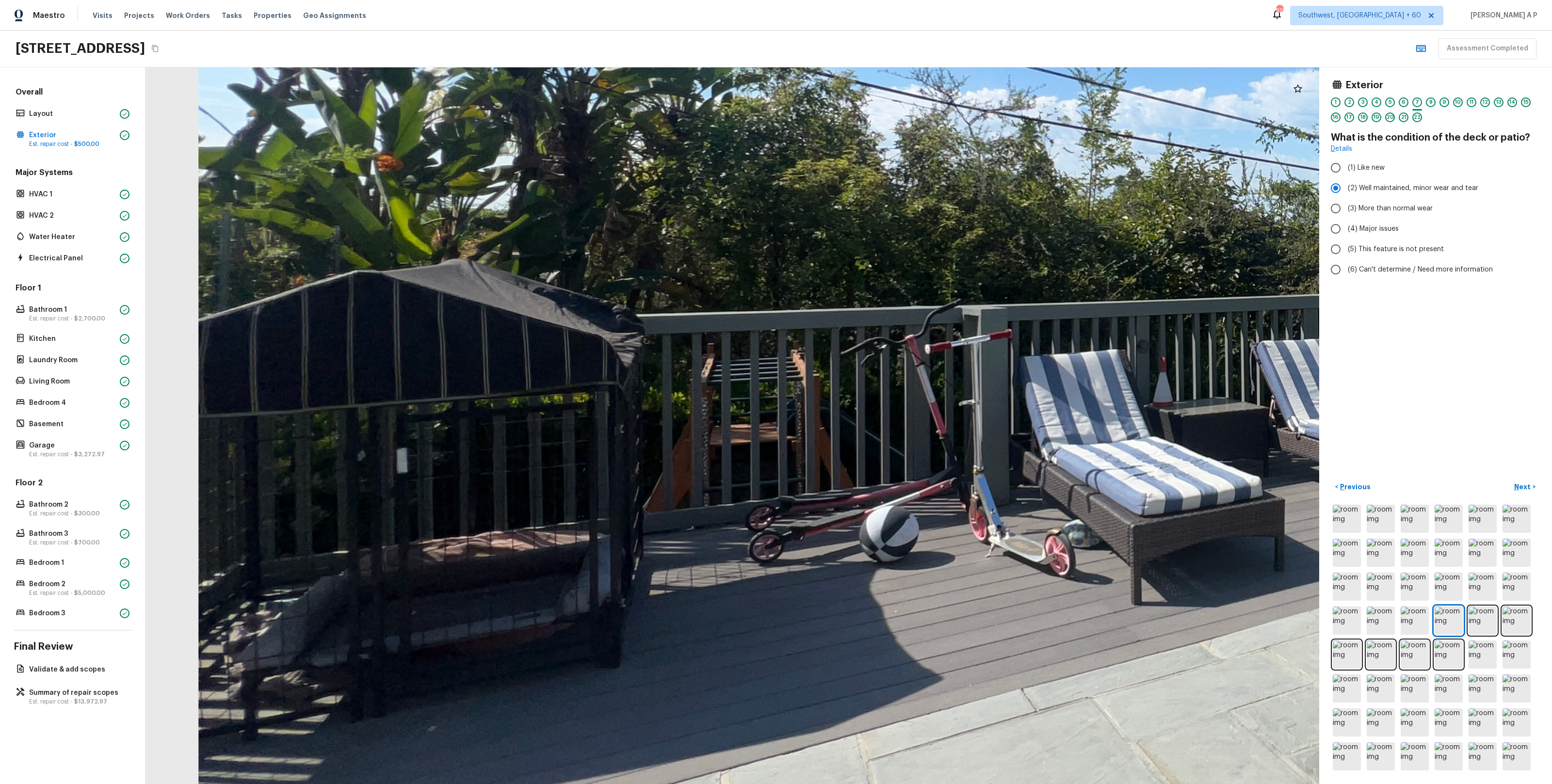
drag, startPoint x: 638, startPoint y: 464, endPoint x: 656, endPoint y: 460, distance: 18.4
click at [656, 460] on div at bounding box center [1316, 267] width 2746 height 1677
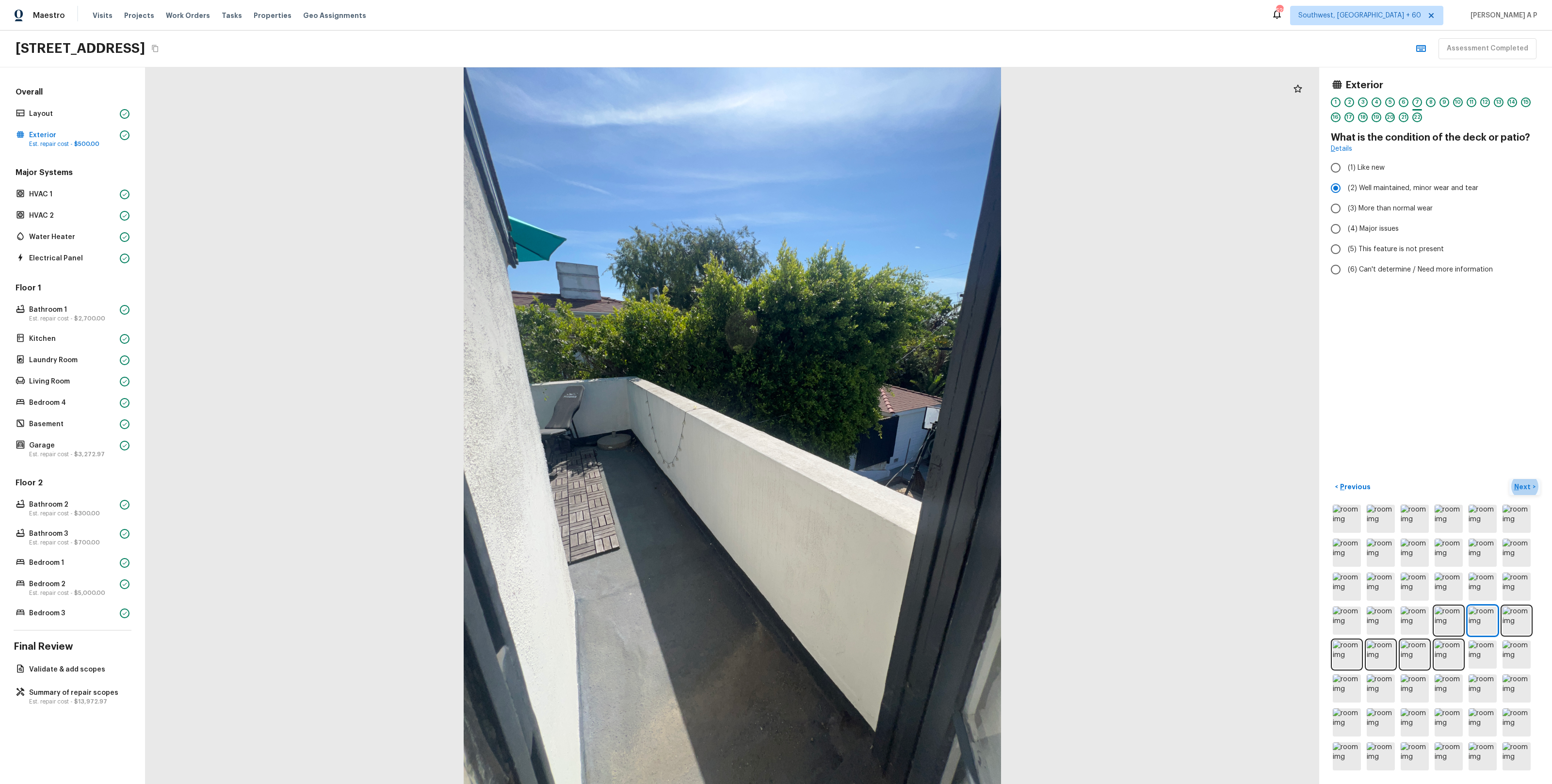
click at [1526, 488] on p "Next" at bounding box center [1523, 487] width 18 height 10
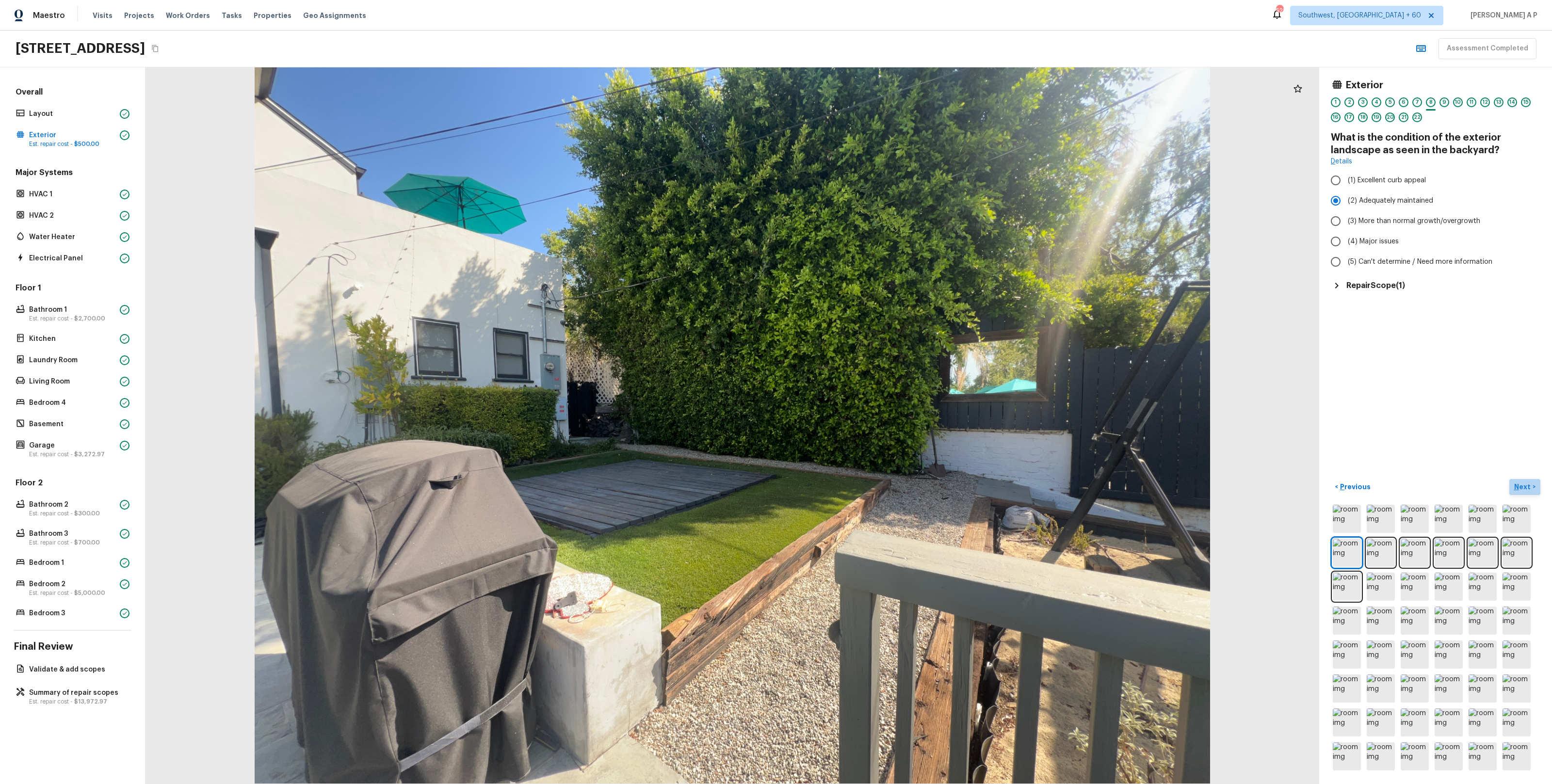
click at [1526, 488] on p "Next" at bounding box center [1523, 487] width 18 height 10
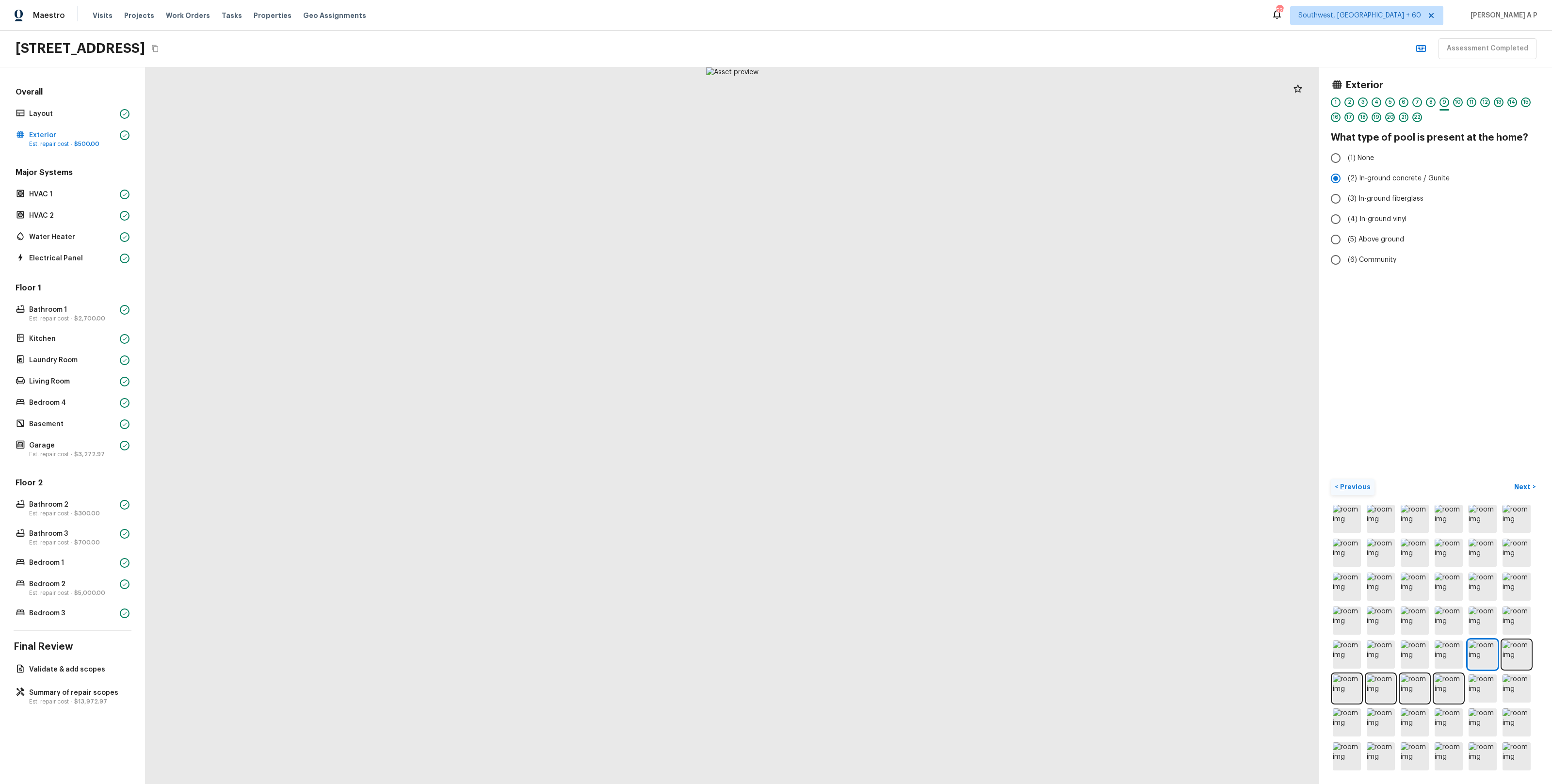
click at [1364, 493] on button "< Previous" at bounding box center [1352, 487] width 44 height 16
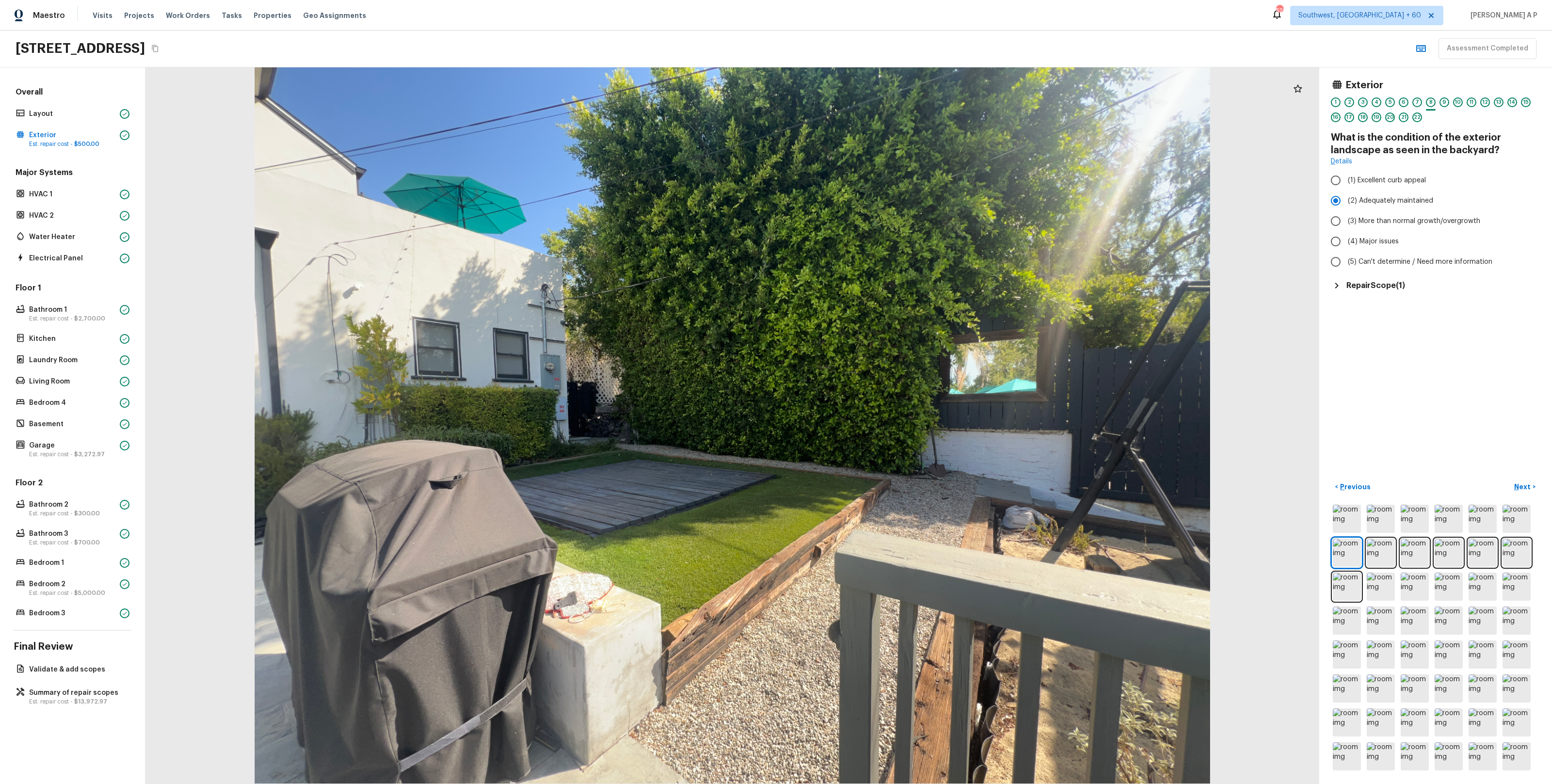
click at [1388, 288] on h5 "Repair Scope ( 1 )" at bounding box center [1375, 285] width 59 height 11
click at [1521, 481] on button "Next >" at bounding box center [1525, 487] width 31 height 16
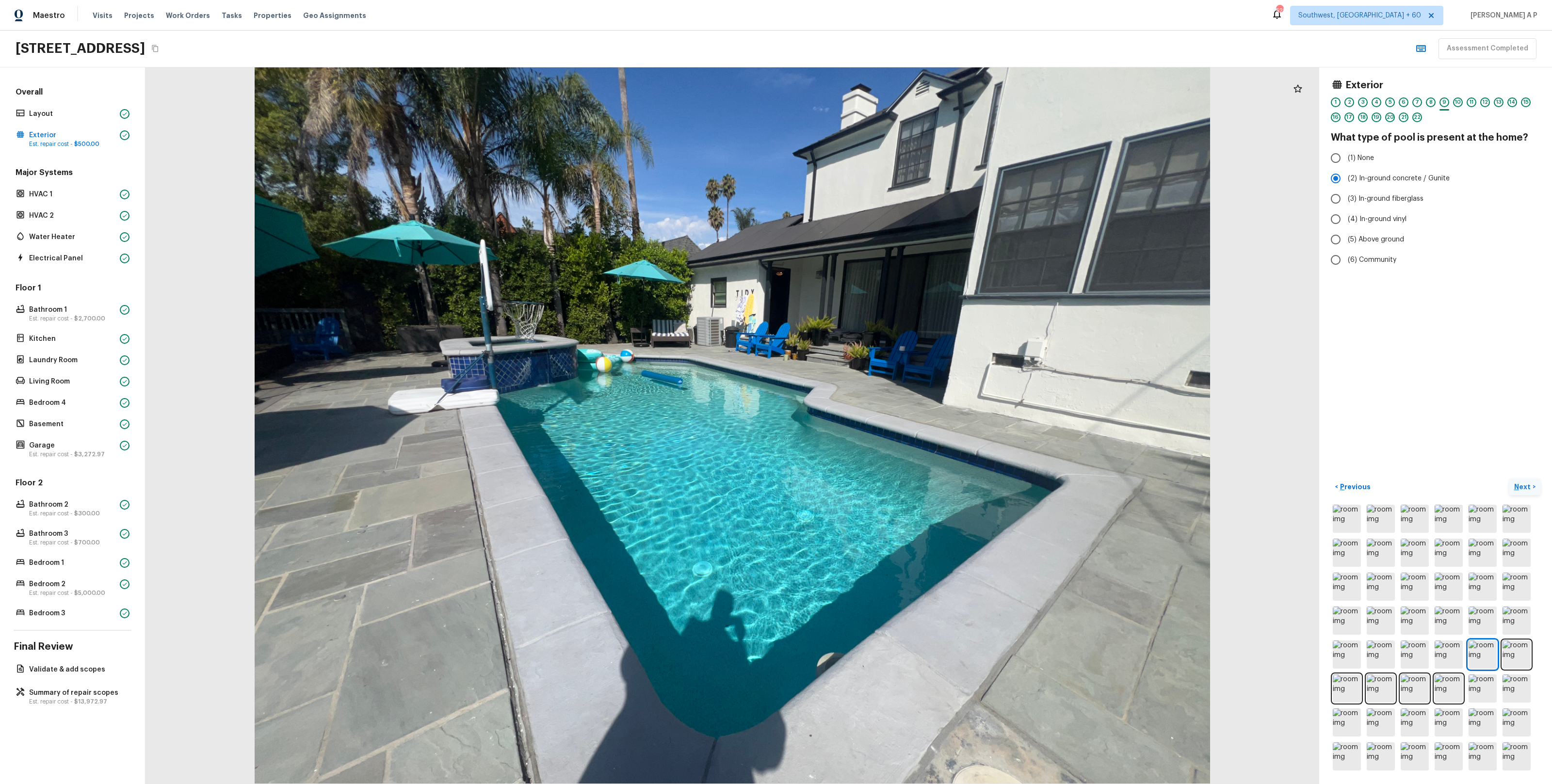
click at [1521, 481] on button "Next >" at bounding box center [1525, 487] width 31 height 16
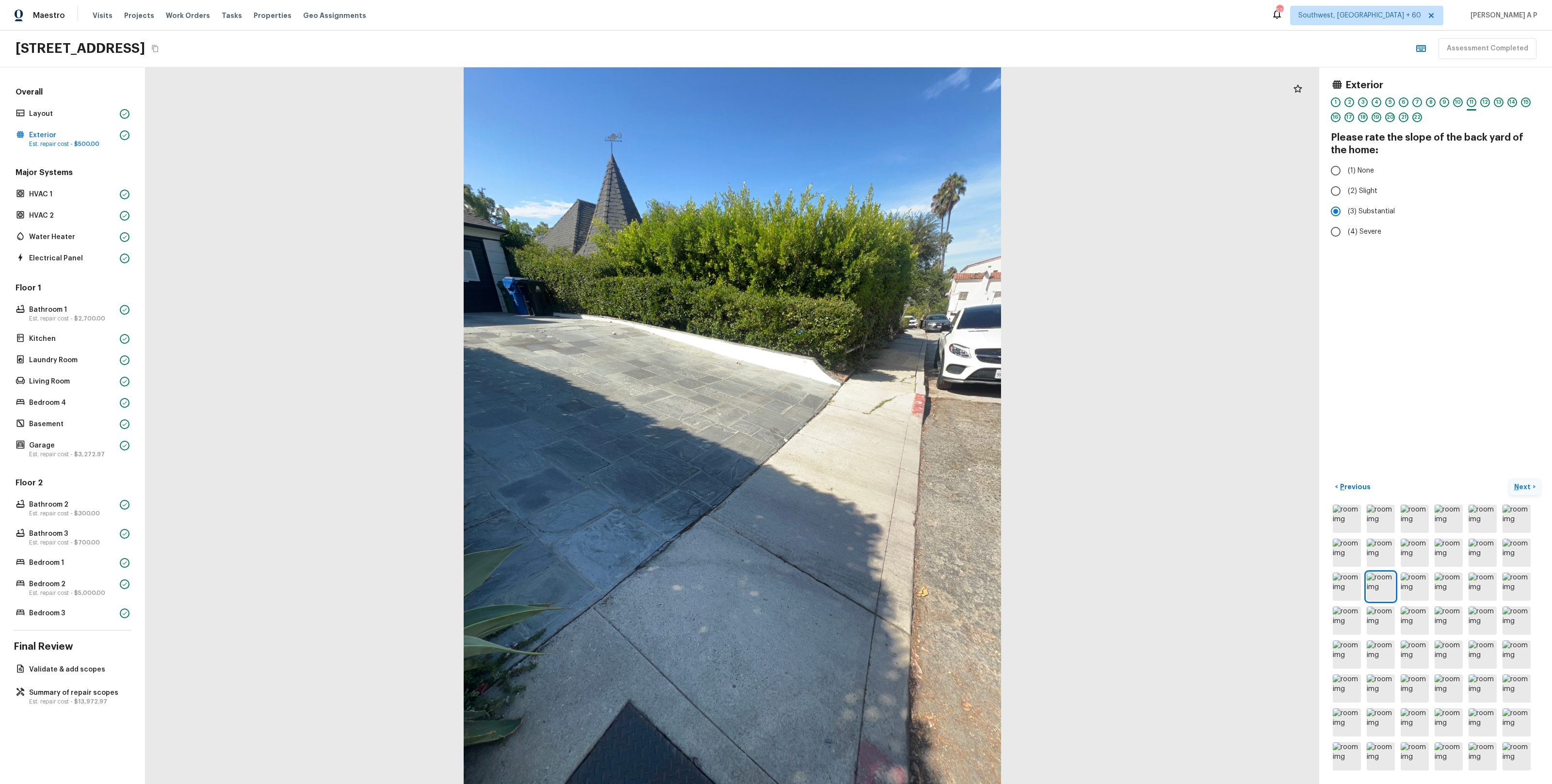
click at [1521, 481] on button "Next >" at bounding box center [1525, 487] width 31 height 16
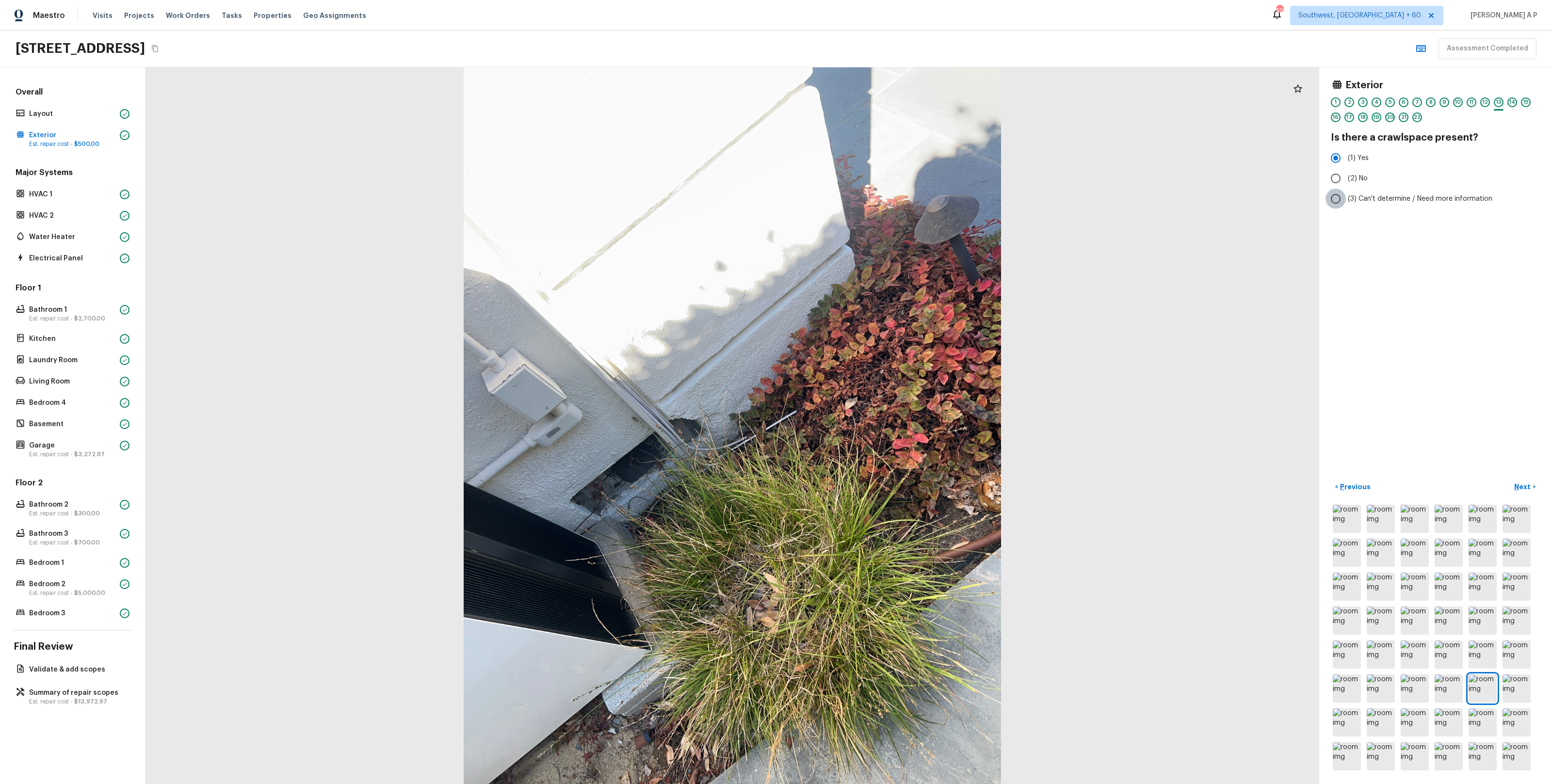
click at [1340, 200] on input "(3) Can't determine / Need more information" at bounding box center [1335, 198] width 21 height 21
radio input "true"
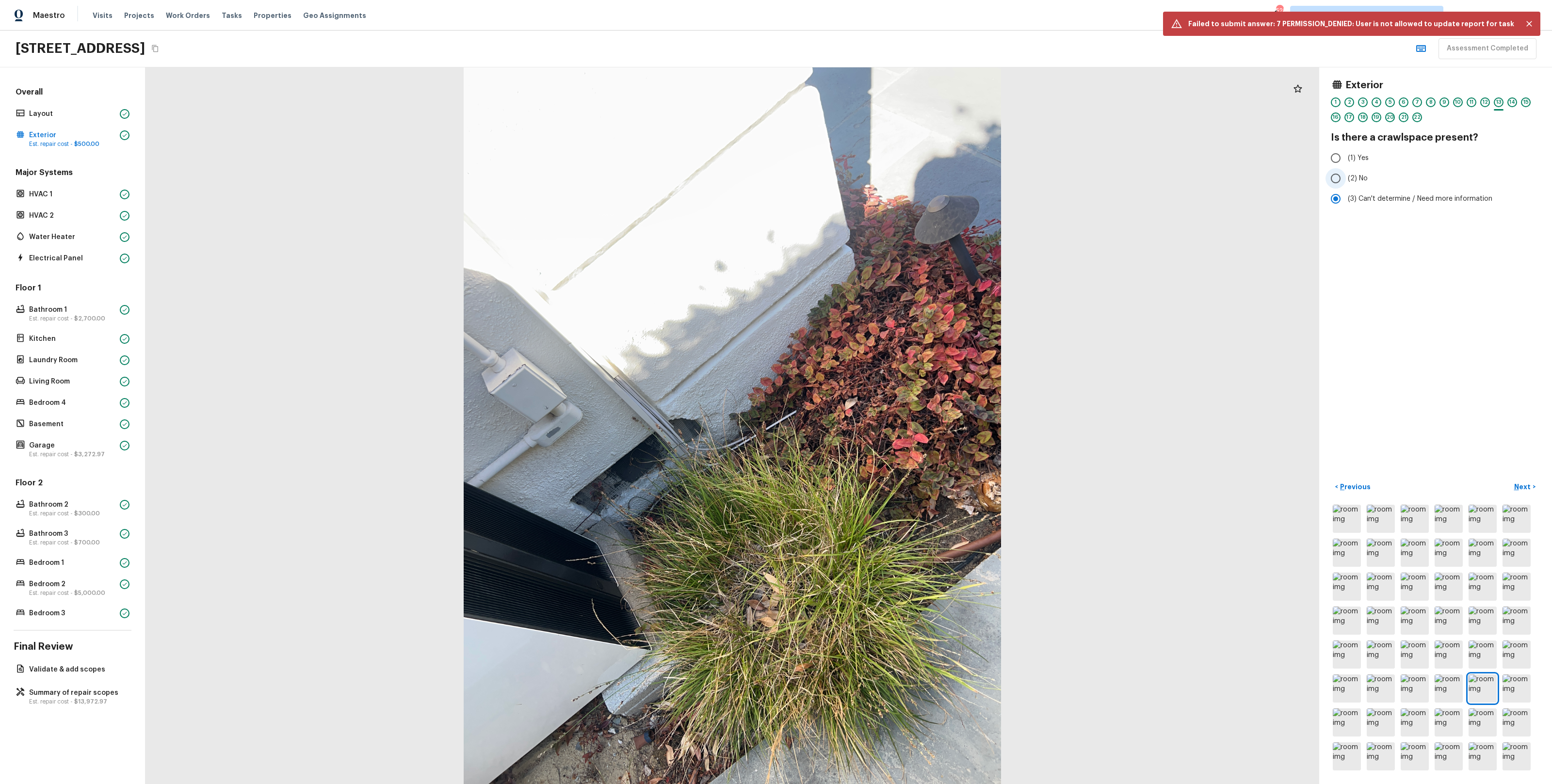
click at [1340, 183] on input "(2) No" at bounding box center [1335, 178] width 21 height 21
radio input "true"
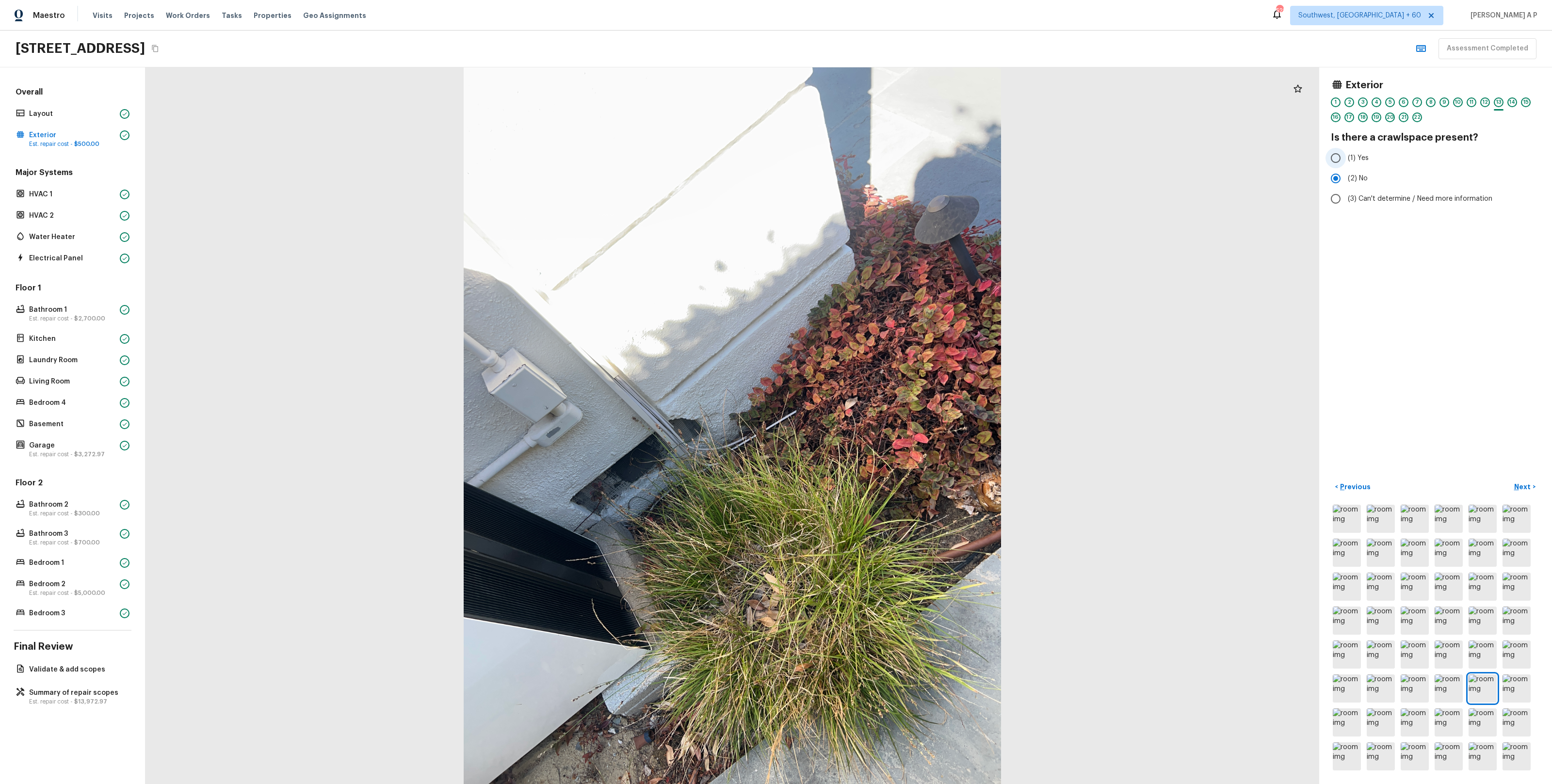
click at [1348, 155] on span "(1) Yes" at bounding box center [1358, 158] width 21 height 10
click at [1345, 155] on input "(1) Yes" at bounding box center [1335, 158] width 21 height 21
radio input "true"
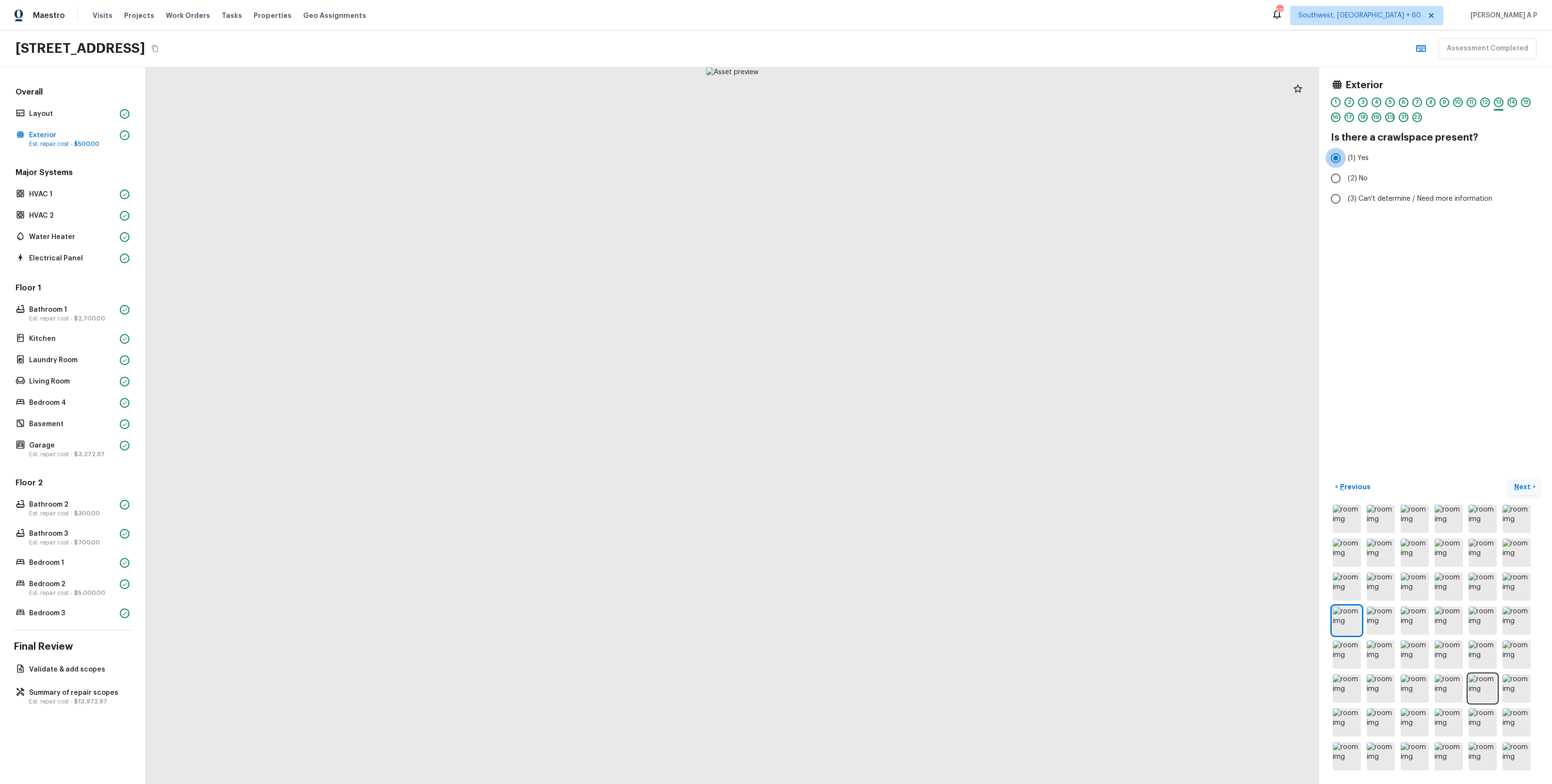
click at [1528, 488] on p "Next" at bounding box center [1523, 487] width 18 height 10
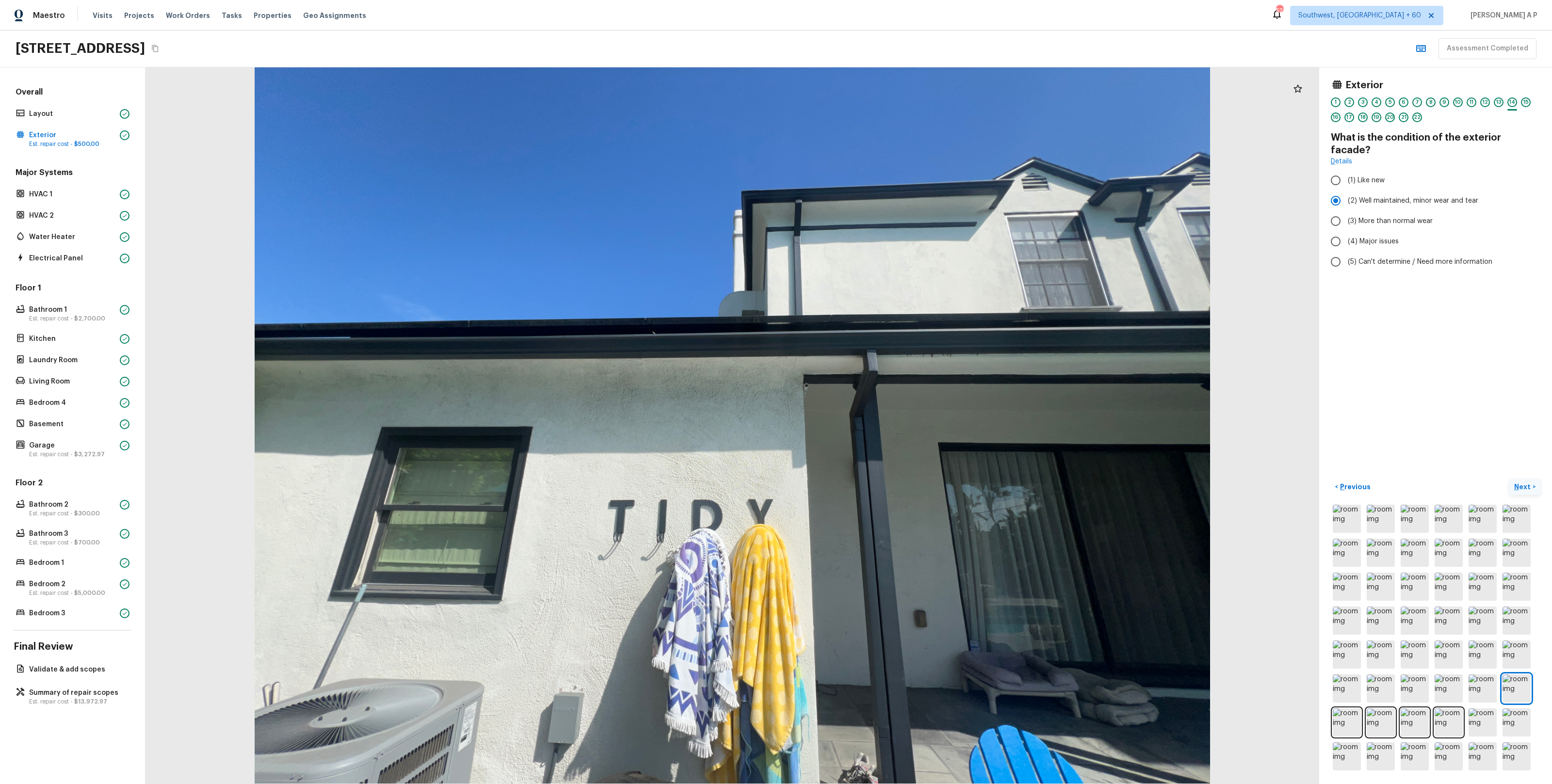
click at [1528, 488] on p "Next" at bounding box center [1523, 487] width 18 height 10
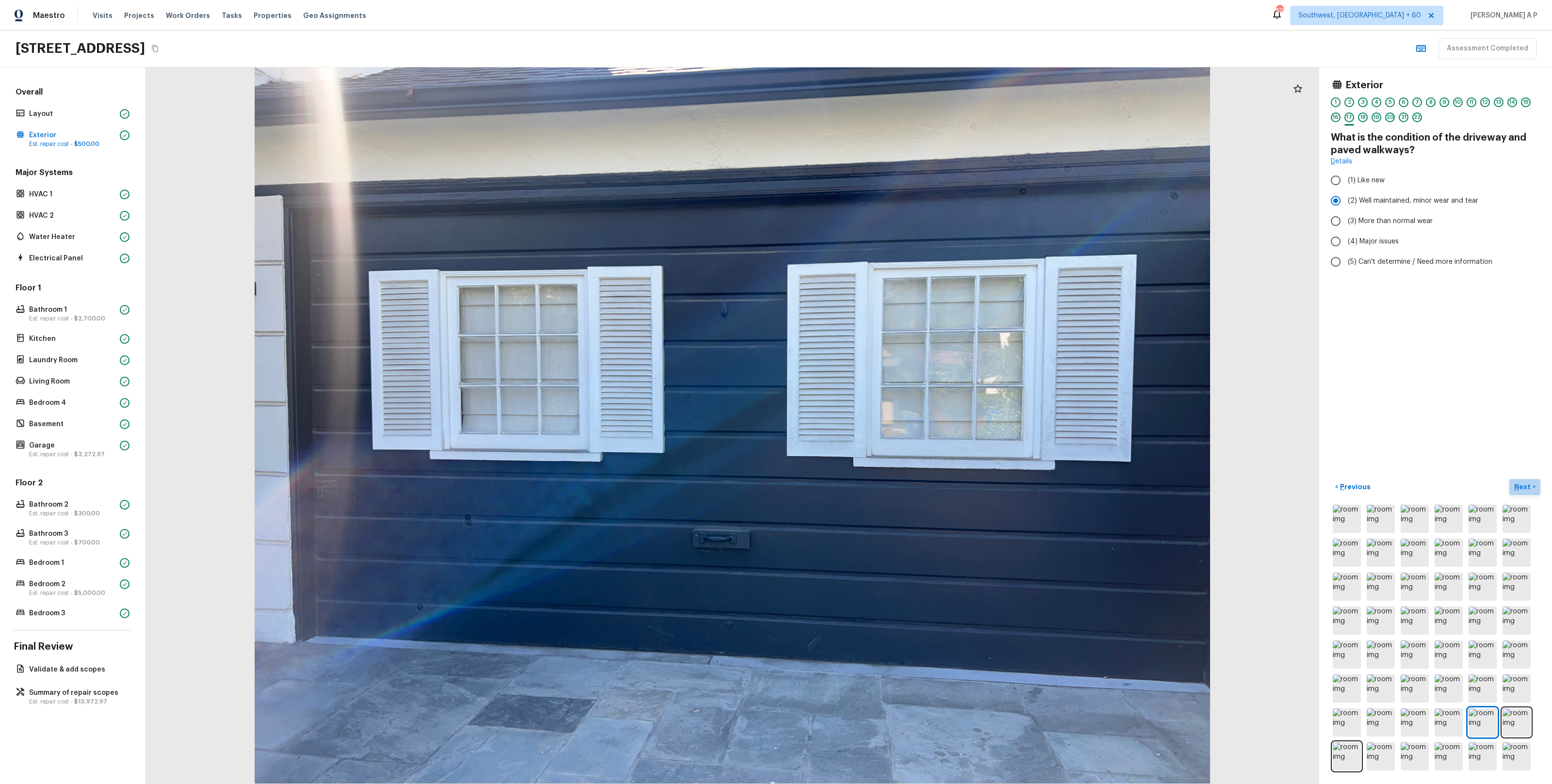
click at [1528, 488] on p "Next" at bounding box center [1523, 487] width 18 height 10
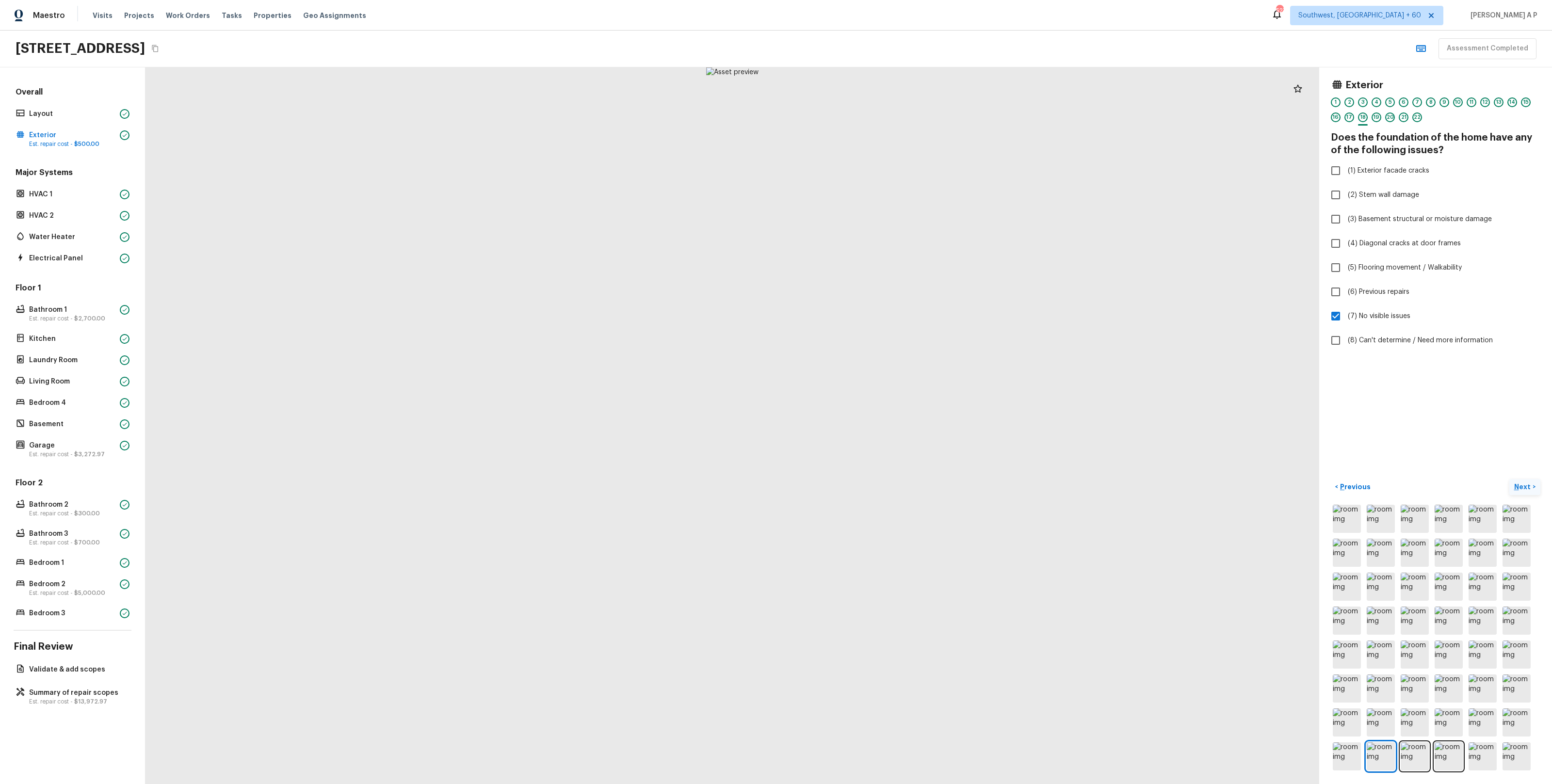
click at [1528, 488] on p "Next" at bounding box center [1523, 487] width 18 height 10
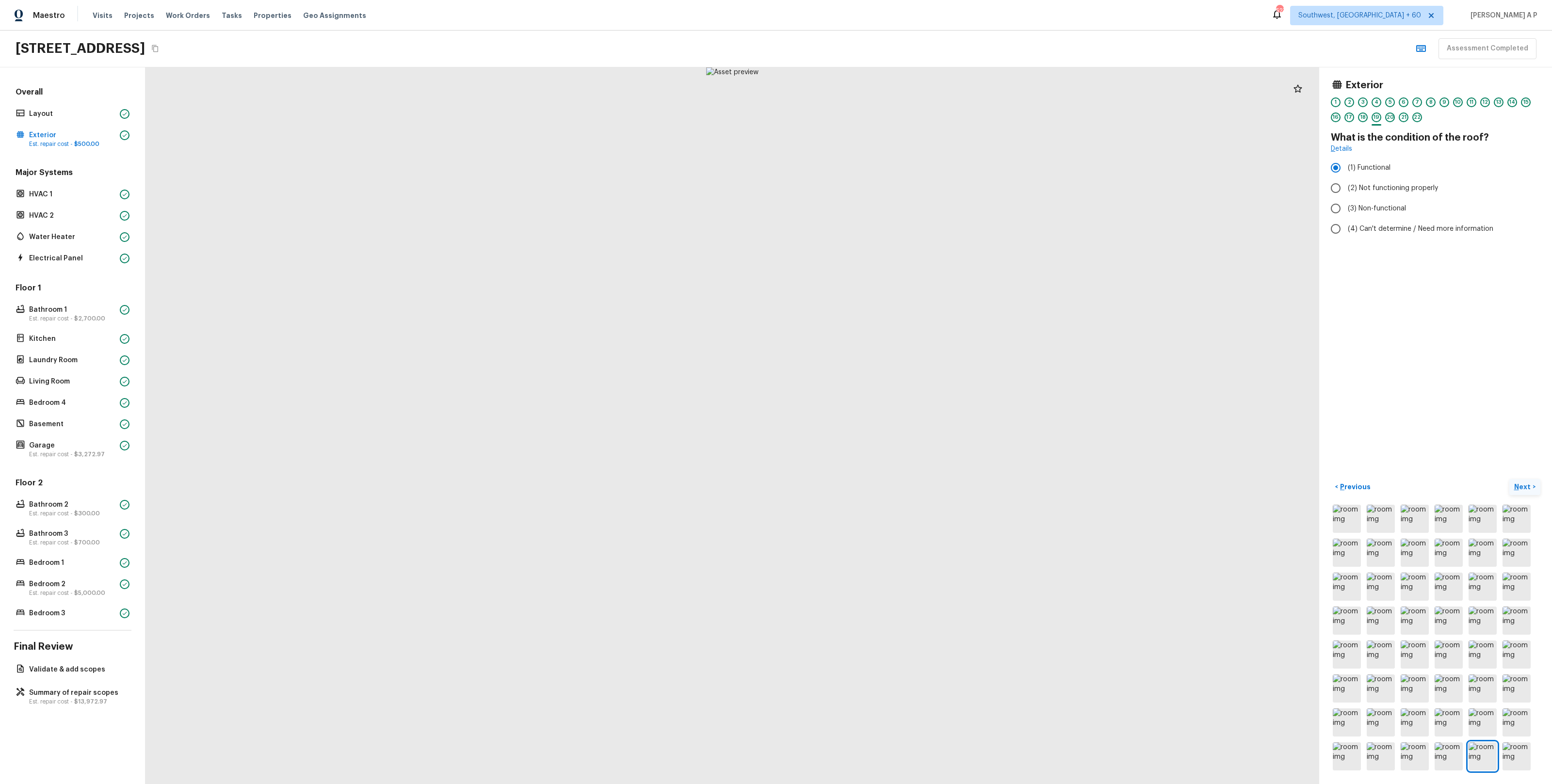
click at [1526, 488] on p "Next" at bounding box center [1523, 487] width 18 height 10
click at [1526, 488] on span "( HVAC 1 )" at bounding box center [1517, 487] width 26 height 7
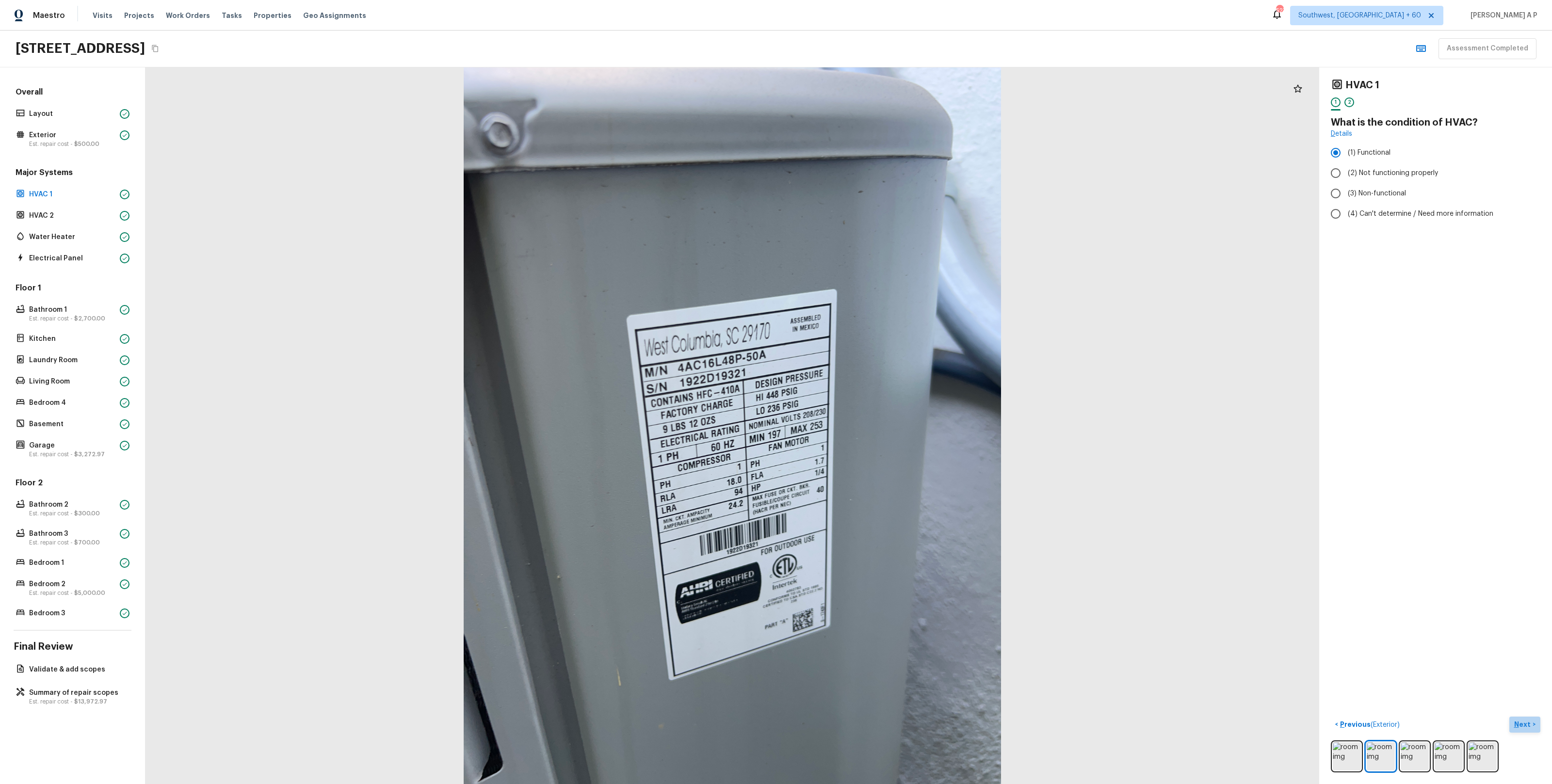
click at [1526, 727] on p "Next" at bounding box center [1523, 725] width 18 height 10
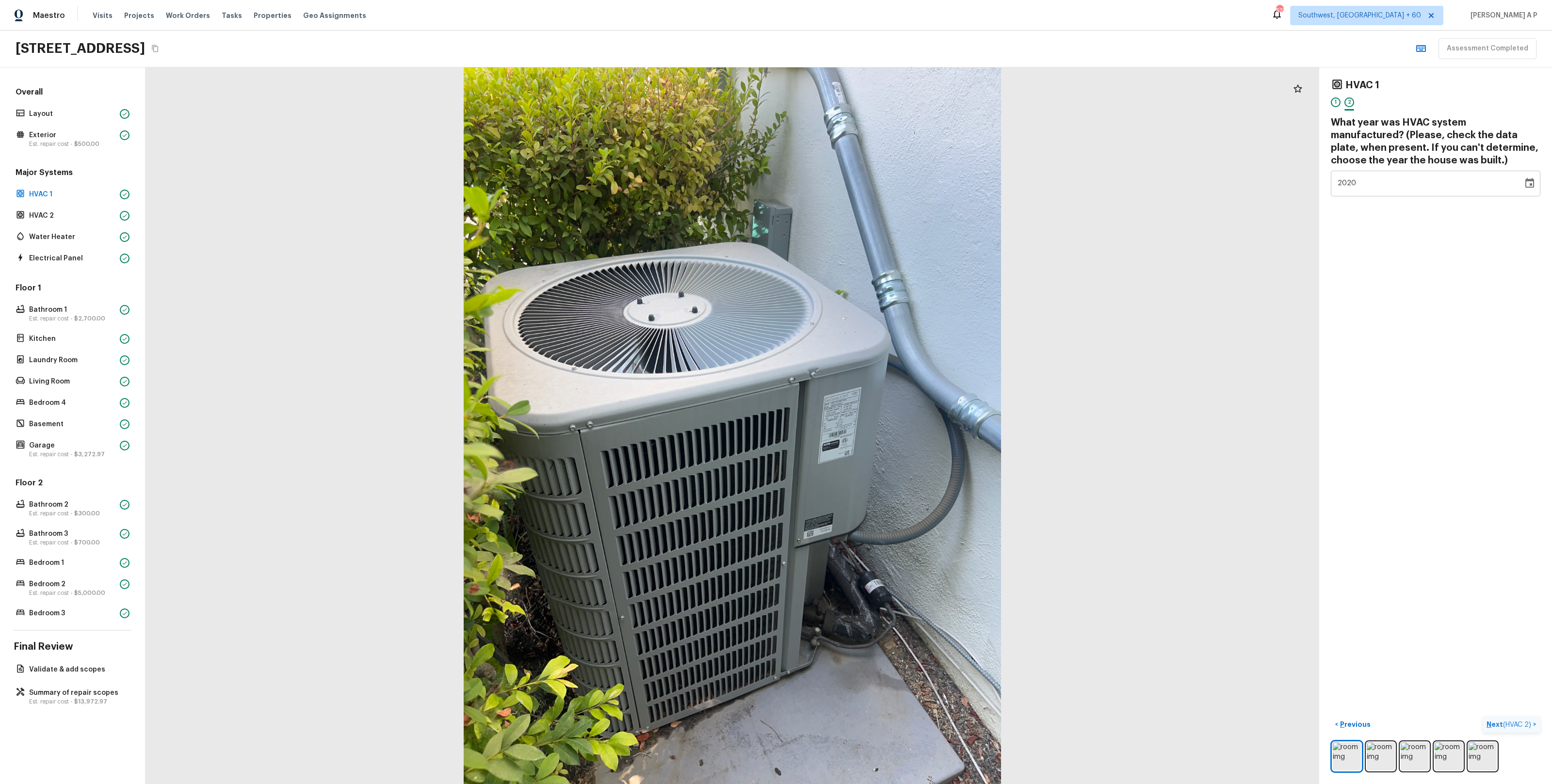
click at [1526, 727] on span "( HVAC 2 )" at bounding box center [1516, 725] width 28 height 7
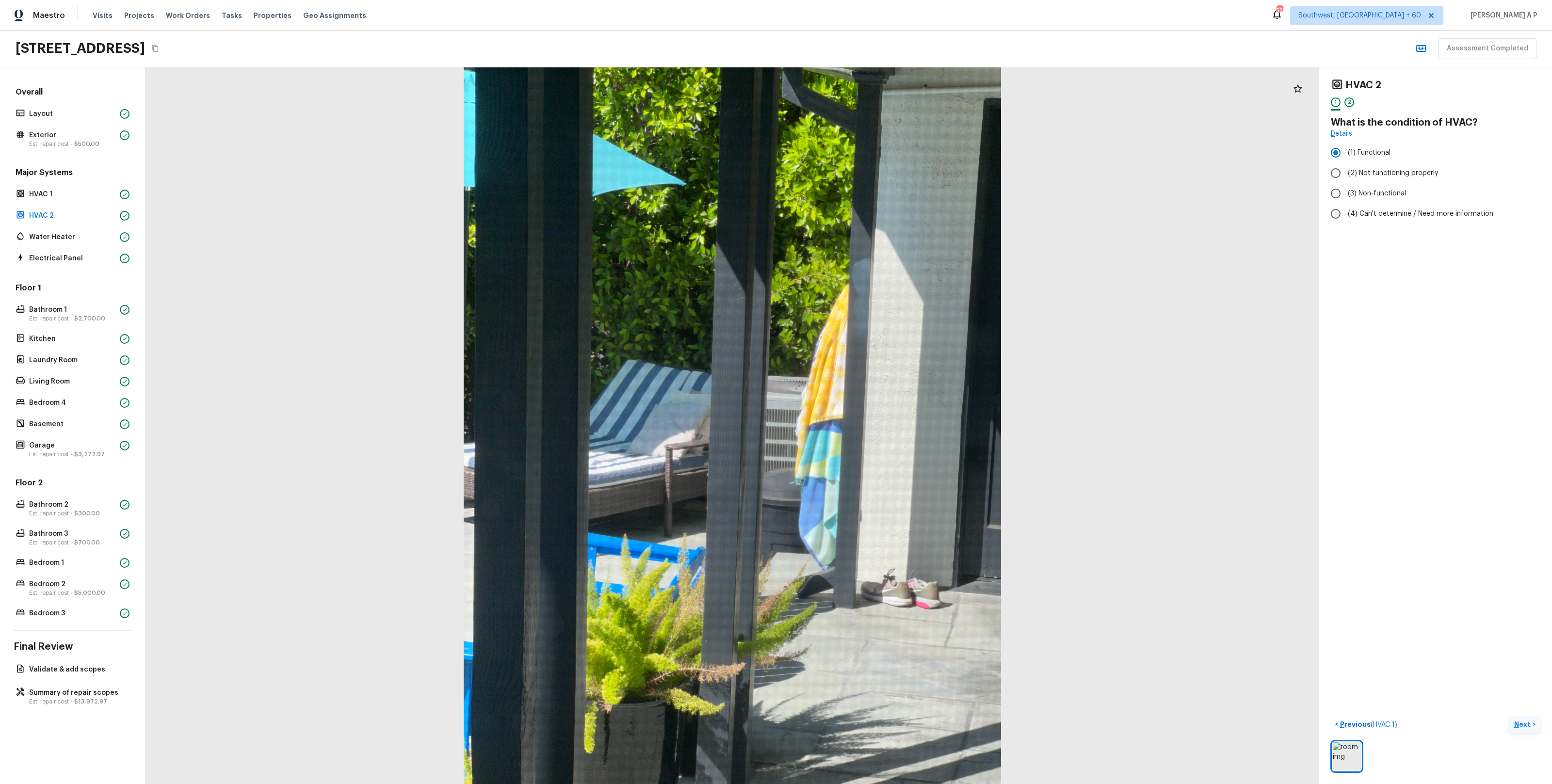
click at [1531, 724] on button "Next >" at bounding box center [1525, 724] width 31 height 16
click at [1531, 724] on span "( Water Heater )" at bounding box center [1507, 725] width 48 height 7
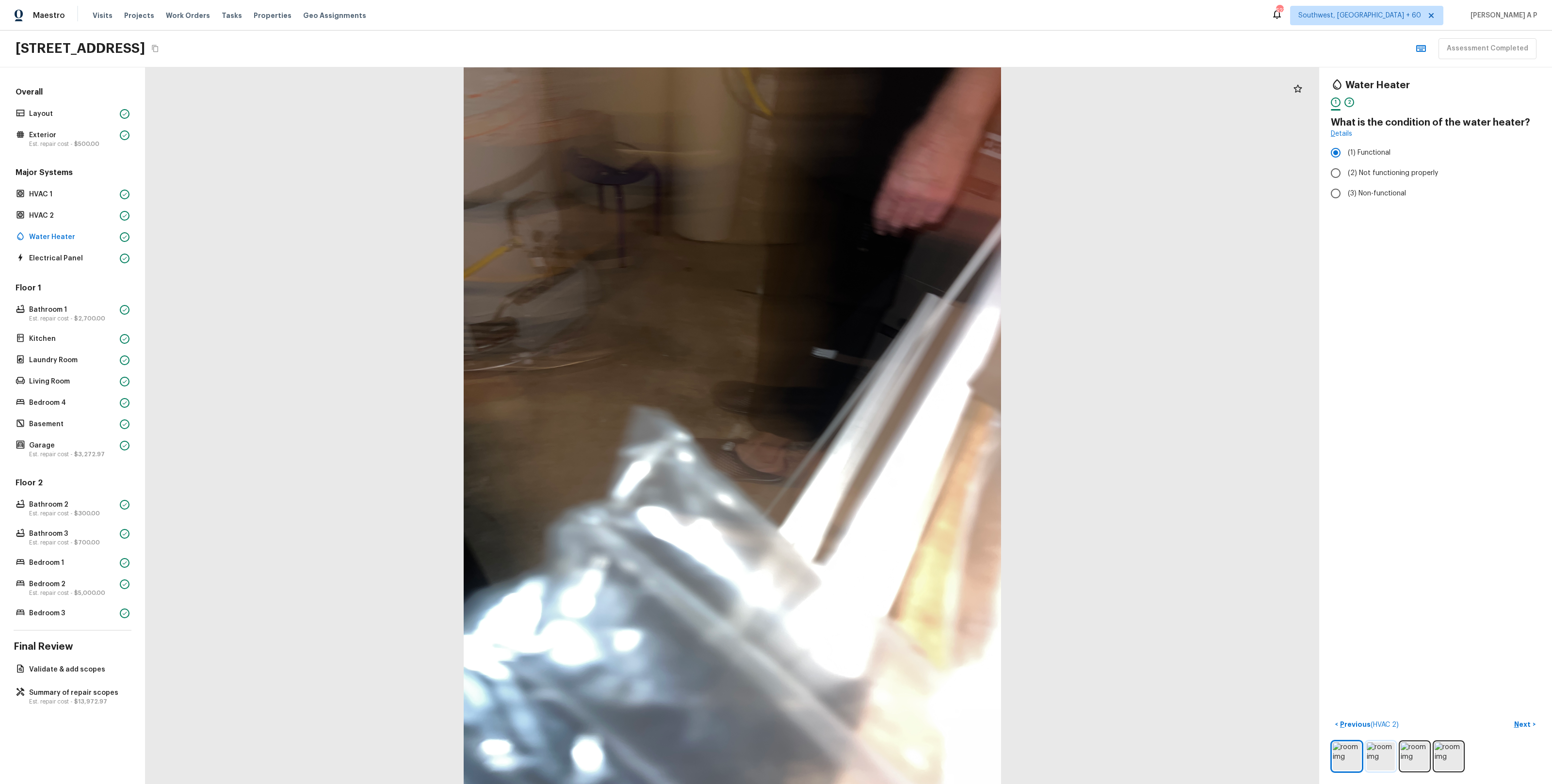
click at [1385, 760] on img at bounding box center [1381, 756] width 28 height 28
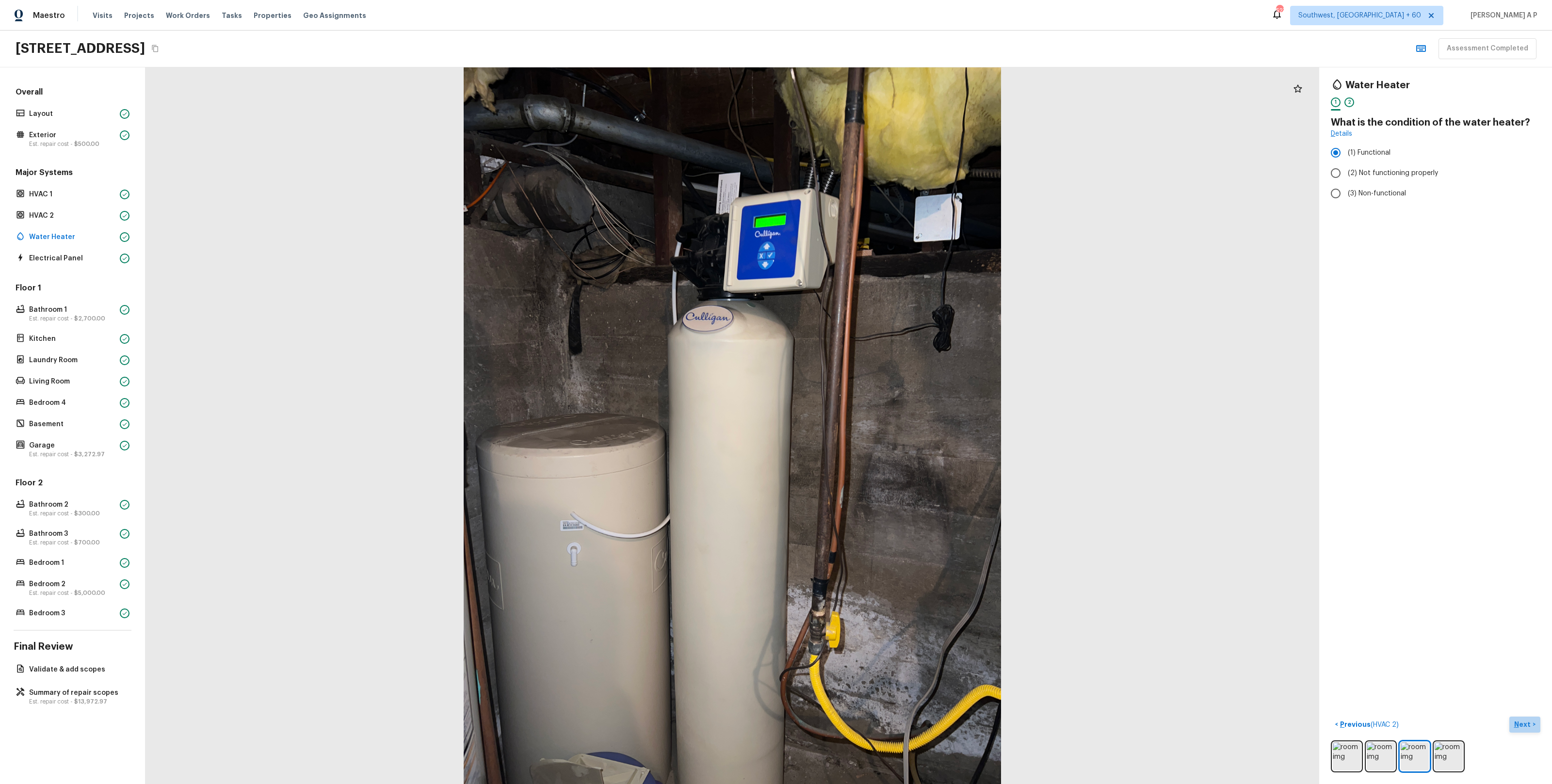
click at [1521, 724] on p "Next" at bounding box center [1523, 725] width 18 height 10
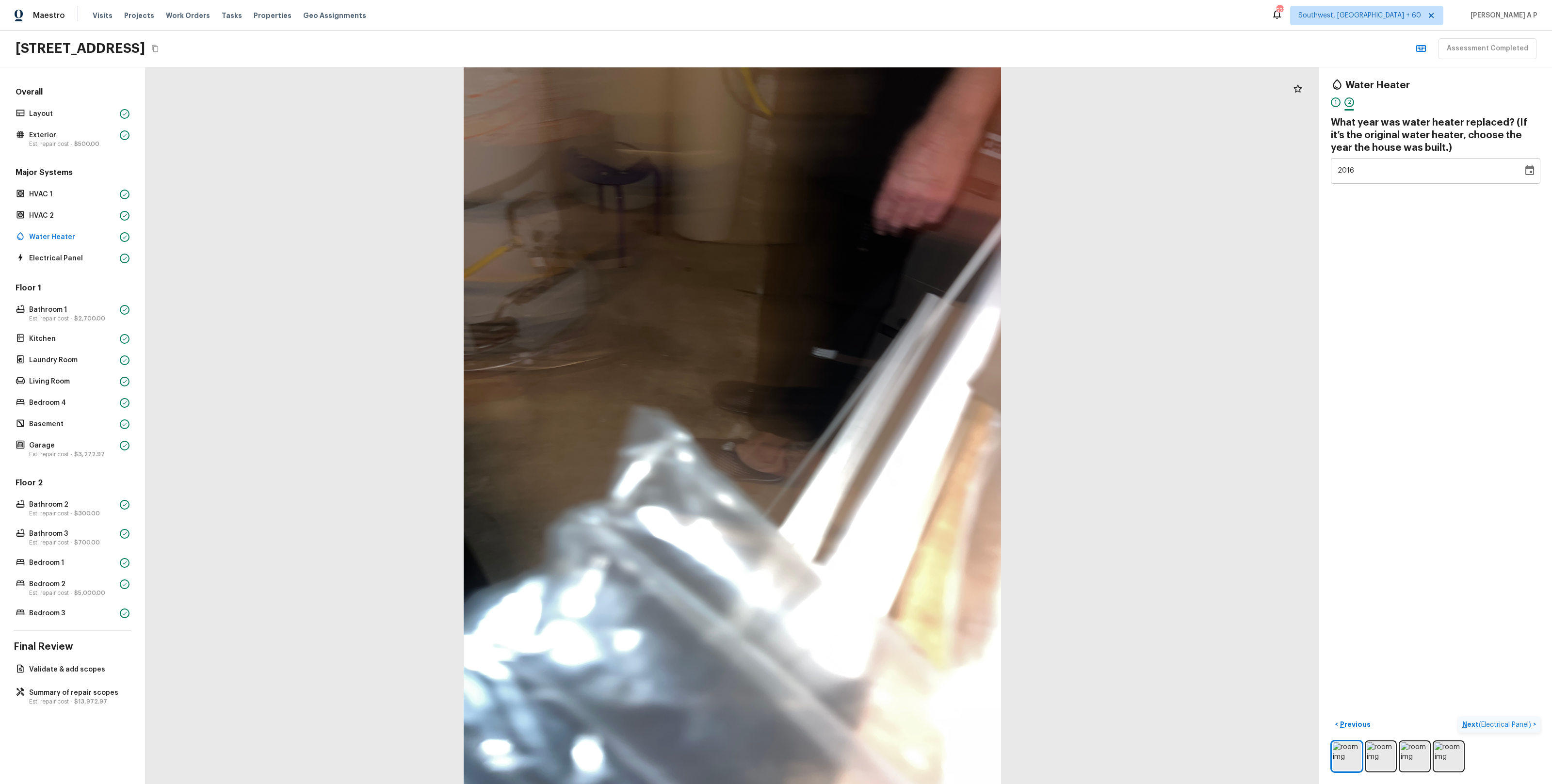
click at [1521, 724] on span "( Electrical Panel )" at bounding box center [1504, 725] width 52 height 7
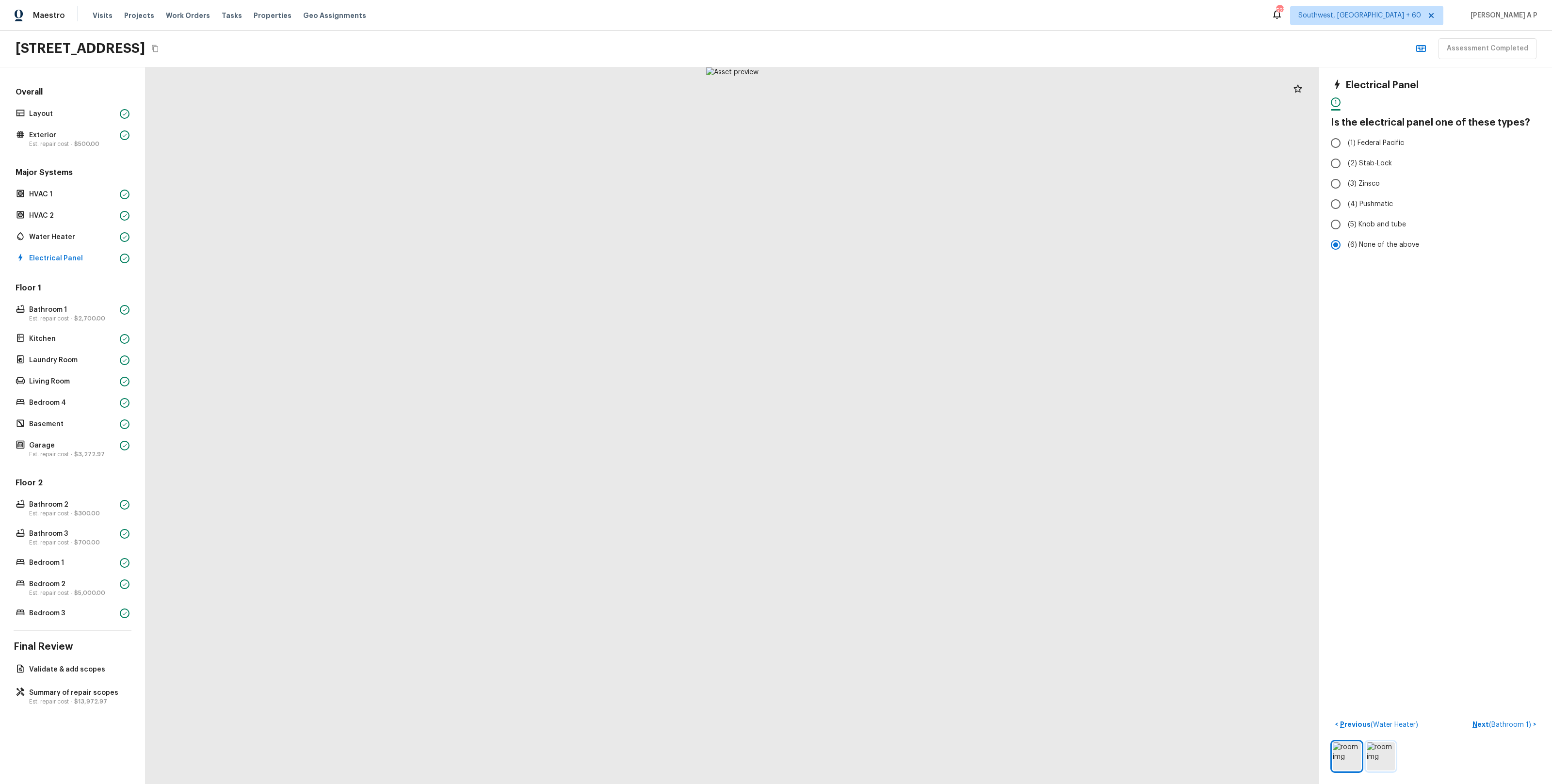
click at [1384, 753] on img at bounding box center [1381, 756] width 28 height 28
click at [1494, 716] on button "Next ( Bathroom 1 ) >" at bounding box center [1504, 724] width 72 height 16
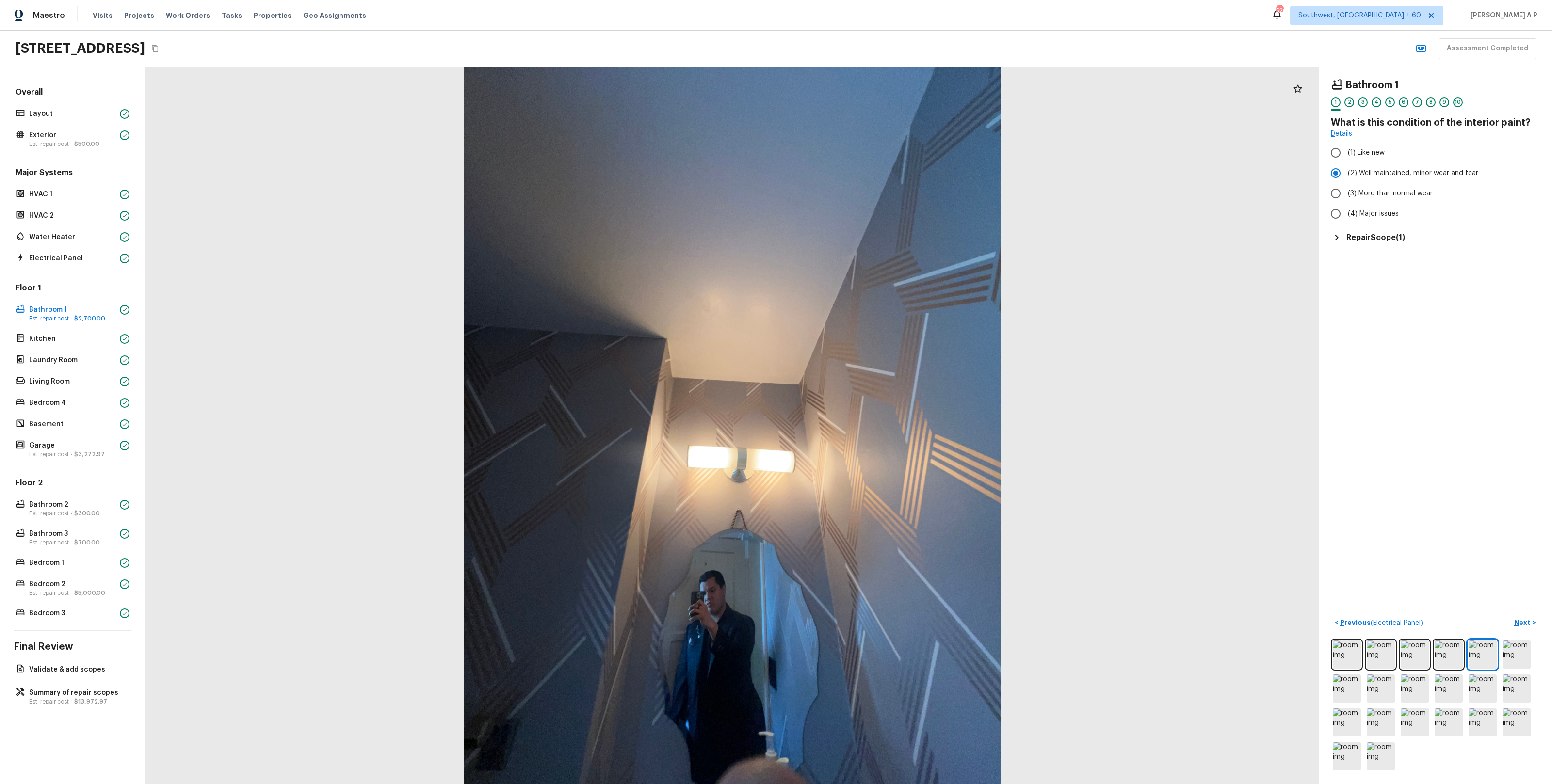
click at [1390, 240] on h5 "Repair Scope ( 1 )" at bounding box center [1375, 237] width 59 height 11
click at [1526, 619] on p "Next" at bounding box center [1523, 623] width 18 height 10
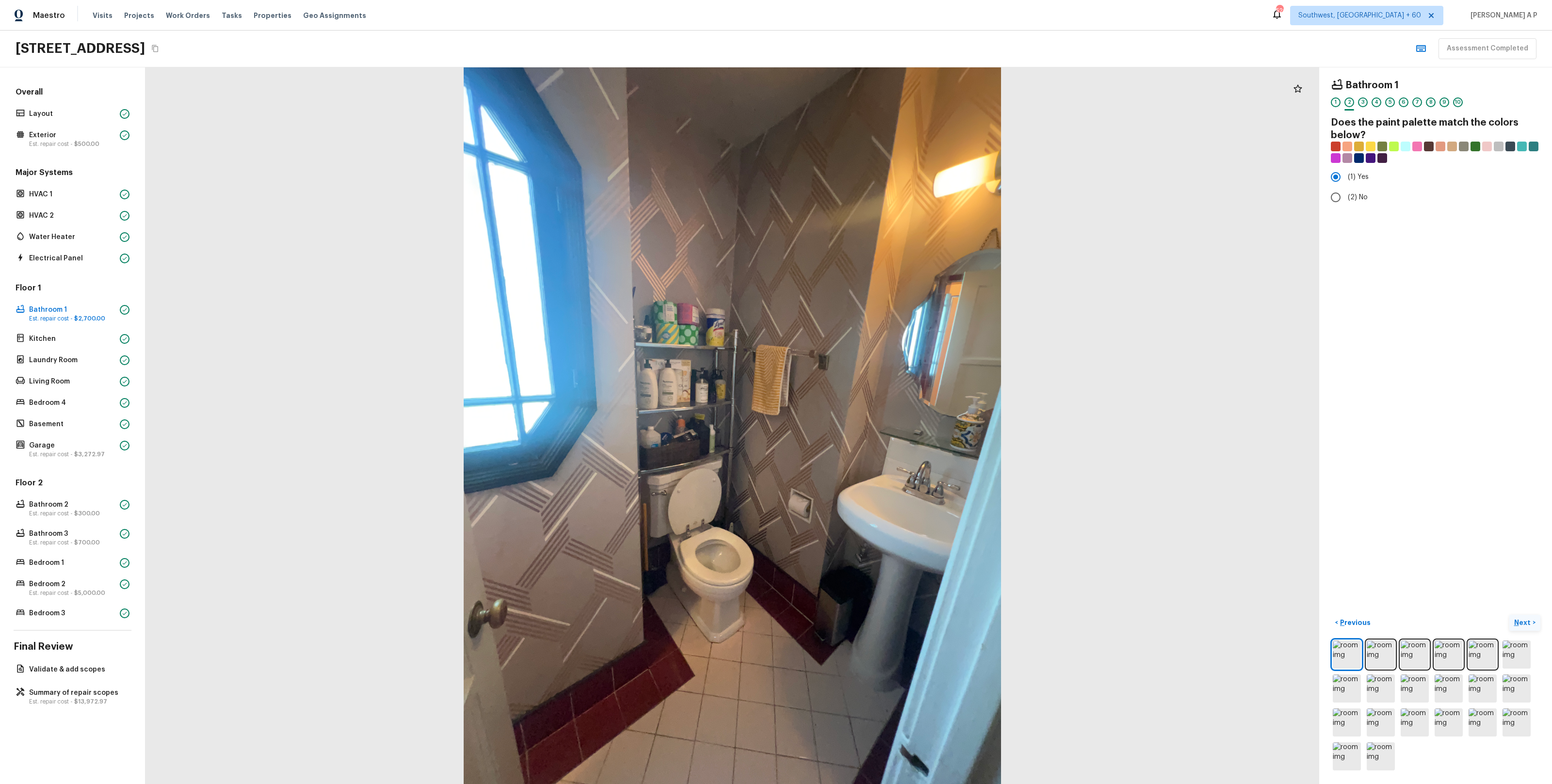
click at [1526, 619] on p "Next" at bounding box center [1523, 623] width 18 height 10
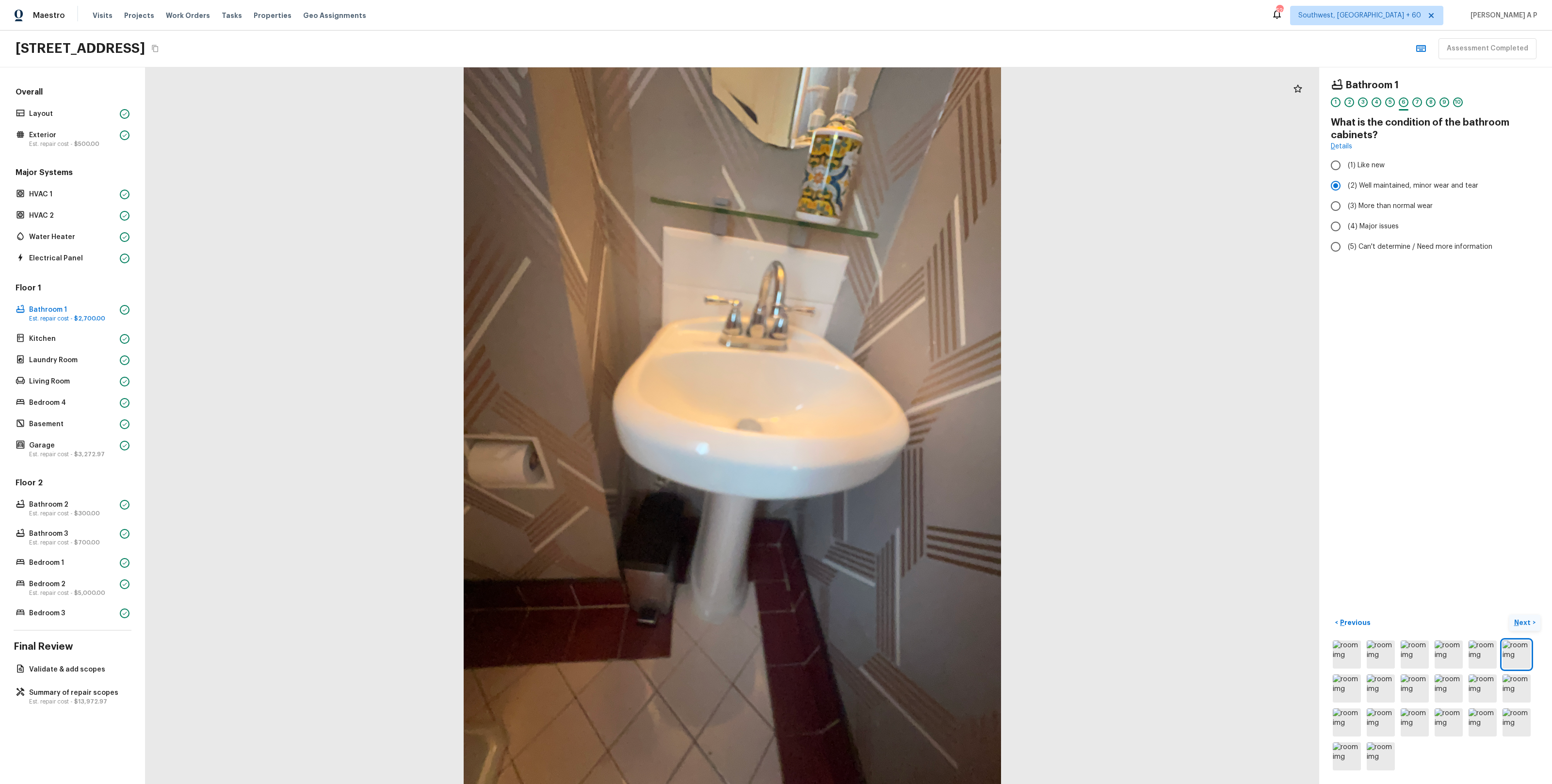
click at [1526, 619] on p "Next" at bounding box center [1523, 623] width 18 height 10
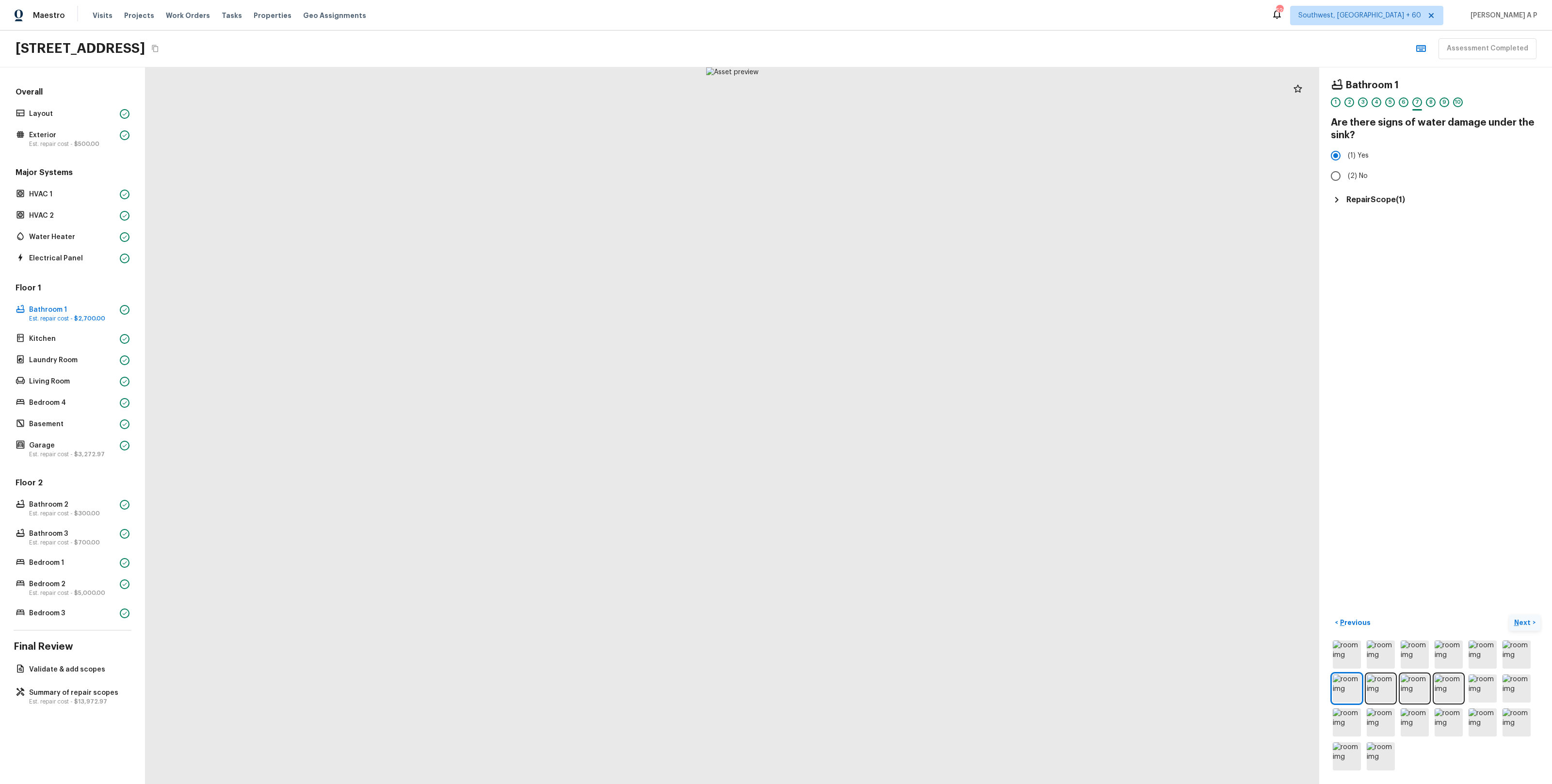
click at [1526, 619] on p "Next" at bounding box center [1523, 623] width 18 height 10
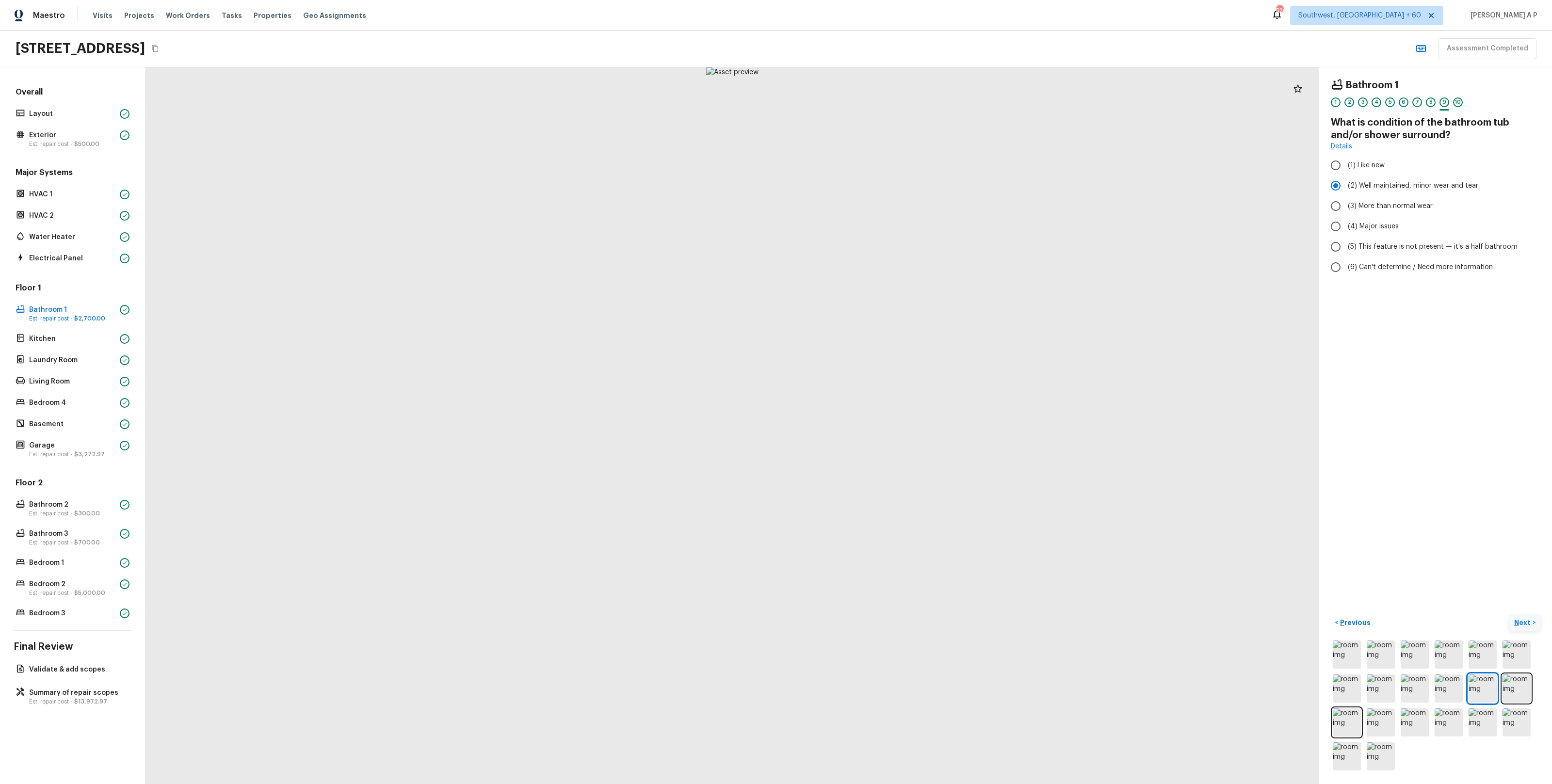
click at [1526, 619] on p "Next" at bounding box center [1523, 623] width 18 height 10
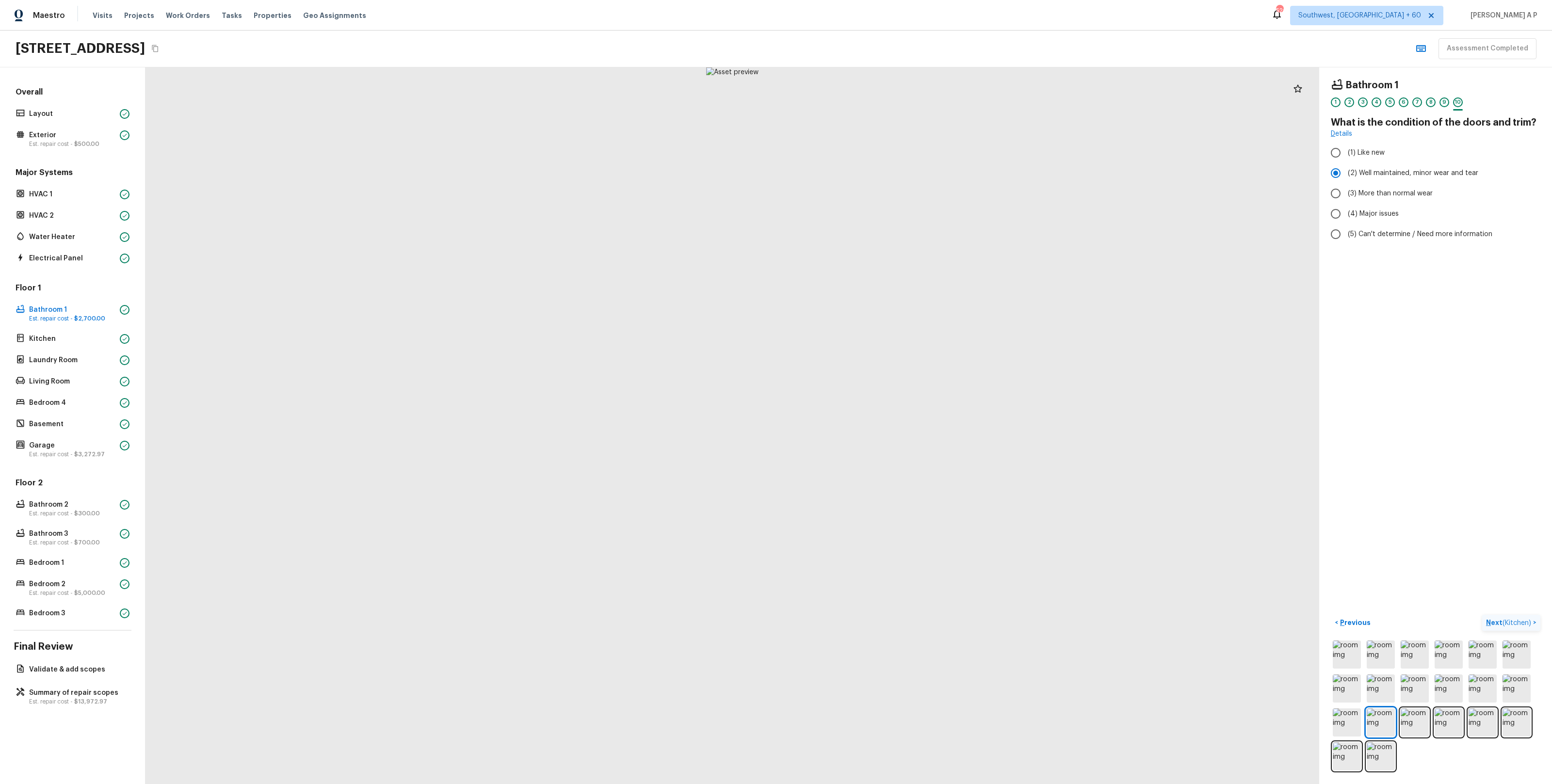
click at [1526, 620] on span "( Kitchen )" at bounding box center [1516, 623] width 29 height 7
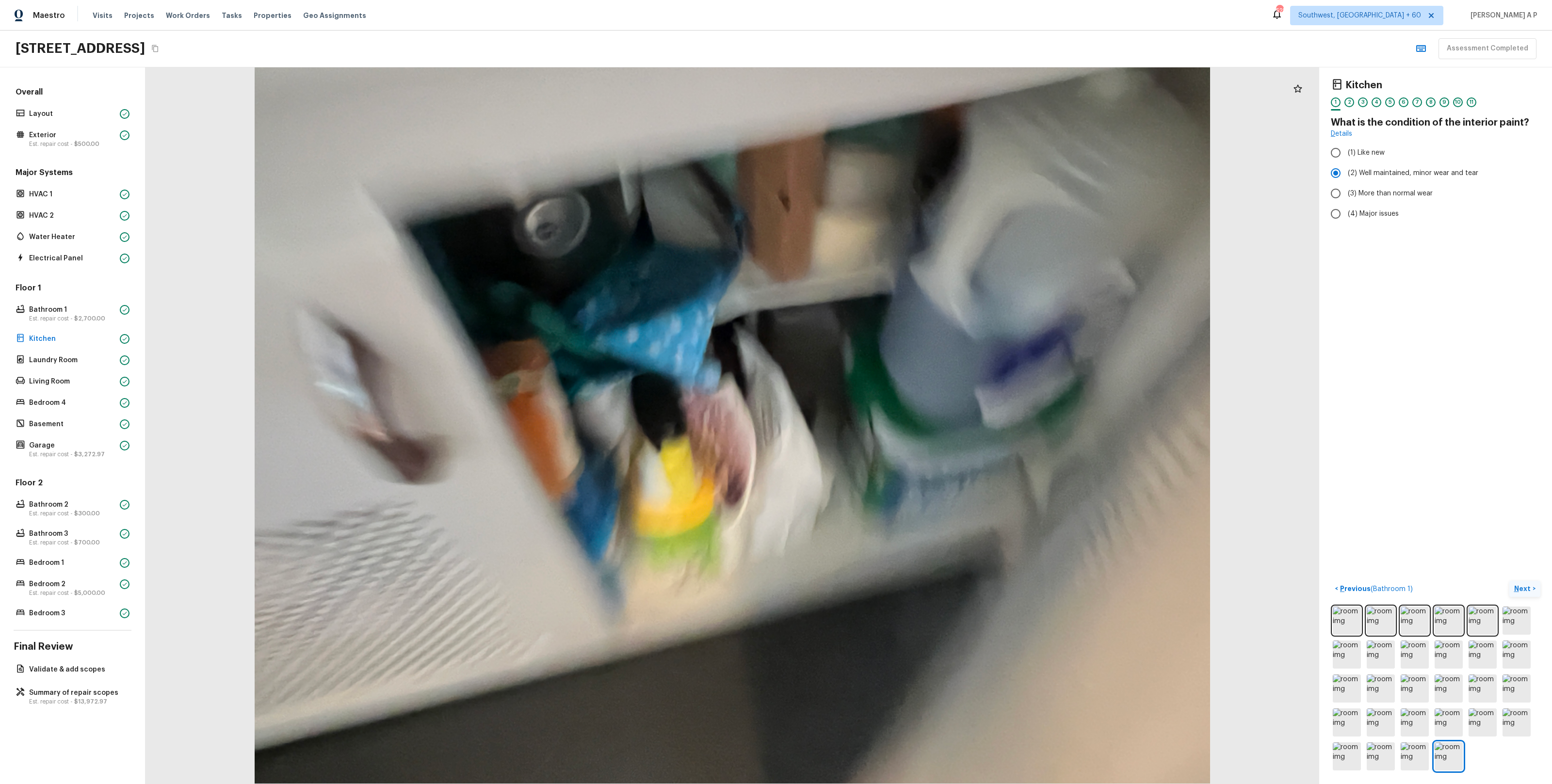
click at [1526, 592] on p "Next" at bounding box center [1523, 588] width 18 height 10
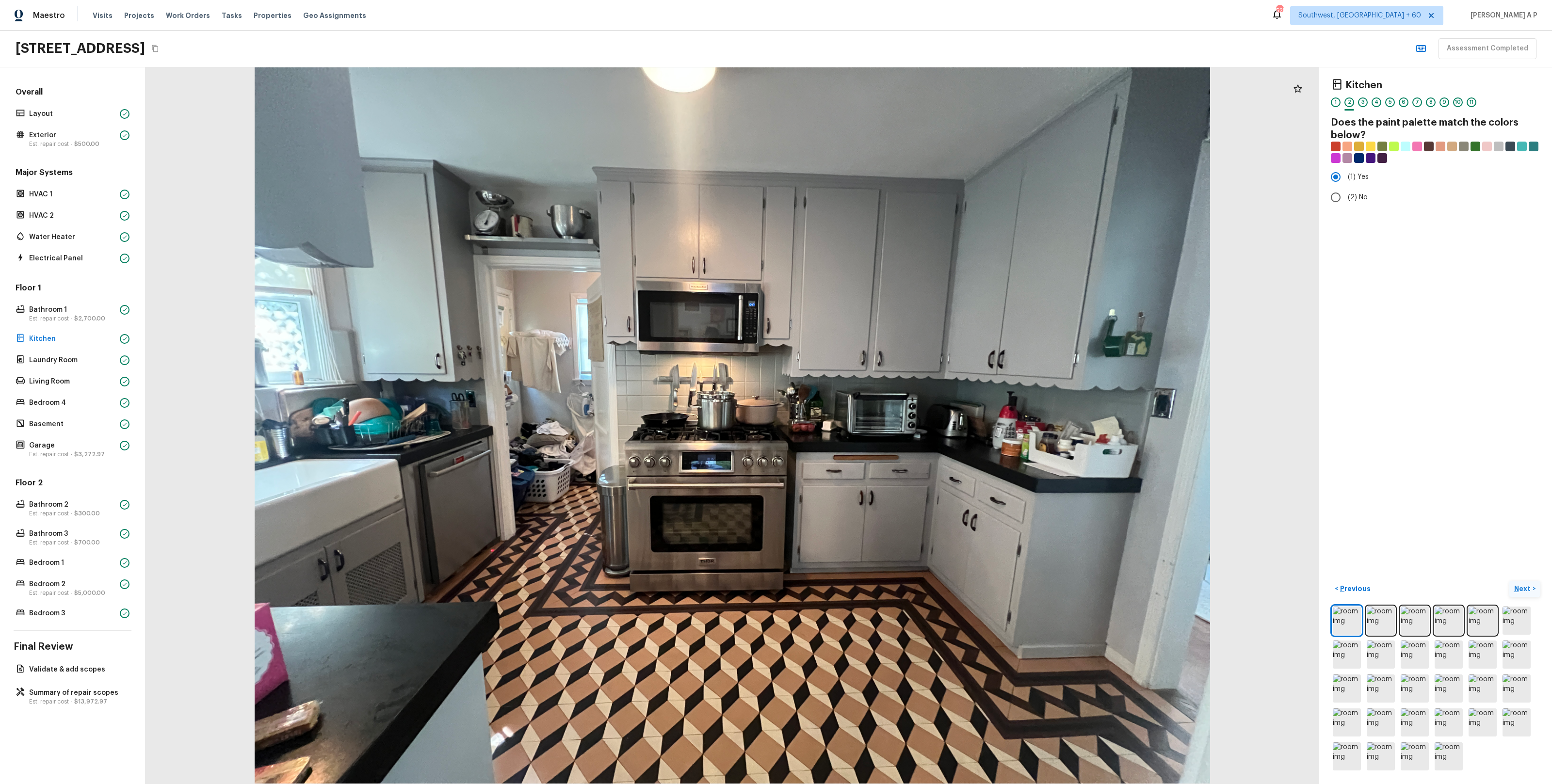
click at [1509, 581] on button "Next >" at bounding box center [1525, 588] width 31 height 16
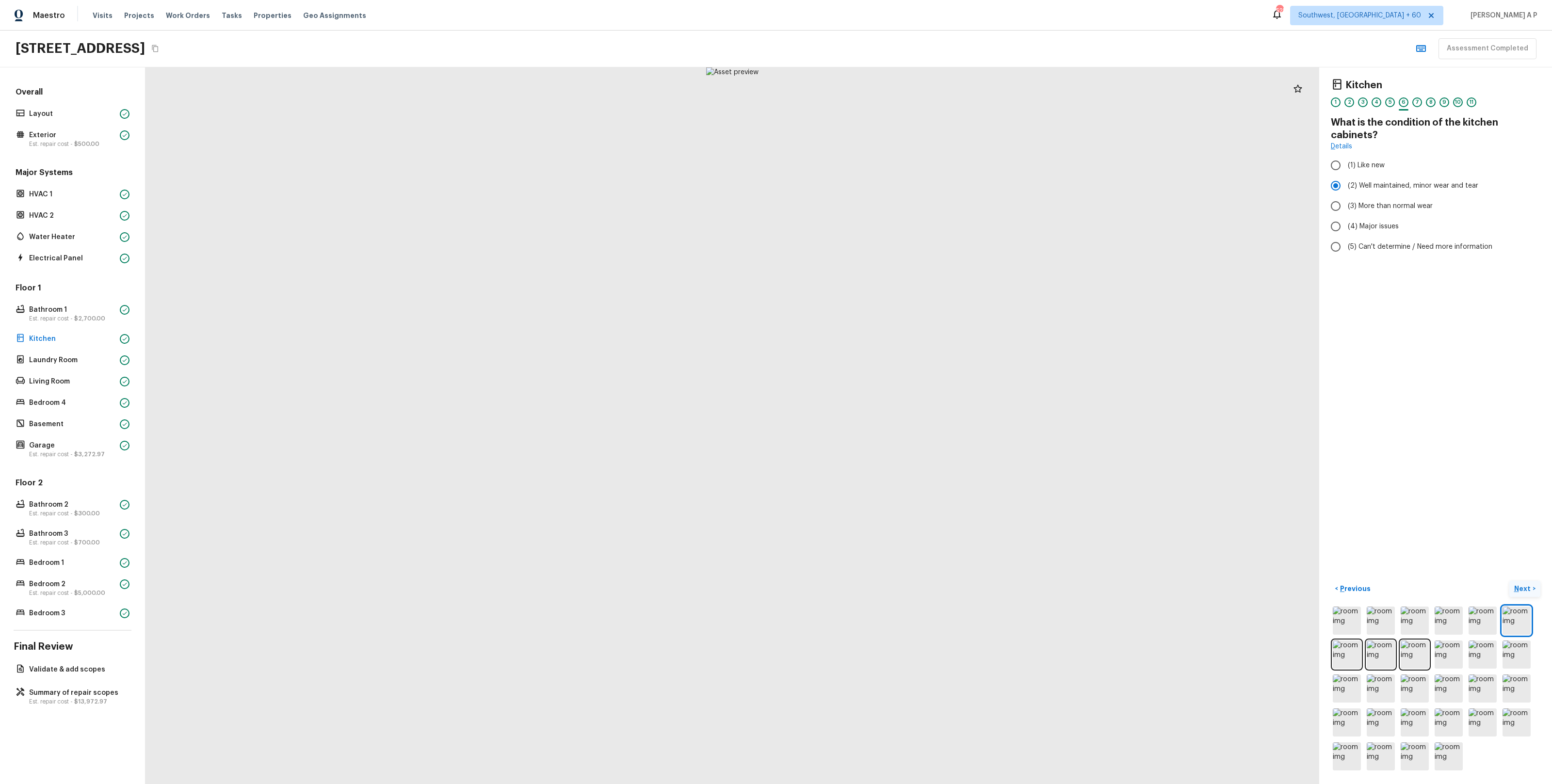
click at [1509, 581] on button "Next >" at bounding box center [1525, 588] width 31 height 16
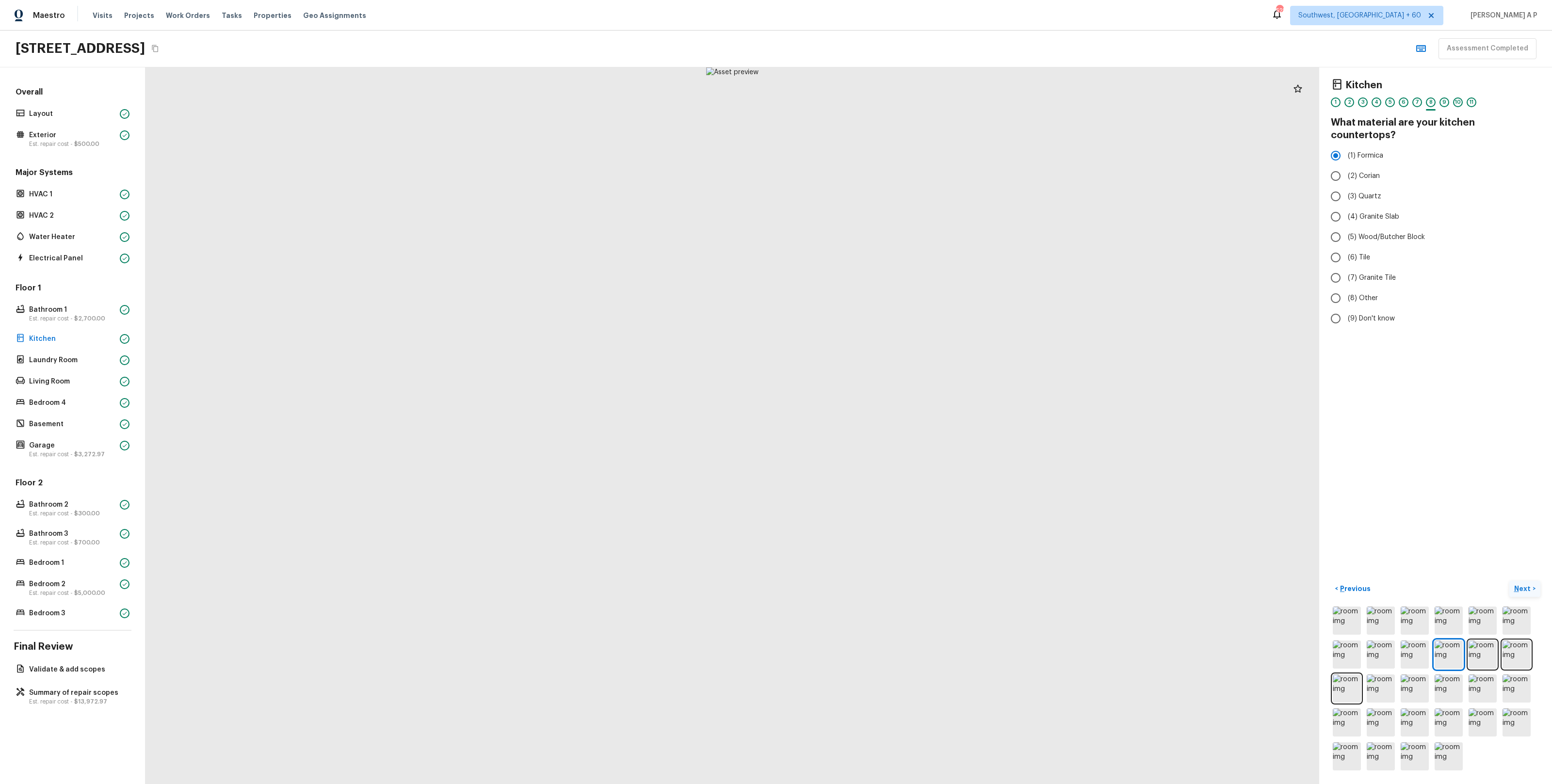
click at [1509, 581] on button "Next >" at bounding box center [1525, 588] width 31 height 16
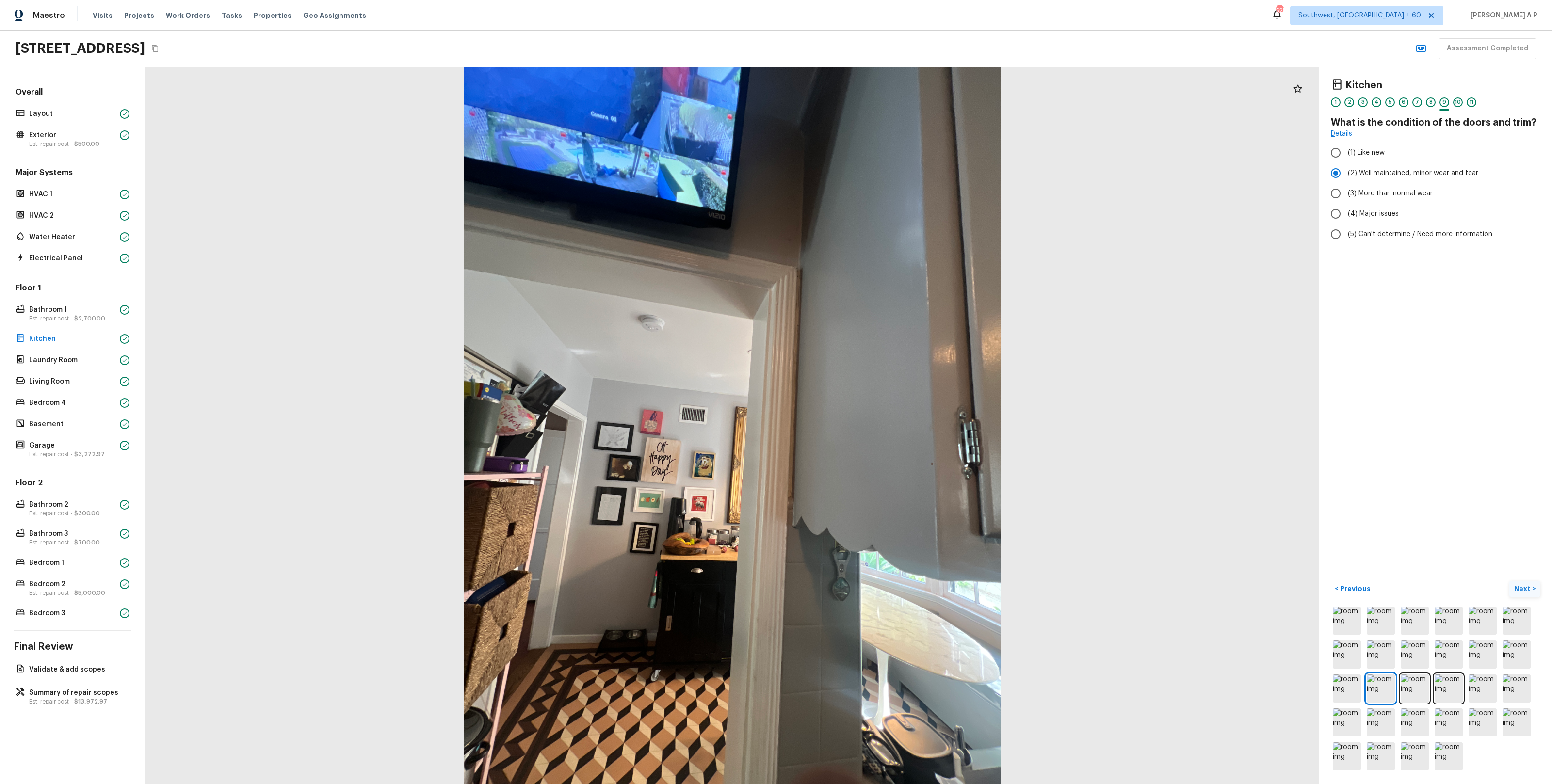
click at [1509, 581] on button "Next >" at bounding box center [1525, 588] width 31 height 16
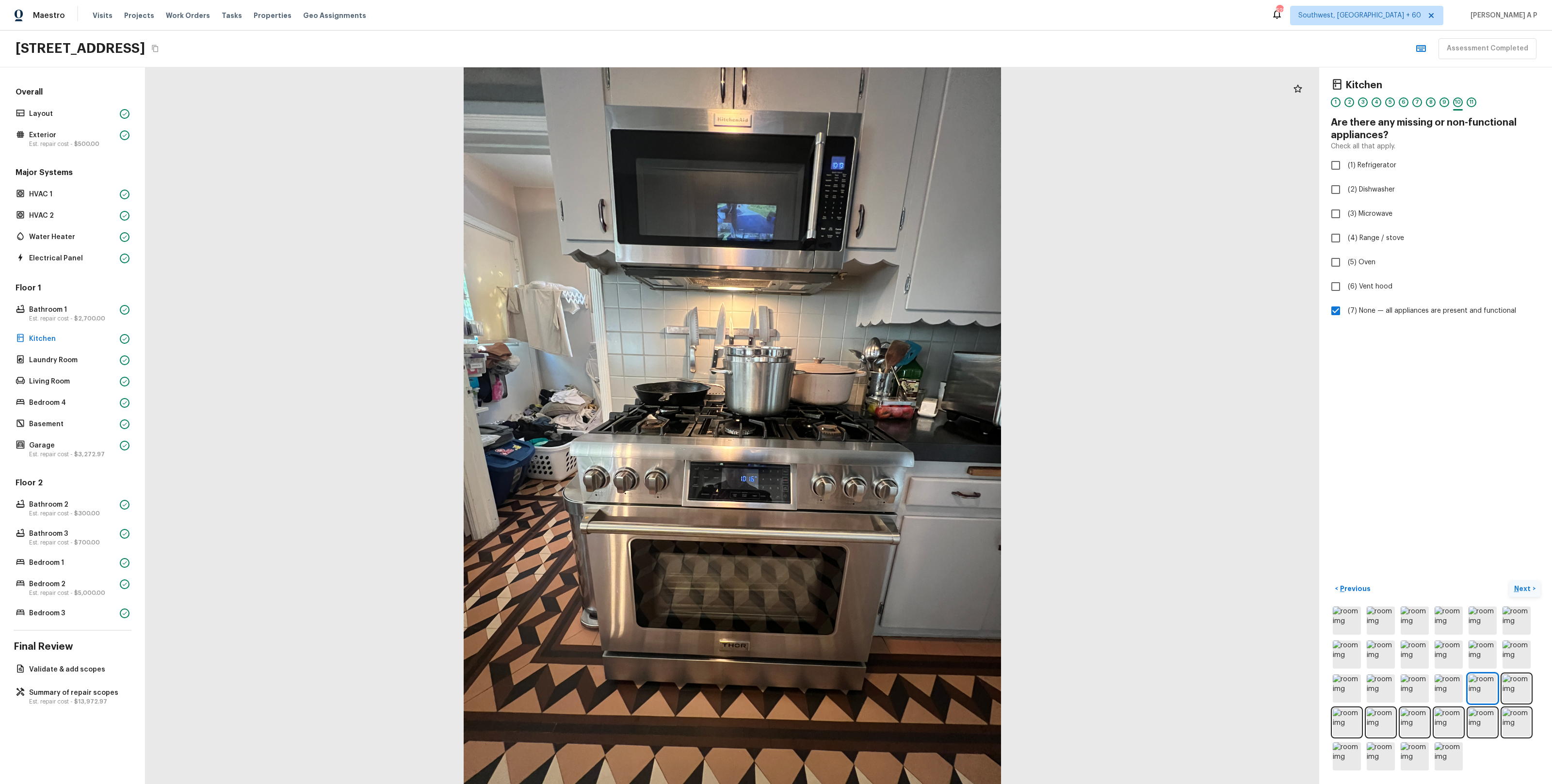
click at [1509, 581] on button "Next >" at bounding box center [1525, 588] width 31 height 16
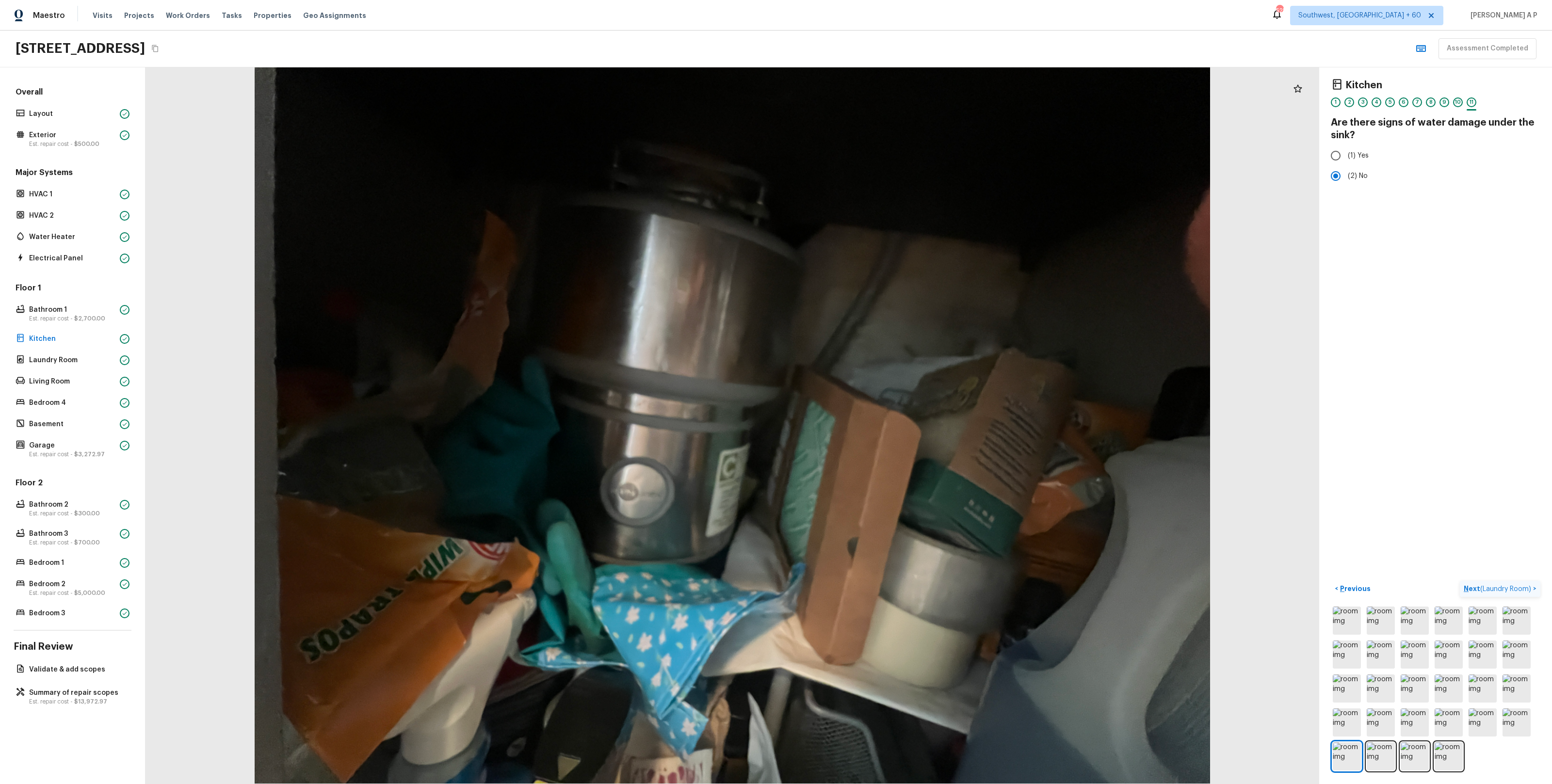
click at [1459, 581] on button "Next ( Laundry Room ) >" at bounding box center [1499, 588] width 80 height 16
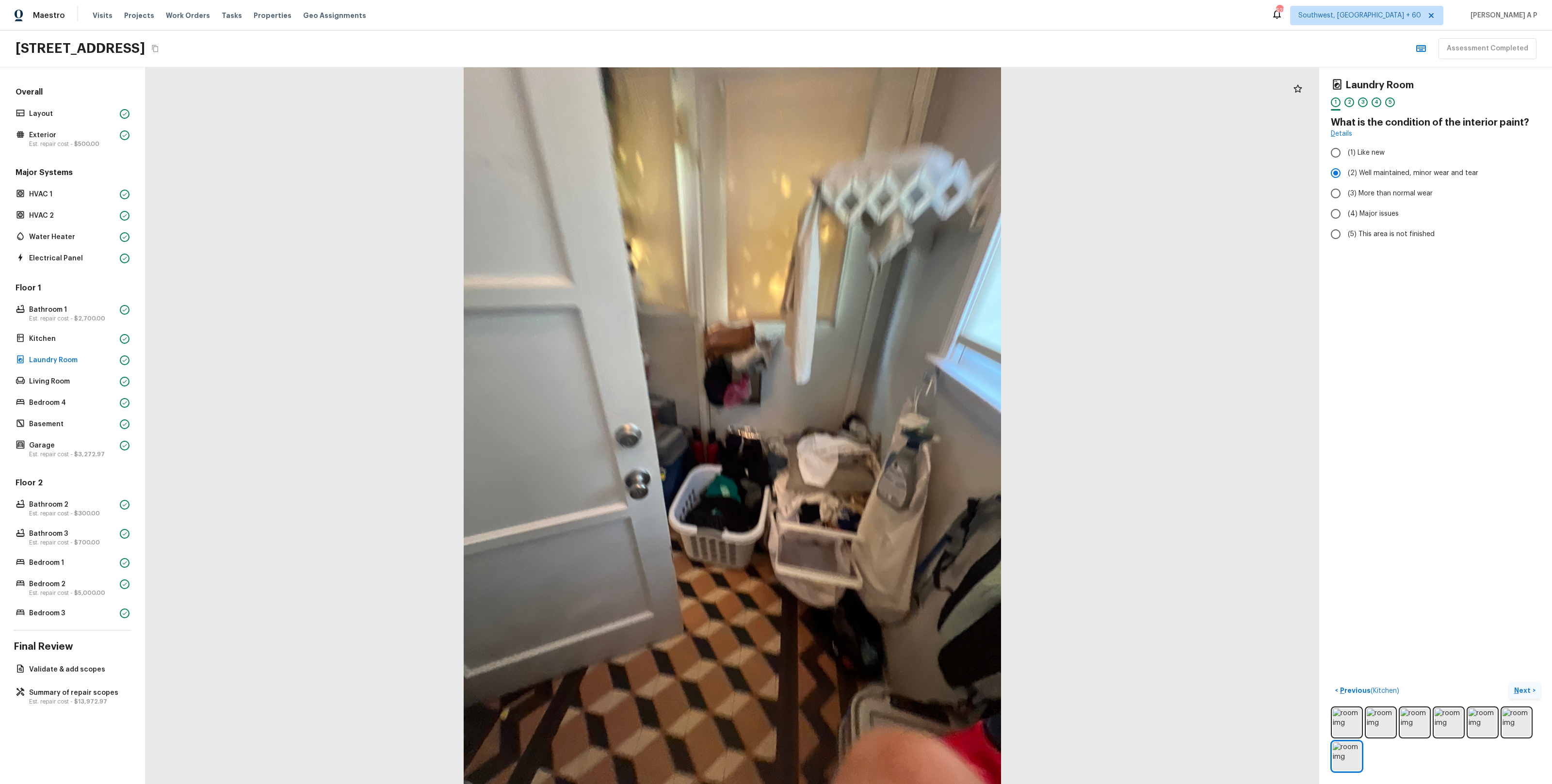
click at [1509, 682] on button "Next >" at bounding box center [1525, 690] width 31 height 16
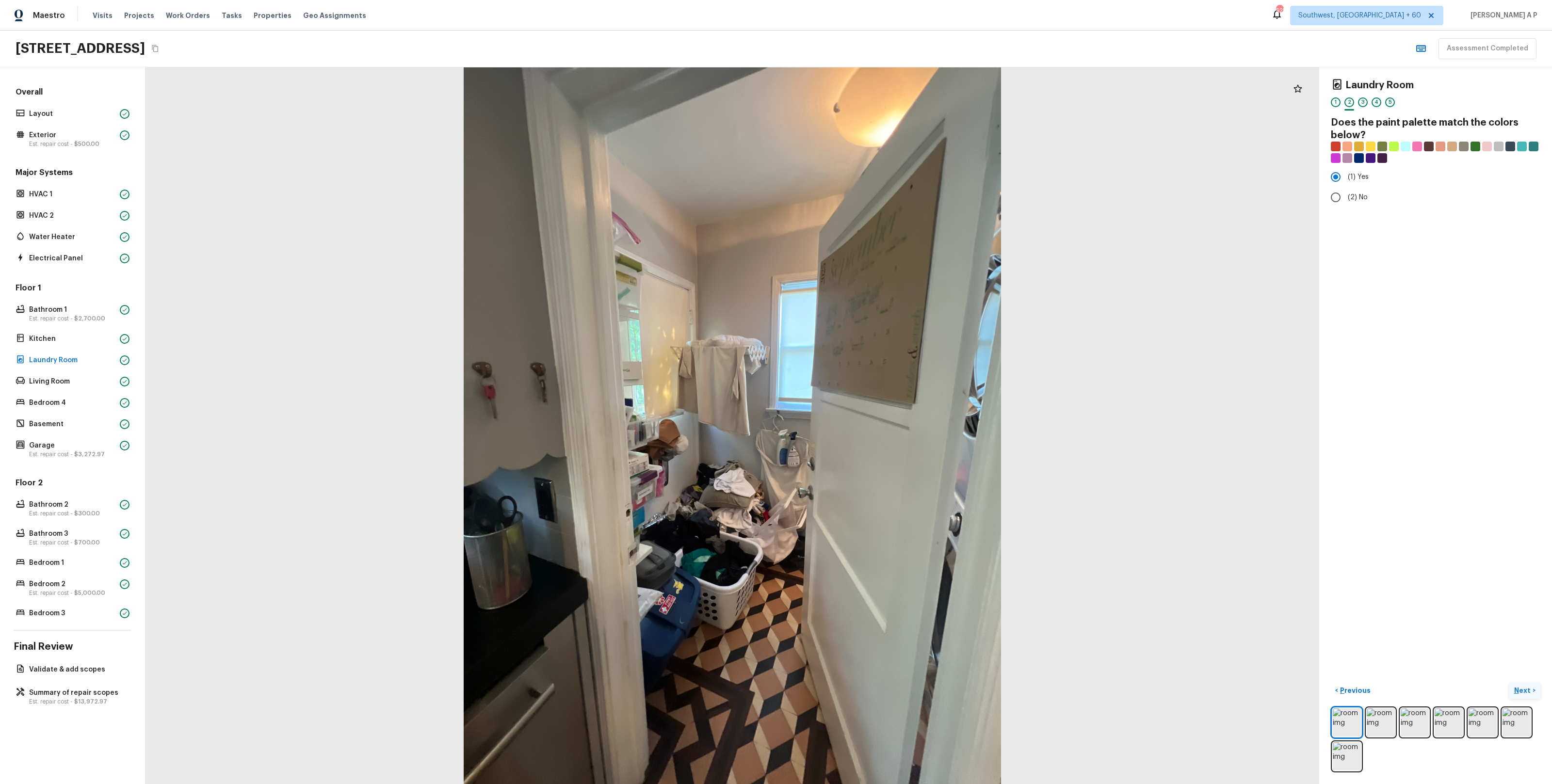
click at [1519, 688] on p "Next" at bounding box center [1523, 691] width 18 height 10
click at [1509, 682] on button "Next >" at bounding box center [1525, 690] width 31 height 16
click at [1467, 682] on button "Next ( Living Room ) >" at bounding box center [1503, 690] width 74 height 16
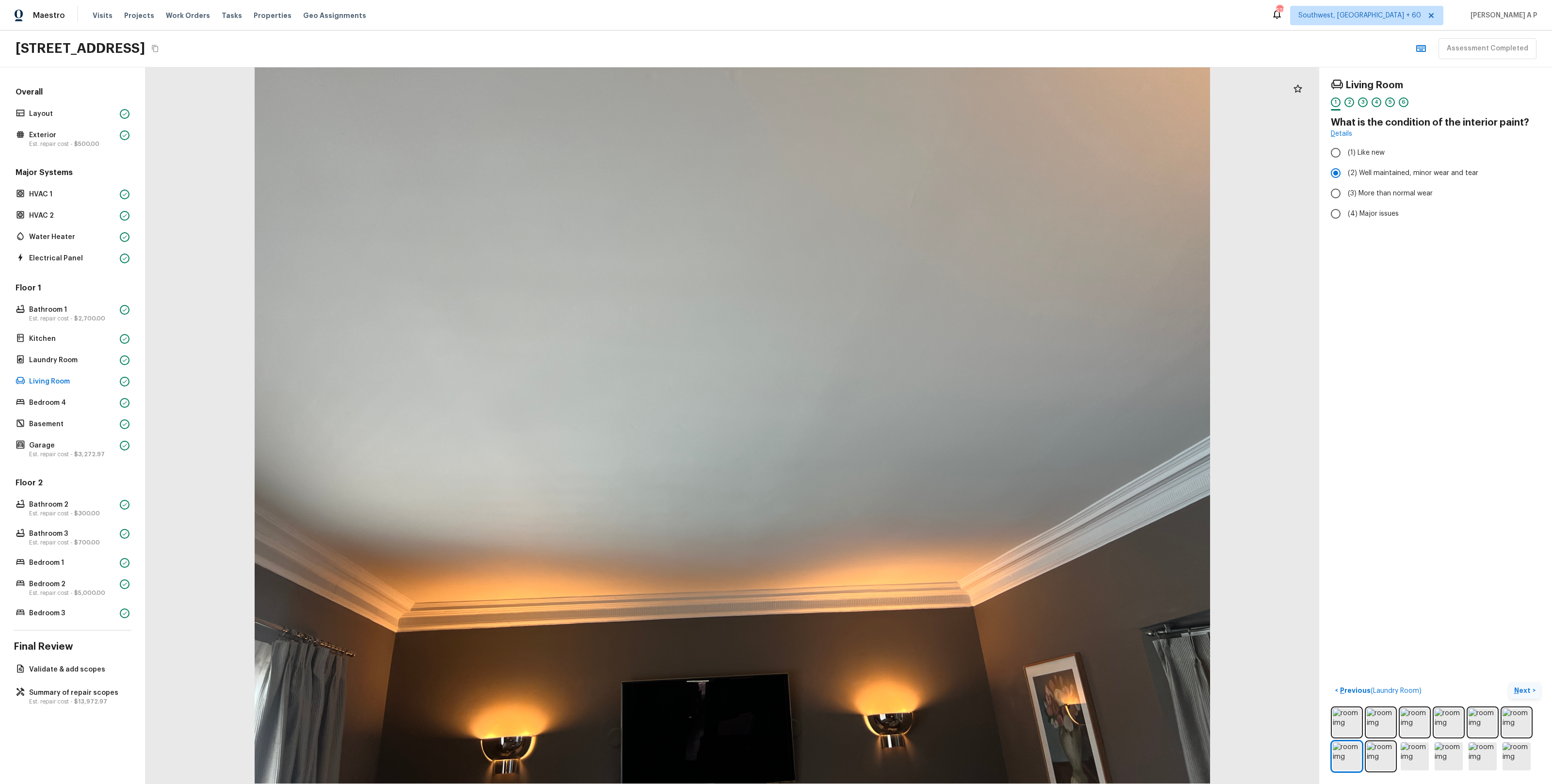
click at [1535, 693] on button "Next >" at bounding box center [1525, 690] width 31 height 16
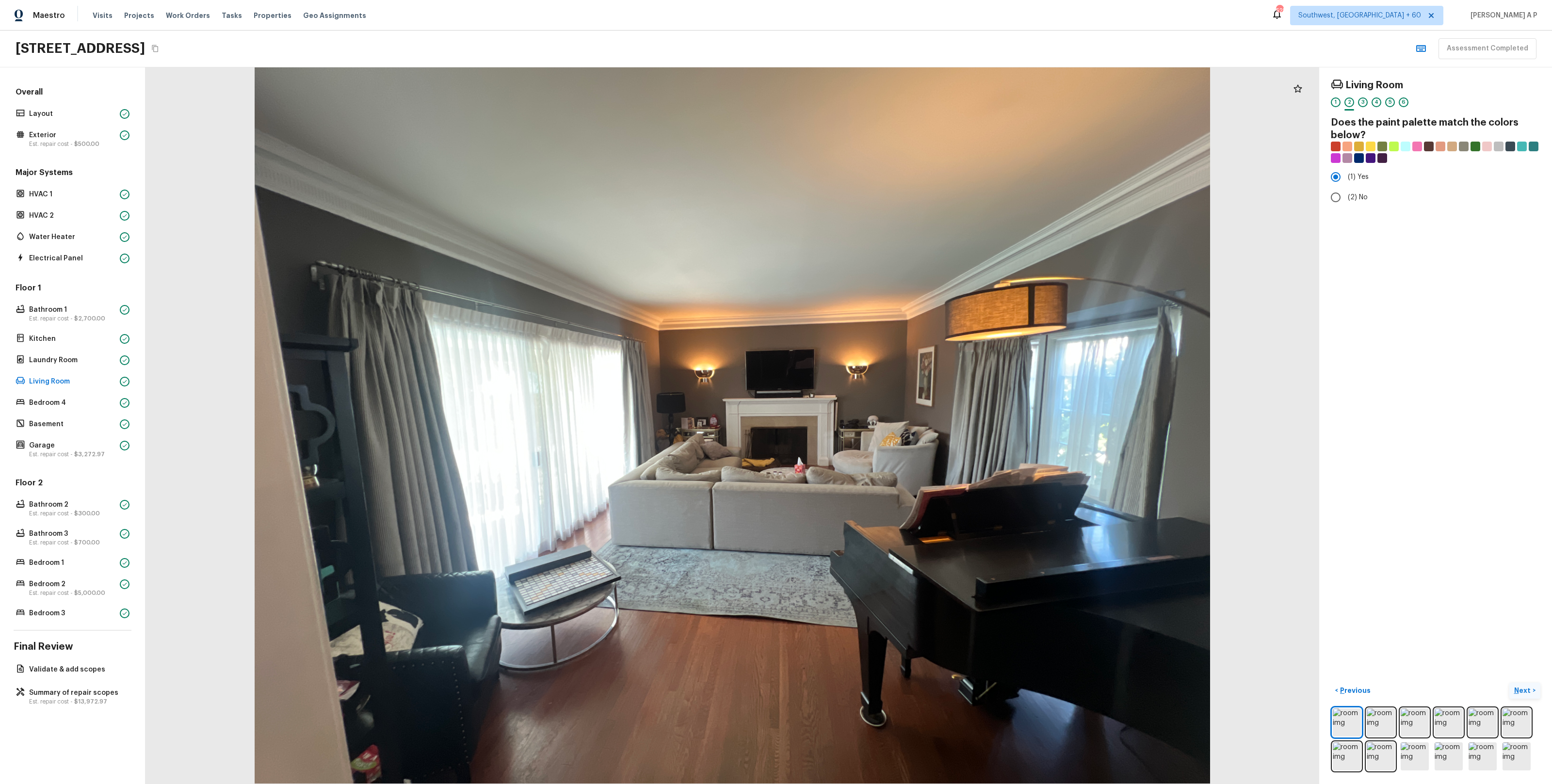
click at [1509, 682] on button "Next >" at bounding box center [1525, 690] width 31 height 16
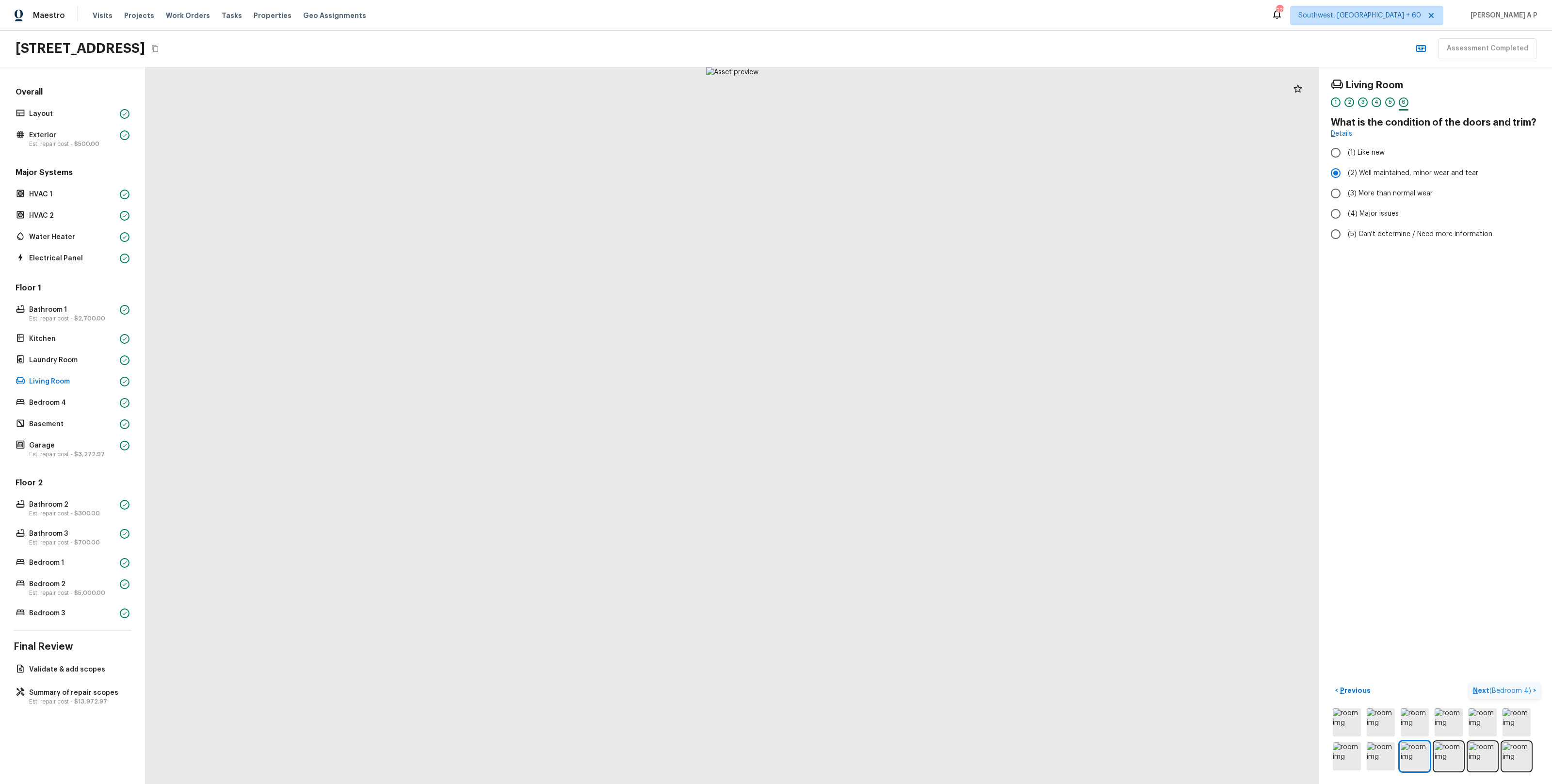
click at [1469, 682] on button "Next ( Bedroom 4 ) >" at bounding box center [1504, 690] width 71 height 16
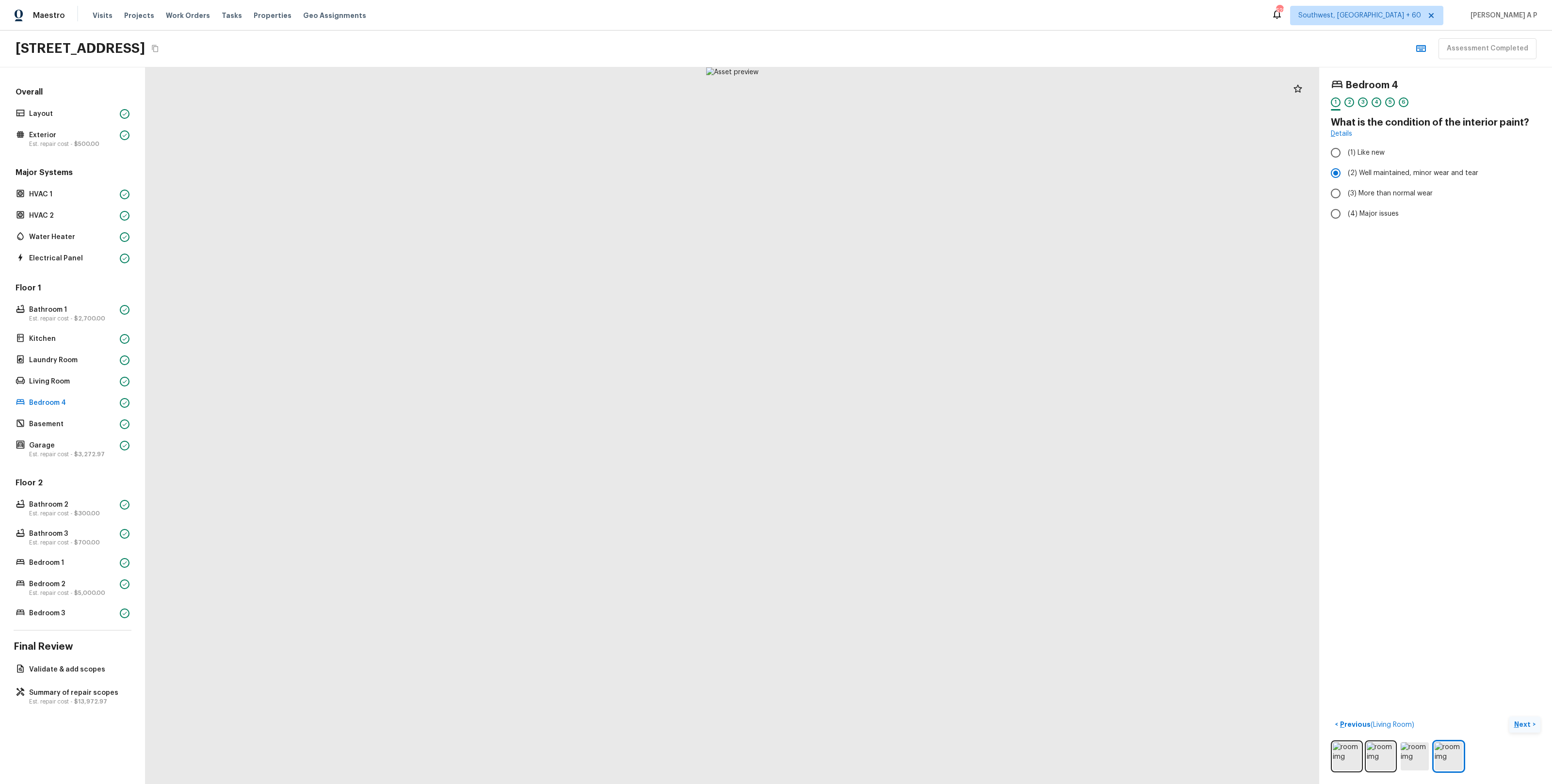
click at [1509, 716] on button "Next >" at bounding box center [1525, 724] width 31 height 16
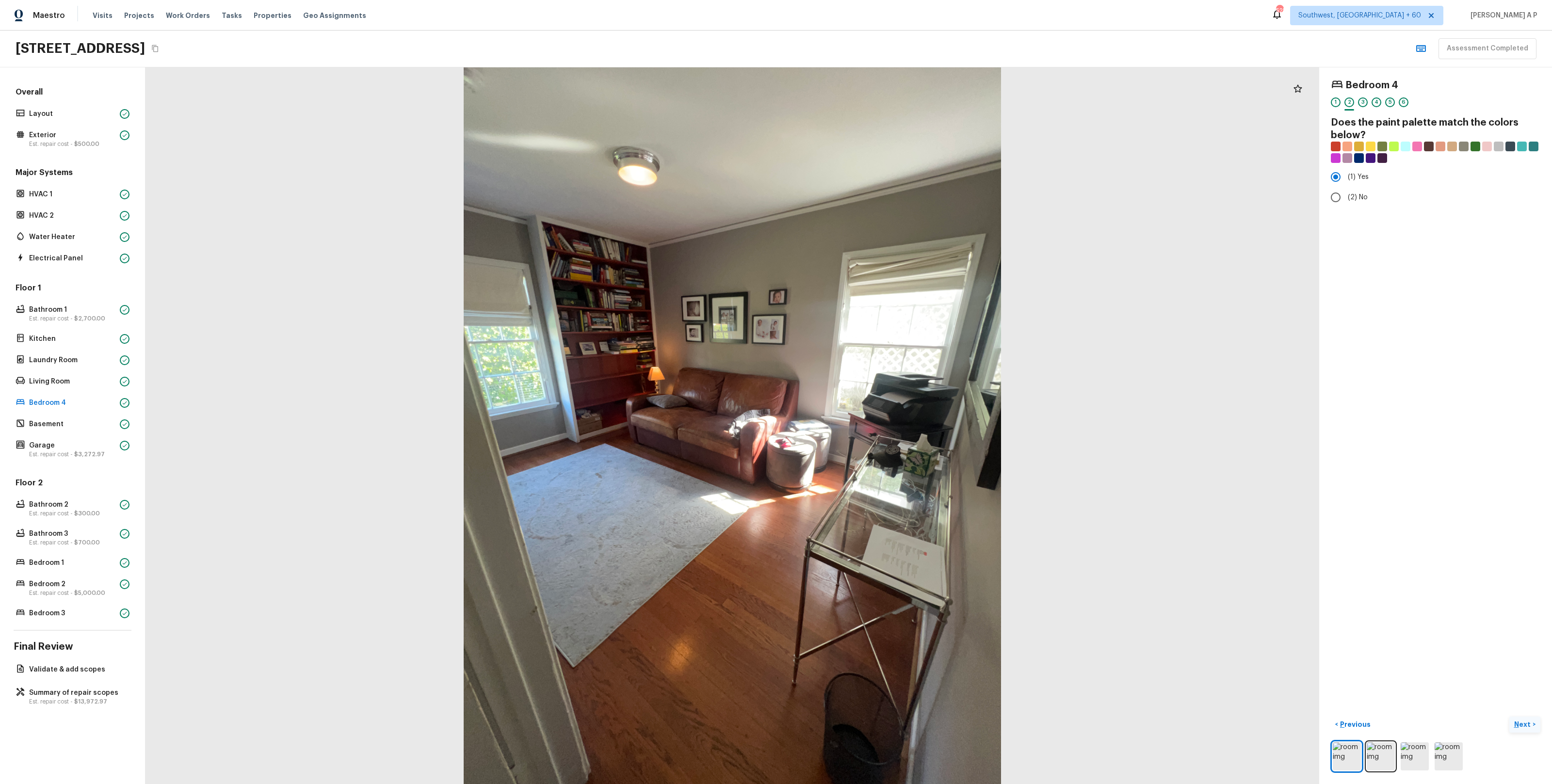
click at [1509, 716] on button "Next >" at bounding box center [1525, 724] width 31 height 16
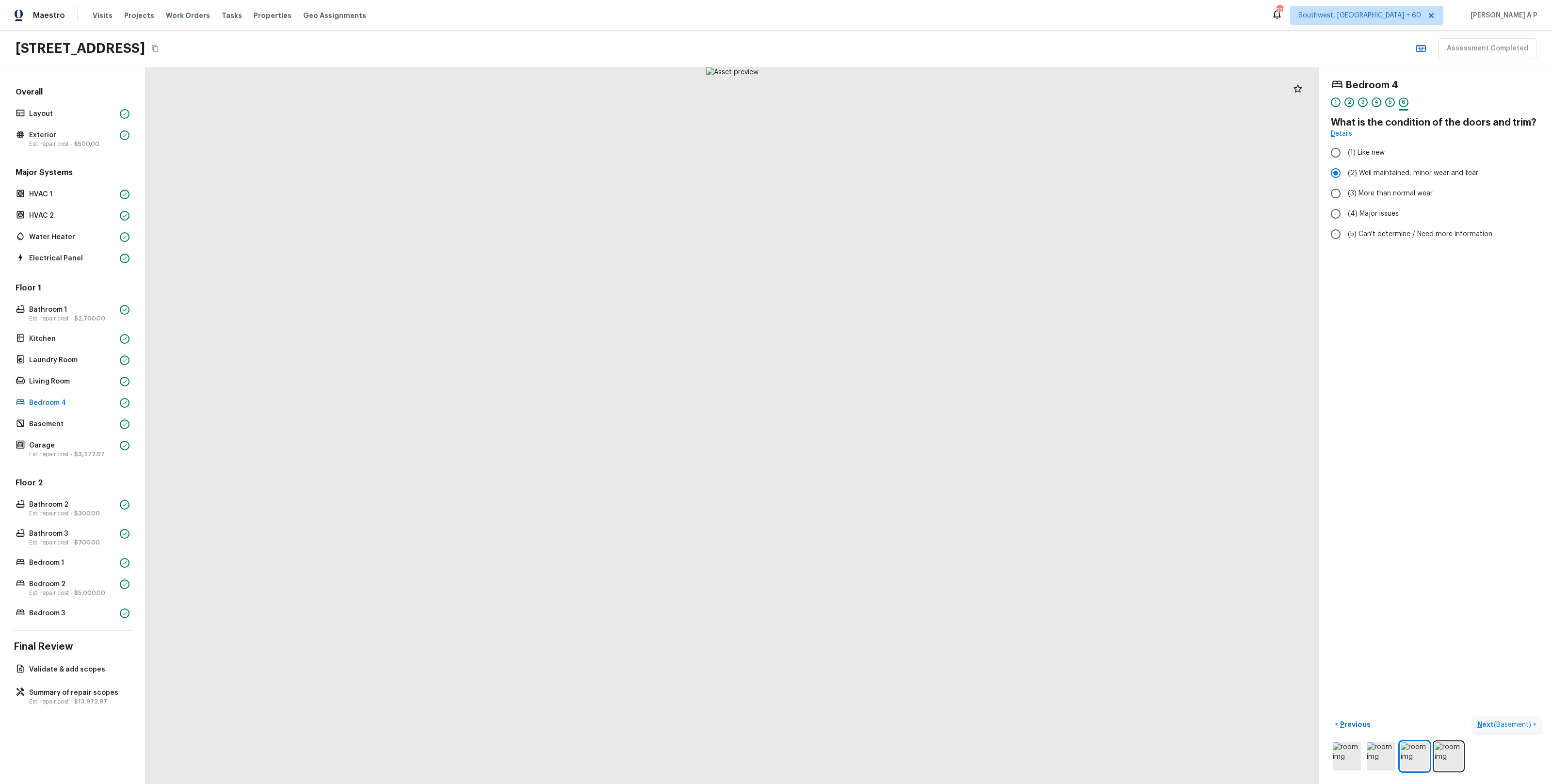
click at [1473, 716] on button "Next ( Basement ) >" at bounding box center [1507, 724] width 67 height 16
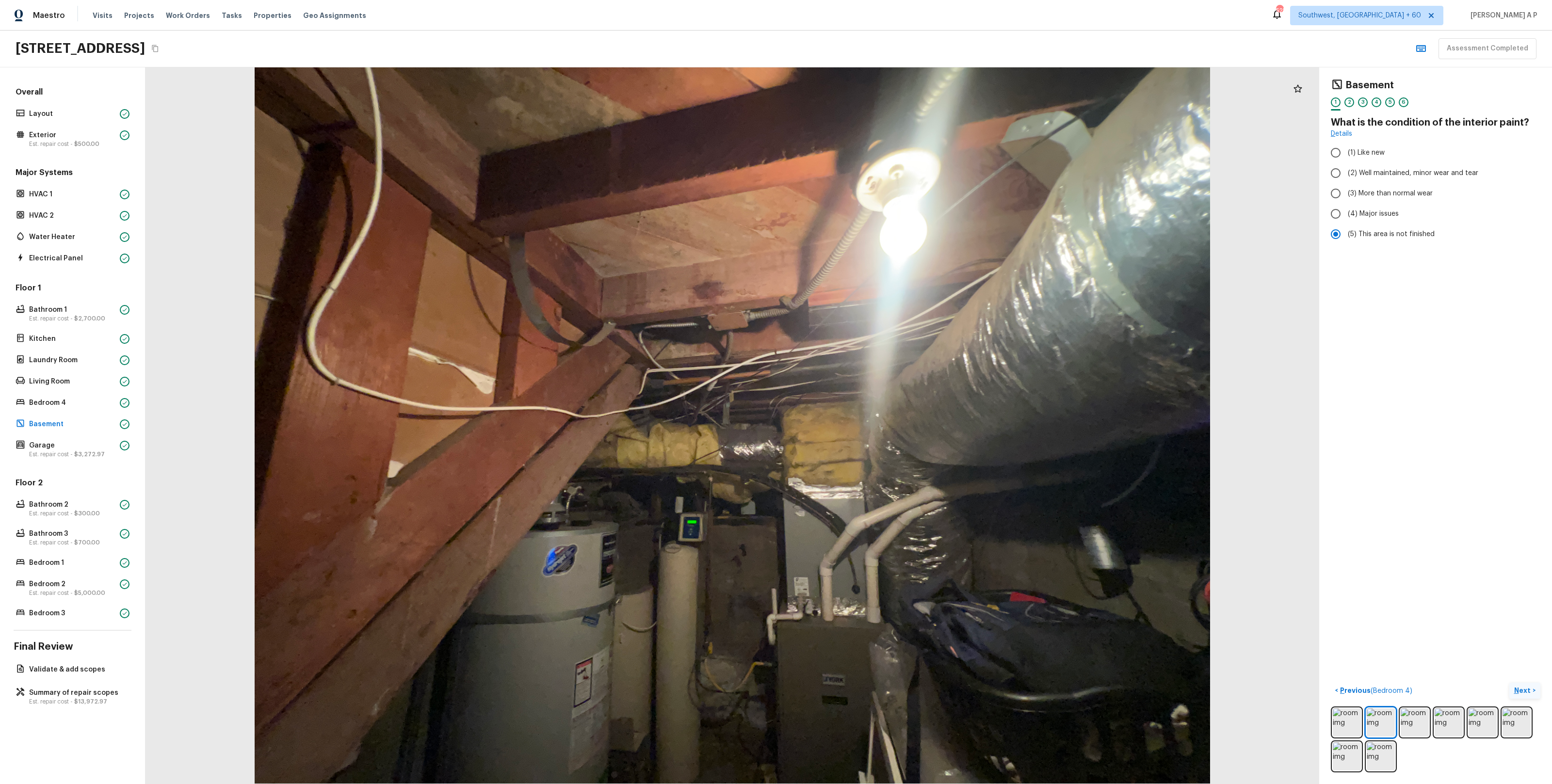
click at [1509, 682] on button "Next >" at bounding box center [1525, 690] width 31 height 16
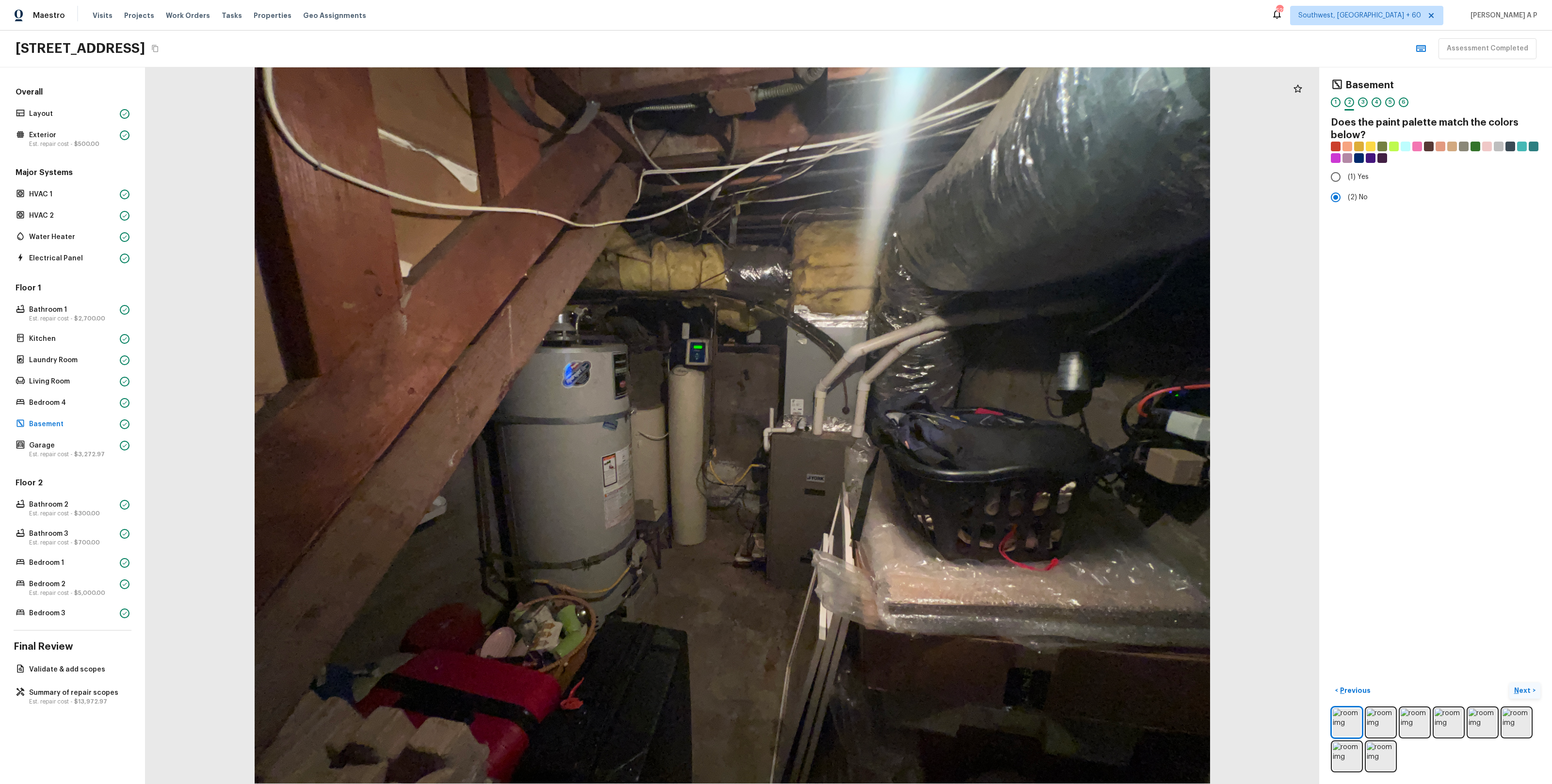
click at [1509, 682] on button "Next >" at bounding box center [1525, 690] width 31 height 16
click at [1482, 682] on button "Next ( Garage ) >" at bounding box center [1511, 690] width 58 height 16
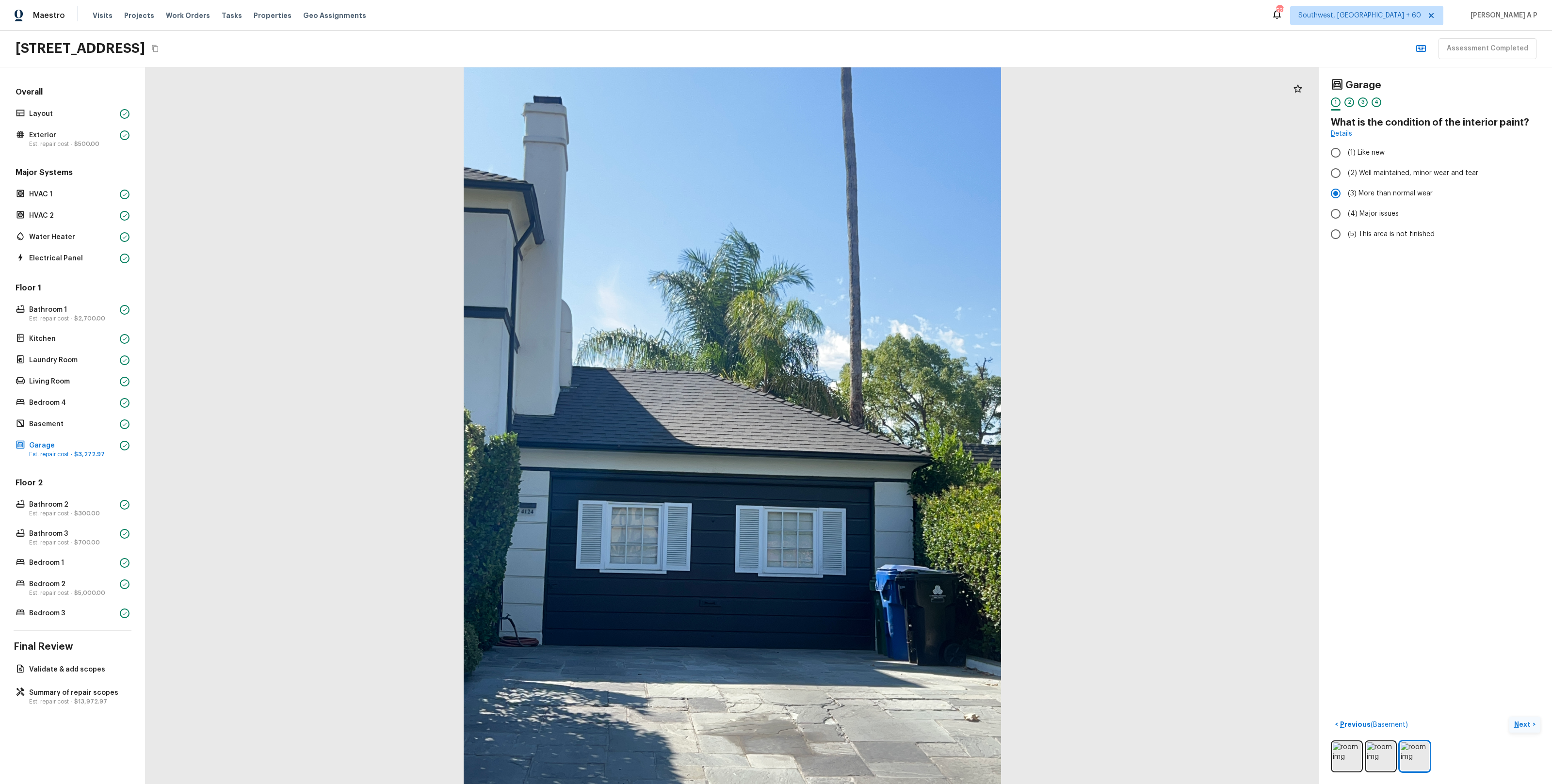
click at [1509, 716] on button "Next >" at bounding box center [1525, 724] width 31 height 16
click at [1407, 281] on h5 "Repair Scopes ( 2 )" at bounding box center [1378, 278] width 64 height 11
click at [1503, 725] on span "( Bathroom 2 )" at bounding box center [1509, 725] width 44 height 7
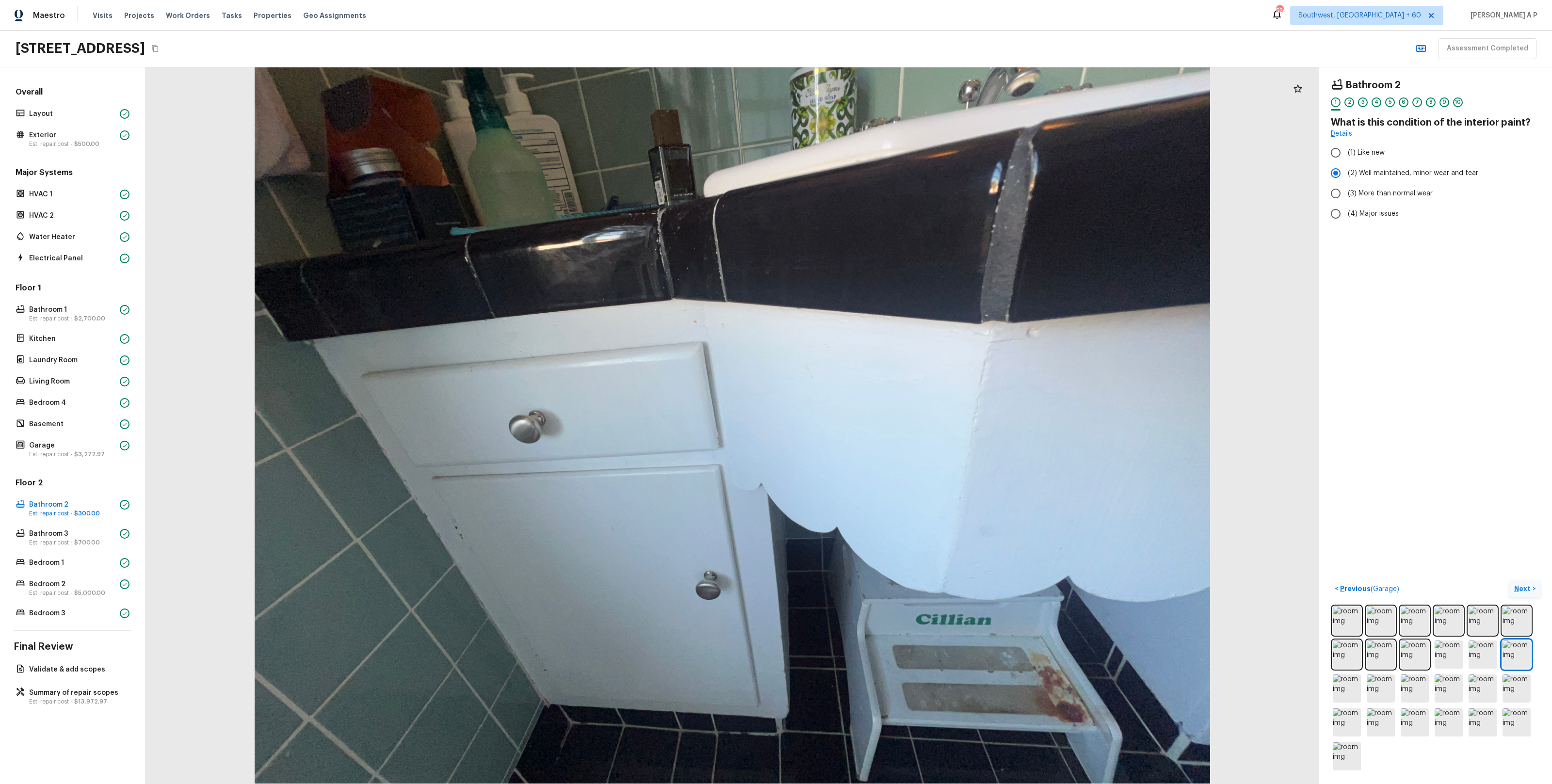
click at [1527, 587] on p "Next" at bounding box center [1523, 588] width 18 height 10
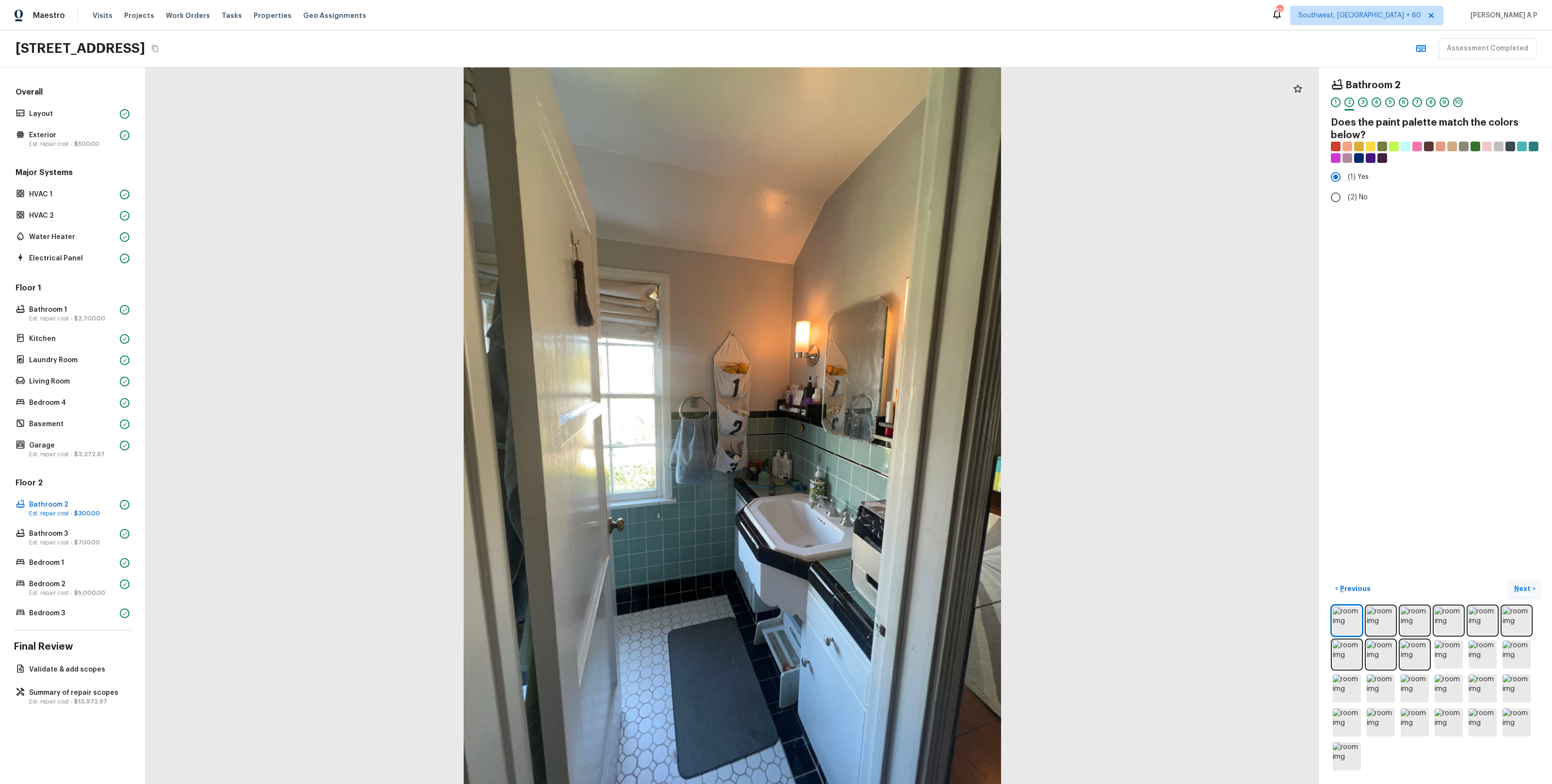
click at [1527, 587] on p "Next" at bounding box center [1523, 588] width 18 height 10
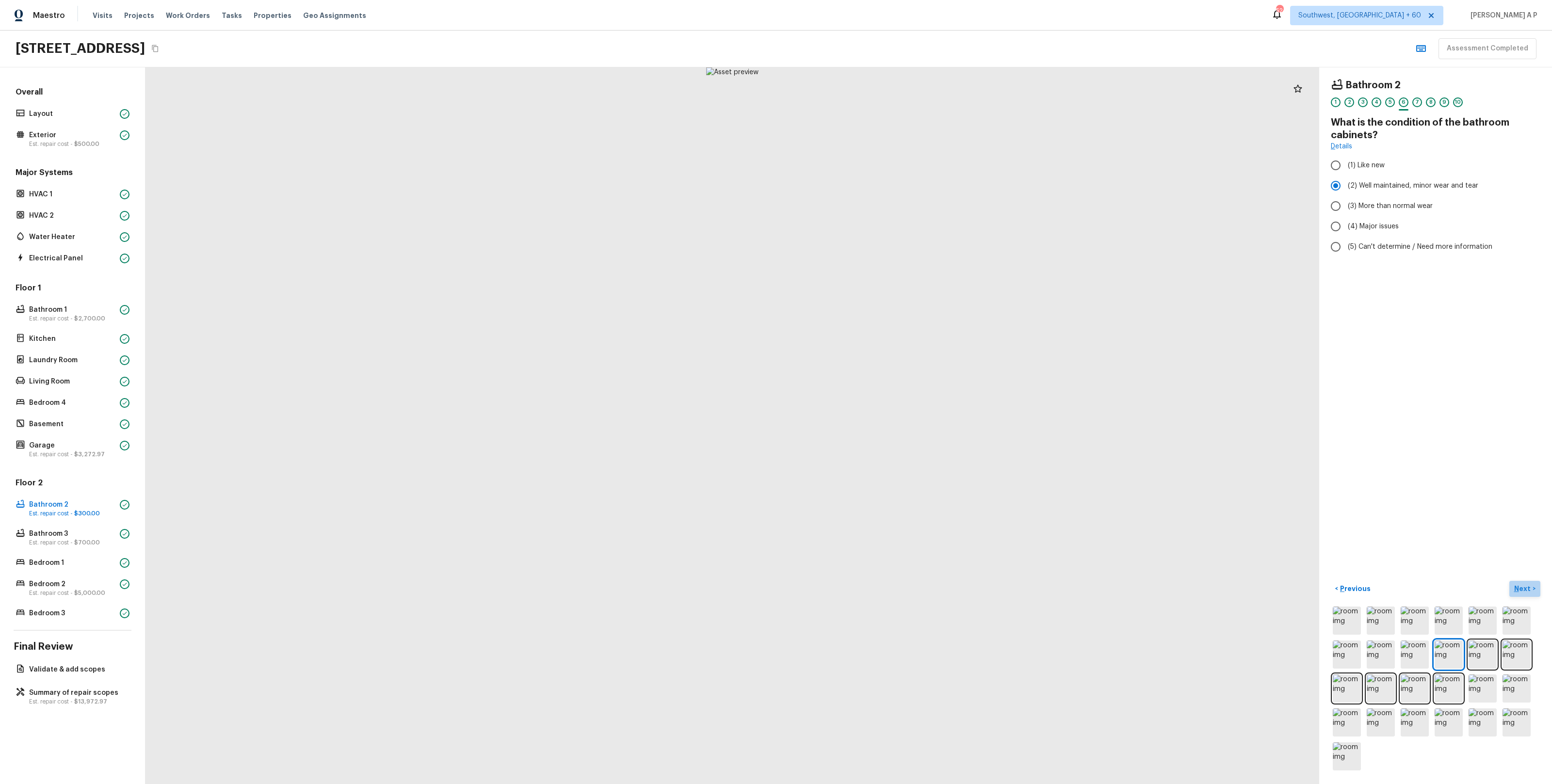
click at [1527, 587] on p "Next" at bounding box center [1523, 588] width 18 height 10
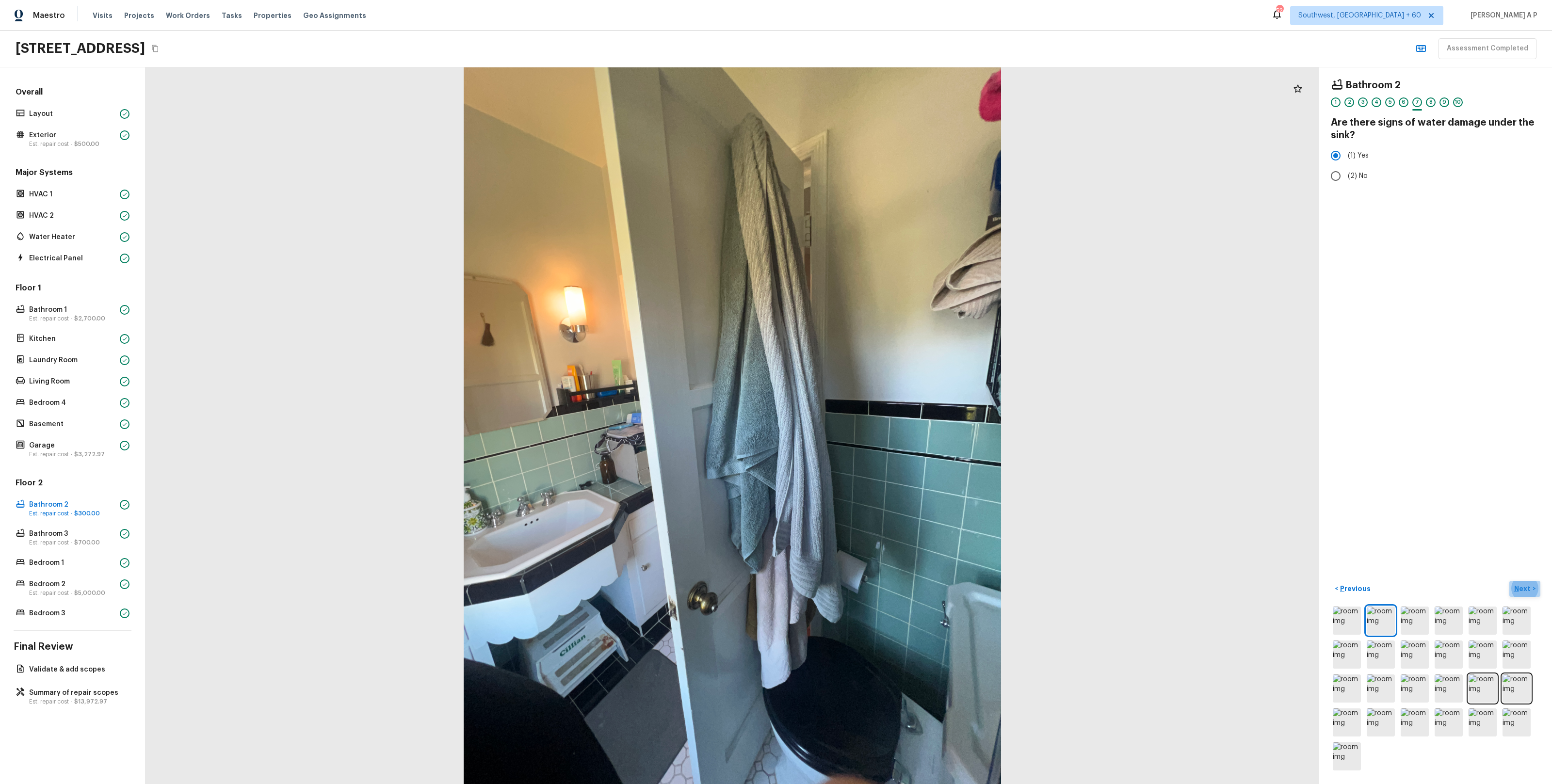
click at [1528, 594] on button "Next >" at bounding box center [1525, 588] width 31 height 16
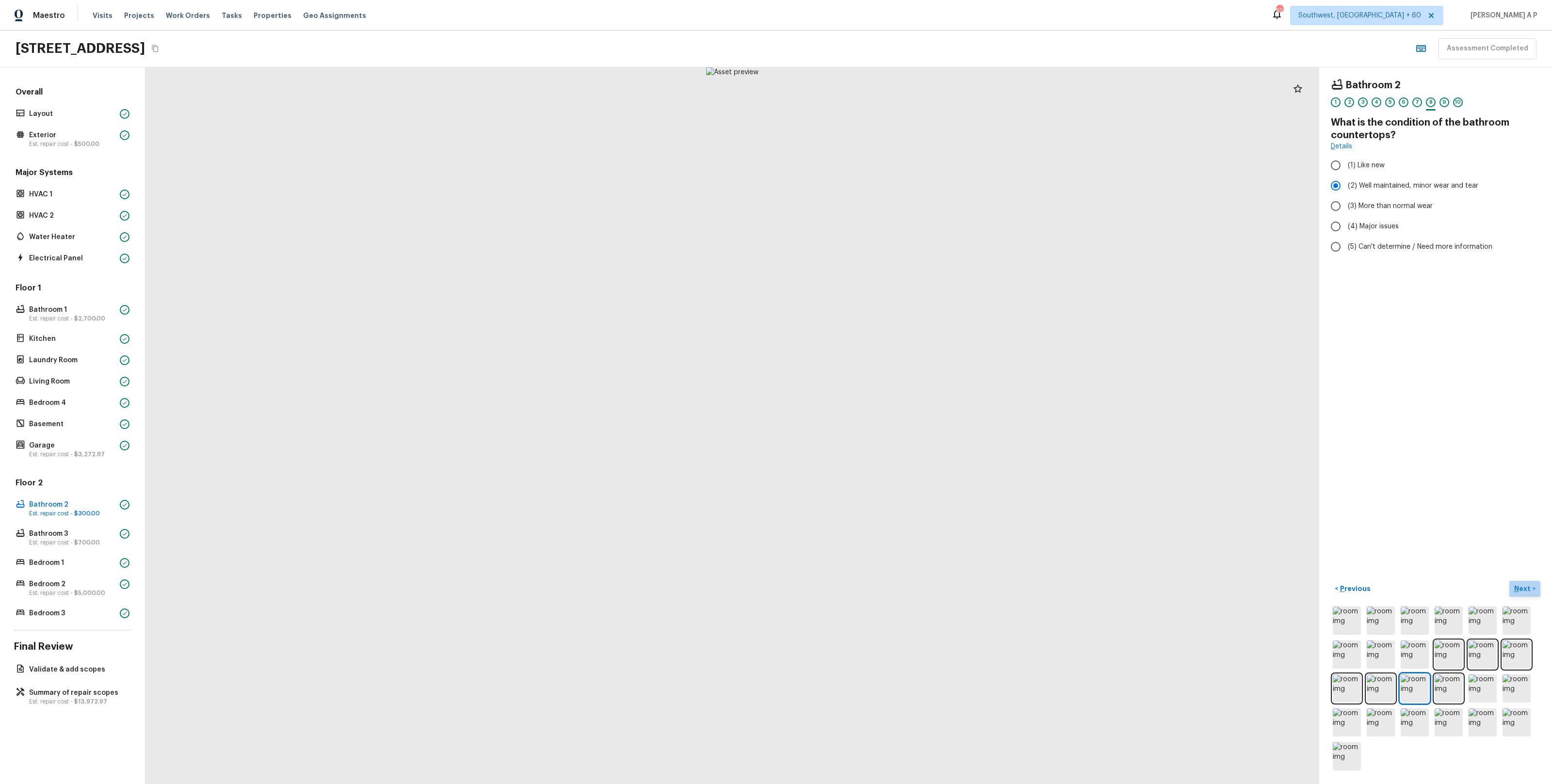
click at [1528, 594] on button "Next >" at bounding box center [1525, 588] width 31 height 16
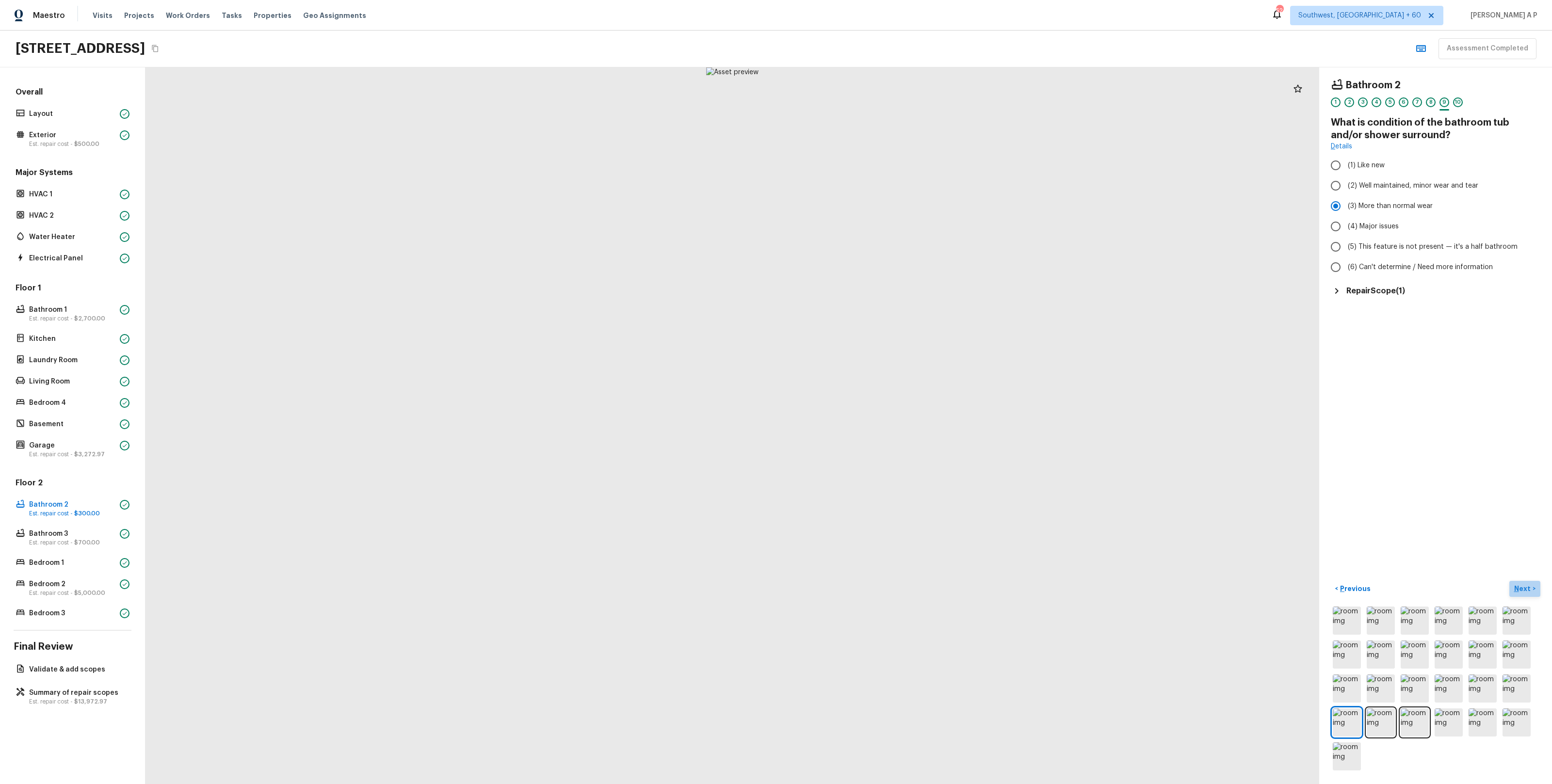
click at [1528, 594] on button "Next >" at bounding box center [1525, 588] width 31 height 16
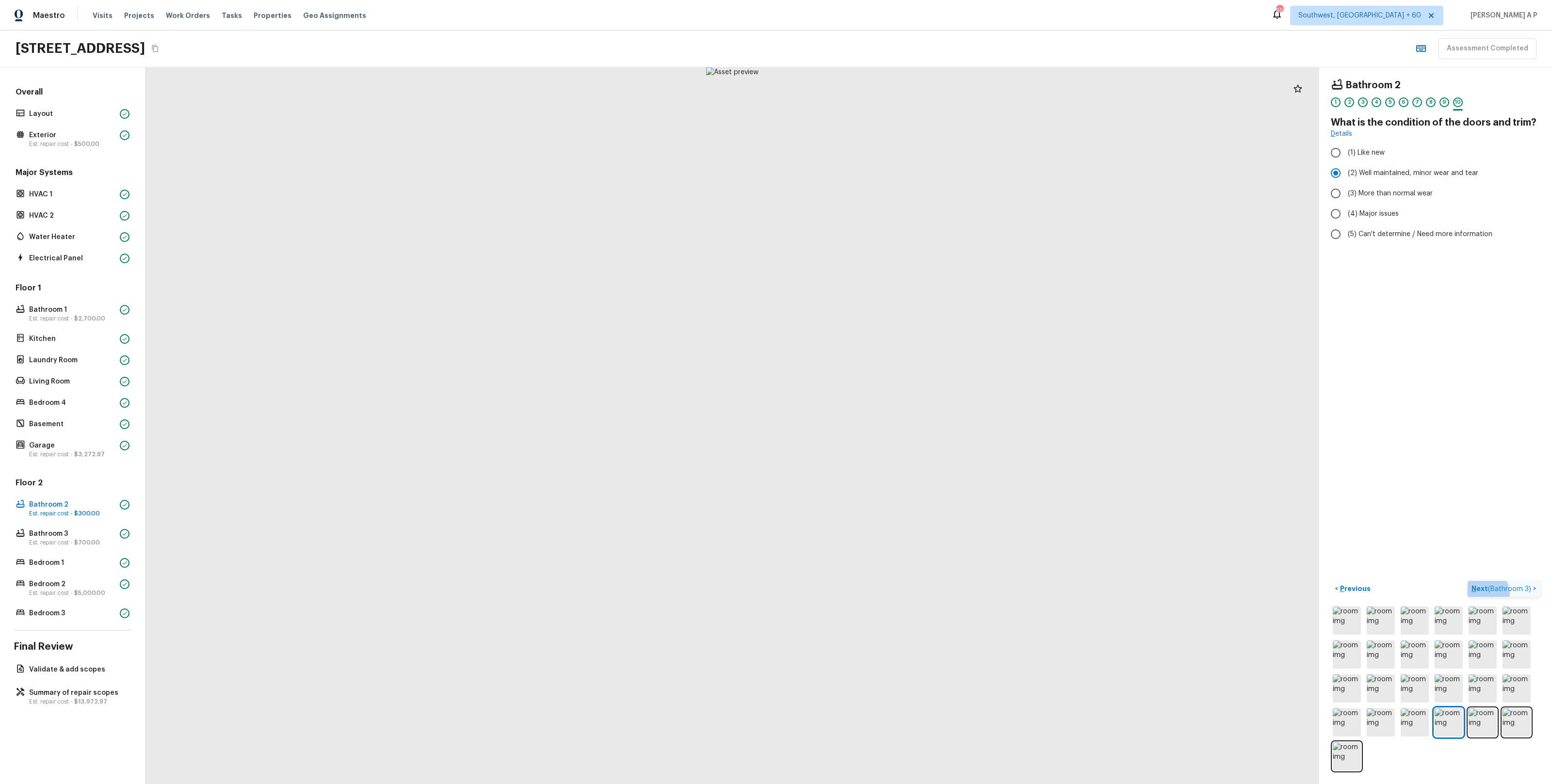
click at [1528, 594] on button "Next ( Bathroom 3 ) >" at bounding box center [1504, 588] width 73 height 16
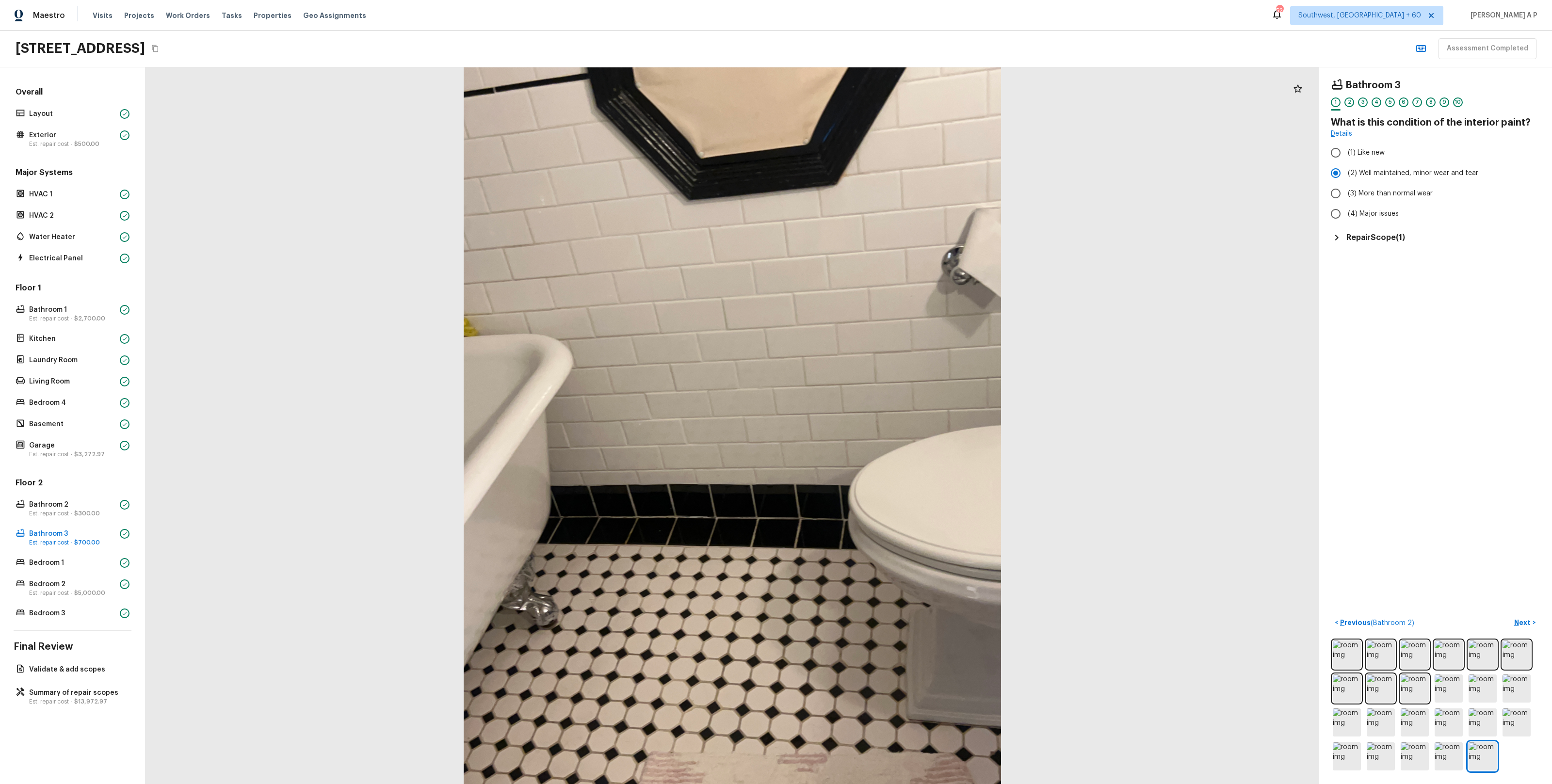
click at [1354, 241] on h5 "Repair Scope ( 1 )" at bounding box center [1375, 237] width 59 height 11
click at [1521, 619] on p "Next" at bounding box center [1523, 623] width 18 height 10
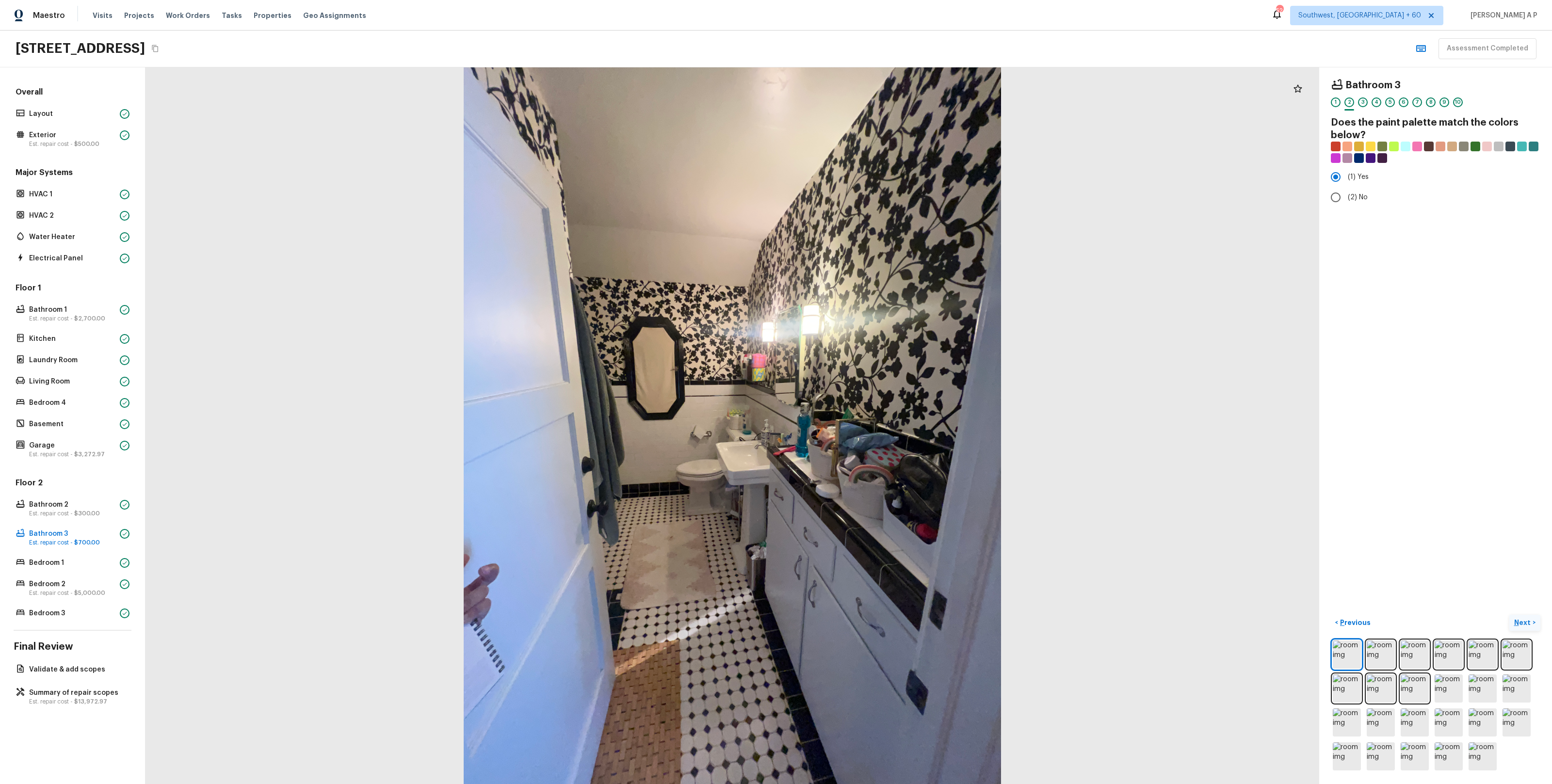
click at [1521, 619] on p "Next" at bounding box center [1523, 623] width 18 height 10
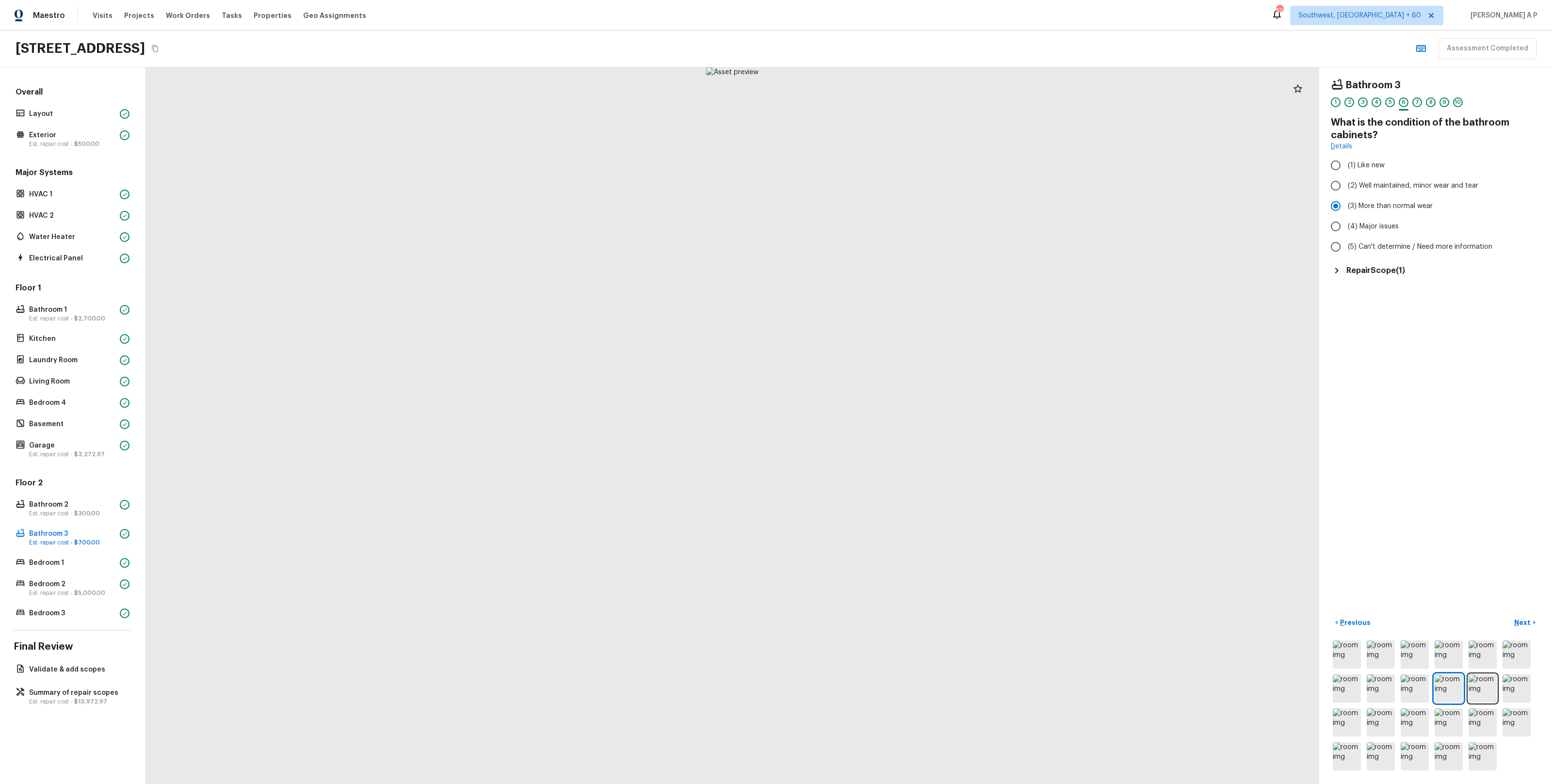
click at [1375, 272] on h5 "Repair Scope ( 1 )" at bounding box center [1375, 270] width 59 height 11
click at [1526, 618] on p "Next" at bounding box center [1523, 623] width 18 height 10
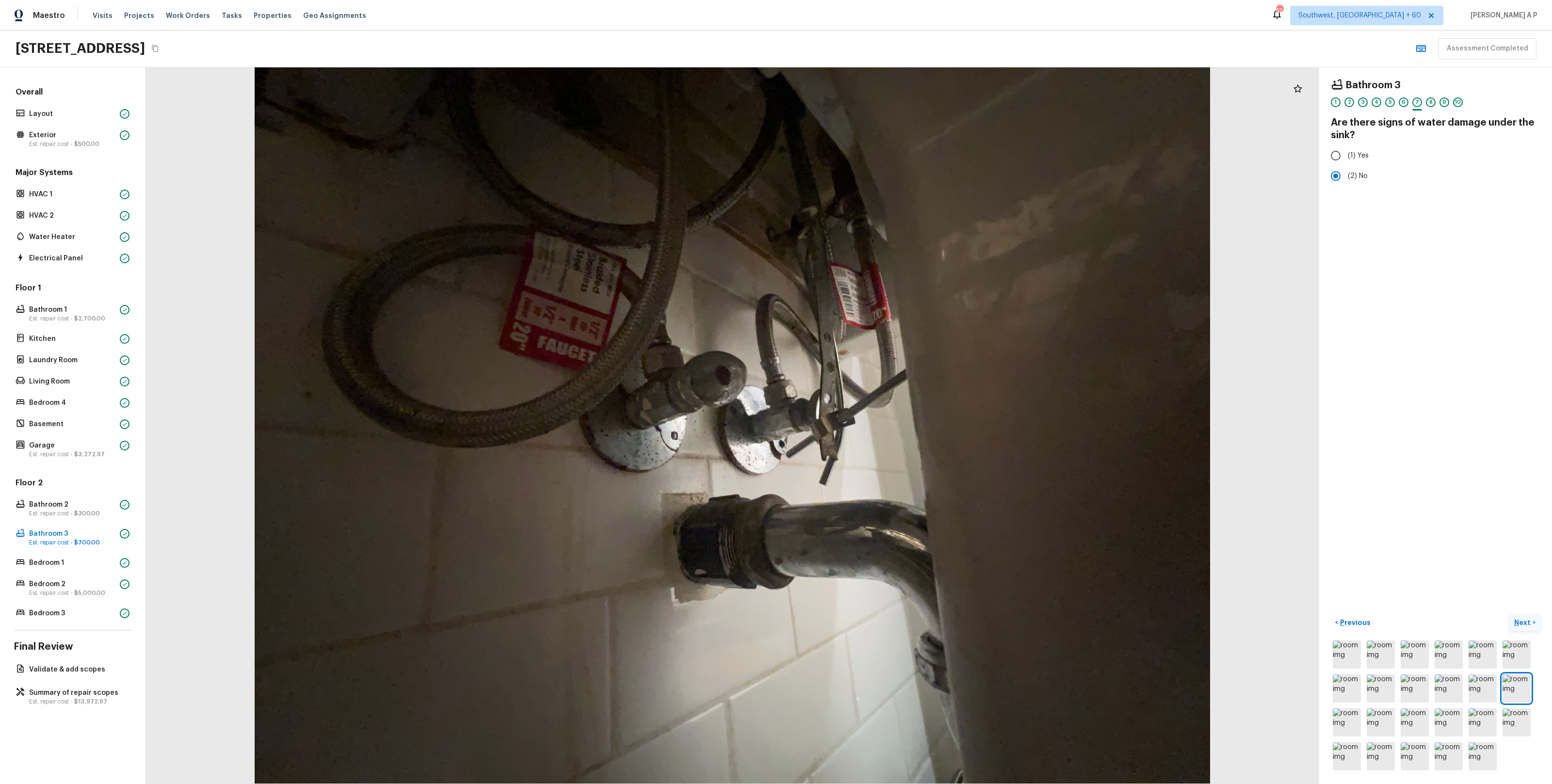
click at [1526, 618] on p "Next" at bounding box center [1523, 623] width 18 height 10
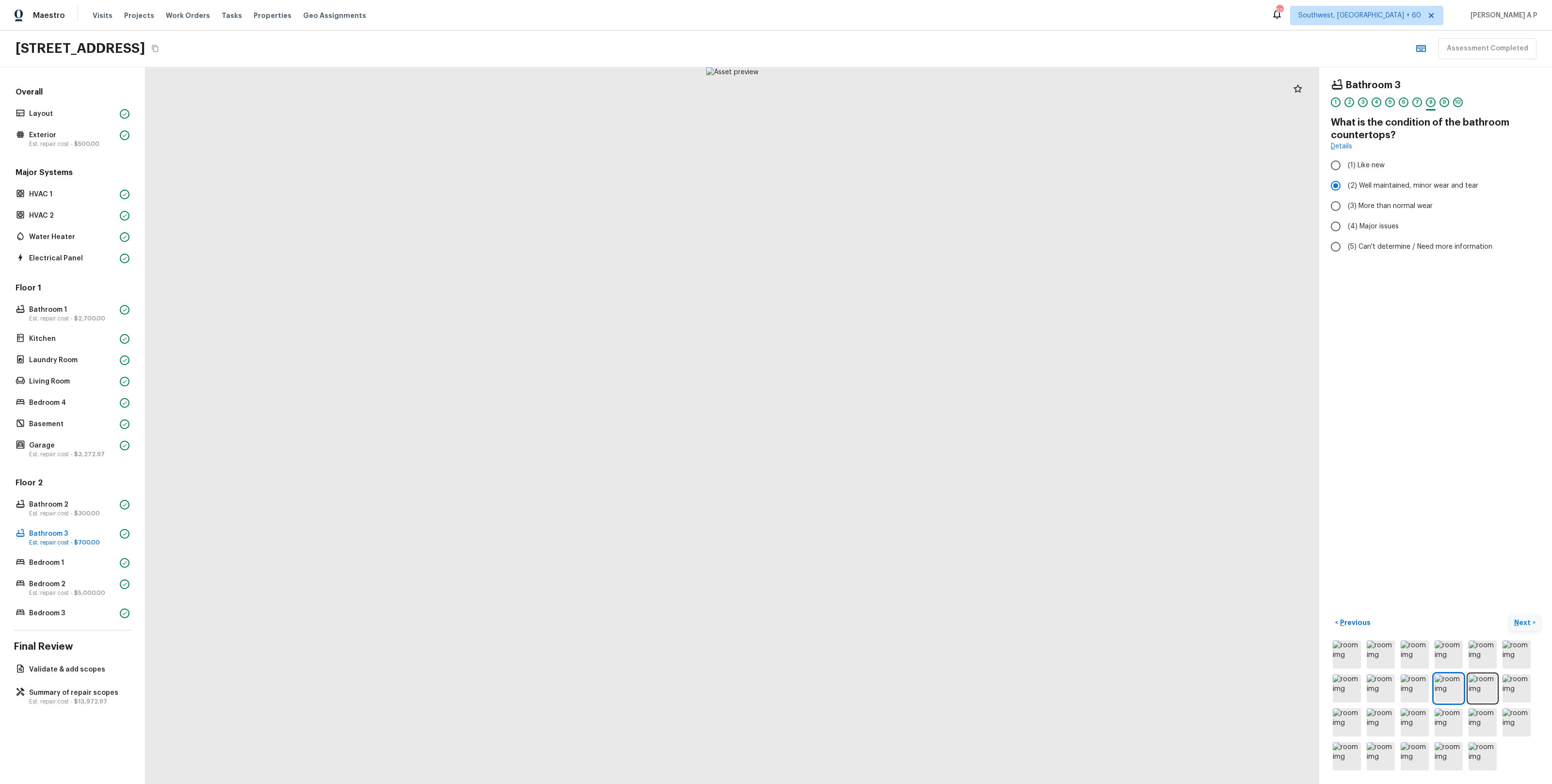
click at [1526, 618] on p "Next" at bounding box center [1523, 623] width 18 height 10
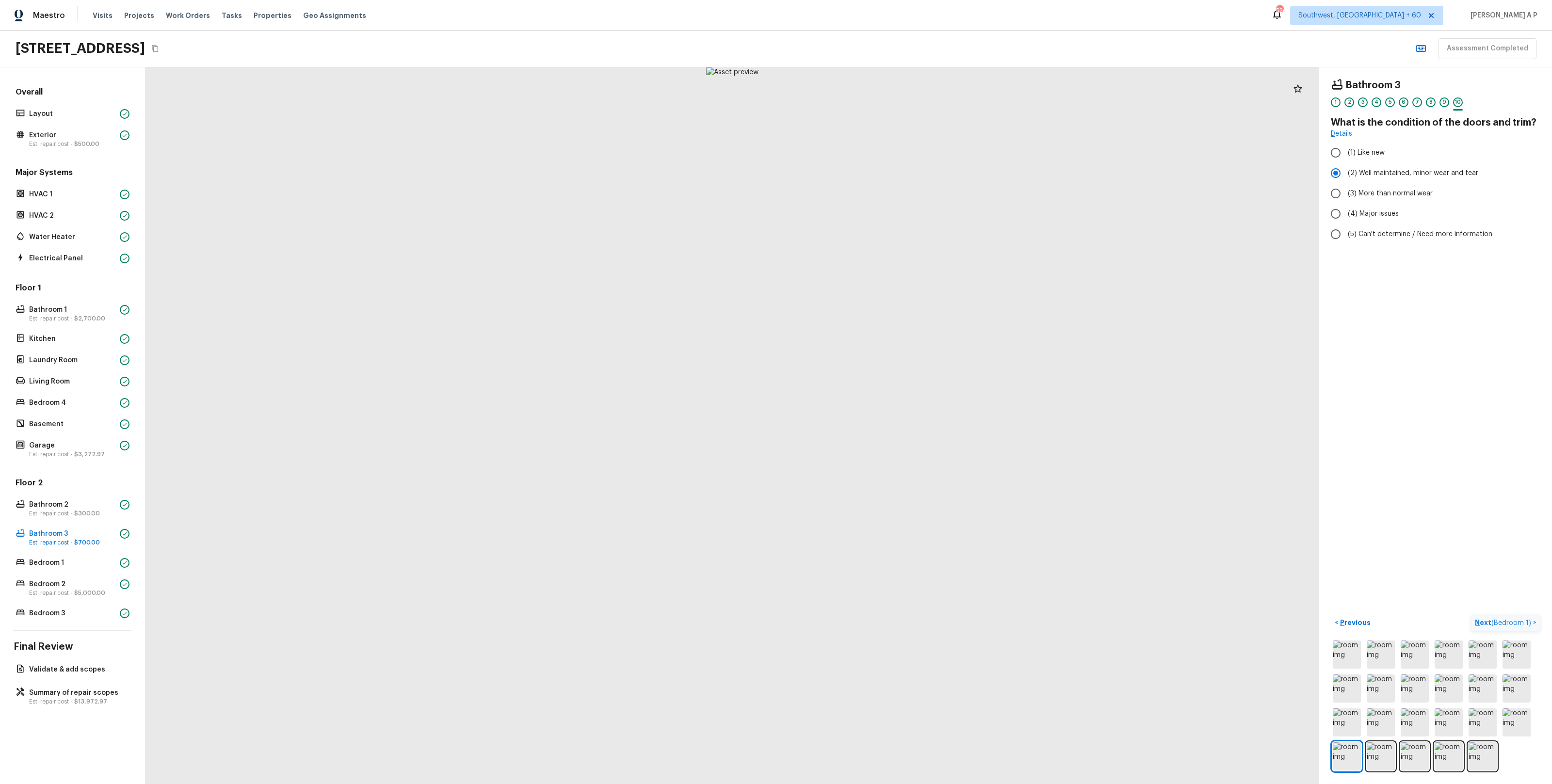
click at [1526, 618] on p "Next ( Bedroom 1 )" at bounding box center [1503, 623] width 58 height 10
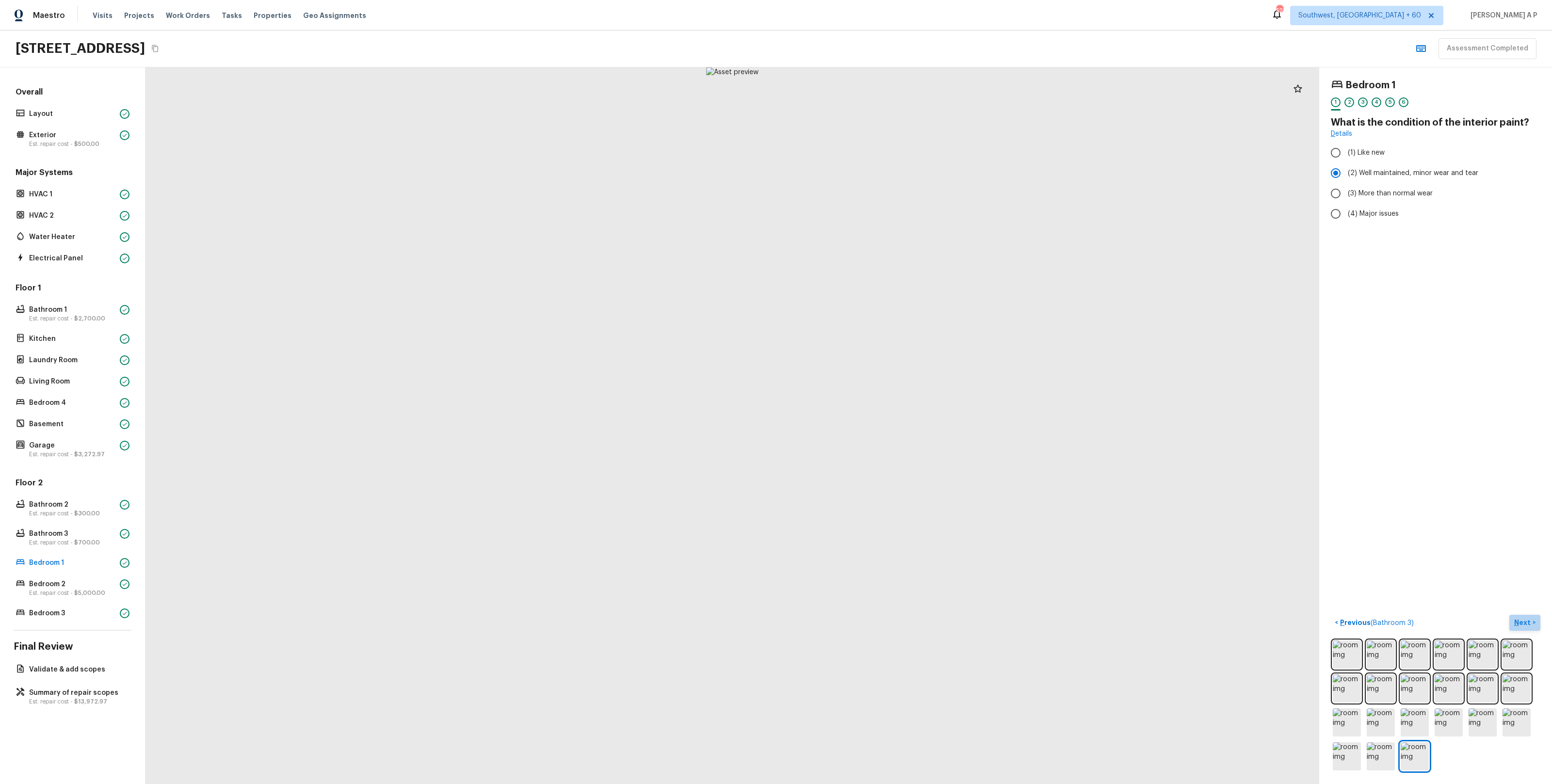
click at [1527, 620] on p "Next" at bounding box center [1523, 623] width 18 height 10
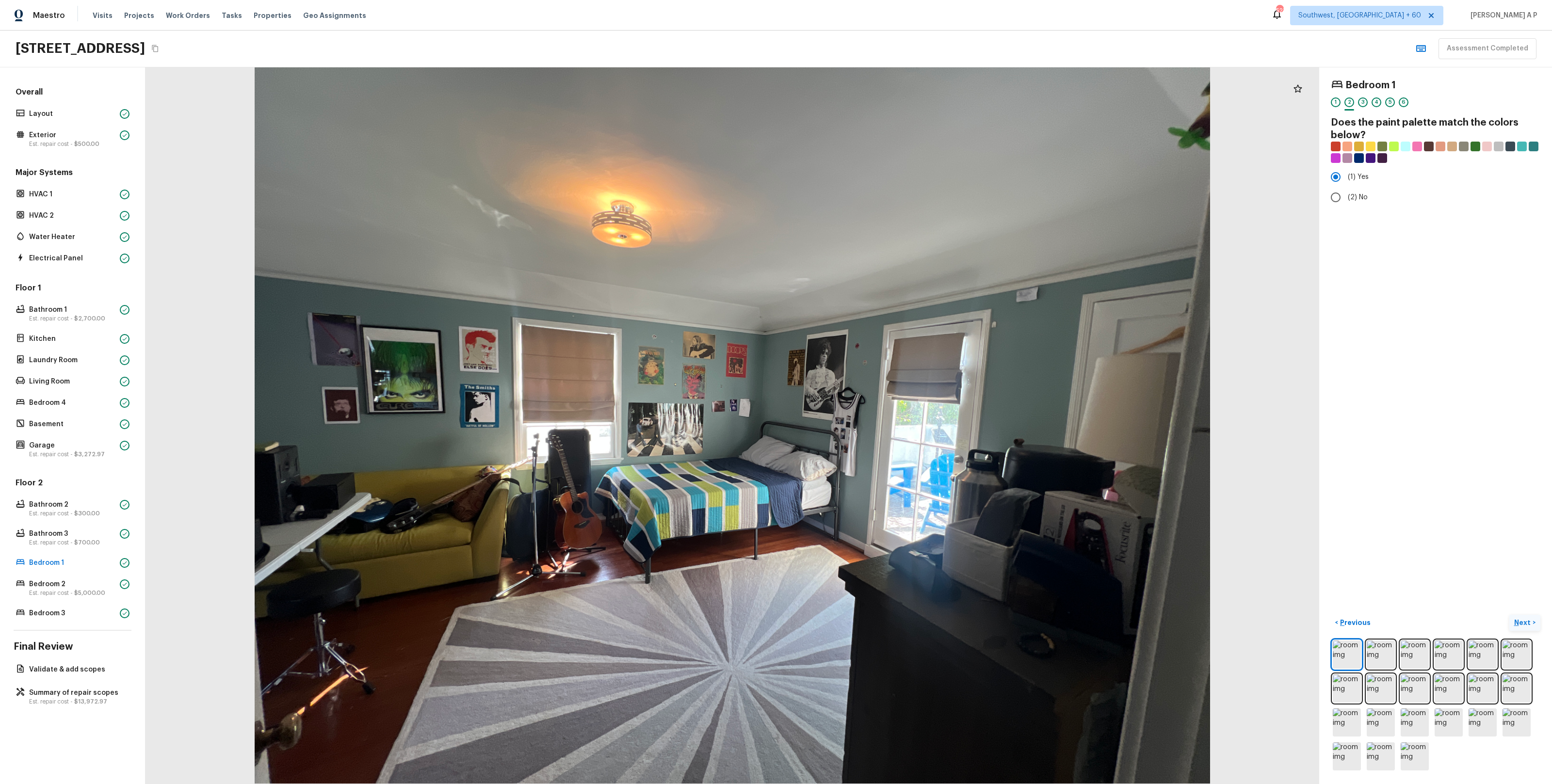
click at [1527, 620] on p "Next" at bounding box center [1523, 623] width 18 height 10
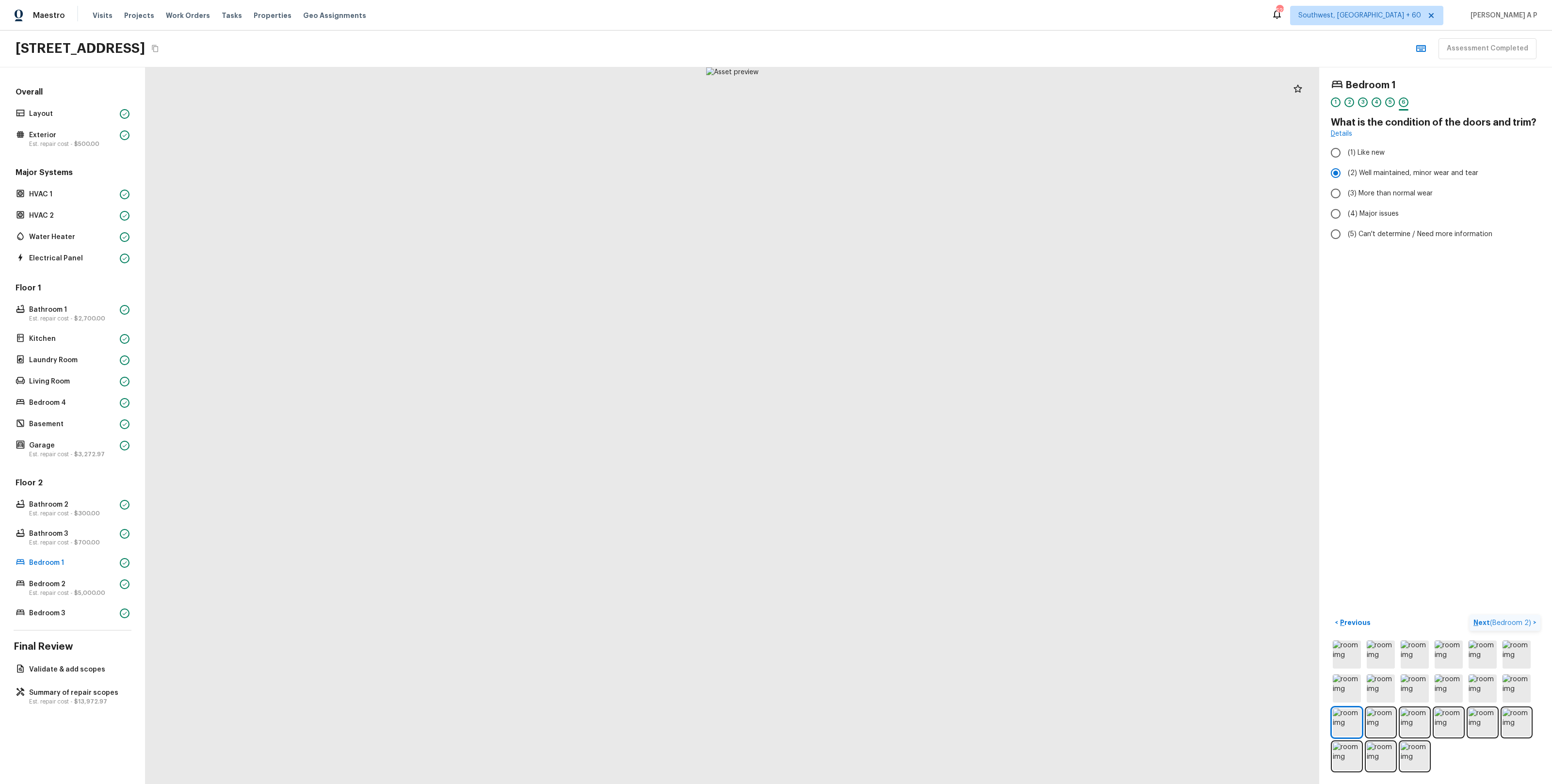
click at [1527, 620] on span "( Bedroom 2 )" at bounding box center [1511, 623] width 41 height 7
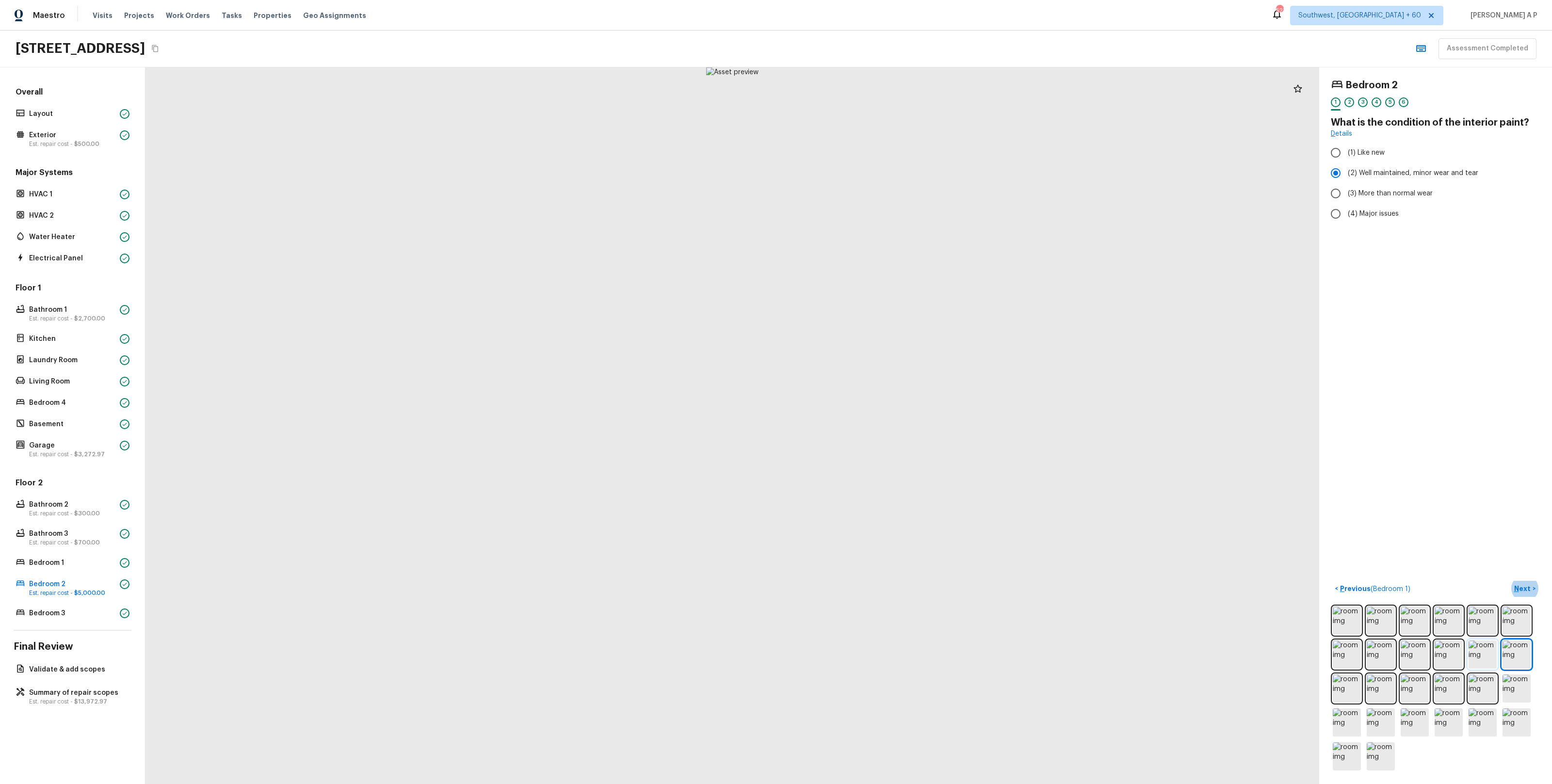
click at [1488, 652] on img at bounding box center [1483, 654] width 28 height 28
click at [1521, 586] on p "Next" at bounding box center [1523, 588] width 18 height 10
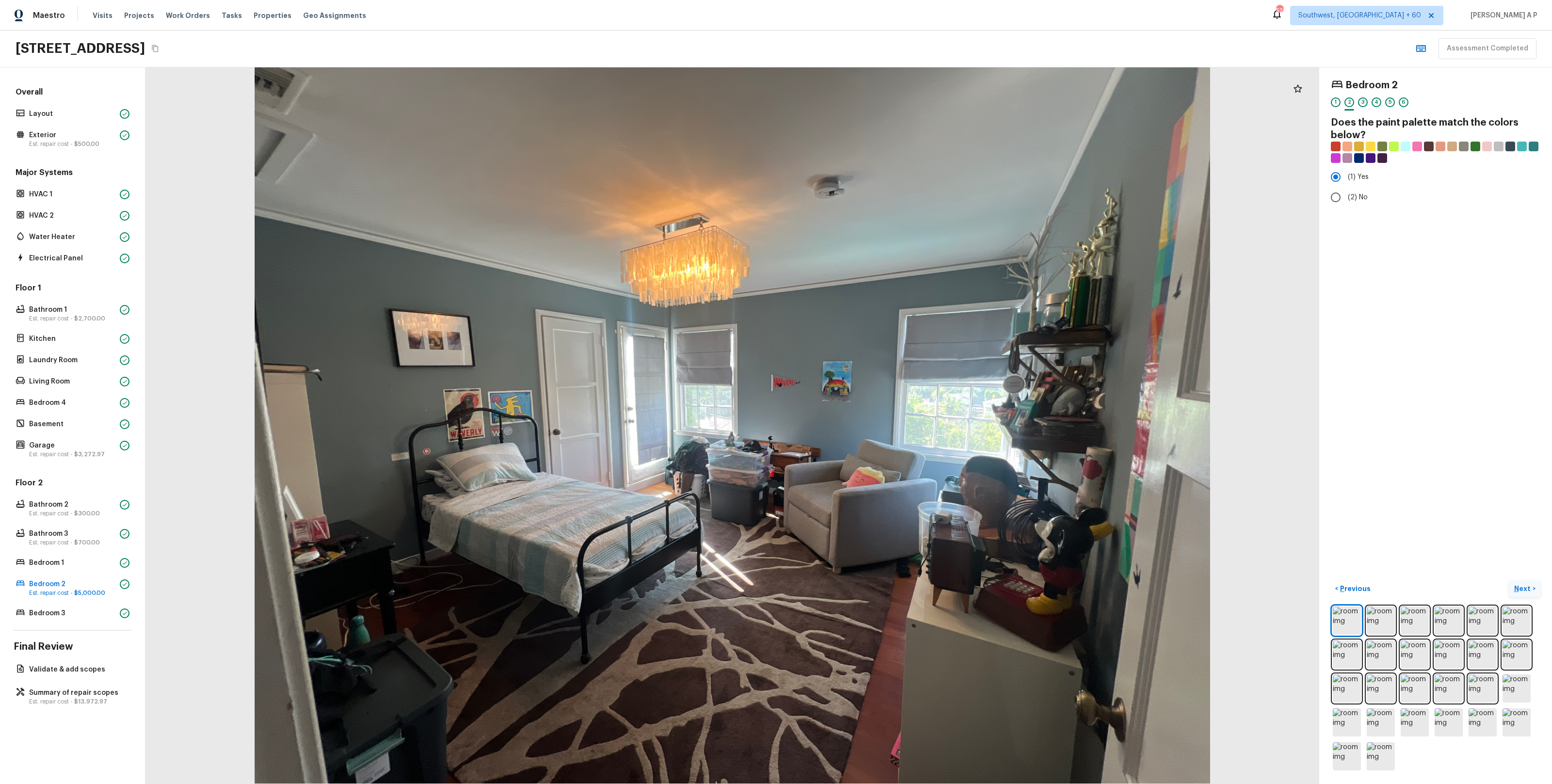
click at [1521, 586] on p "Next" at bounding box center [1523, 588] width 18 height 10
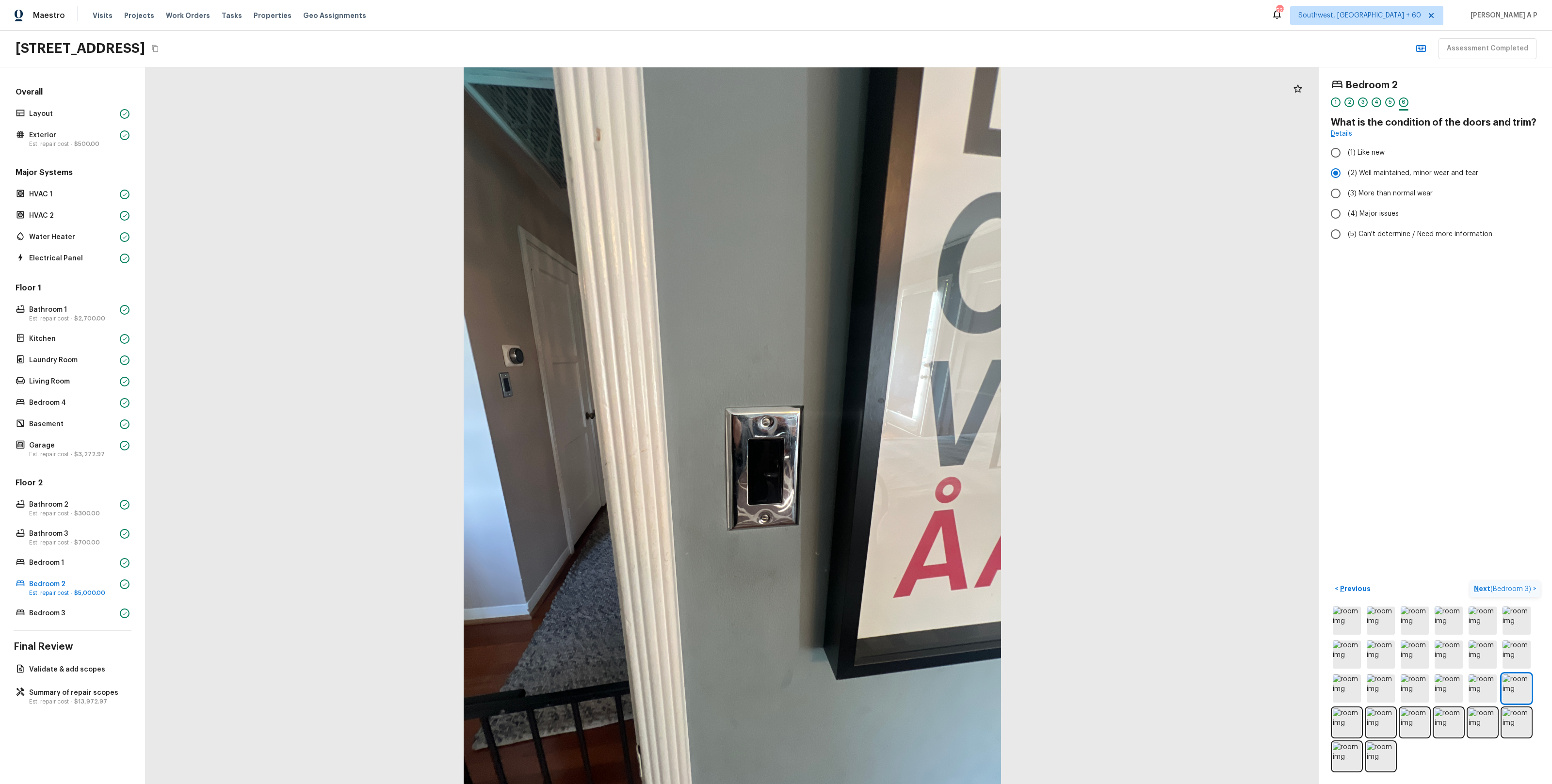
click at [1521, 586] on span "( Bedroom 3 )" at bounding box center [1510, 589] width 40 height 7
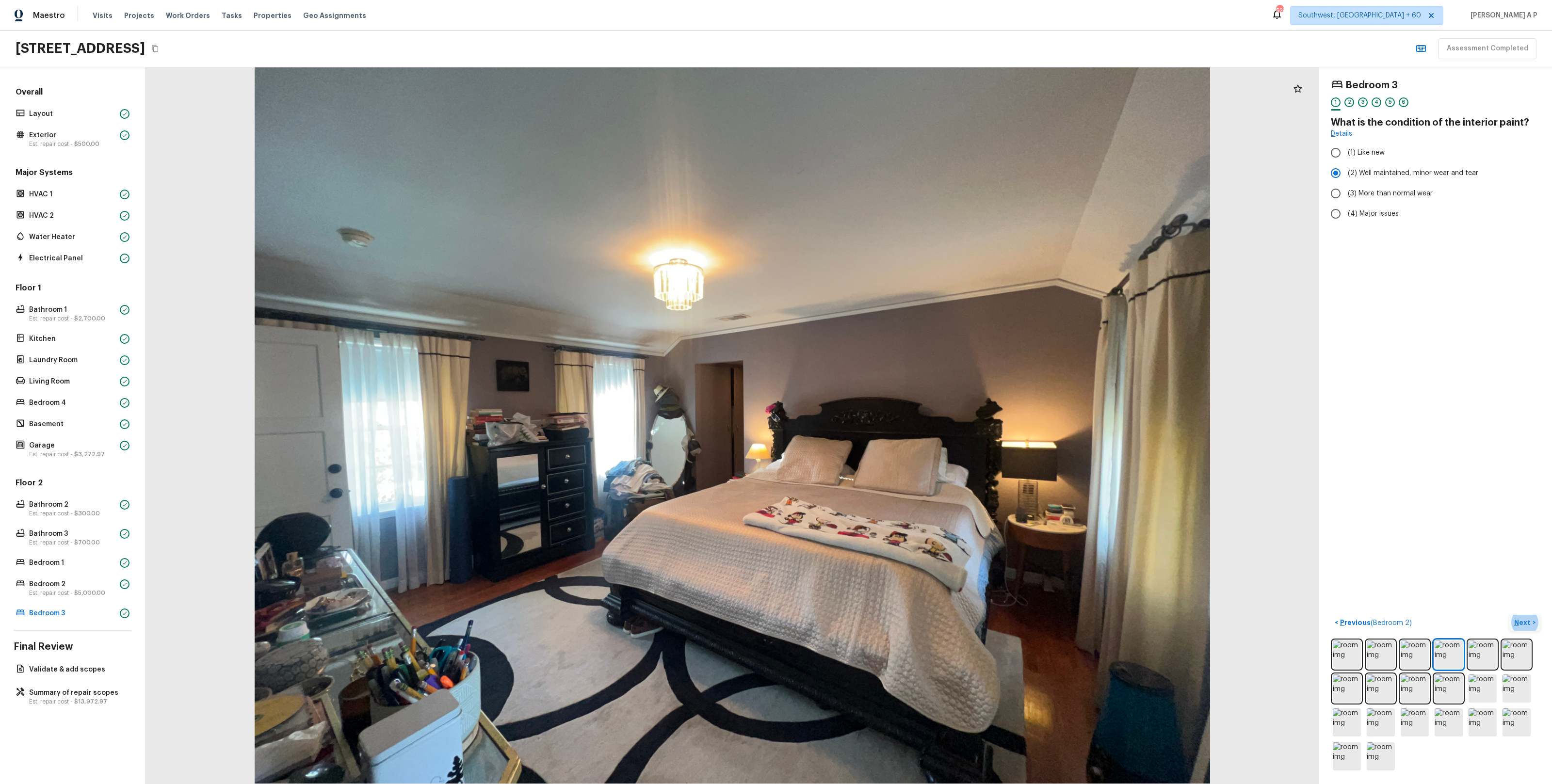
click at [1537, 621] on button "Next >" at bounding box center [1525, 622] width 31 height 16
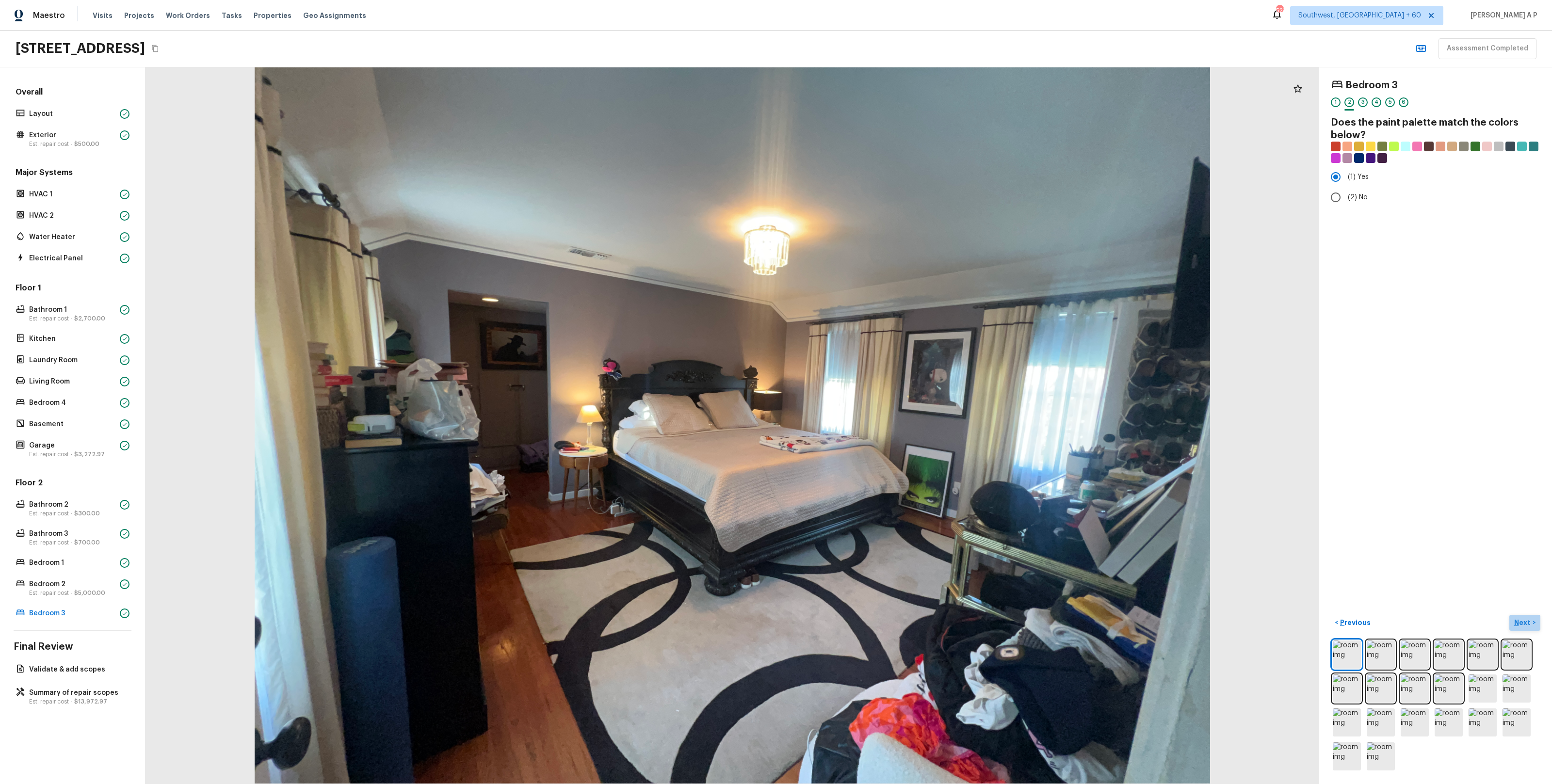
click at [1509, 615] on button "Next >" at bounding box center [1525, 622] width 31 height 16
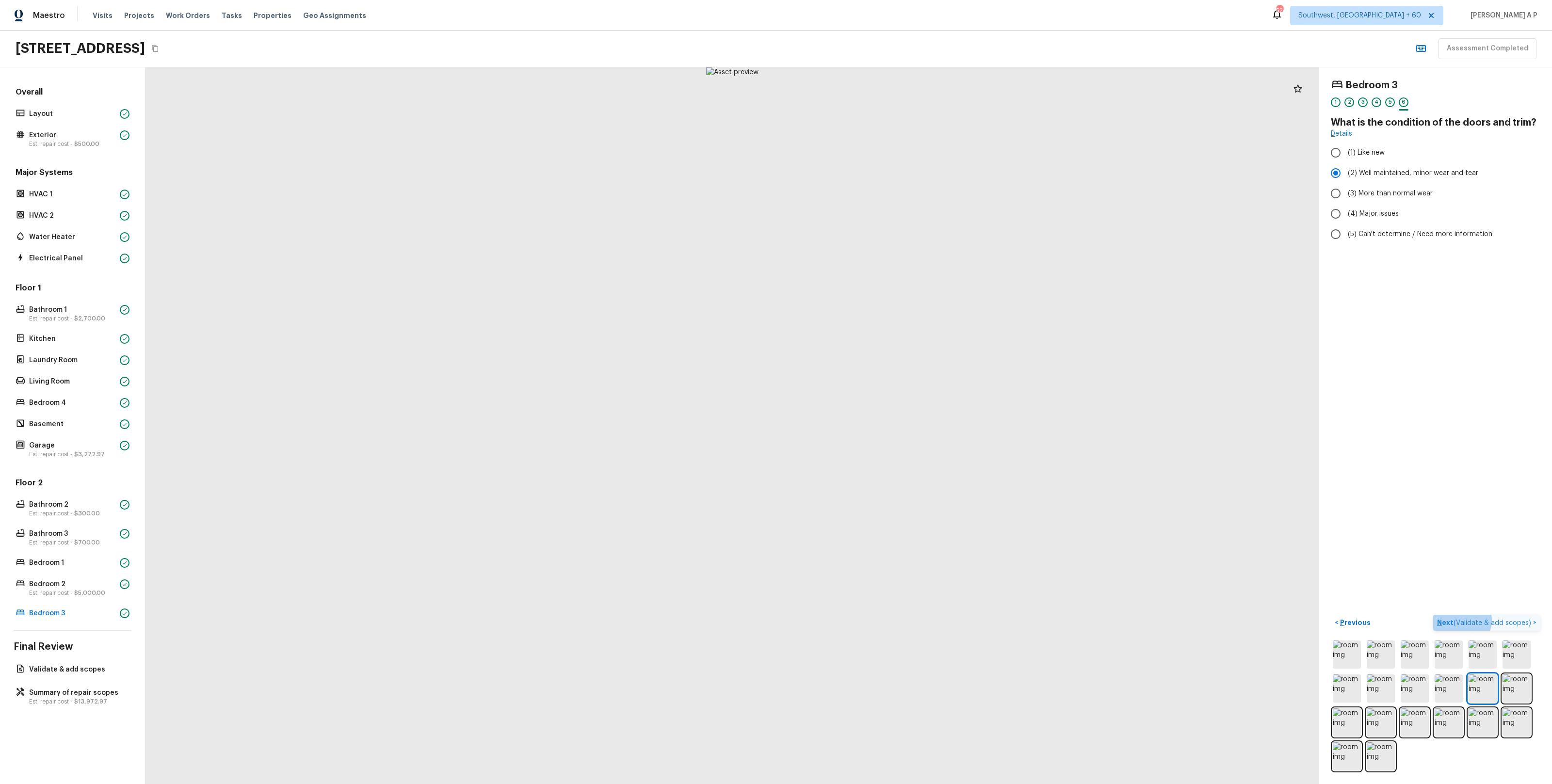
click button "Next ( Validate & add scopes ) >" at bounding box center [1487, 622] width 107 height 16
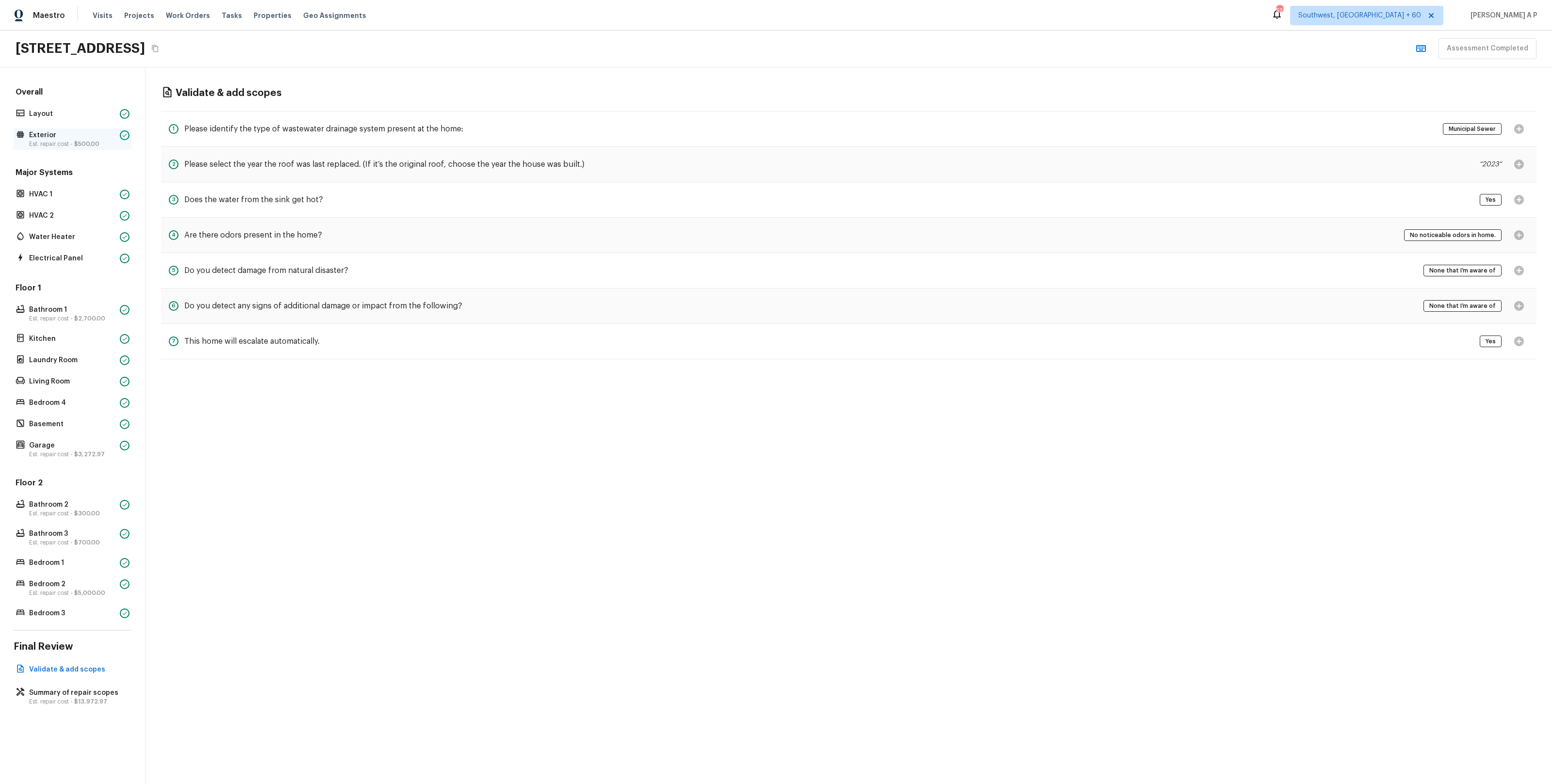
click at [101, 135] on p "Exterior" at bounding box center [72, 135] width 87 height 10
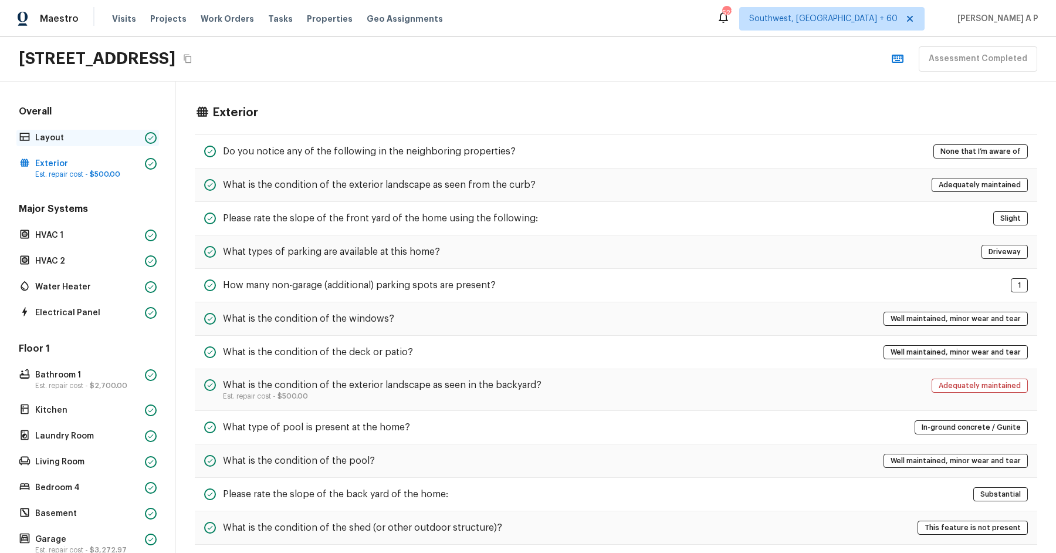
click at [106, 140] on p "Layout" at bounding box center [87, 138] width 105 height 12
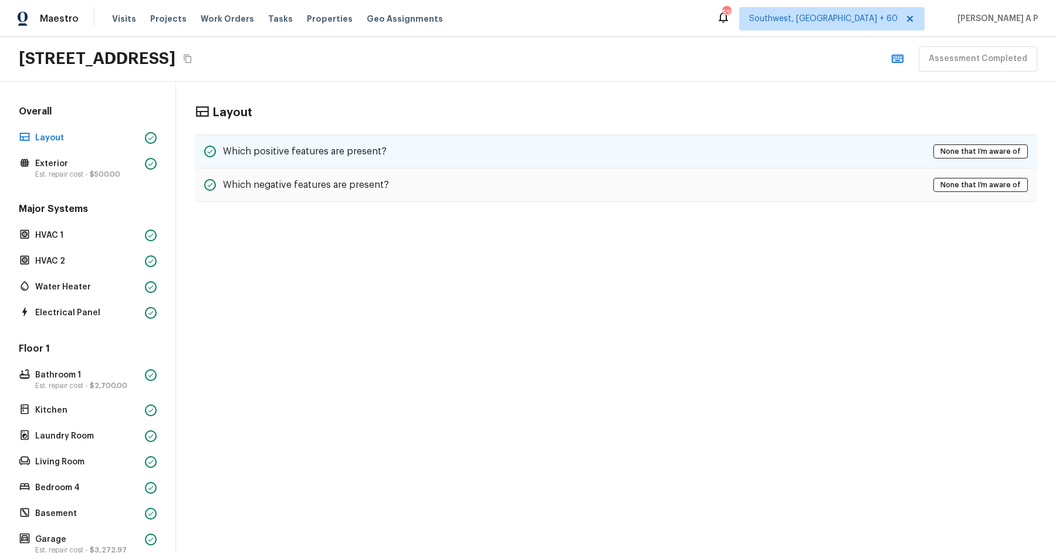
click at [383, 147] on div "Which positive features are present? None that I’m aware of" at bounding box center [616, 151] width 843 height 34
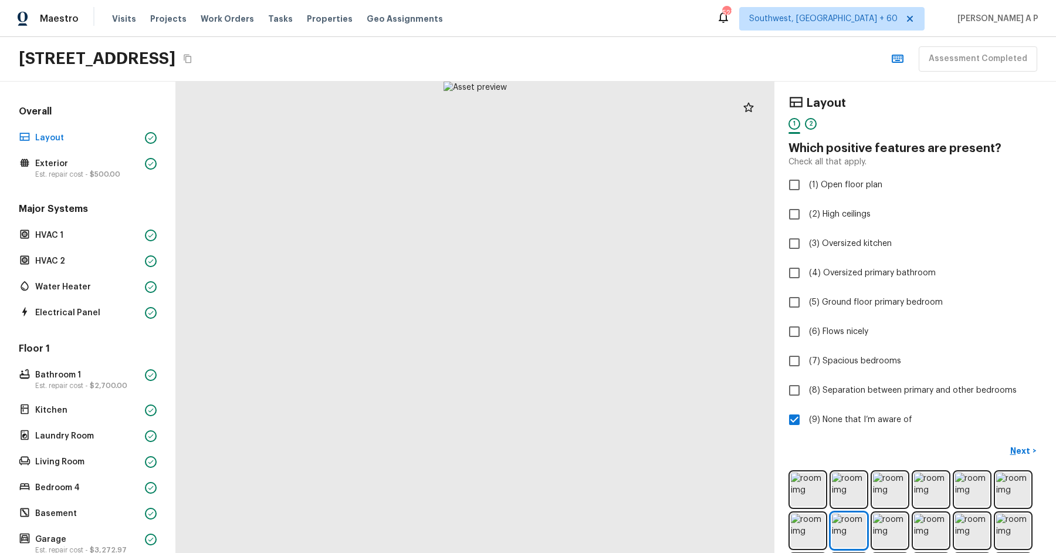
click at [129, 180] on div "Overall Layout Exterior Est. repair cost - $500.00 Major Systems HVAC 1 HVAC 2 …" at bounding box center [87, 427] width 143 height 645
click at [129, 177] on p "Est. repair cost - $500.00" at bounding box center [87, 174] width 105 height 9
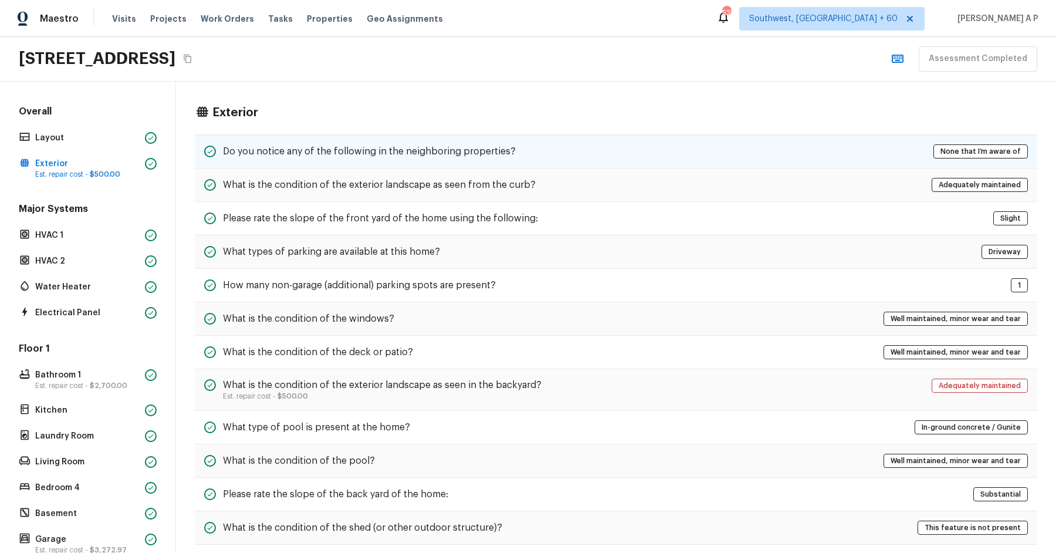
click at [287, 147] on h5 "Do you notice any of the following in the neighboring properties?" at bounding box center [369, 151] width 293 height 13
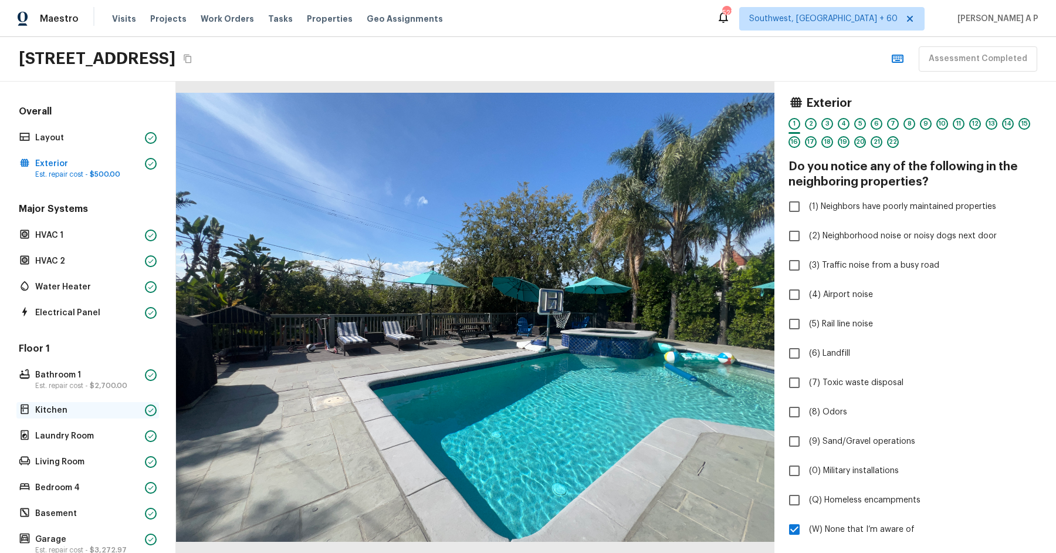
click at [106, 407] on p "Kitchen" at bounding box center [87, 410] width 105 height 12
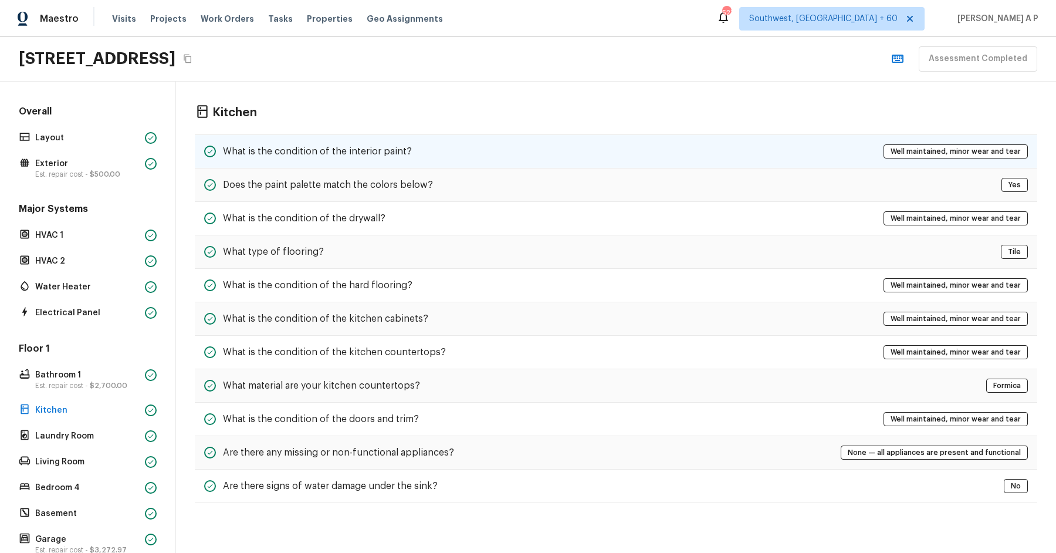
click at [338, 145] on h5 "What is the condition of the interior paint?" at bounding box center [317, 151] width 189 height 13
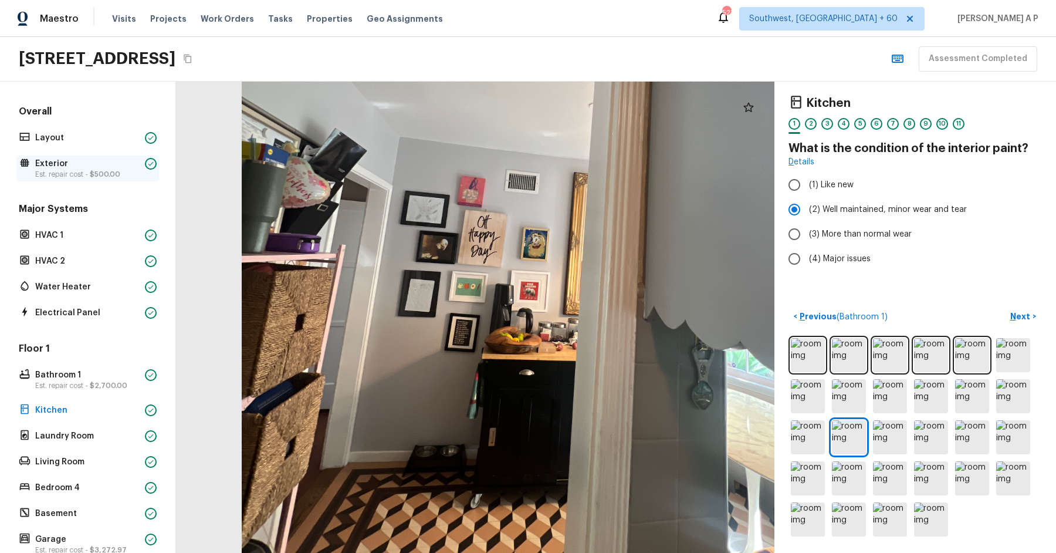
click at [106, 167] on p "Exterior" at bounding box center [87, 164] width 105 height 12
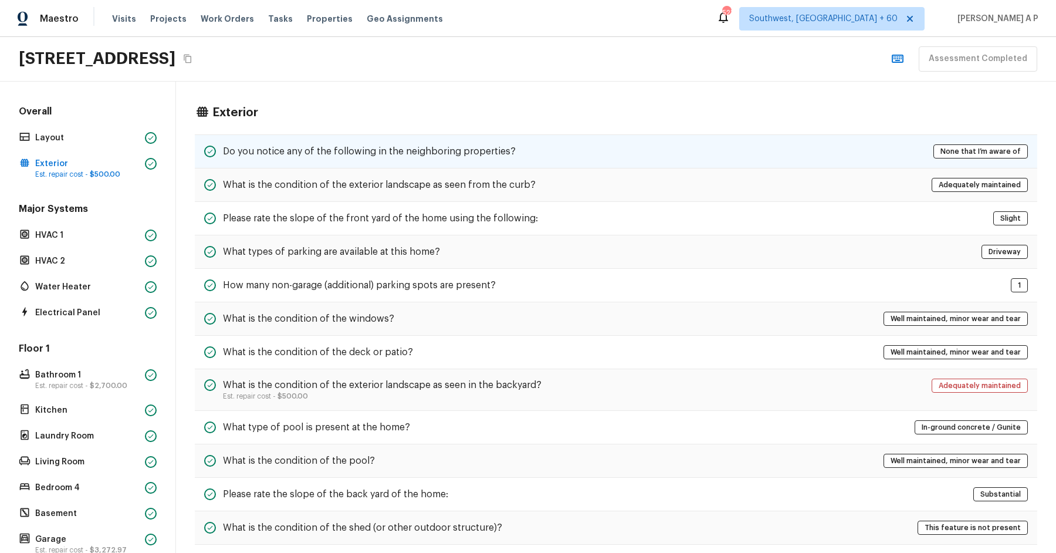
click at [356, 149] on h5 "Do you notice any of the following in the neighboring properties?" at bounding box center [369, 151] width 293 height 13
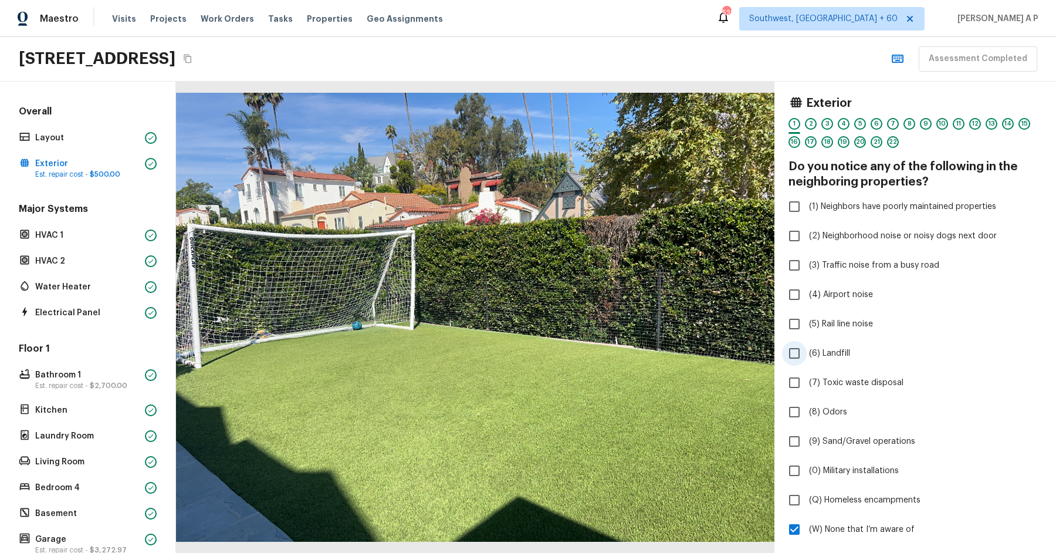
scroll to position [367, 0]
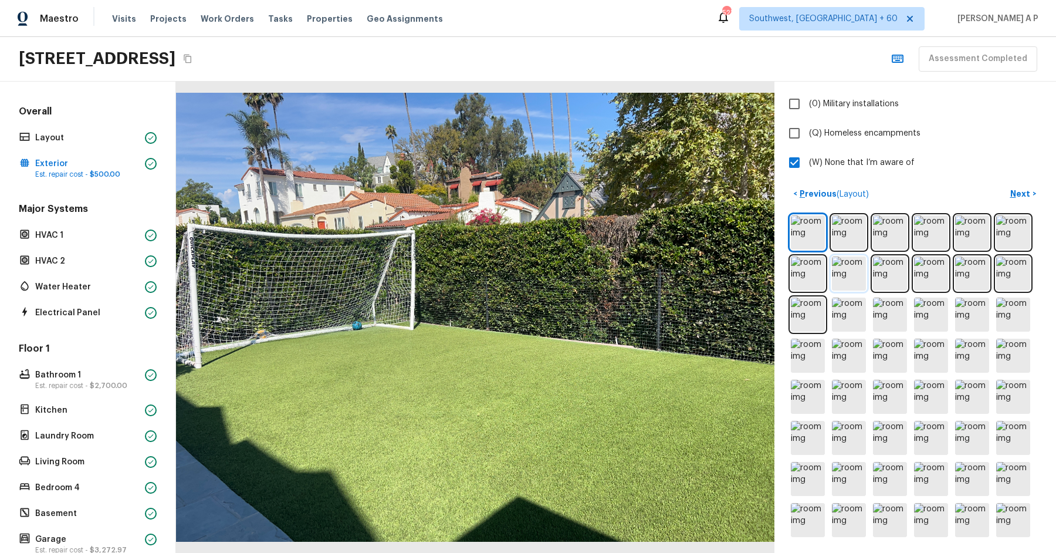
click at [840, 274] on img at bounding box center [849, 273] width 34 height 34
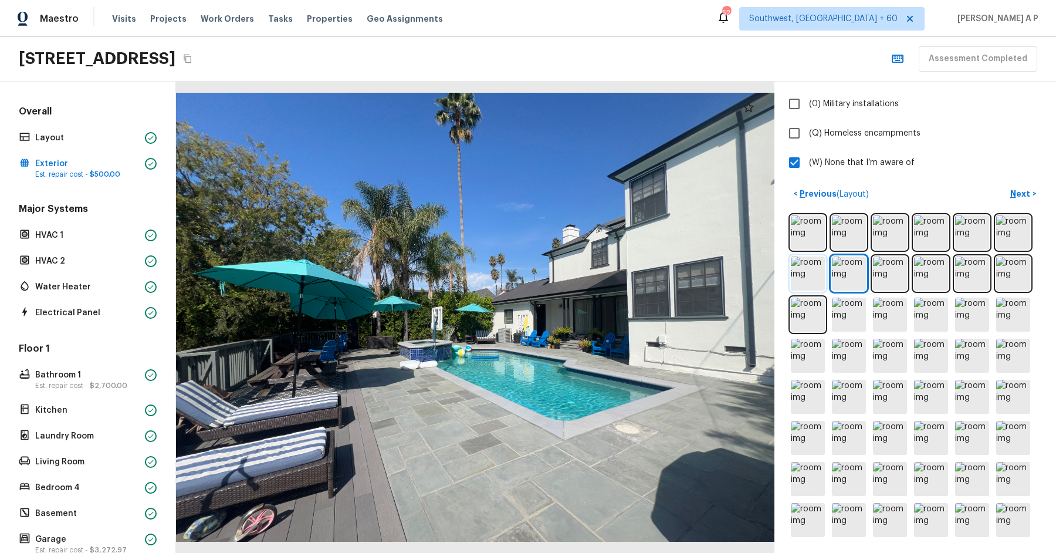
click at [795, 279] on img at bounding box center [808, 273] width 34 height 34
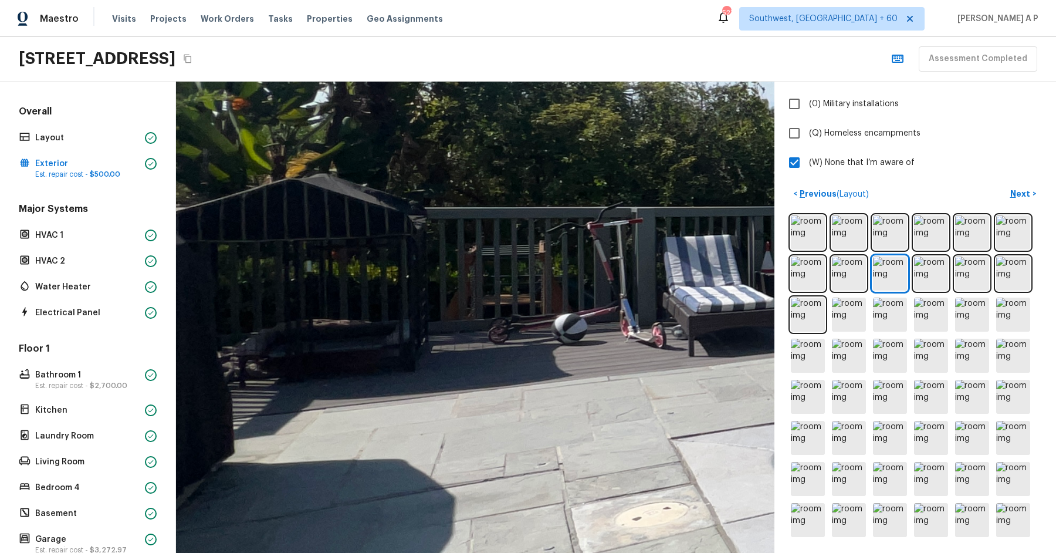
drag, startPoint x: 247, startPoint y: 286, endPoint x: 395, endPoint y: 310, distance: 150.4
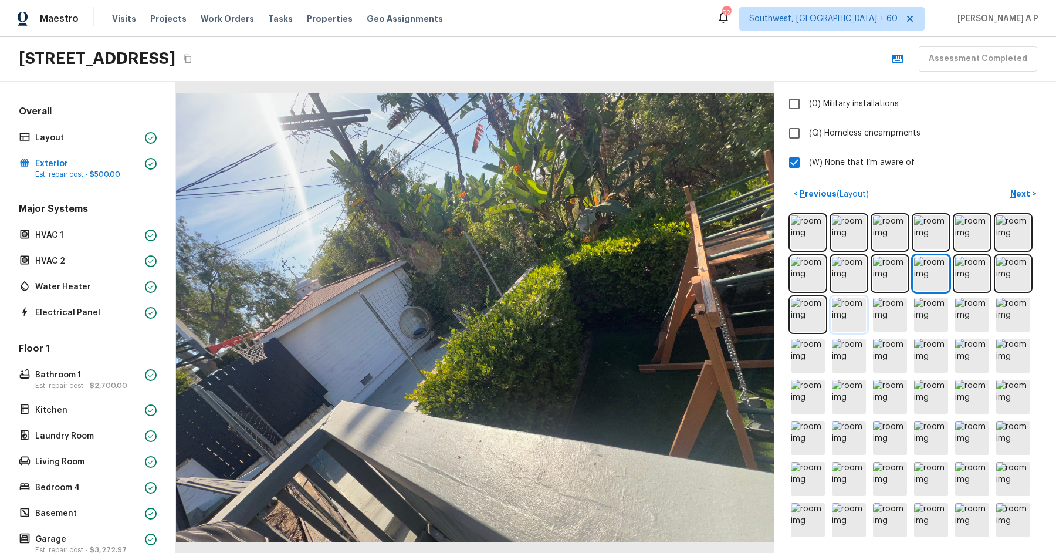
click at [858, 309] on img at bounding box center [849, 315] width 34 height 34
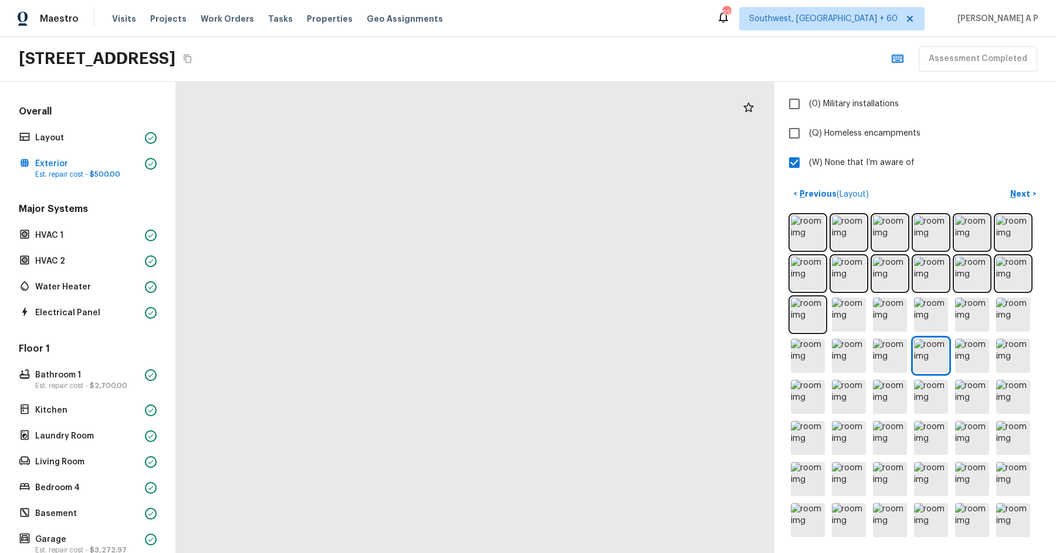
drag, startPoint x: 259, startPoint y: 396, endPoint x: 390, endPoint y: 396, distance: 131.4
click at [390, 396] on div at bounding box center [894, 209] width 1405 height 1106
click at [1029, 311] on img at bounding box center [1013, 315] width 34 height 34
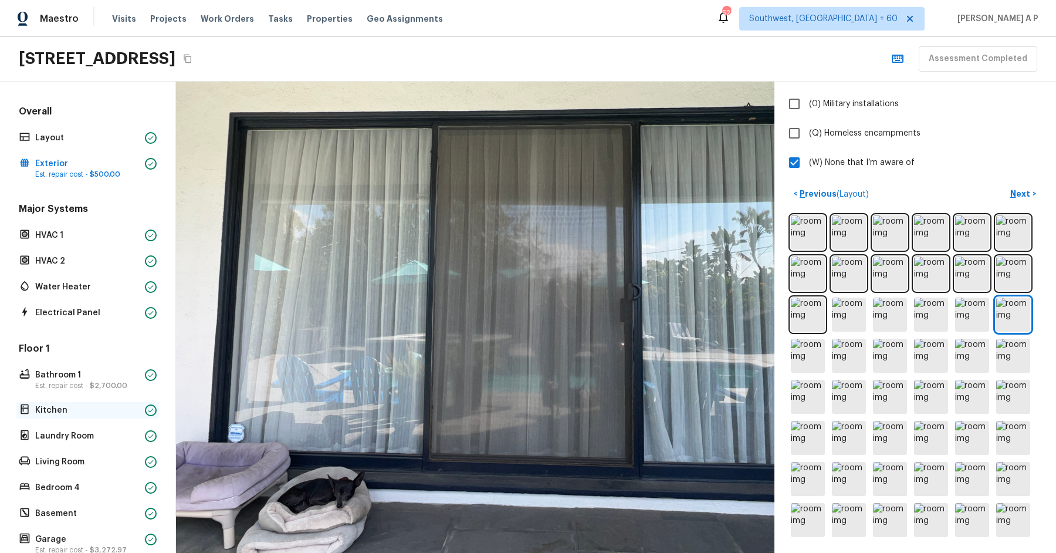
click at [69, 410] on p "Kitchen" at bounding box center [87, 410] width 105 height 12
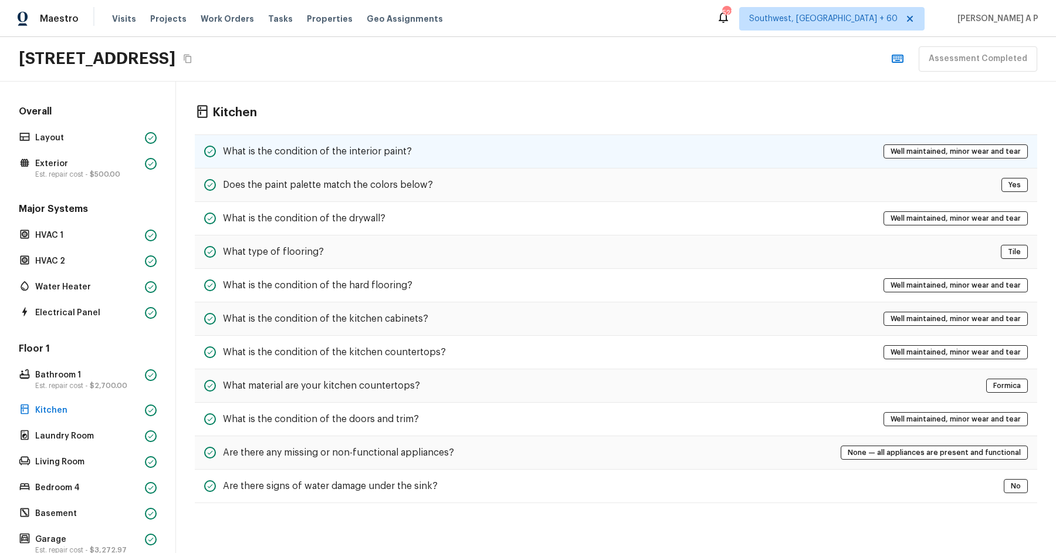
click at [385, 145] on h5 "What is the condition of the interior paint?" at bounding box center [317, 151] width 189 height 13
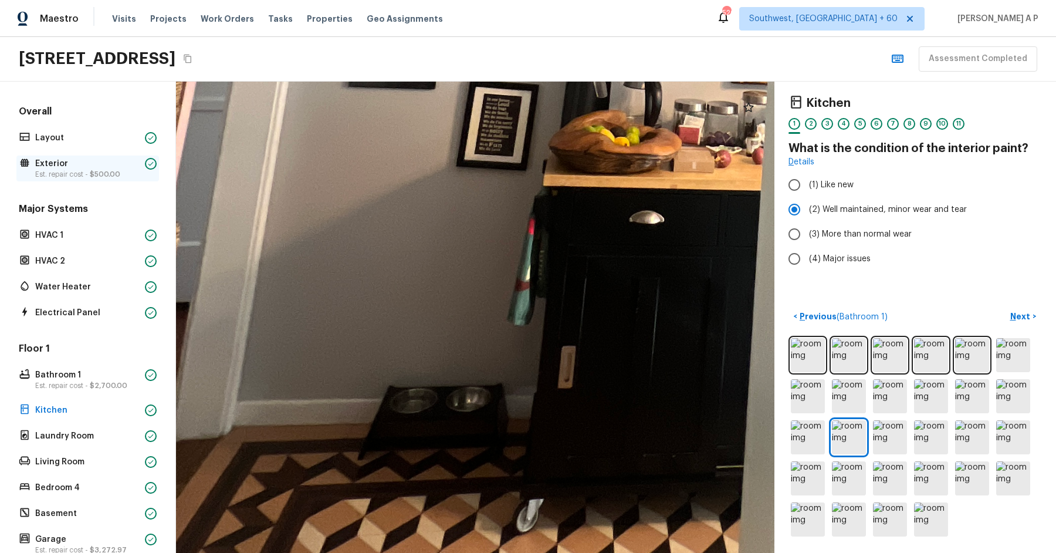
click at [84, 167] on p "Exterior" at bounding box center [87, 164] width 105 height 12
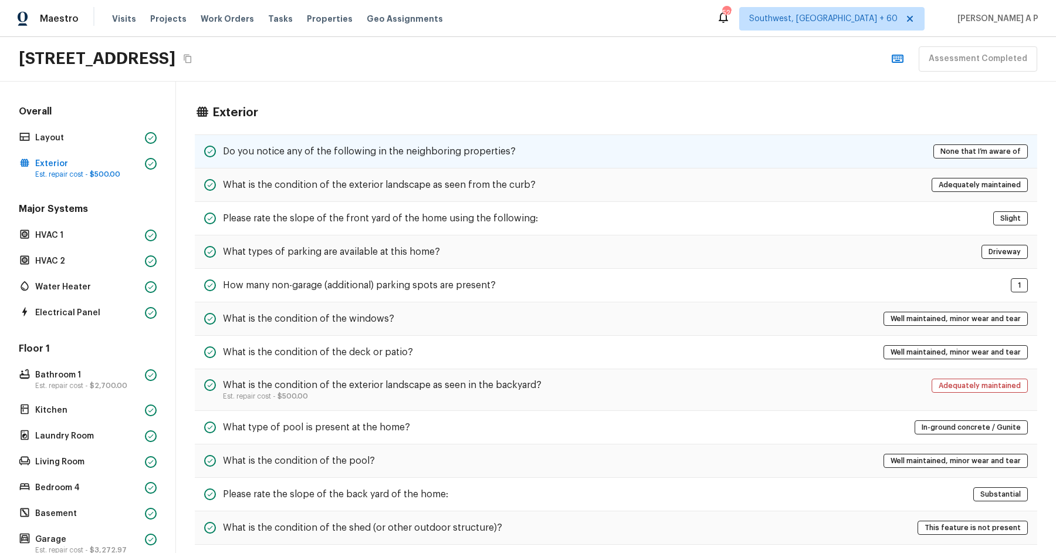
click at [444, 159] on div "Do you notice any of the following in the neighboring properties? None that I’m…" at bounding box center [616, 151] width 843 height 34
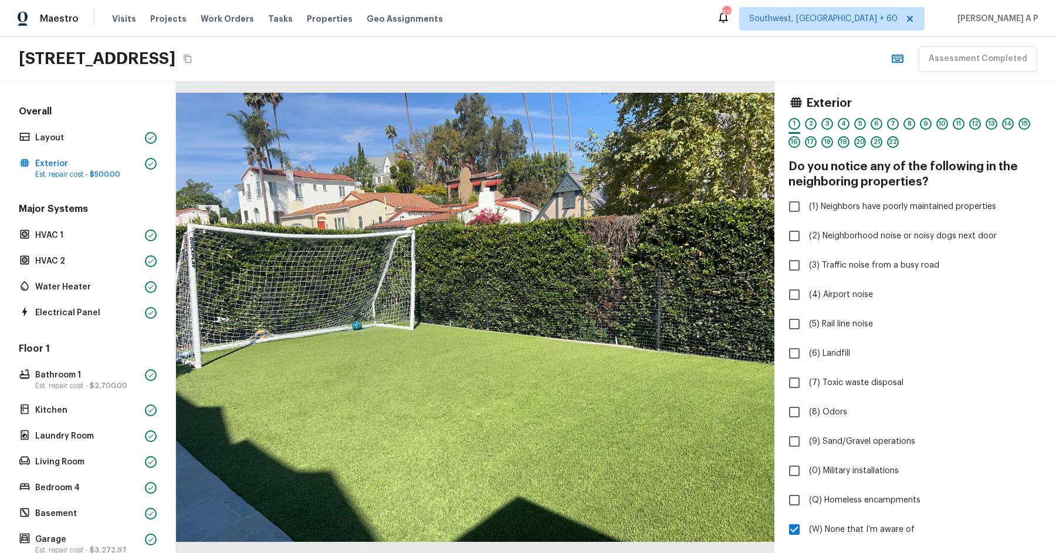
click at [851, 120] on div "1 2 3 4 5 6 7 8 9 10 11 12 13 14 15 16 17 18 19 20 21 22" at bounding box center [915, 136] width 253 height 36
click at [842, 120] on div "4" at bounding box center [844, 124] width 12 height 12
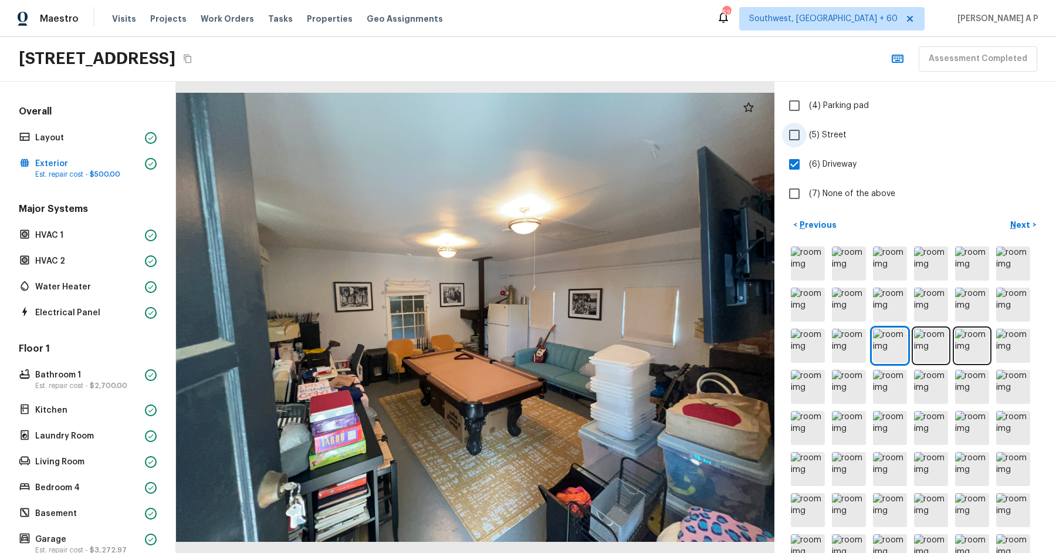
scroll to position [232, 0]
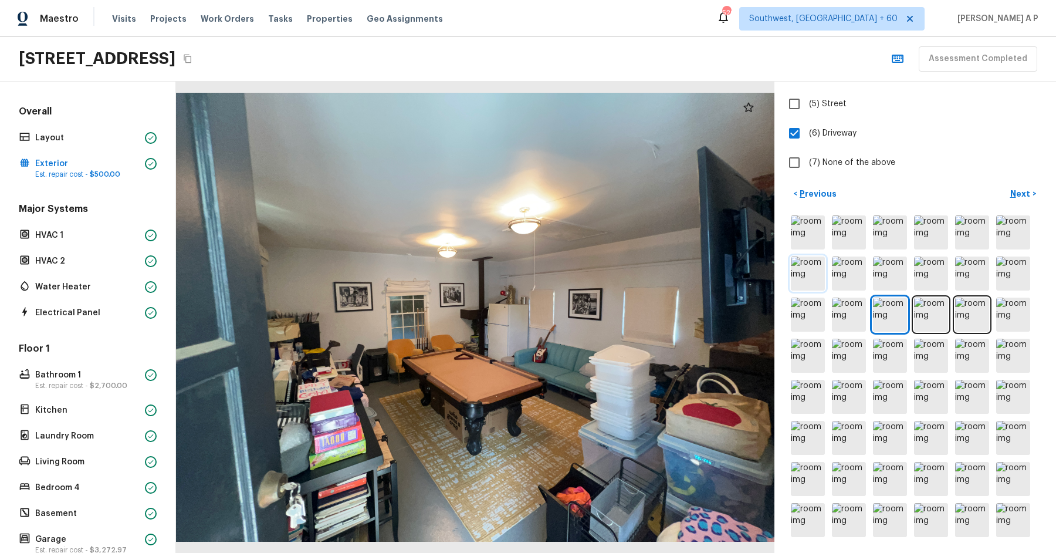
click at [818, 276] on img at bounding box center [808, 273] width 34 height 34
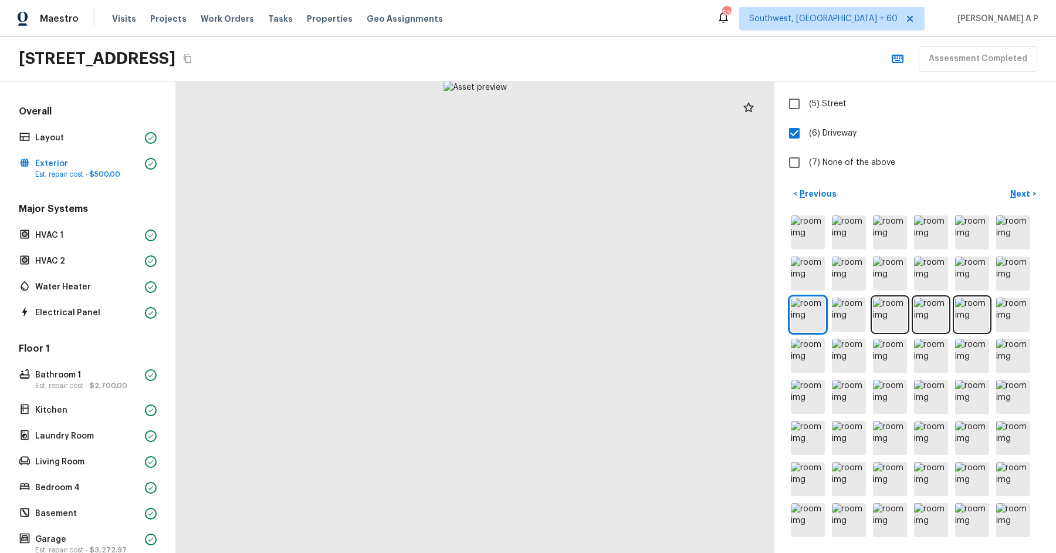
scroll to position [0, 0]
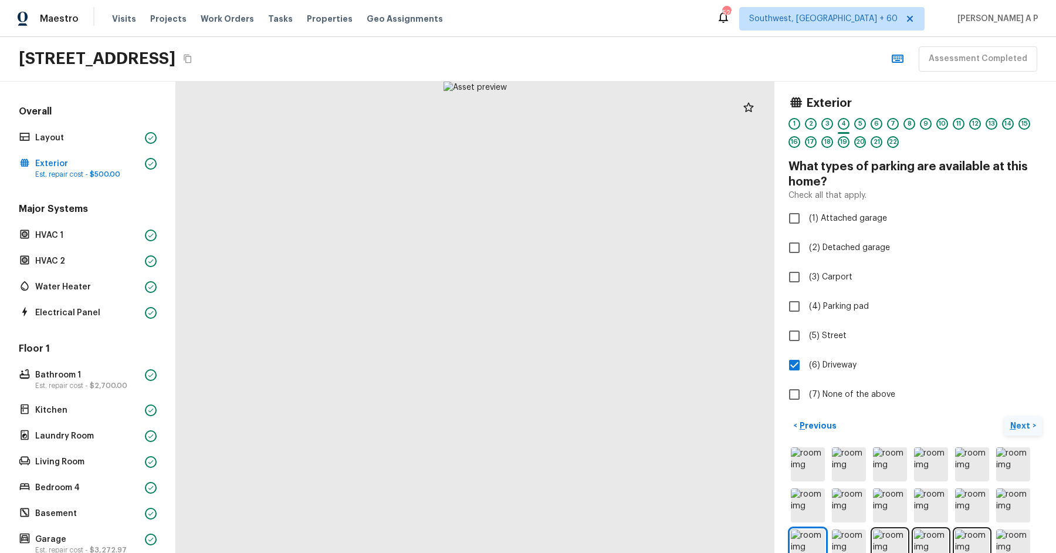
click at [1021, 420] on p "Next" at bounding box center [1021, 426] width 22 height 12
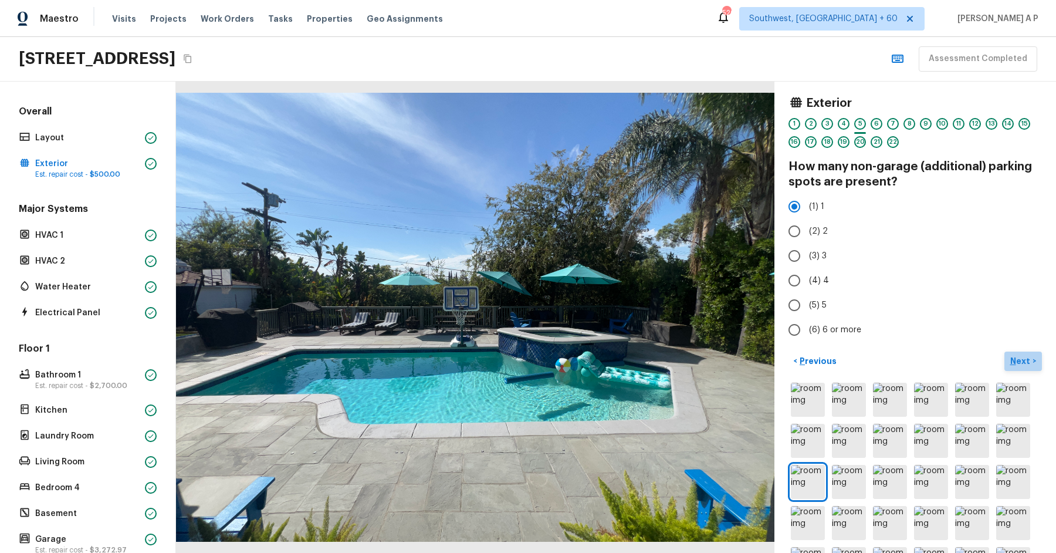
click at [1023, 355] on p "Next" at bounding box center [1021, 361] width 22 height 12
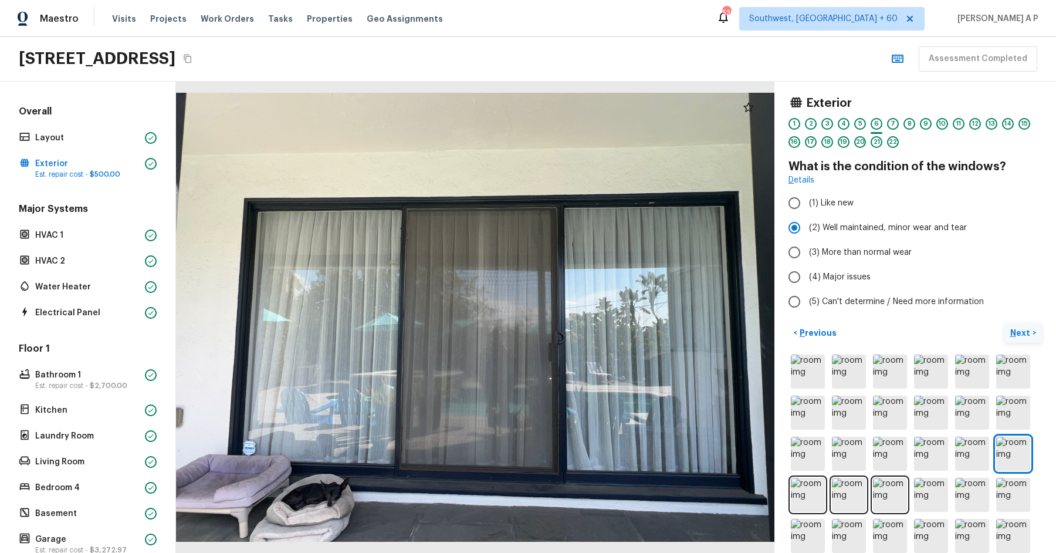
click at [1023, 354] on img at bounding box center [1013, 371] width 34 height 34
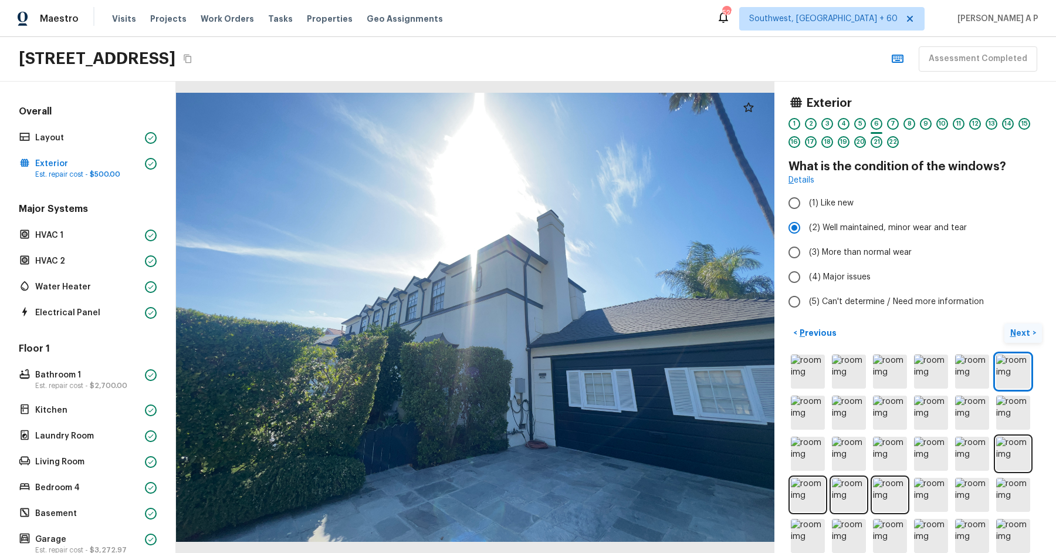
click at [1023, 354] on img at bounding box center [1013, 371] width 34 height 34
click at [1026, 334] on p "Next" at bounding box center [1021, 333] width 22 height 12
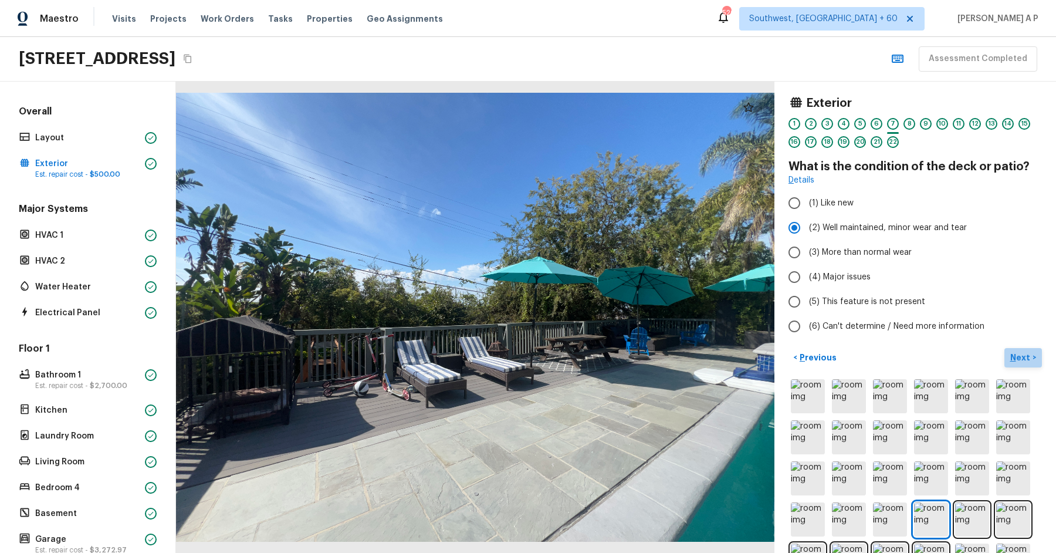
click at [1022, 352] on p "Next" at bounding box center [1021, 357] width 22 height 12
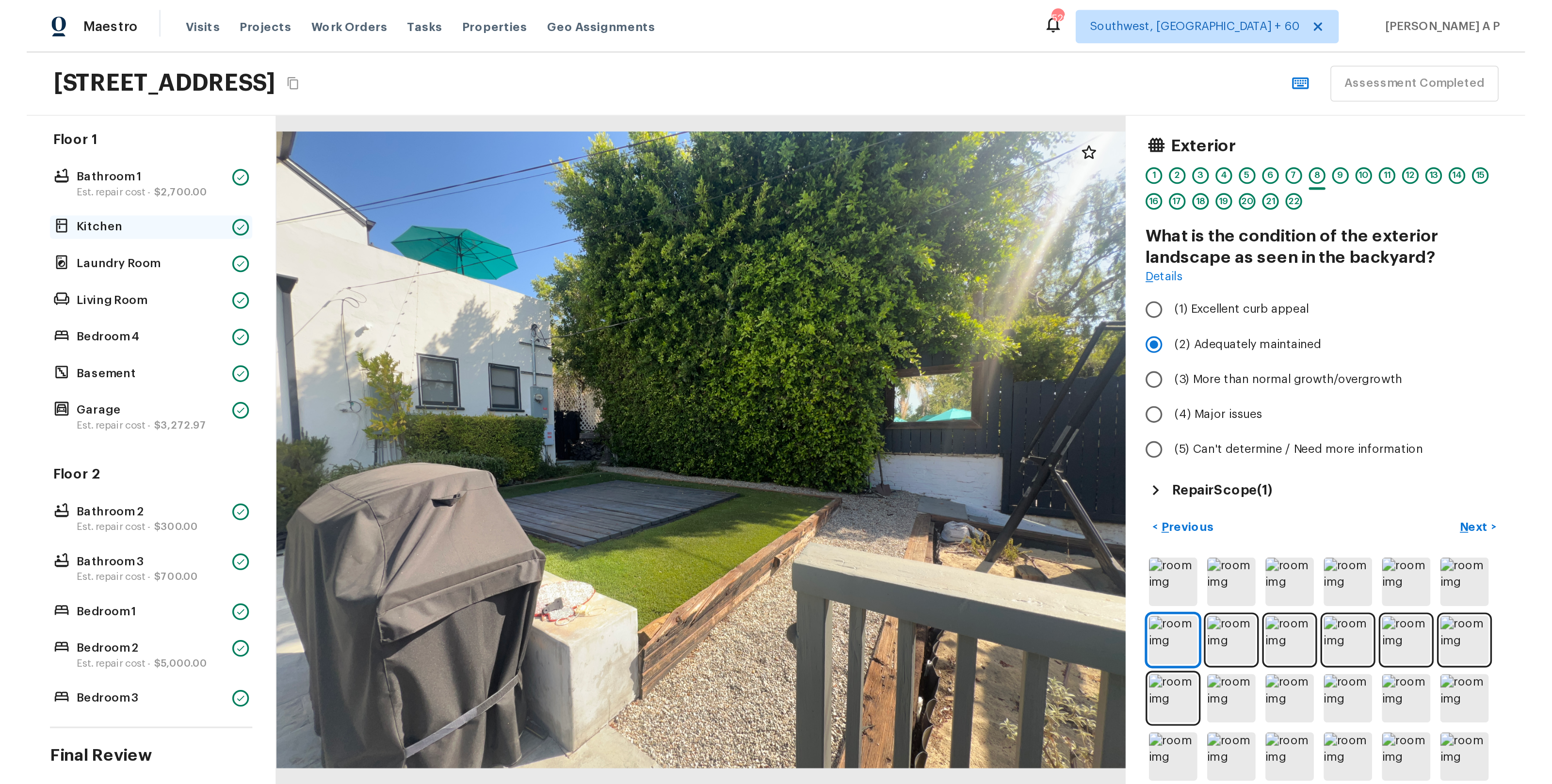
scroll to position [202, 0]
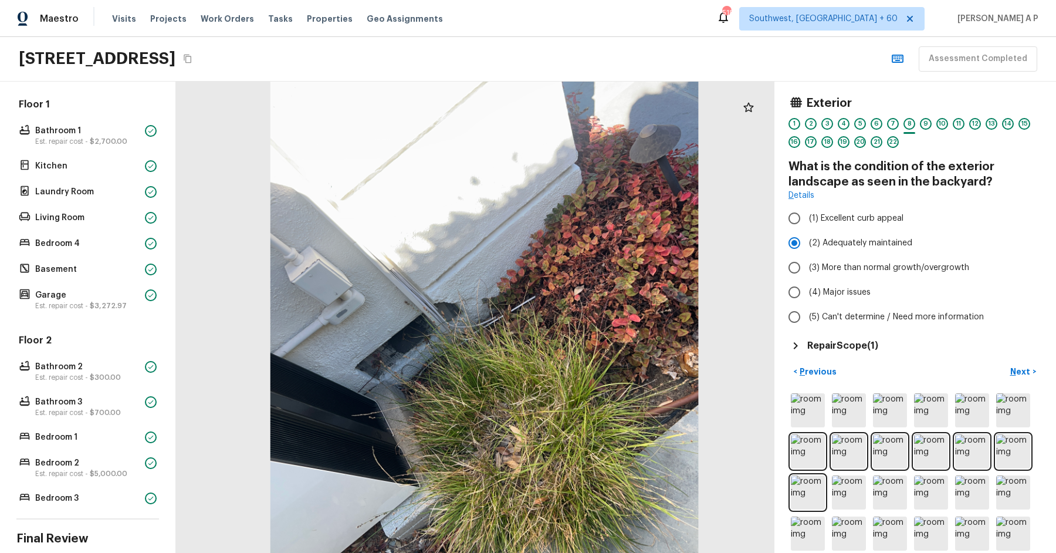
click at [431, 357] on div at bounding box center [483, 307] width 725 height 571
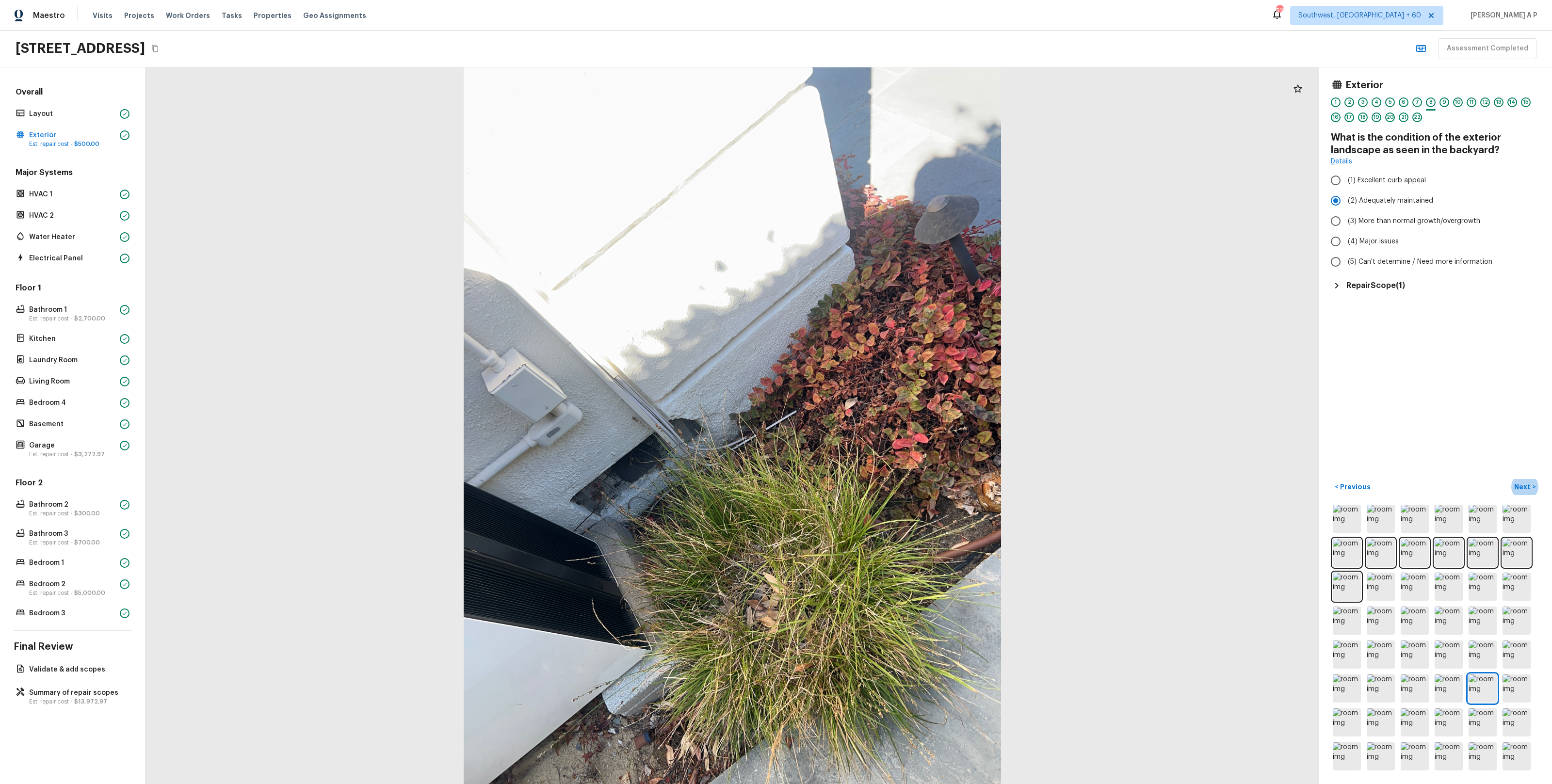
scroll to position [0, 0]
click at [112, 107] on div "Layout" at bounding box center [72, 114] width 118 height 13
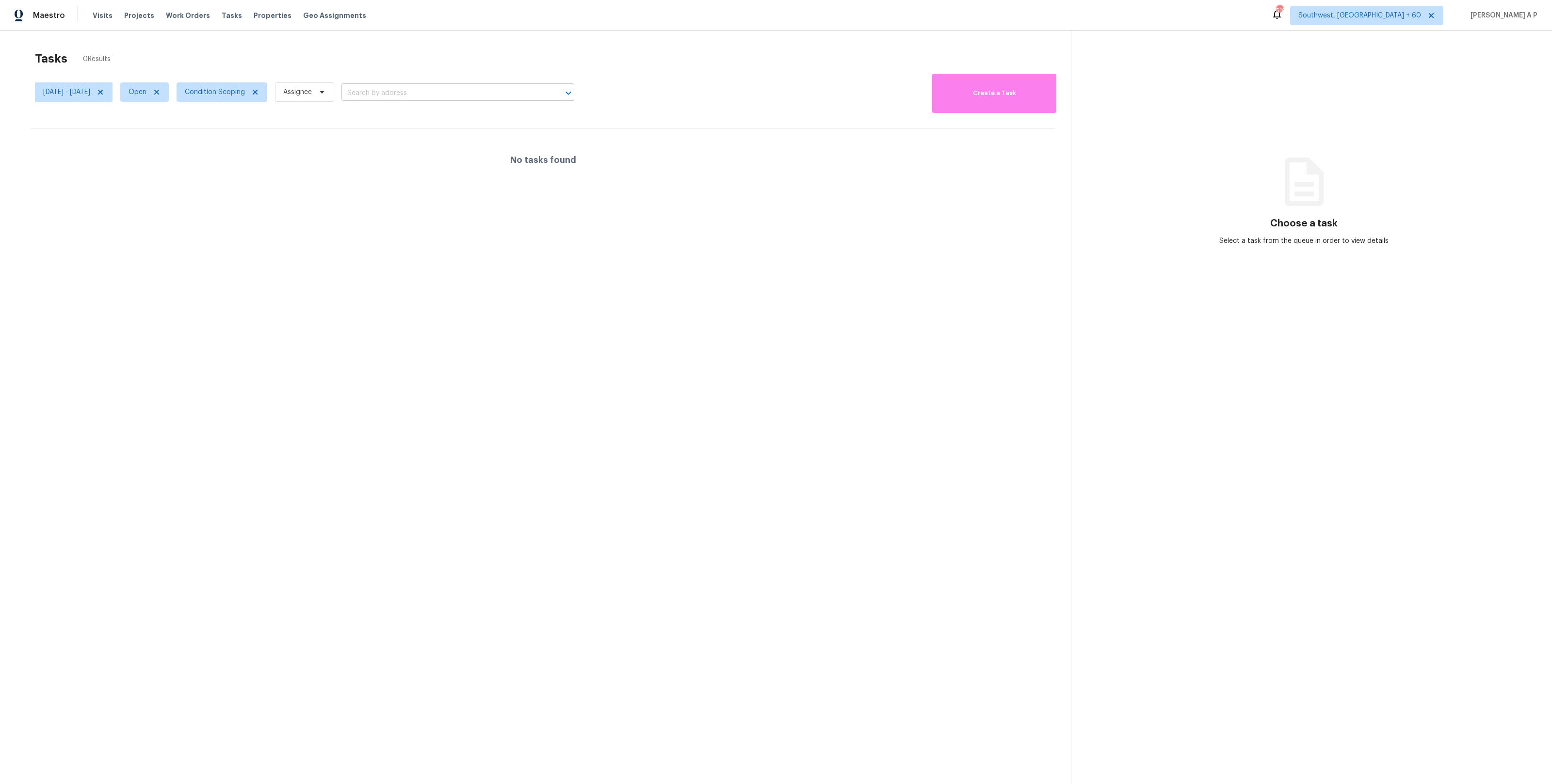
click at [445, 90] on input "text" at bounding box center [444, 93] width 206 height 15
click at [160, 94] on icon at bounding box center [156, 92] width 7 height 7
click at [188, 94] on div at bounding box center [776, 392] width 1552 height 784
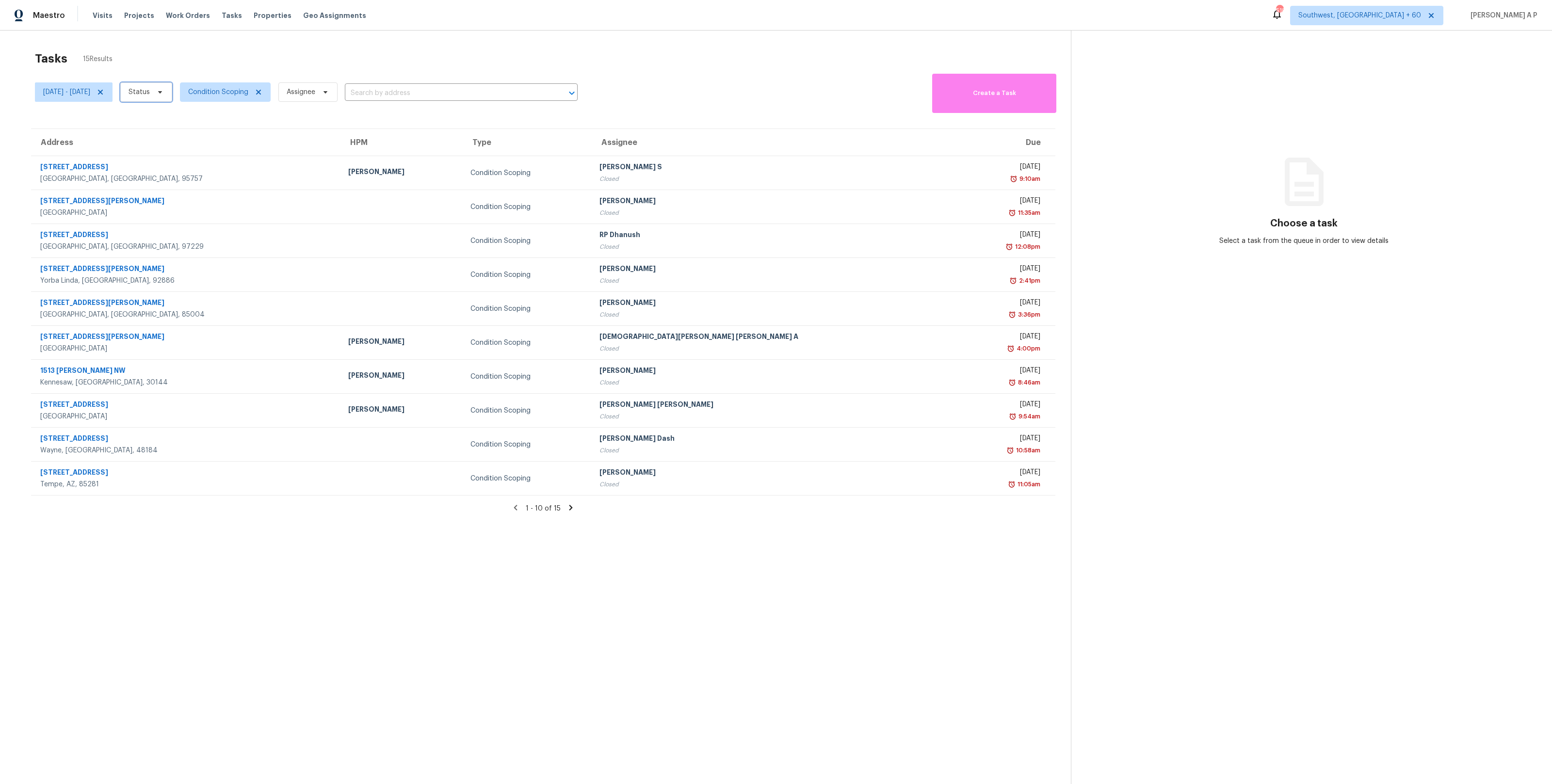
click at [162, 91] on icon at bounding box center [159, 92] width 4 height 2
click at [188, 119] on label "Closed" at bounding box center [178, 120] width 35 height 10
click at [166, 119] on input "Closed" at bounding box center [164, 118] width 7 height 7
checkbox input "true"
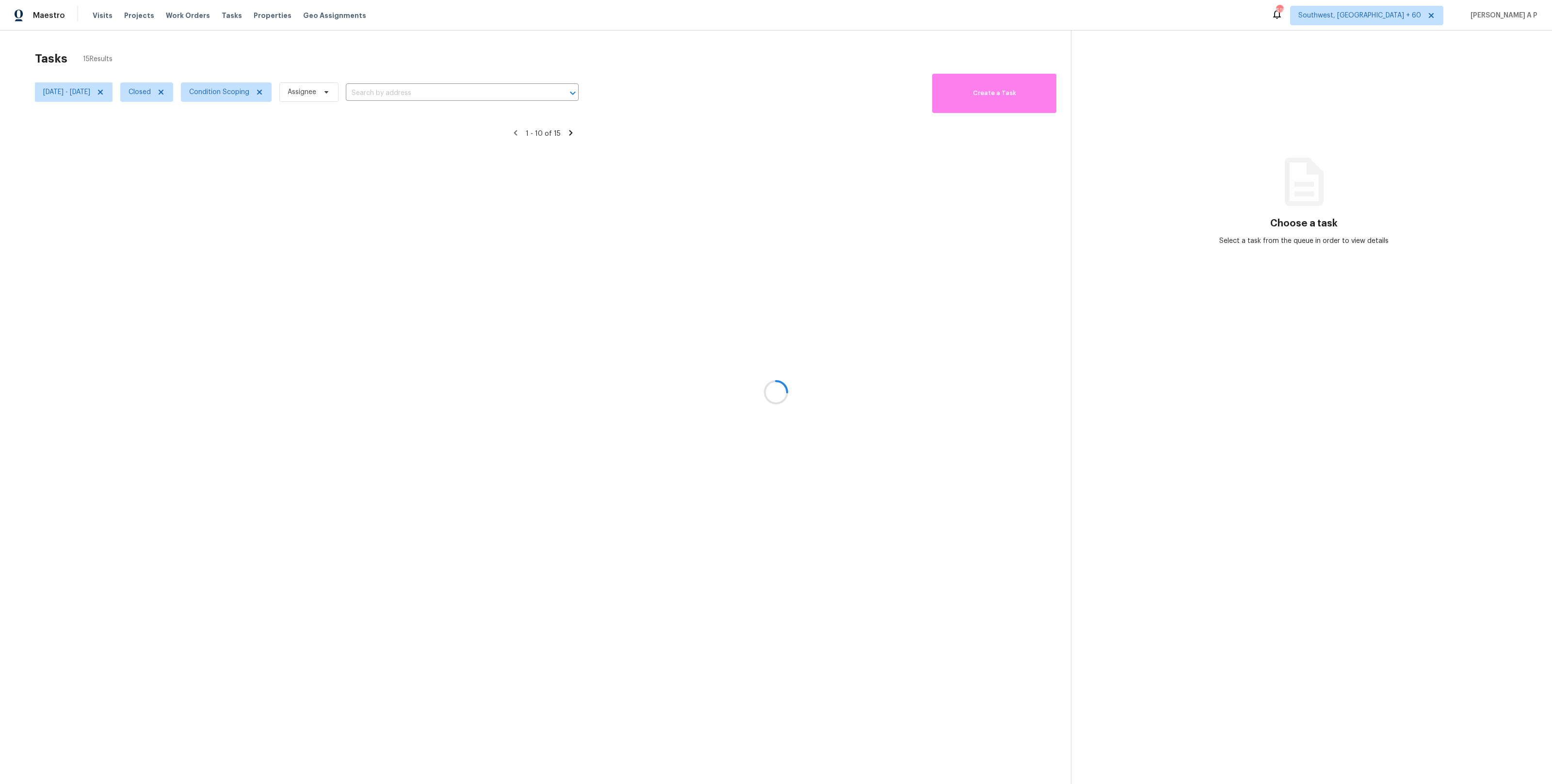
click at [398, 89] on div at bounding box center [776, 392] width 1552 height 784
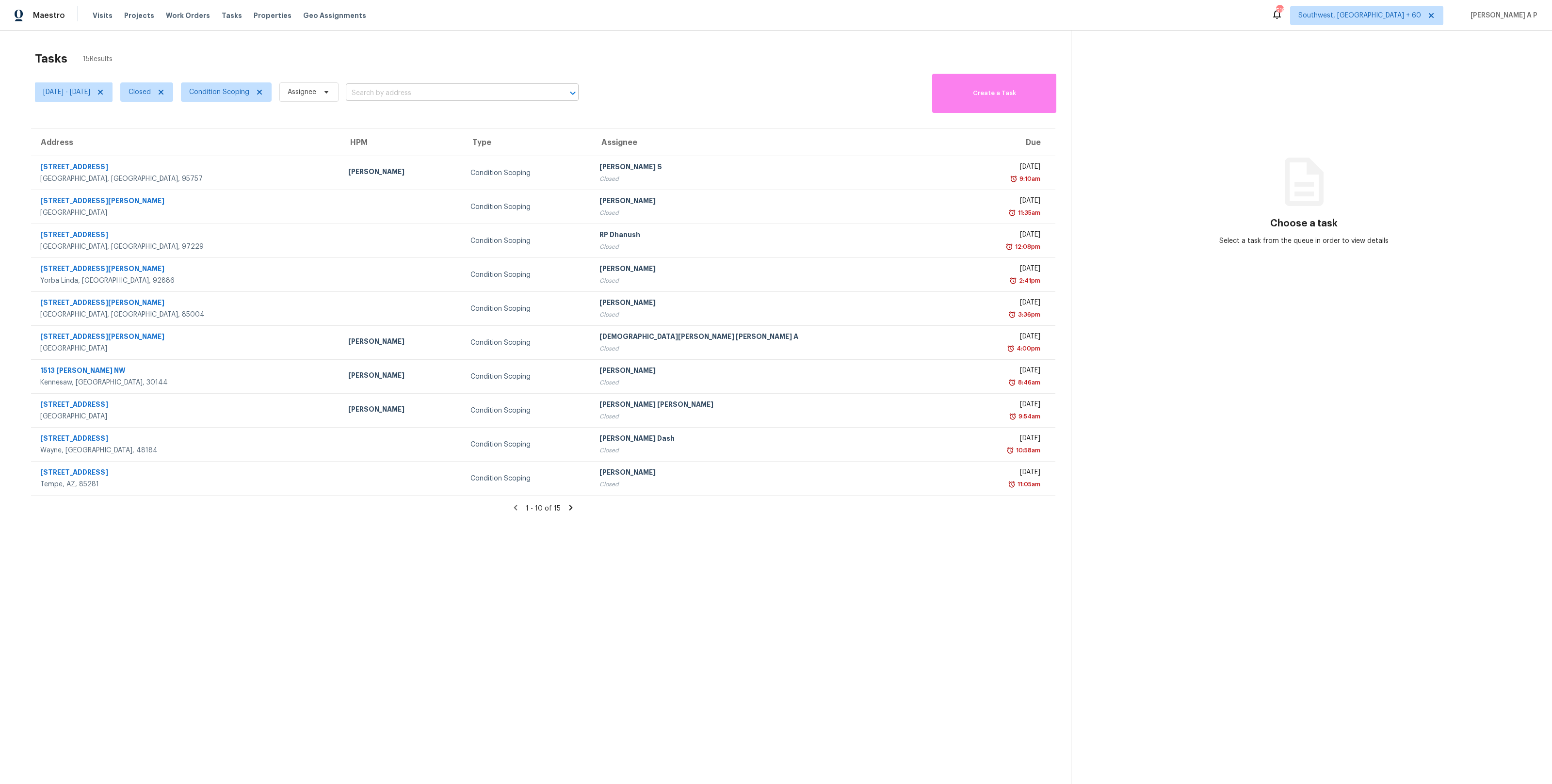
click at [410, 90] on input "text" at bounding box center [448, 93] width 206 height 15
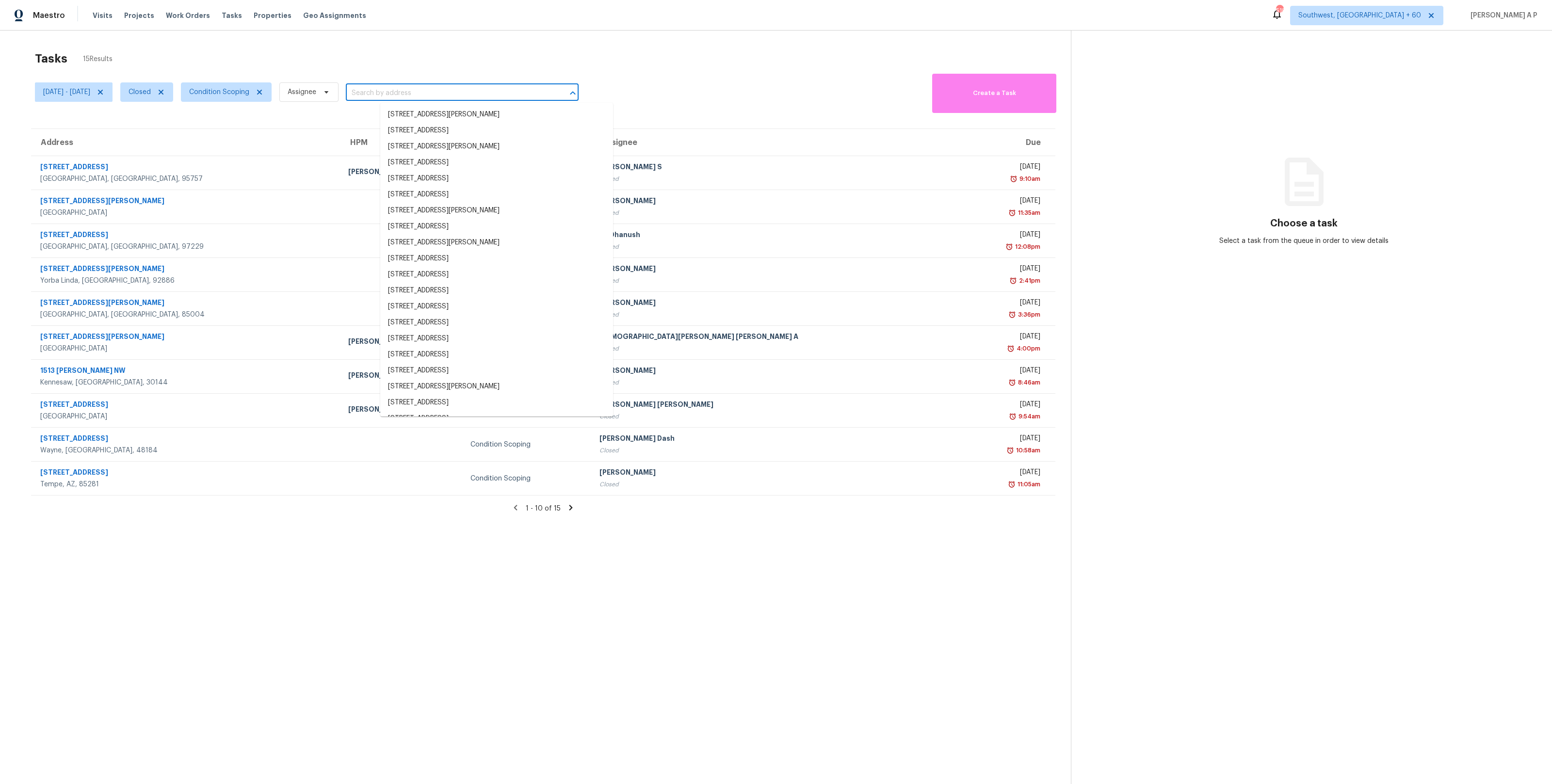
paste input "38684 Meadowlawn St Wayne, MI, 48184"
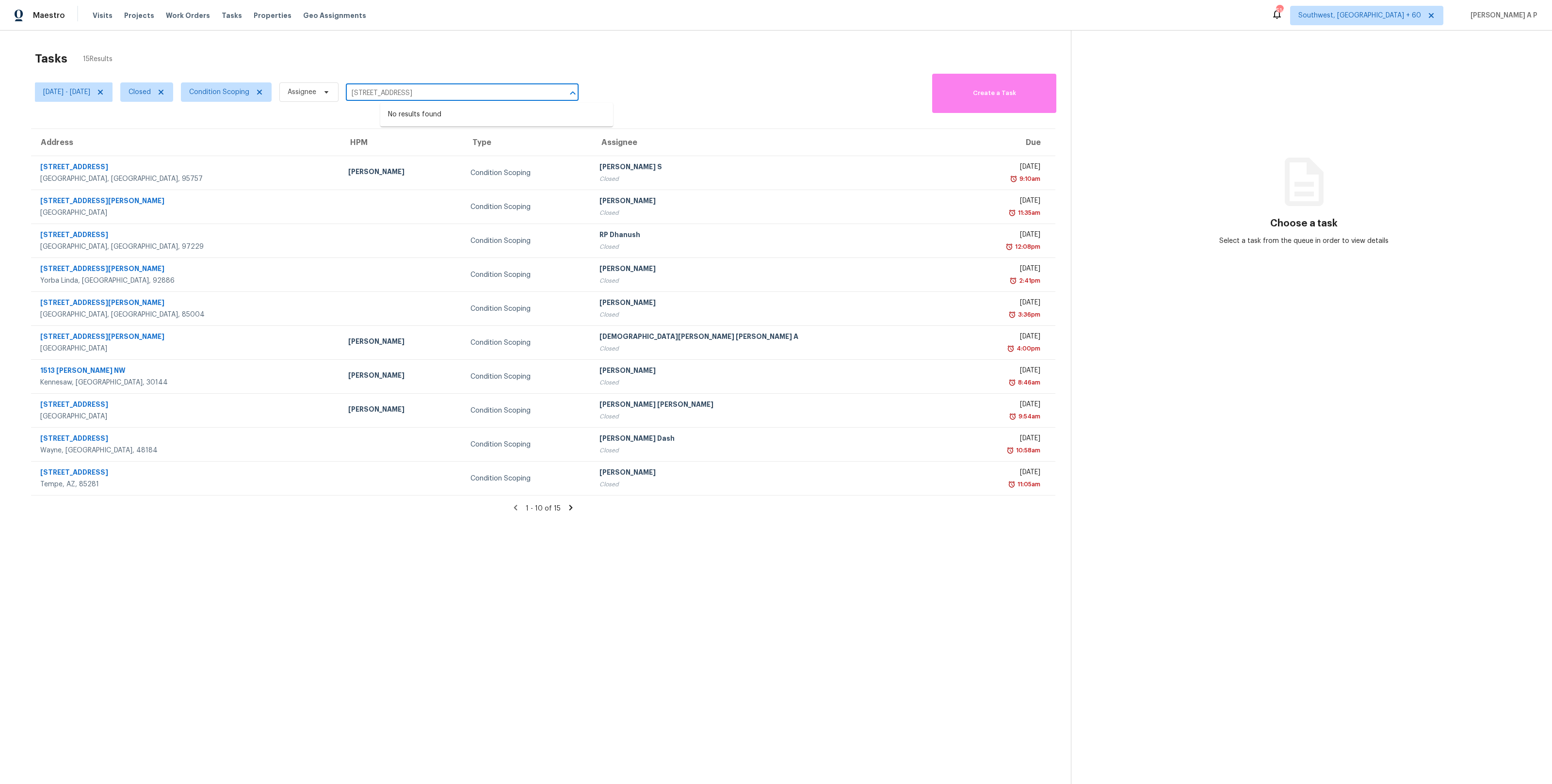
type input "38684 Meadowlawn St Wayne, MI, 48184"
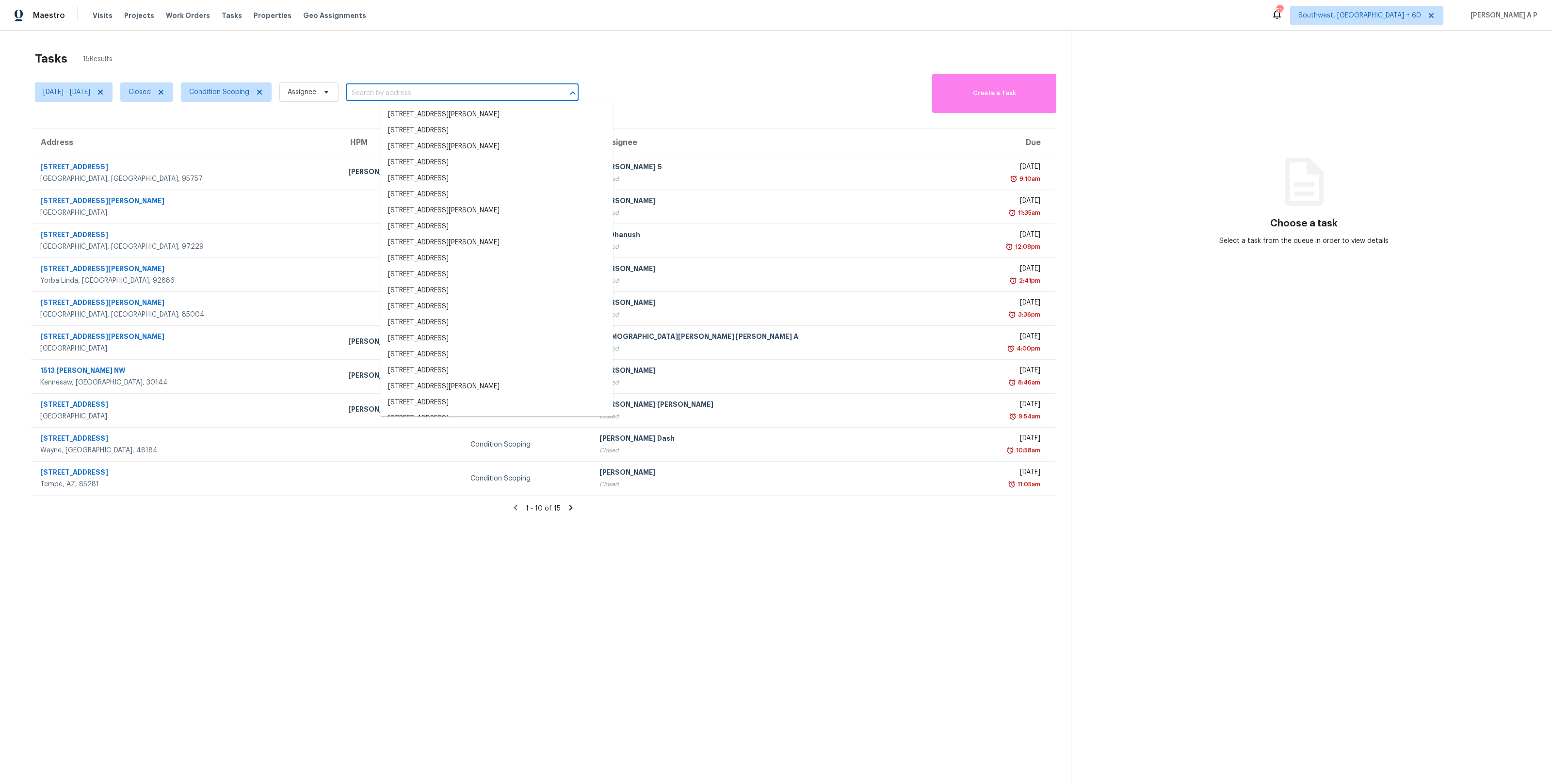
paste input "38684 Meadowlawn St Wayne, MI, 48184"
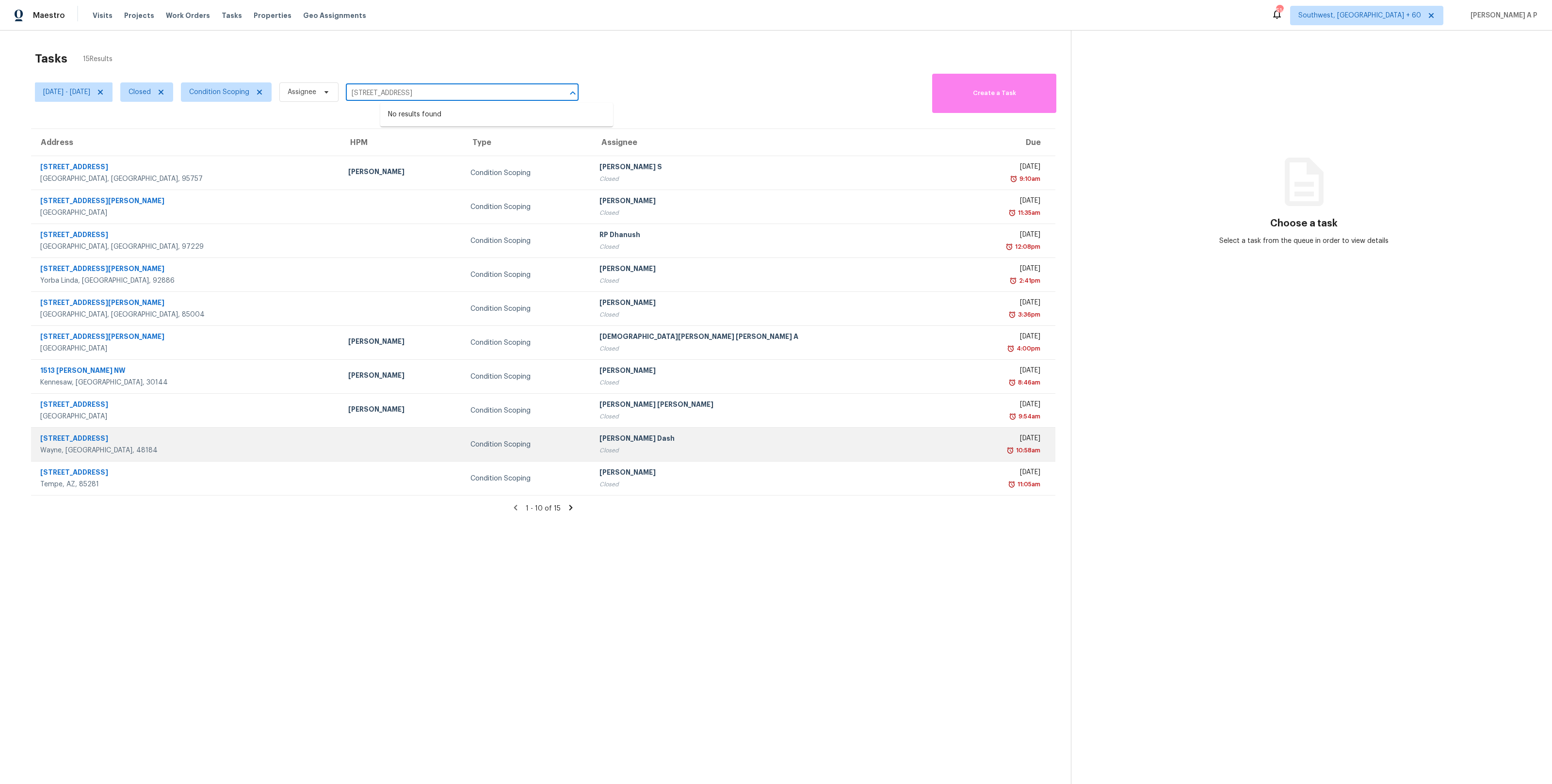
type input "38684 Meadowlawn St Wayne, MI, 48184"
click at [100, 449] on div "Wayne, MI, 48184" at bounding box center [187, 450] width 293 height 10
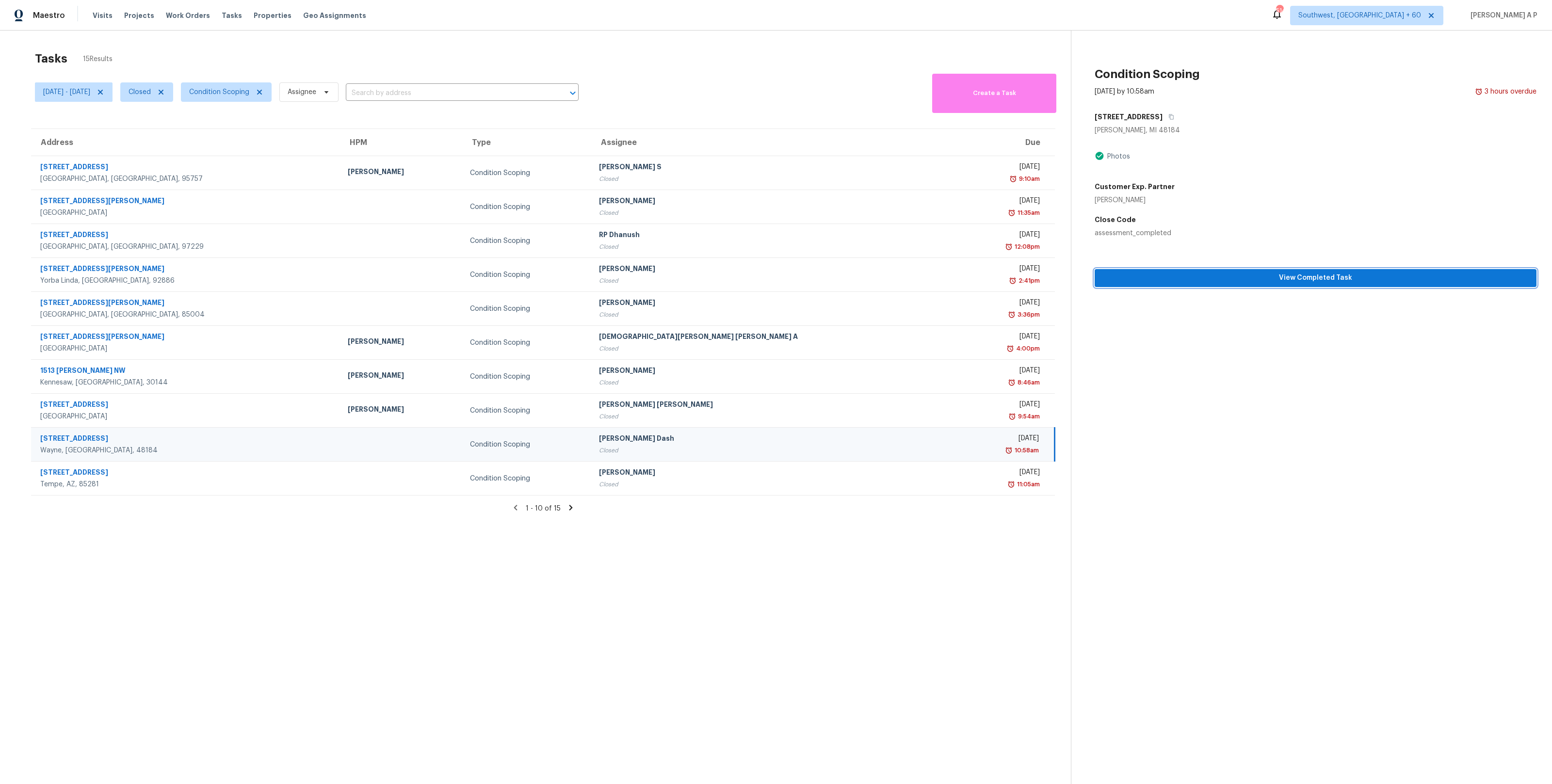
click at [1180, 283] on span "View Completed Task" at bounding box center [1316, 278] width 426 height 12
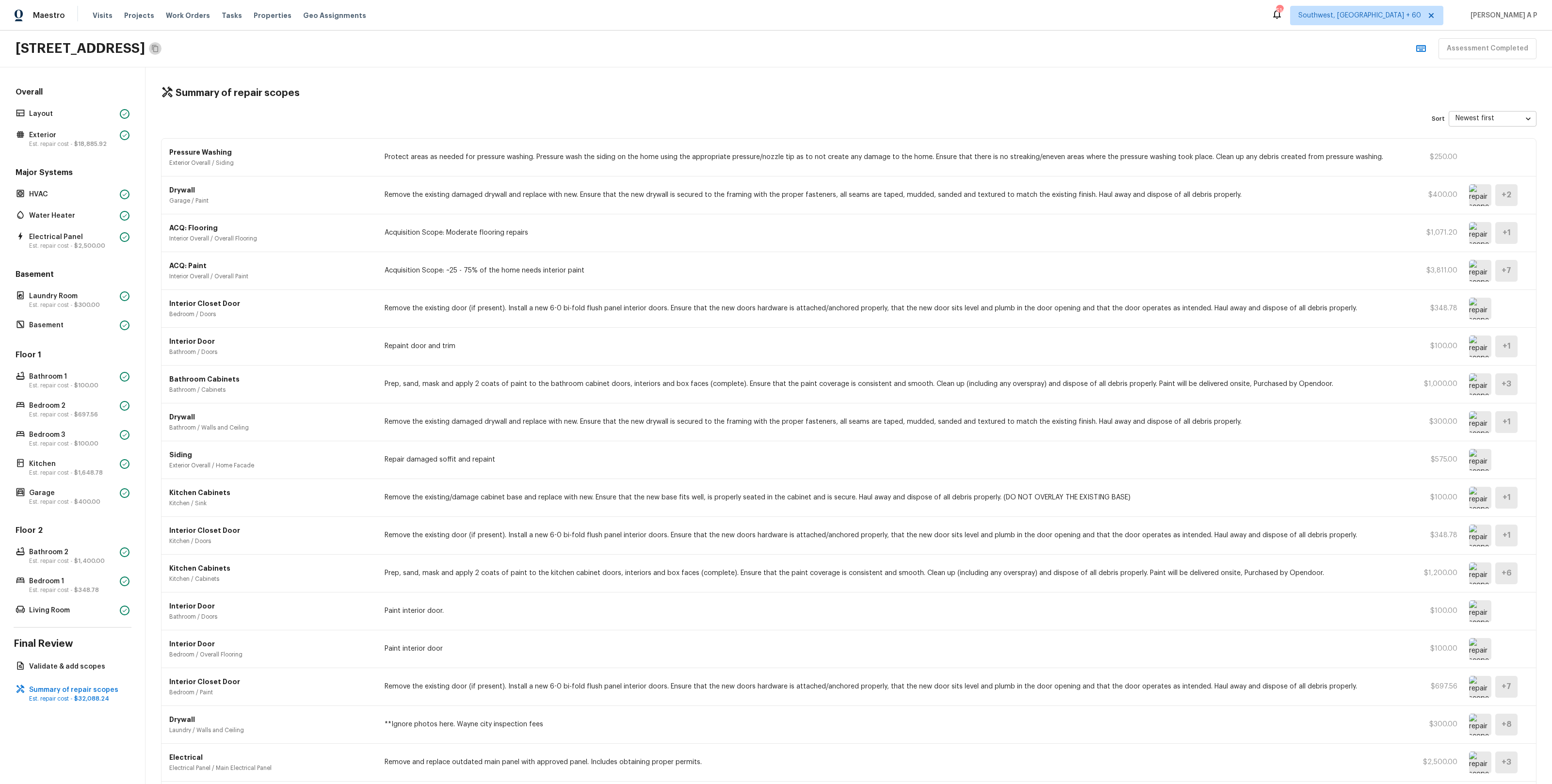
click at [161, 50] on button "Copy Address" at bounding box center [155, 48] width 12 height 12
click at [102, 116] on p "Layout" at bounding box center [72, 114] width 87 height 10
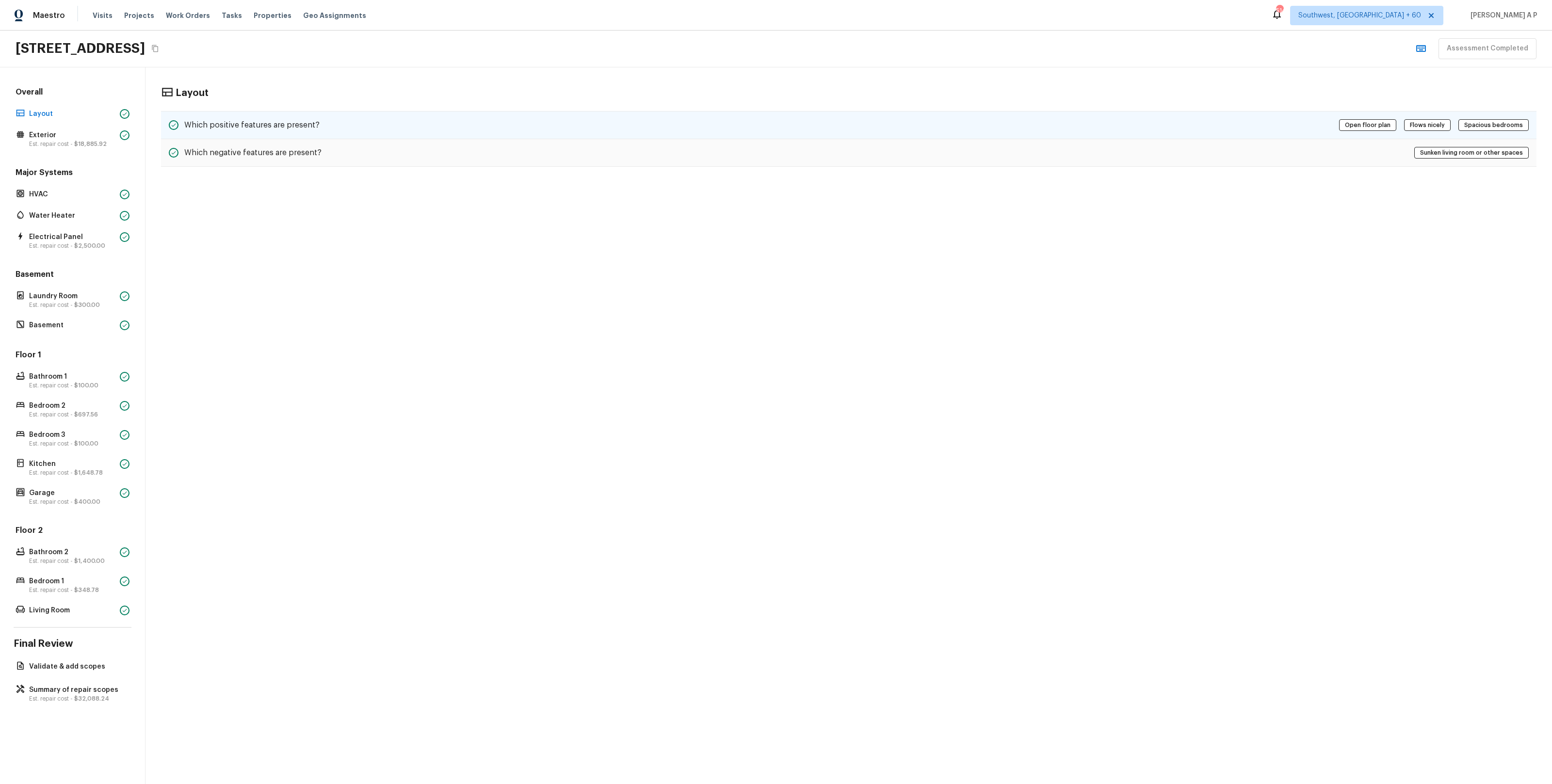
click at [325, 129] on div "Which positive features are present? Open floor plan Flows nicely Spacious bedr…" at bounding box center [849, 125] width 1375 height 28
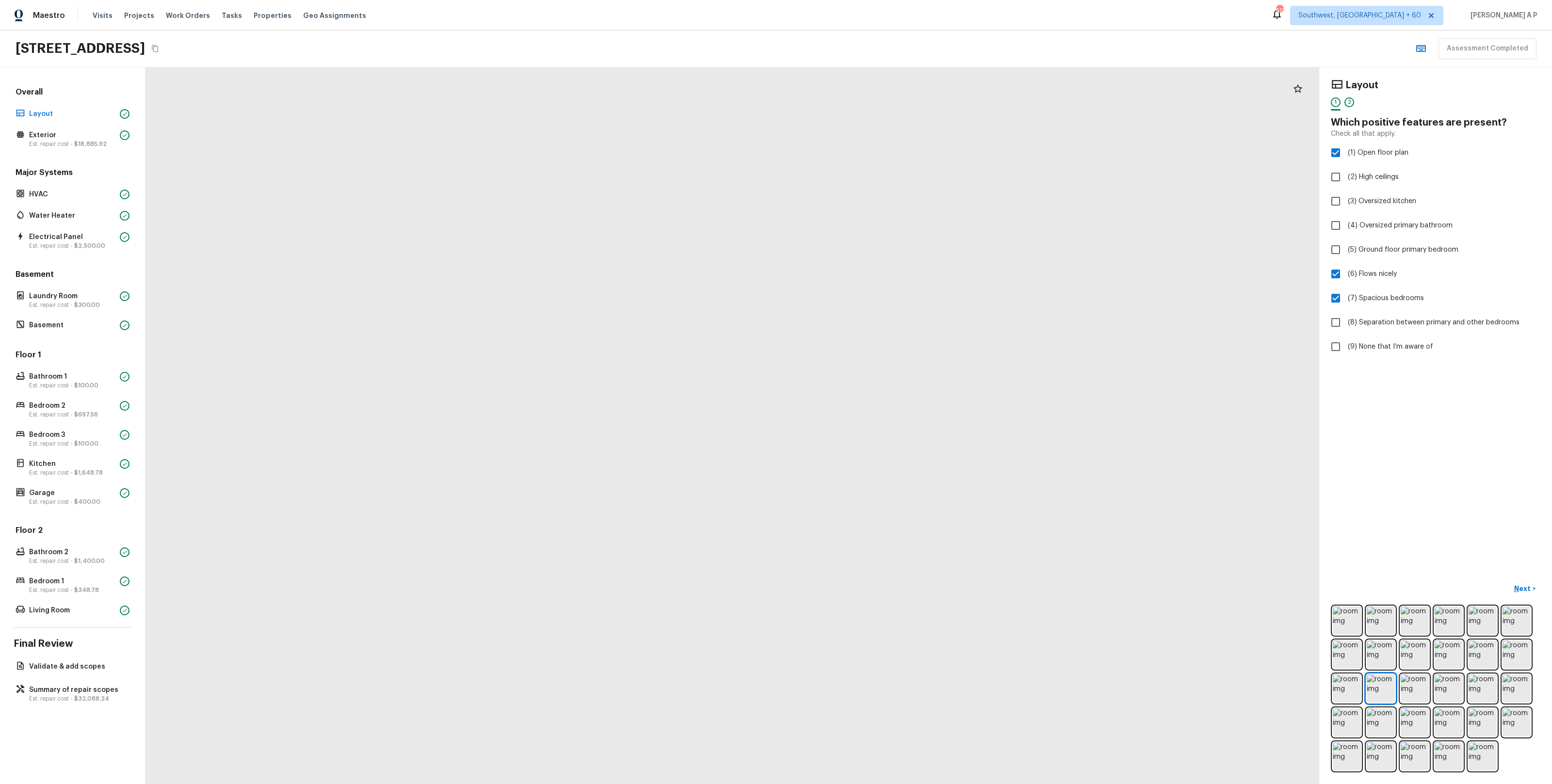
drag, startPoint x: 868, startPoint y: 366, endPoint x: 722, endPoint y: 343, distance: 147.8
click at [722, 343] on div at bounding box center [485, 482] width 2581 height 1575
drag, startPoint x: 940, startPoint y: 425, endPoint x: 702, endPoint y: 573, distance: 280.3
click at [702, 573] on div at bounding box center [267, 416] width 3376 height 2061
drag, startPoint x: 750, startPoint y: 423, endPoint x: 712, endPoint y: 685, distance: 264.7
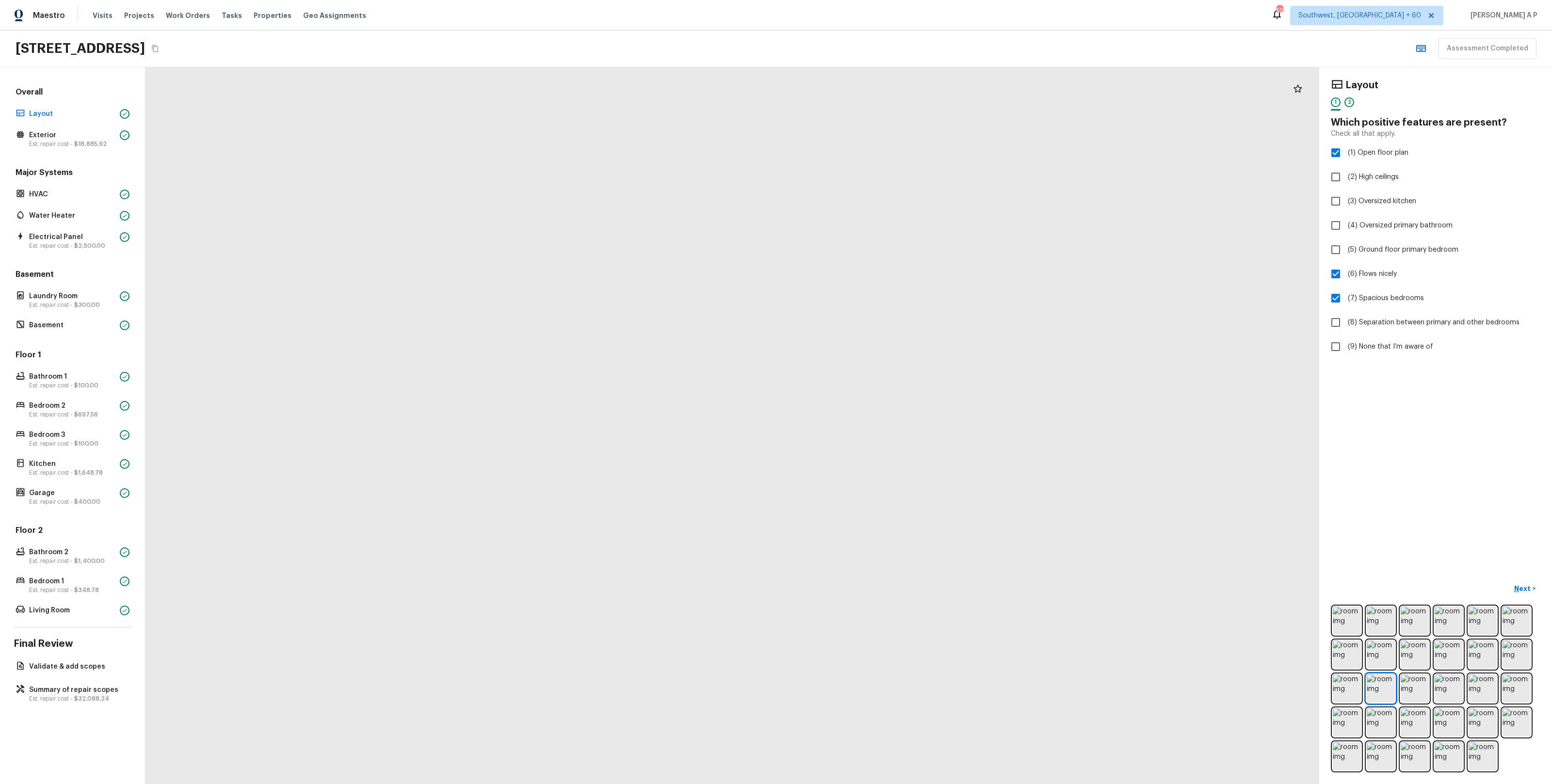
click at [712, 685] on div at bounding box center [225, 680] width 3376 height 2061
drag, startPoint x: 831, startPoint y: 535, endPoint x: 851, endPoint y: 291, distance: 244.8
click at [851, 292] on div at bounding box center [244, 453] width 3376 height 2061
drag, startPoint x: 883, startPoint y: 370, endPoint x: 883, endPoint y: 180, distance: 190.0
click at [883, 180] on div at bounding box center [245, 212] width 3376 height 2061
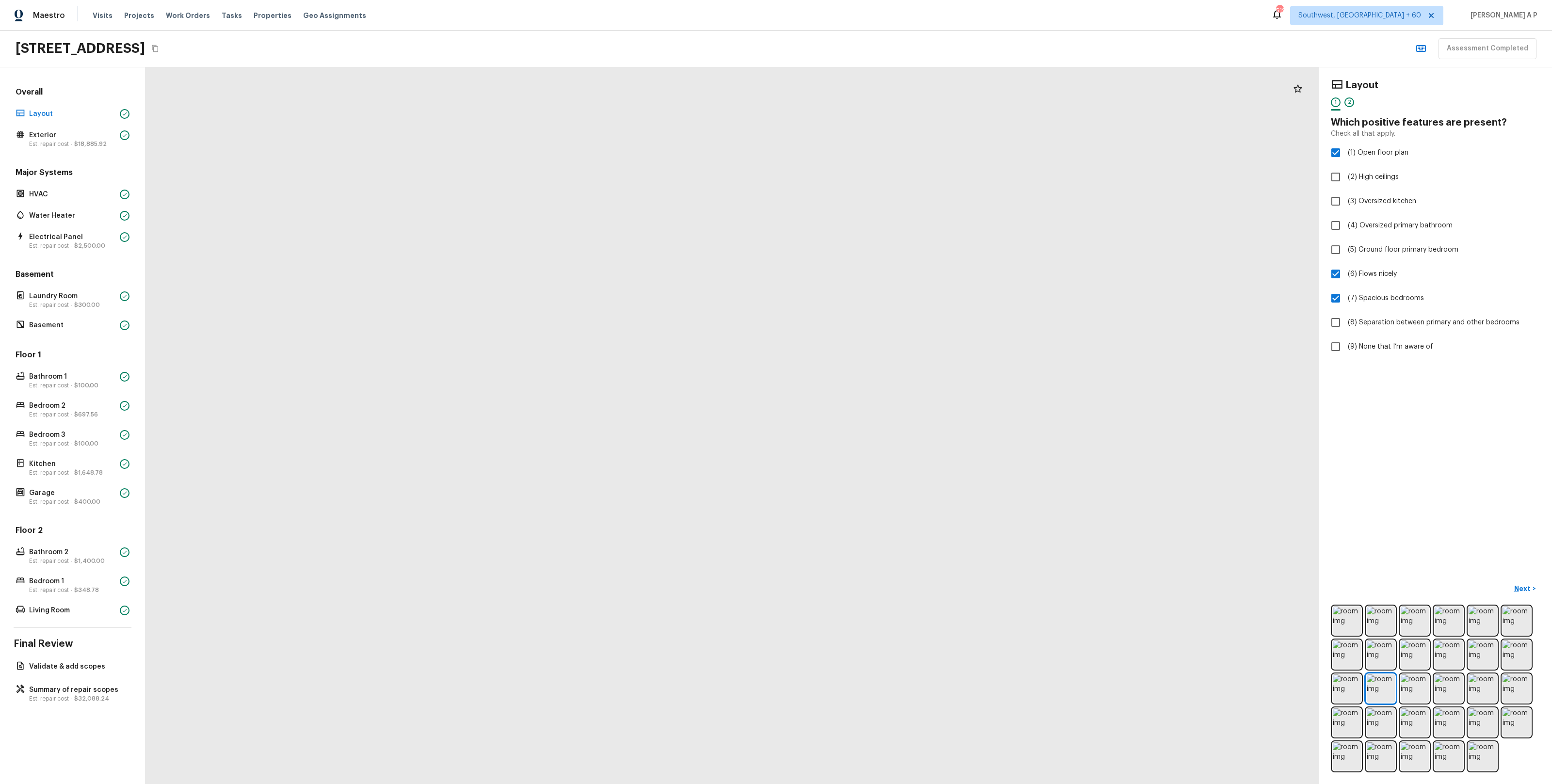
drag, startPoint x: 916, startPoint y: 429, endPoint x: 916, endPoint y: 256, distance: 173.0
drag, startPoint x: 920, startPoint y: 287, endPoint x: 920, endPoint y: 368, distance: 81.0
click at [918, 368] on div at bounding box center [245, 344] width 3376 height 2061
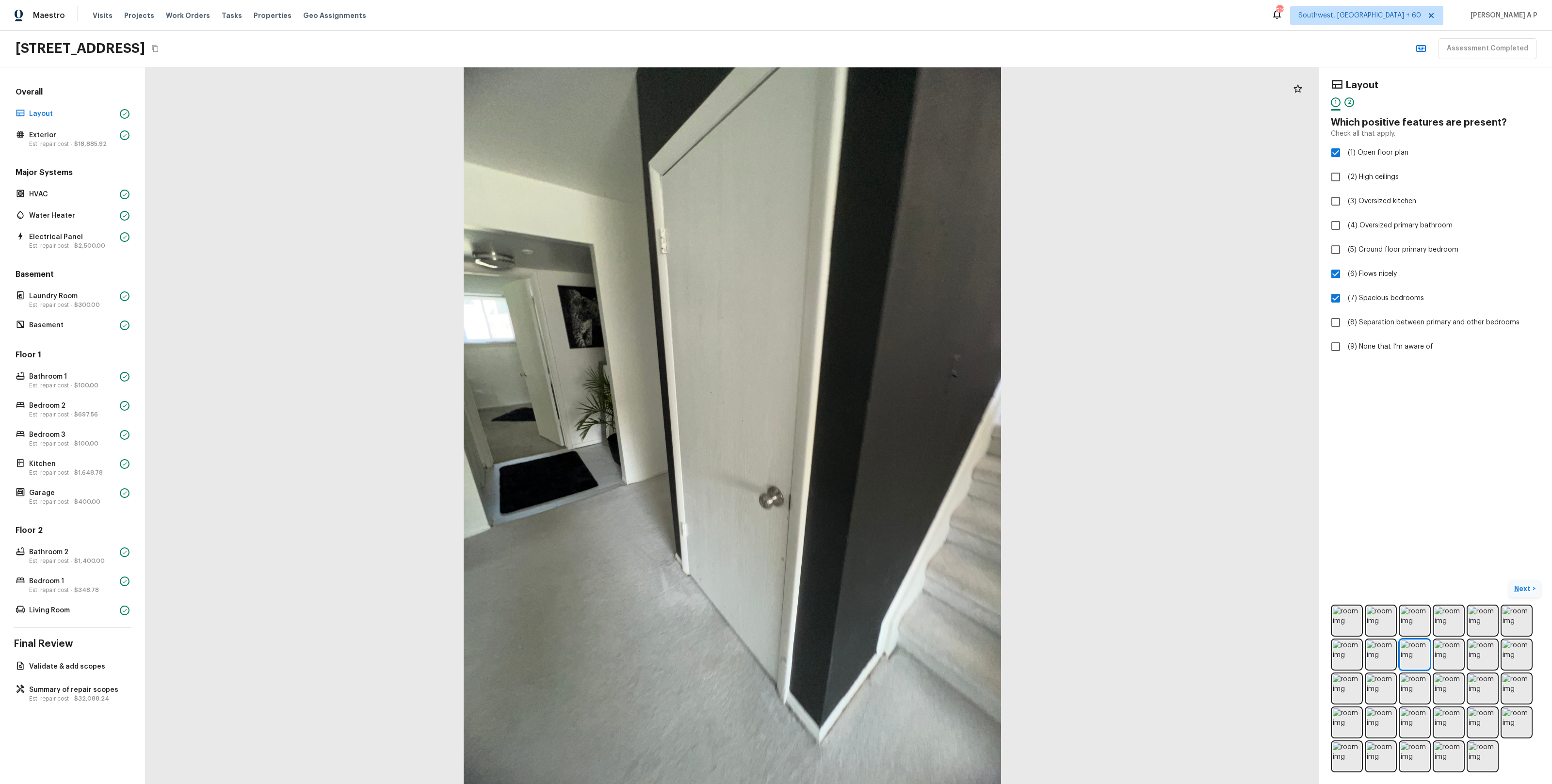
click at [1523, 588] on p "Next" at bounding box center [1523, 588] width 18 height 10
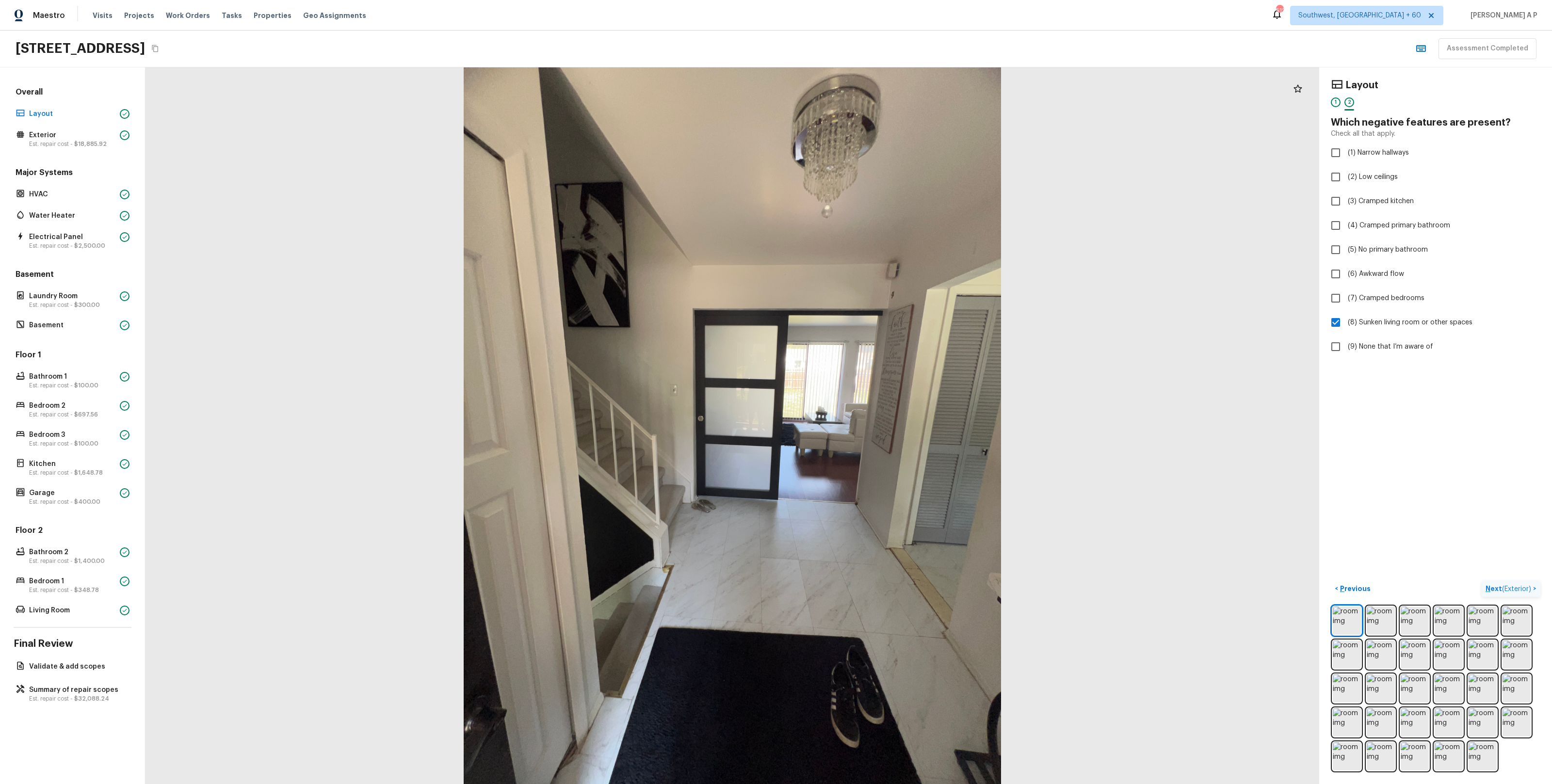
click at [1523, 588] on span "( Exterior )" at bounding box center [1516, 589] width 29 height 7
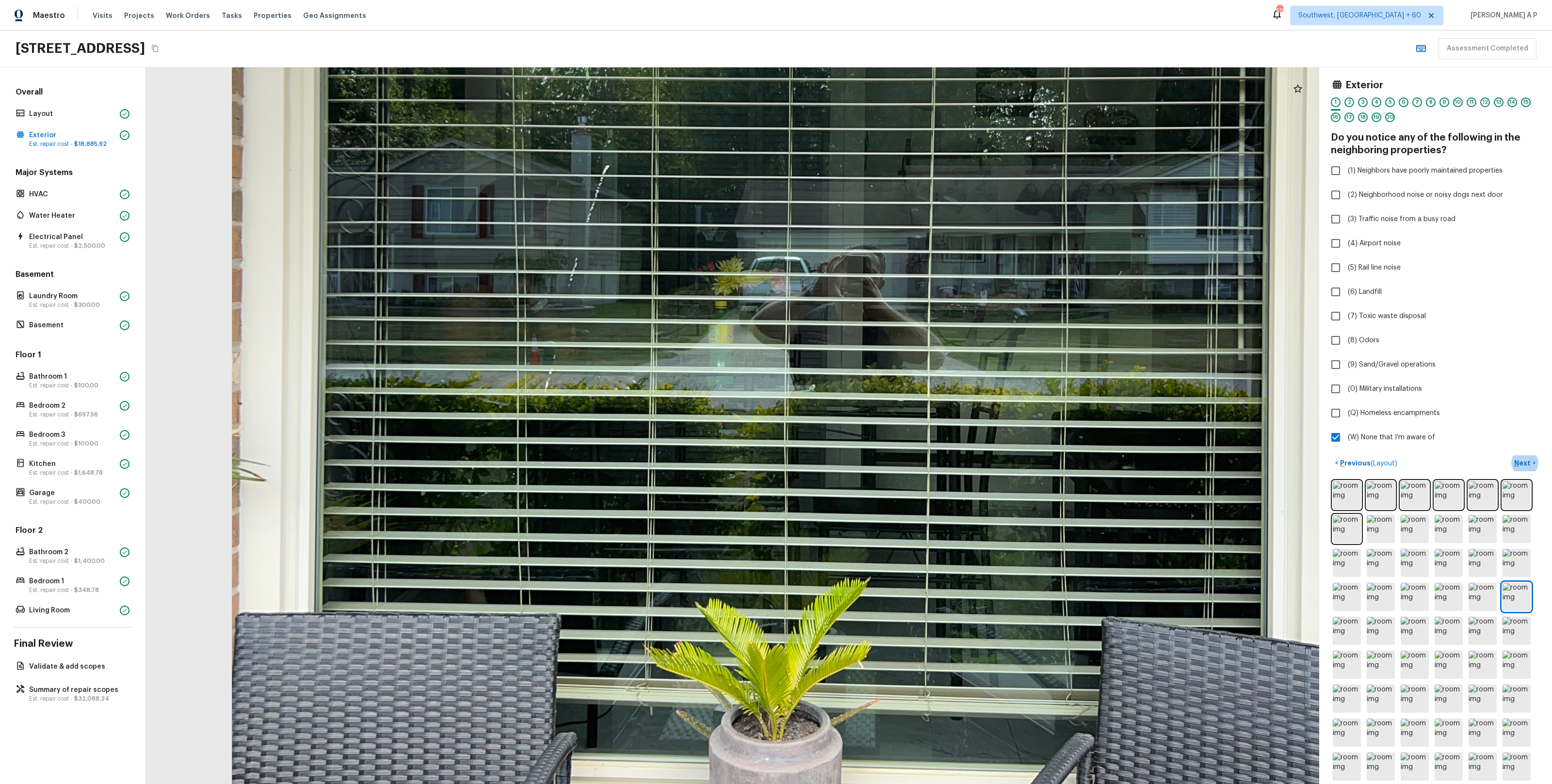
drag, startPoint x: 671, startPoint y: 565, endPoint x: 678, endPoint y: 397, distance: 168.1
click at [678, 397] on div at bounding box center [801, 268] width 2487 height 1518
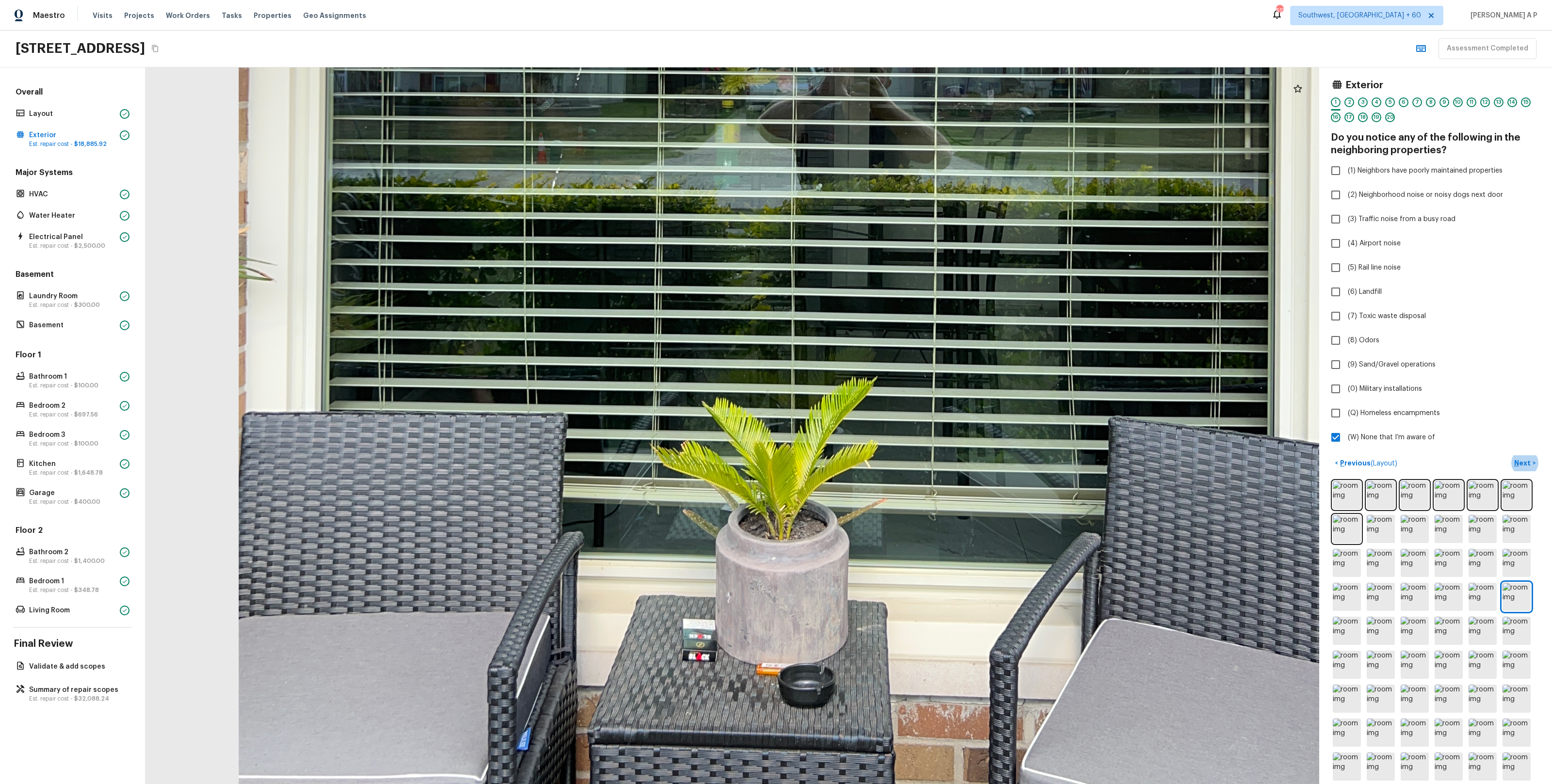
drag, startPoint x: 678, startPoint y: 412, endPoint x: 677, endPoint y: 322, distance: 90.0
click at [678, 321] on div at bounding box center [807, 67] width 2487 height 1518
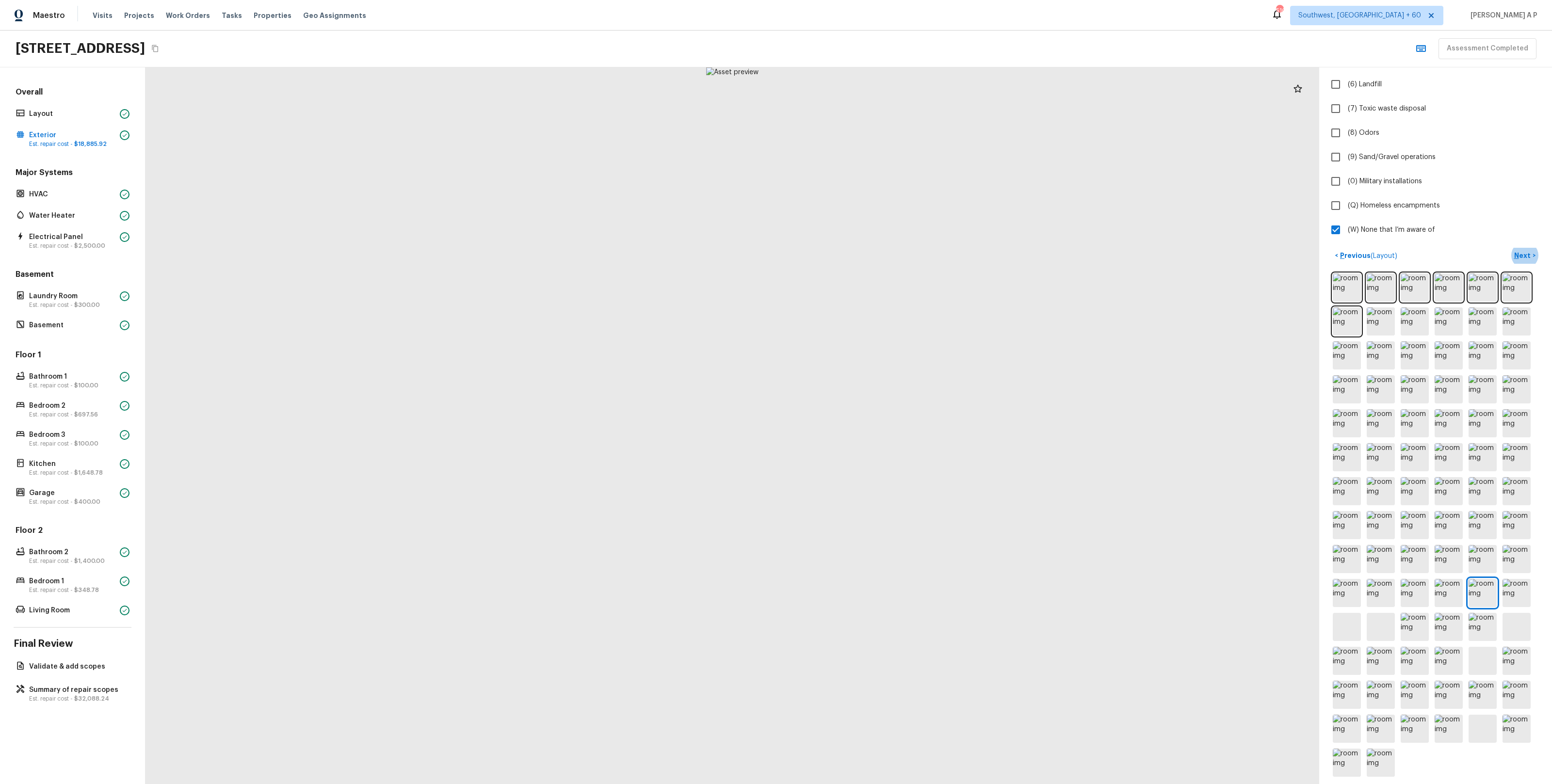
scroll to position [212, 0]
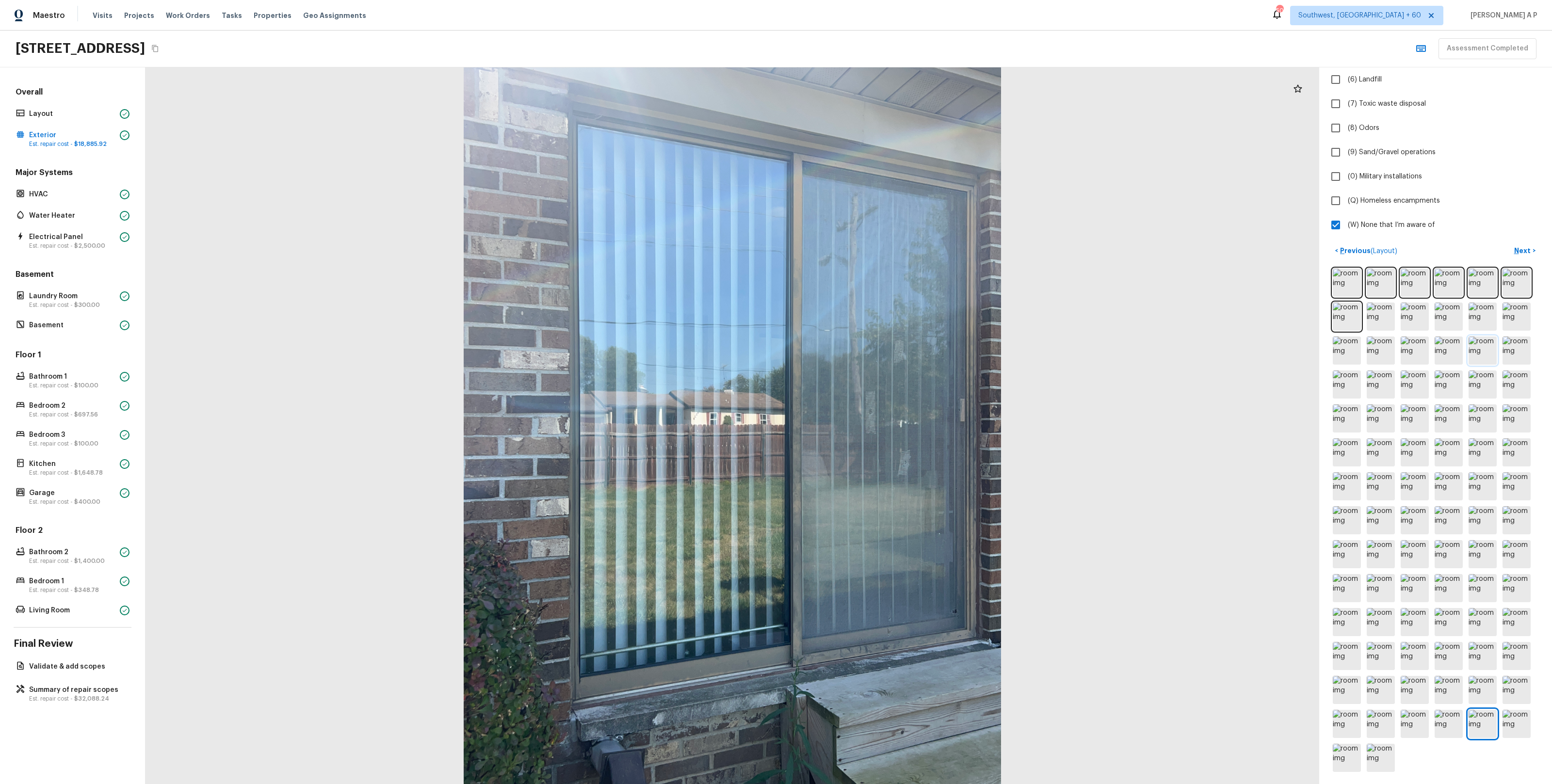
click at [1482, 351] on img at bounding box center [1483, 350] width 28 height 28
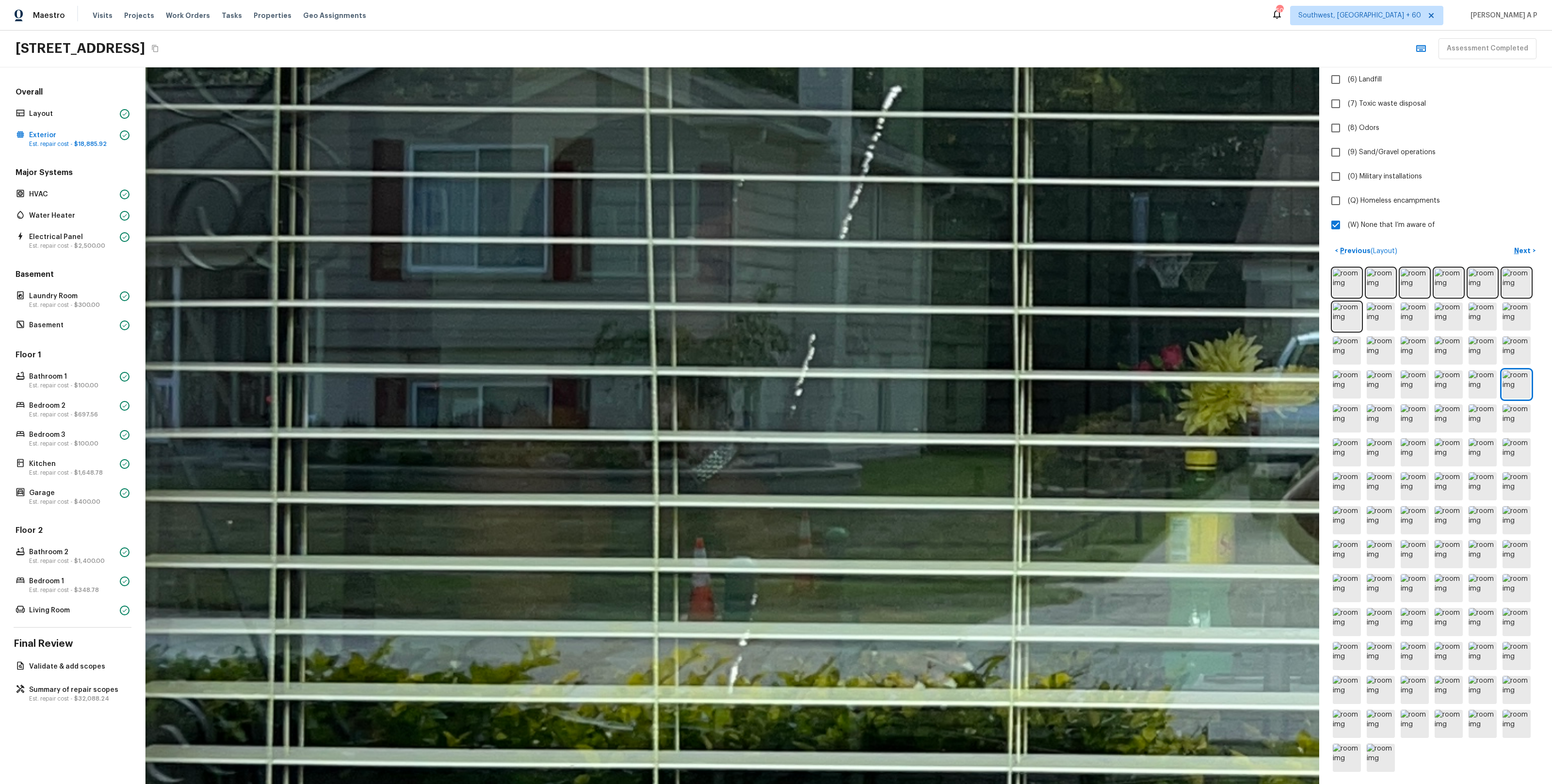
drag, startPoint x: 736, startPoint y: 439, endPoint x: 801, endPoint y: -88, distance: 531.0
click at [801, 0] on html "Maestro Visits Projects Work Orders Tasks Properties Geo Assignments 509 Southw…" at bounding box center [776, 392] width 1552 height 784
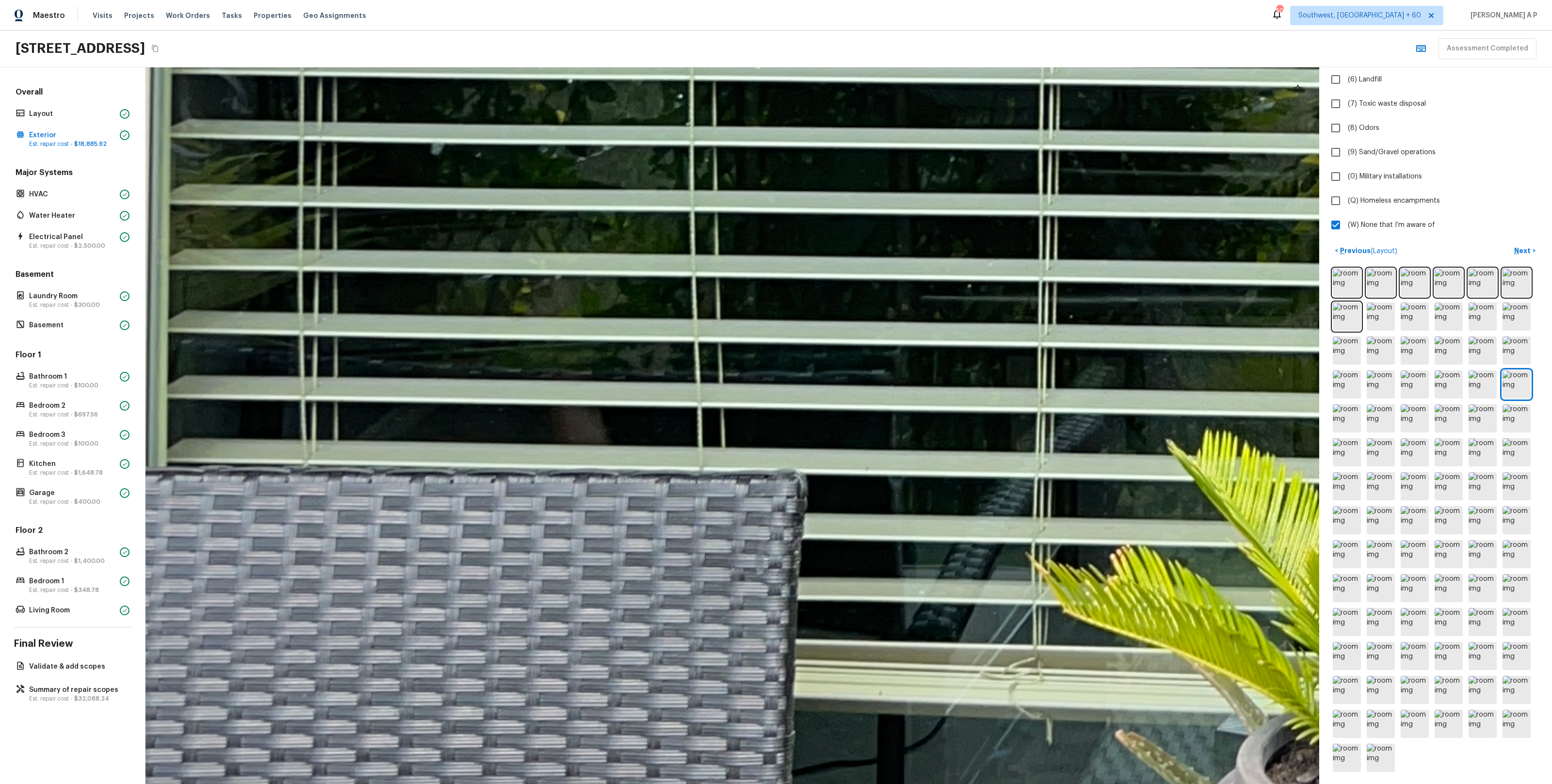
drag, startPoint x: 810, startPoint y: 72, endPoint x: 657, endPoint y: -74, distance: 211.5
click at [657, 0] on html "Maestro Visits Projects Work Orders Tasks Properties Geo Assignments 509 Southw…" at bounding box center [776, 392] width 1552 height 784
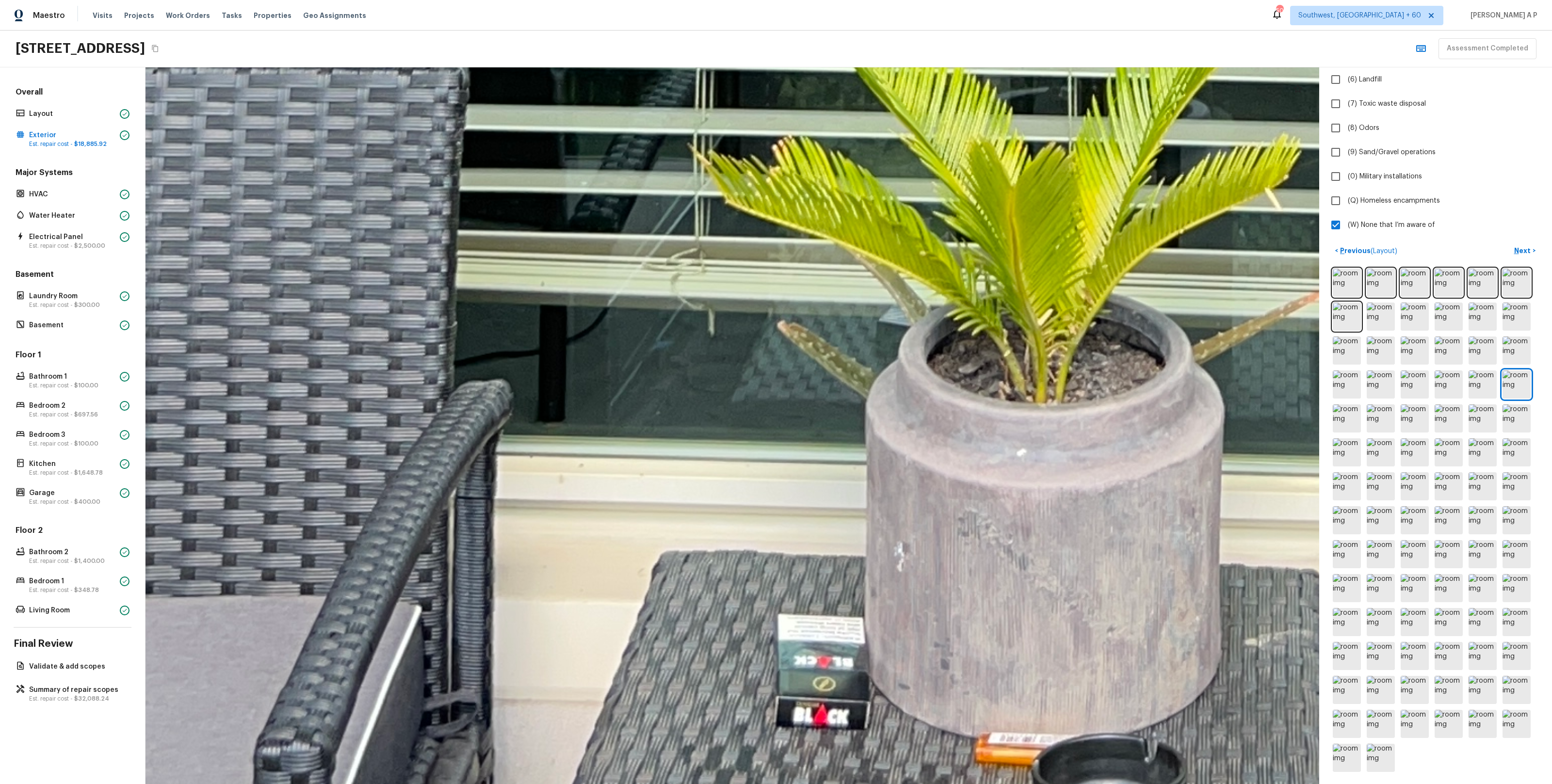
drag, startPoint x: 767, startPoint y: 136, endPoint x: 708, endPoint y: -88, distance: 231.6
click at [708, 0] on html "Maestro Visits Projects Work Orders Tasks Properties Geo Assignments 509 Southw…" at bounding box center [776, 392] width 1552 height 784
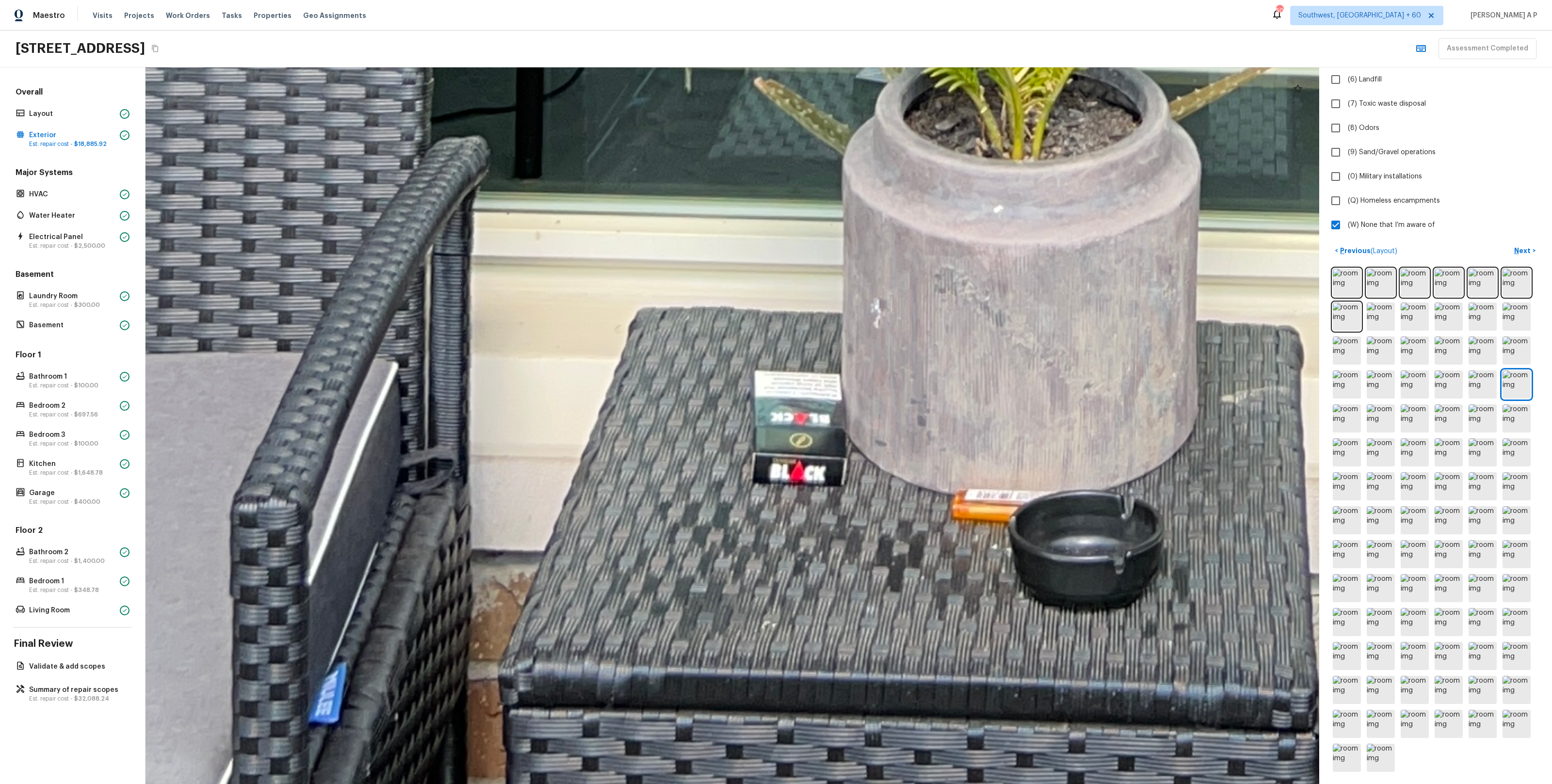
drag, startPoint x: 844, startPoint y: 202, endPoint x: 814, endPoint y: -46, distance: 249.8
click at [814, 0] on html "Maestro Visits Projects Work Orders Tasks Properties Geo Assignments 509 Southw…" at bounding box center [776, 392] width 1552 height 784
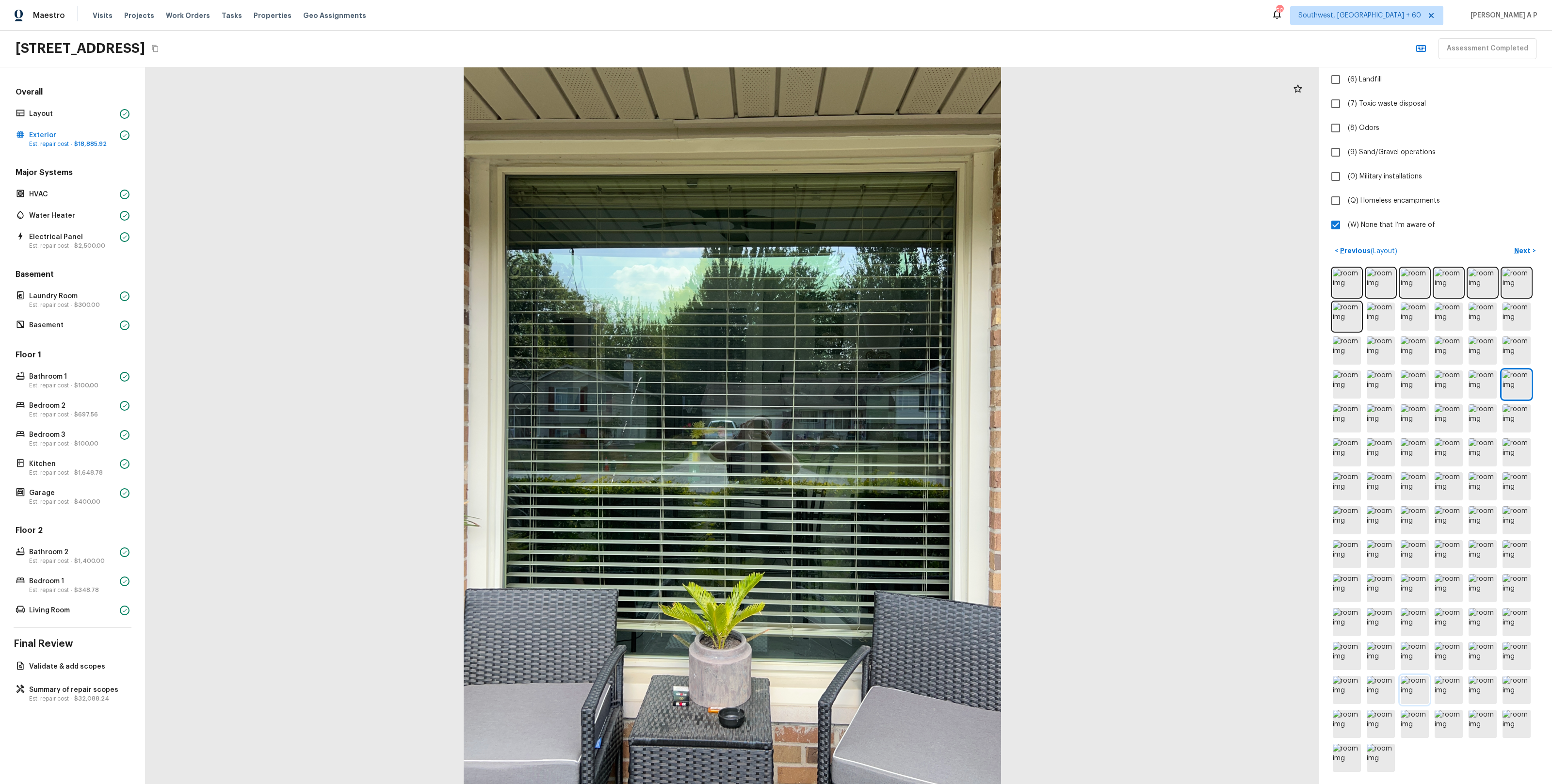
click at [1426, 691] on img at bounding box center [1415, 690] width 28 height 28
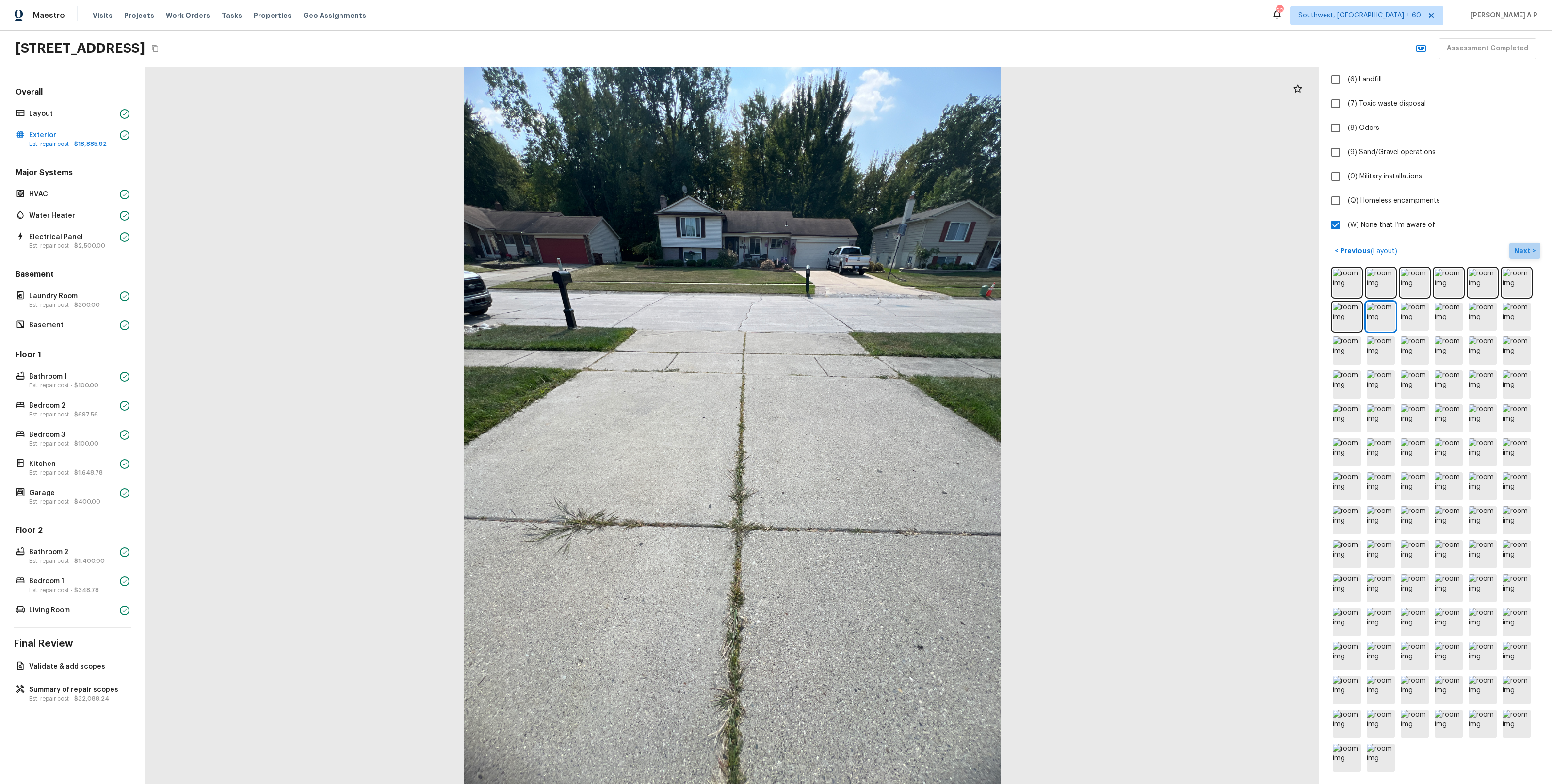
click at [1524, 245] on button "Next >" at bounding box center [1525, 250] width 31 height 16
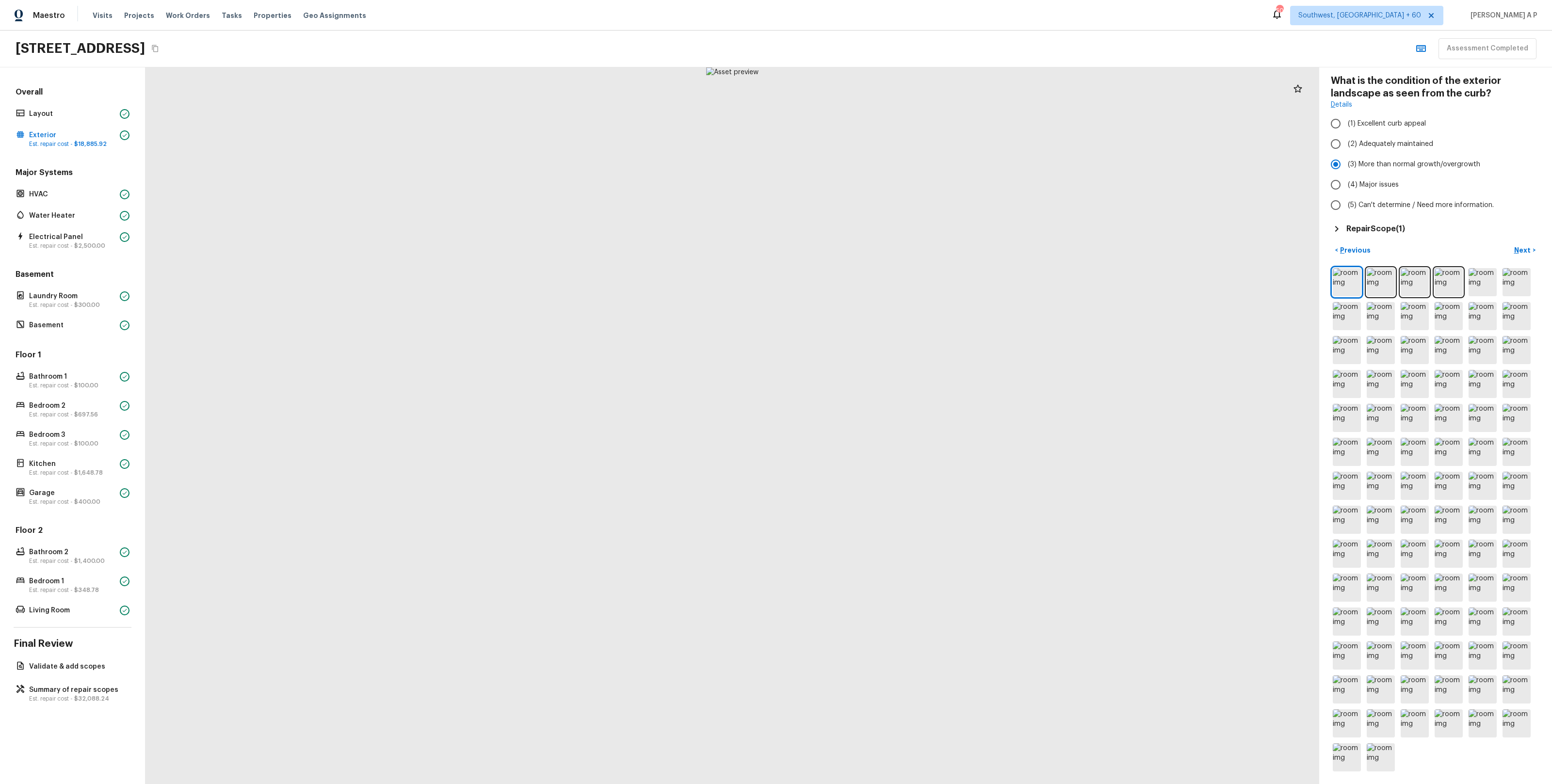
click at [1365, 226] on h5 "Repair Scope ( 1 )" at bounding box center [1375, 229] width 59 height 11
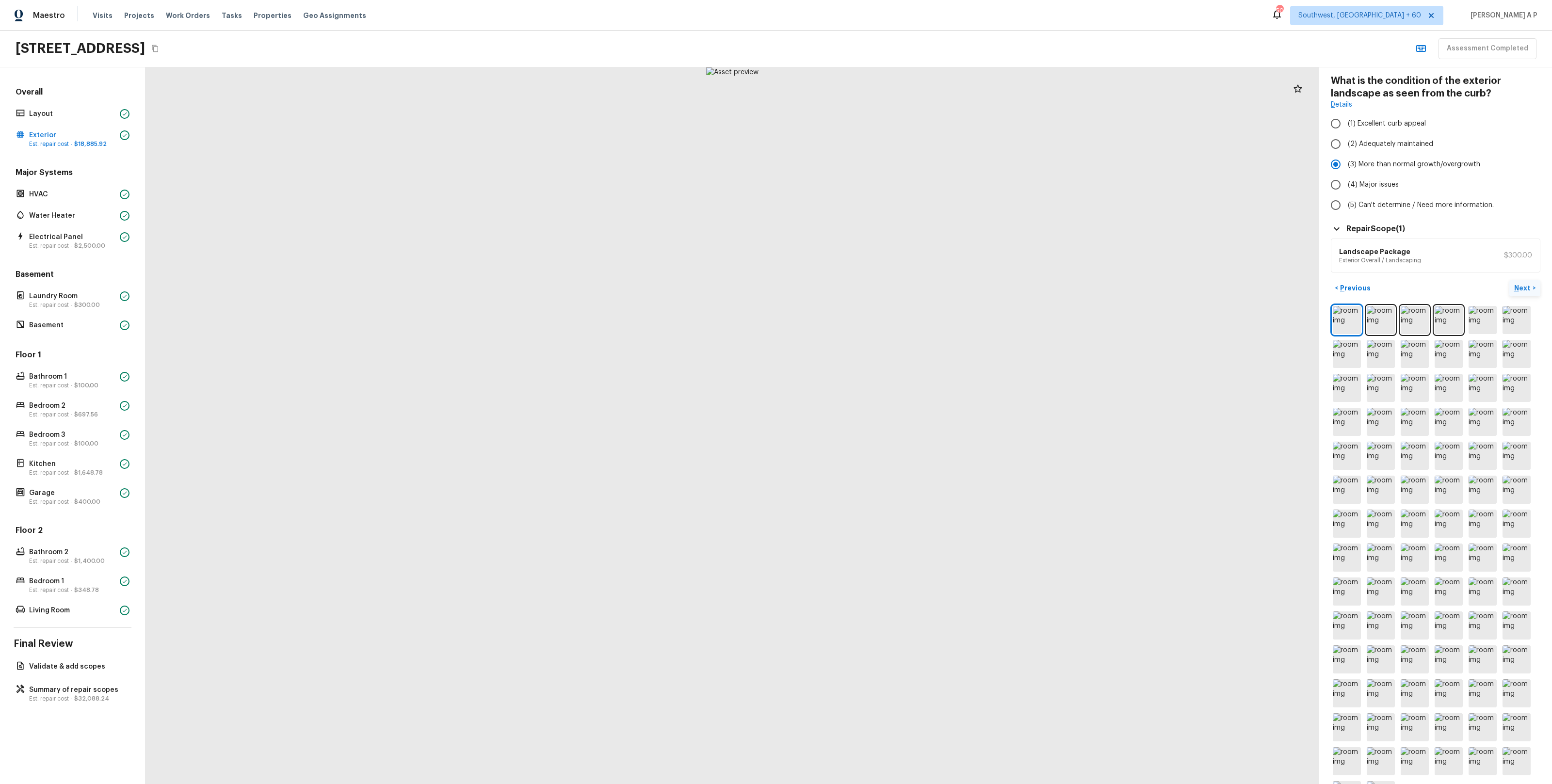
click at [1527, 290] on p "Next" at bounding box center [1523, 288] width 18 height 10
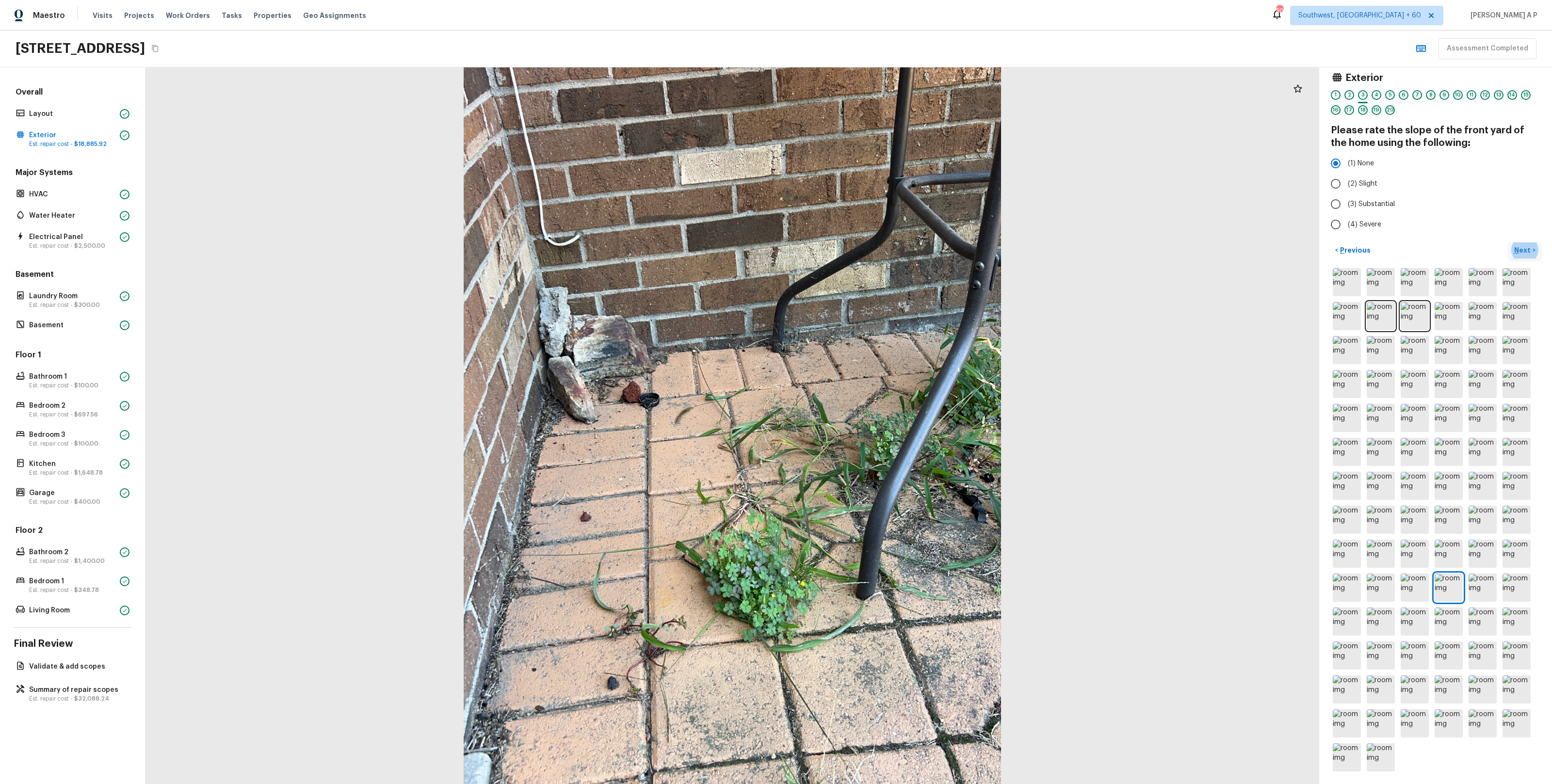
click at [1533, 247] on button "Next >" at bounding box center [1525, 249] width 31 height 16
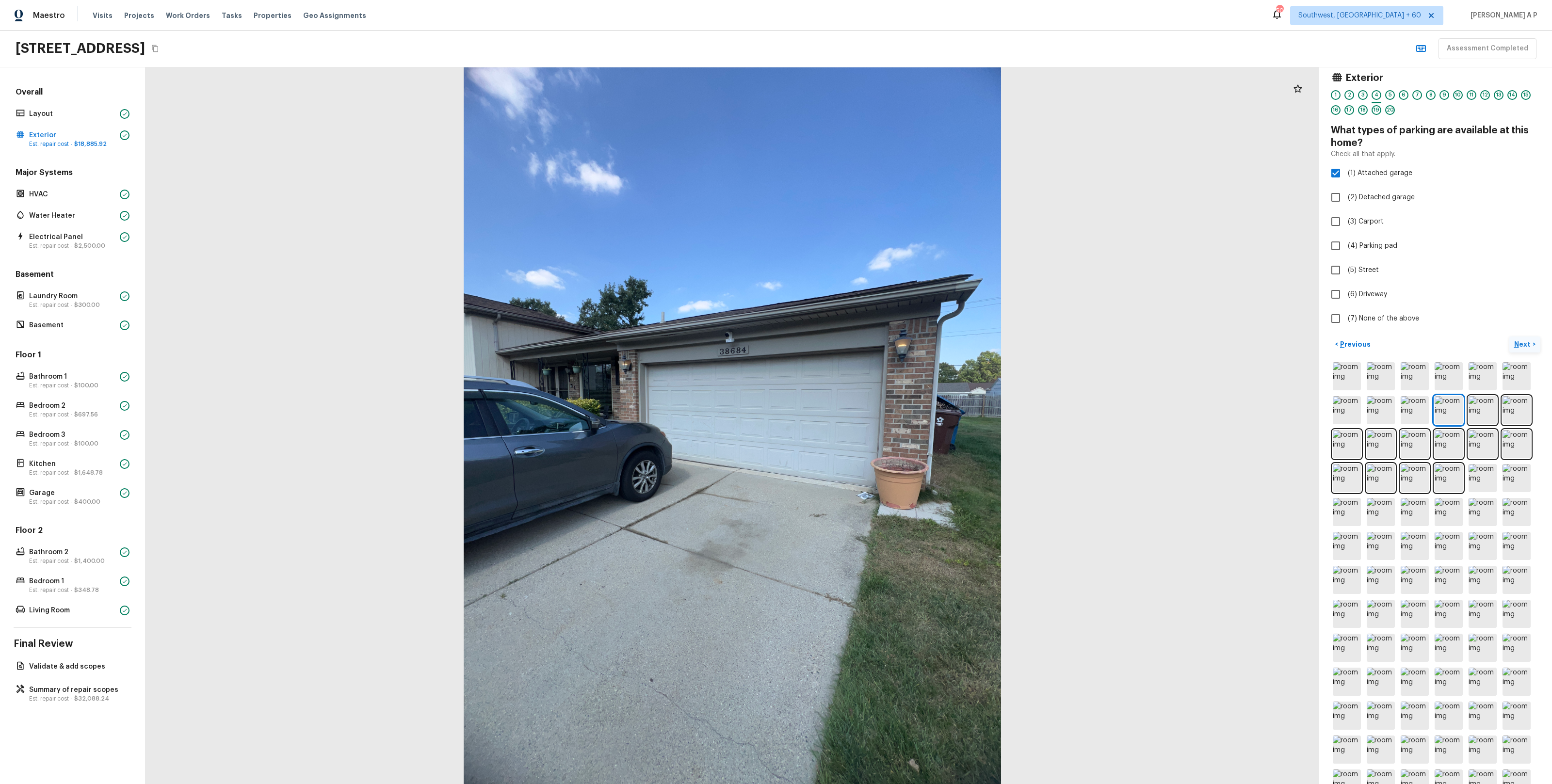
scroll to position [57, 0]
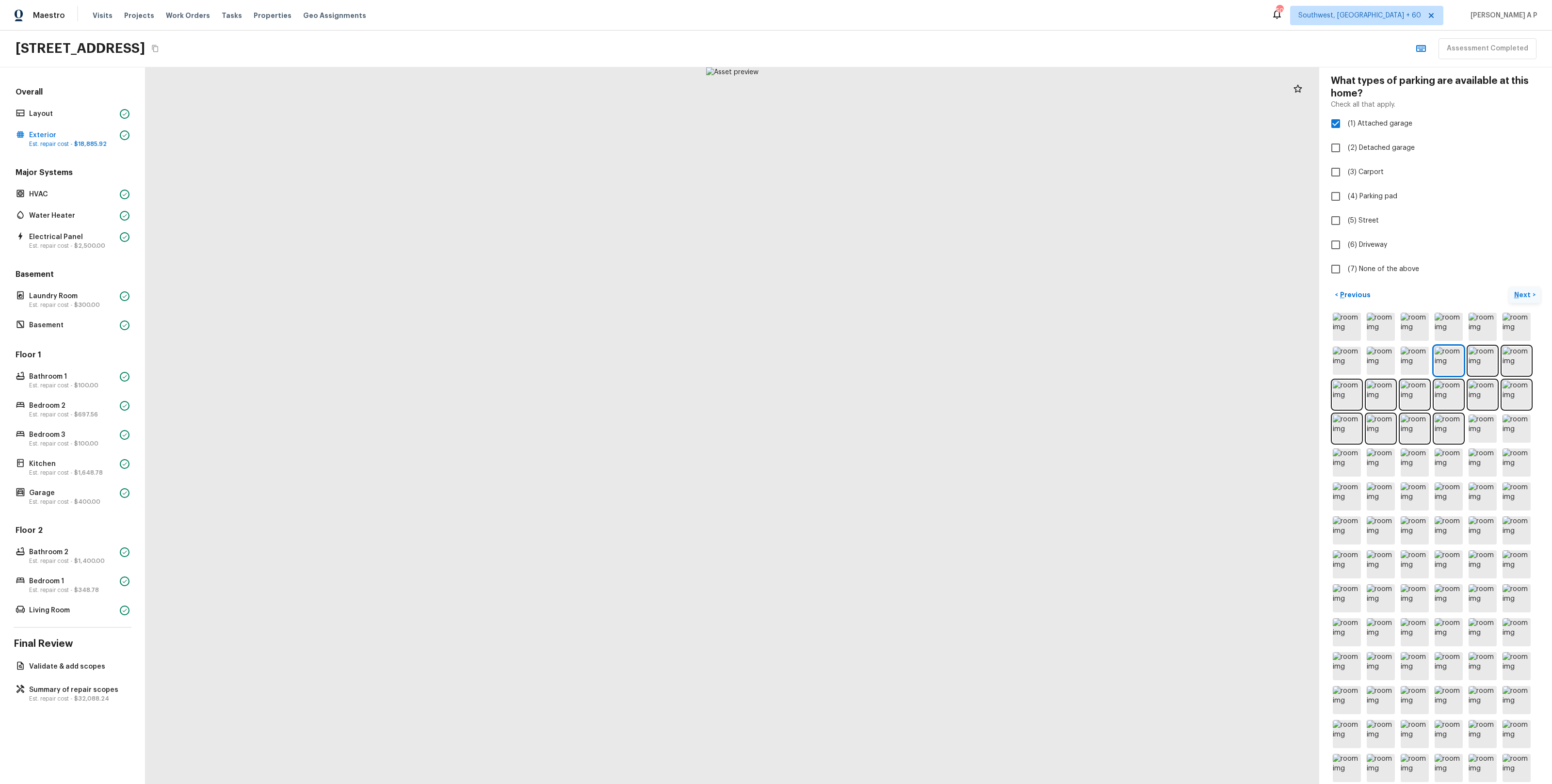
click at [1525, 297] on p "Next" at bounding box center [1523, 295] width 18 height 10
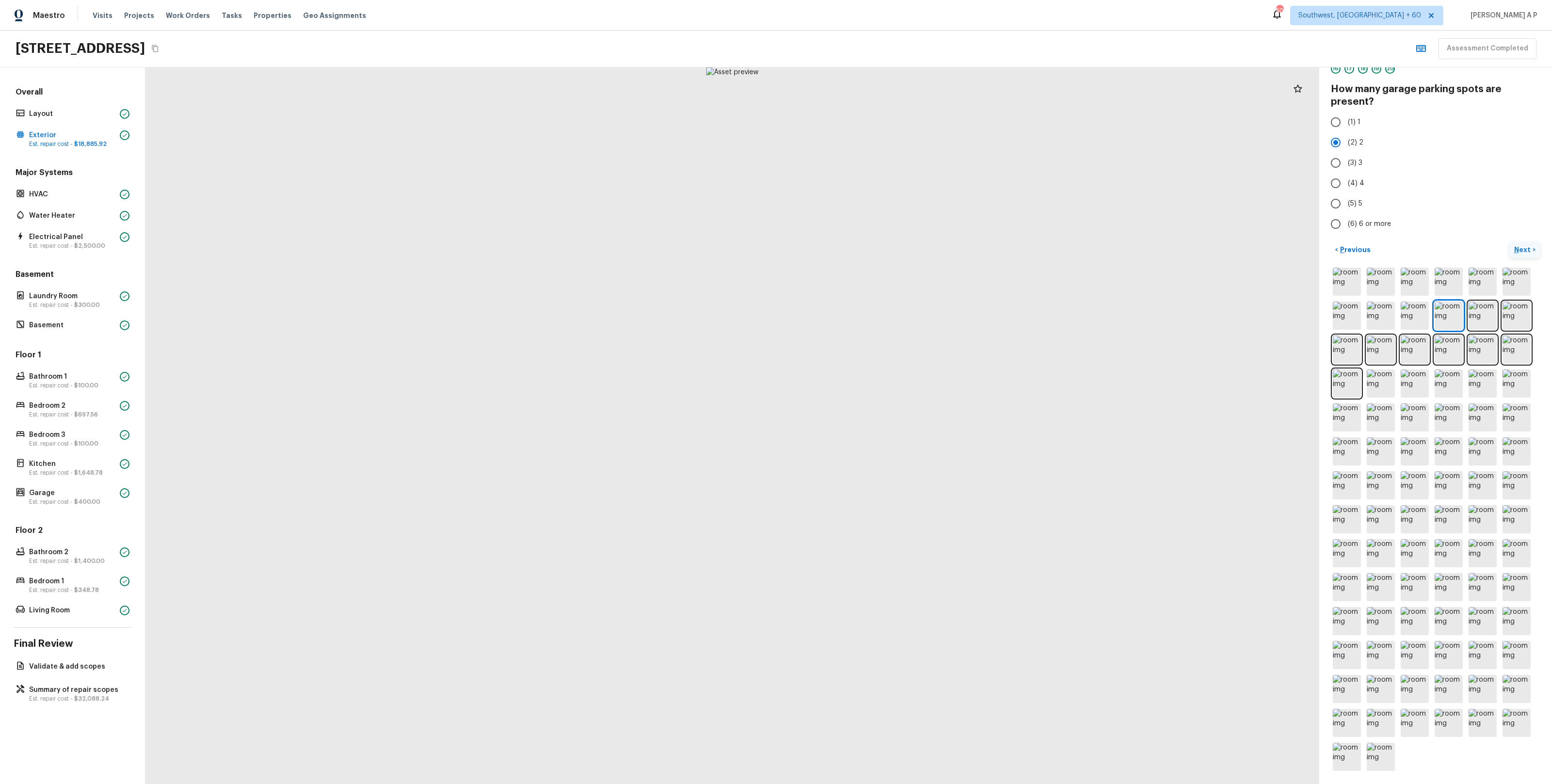
click at [1524, 247] on p "Next" at bounding box center [1523, 249] width 18 height 10
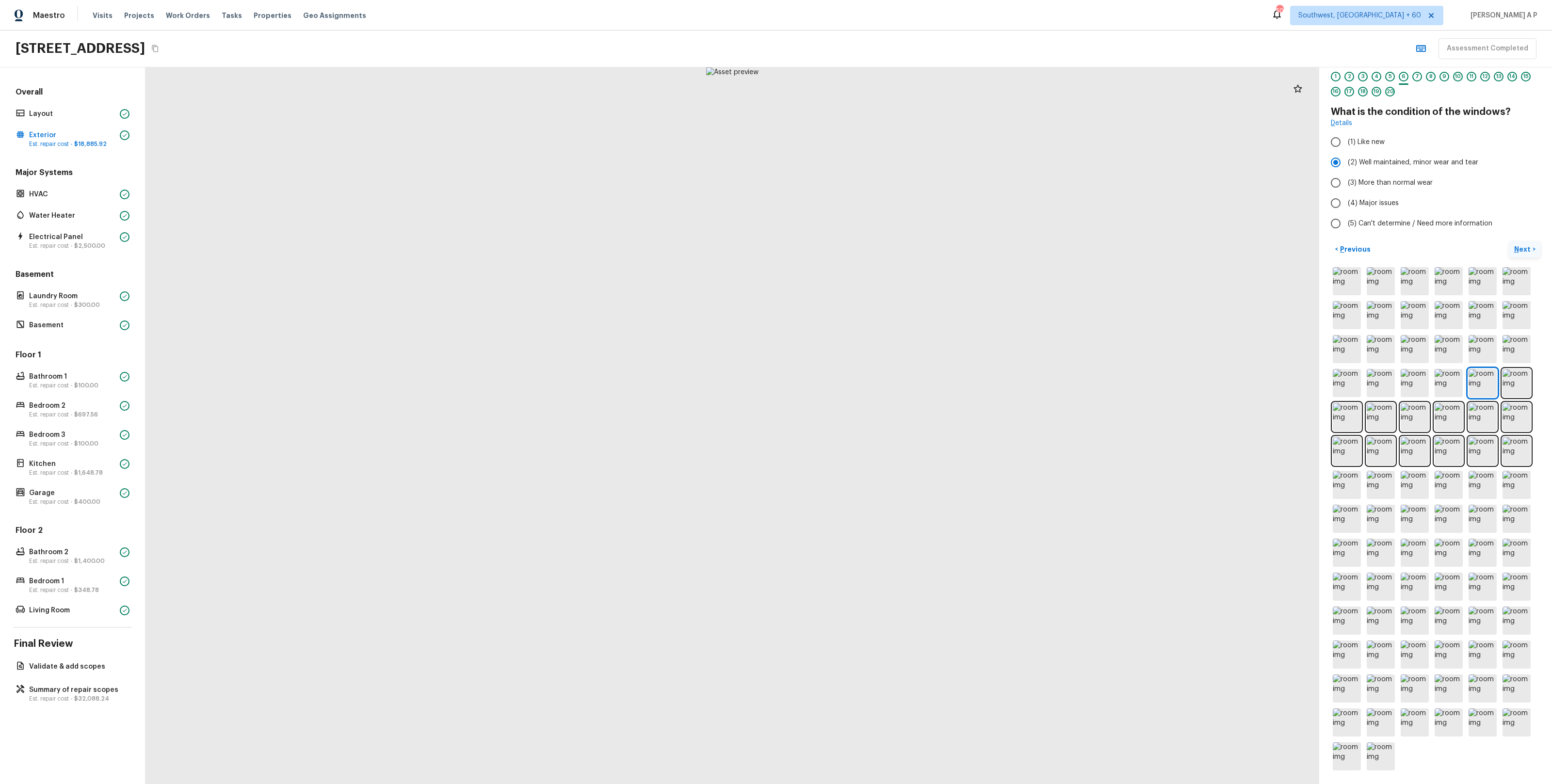
scroll to position [25, 0]
click at [1528, 250] on p "Next" at bounding box center [1523, 250] width 18 height 10
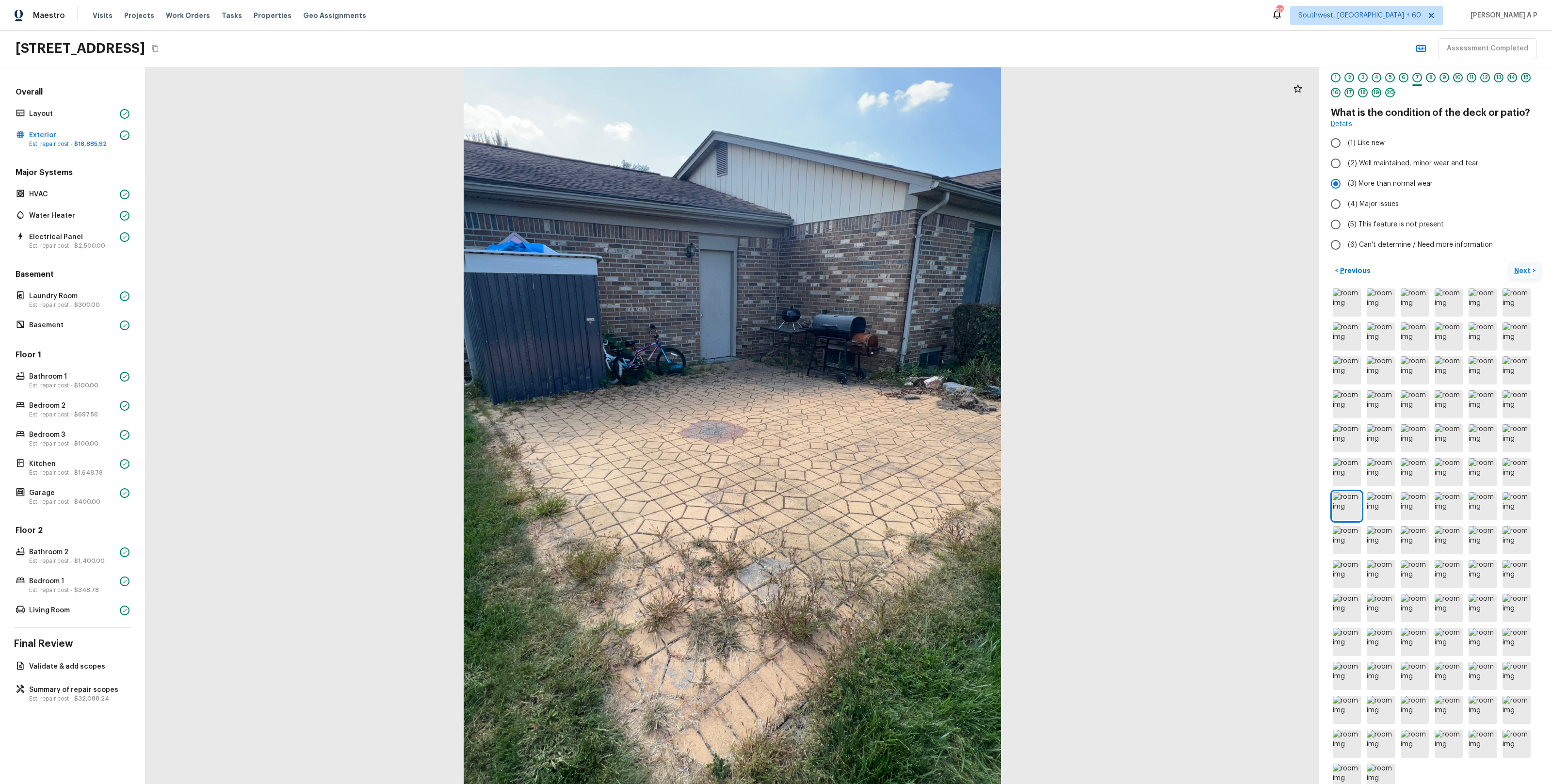
scroll to position [45, 0]
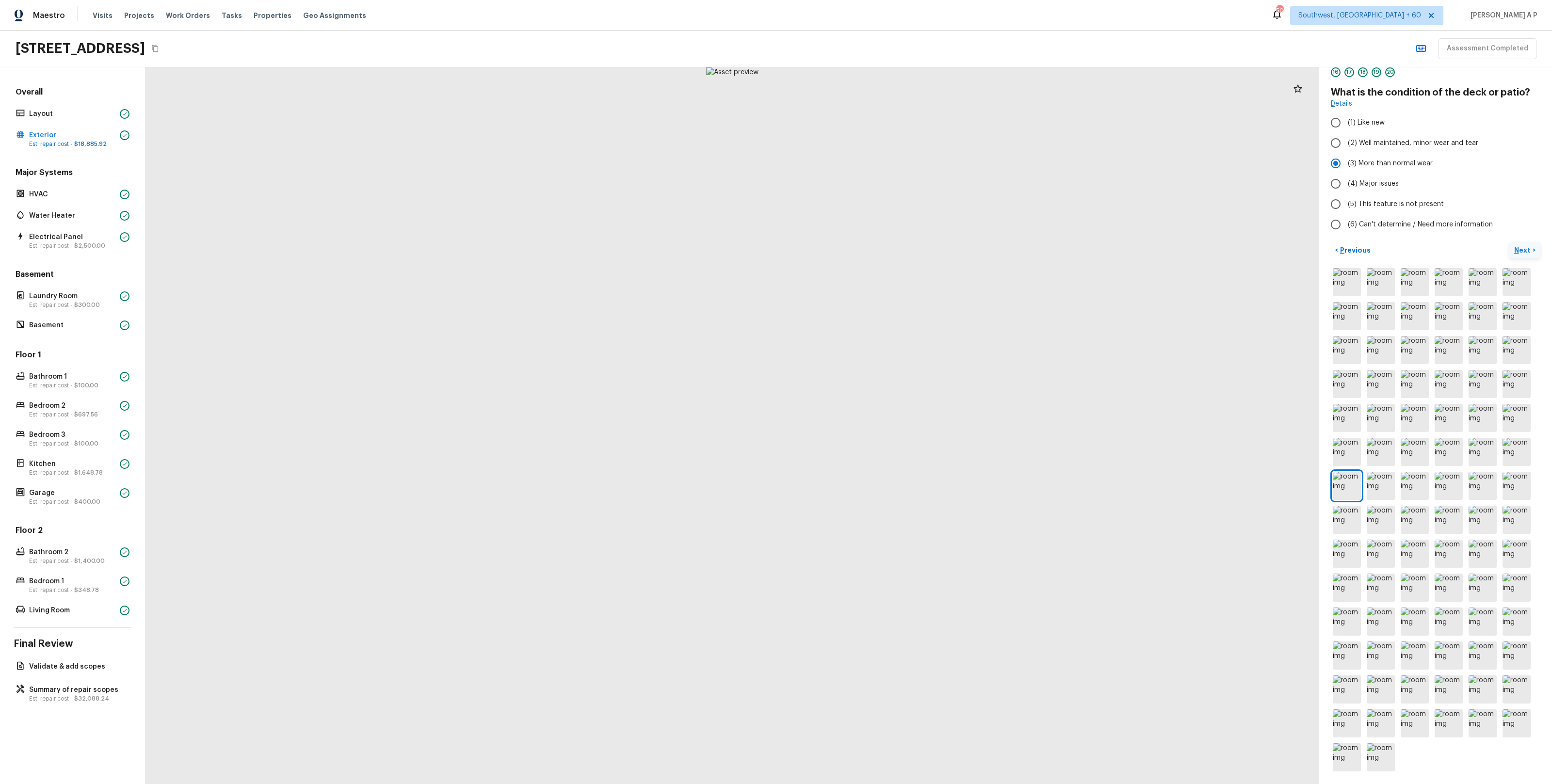
click at [1528, 250] on p "Next" at bounding box center [1523, 250] width 18 height 10
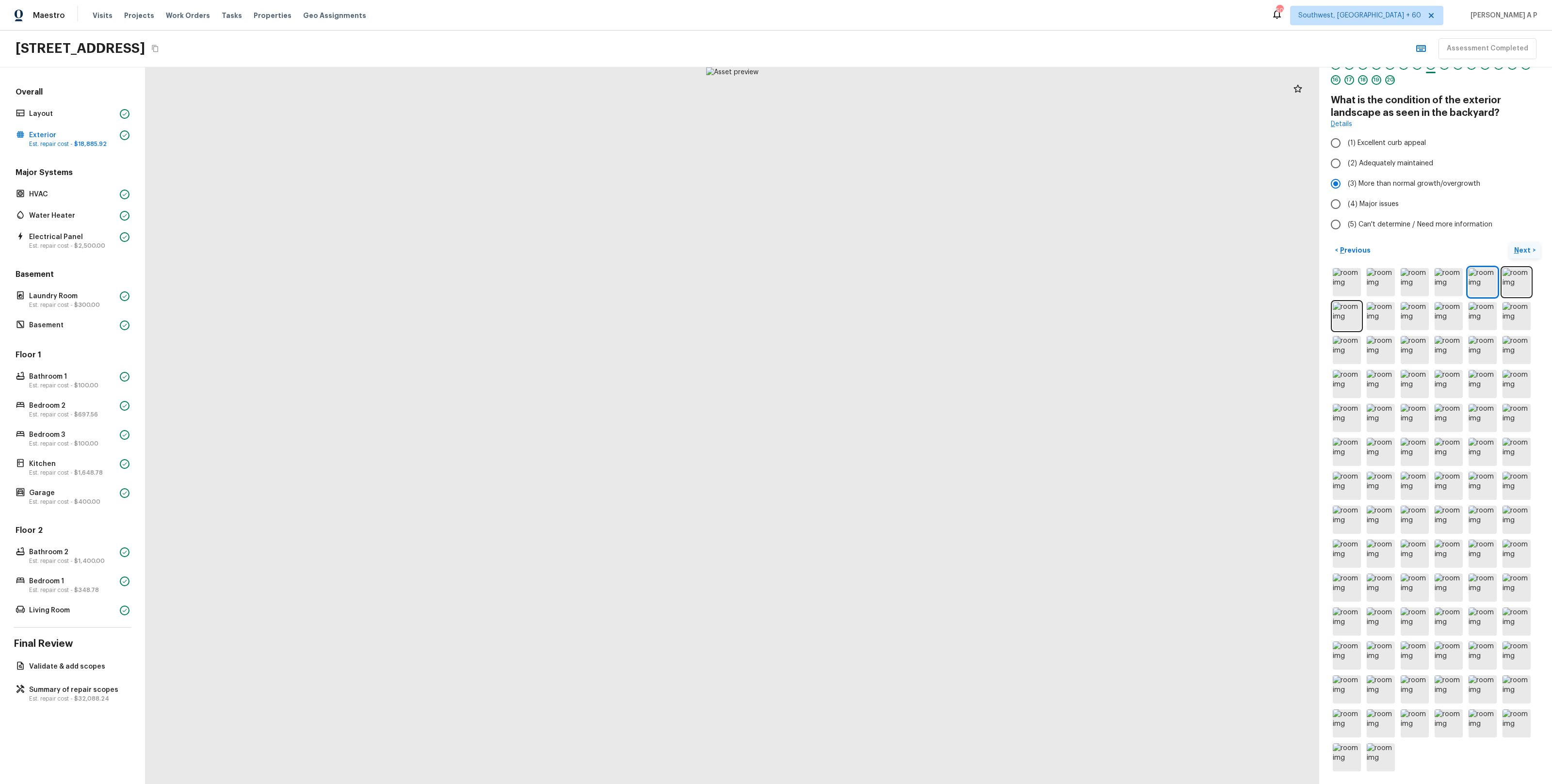
click at [1528, 250] on p "Next" at bounding box center [1523, 250] width 18 height 10
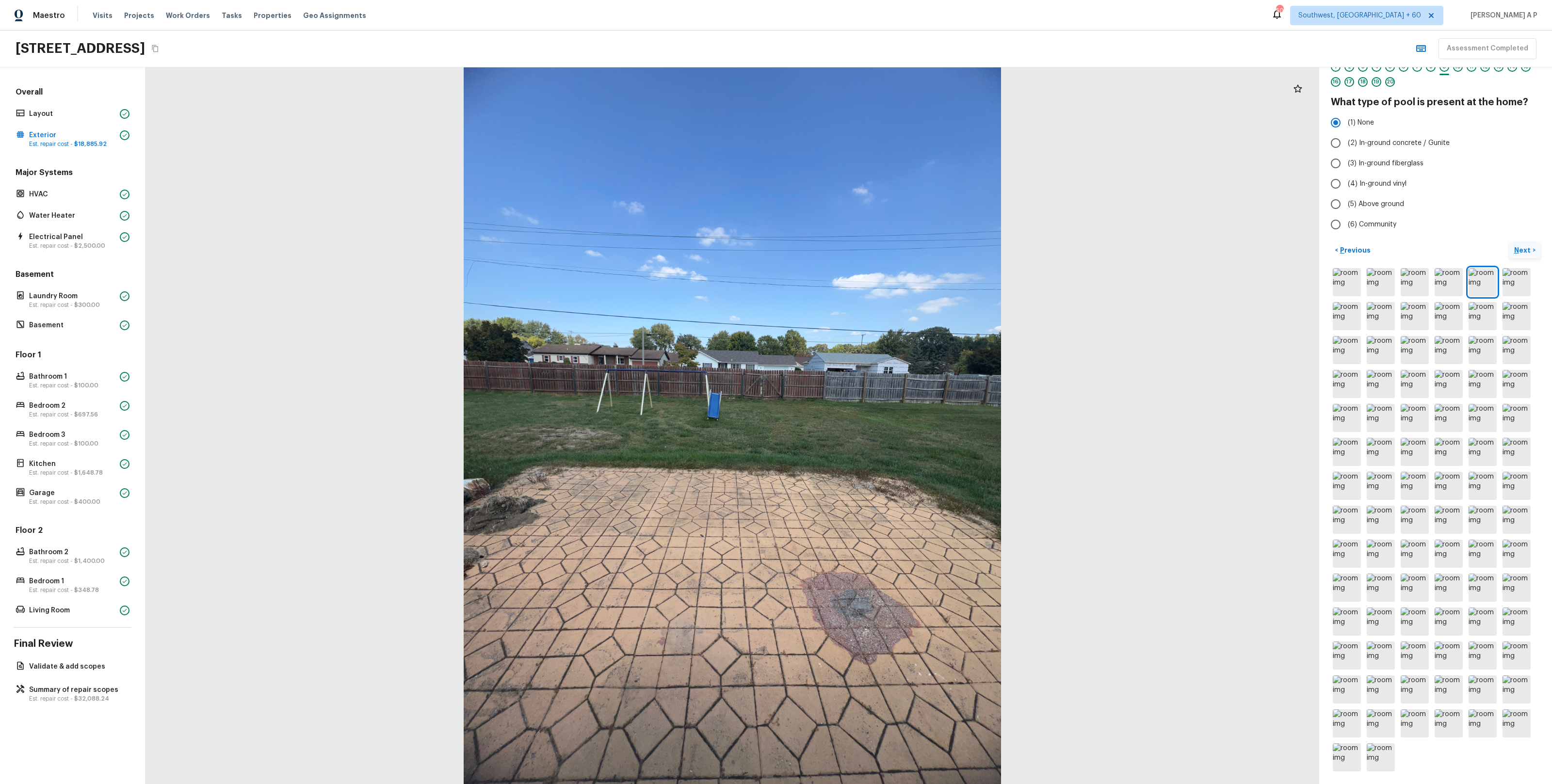
click at [1521, 246] on p "Next" at bounding box center [1523, 250] width 18 height 10
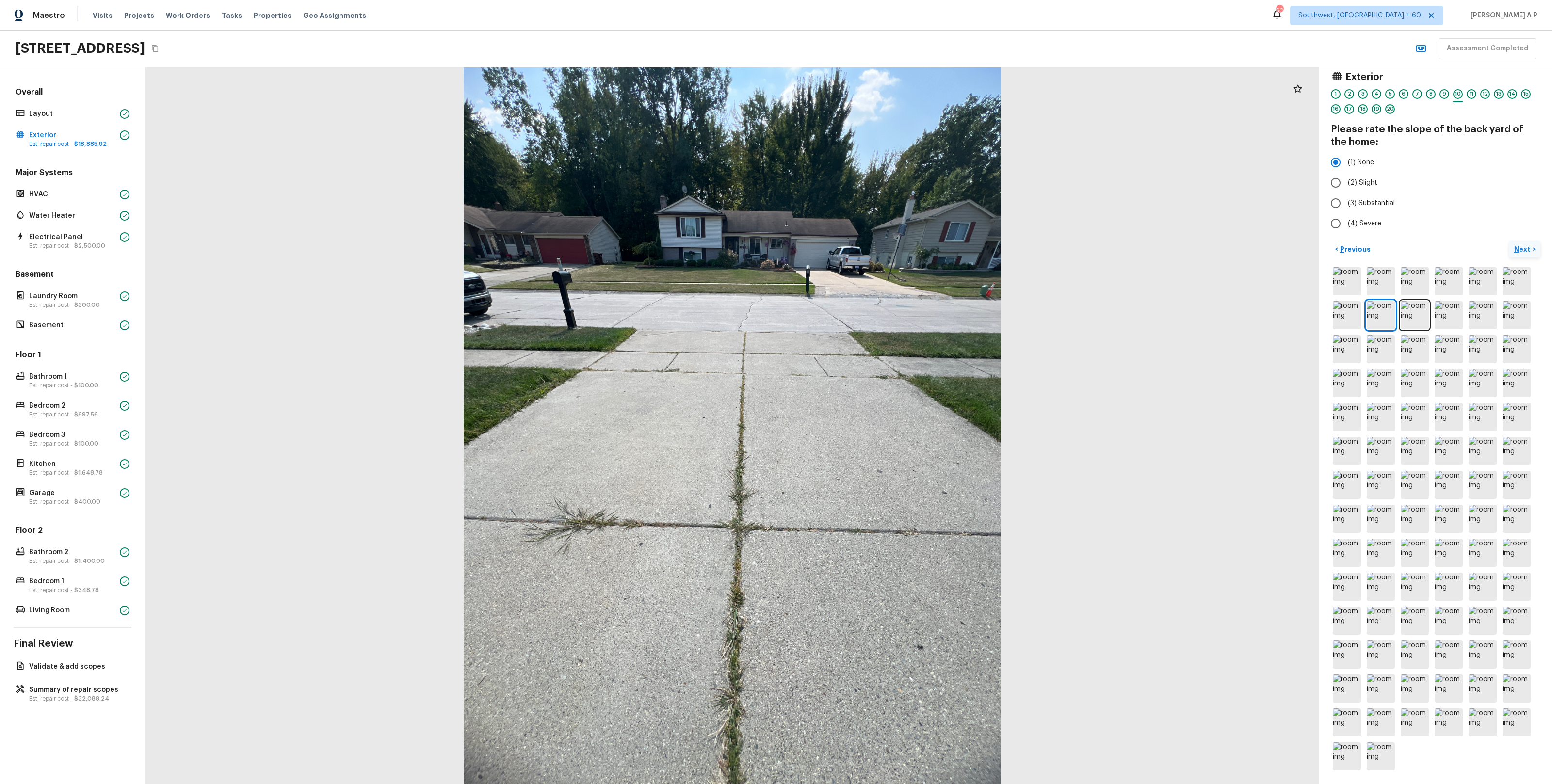
scroll to position [7, 0]
click at [1521, 246] on p "Next" at bounding box center [1523, 250] width 18 height 10
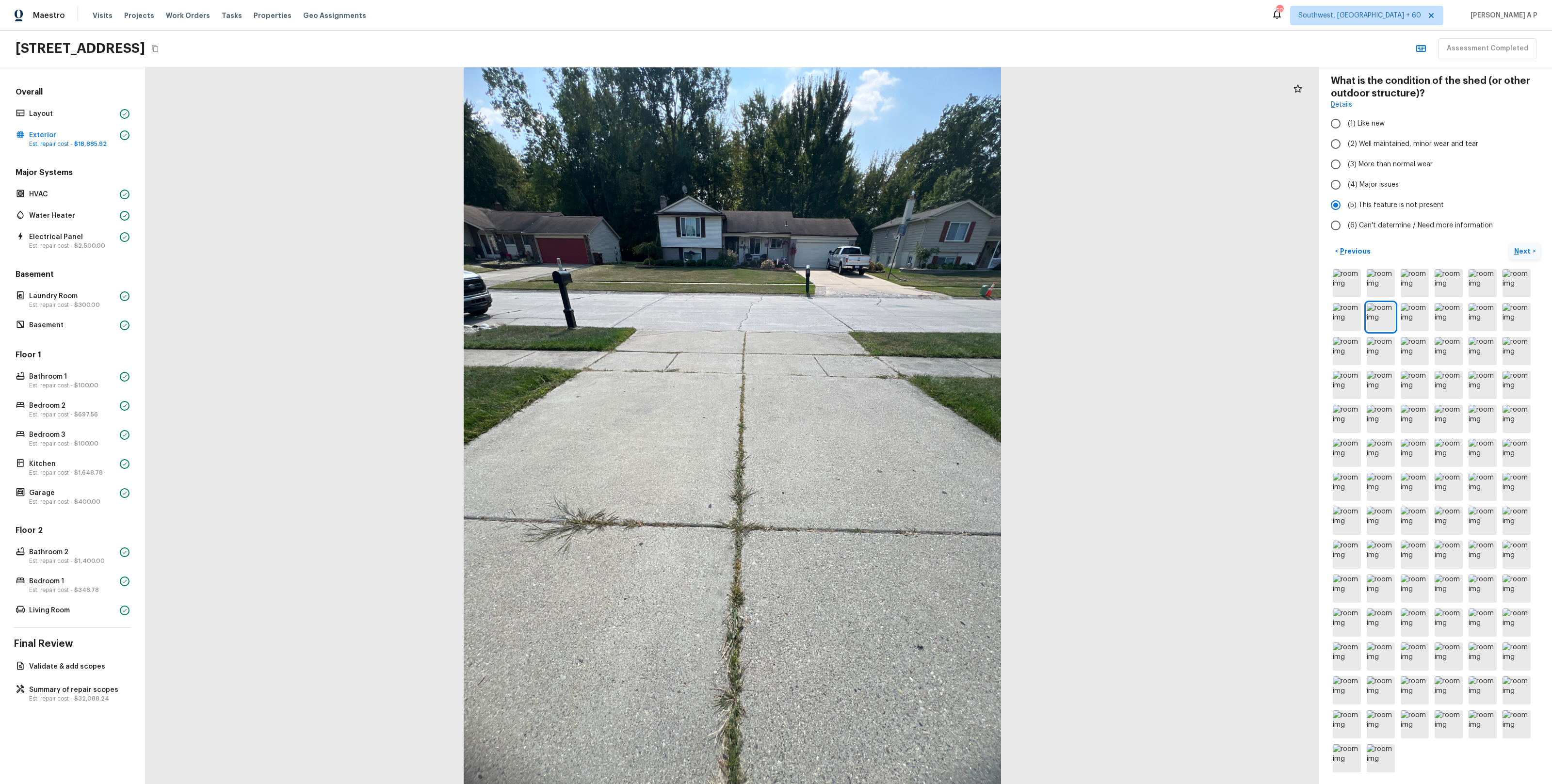
click at [1521, 246] on p "Next" at bounding box center [1523, 251] width 18 height 10
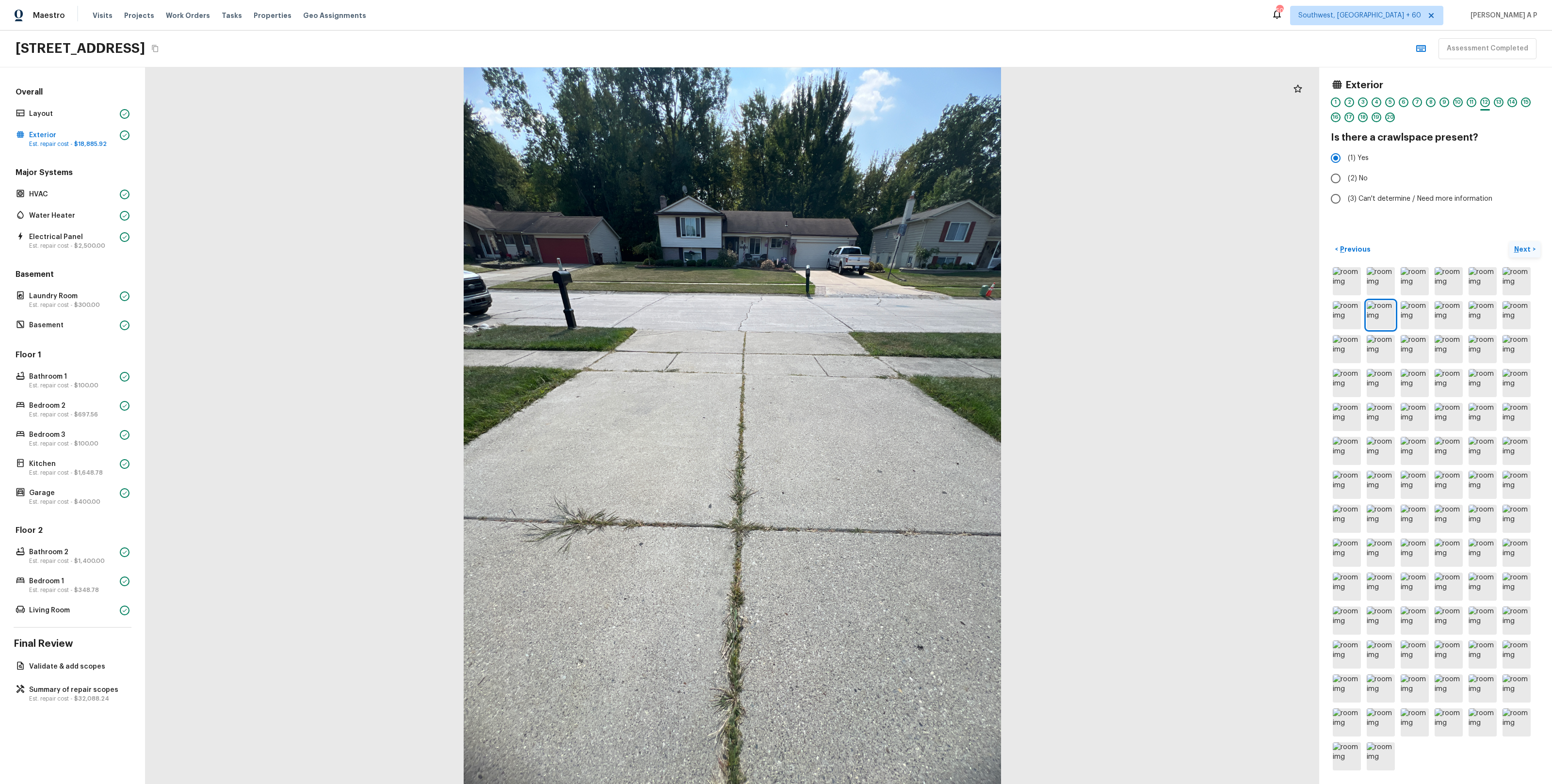
scroll to position [0, 0]
click at [1372, 454] on img at bounding box center [1381, 451] width 28 height 28
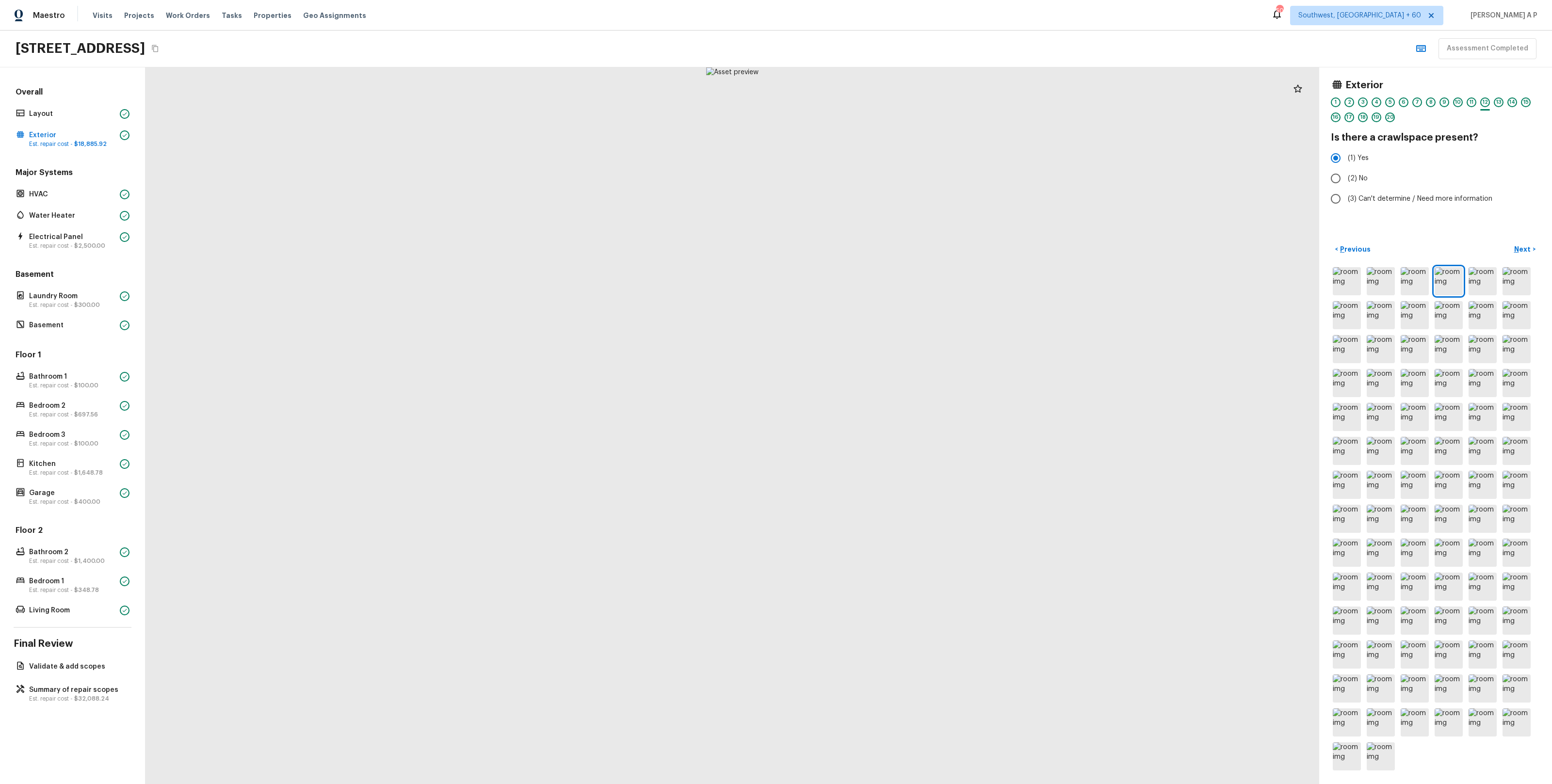
click at [1384, 139] on h4 "Is there a crawlspace present?" at bounding box center [1435, 137] width 209 height 12
copy div "Is there a crawlspace present?"
click at [1532, 245] on button "Next >" at bounding box center [1525, 249] width 31 height 16
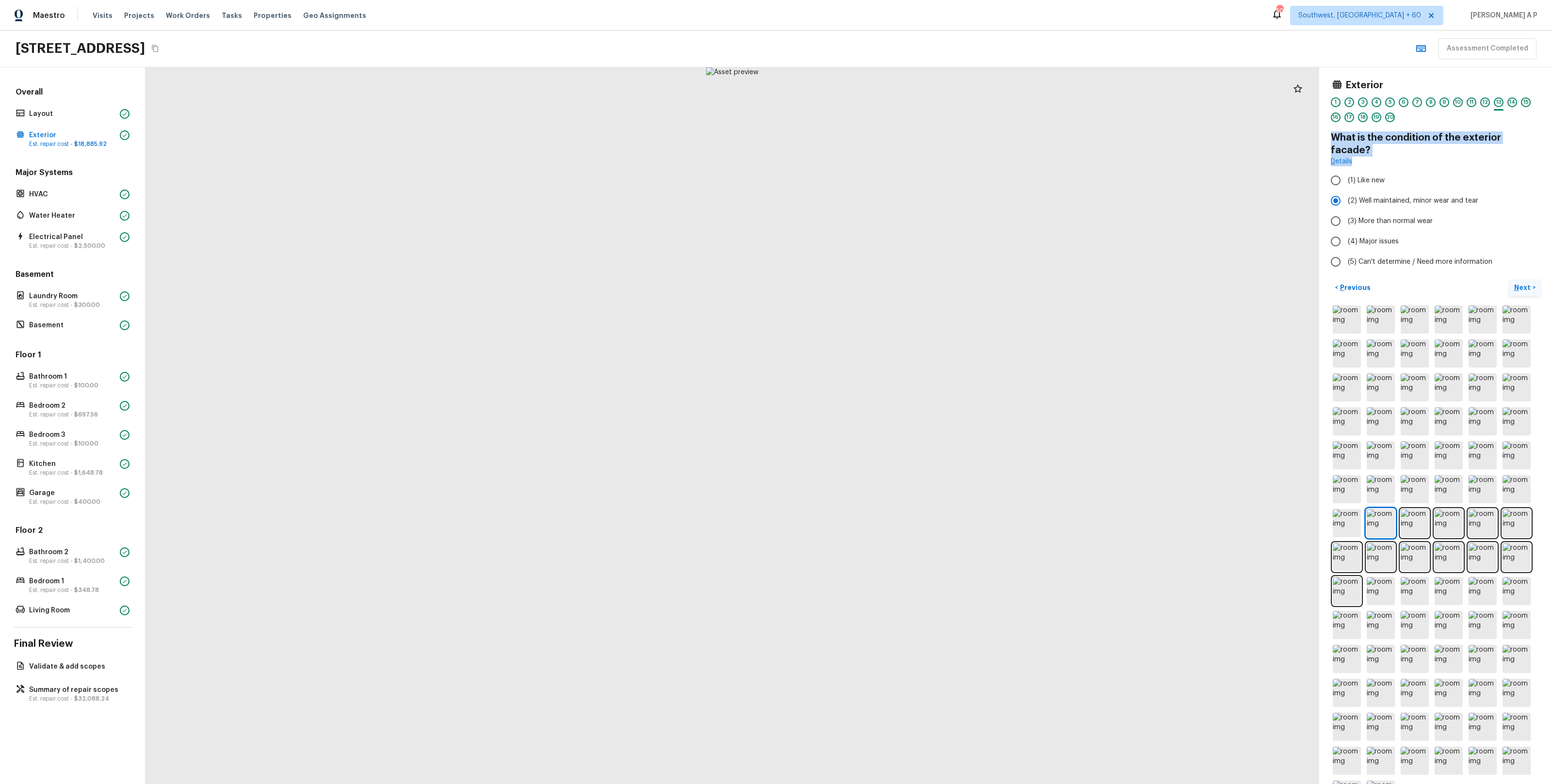
click at [1531, 283] on p "Next" at bounding box center [1523, 287] width 18 height 10
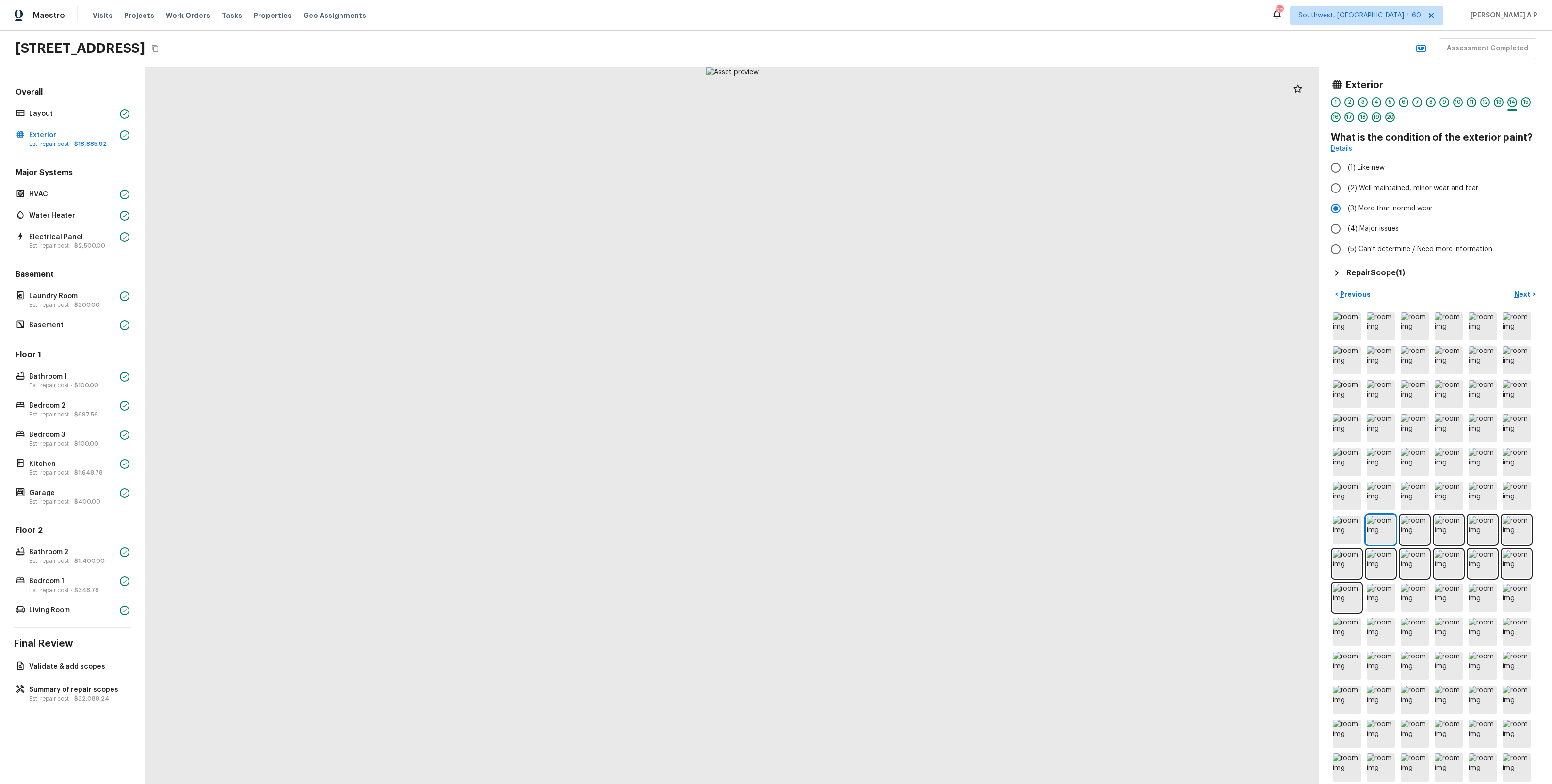
click at [1383, 274] on h5 "Repair Scope ( 1 )" at bounding box center [1375, 273] width 59 height 11
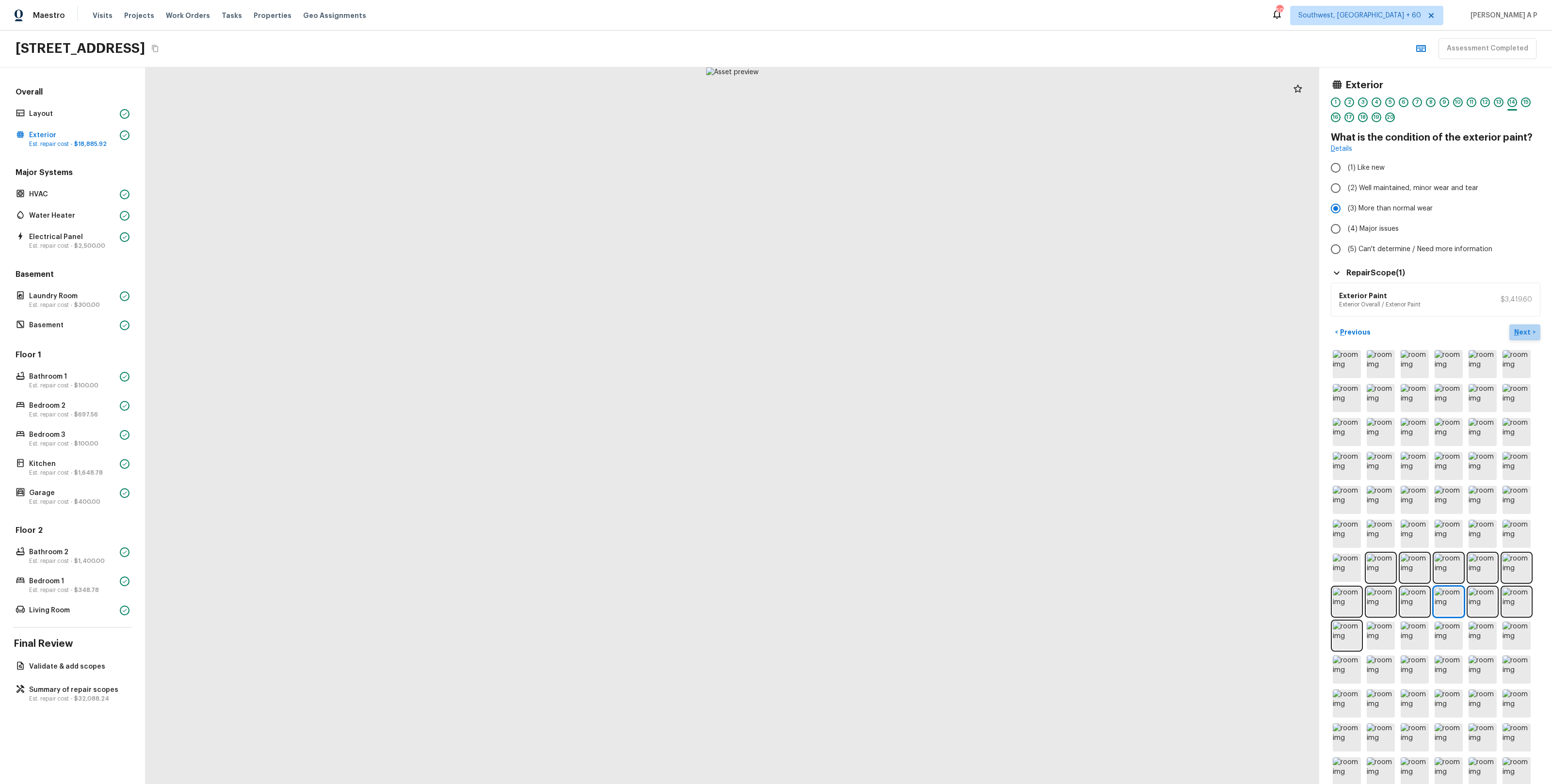
click at [1521, 335] on p "Next" at bounding box center [1523, 332] width 18 height 10
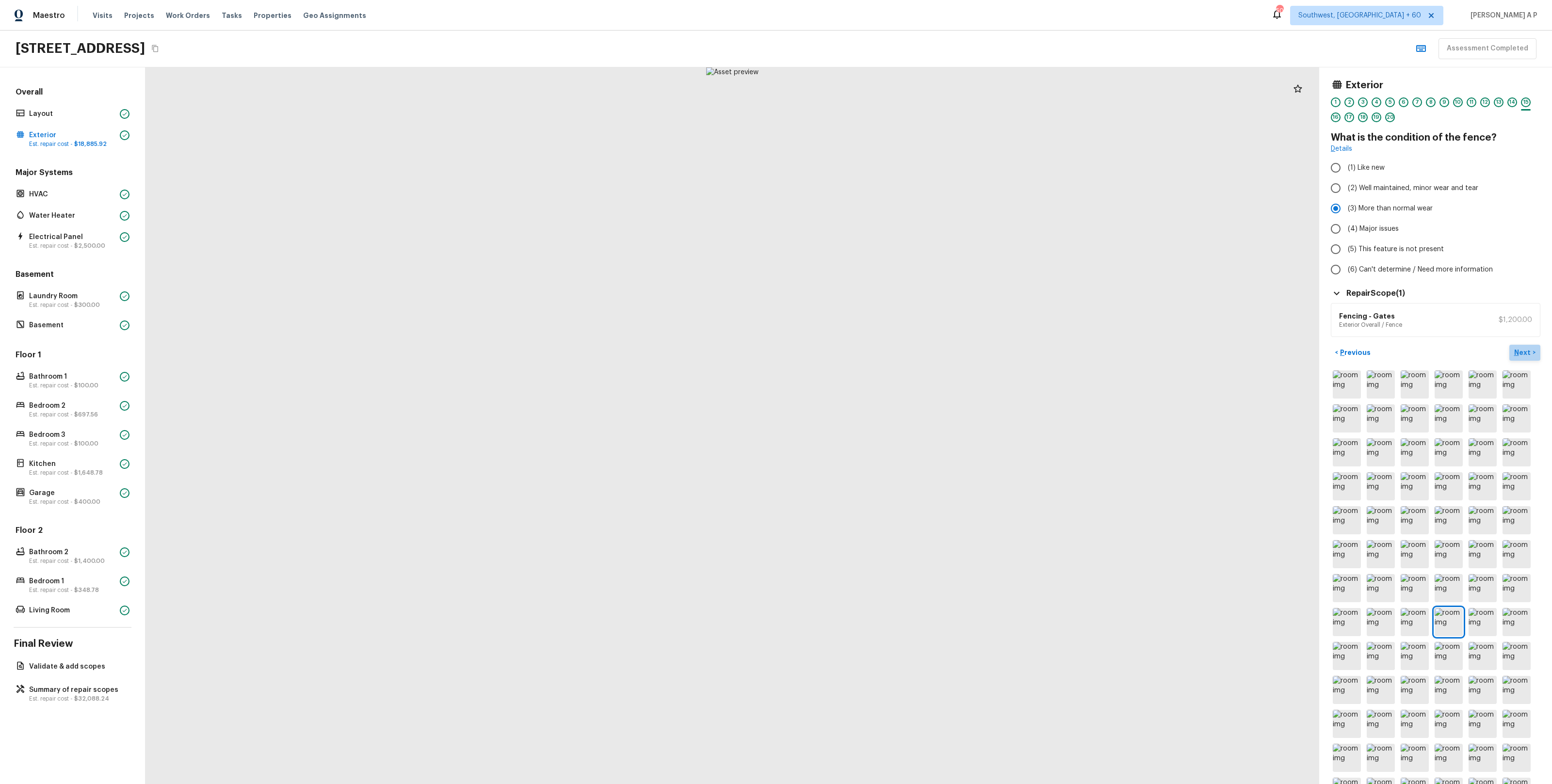
click at [1521, 352] on p "Next" at bounding box center [1523, 353] width 18 height 10
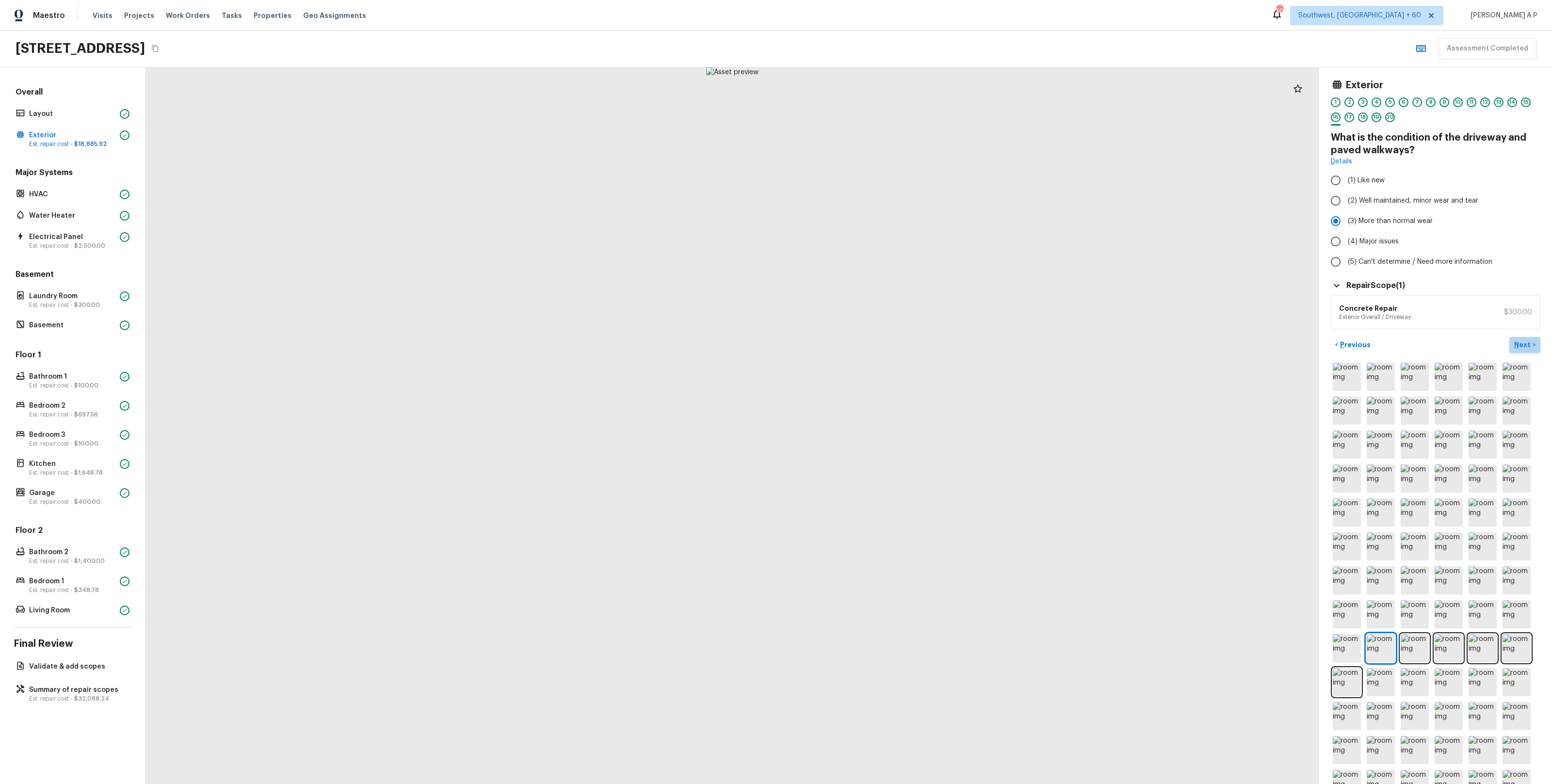
click at [1523, 350] on button "Next >" at bounding box center [1525, 344] width 31 height 16
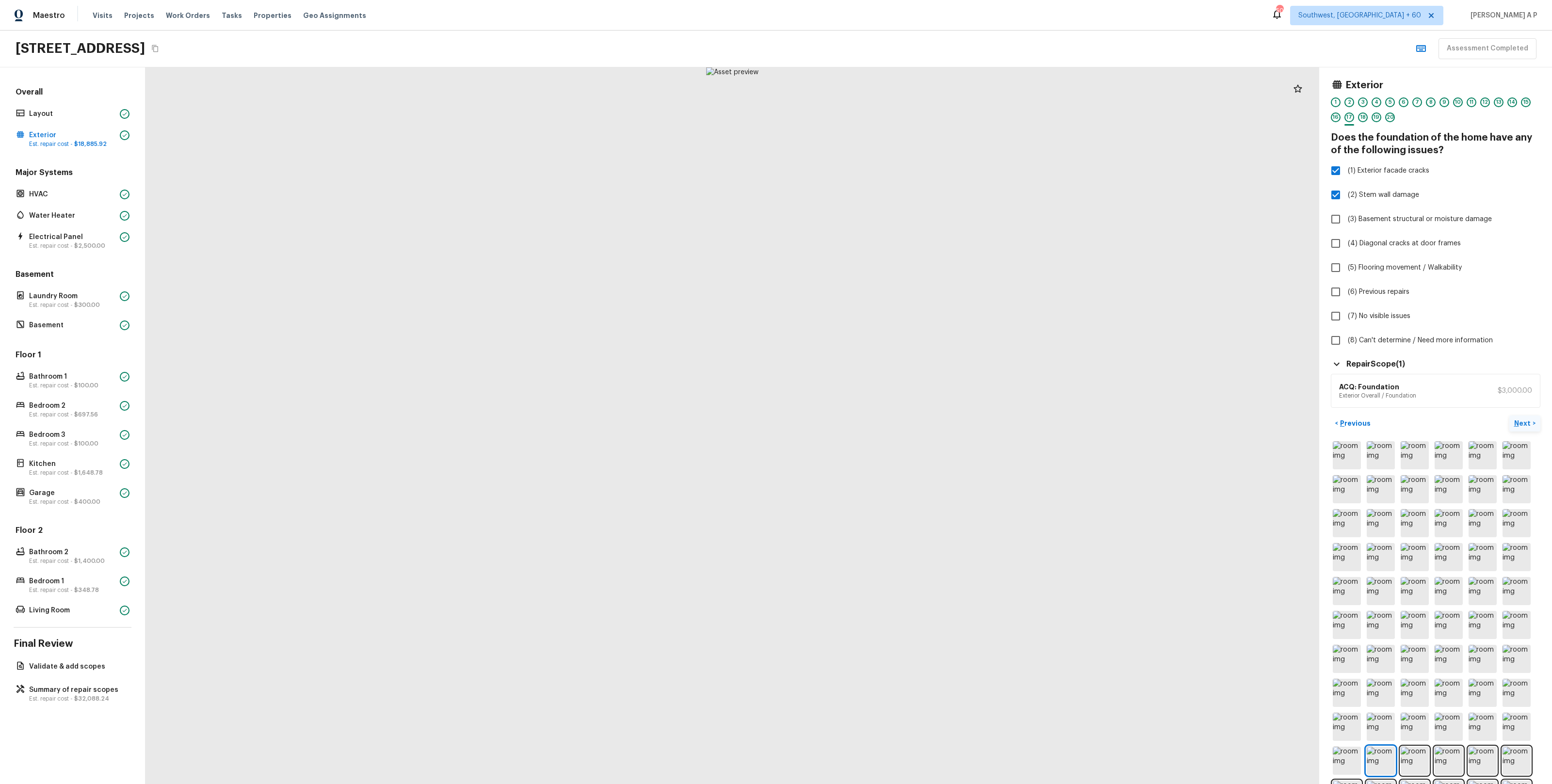
click at [1524, 422] on p "Next" at bounding box center [1523, 423] width 18 height 10
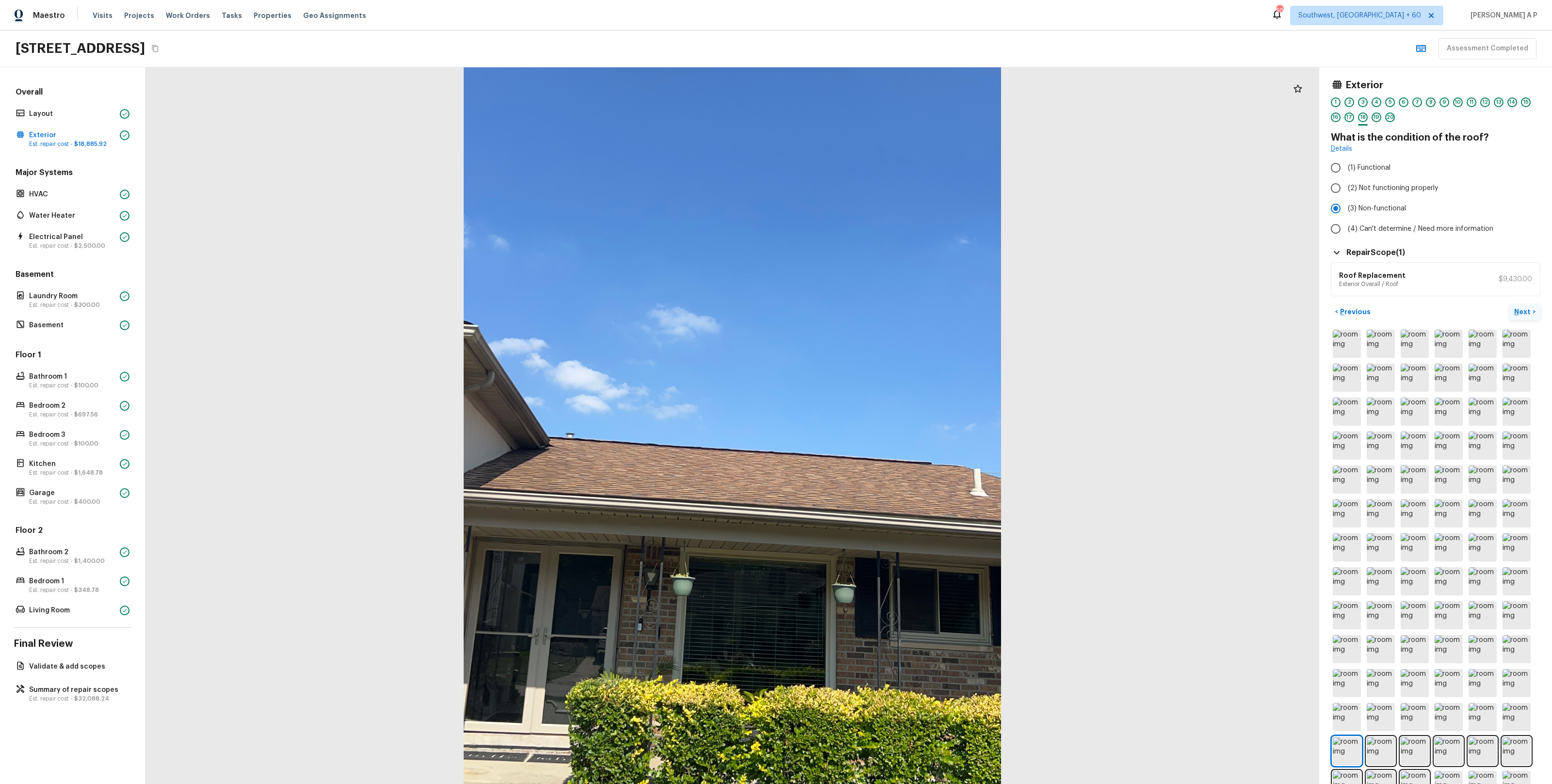
click at [1523, 316] on p "Next" at bounding box center [1523, 311] width 18 height 10
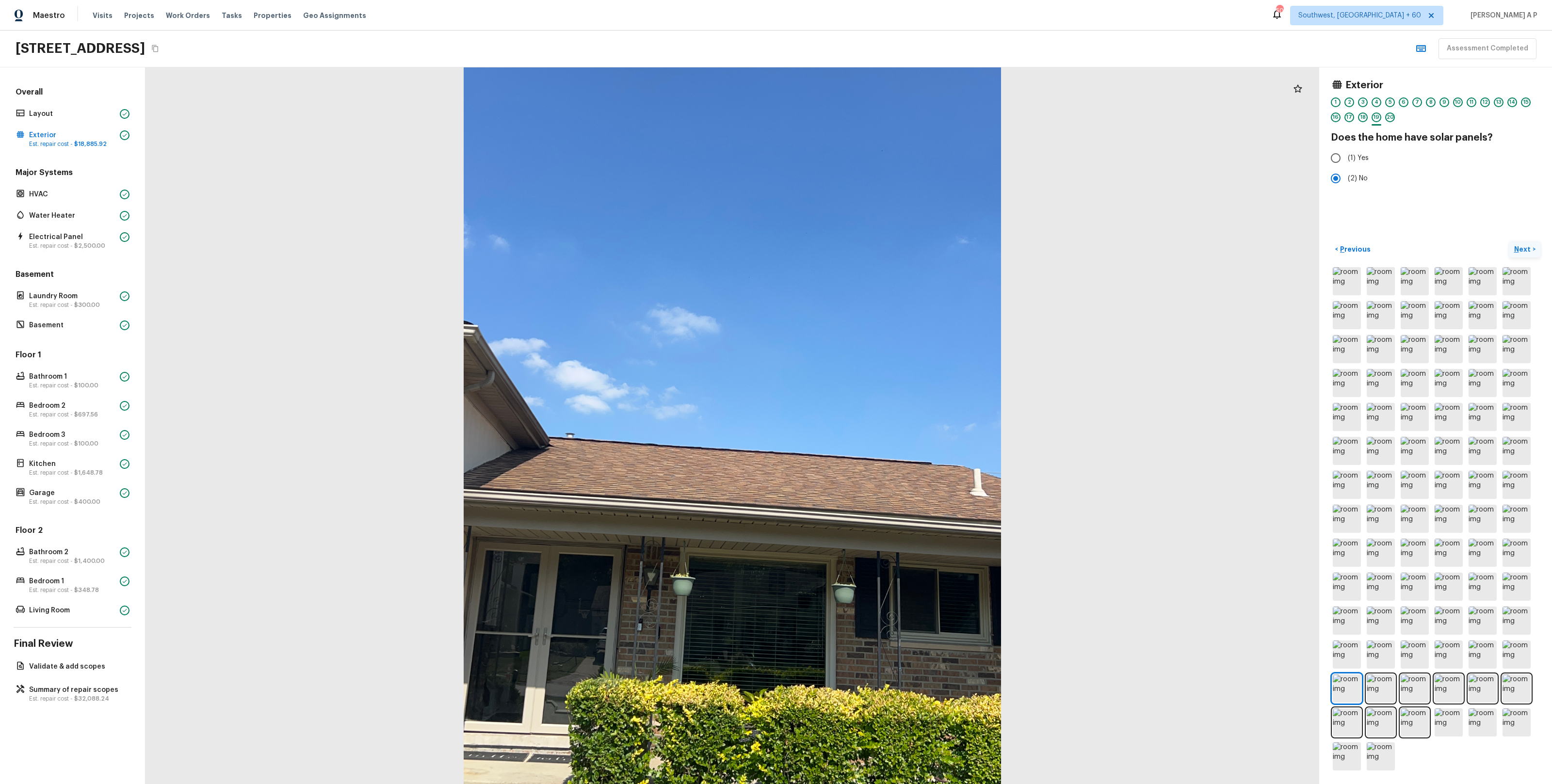
click at [1525, 254] on p "Next" at bounding box center [1523, 249] width 18 height 10
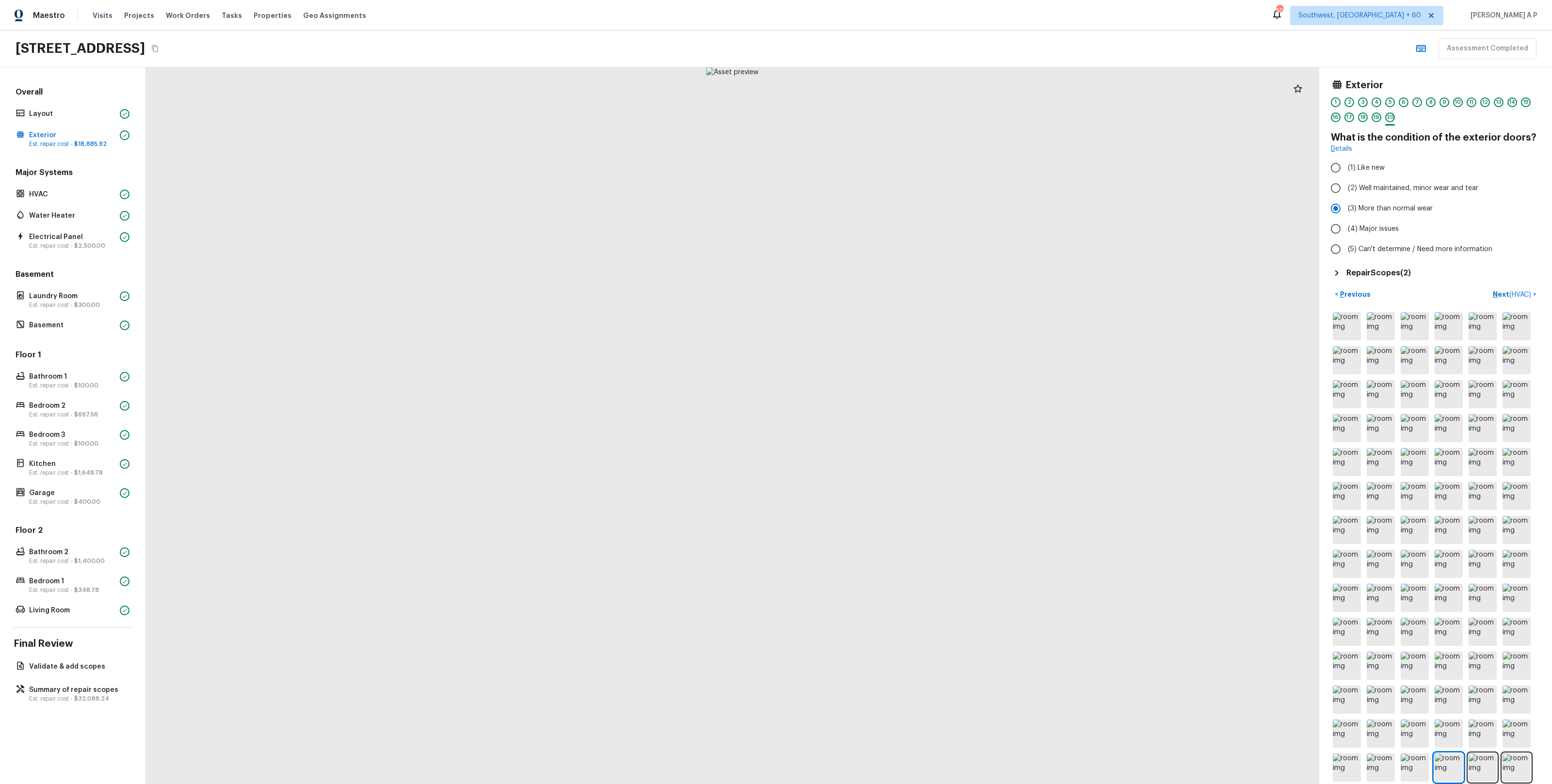
click at [1386, 276] on h5 "Repair Scopes ( 2 )" at bounding box center [1378, 273] width 64 height 11
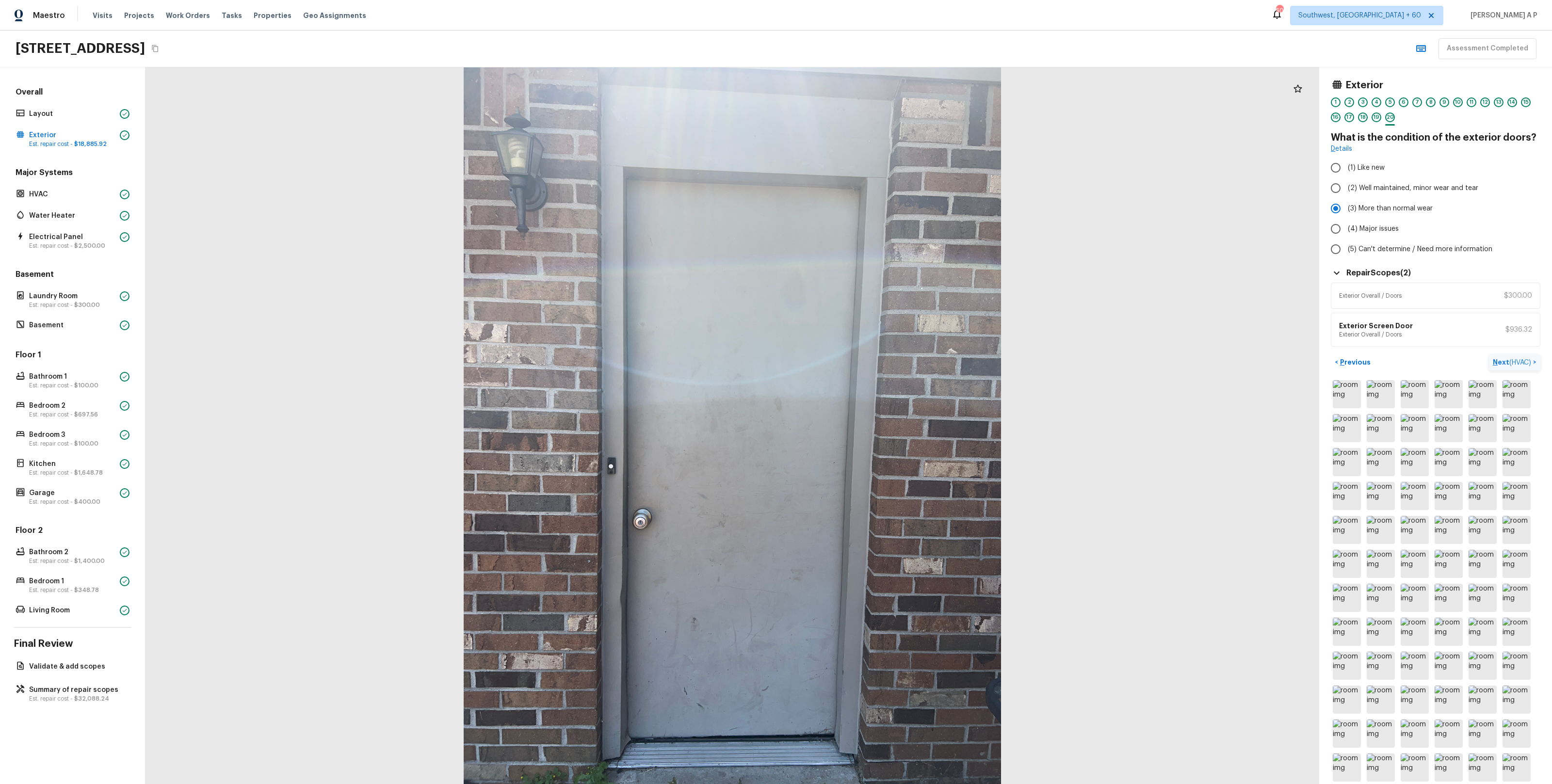
click at [1503, 358] on p "Next ( HVAC )" at bounding box center [1512, 362] width 40 height 10
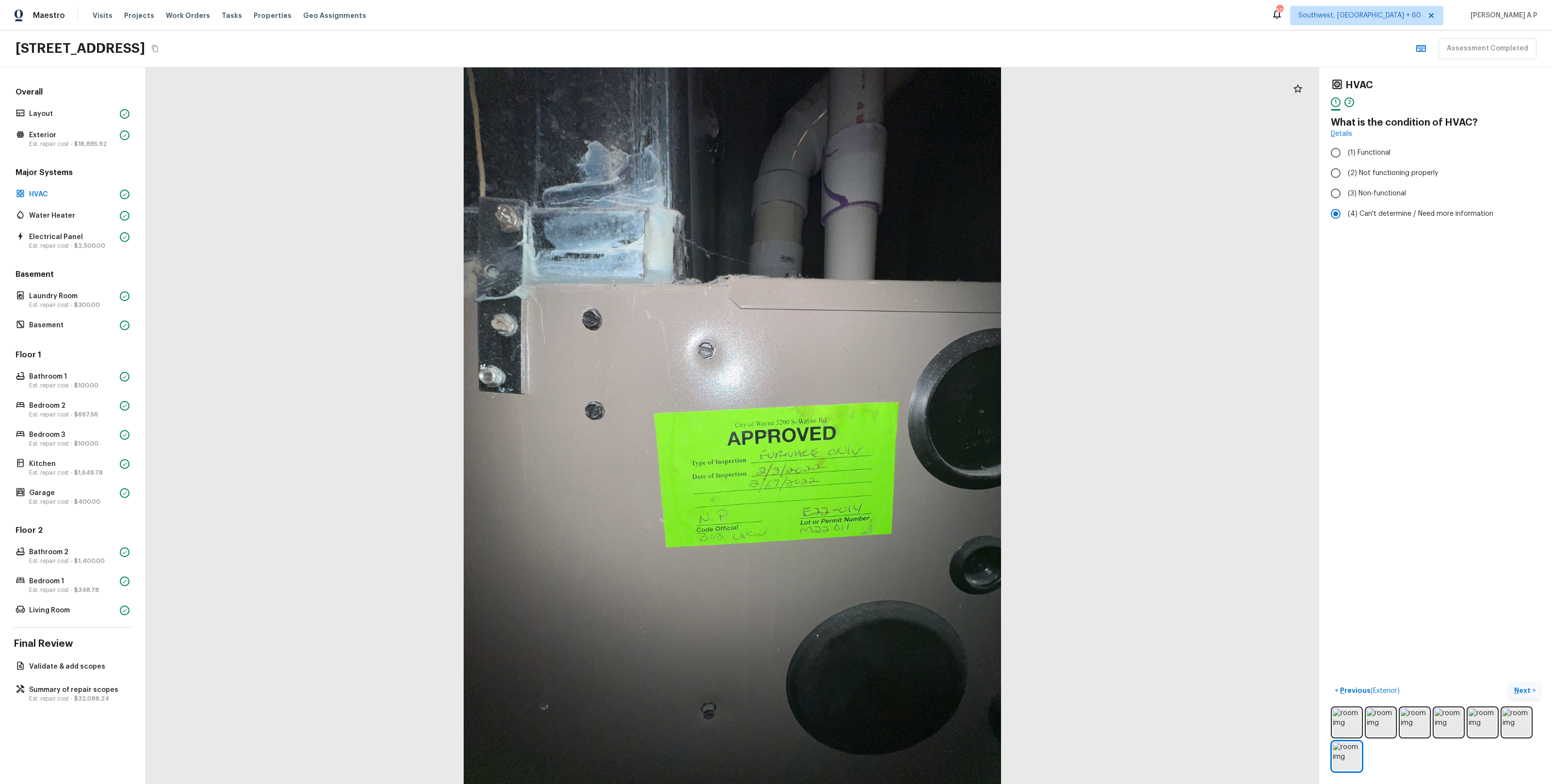
click at [1525, 692] on p "Next" at bounding box center [1523, 691] width 18 height 10
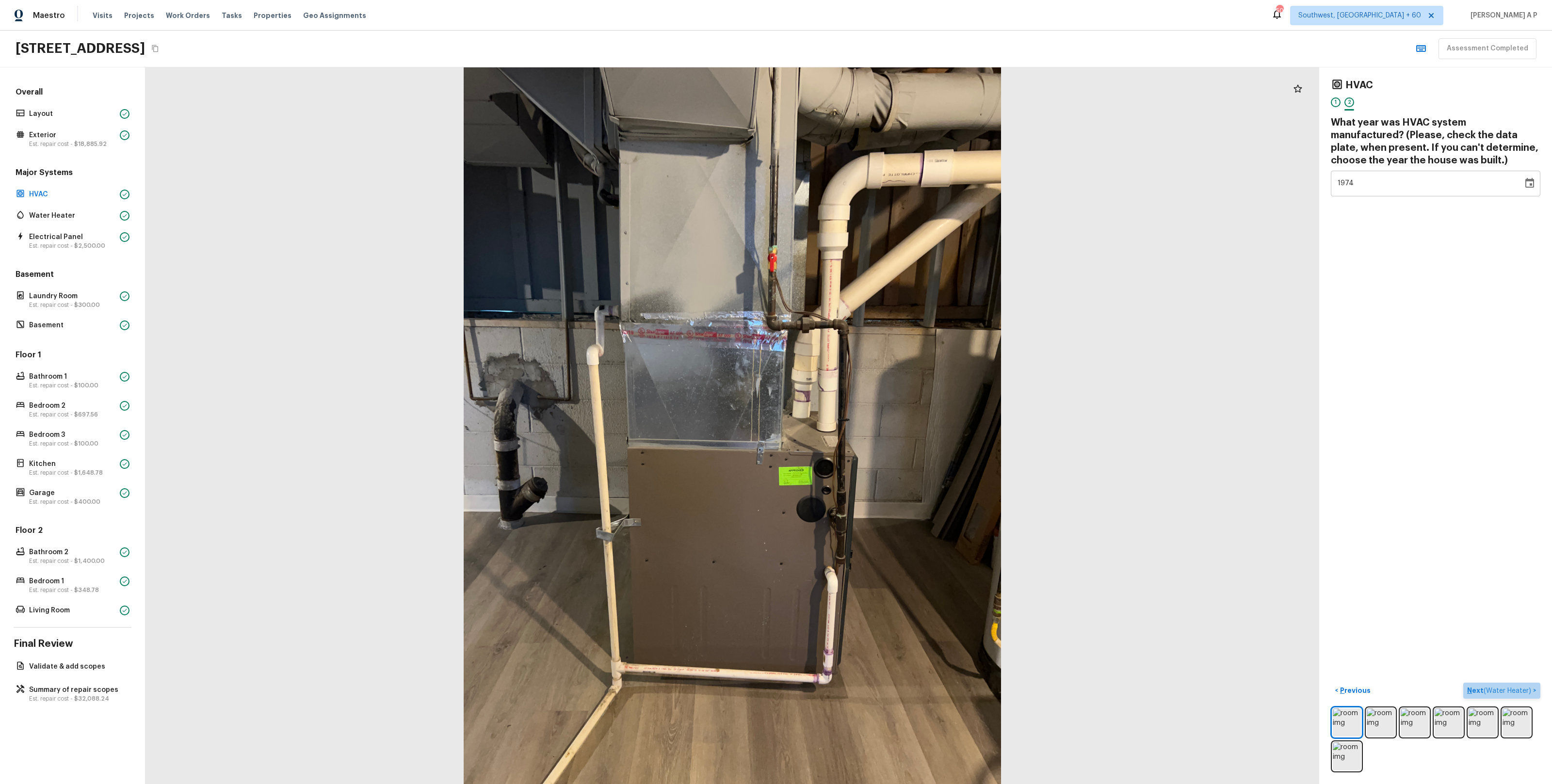
click at [1525, 692] on span "( Water Heater )" at bounding box center [1507, 691] width 48 height 7
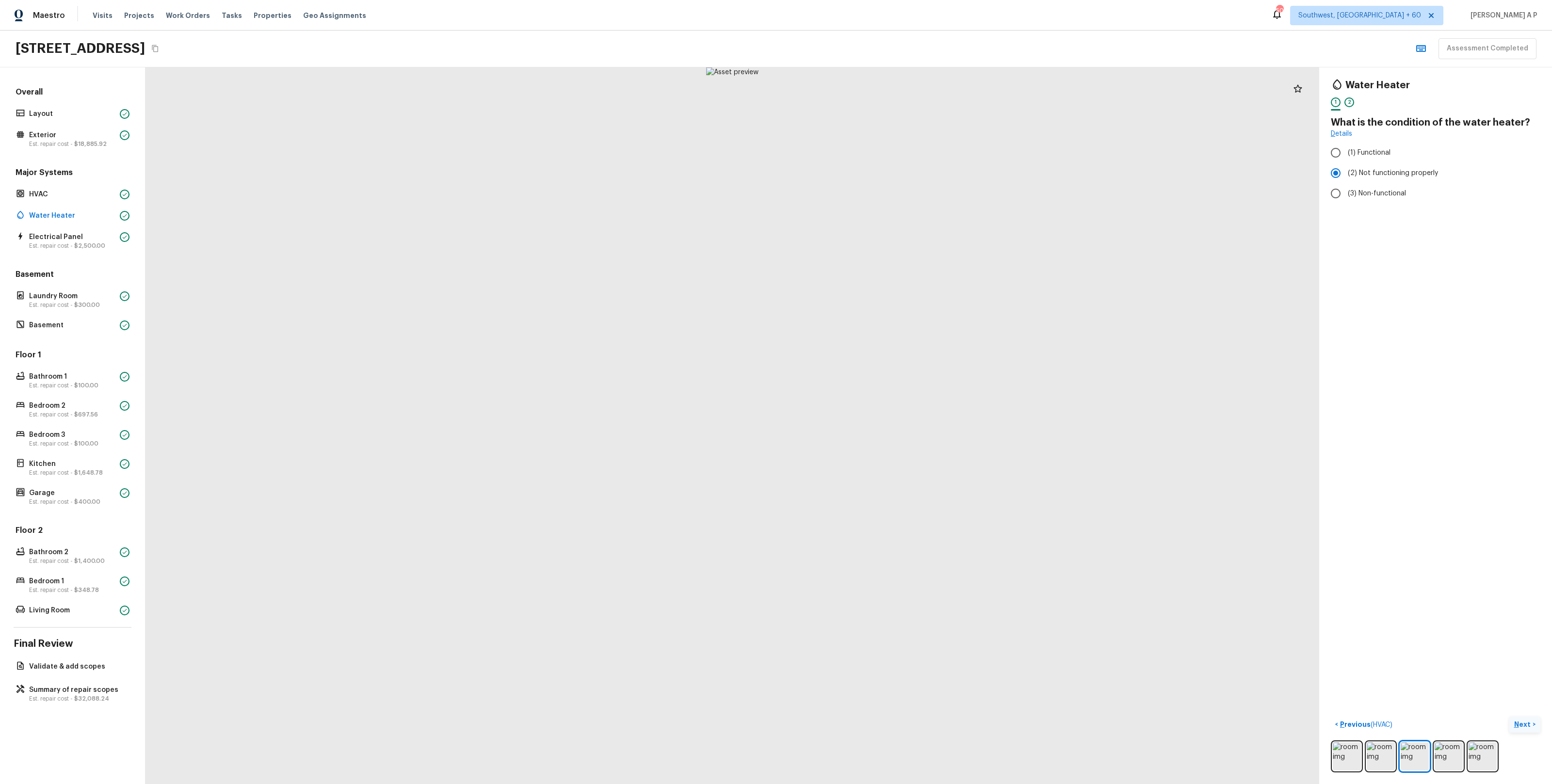
click at [1521, 725] on p "Next" at bounding box center [1523, 725] width 18 height 10
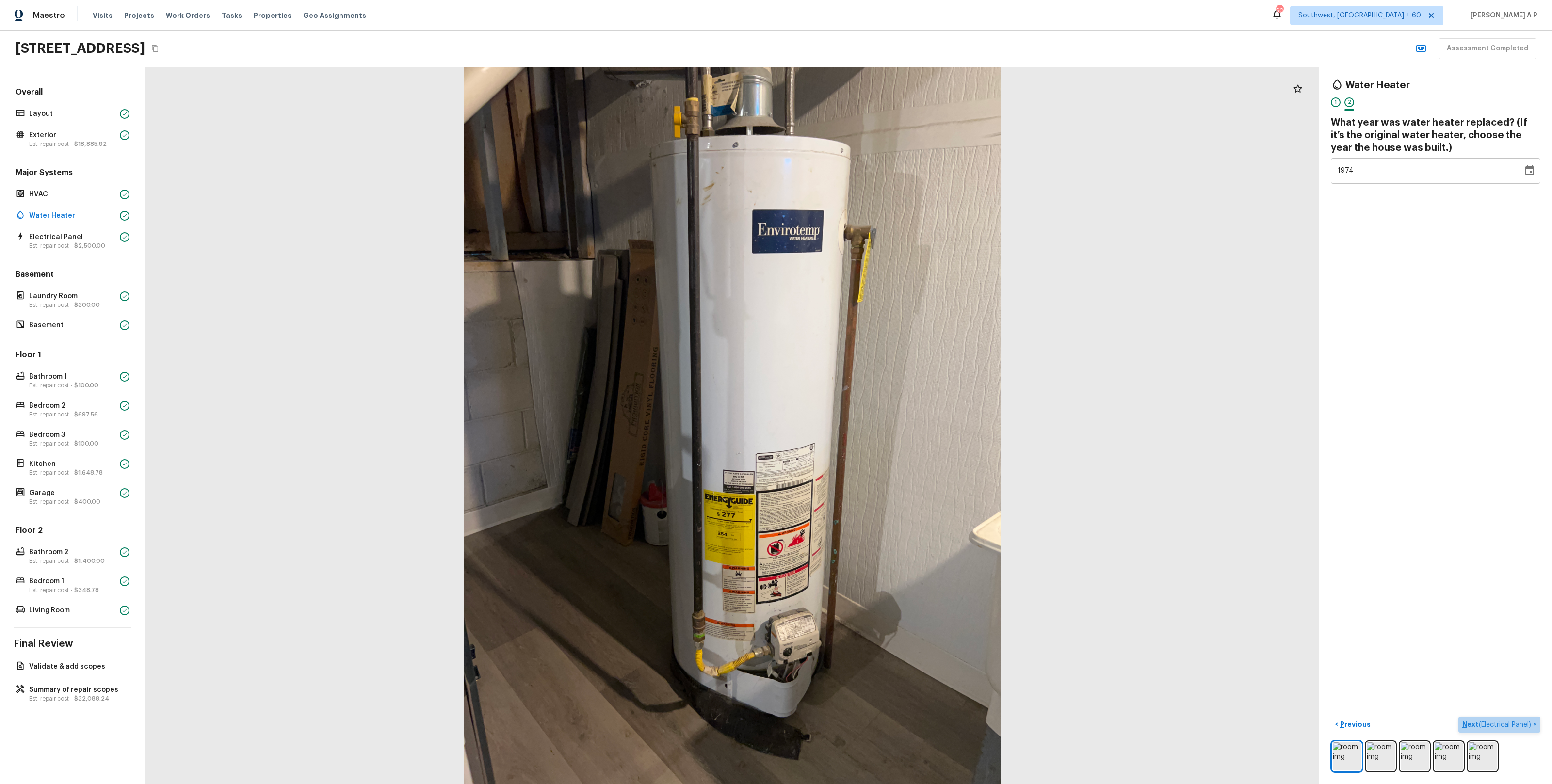
click at [1521, 725] on span "( Electrical Panel )" at bounding box center [1504, 725] width 52 height 7
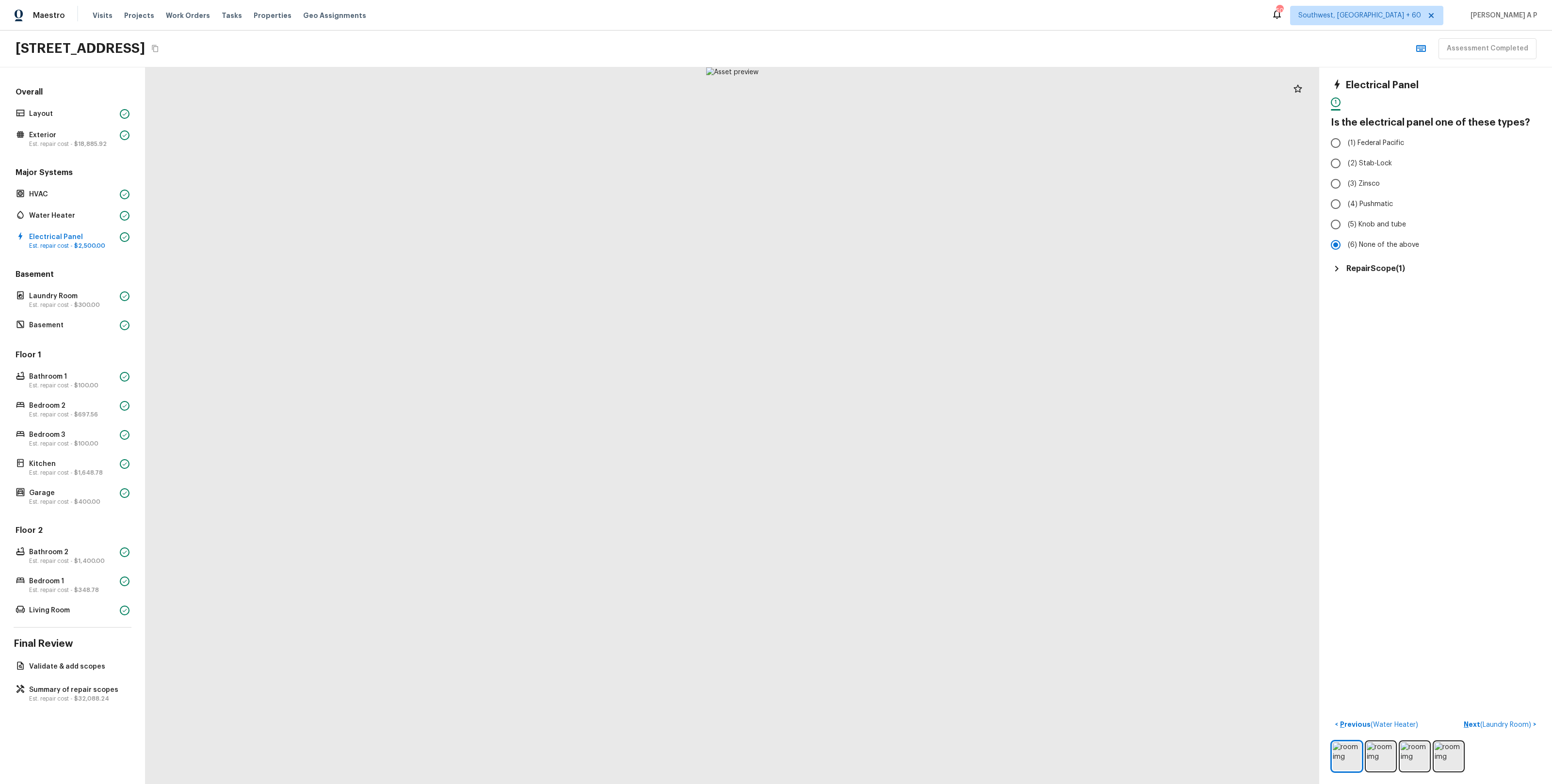
click at [1376, 266] on h5 "Repair Scope ( 1 )" at bounding box center [1375, 268] width 59 height 11
click at [1376, 268] on h5 "Repair Scope ( 1 )" at bounding box center [1375, 268] width 59 height 11
click at [1513, 726] on span "( Laundry Room )" at bounding box center [1506, 725] width 51 height 7
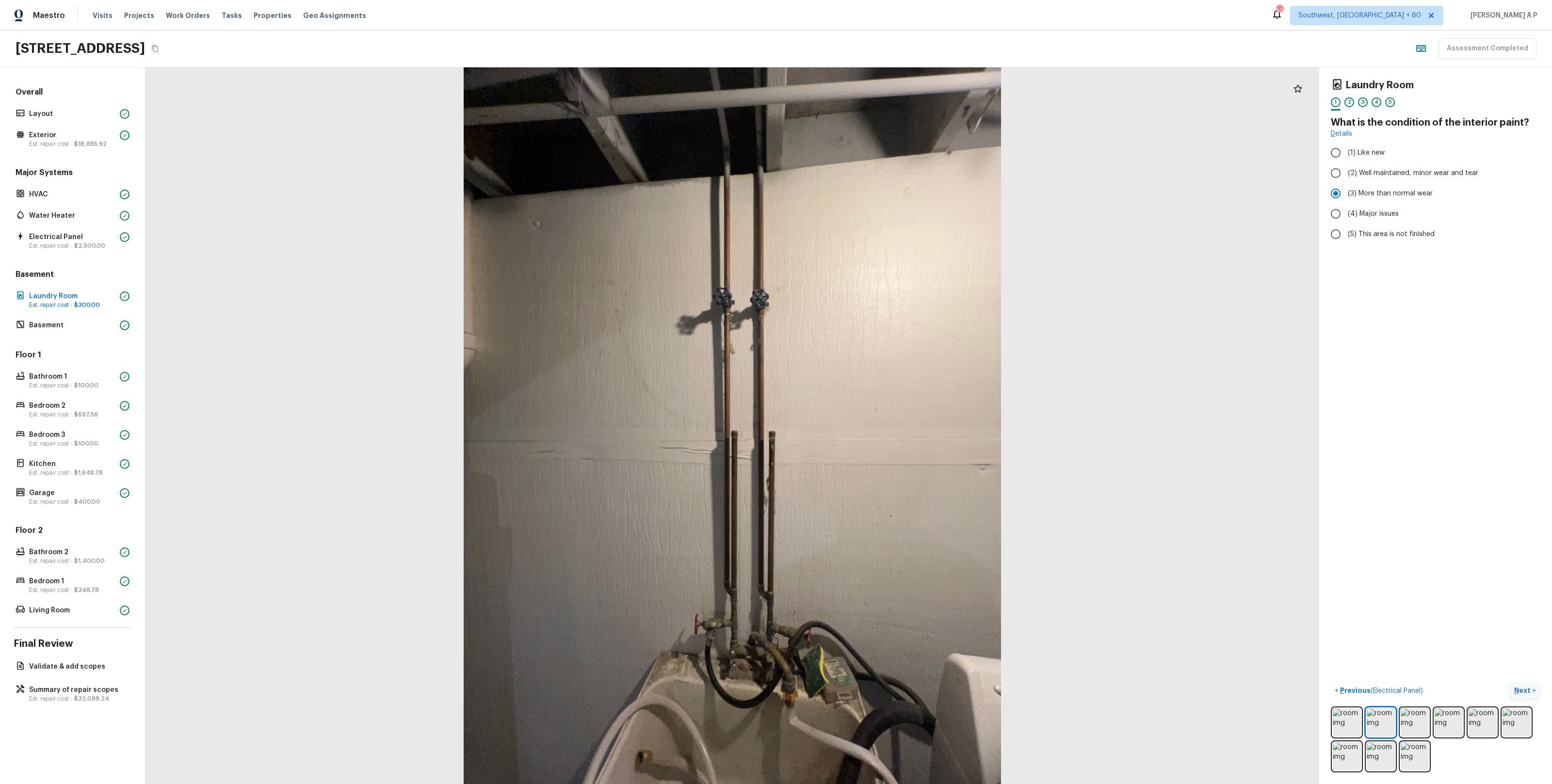
click at [1522, 691] on p "Next" at bounding box center [1523, 691] width 18 height 10
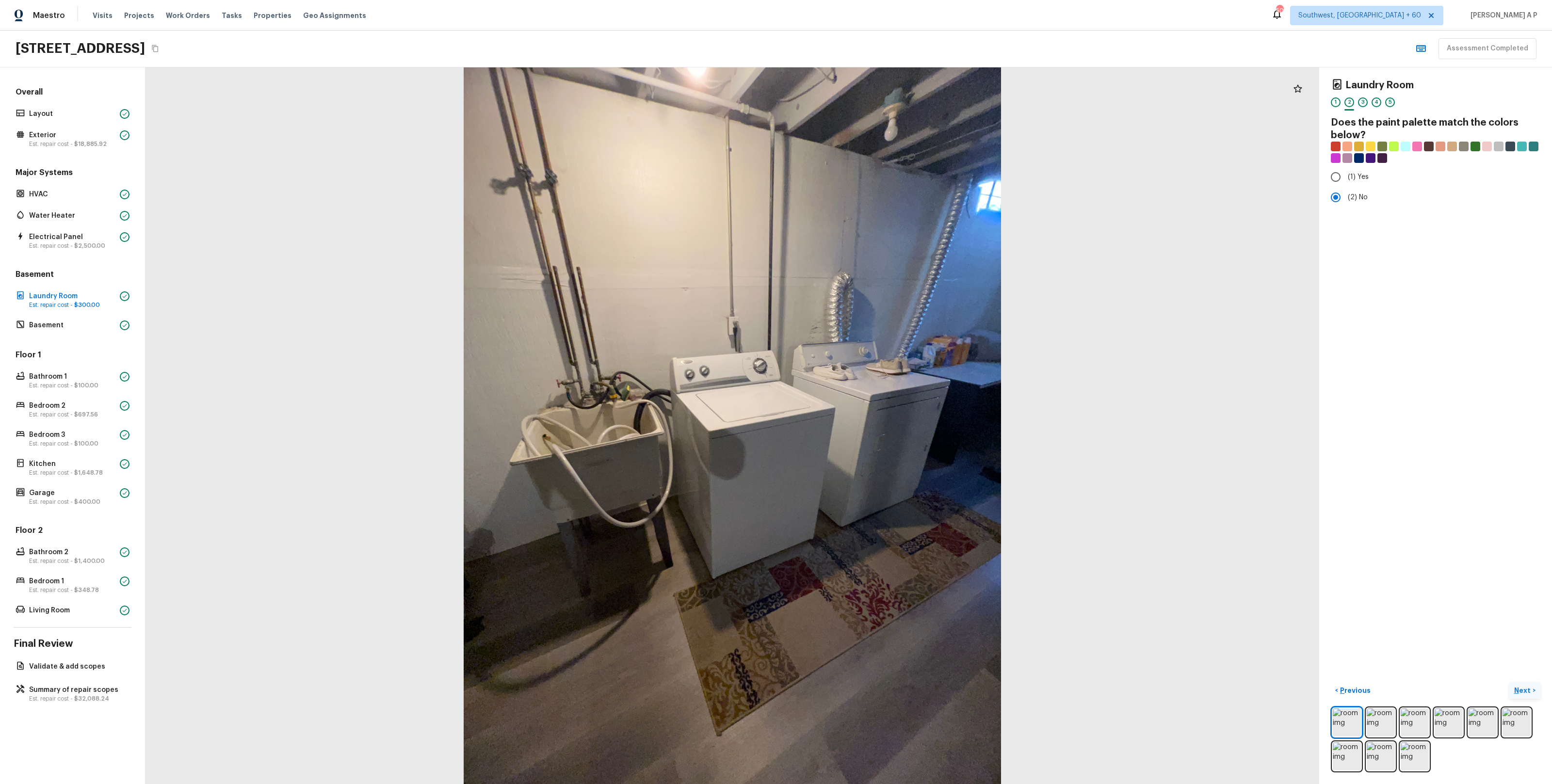
click at [1522, 691] on p "Next" at bounding box center [1523, 691] width 18 height 10
click at [1522, 691] on span "( Basement )" at bounding box center [1512, 691] width 37 height 7
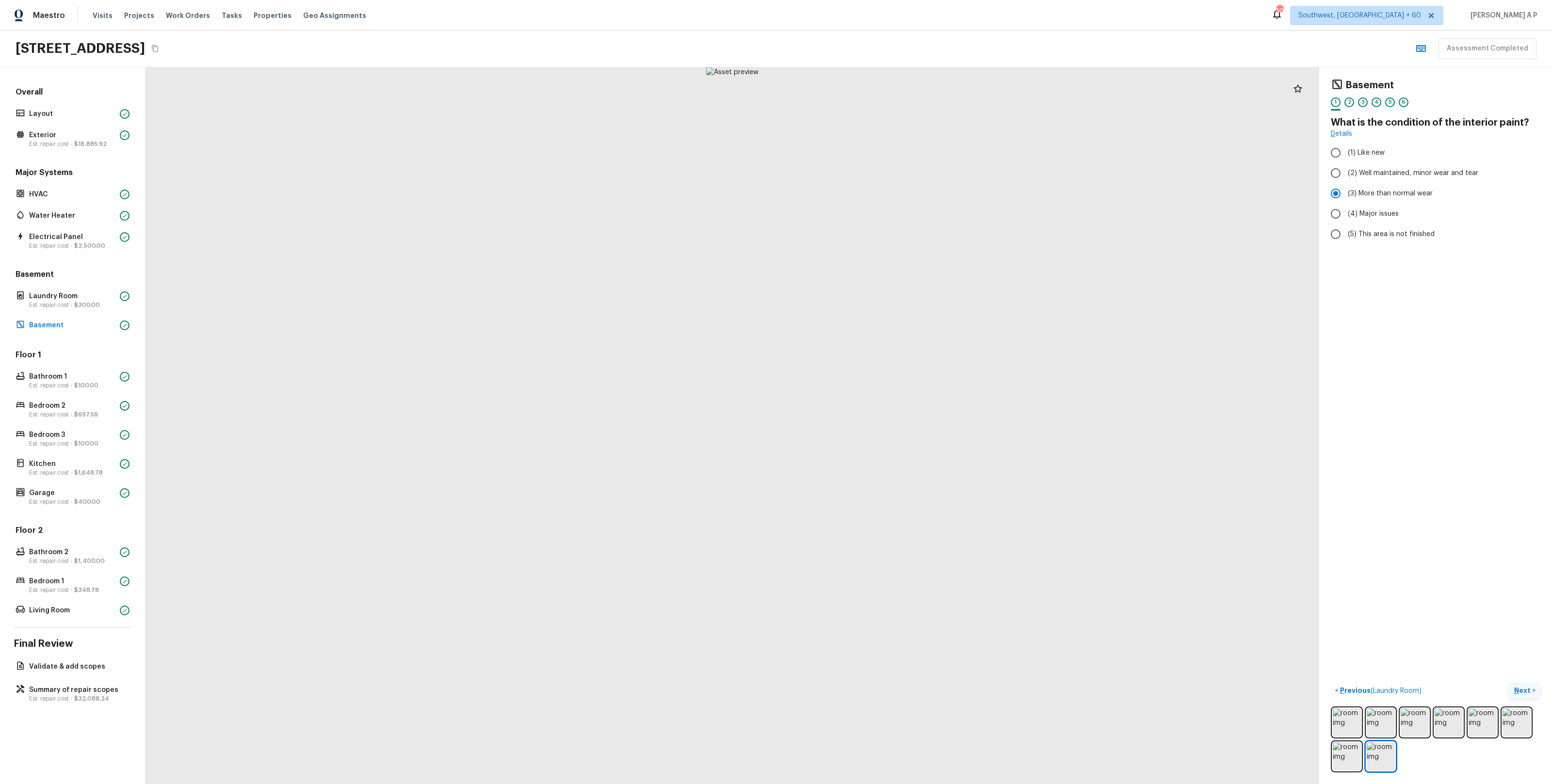
click at [1516, 689] on p "Next" at bounding box center [1523, 691] width 18 height 10
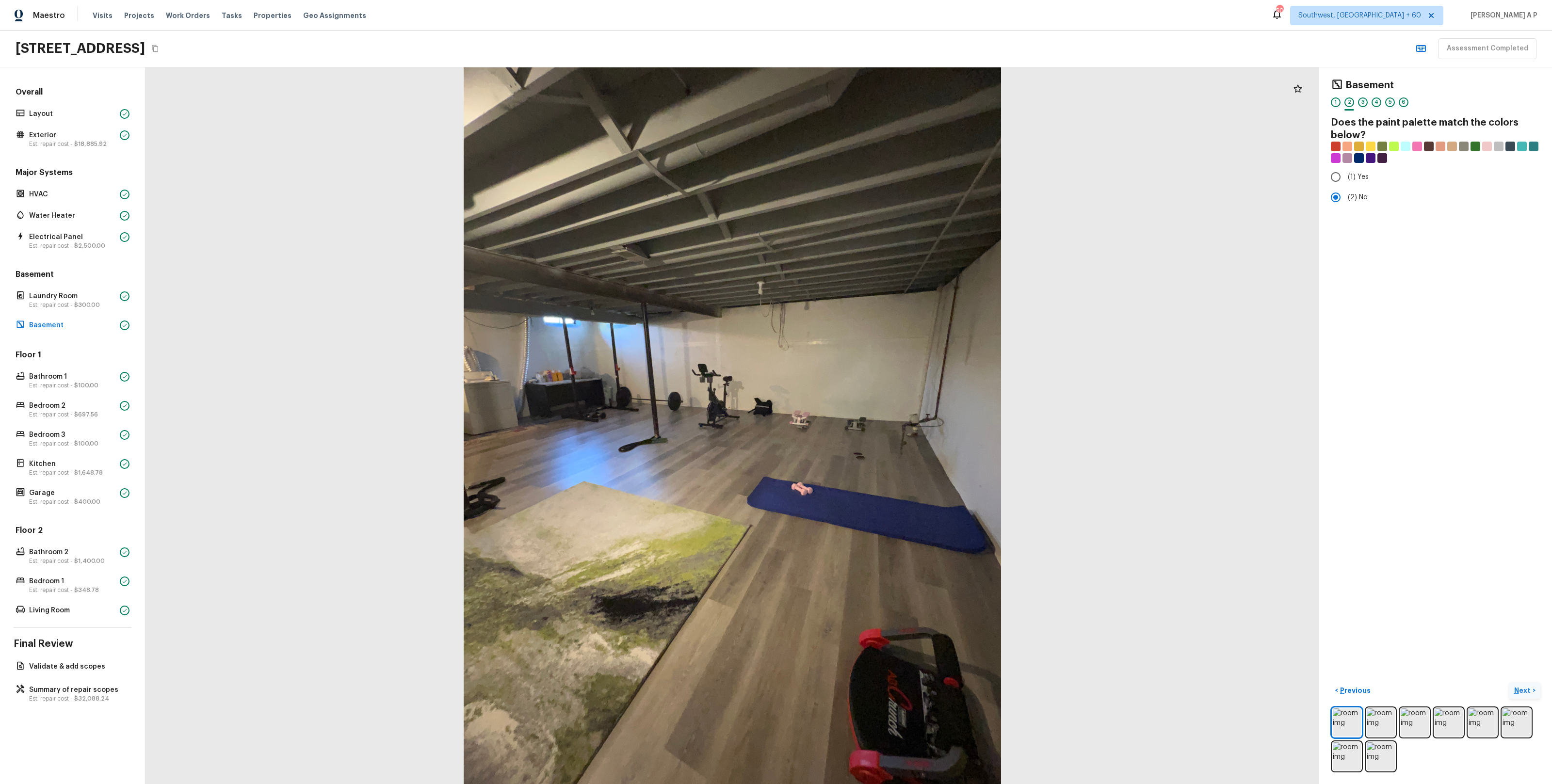
click at [1516, 689] on p "Next" at bounding box center [1523, 691] width 18 height 10
click at [1516, 689] on span "( Bathroom 1 )" at bounding box center [1509, 691] width 42 height 7
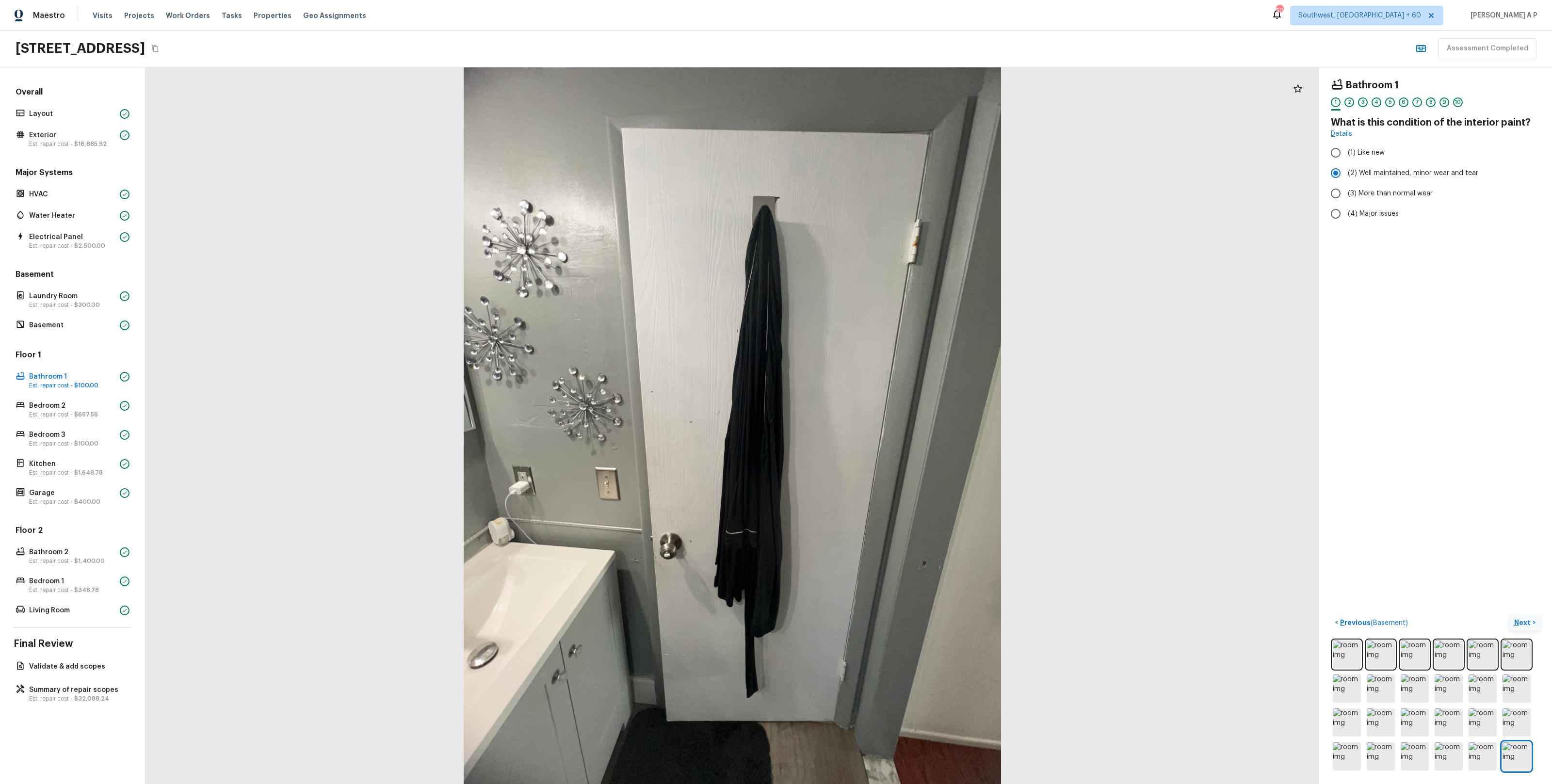
click at [1525, 622] on p "Next" at bounding box center [1523, 623] width 18 height 10
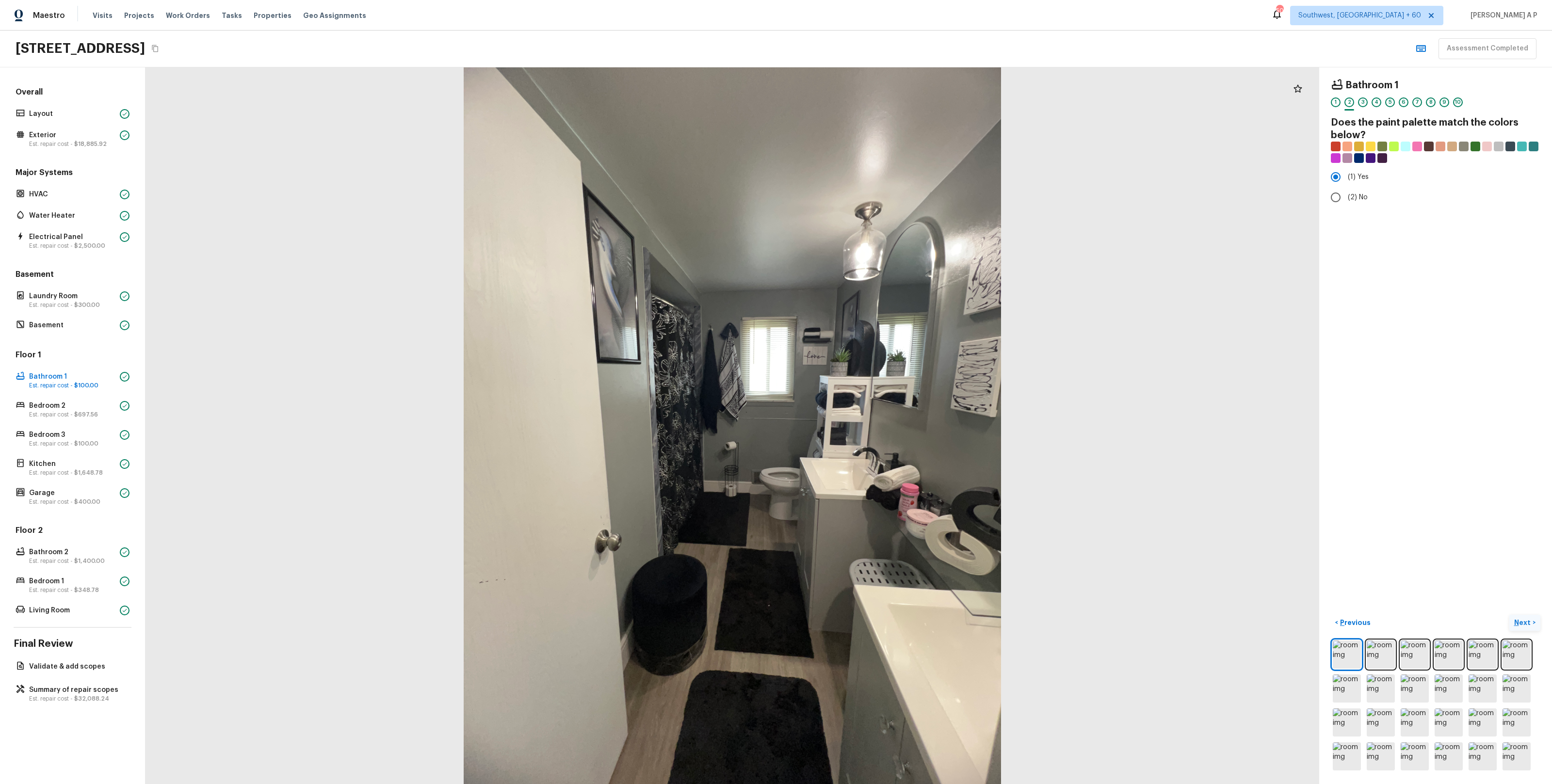
click at [1525, 622] on p "Next" at bounding box center [1523, 623] width 18 height 10
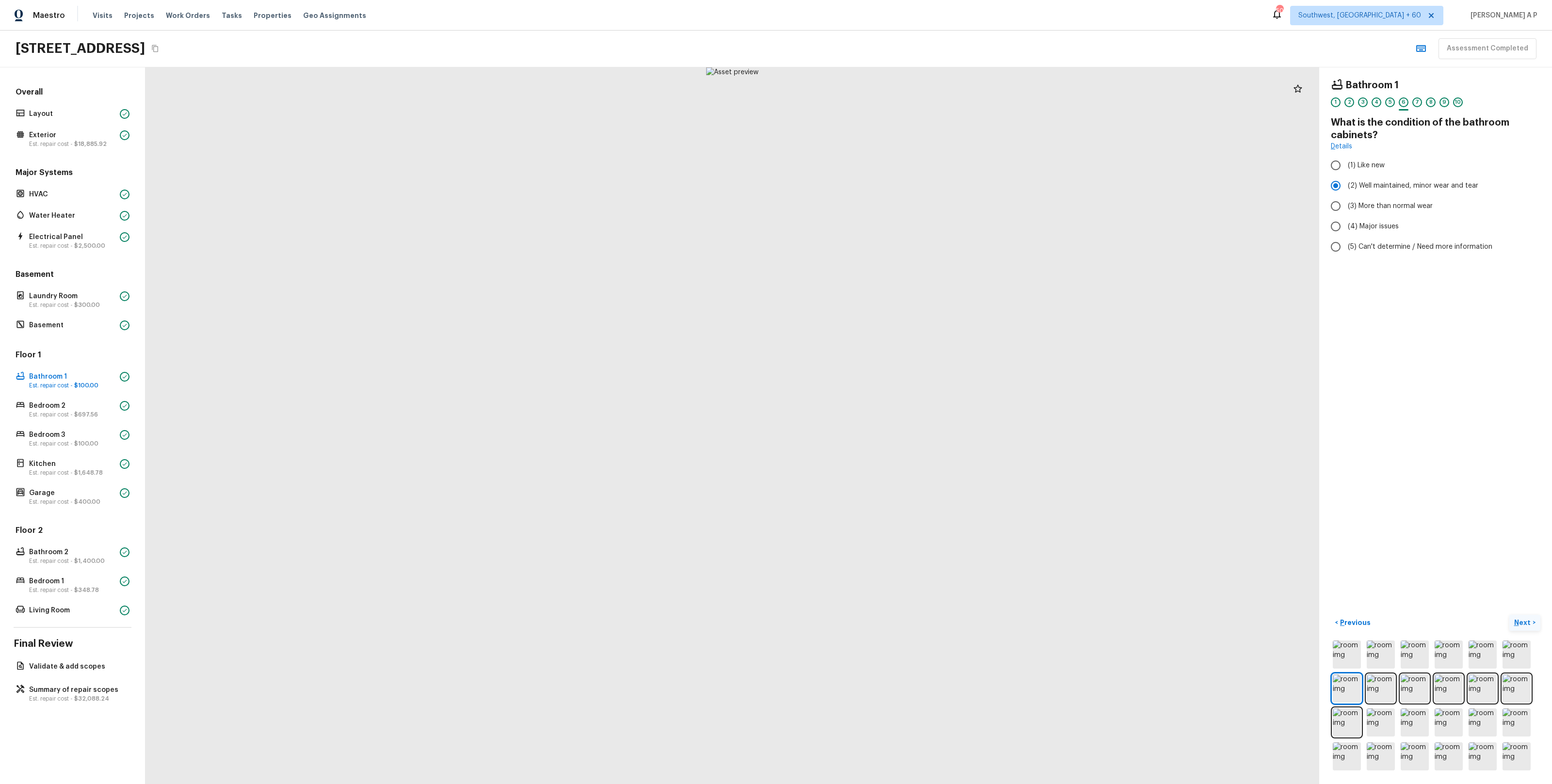
click at [1525, 622] on p "Next" at bounding box center [1523, 623] width 18 height 10
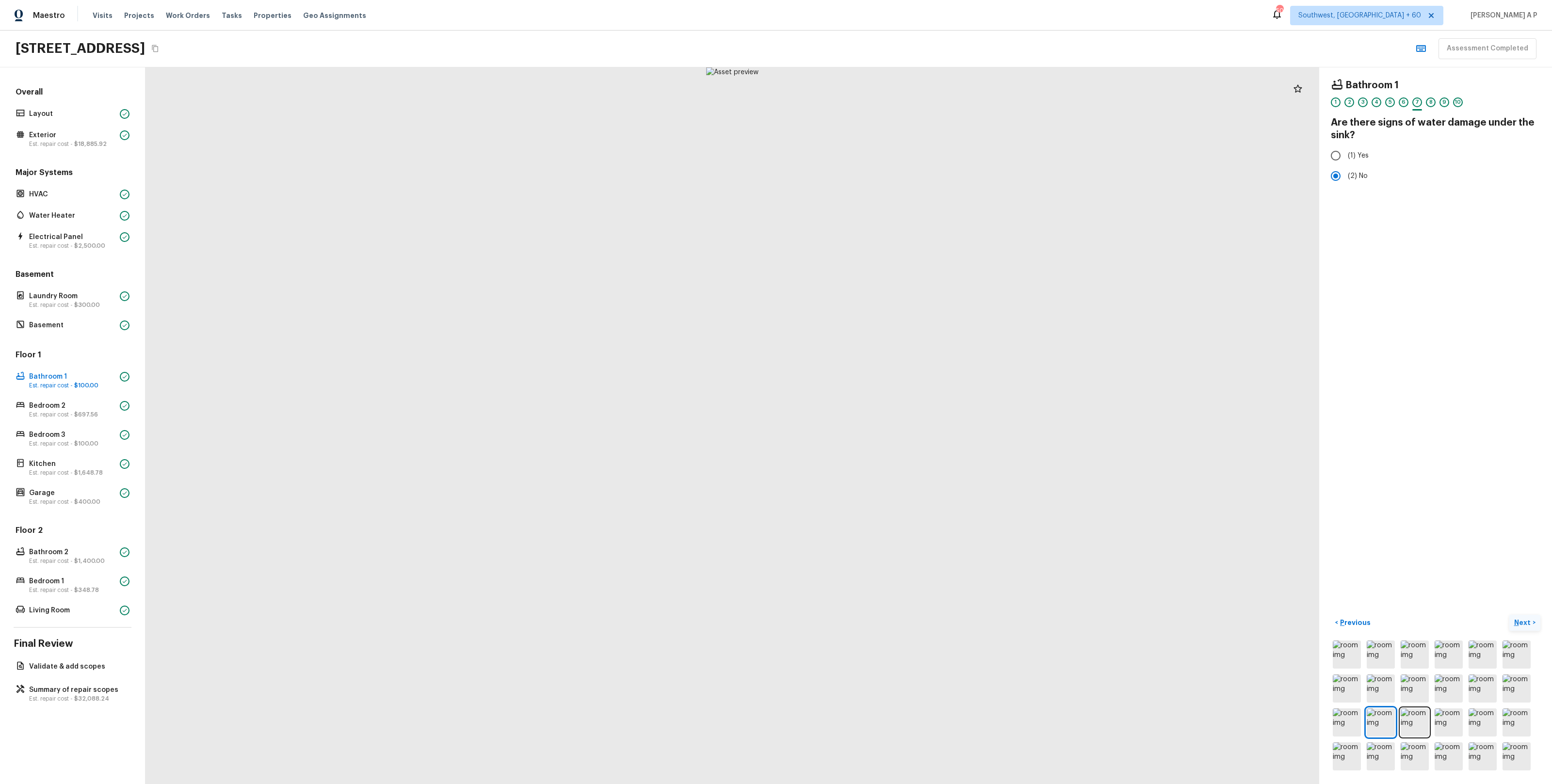
click at [1525, 622] on p "Next" at bounding box center [1523, 623] width 18 height 10
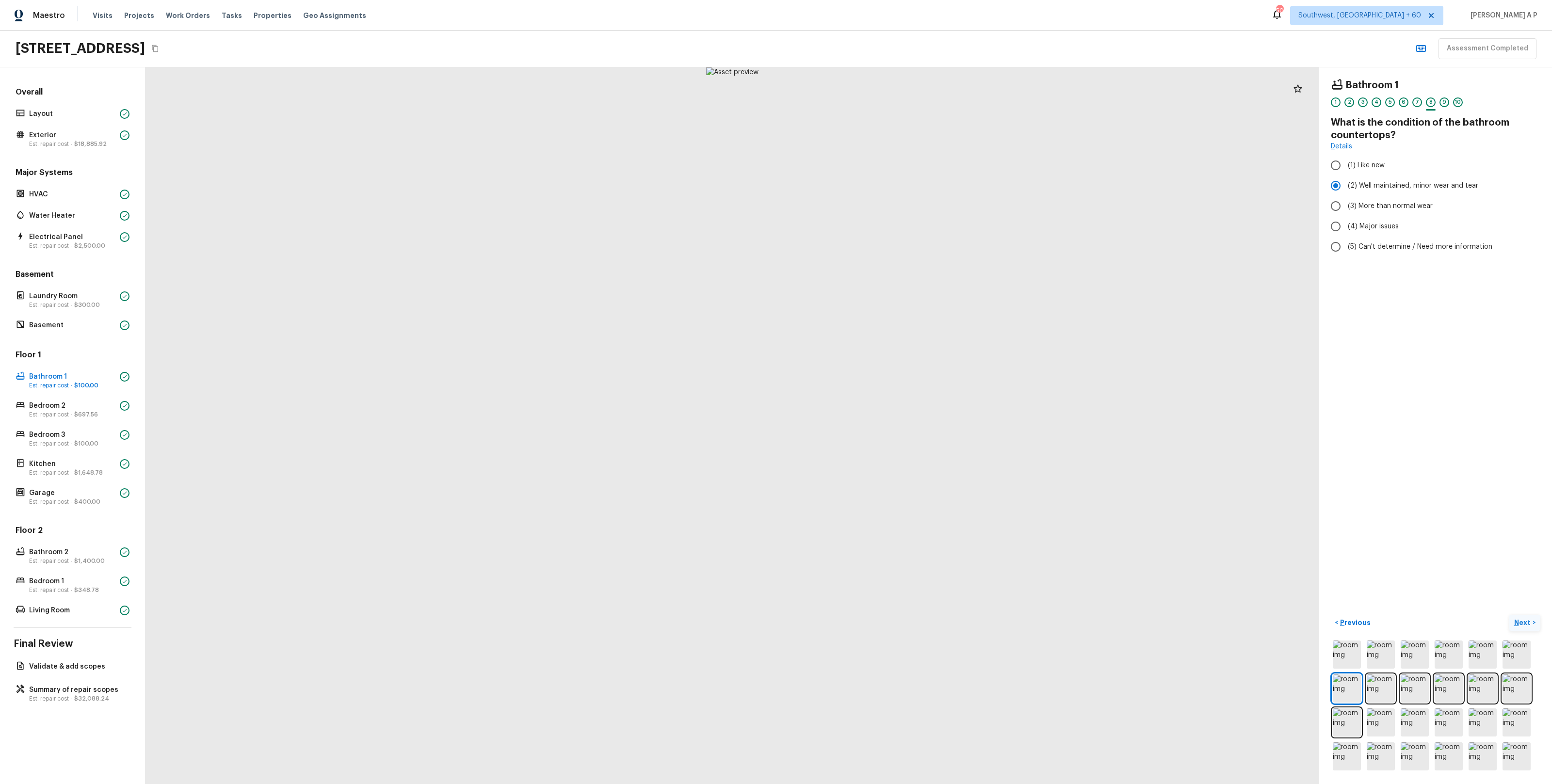
click at [1525, 622] on p "Next" at bounding box center [1523, 623] width 18 height 10
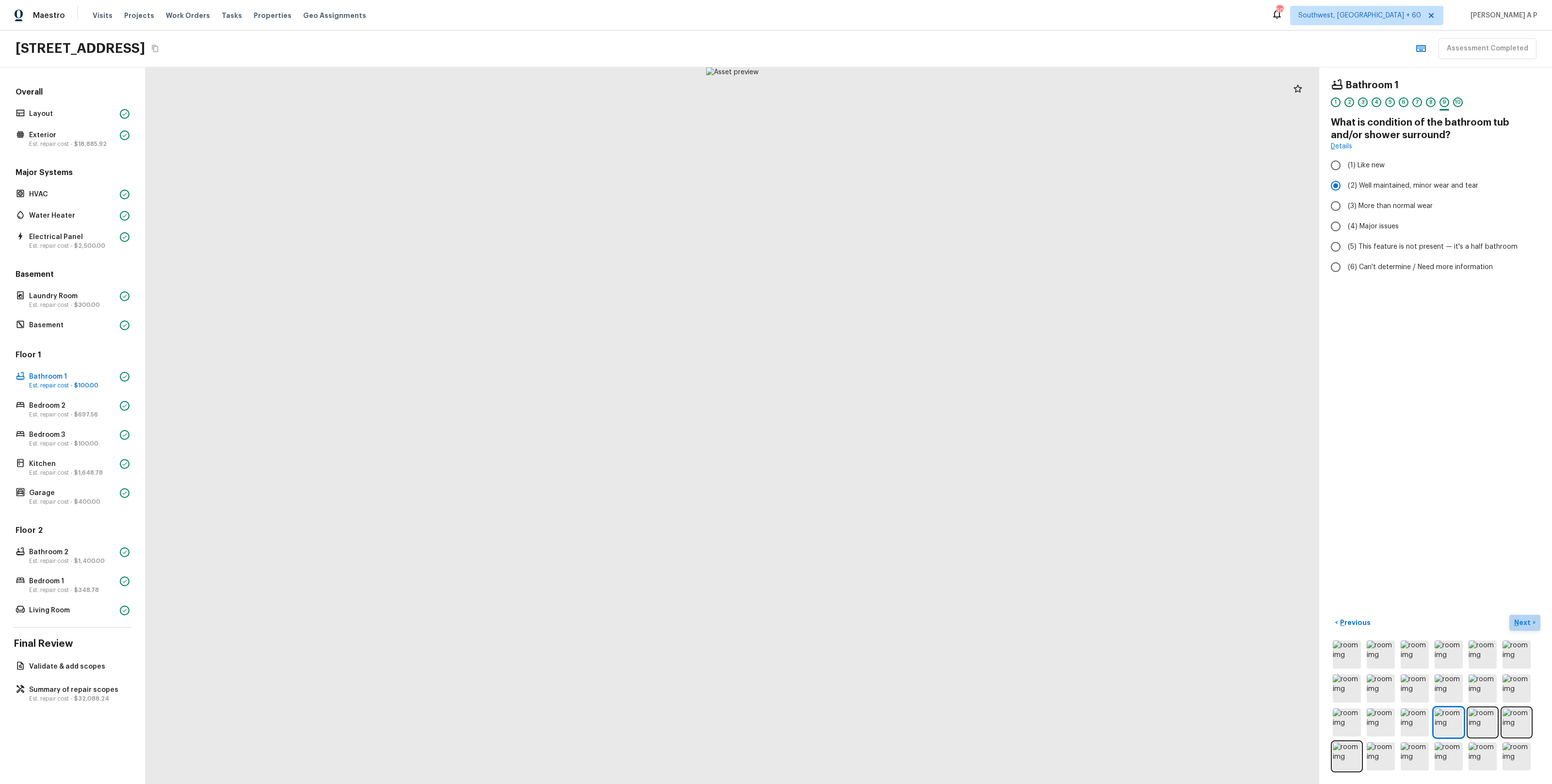
click at [1525, 622] on p "Next" at bounding box center [1523, 623] width 18 height 10
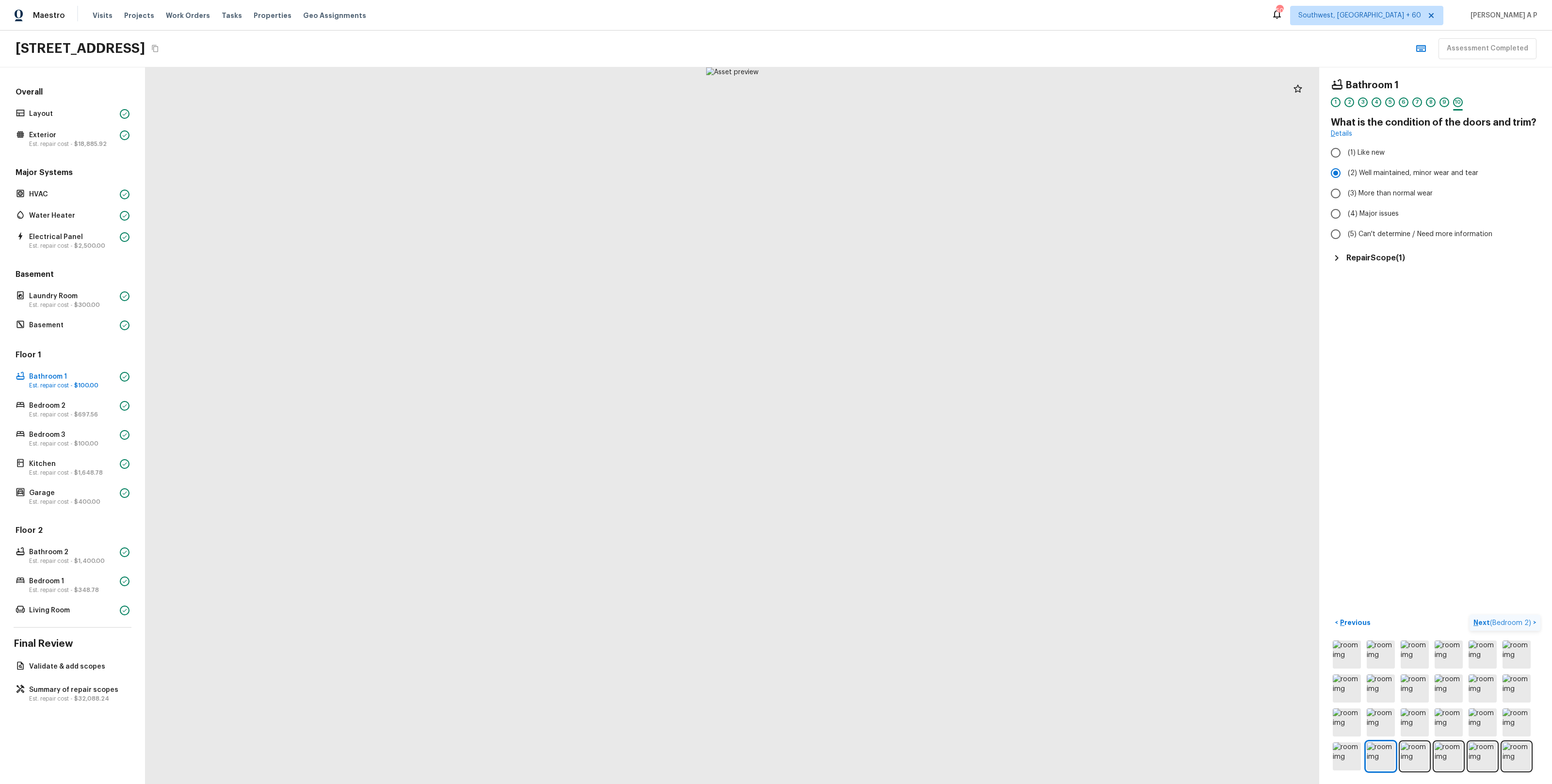
click at [1525, 622] on span "( Bedroom 2 )" at bounding box center [1511, 623] width 41 height 7
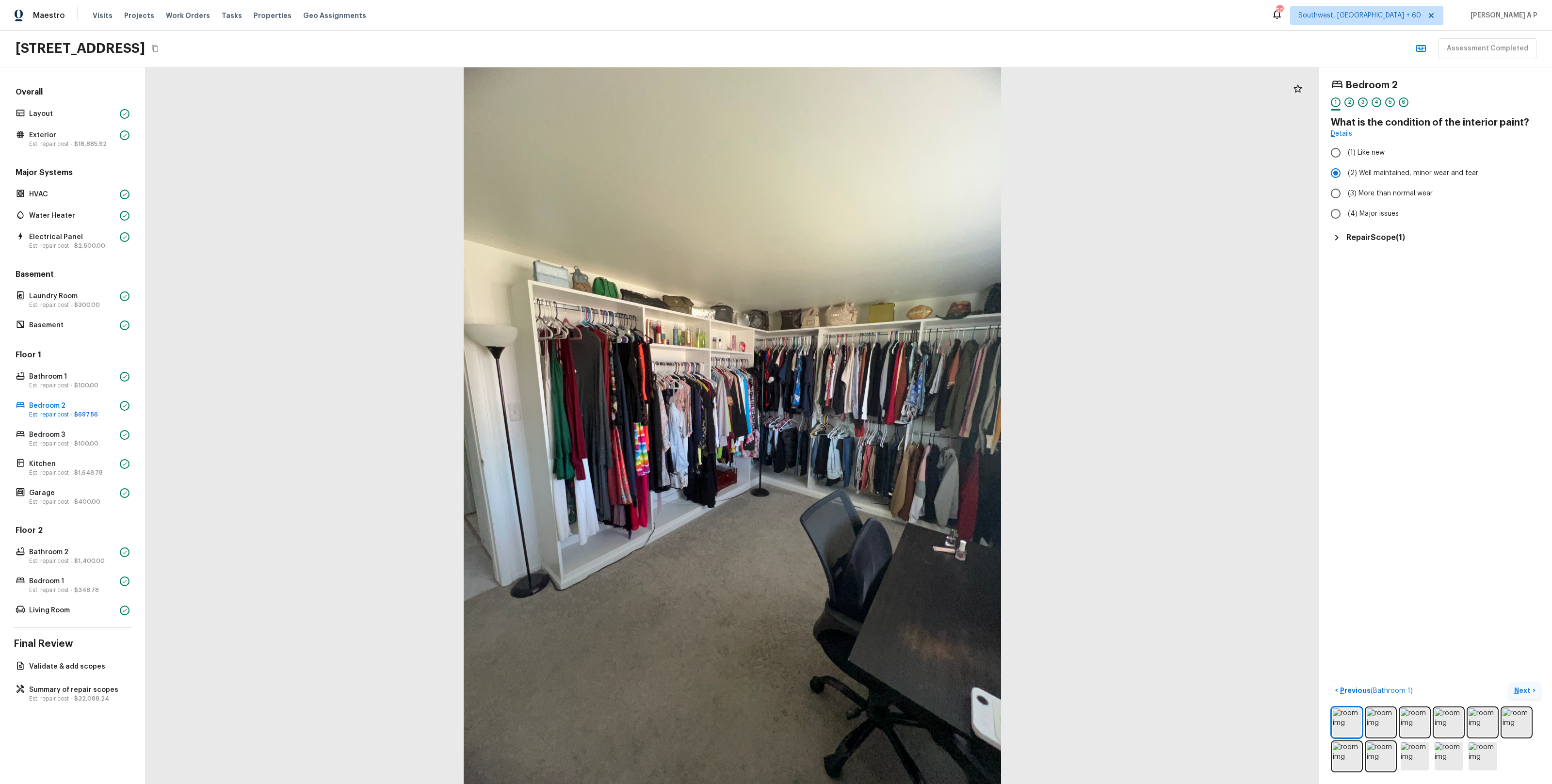
click at [1530, 692] on p "Next" at bounding box center [1523, 691] width 18 height 10
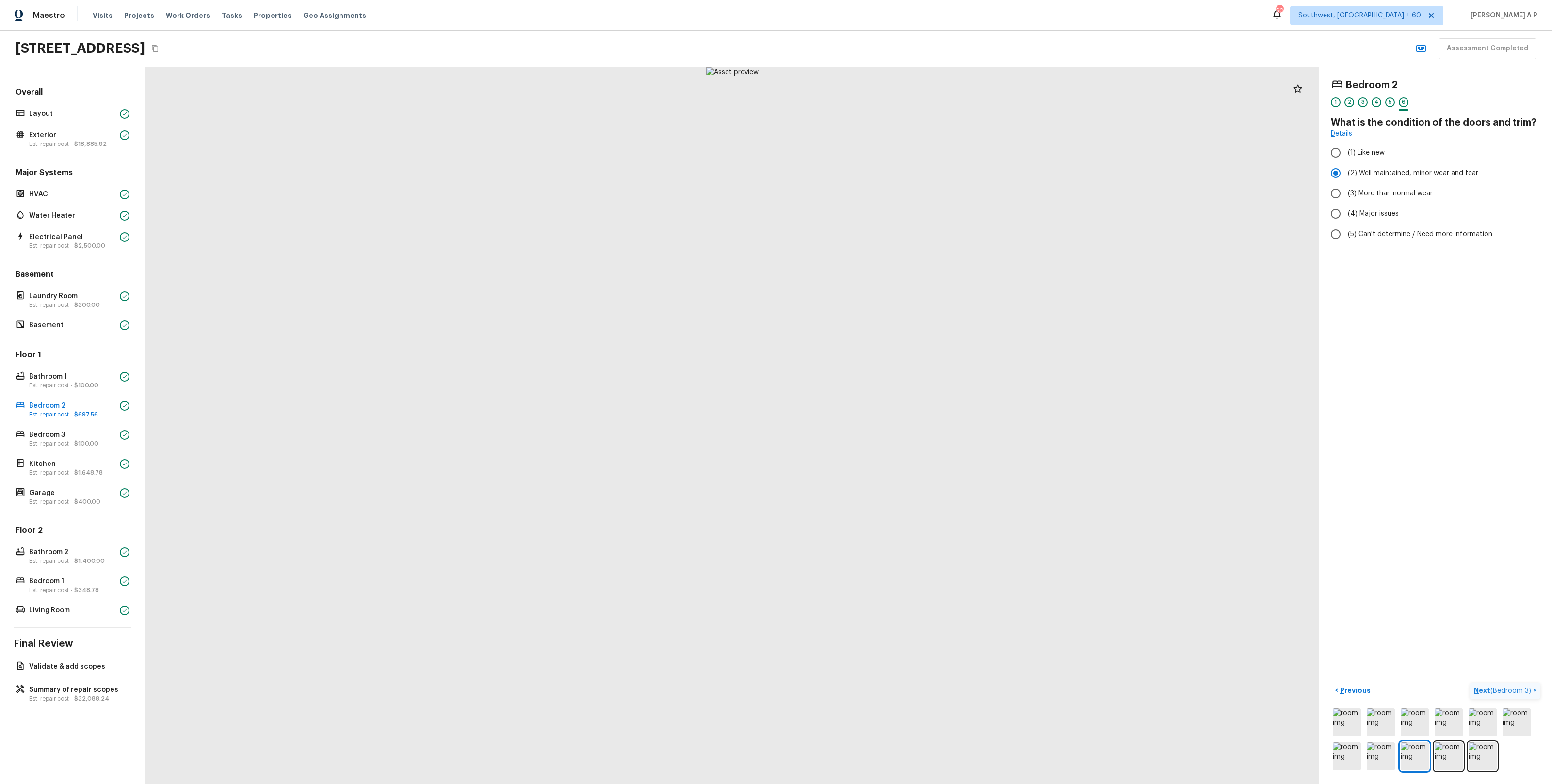
click at [1530, 692] on span "( Bedroom 3 )" at bounding box center [1510, 691] width 40 height 7
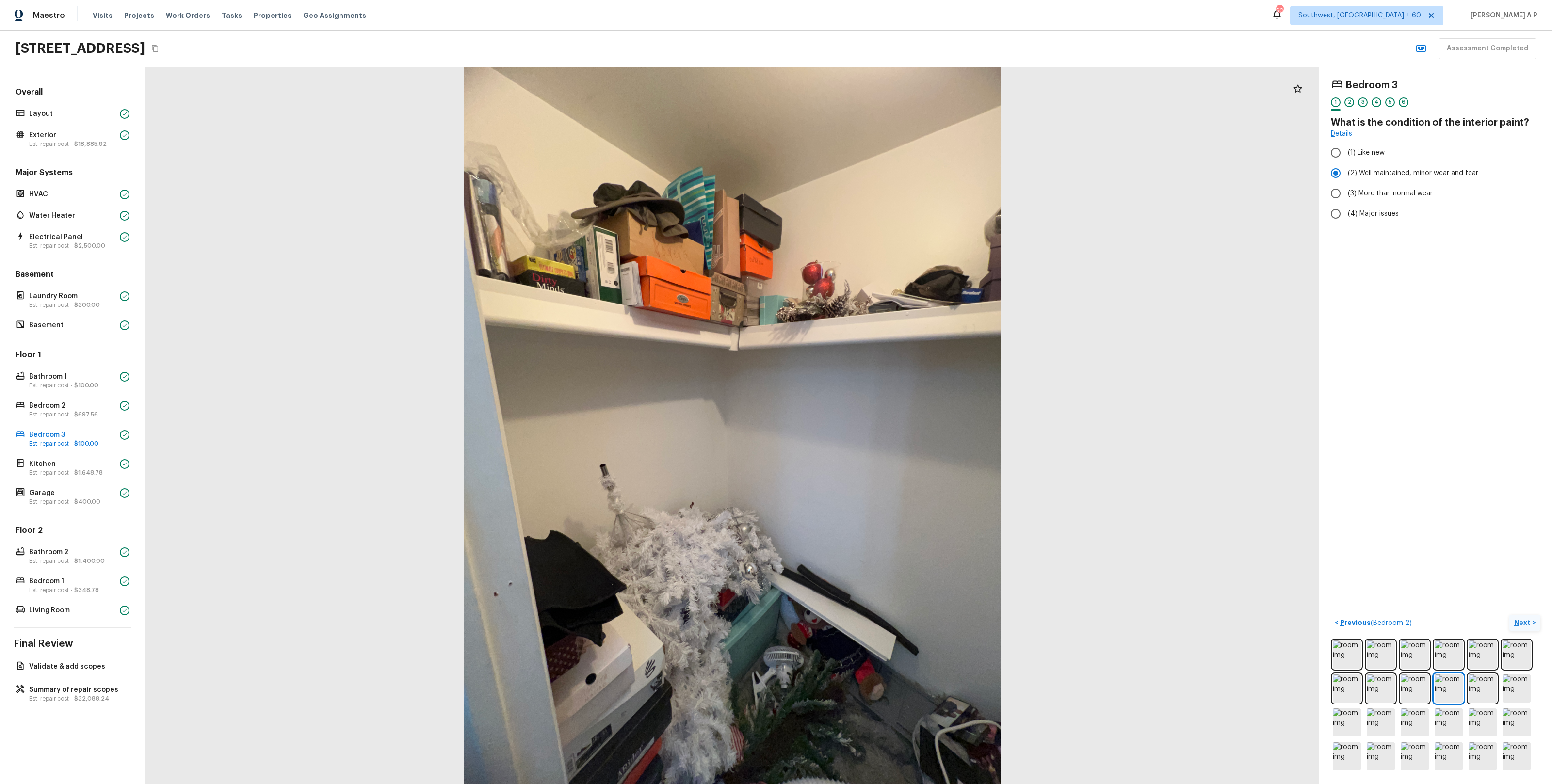
click at [1530, 692] on img at bounding box center [1516, 688] width 28 height 28
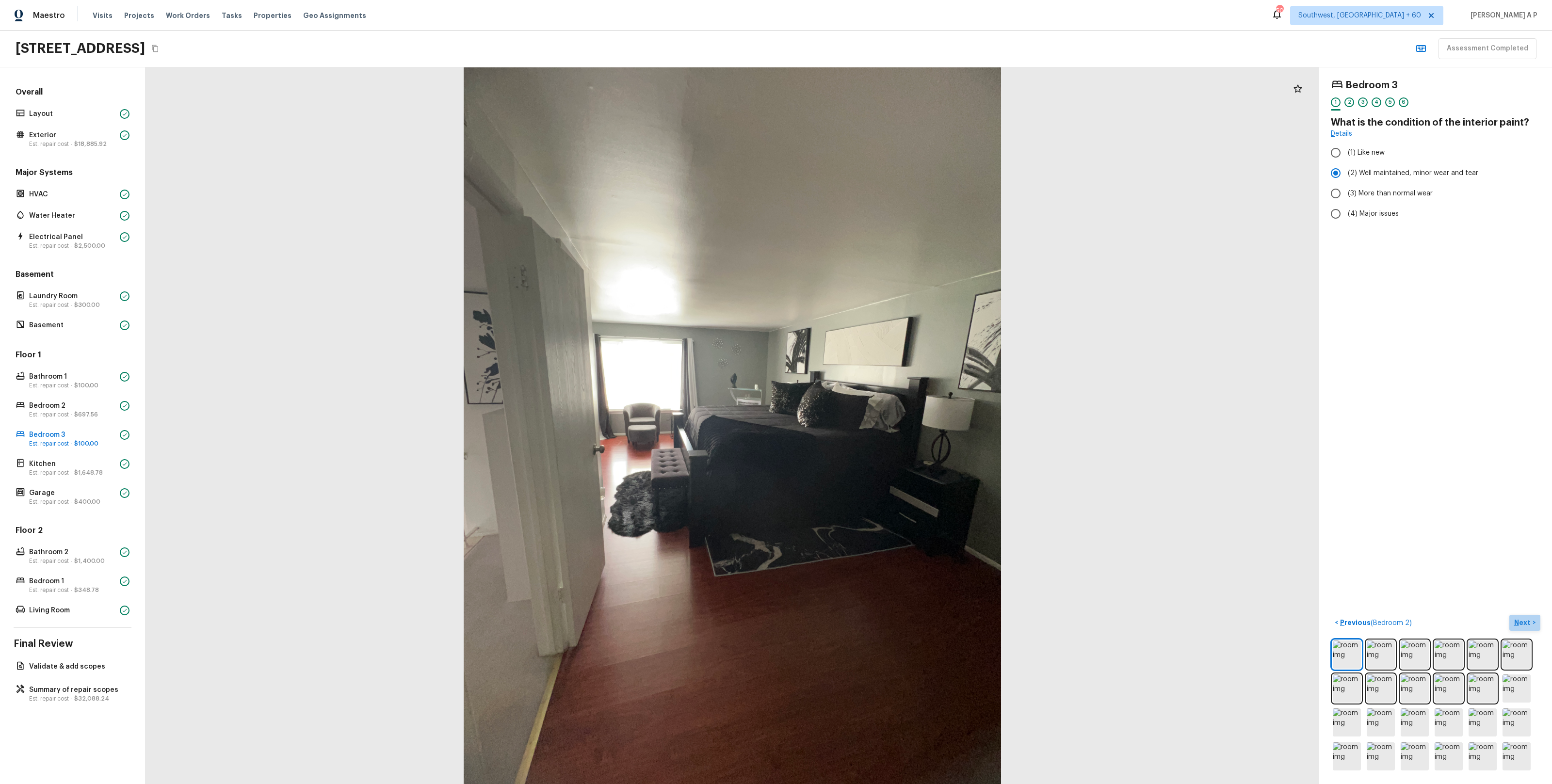
click at [1516, 615] on button "Next >" at bounding box center [1525, 622] width 31 height 16
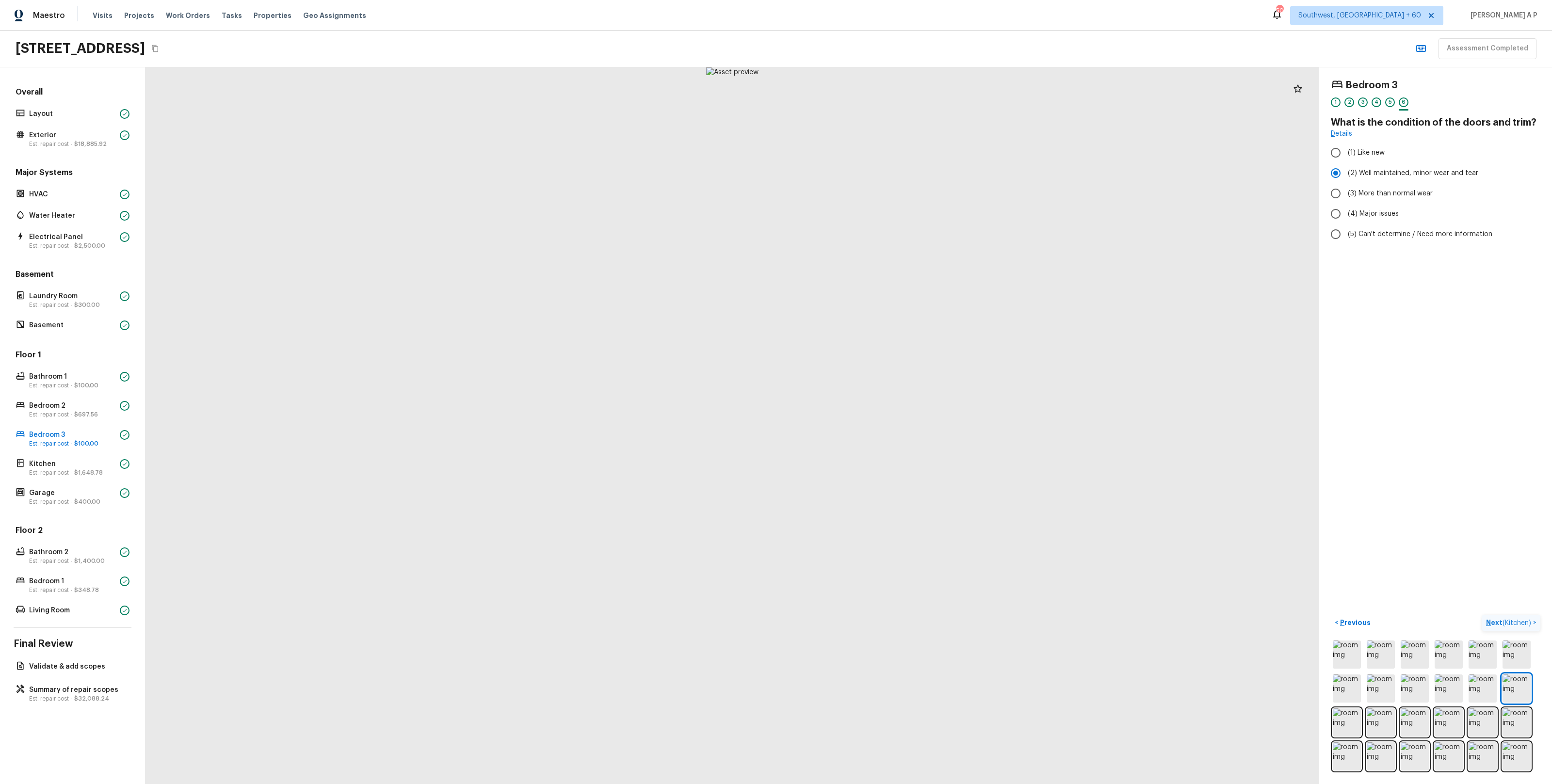
click at [1516, 615] on button "Next ( Kitchen ) >" at bounding box center [1511, 622] width 58 height 16
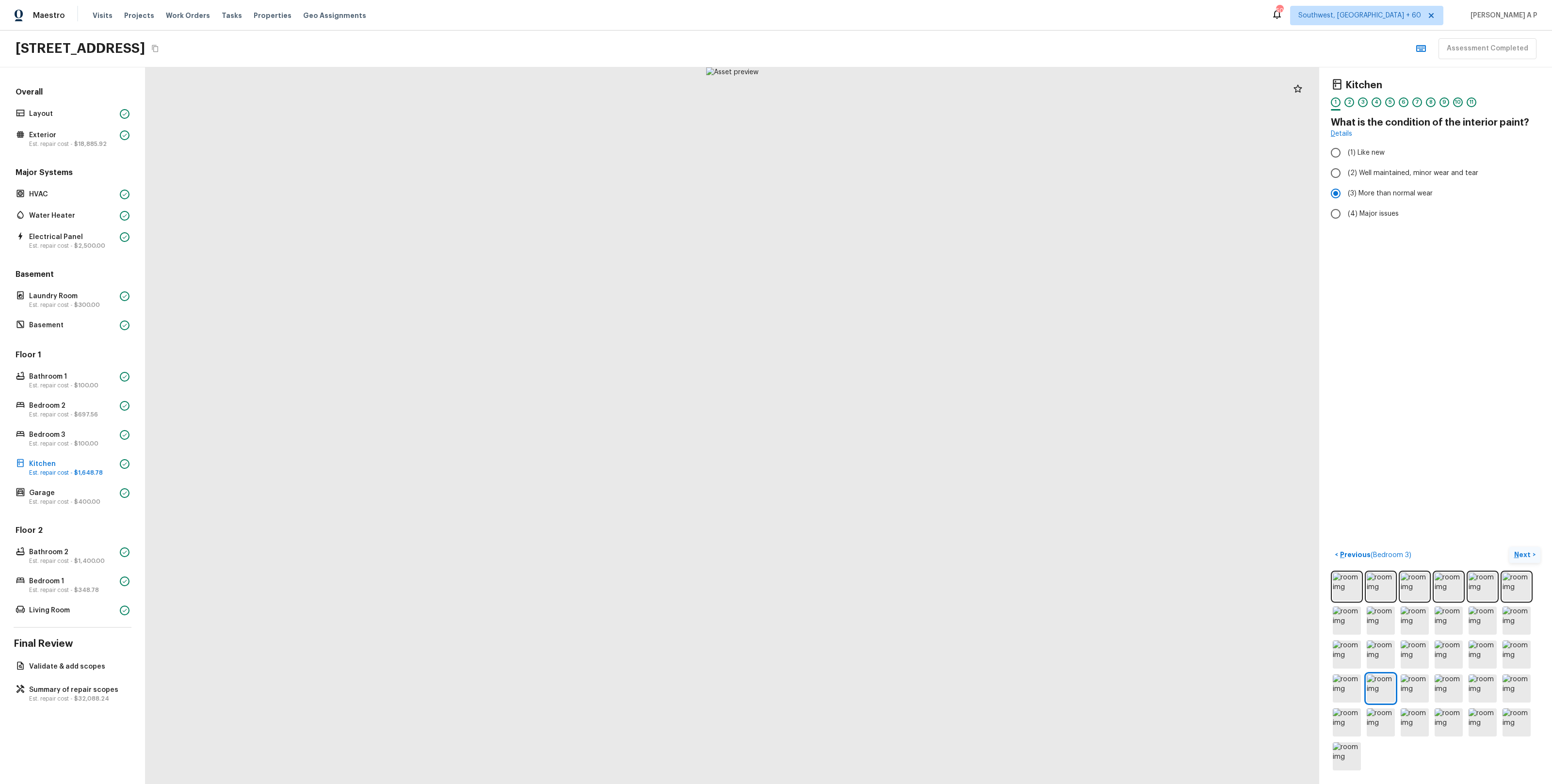
click at [1521, 554] on p "Next" at bounding box center [1523, 554] width 18 height 10
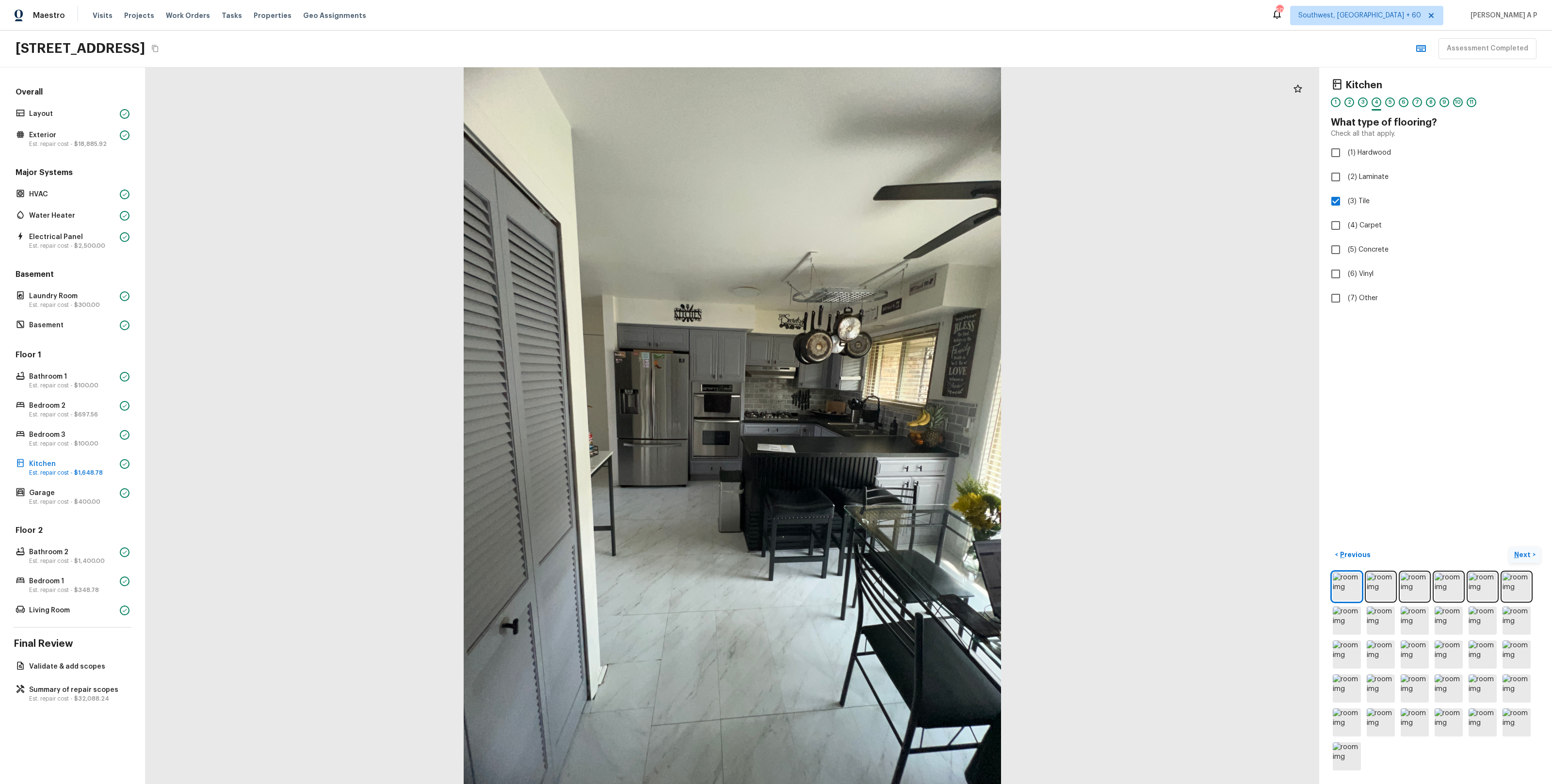
click at [1521, 554] on p "Next" at bounding box center [1523, 554] width 18 height 10
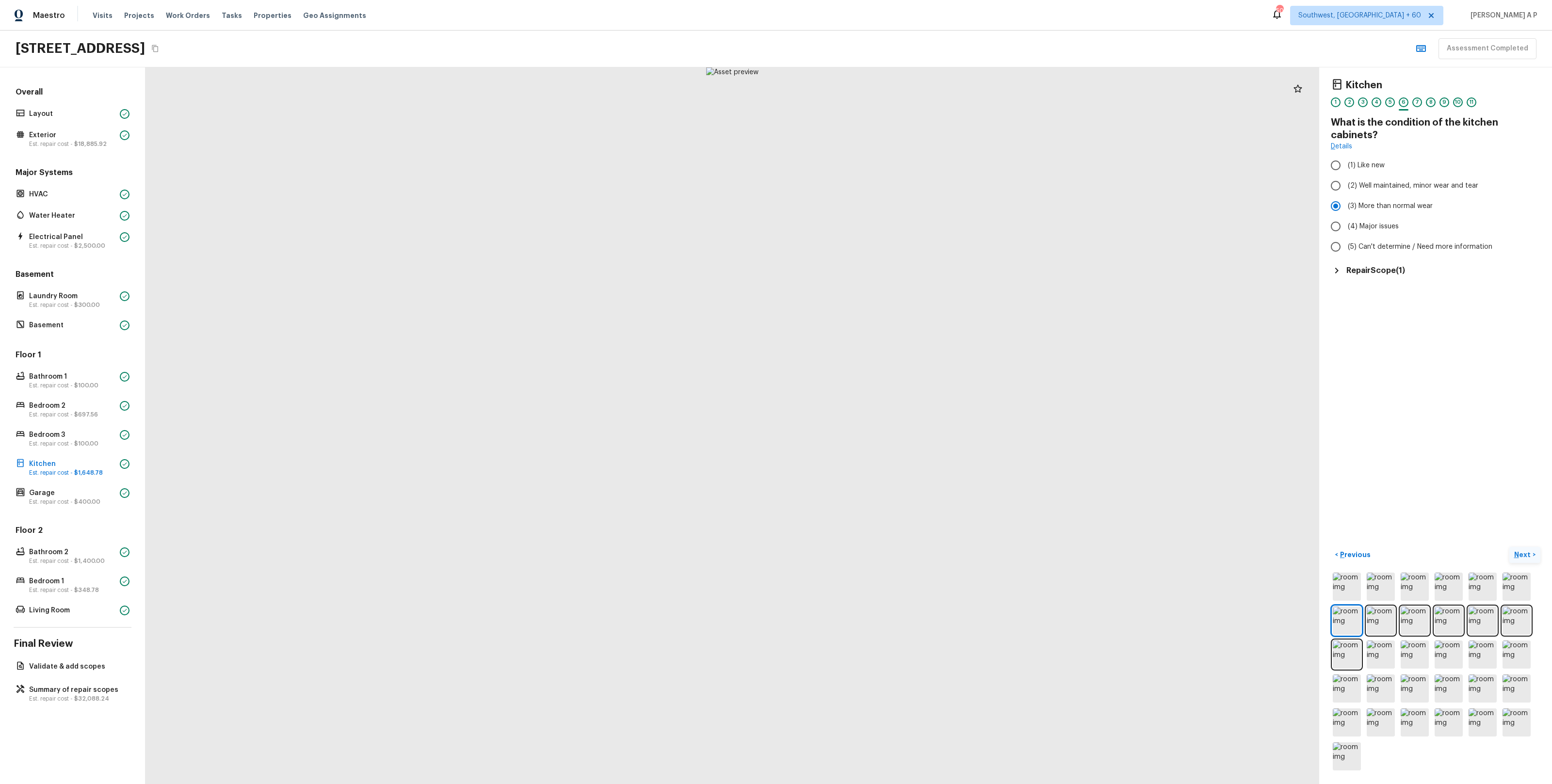
click at [1521, 554] on p "Next" at bounding box center [1523, 554] width 18 height 10
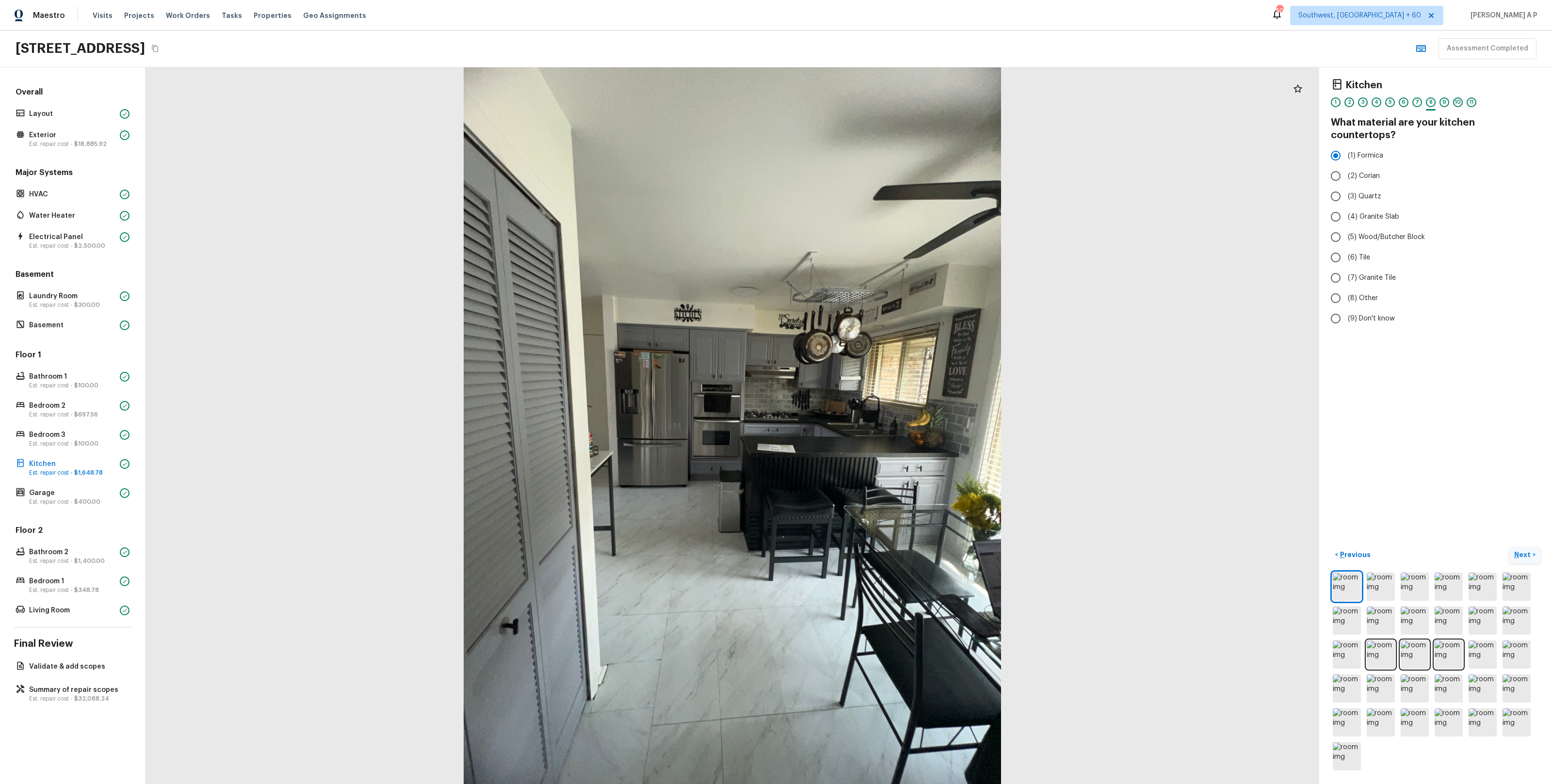
click at [1521, 554] on p "Next" at bounding box center [1523, 554] width 18 height 10
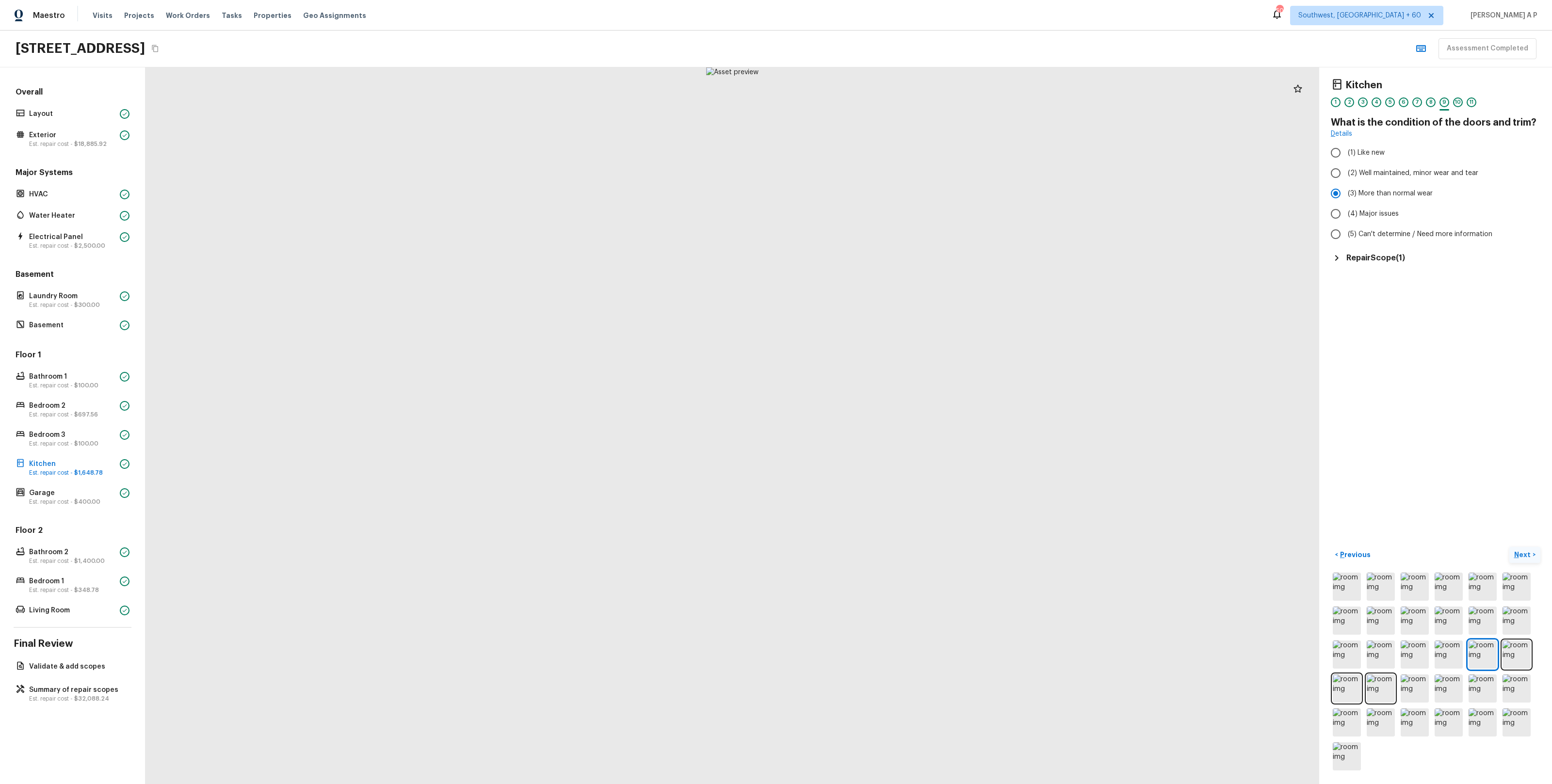
click at [1521, 554] on p "Next" at bounding box center [1523, 554] width 18 height 10
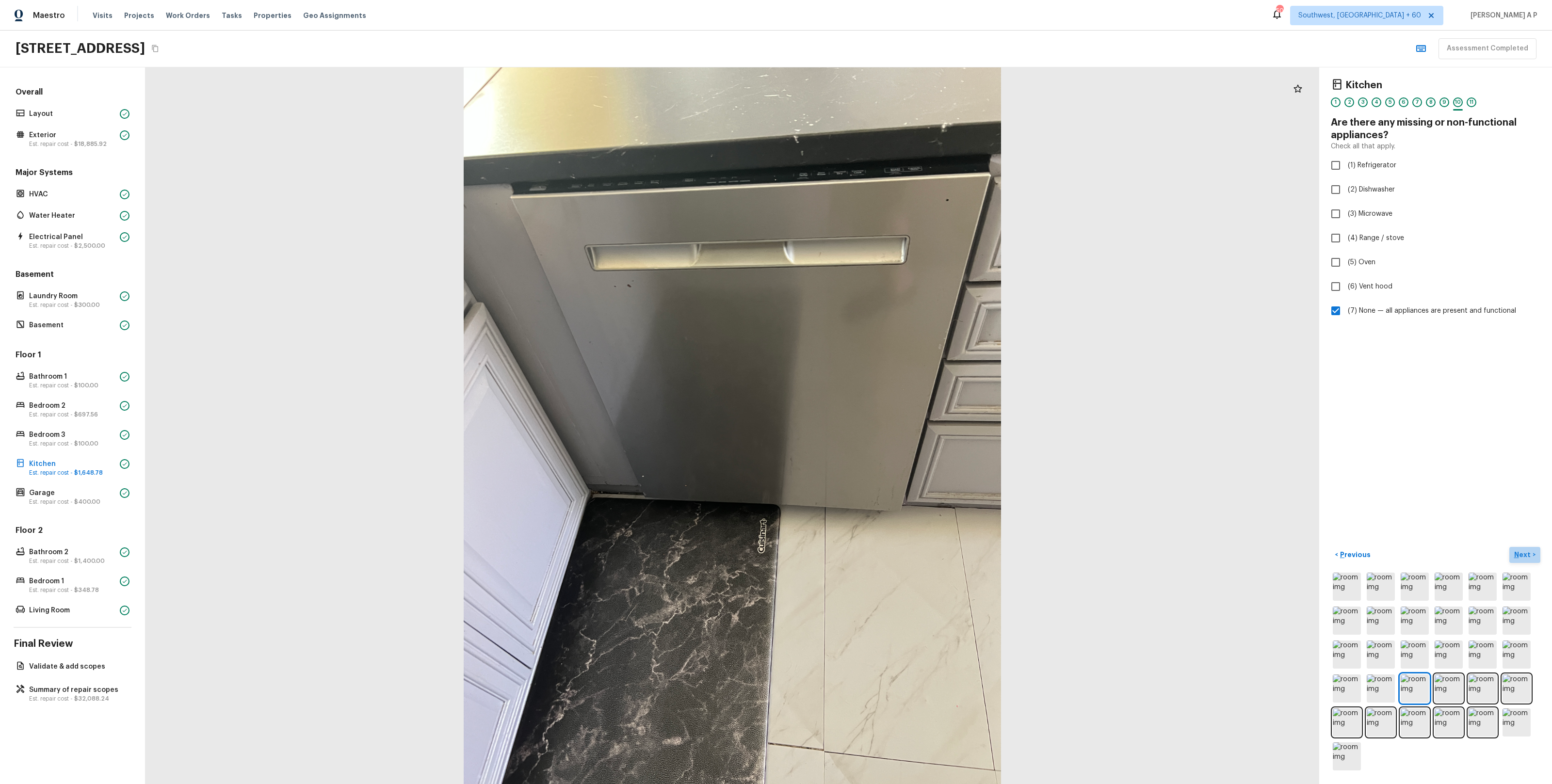
click at [1521, 554] on p "Next" at bounding box center [1523, 554] width 18 height 10
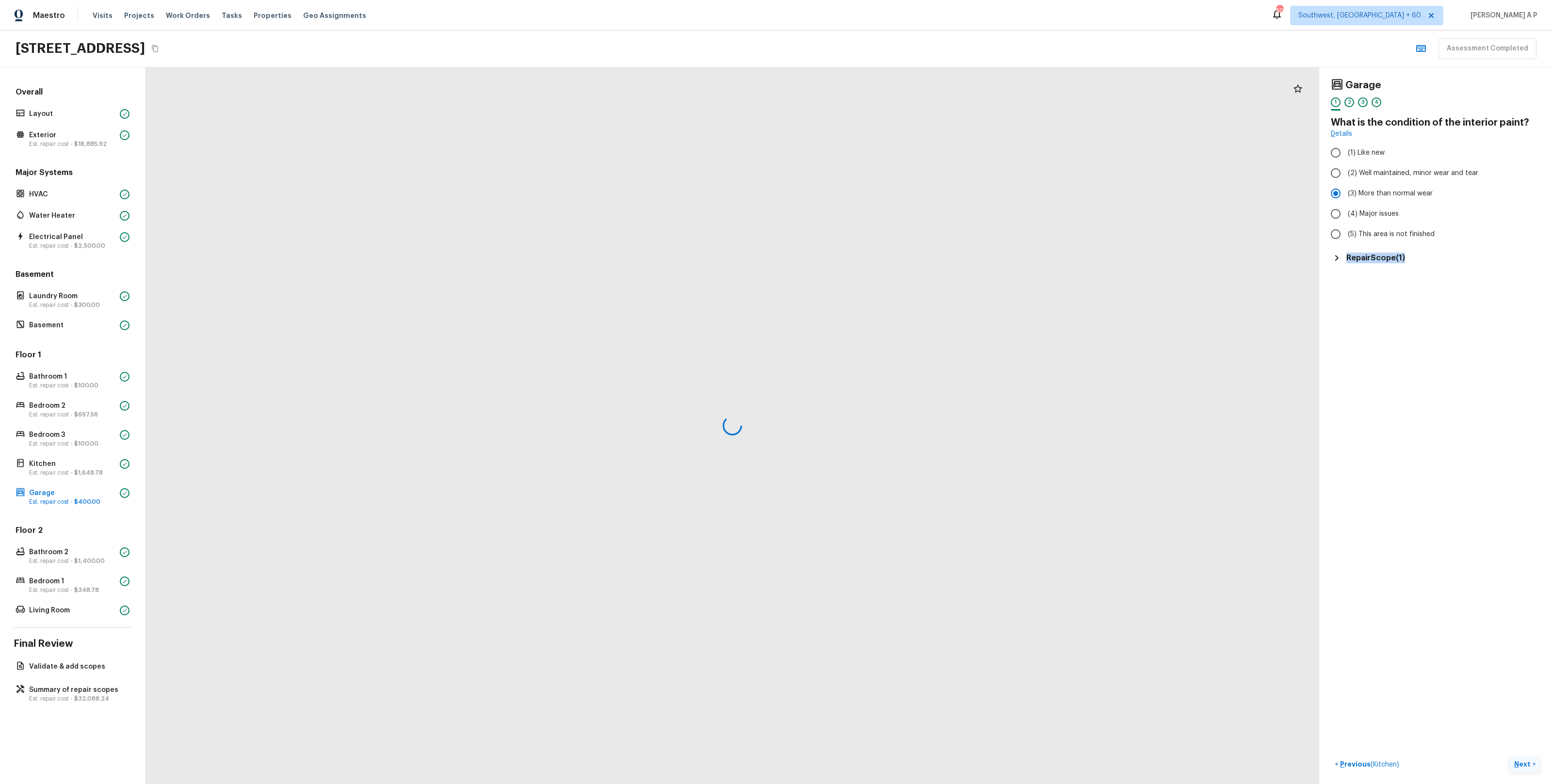
click at [1521, 554] on div "Garage 1 2 3 4 What is the condition of the interior paint? Details (1) Like ne…" at bounding box center [1435, 425] width 233 height 716
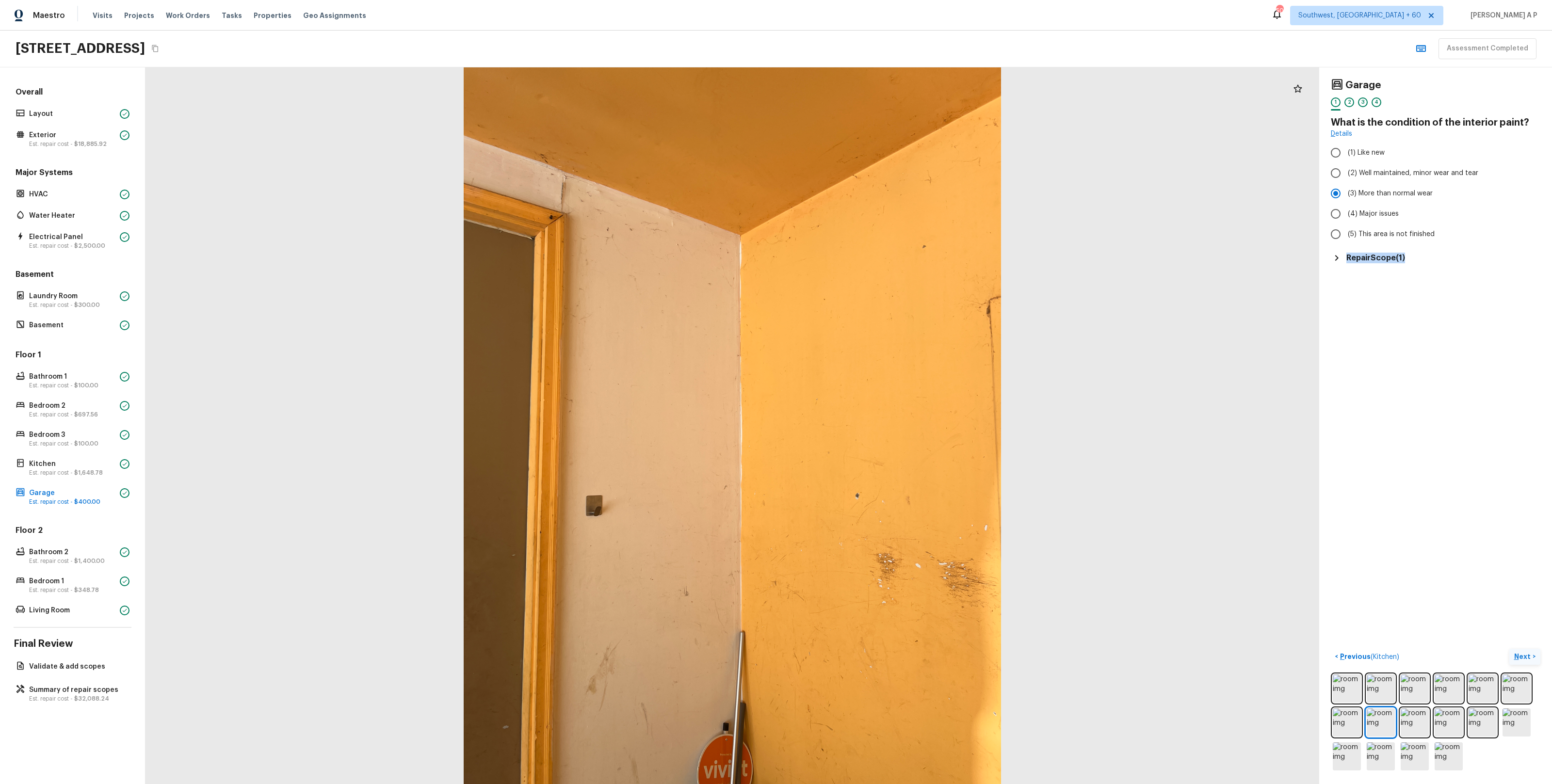
click at [1521, 653] on p "Next" at bounding box center [1523, 657] width 18 height 10
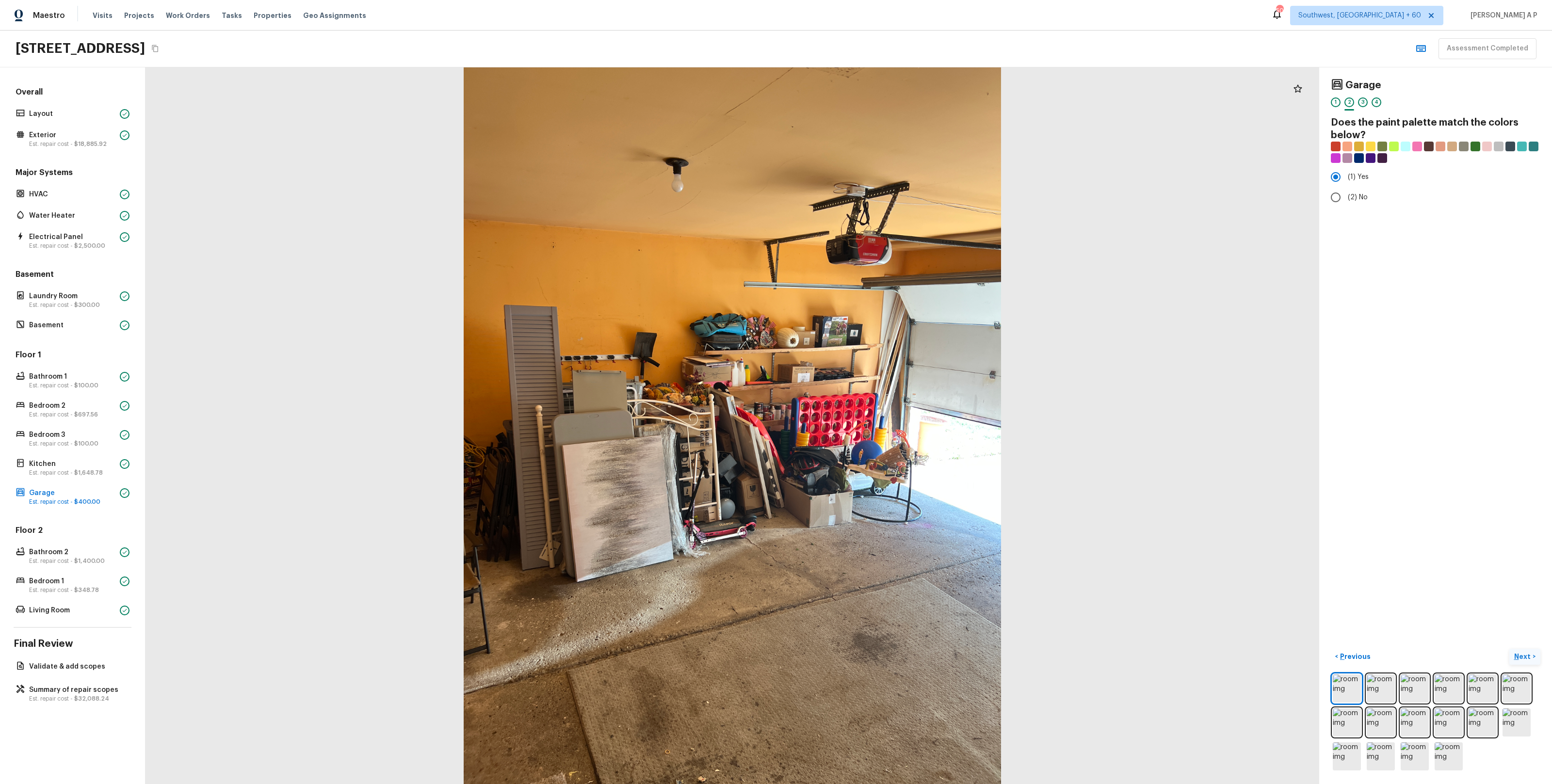
click at [1521, 653] on p "Next" at bounding box center [1523, 657] width 18 height 10
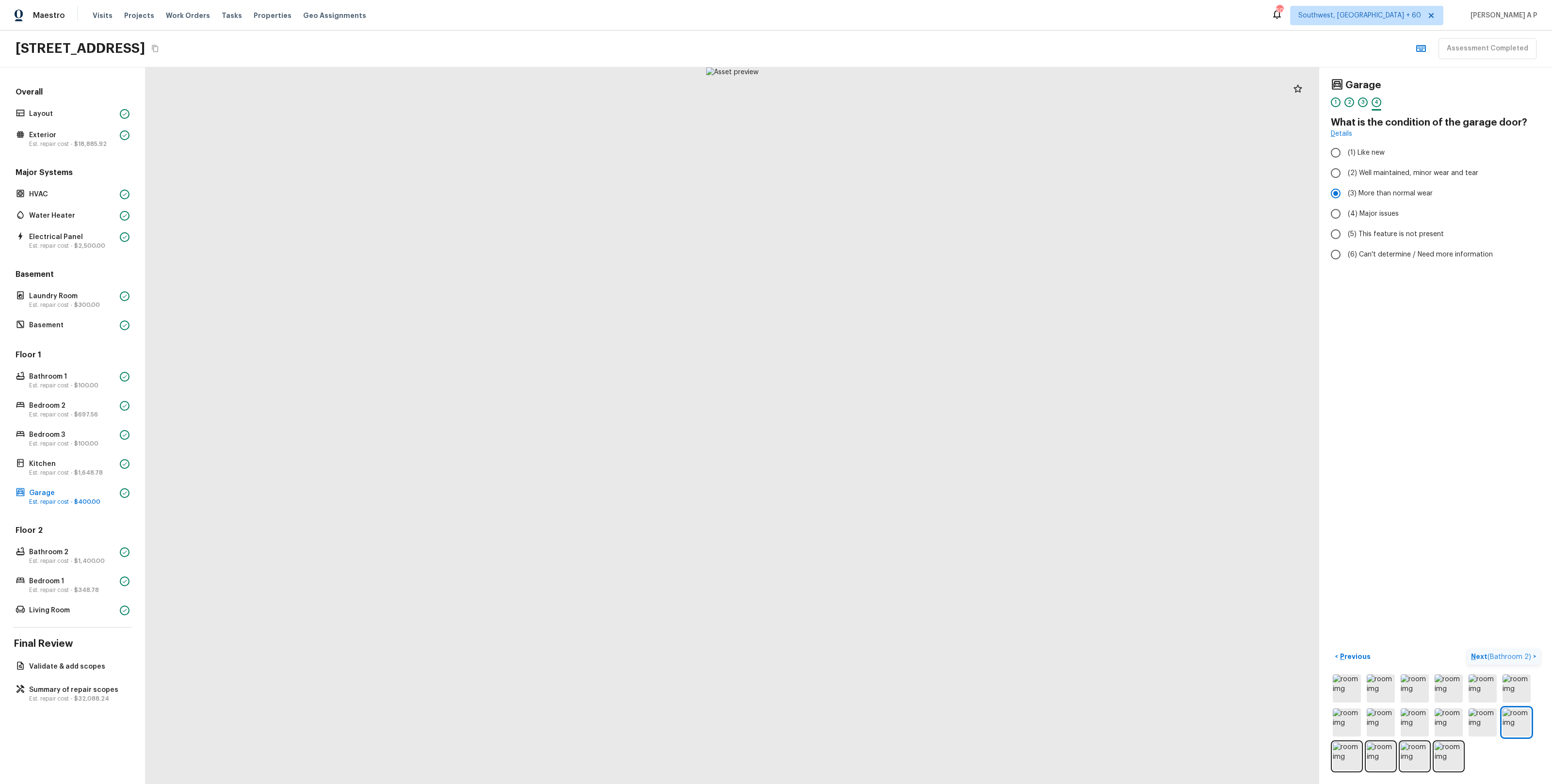
click at [1521, 653] on span "( Bathroom 2 )" at bounding box center [1509, 657] width 44 height 7
click at [1521, 653] on div "Garage 1 2 3 4 What is the condition of the garage door? Details (1) Like new (…" at bounding box center [1435, 425] width 233 height 716
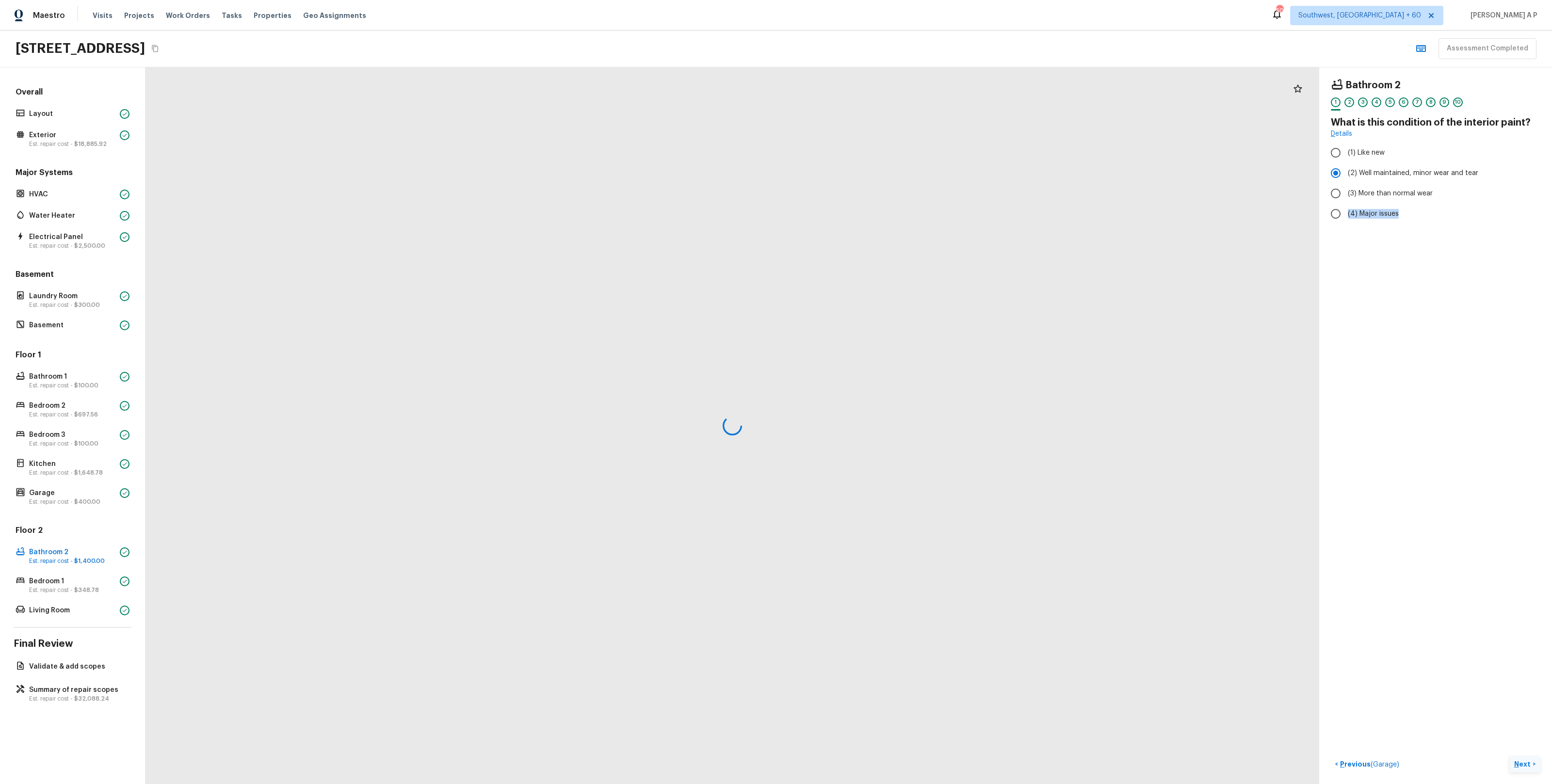
click at [1521, 653] on div "Bathroom 2 1 2 3 4 5 6 7 8 9 10 What is this condition of the interior paint? D…" at bounding box center [1435, 425] width 233 height 716
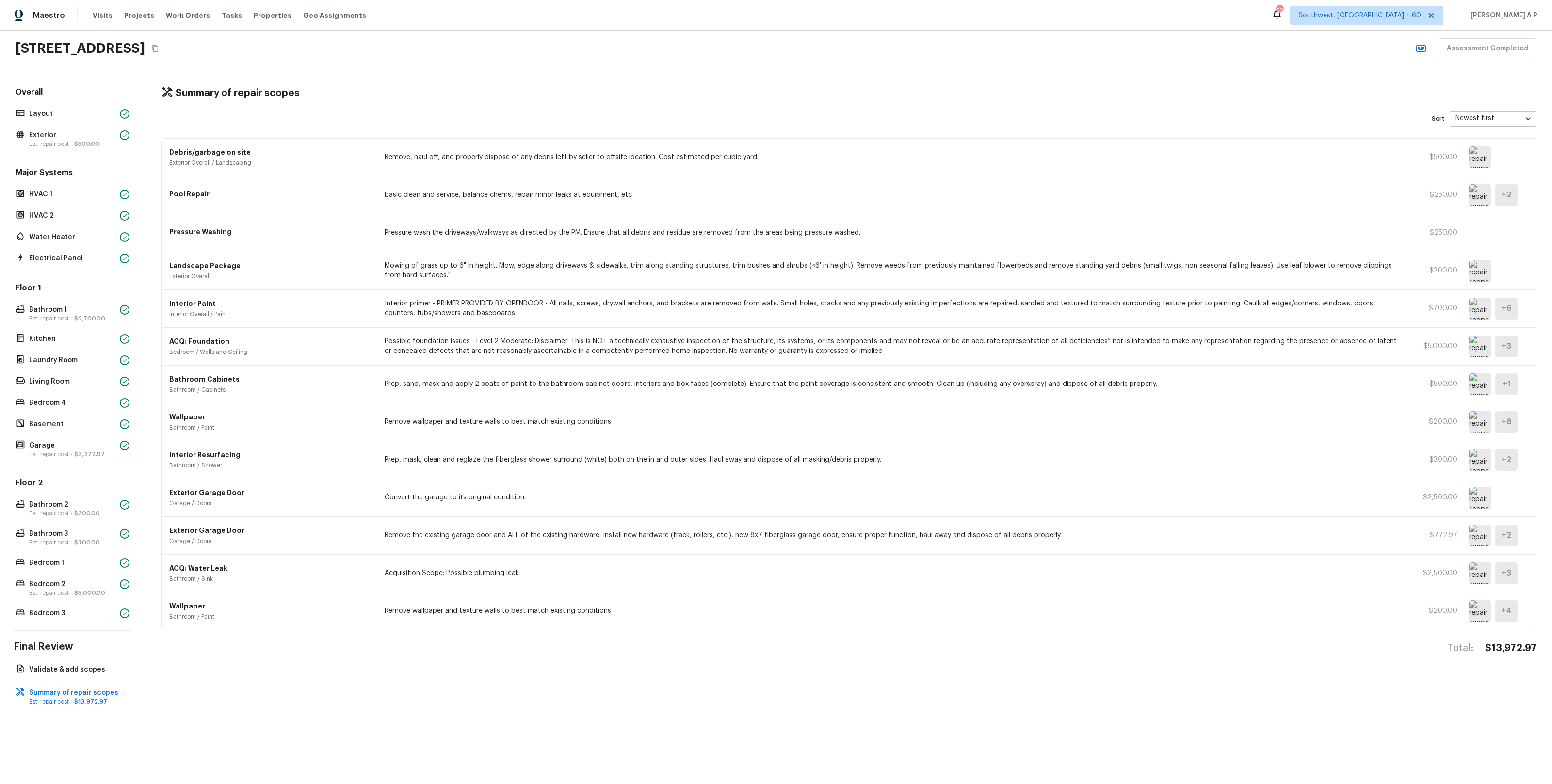
click at [231, 202] on div "Pool Repair basic clean and service, balance chems, repair minor leaks at equip…" at bounding box center [848, 196] width 1374 height 38
click at [244, 230] on p "Pressure Washing" at bounding box center [271, 232] width 203 height 10
click at [255, 279] on p "Exterior Overall" at bounding box center [271, 276] width 203 height 7
click at [239, 308] on p "Interior Paint" at bounding box center [271, 303] width 203 height 10
click at [226, 342] on p "ACQ: Foundation" at bounding box center [271, 341] width 203 height 10
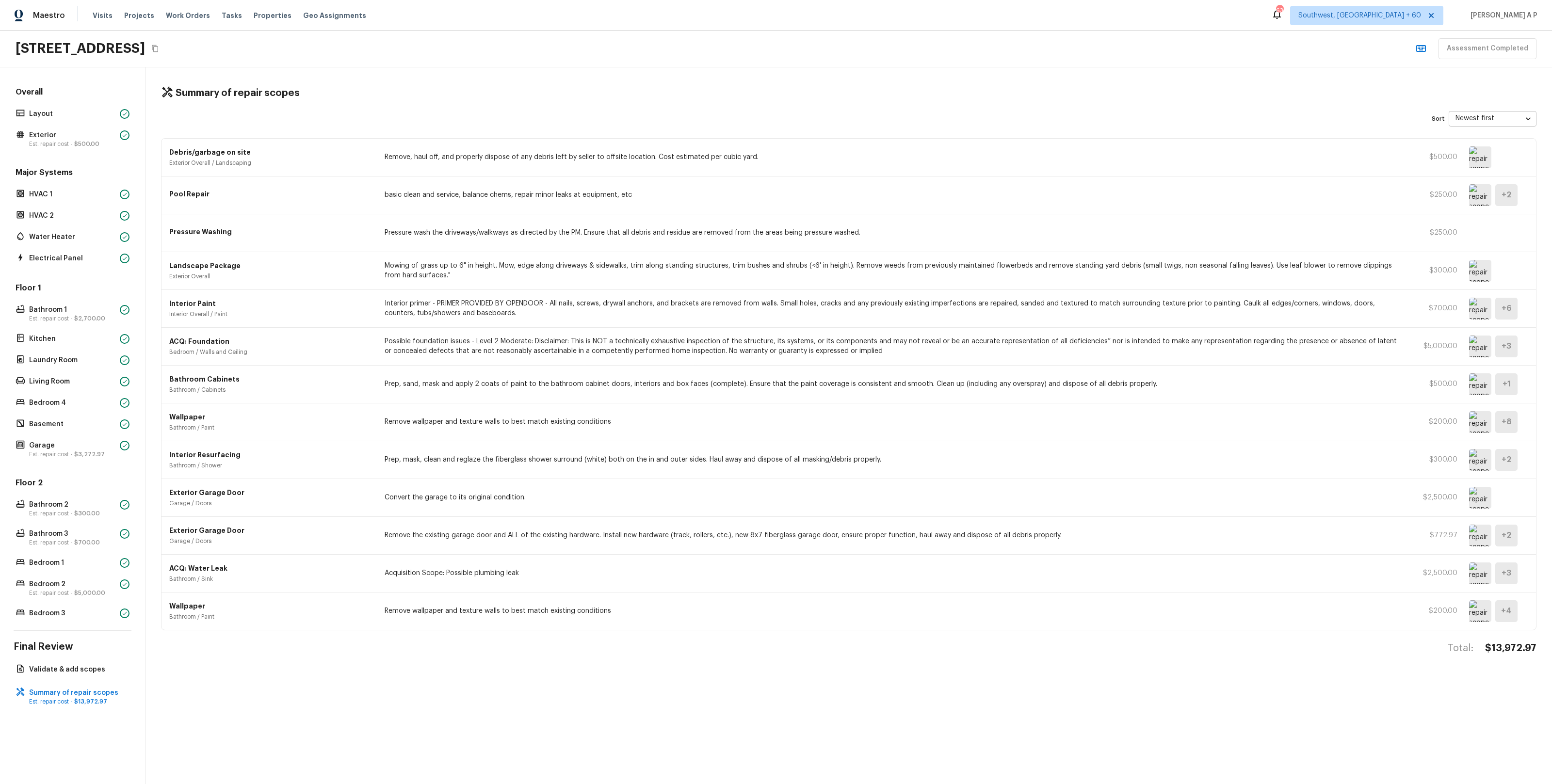
click at [231, 368] on div "Bathroom Cabinets Bathroom / Cabinets Prep, sand, mask and apply 2 coats of pai…" at bounding box center [848, 384] width 1374 height 38
click at [233, 420] on p "Wallpaper" at bounding box center [271, 417] width 203 height 10
click at [247, 459] on p "Interior Resurfacing" at bounding box center [271, 455] width 203 height 10
click at [245, 496] on p "Exterior Garage Door" at bounding box center [271, 492] width 203 height 10
click at [245, 531] on p "Exterior Garage Door" at bounding box center [271, 530] width 203 height 10
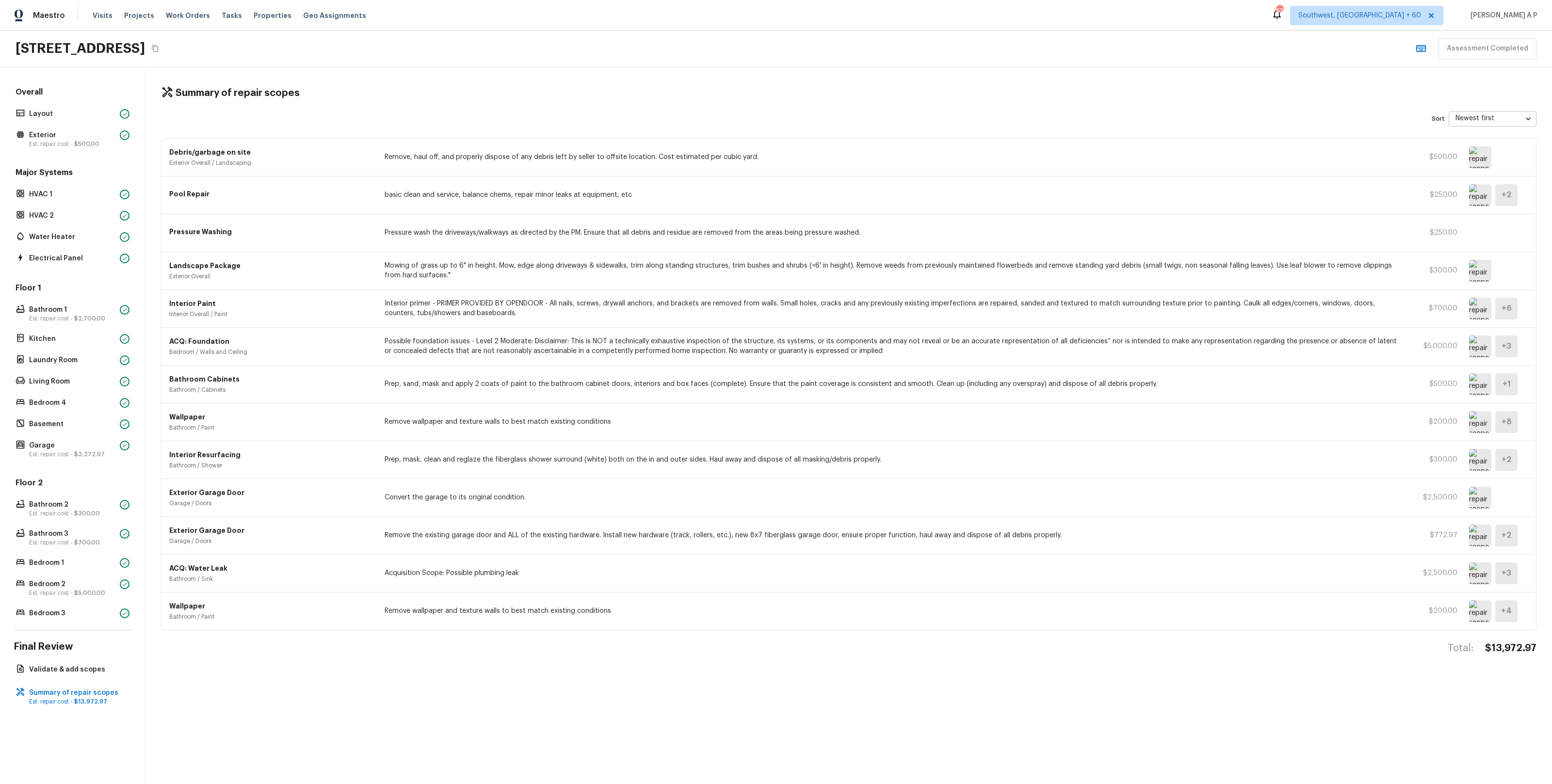
click at [245, 566] on p "ACQ: Water Leak" at bounding box center [271, 568] width 203 height 10
click at [248, 611] on p "Wallpaper" at bounding box center [271, 606] width 203 height 10
click at [1481, 577] on img at bounding box center [1479, 573] width 22 height 21
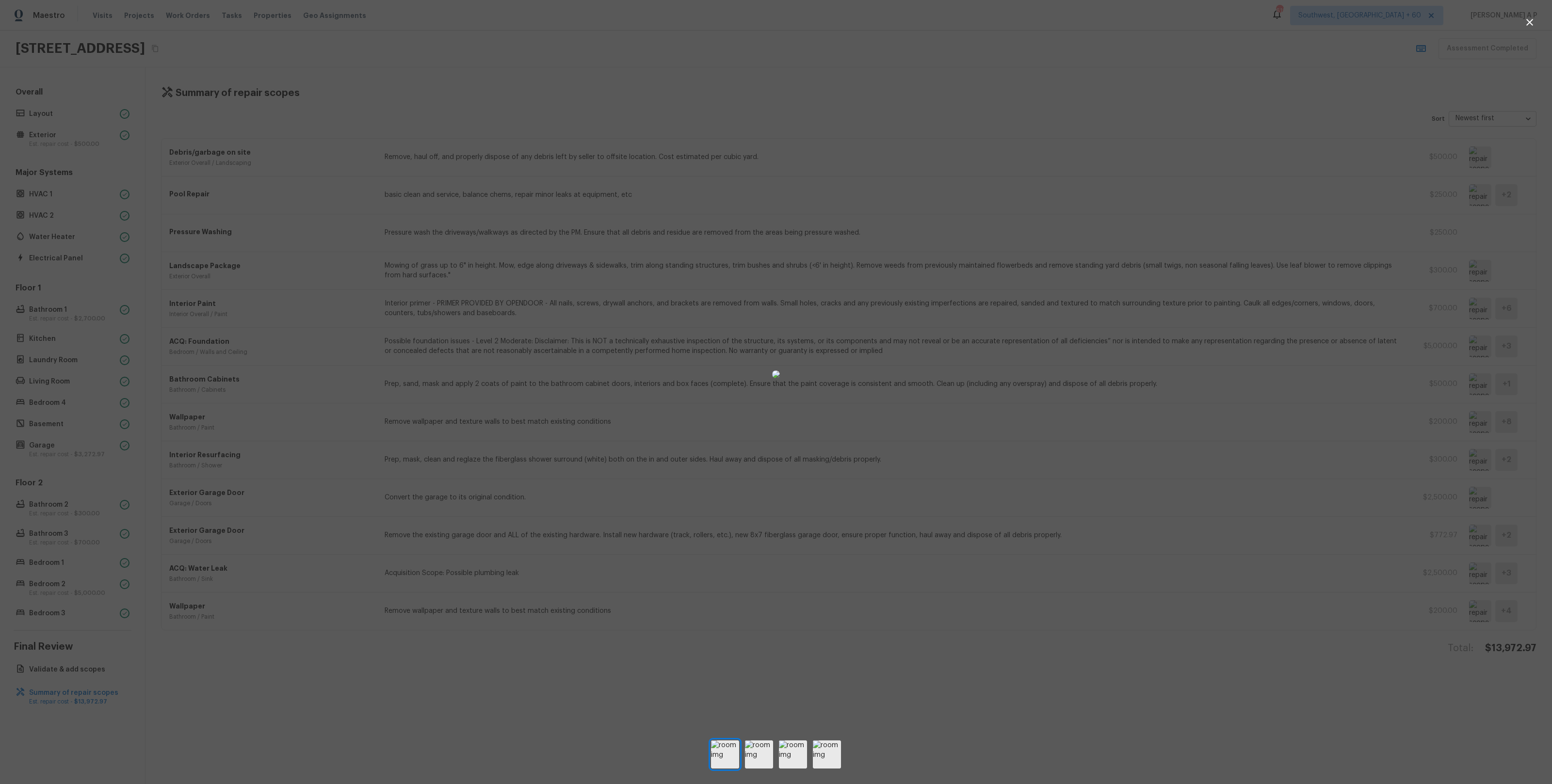
click at [1258, 536] on div at bounding box center [776, 374] width 1552 height 717
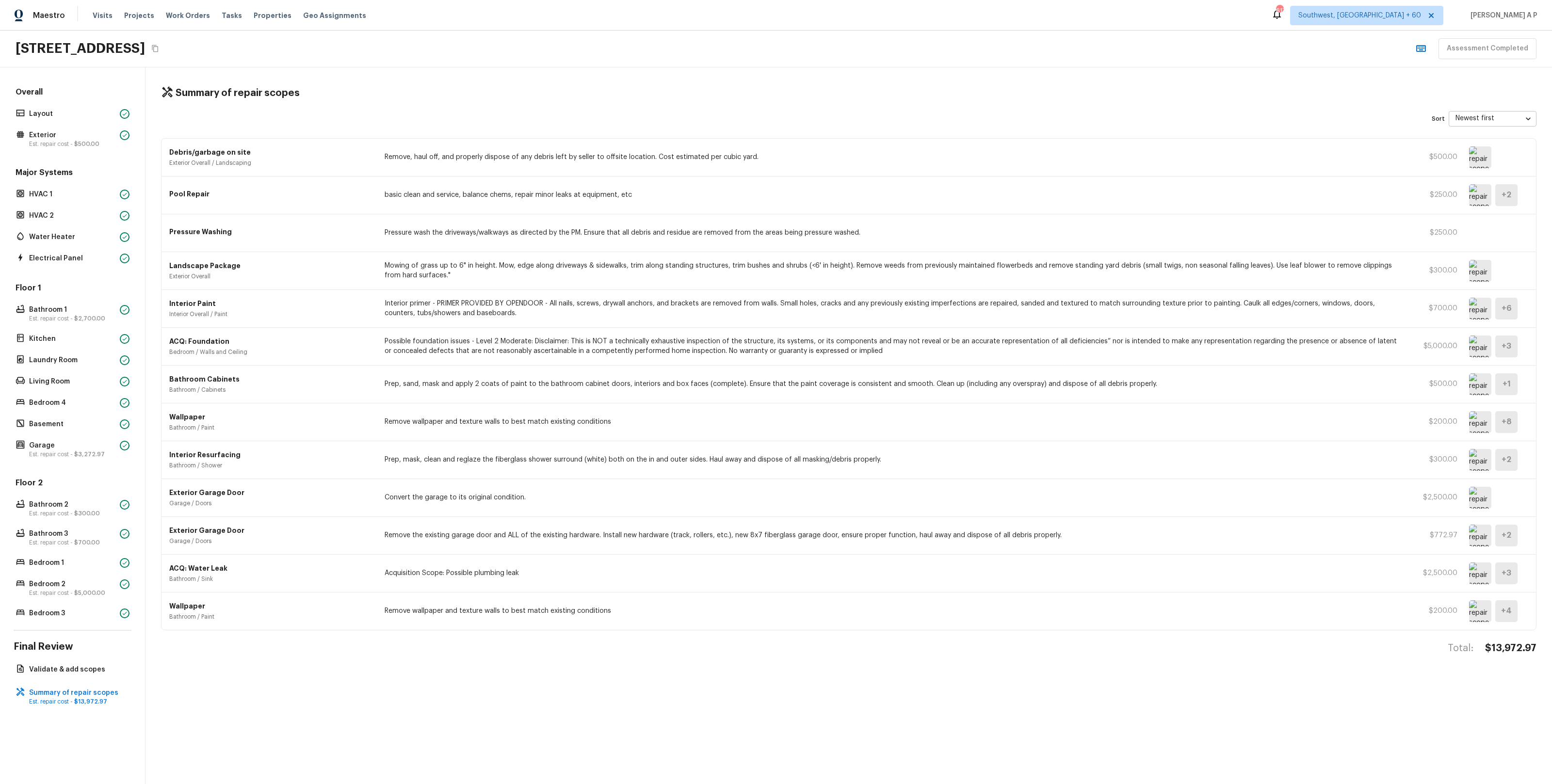
click at [1481, 354] on img at bounding box center [1479, 346] width 22 height 21
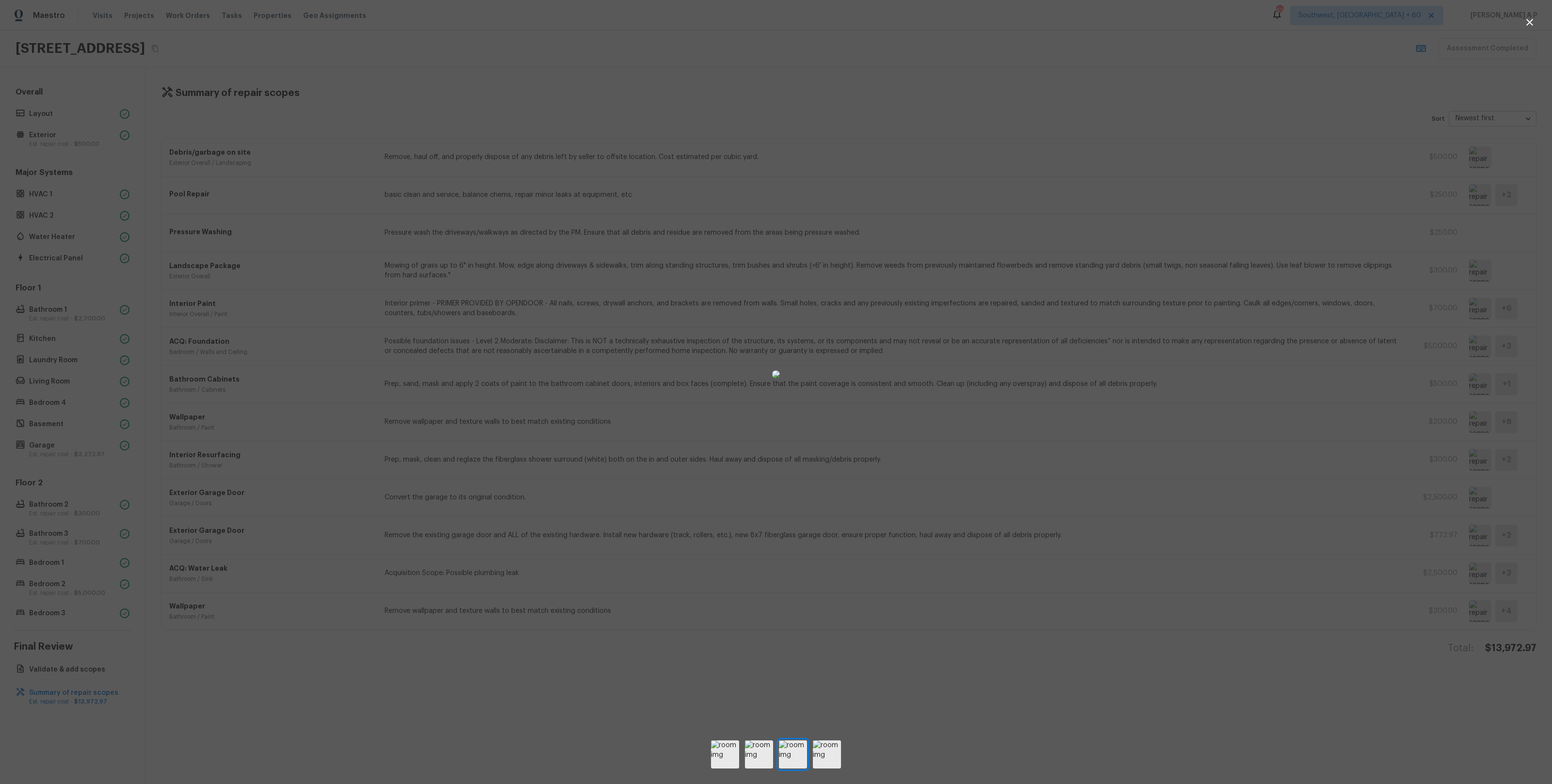
click at [1274, 431] on div at bounding box center [776, 374] width 1552 height 717
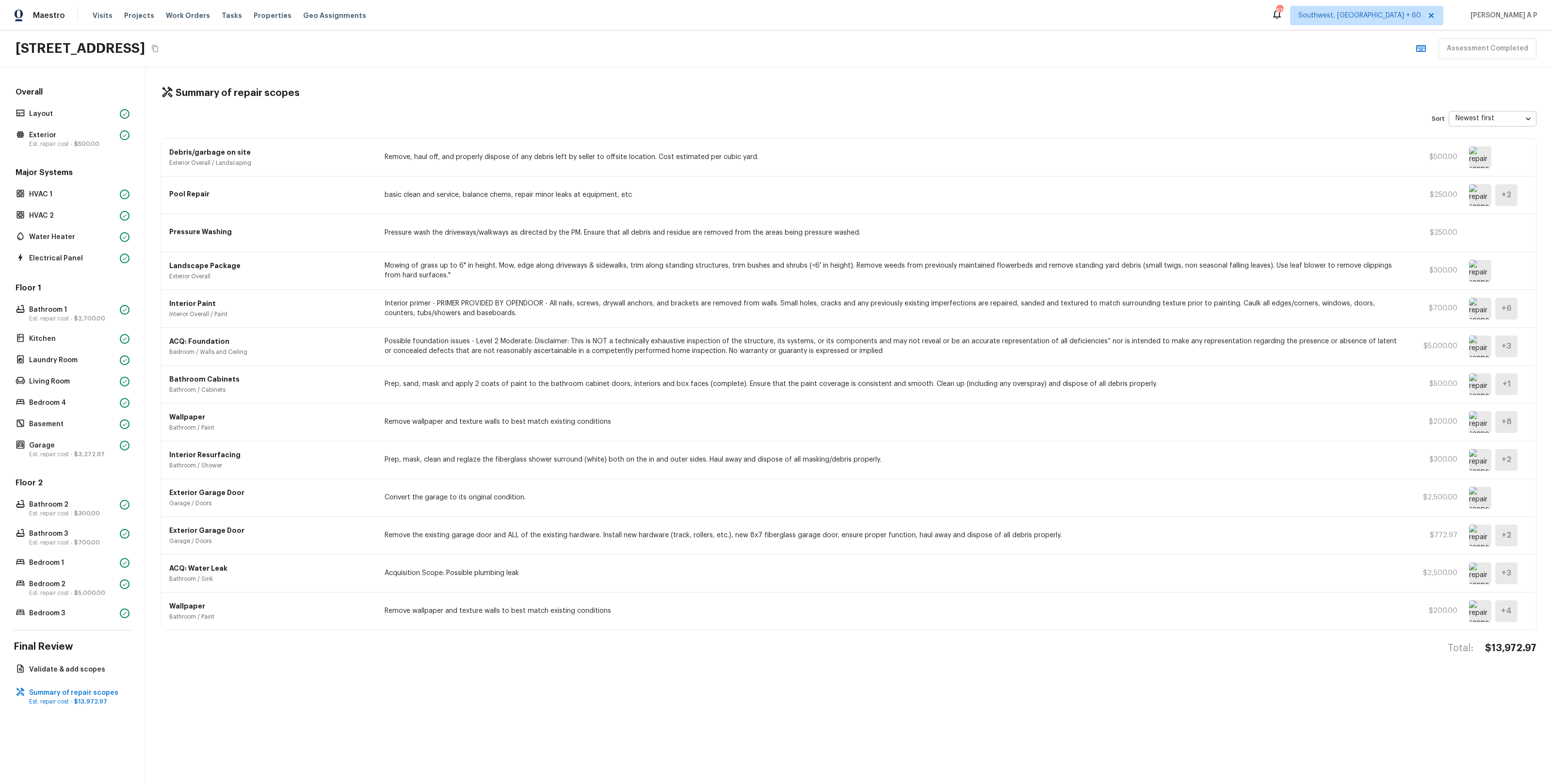
click at [1482, 579] on img at bounding box center [1479, 573] width 22 height 21
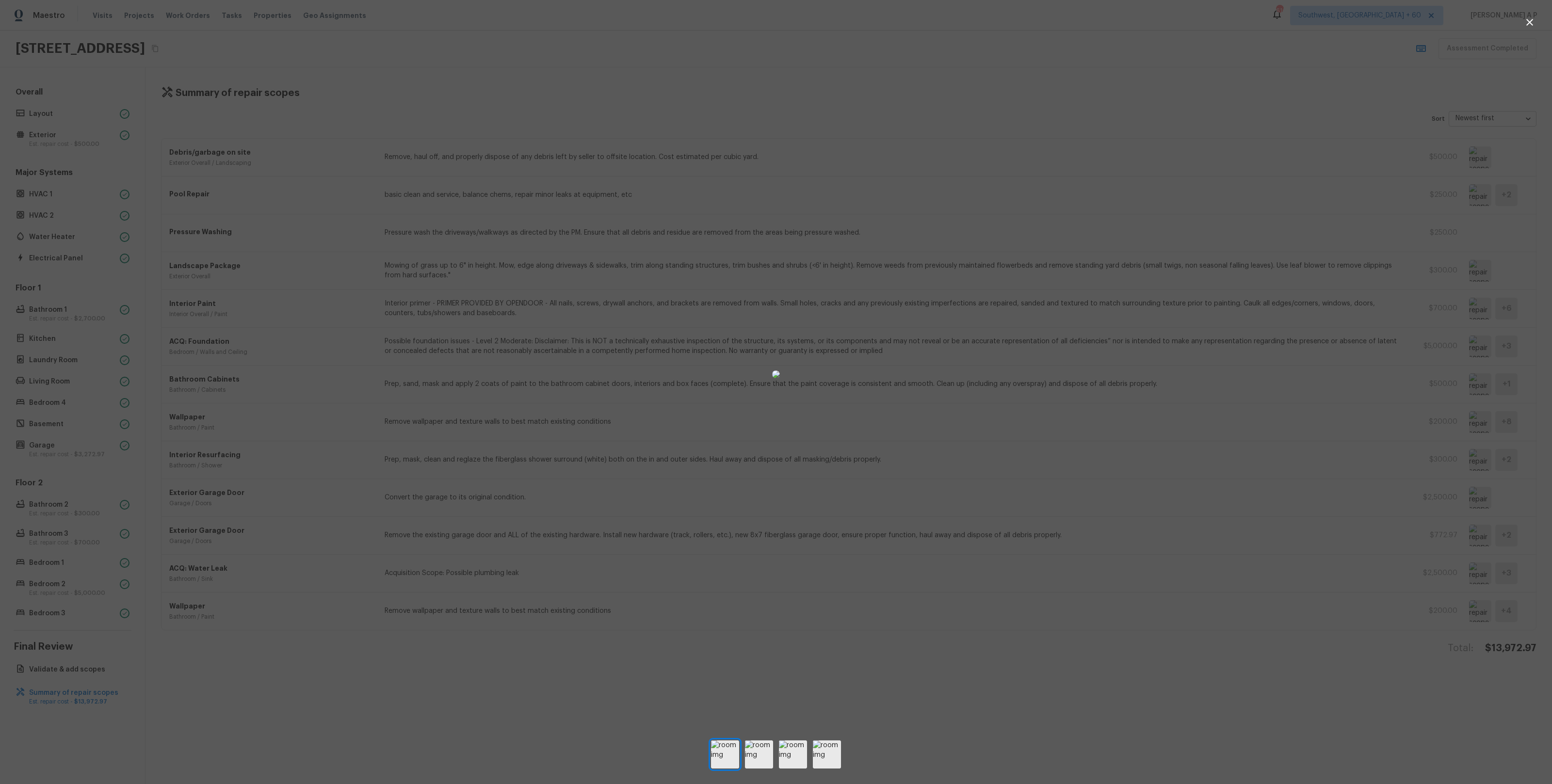
click at [1166, 549] on div at bounding box center [776, 374] width 1552 height 717
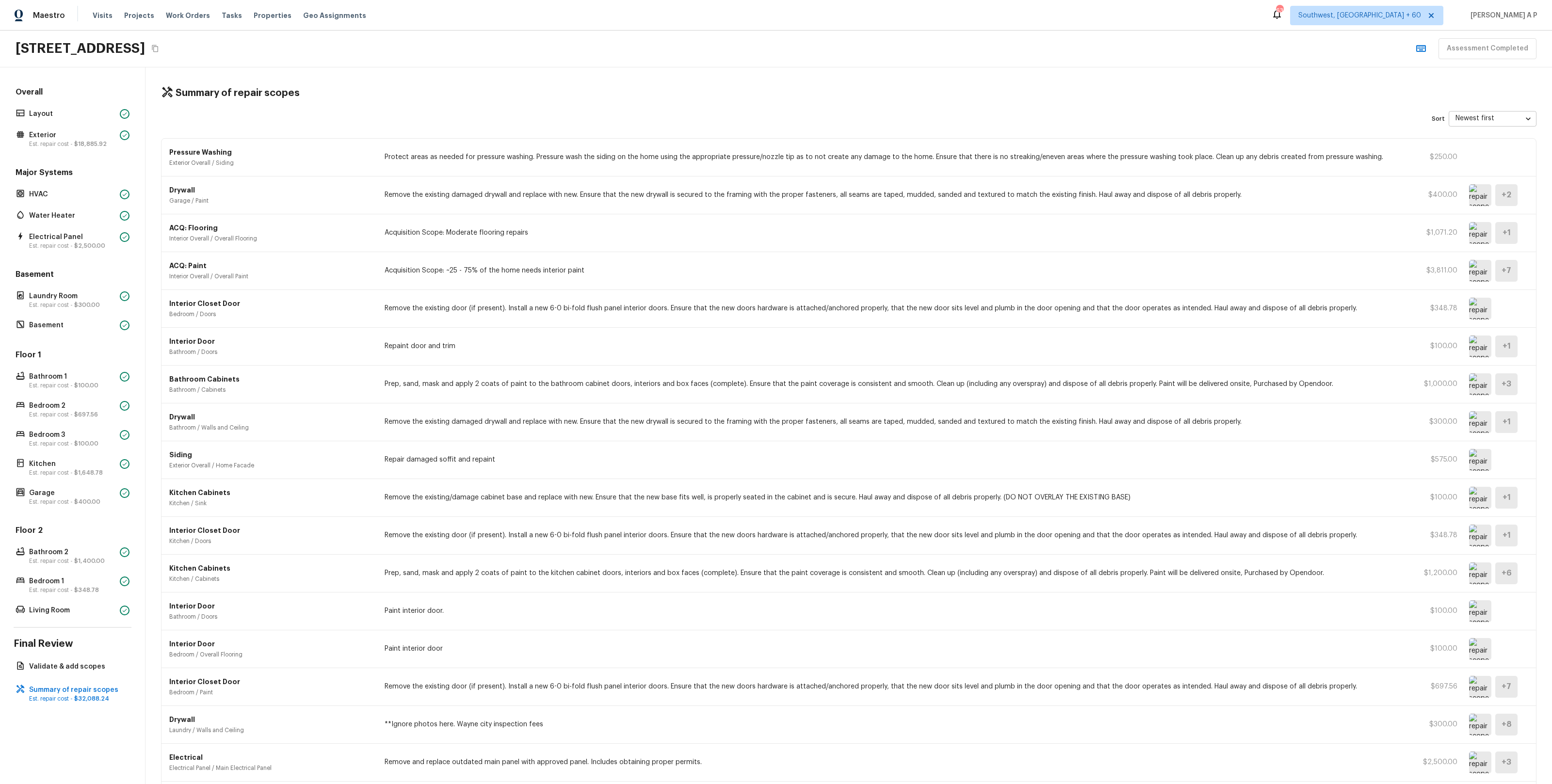
click at [1481, 304] on img at bounding box center [1479, 308] width 22 height 21
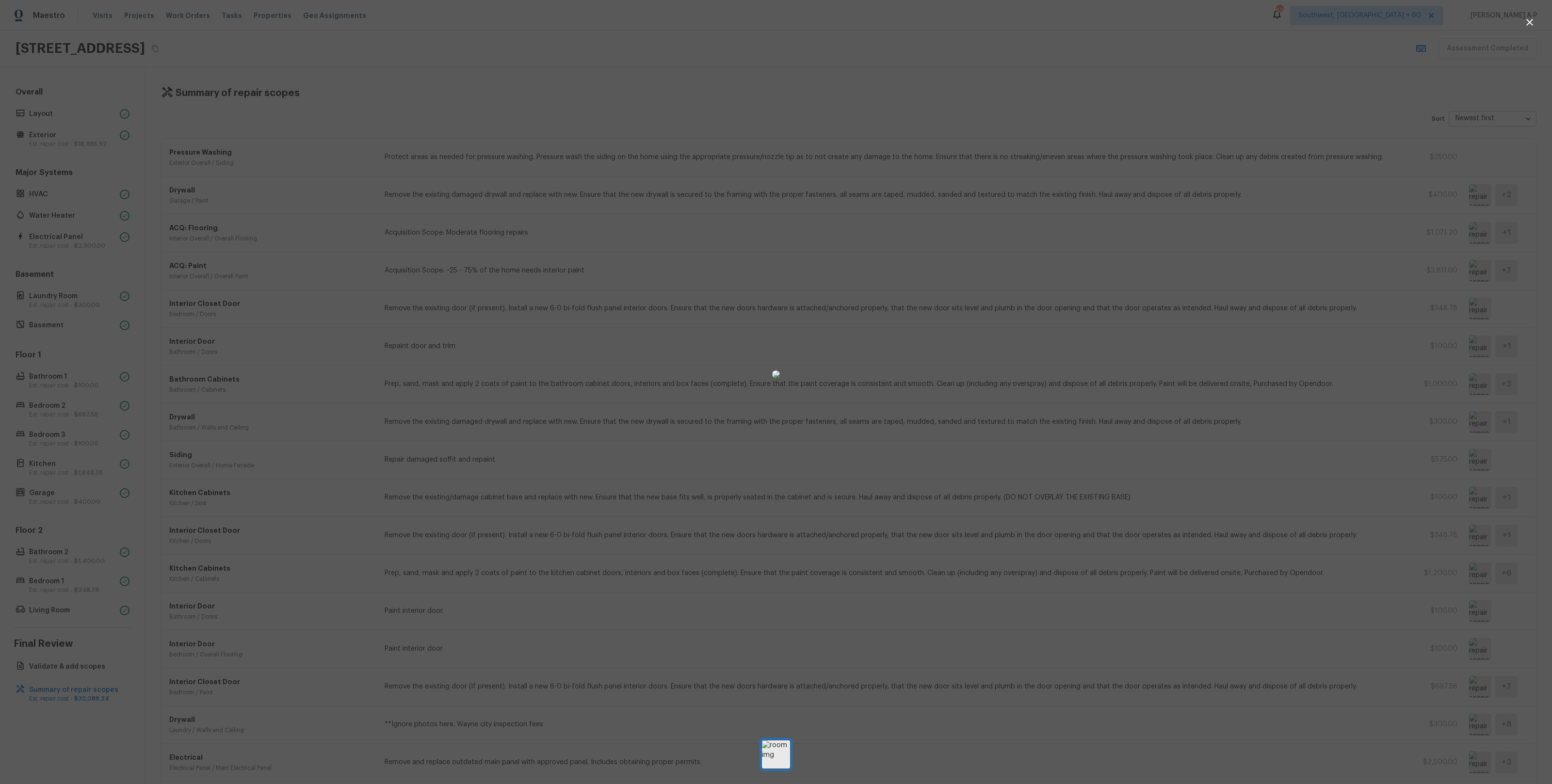
click at [1317, 292] on div at bounding box center [776, 374] width 1552 height 717
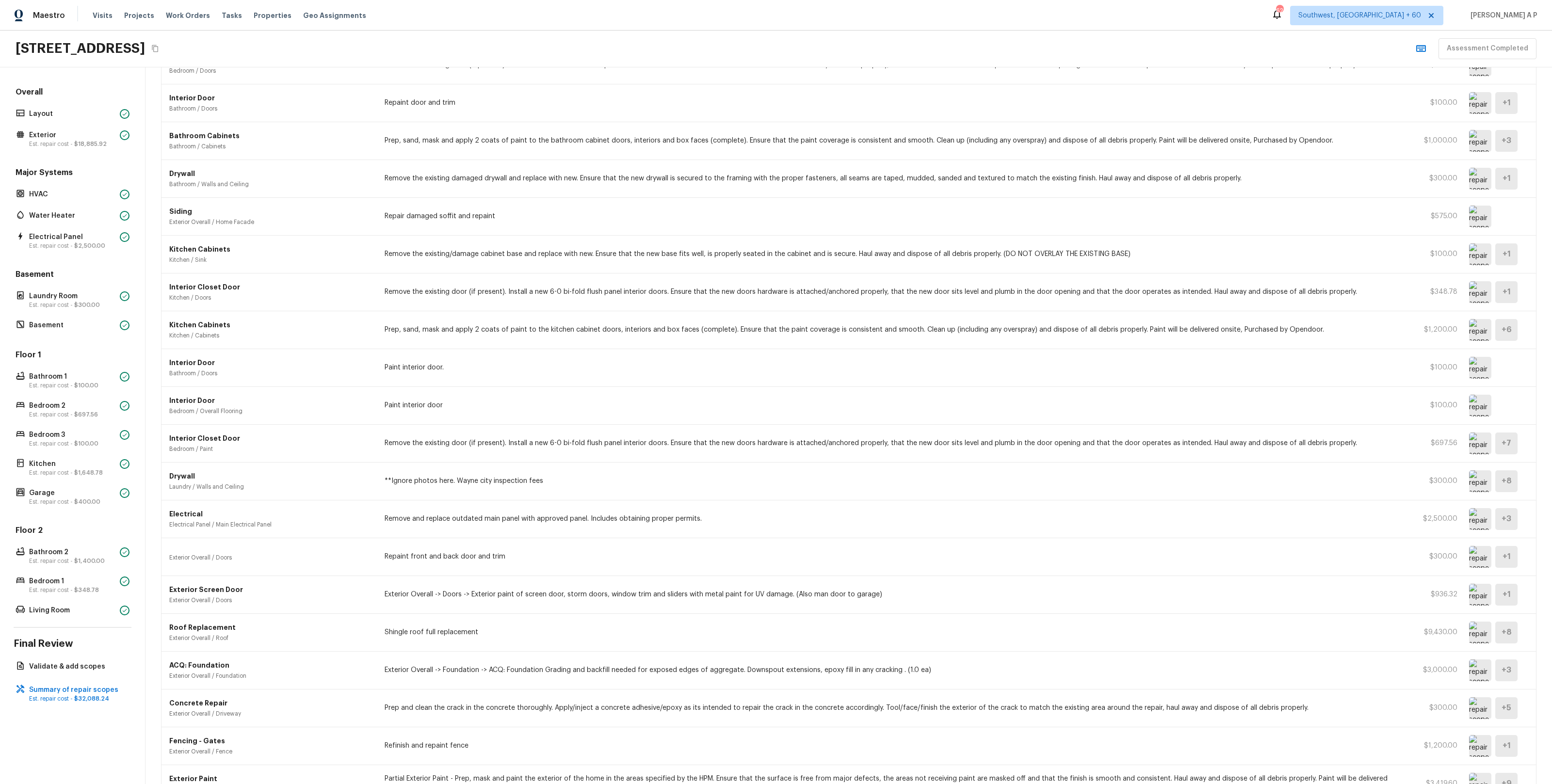
scroll to position [347, 0]
